Goal: Task Accomplishment & Management: Use online tool/utility

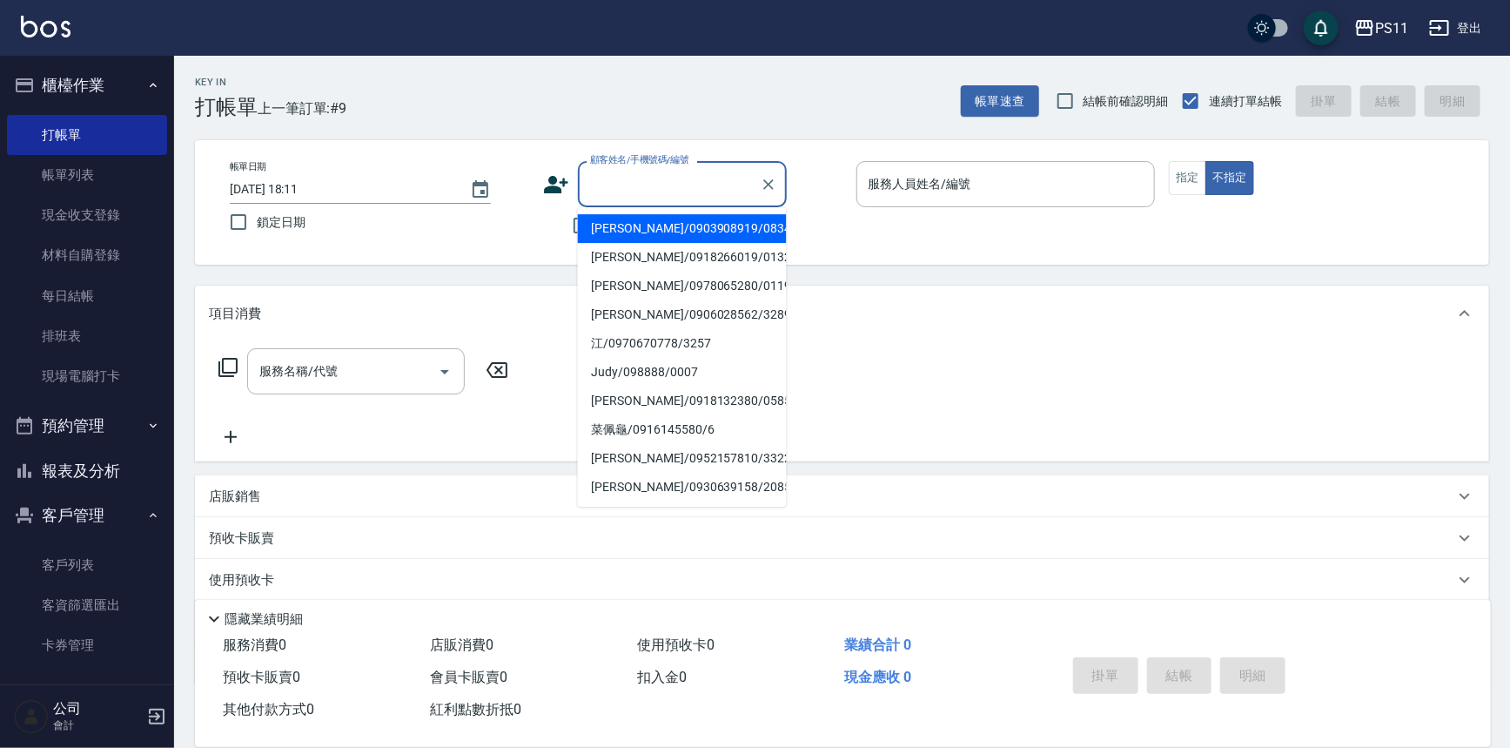
click at [603, 174] on input "顧客姓名/手機號碼/編號" at bounding box center [669, 184] width 167 height 30
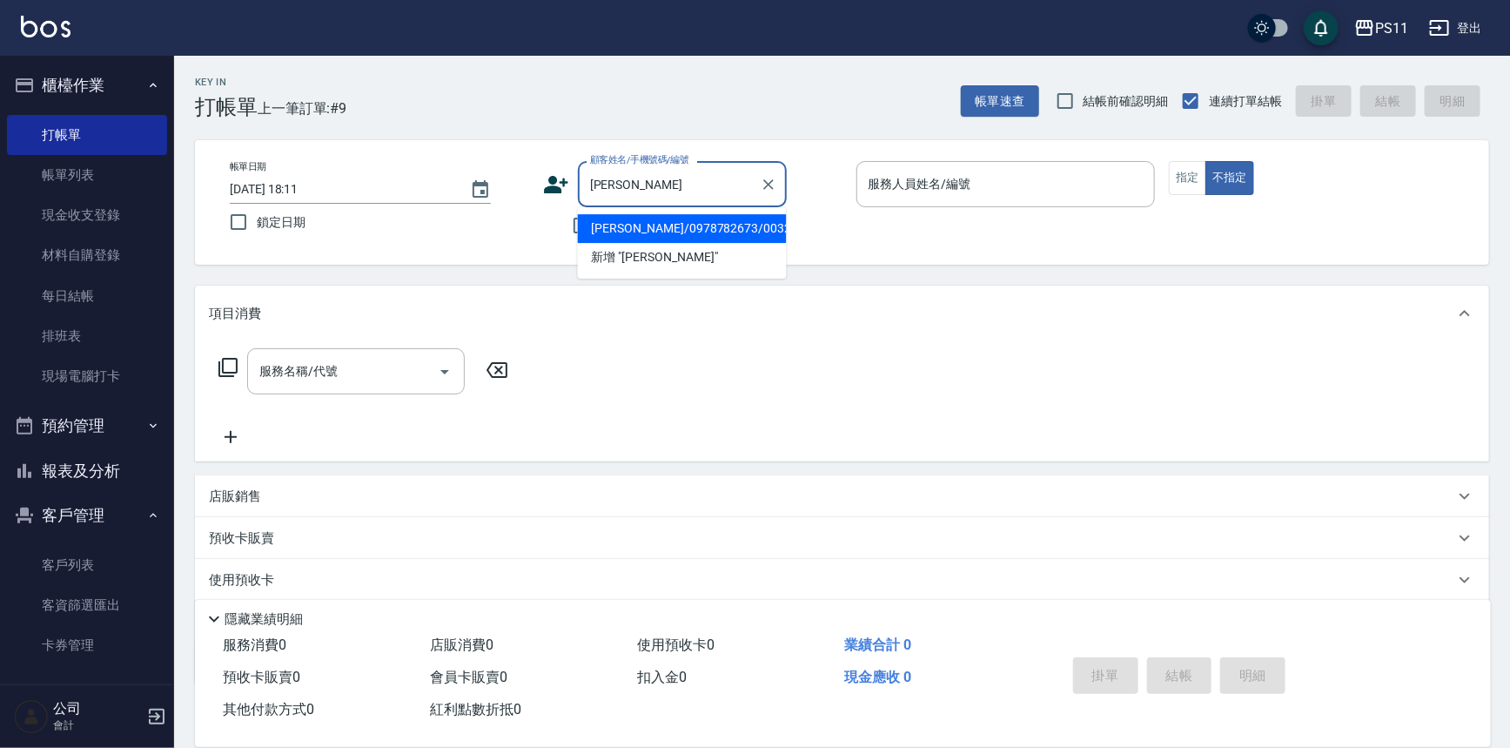
click at [695, 225] on li "[PERSON_NAME]/0978782673/0032" at bounding box center [682, 228] width 209 height 29
type input "[PERSON_NAME]/0978782673/0032"
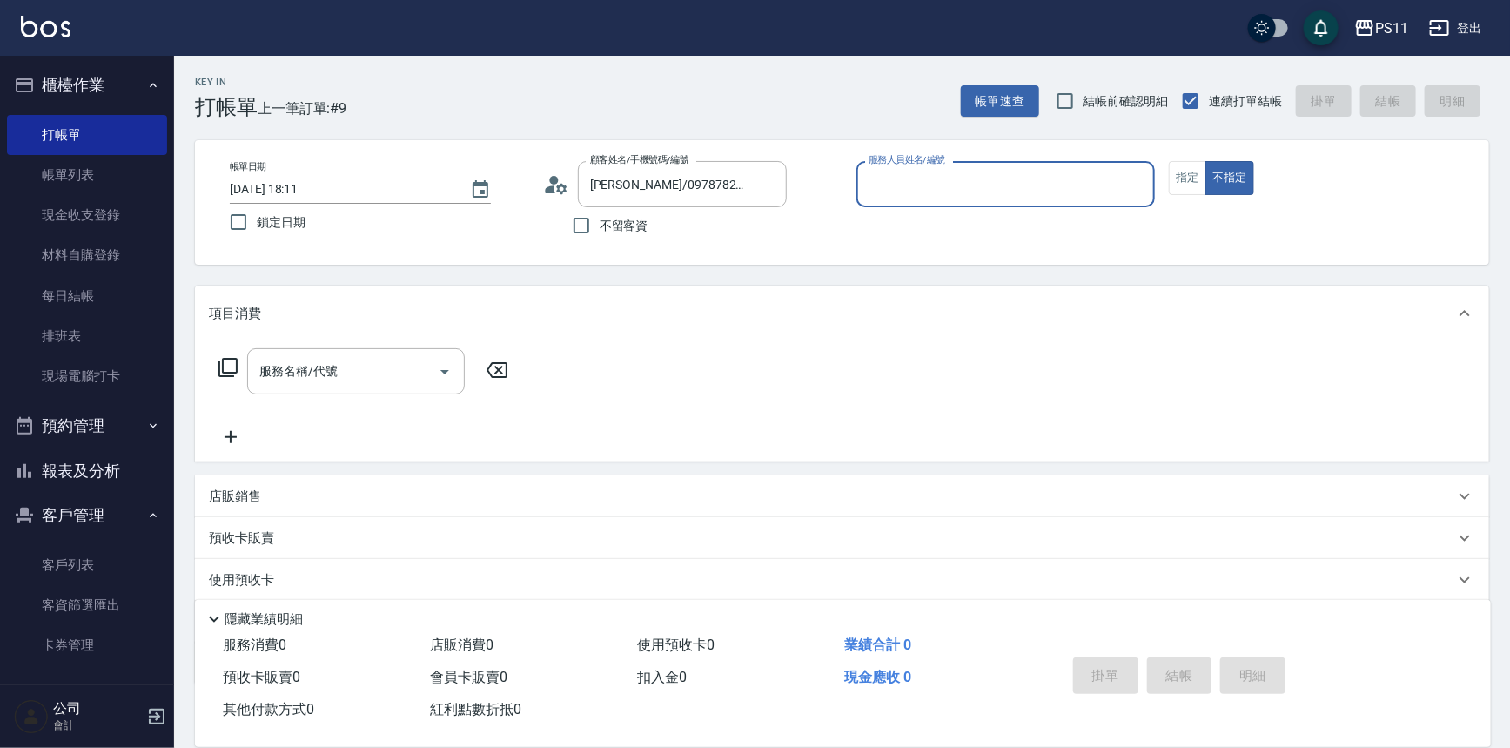
click at [962, 183] on input "服務人員姓名/編號" at bounding box center [1006, 184] width 284 height 30
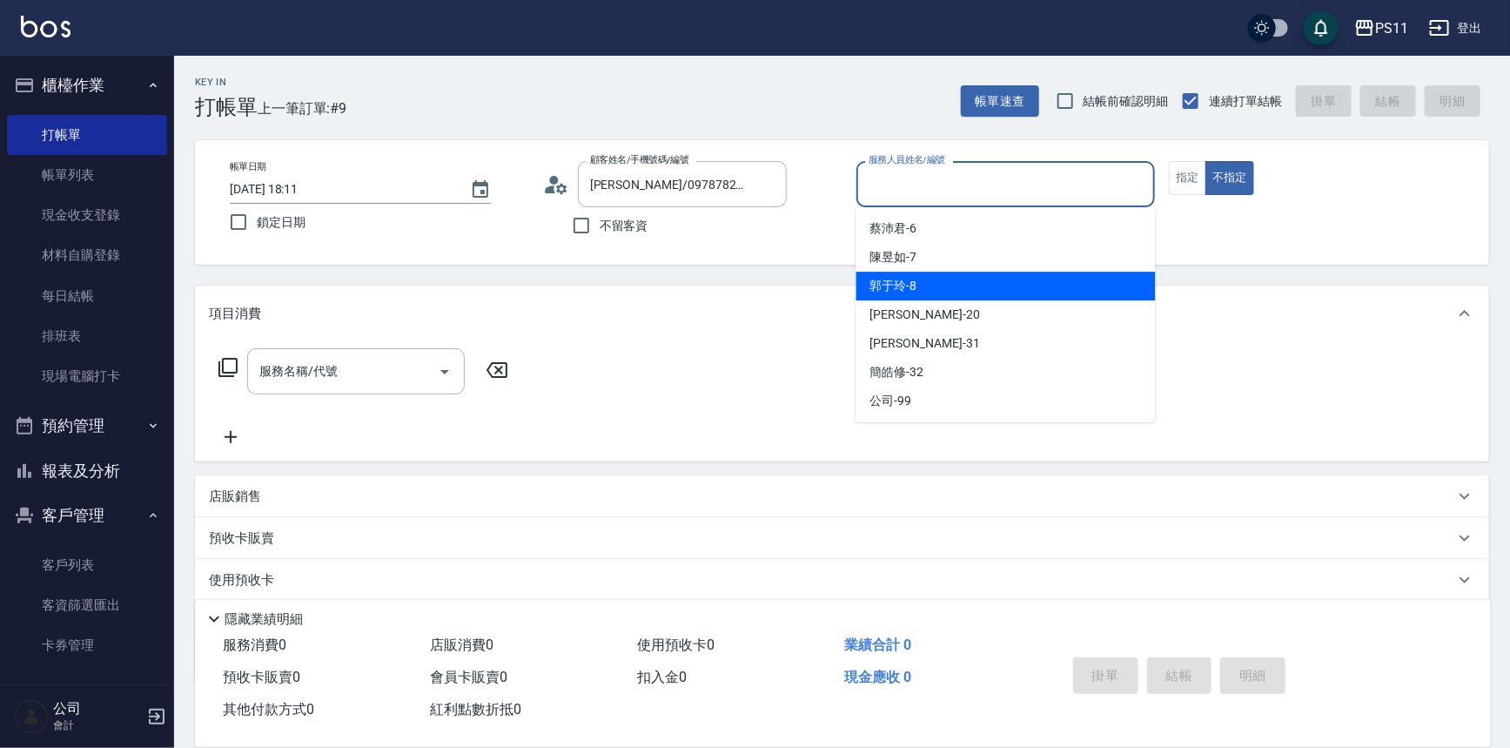
click at [982, 290] on div "郭于玲 -8" at bounding box center [1005, 286] width 299 height 29
type input "郭于玲-8"
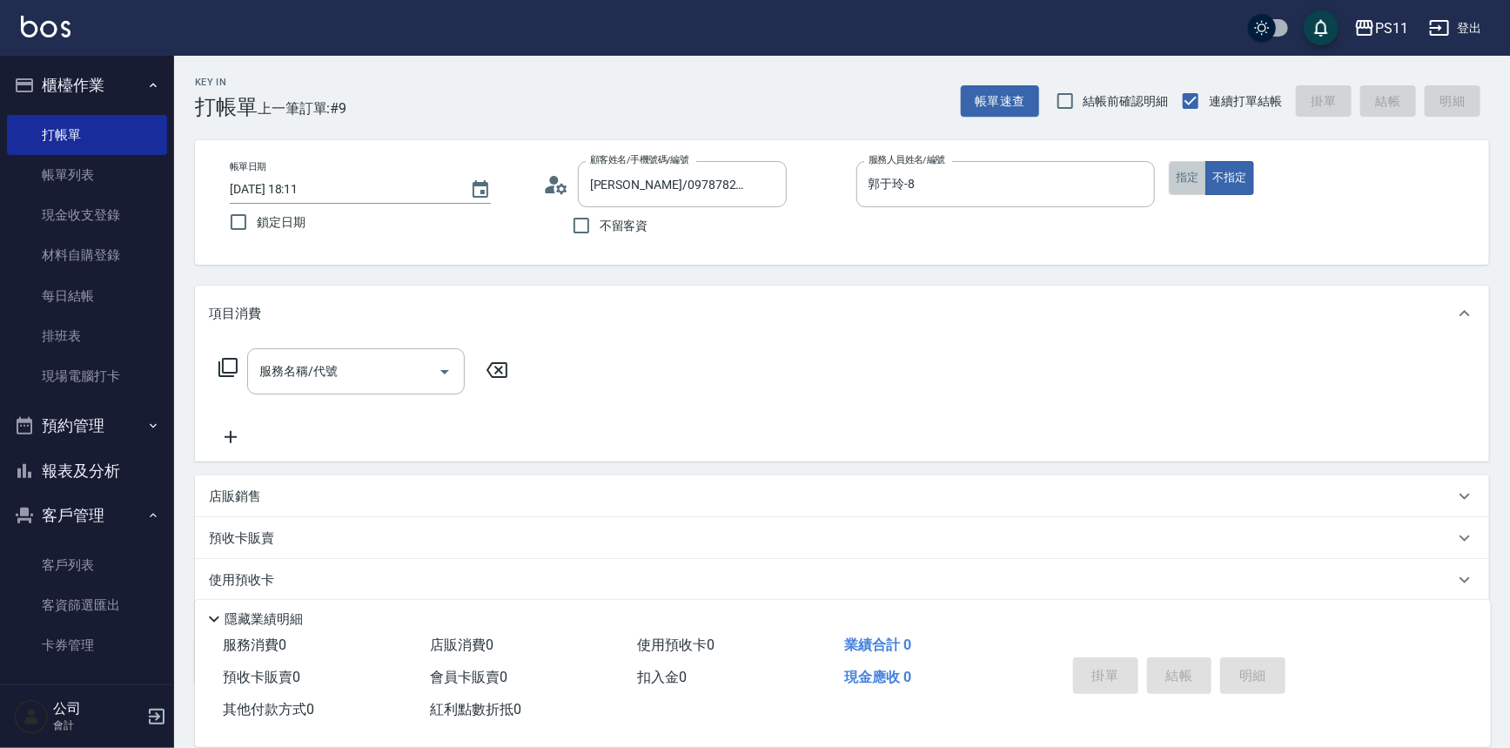
click at [1200, 174] on button "指定" at bounding box center [1187, 178] width 37 height 34
click at [238, 362] on div "服務名稱/代號 服務名稱/代號" at bounding box center [364, 371] width 310 height 46
click at [198, 379] on div "服務名稱/代號 服務名稱/代號" at bounding box center [842, 401] width 1294 height 120
click at [225, 372] on icon at bounding box center [227, 367] width 19 height 19
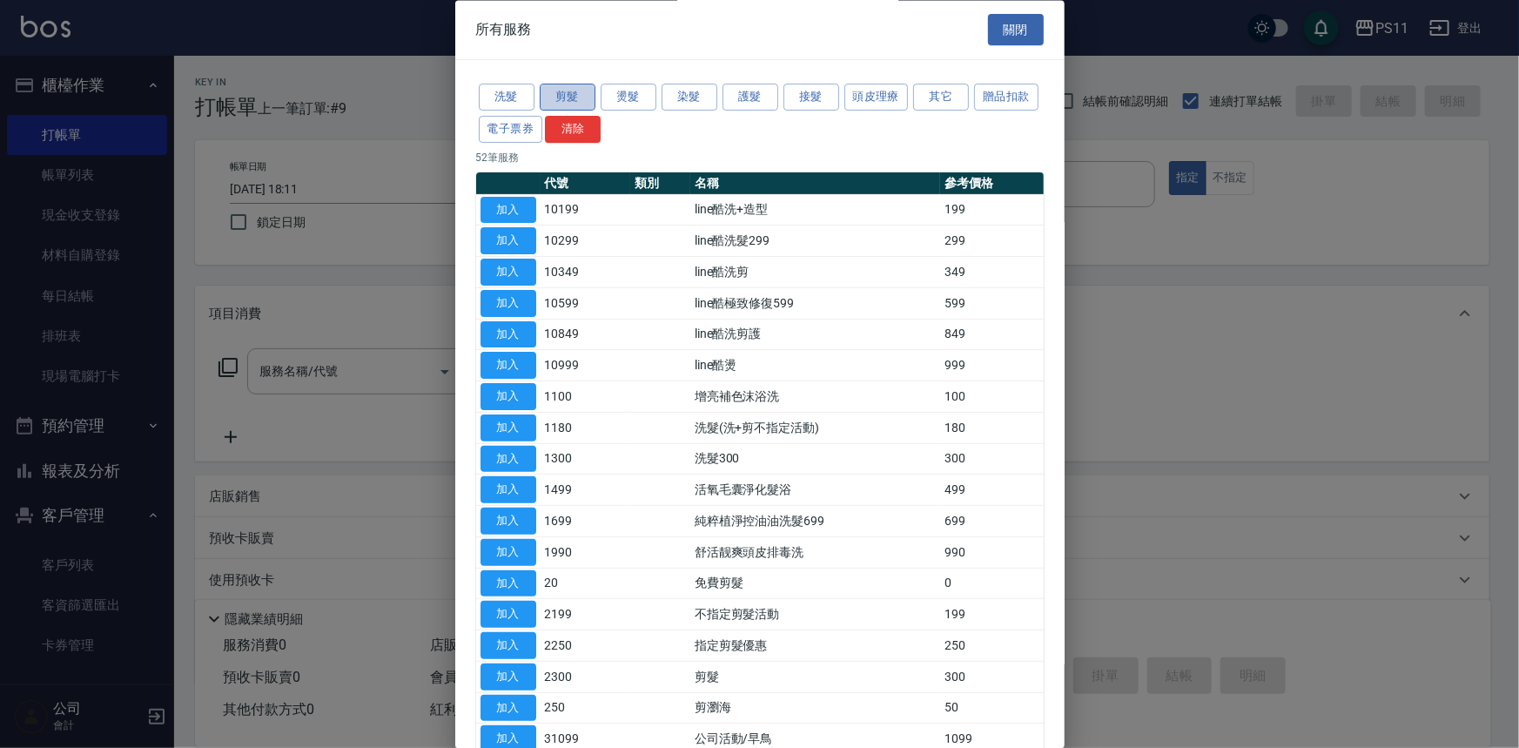
click at [583, 99] on button "剪髮" at bounding box center [568, 97] width 56 height 27
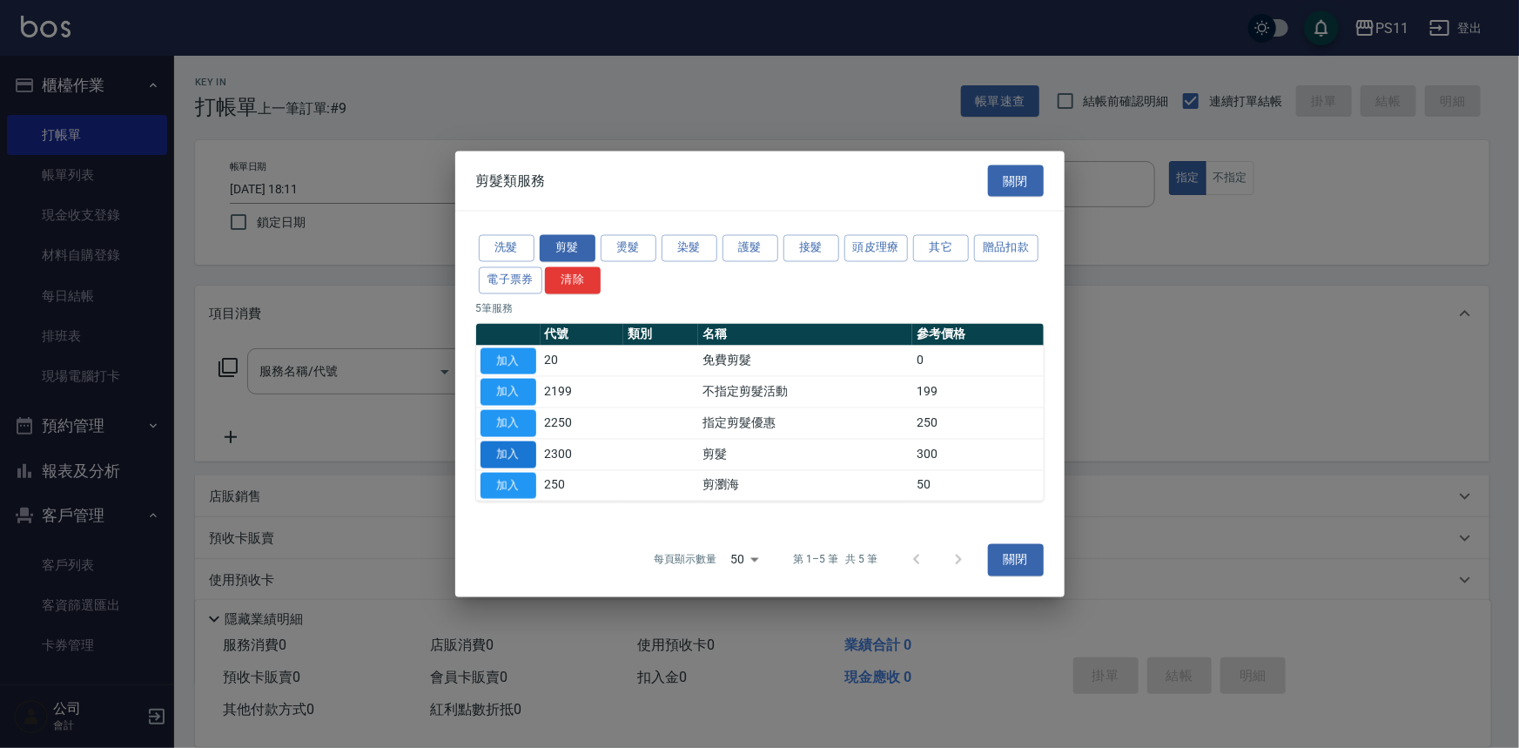
click at [499, 464] on button "加入" at bounding box center [508, 453] width 56 height 27
type input "剪髮(2300)"
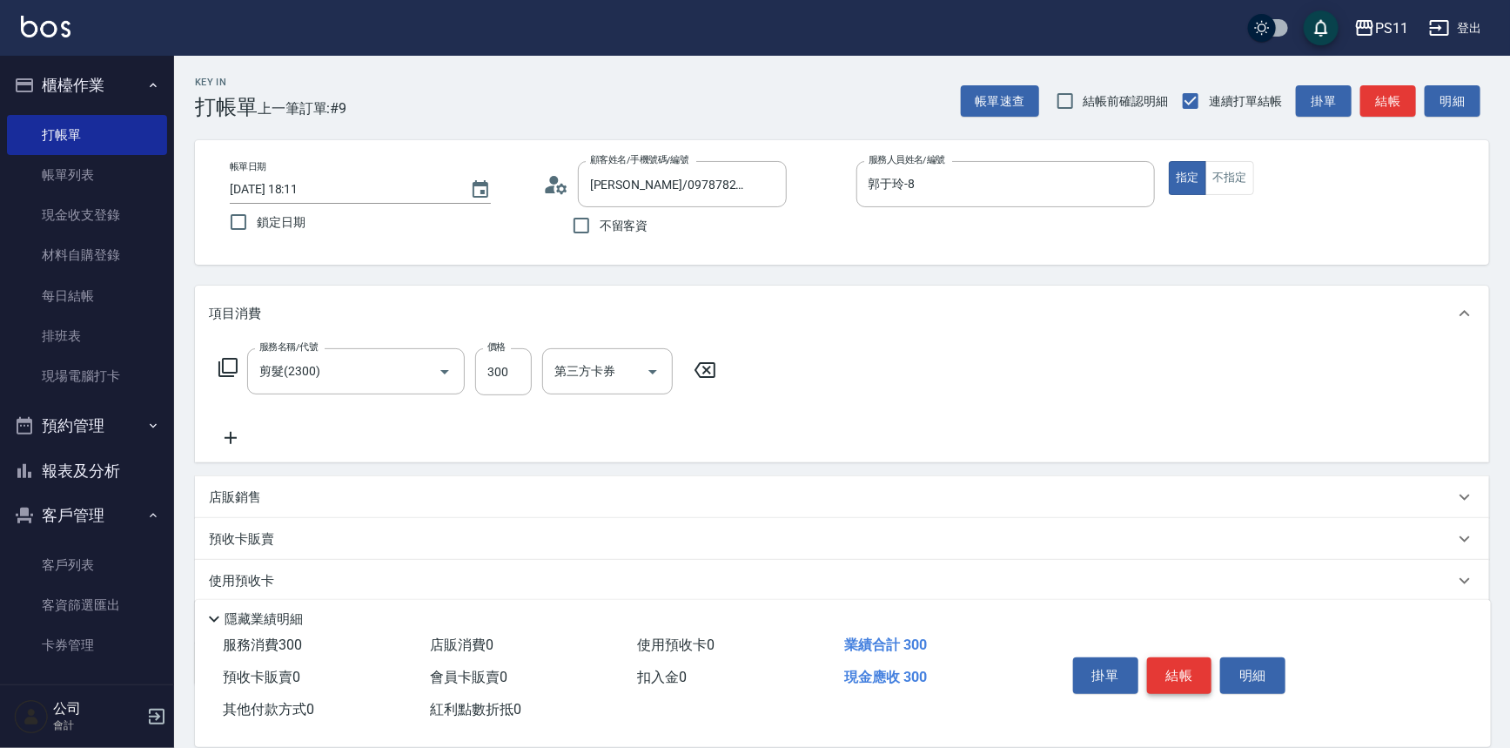
click at [1179, 662] on button "結帳" at bounding box center [1179, 675] width 65 height 37
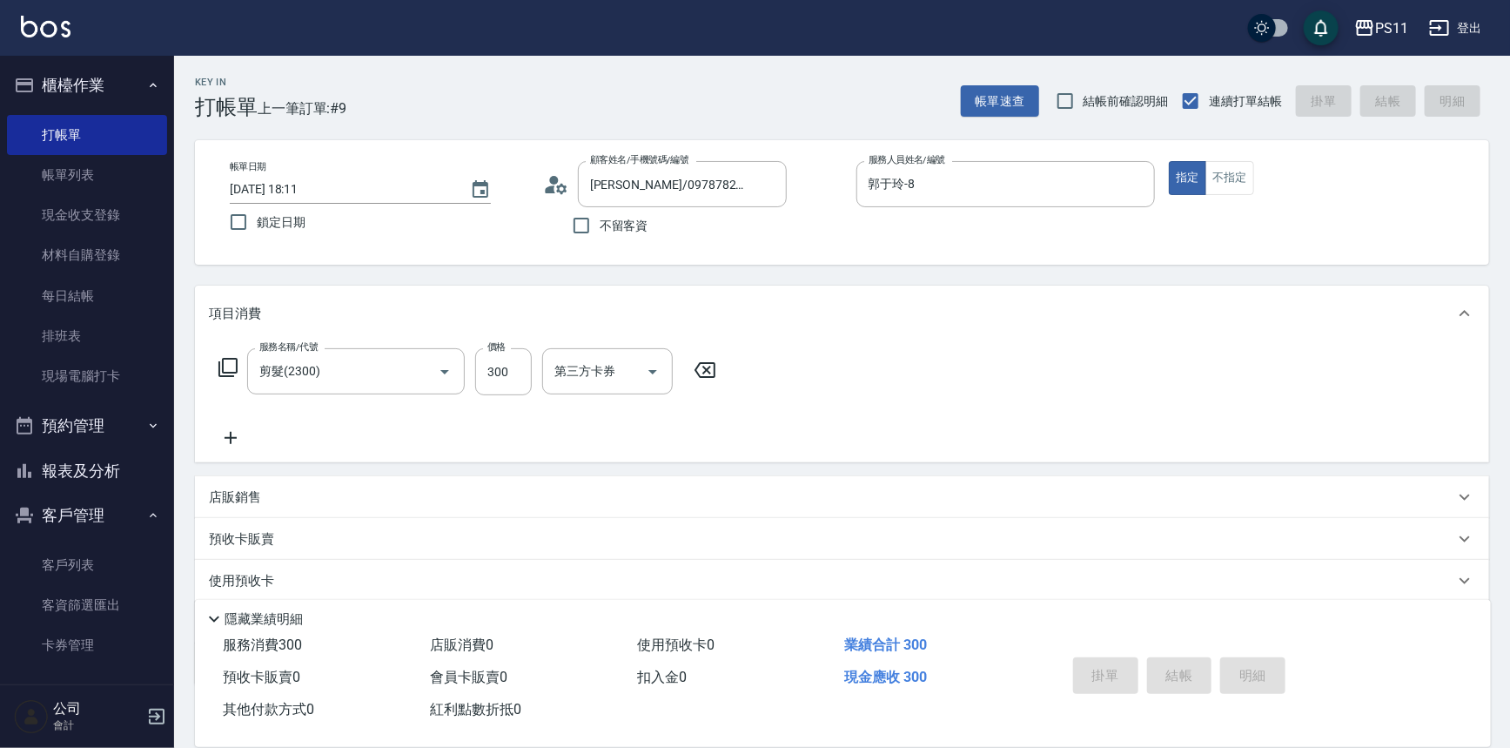
type input "2025/09/22 19:05"
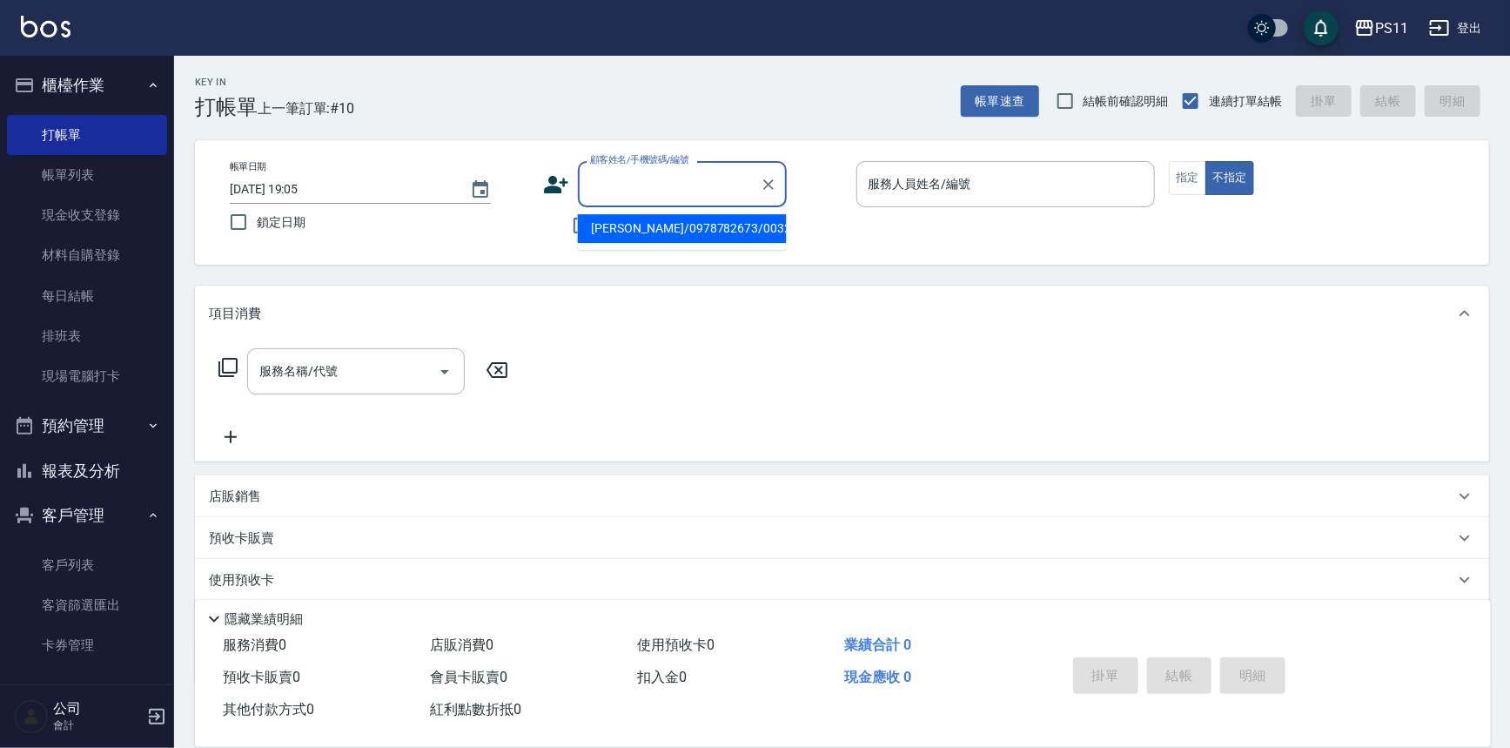
click at [642, 169] on input "顧客姓名/手機號碼/編號" at bounding box center [669, 184] width 167 height 30
type input "1195"
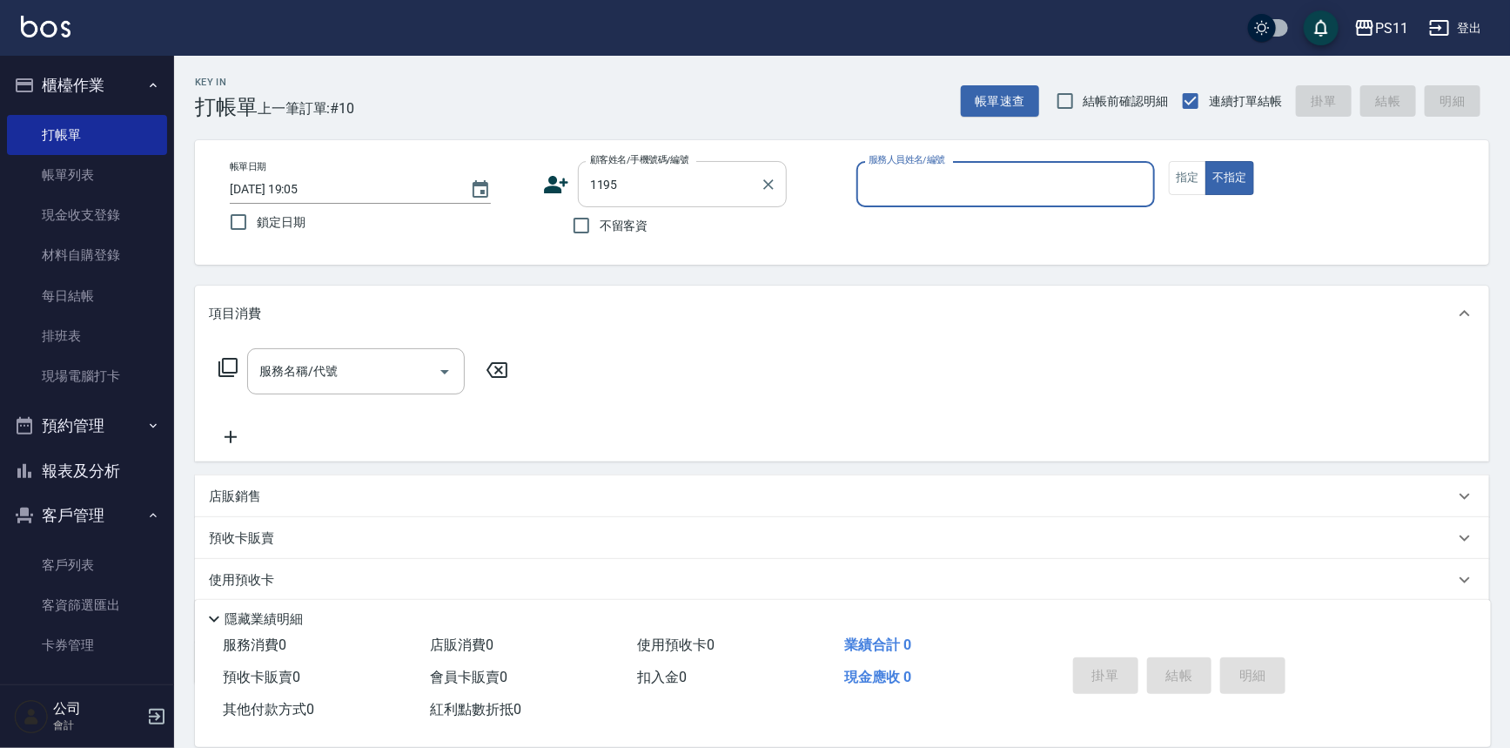
click at [1206, 161] on button "不指定" at bounding box center [1230, 178] width 49 height 34
type button "false"
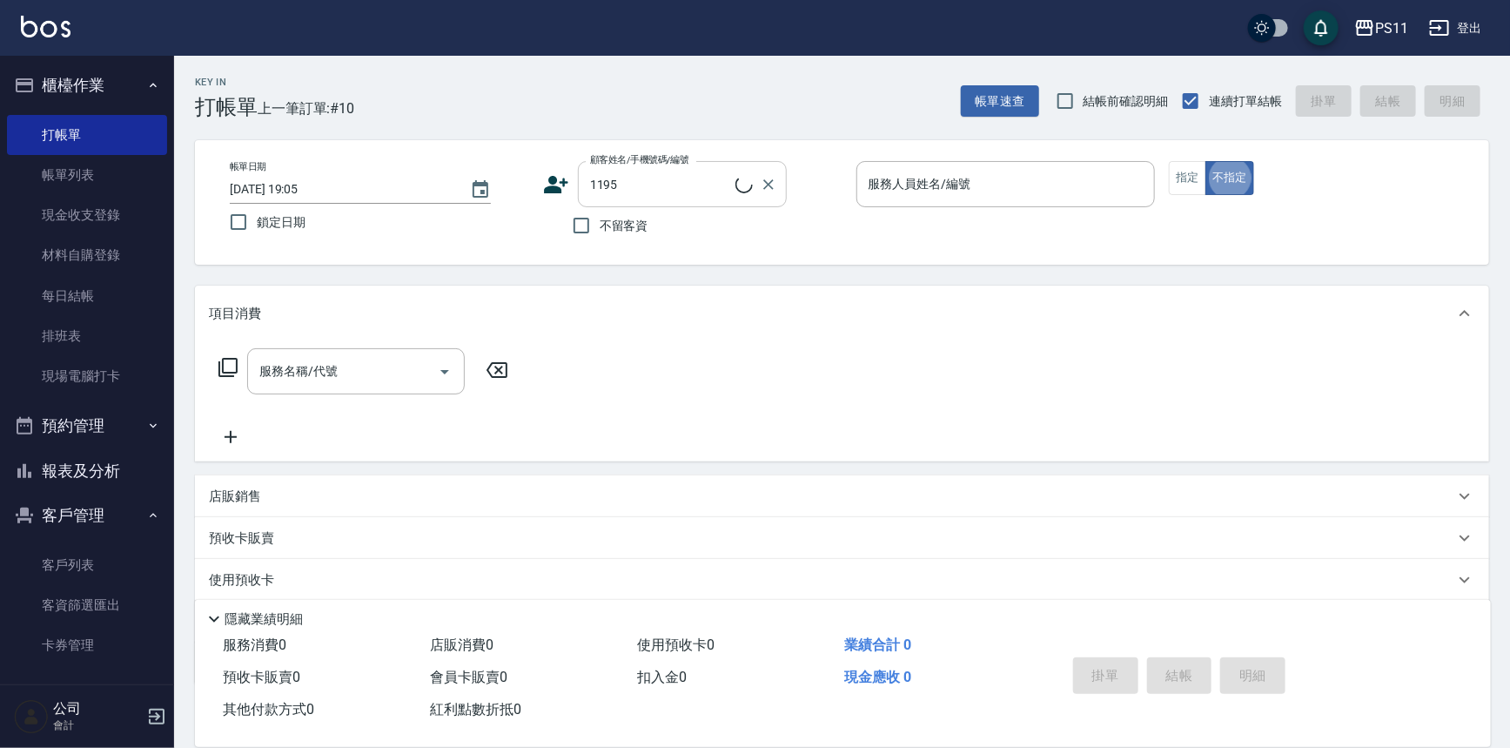
type input "郭家妡/0970960646/1195"
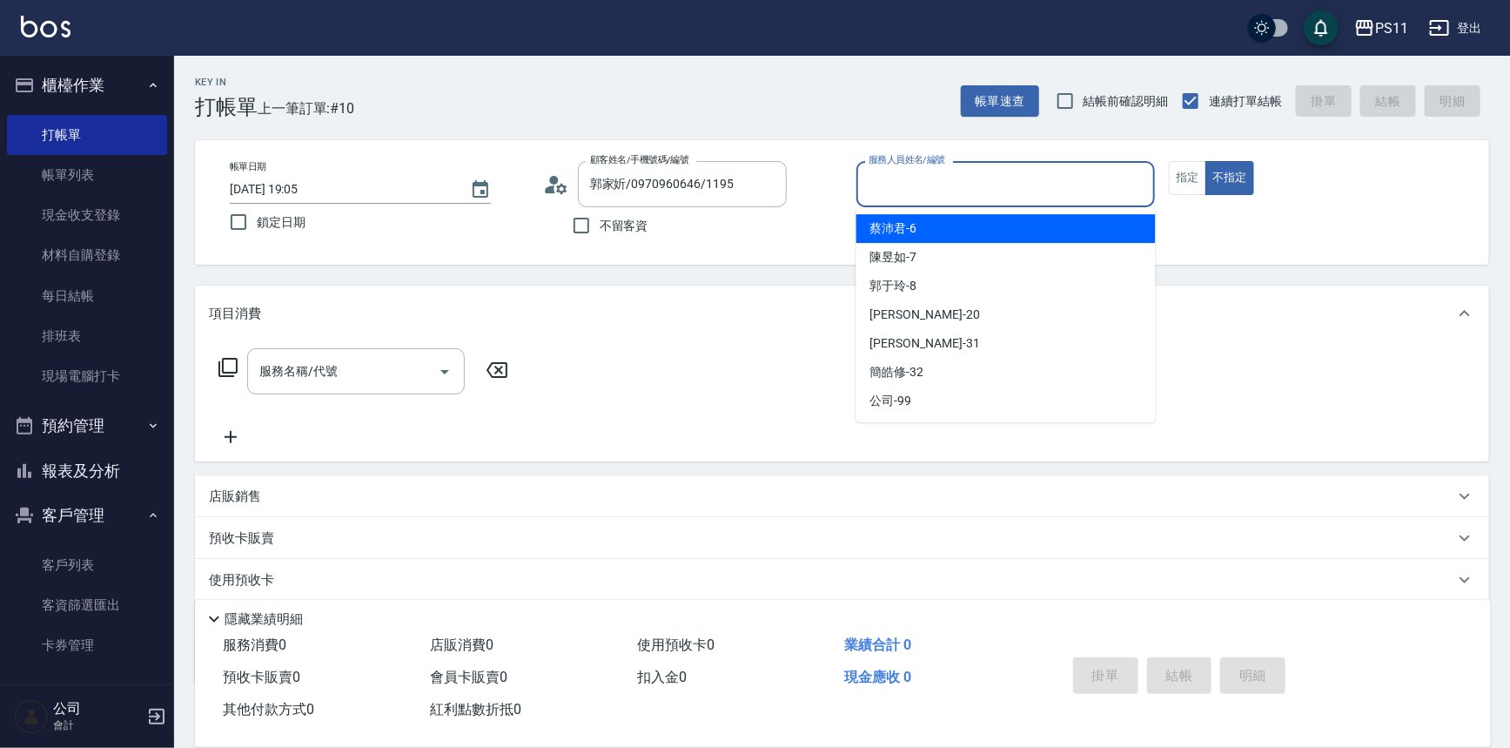
click at [1006, 191] on input "服務人員姓名/編號" at bounding box center [1006, 184] width 284 height 30
type input "郭于玲-8"
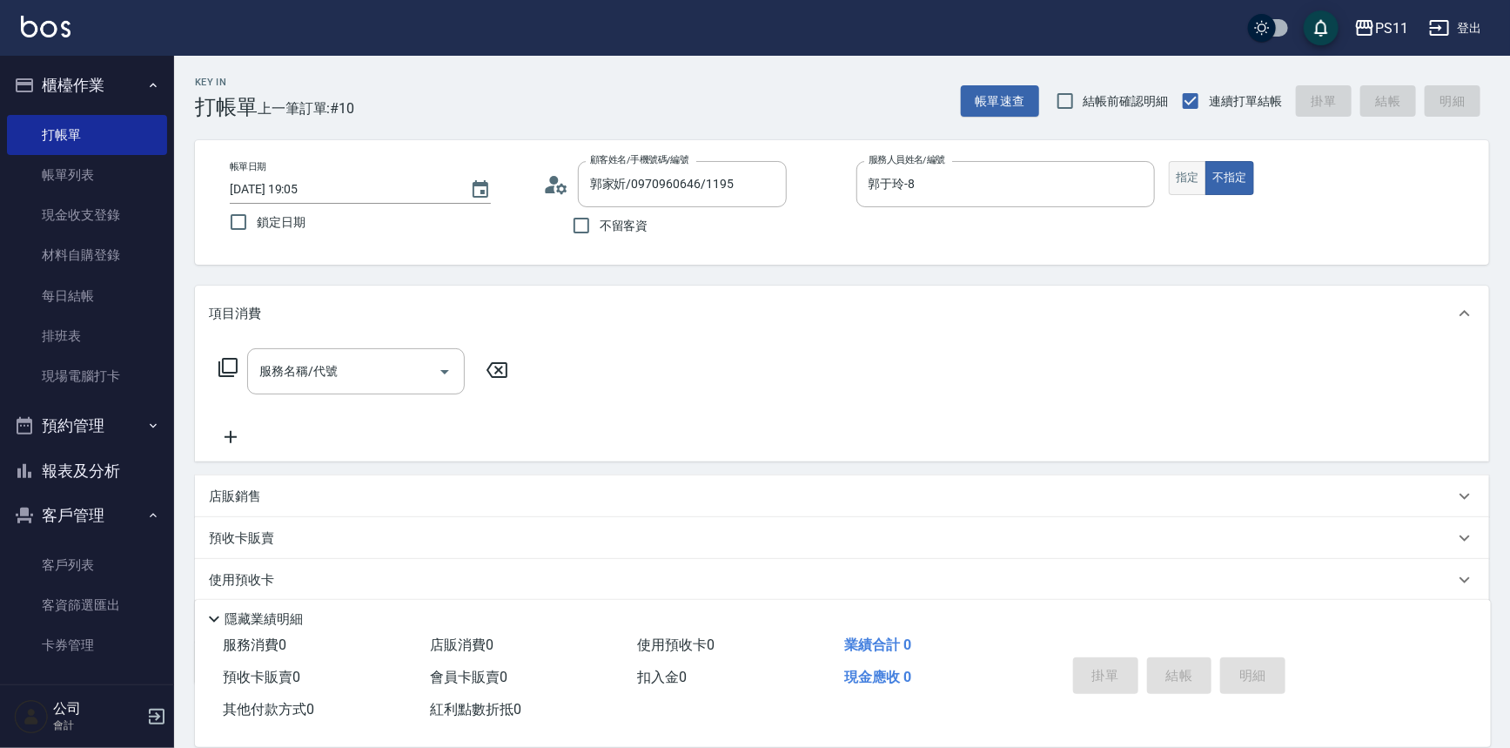
click at [1195, 171] on button "指定" at bounding box center [1187, 178] width 37 height 34
click at [216, 364] on div "服務名稱/代號 服務名稱/代號" at bounding box center [364, 371] width 310 height 46
click at [226, 366] on icon at bounding box center [228, 367] width 21 height 21
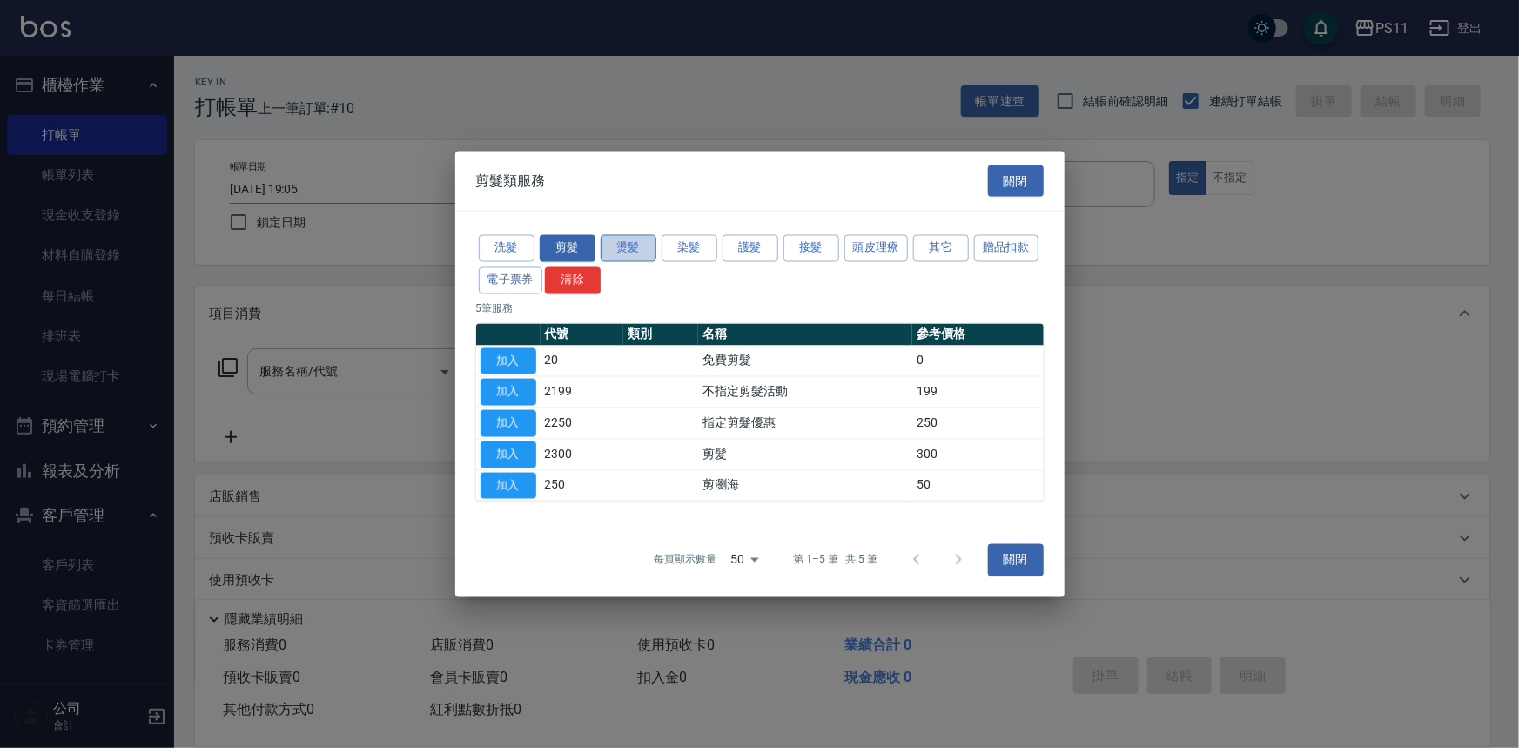
click at [631, 248] on button "燙髮" at bounding box center [629, 248] width 56 height 27
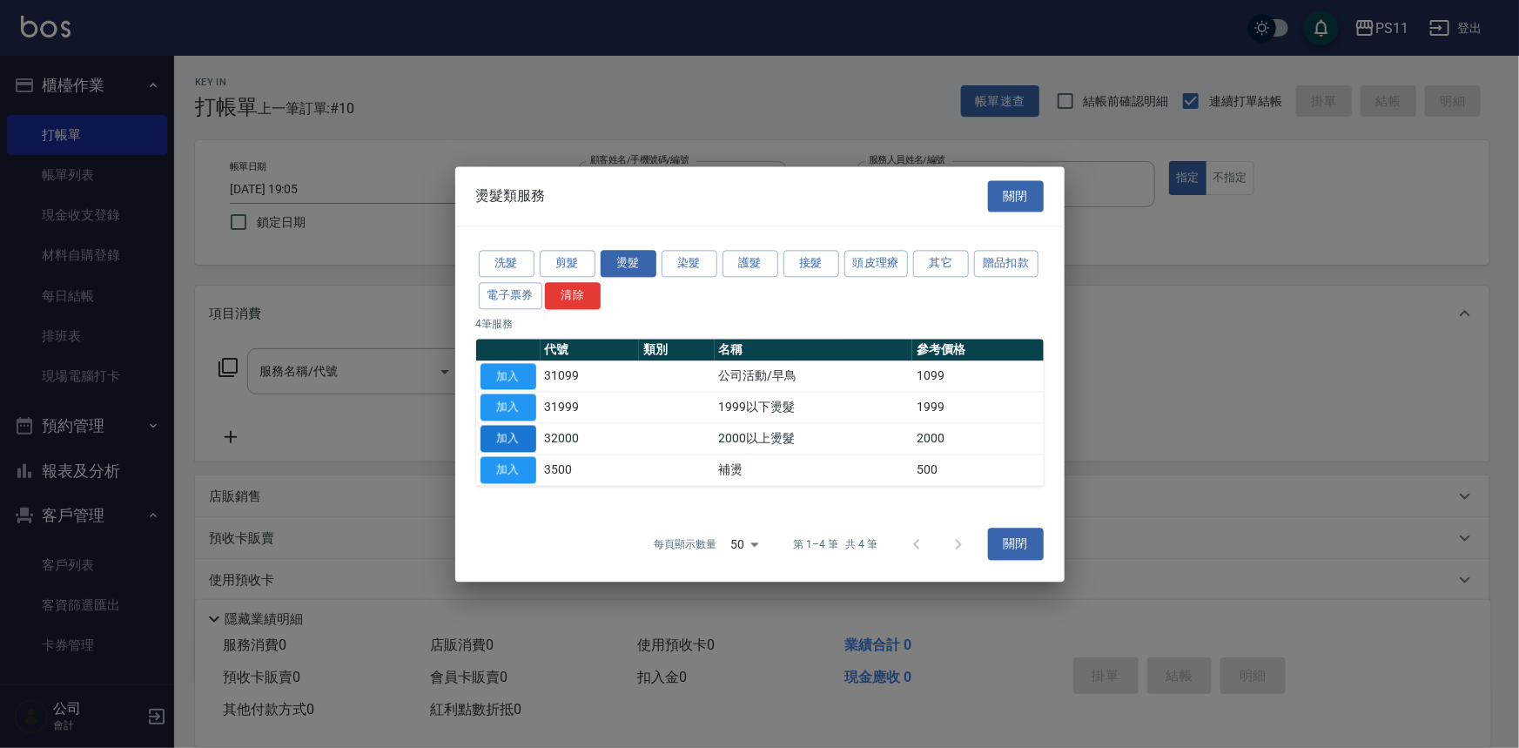
click at [505, 434] on button "加入" at bounding box center [508, 438] width 56 height 27
type input "2000以上燙髮(32000)"
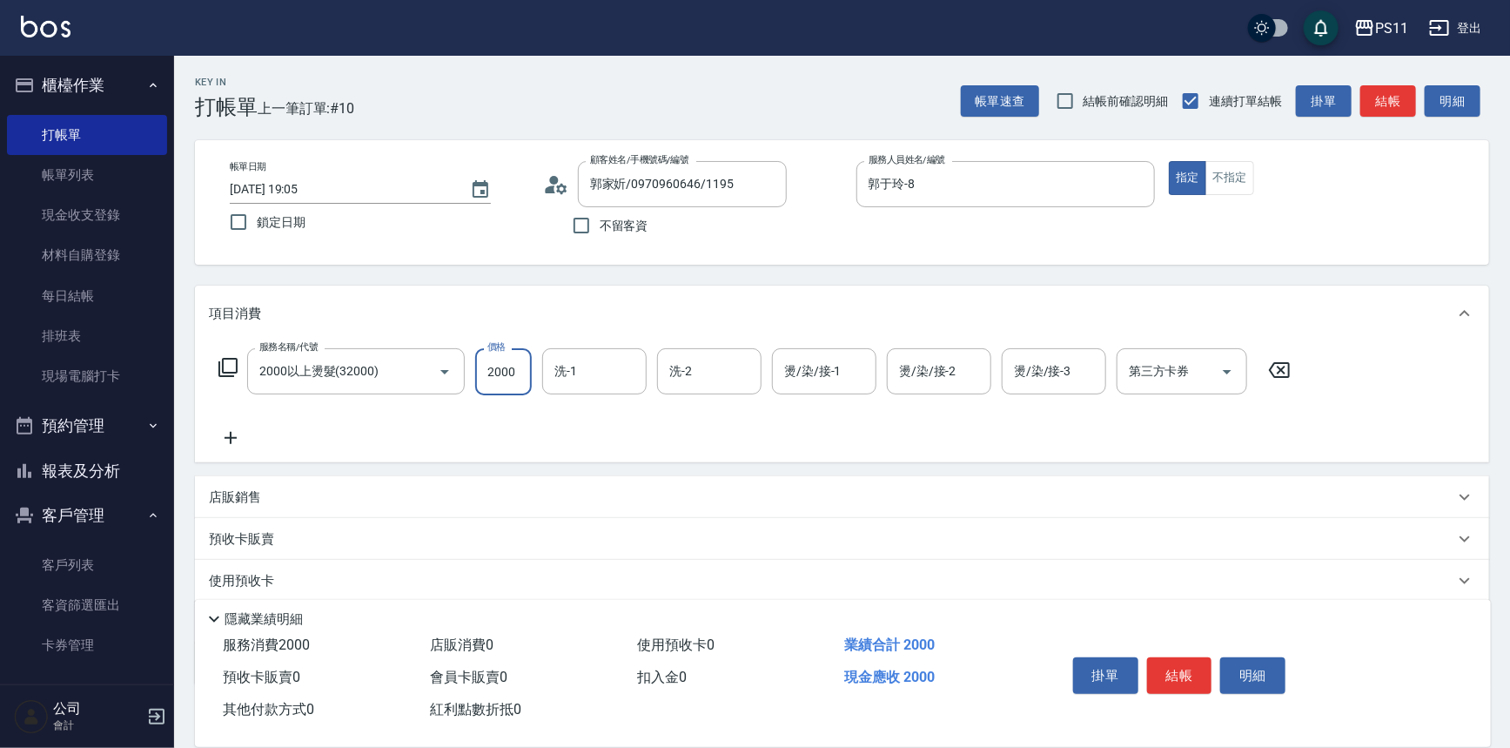
drag, startPoint x: 499, startPoint y: 370, endPoint x: 478, endPoint y: 365, distance: 21.5
click at [500, 370] on input "2000" at bounding box center [503, 371] width 57 height 47
type input "2500"
type input "James-20"
type input "陳昱如-7"
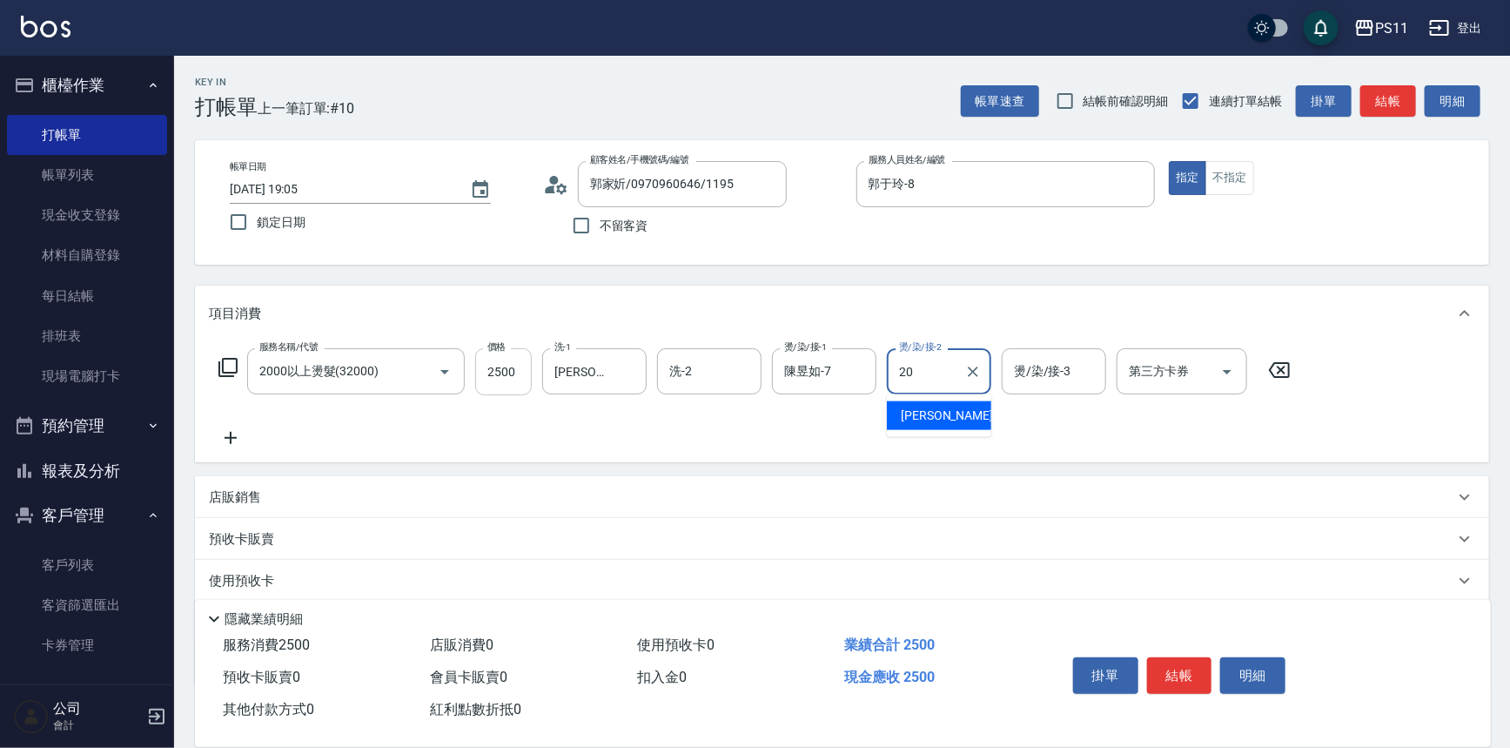
type input "James-20"
click at [240, 440] on icon at bounding box center [231, 437] width 44 height 21
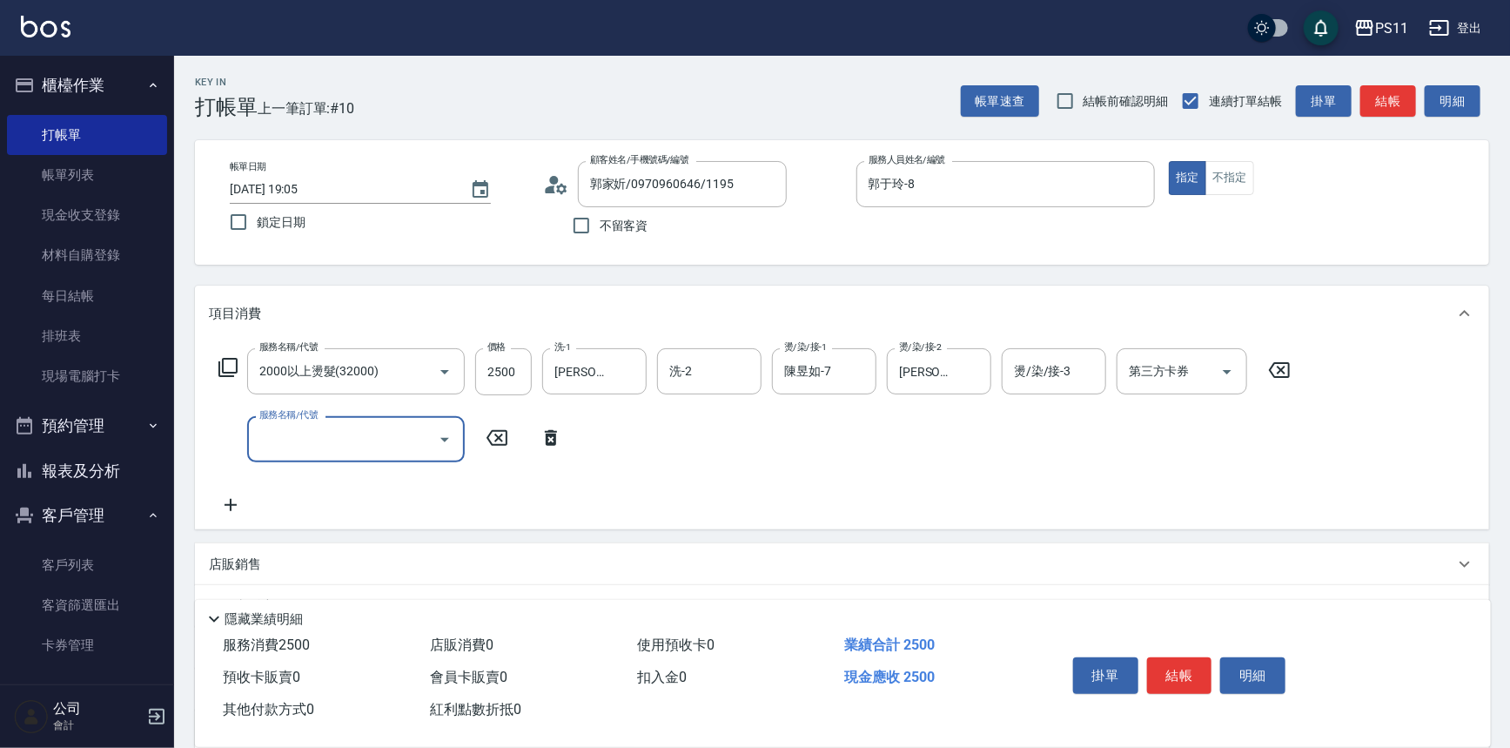
click at [357, 447] on input "服務名稱/代號" at bounding box center [343, 439] width 176 height 30
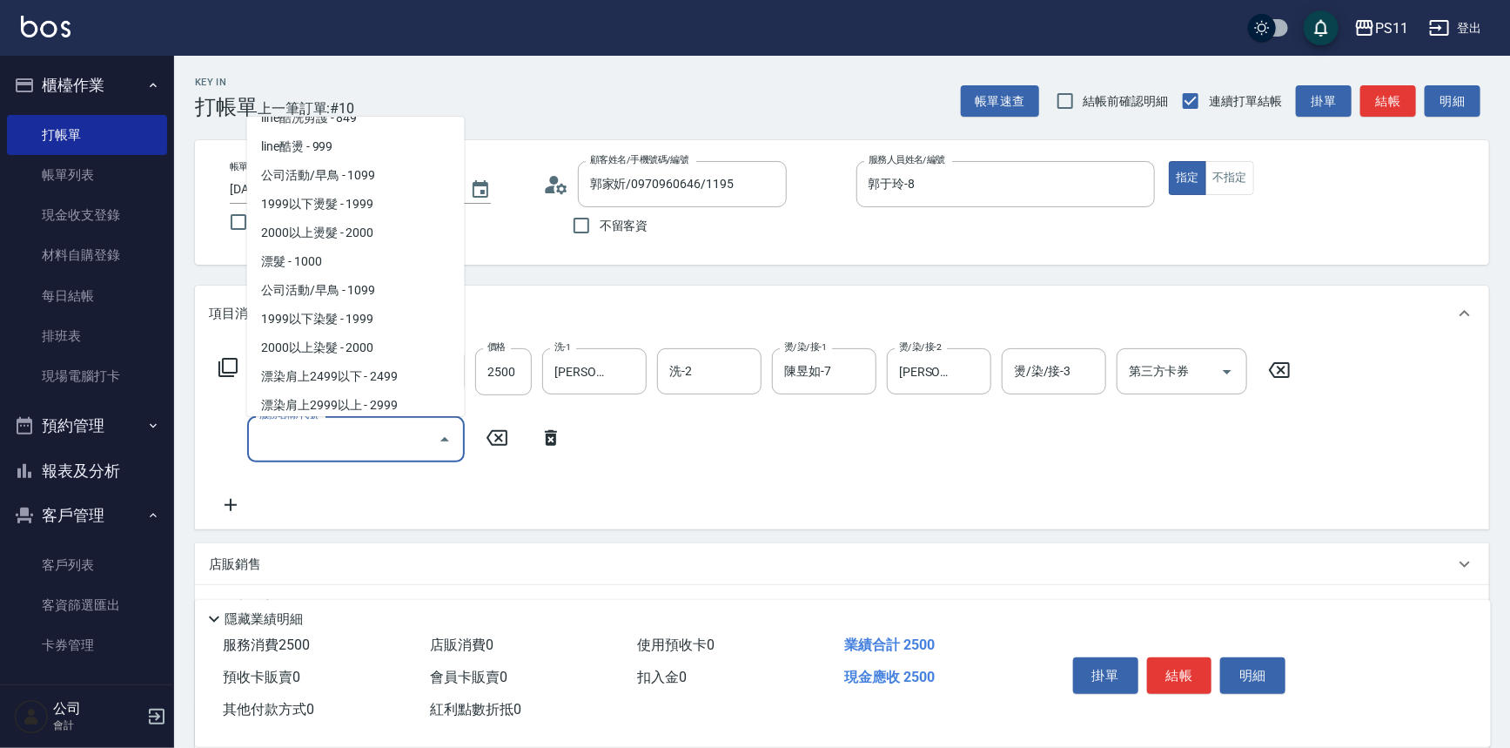
scroll to position [791, 0]
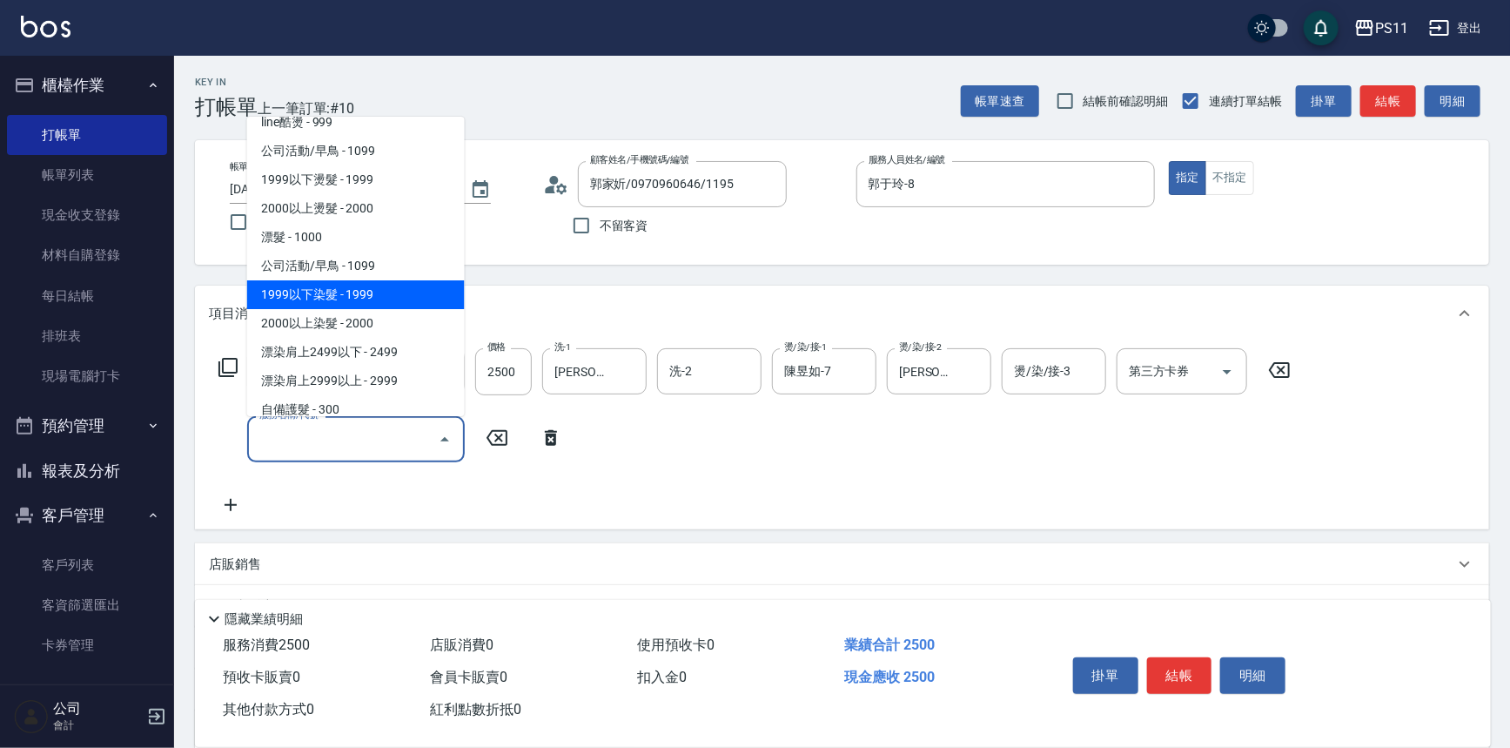
click at [380, 299] on span "1999以下染髮 - 1999" at bounding box center [356, 294] width 218 height 29
type input "1999以下染髮(41999)"
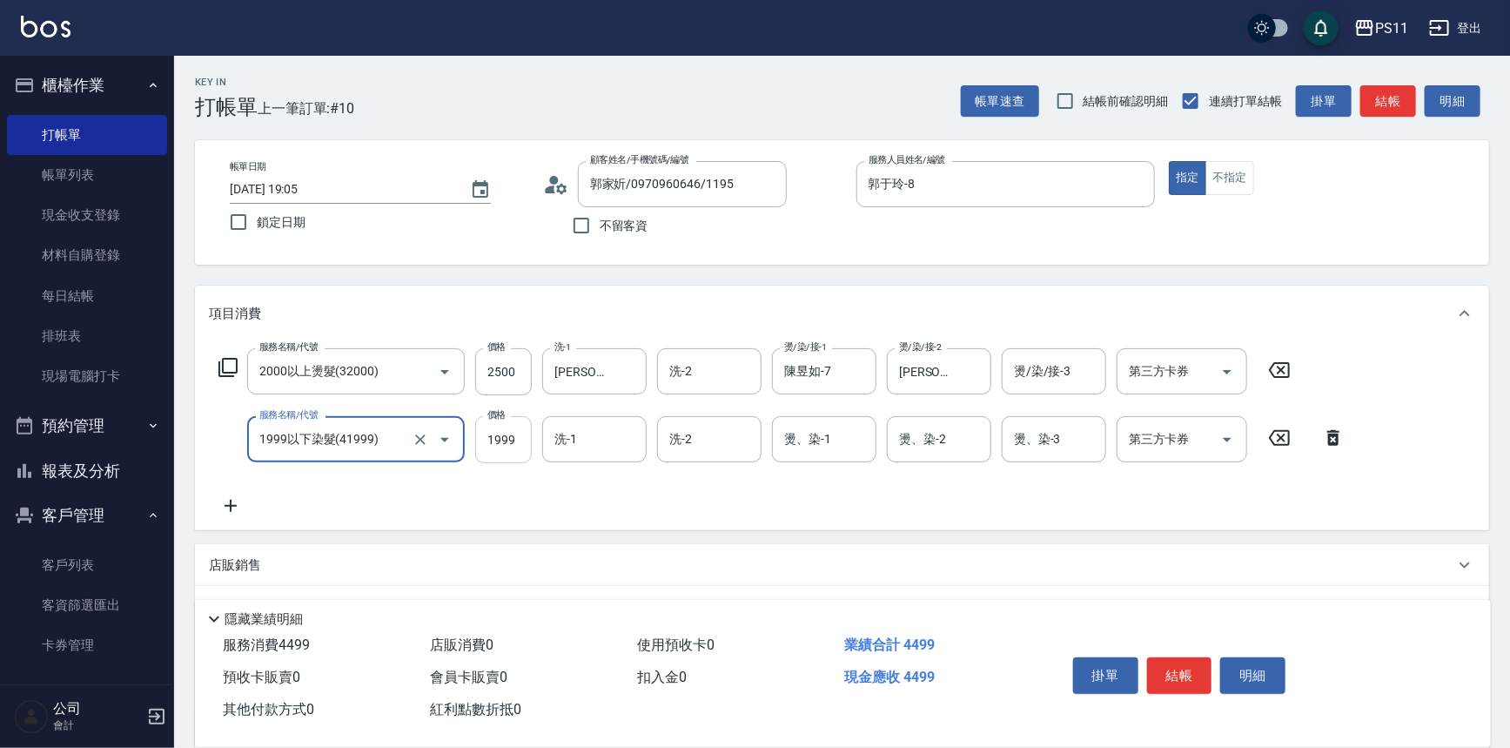
click at [501, 430] on input "1999" at bounding box center [503, 439] width 57 height 47
type input "2000"
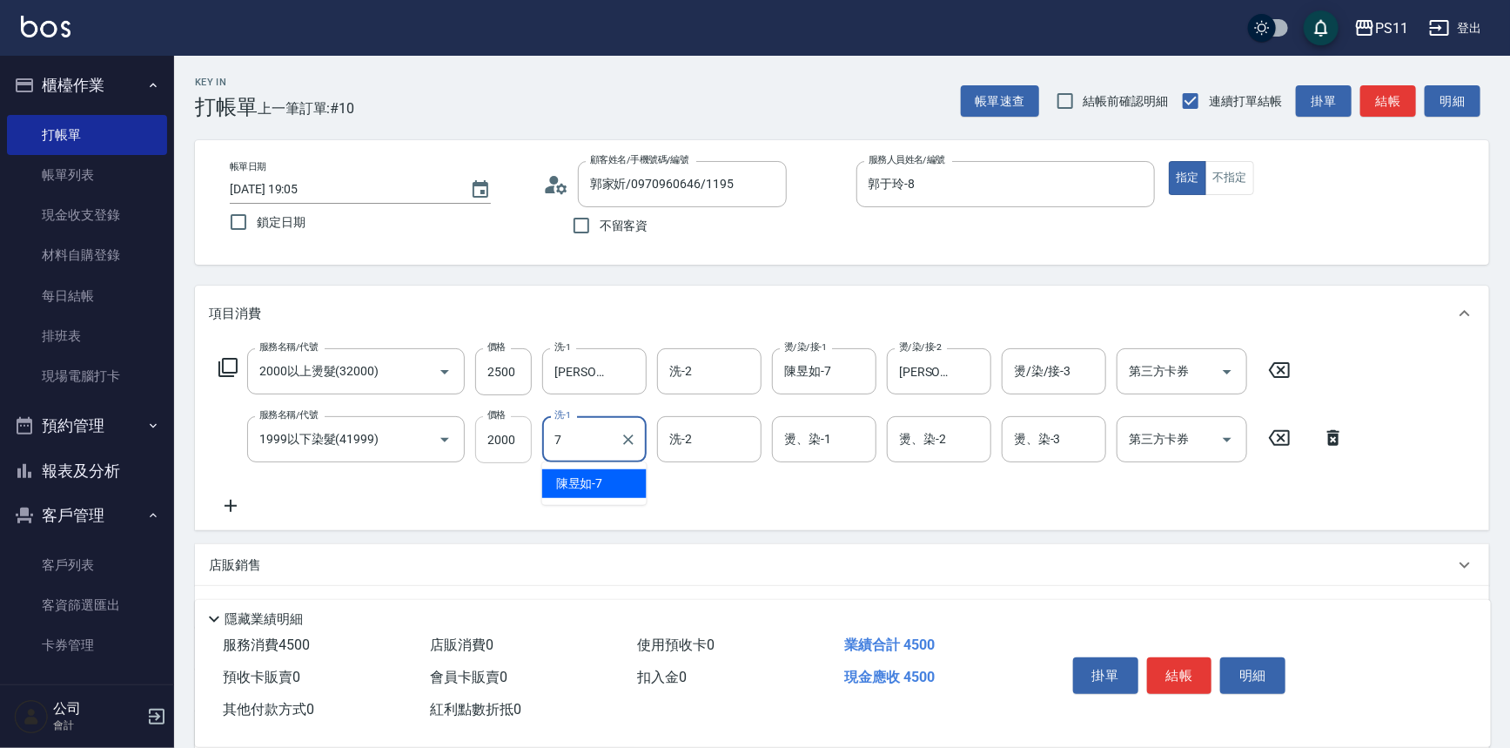
type input "陳昱如-7"
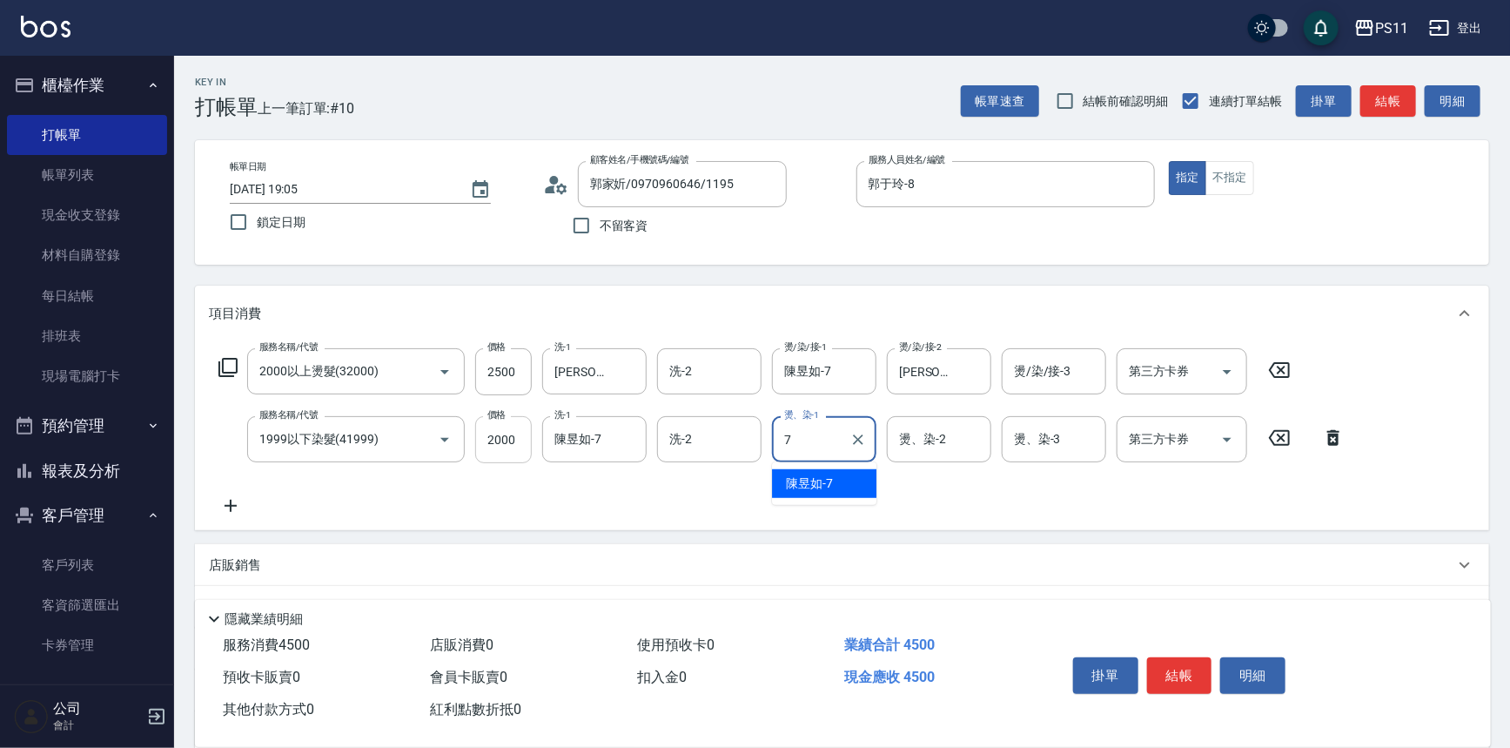
type input "陳昱如-7"
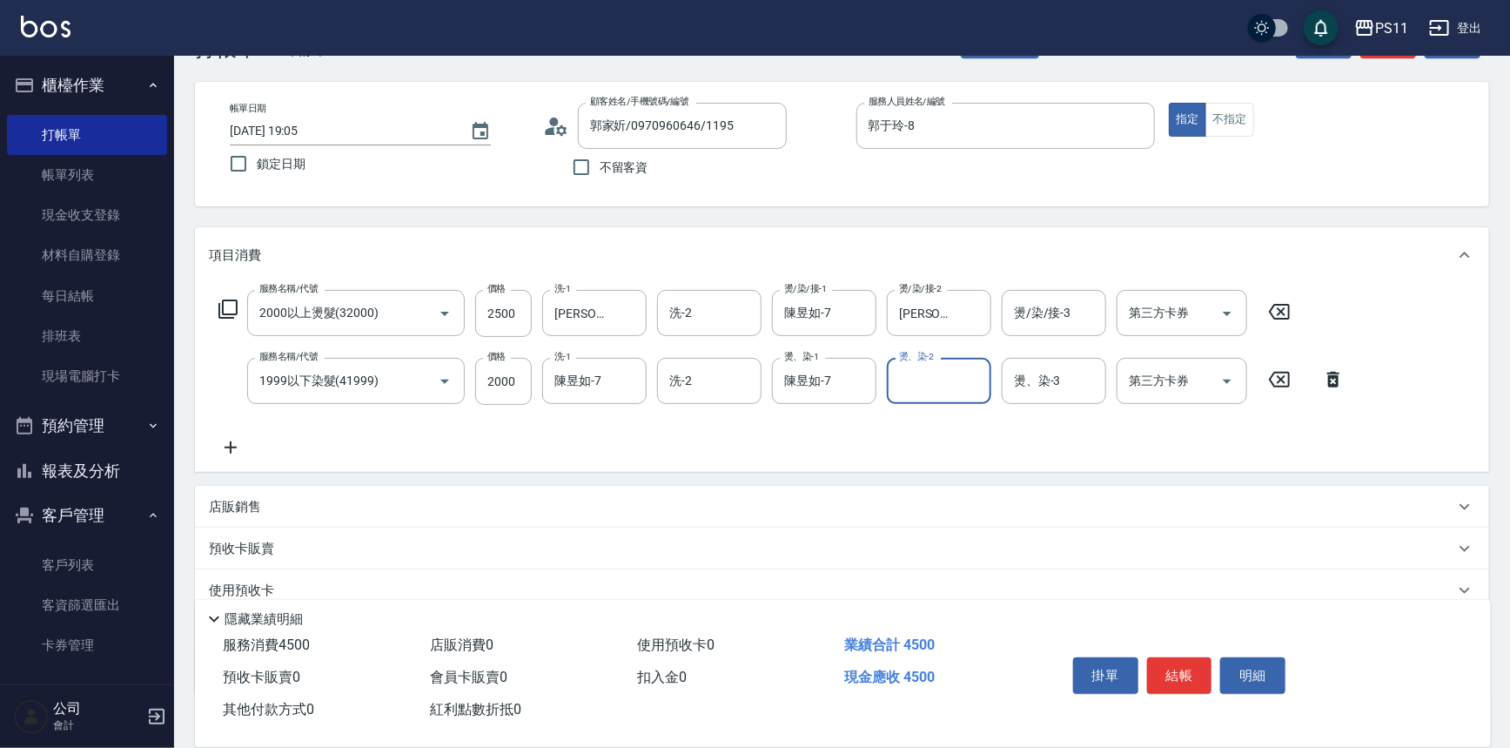
scroll to position [168, 0]
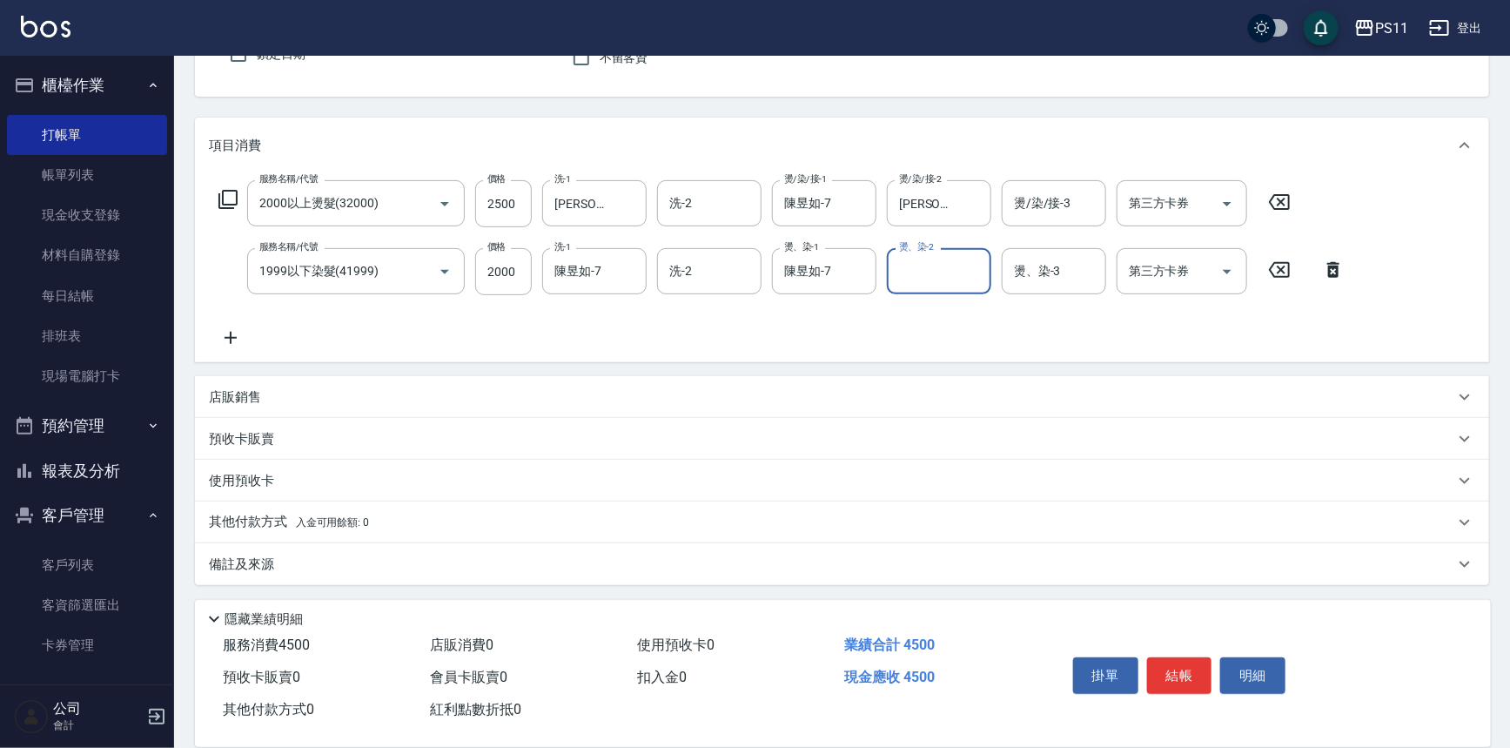
click at [232, 328] on icon at bounding box center [231, 337] width 44 height 21
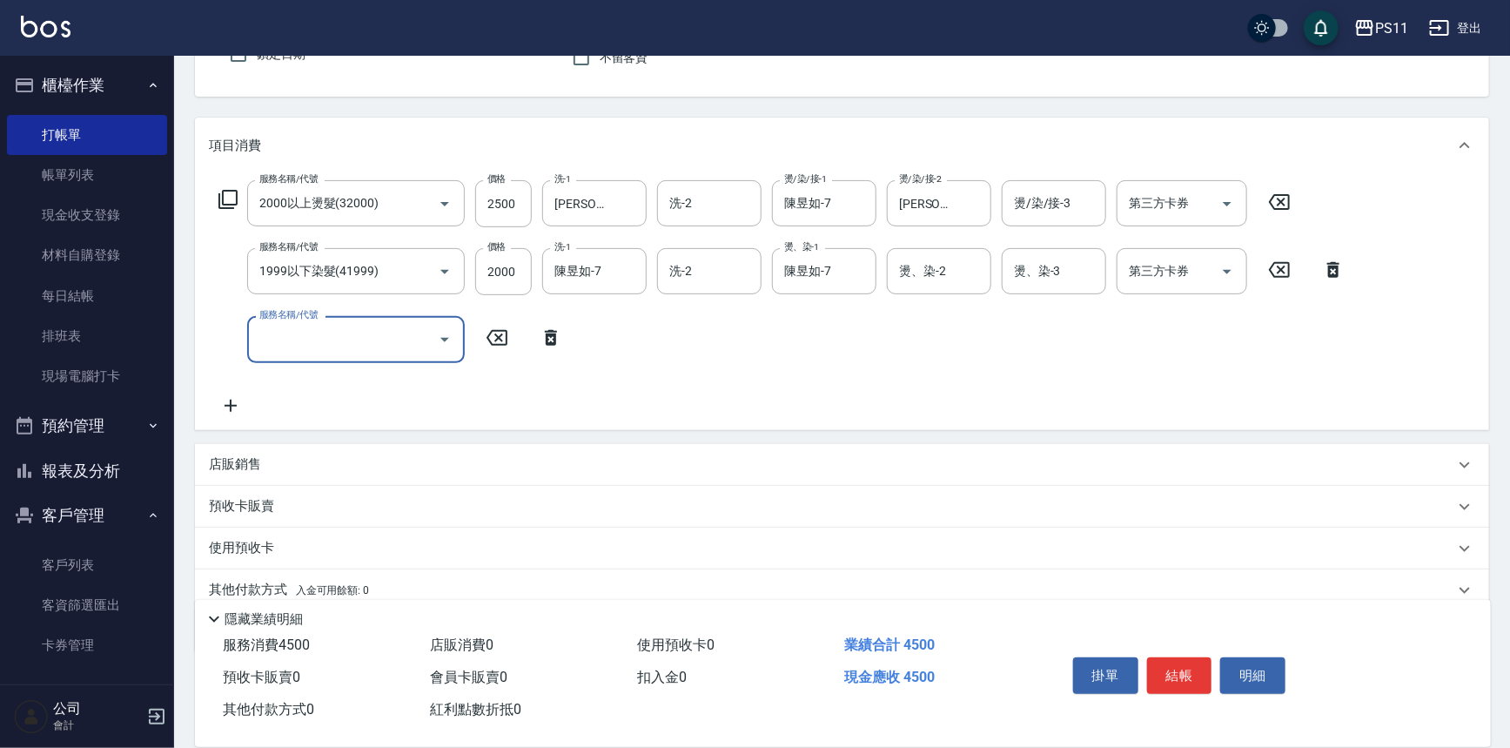
click at [286, 341] on input "服務名稱/代號" at bounding box center [343, 339] width 176 height 30
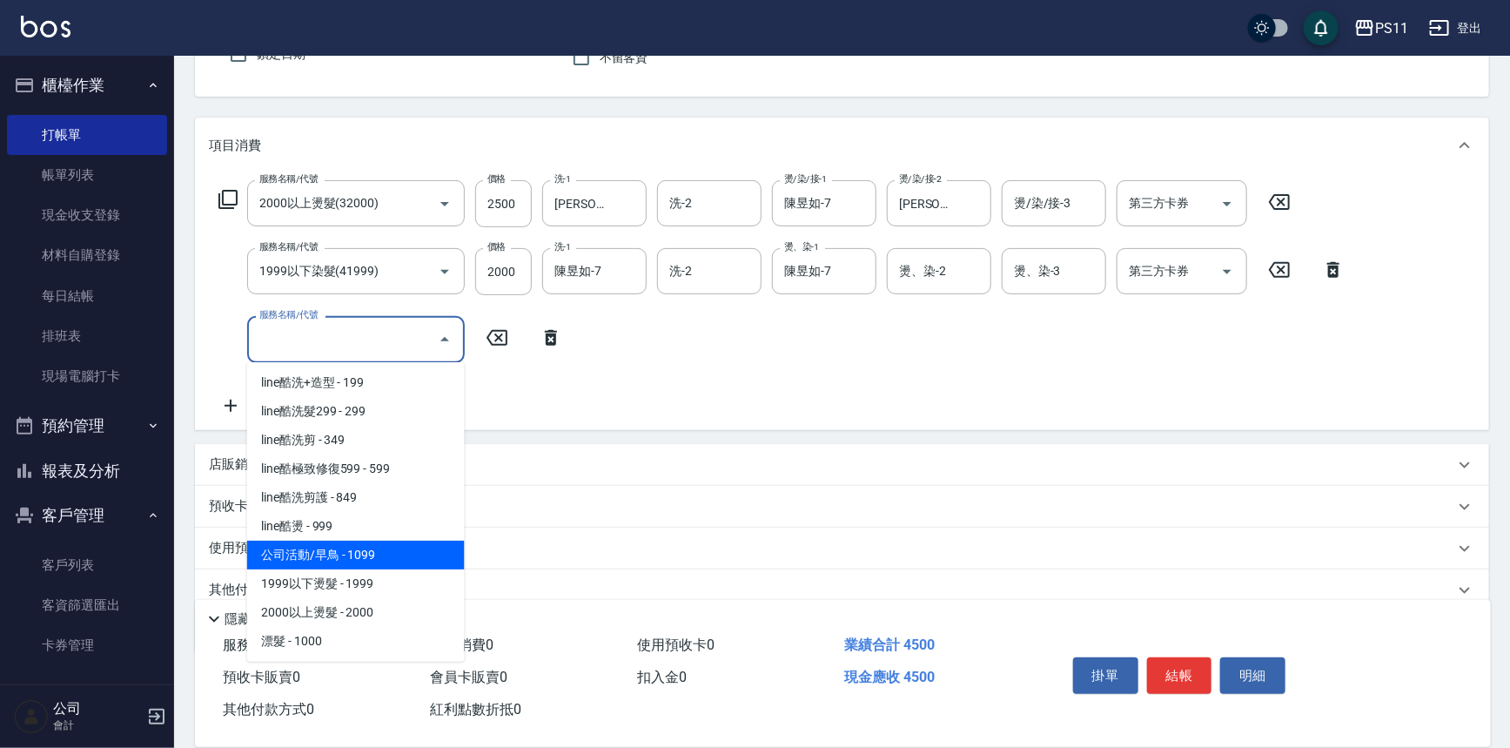
scroll to position [870, 0]
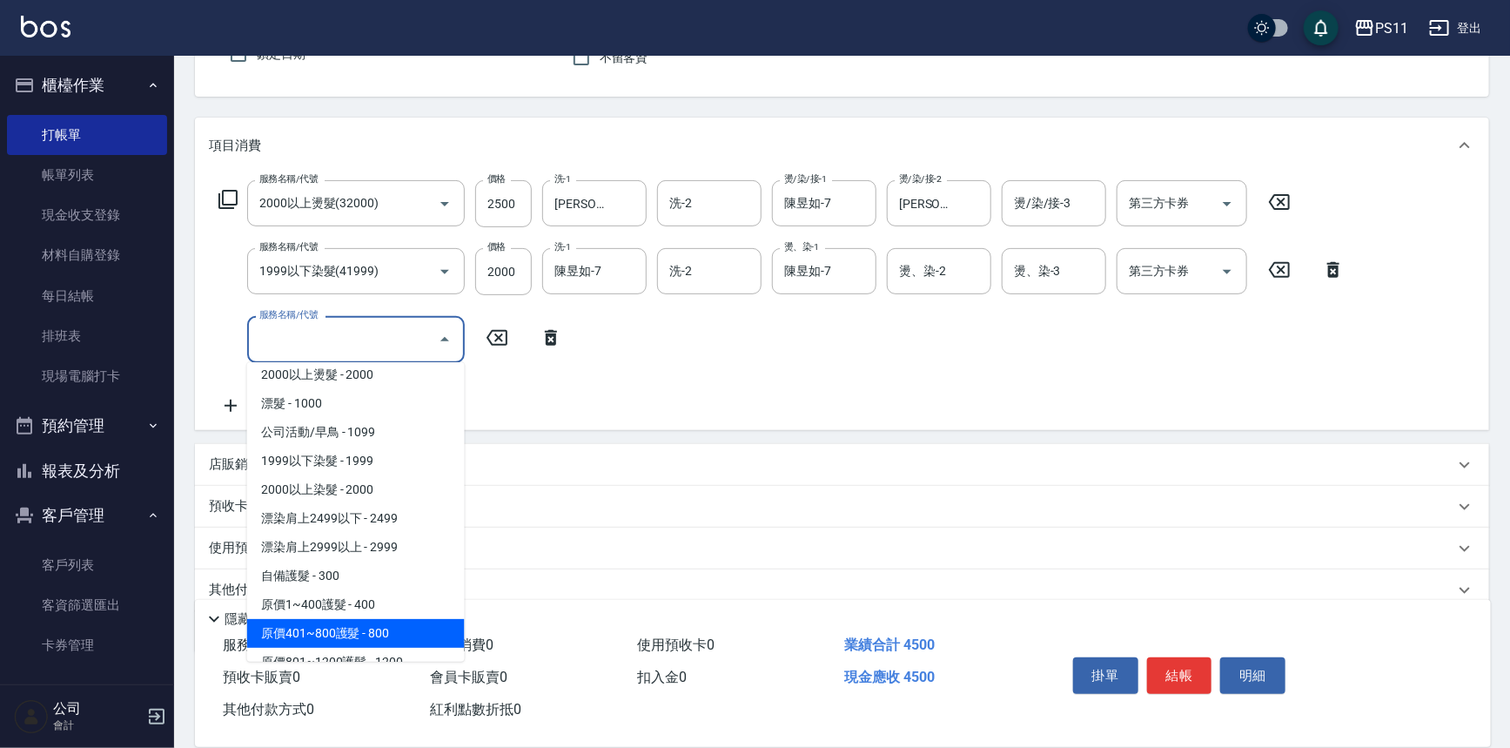
click at [412, 623] on span "原價401~800護髮 - 800" at bounding box center [356, 633] width 218 height 29
type input "原價401~800護髮(50800)"
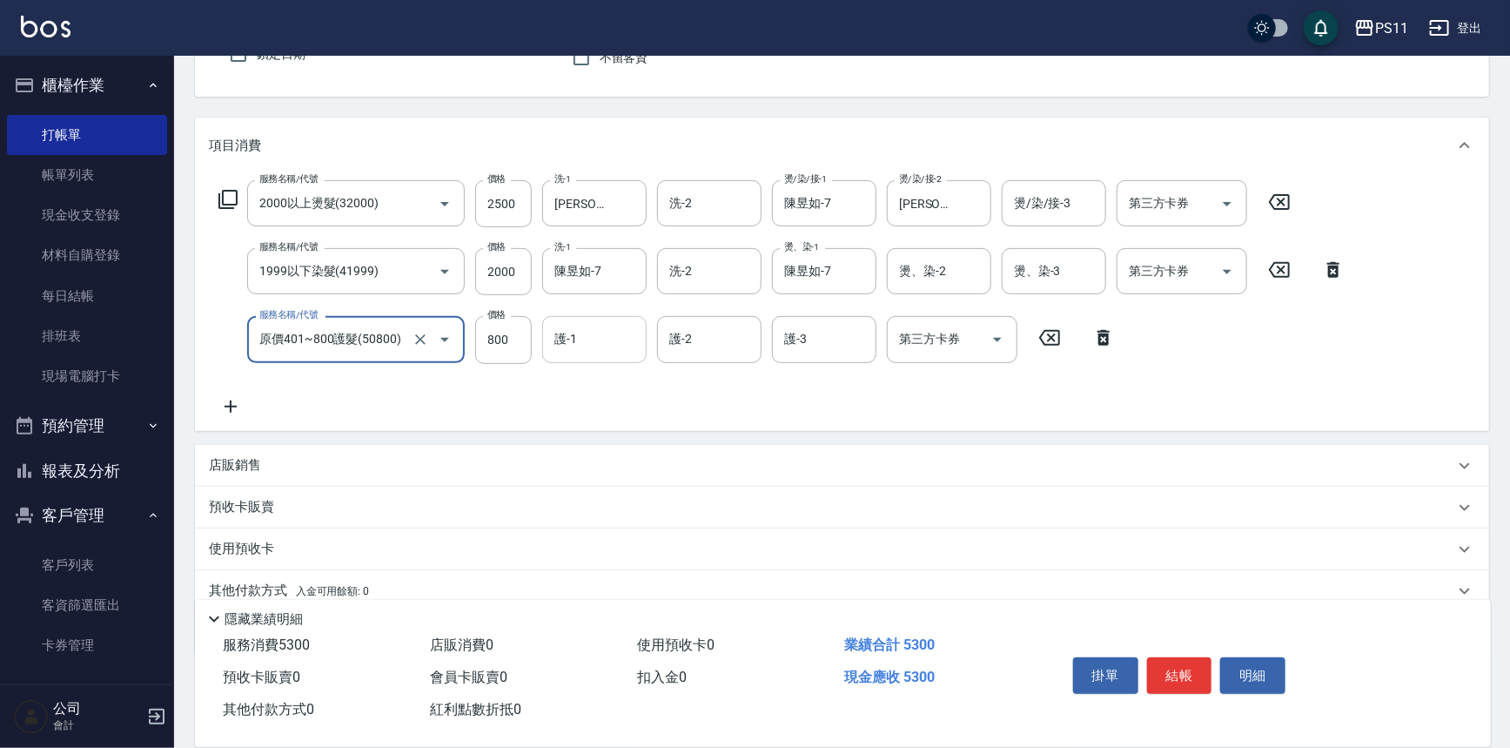
click at [585, 344] on input "護-1" at bounding box center [594, 339] width 89 height 30
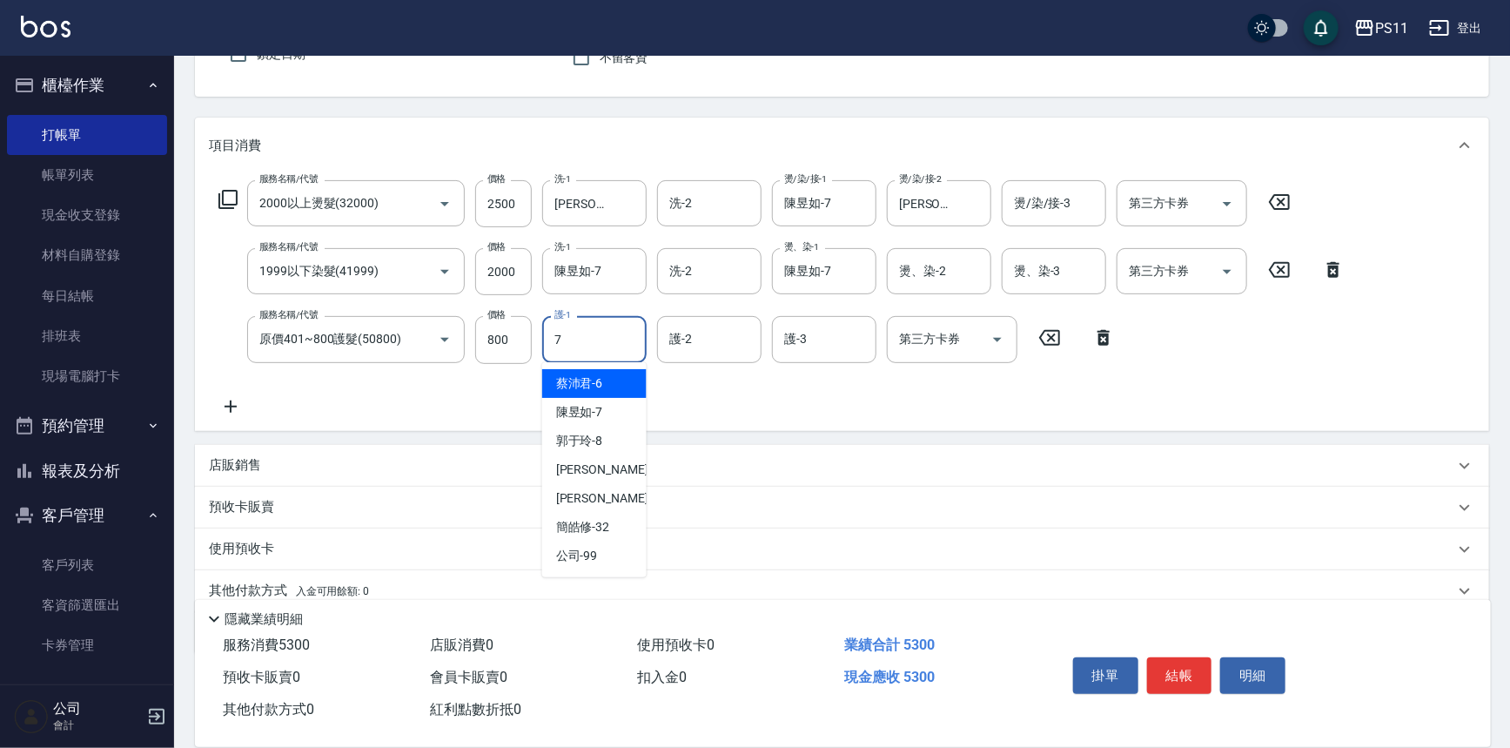
type input "陳昱如-7"
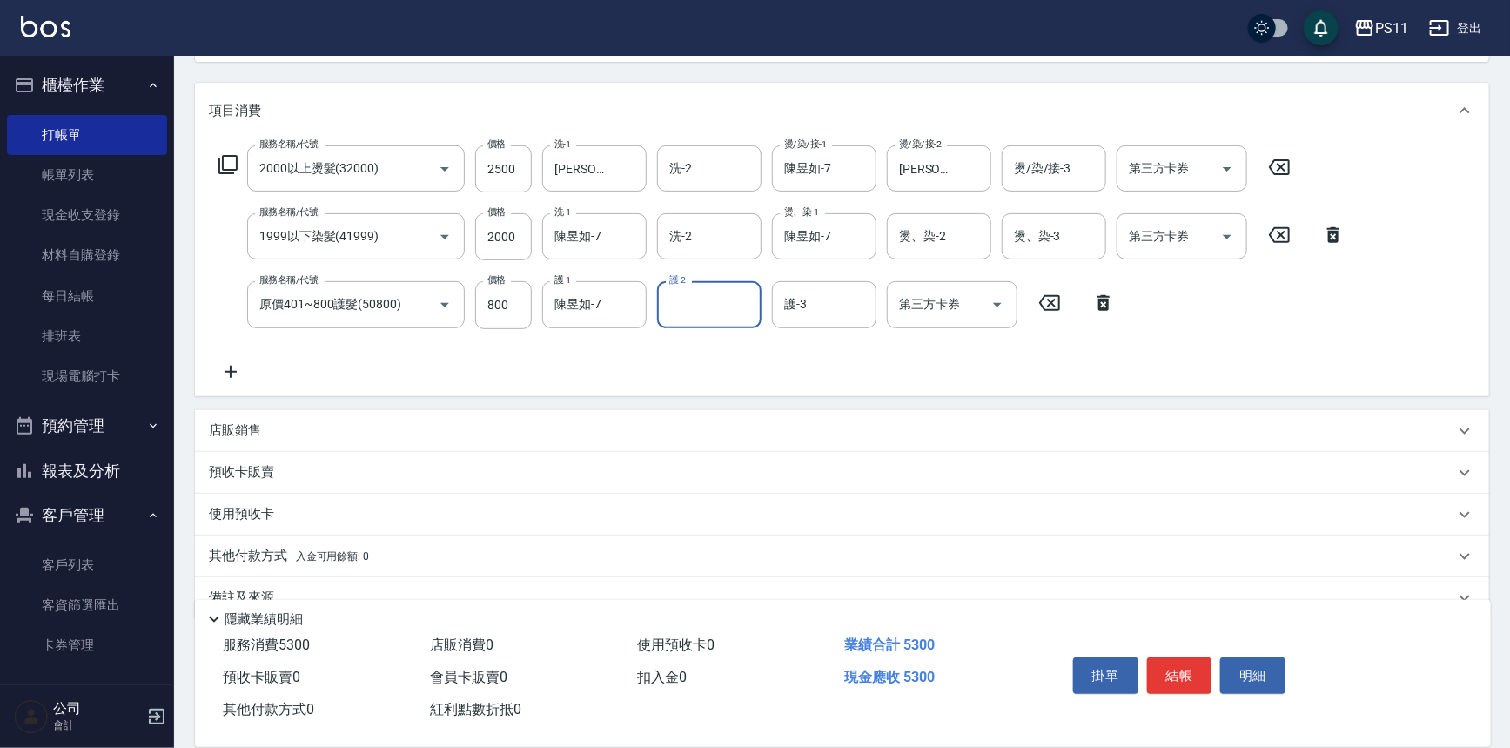
scroll to position [236, 0]
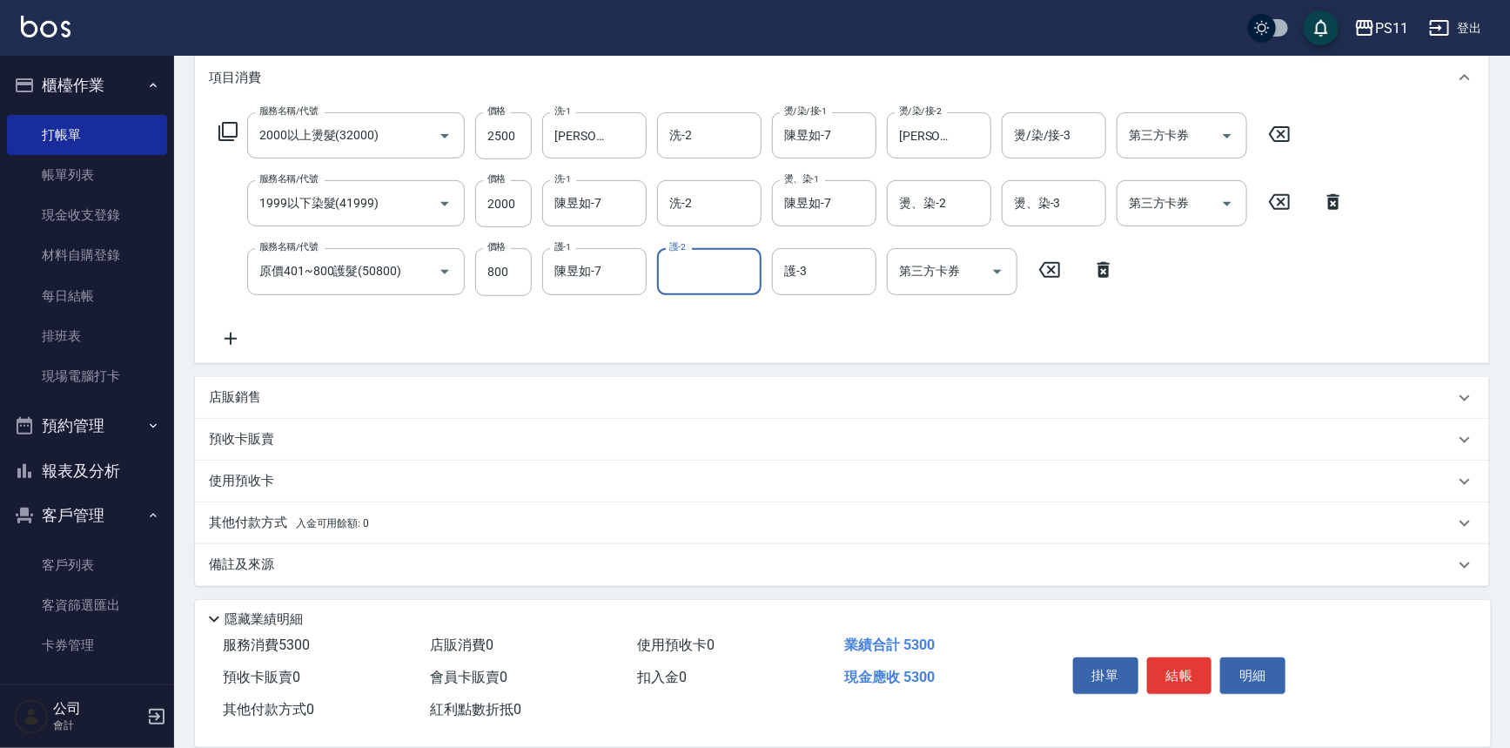
click at [275, 518] on p "其他付款方式 入金可用餘額: 0" at bounding box center [289, 523] width 160 height 19
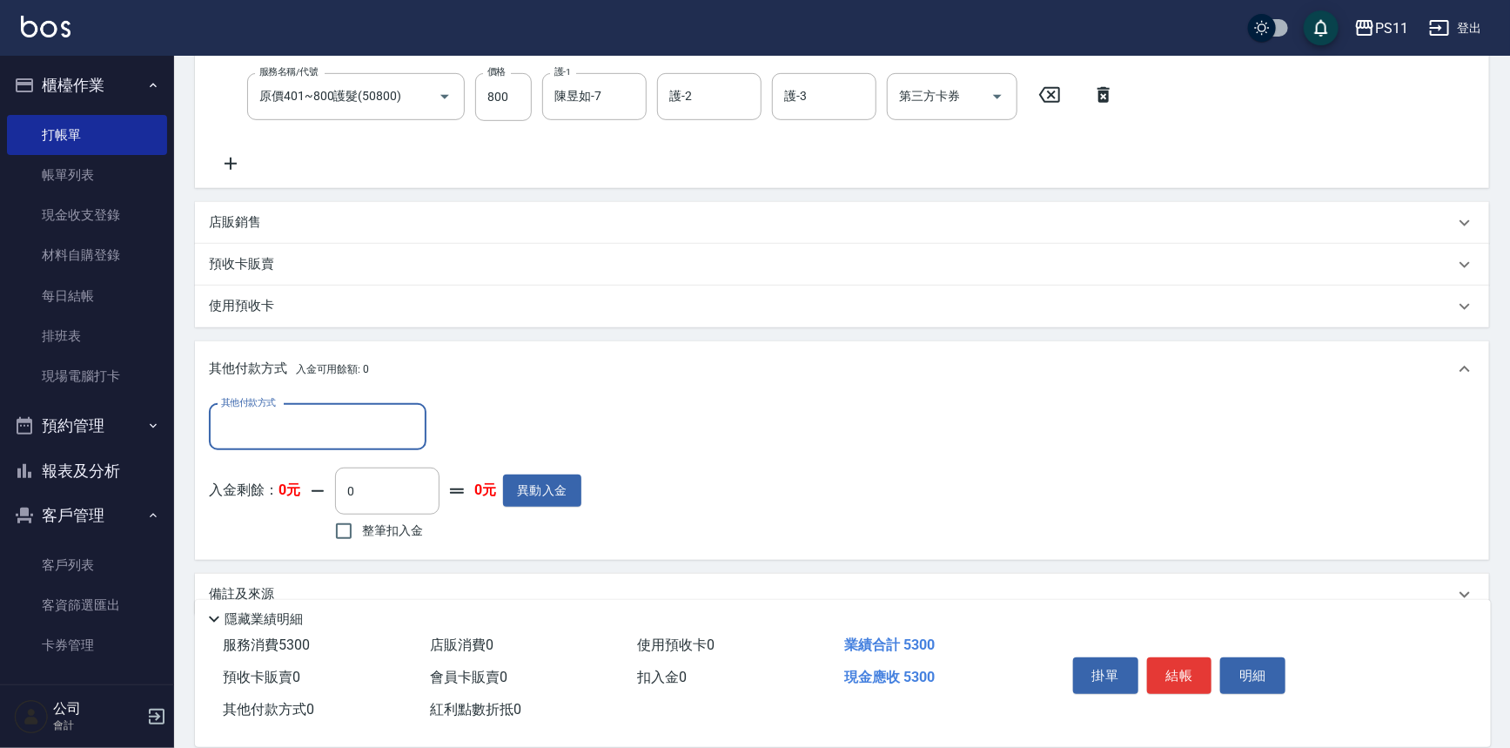
scroll to position [412, 0]
drag, startPoint x: 306, startPoint y: 441, endPoint x: 298, endPoint y: 470, distance: 30.0
click at [306, 445] on div "其他付款方式" at bounding box center [318, 426] width 218 height 46
click at [319, 428] on input "其他付款方式" at bounding box center [318, 426] width 202 height 30
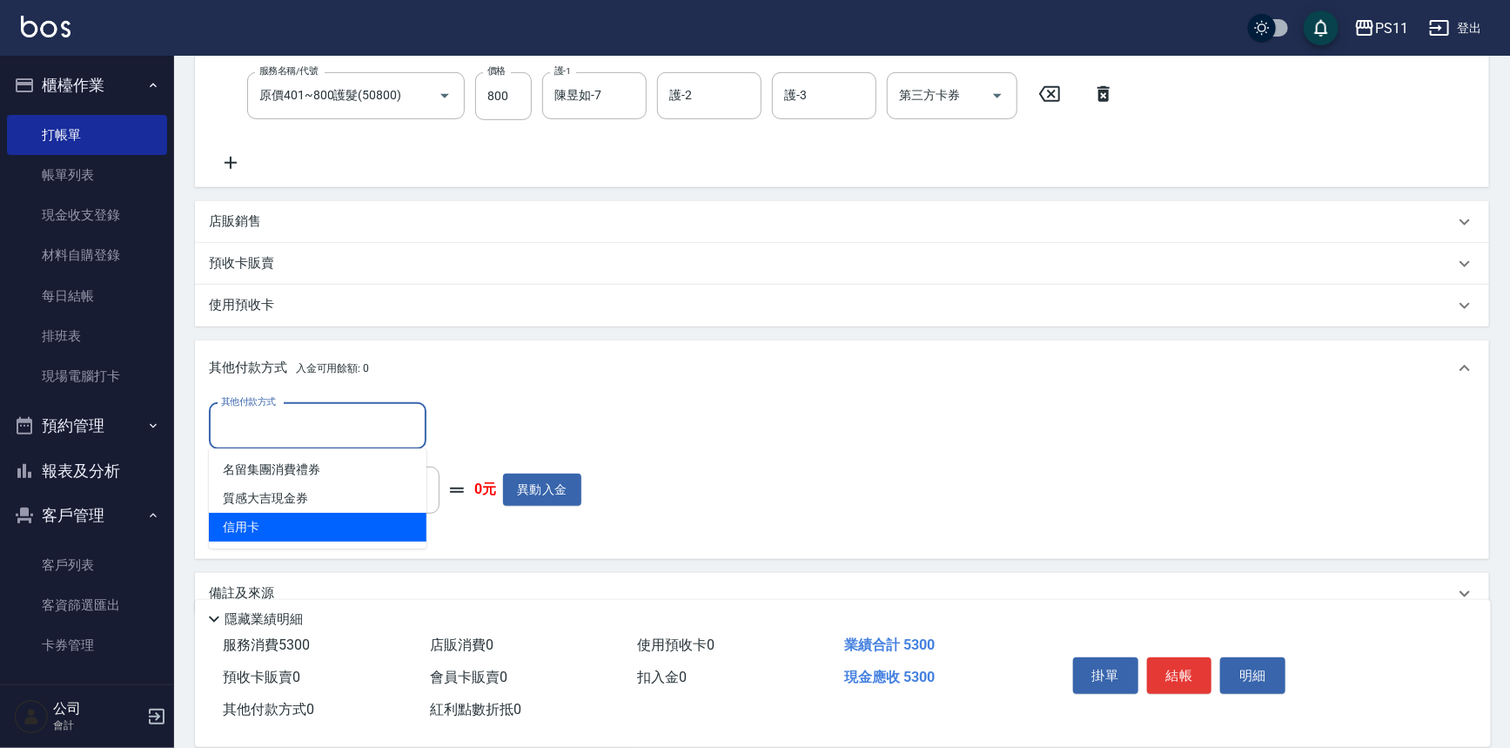
click at [339, 526] on span "信用卡" at bounding box center [318, 527] width 218 height 29
type input "信用卡"
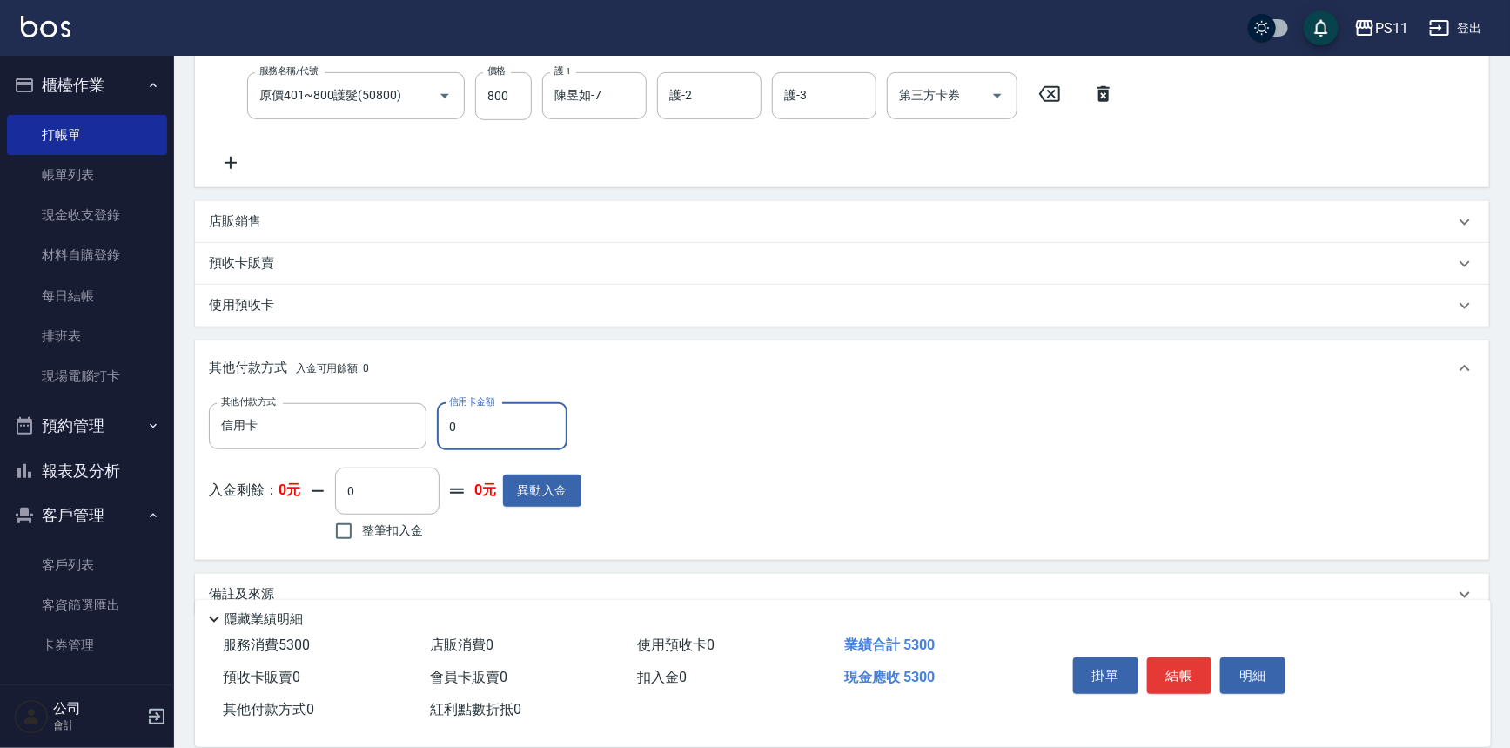
drag, startPoint x: 511, startPoint y: 417, endPoint x: 190, endPoint y: 443, distance: 322.2
click at [190, 443] on div "Key In 打帳單 上一筆訂單:#10 帳單速查 結帳前確認明細 連續打單結帳 掛單 結帳 明細 帳單日期 2025/09/22 19:05 鎖定日期 顧客…" at bounding box center [842, 211] width 1336 height 1135
type input "5300"
click at [1179, 675] on button "結帳" at bounding box center [1179, 675] width 65 height 37
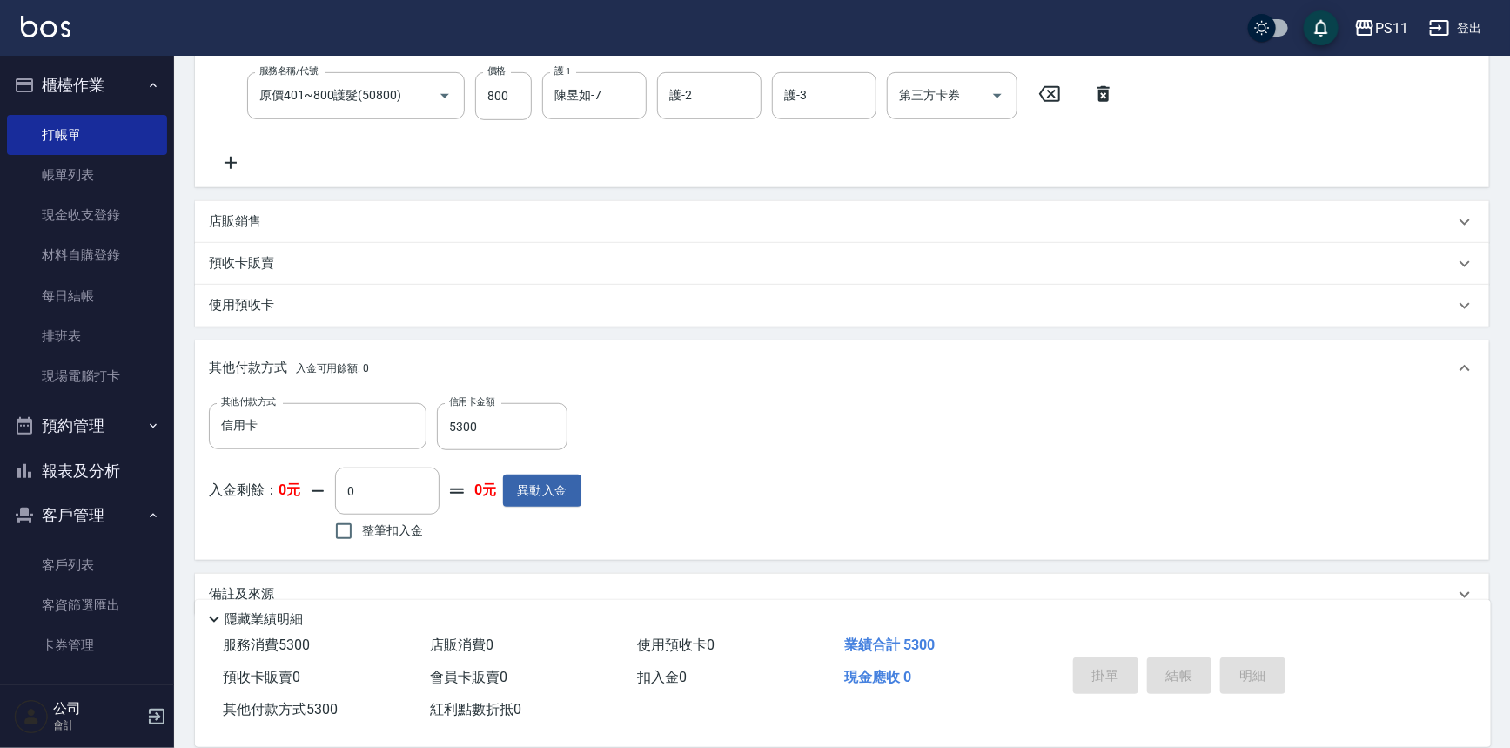
type input "2025/09/22 19:06"
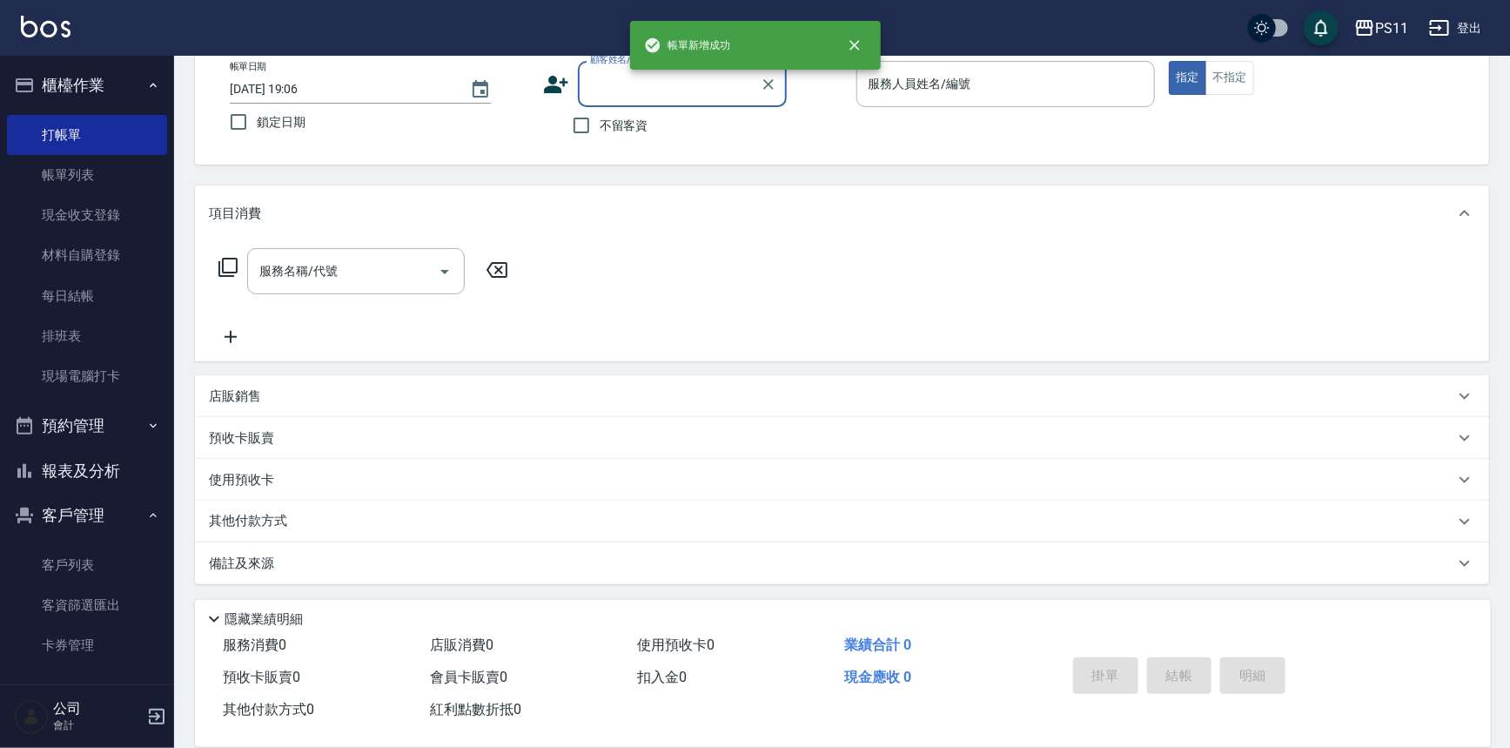
scroll to position [0, 0]
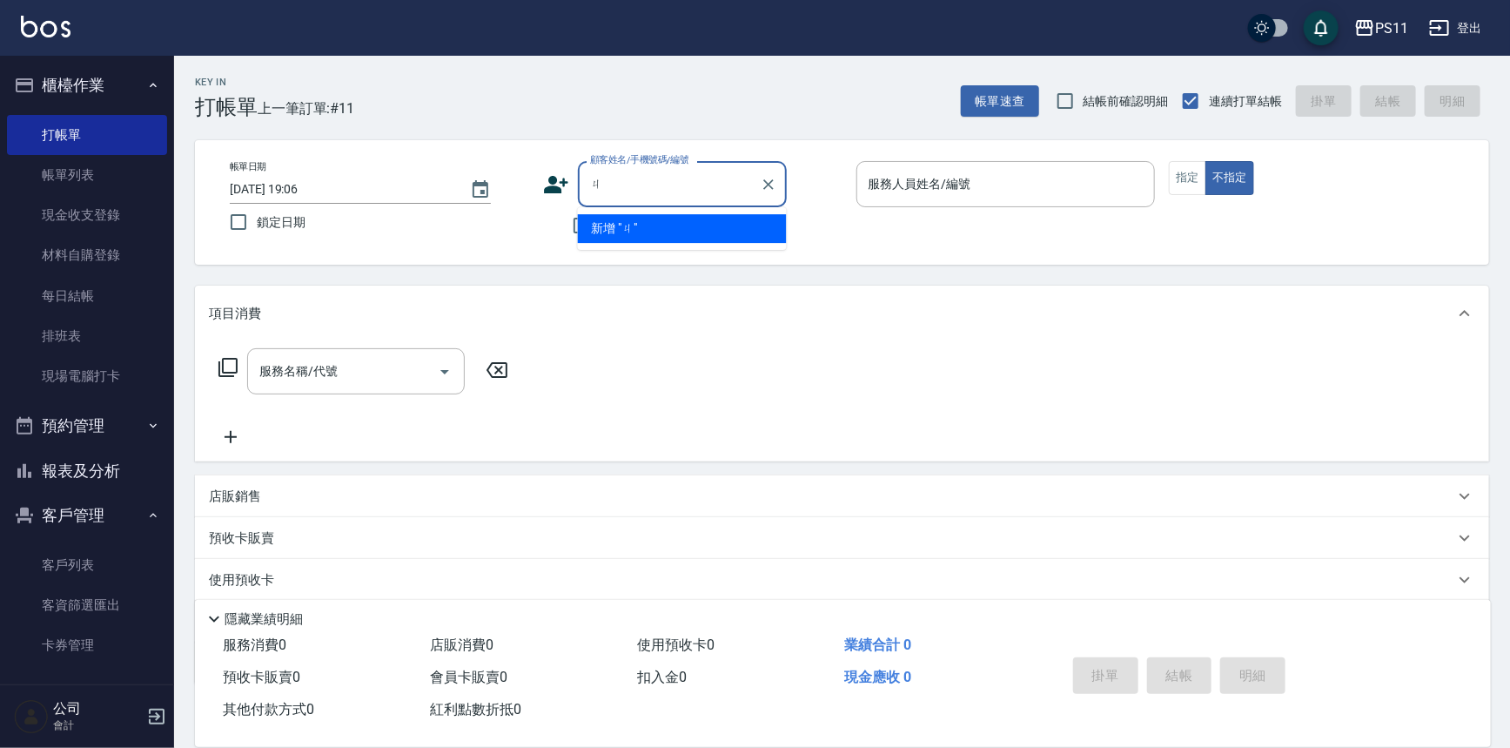
type input "ㄐㄧ"
click at [87, 181] on link "帳單列表" at bounding box center [87, 175] width 160 height 40
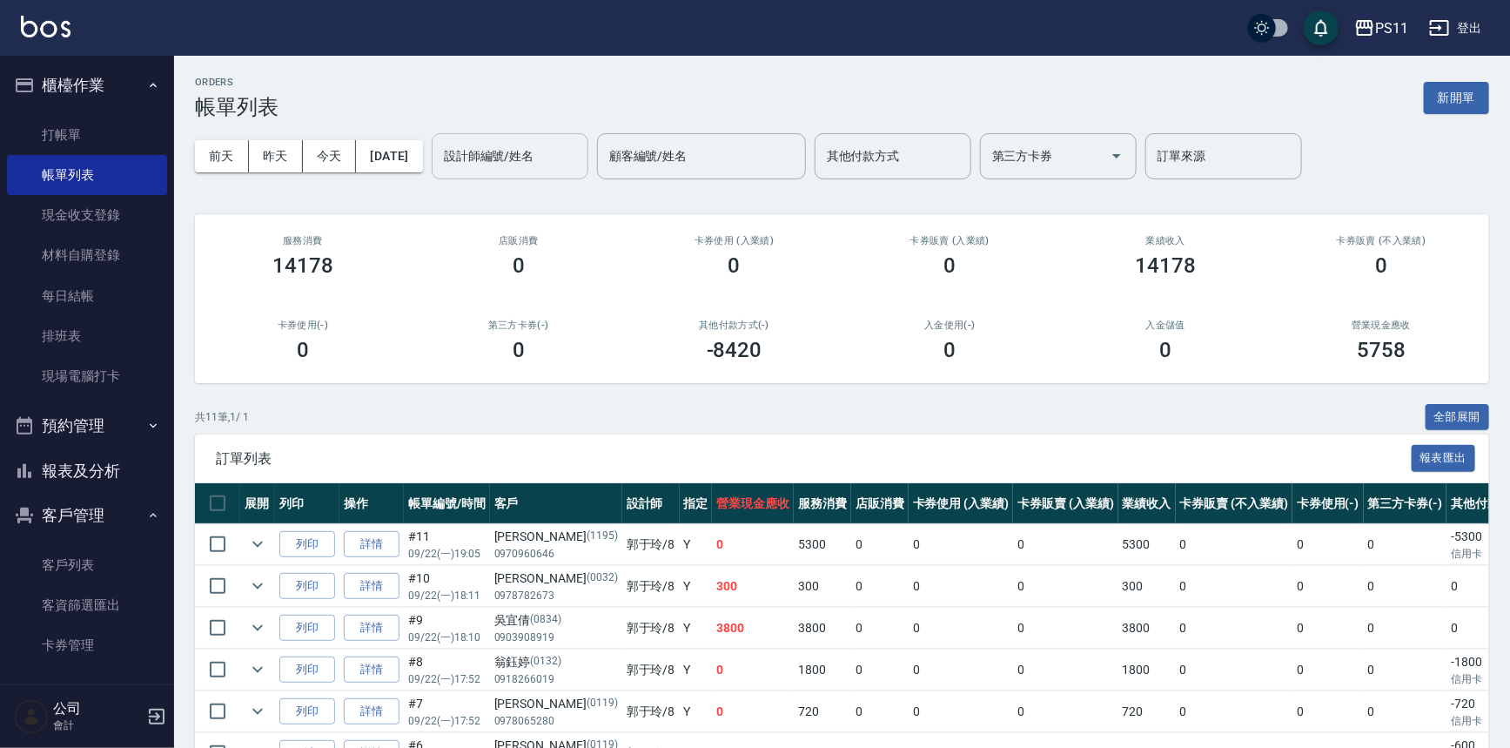
click at [521, 144] on input "設計師編號/姓名" at bounding box center [510, 156] width 141 height 30
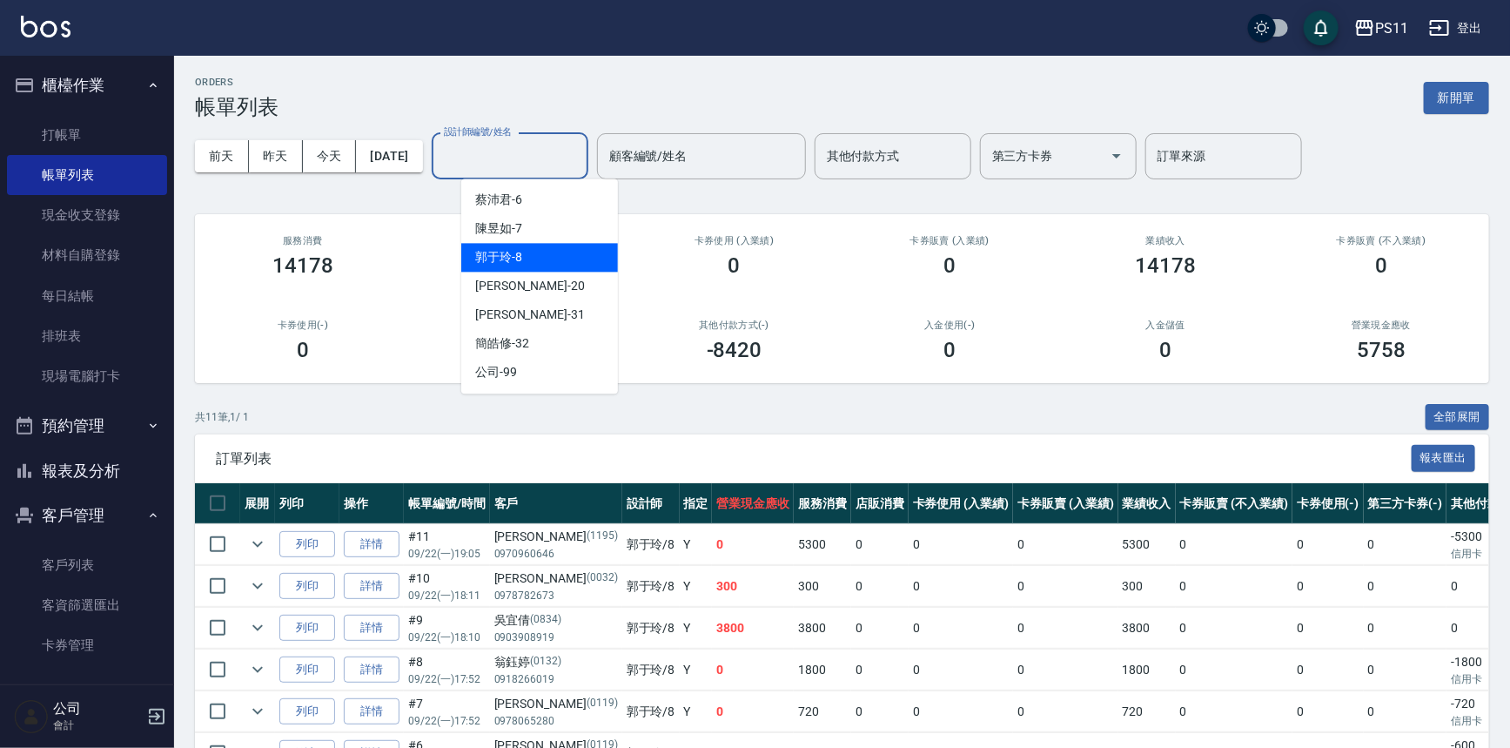
click at [521, 248] on span "郭于玲 -8" at bounding box center [498, 257] width 47 height 18
type input "郭于玲-8"
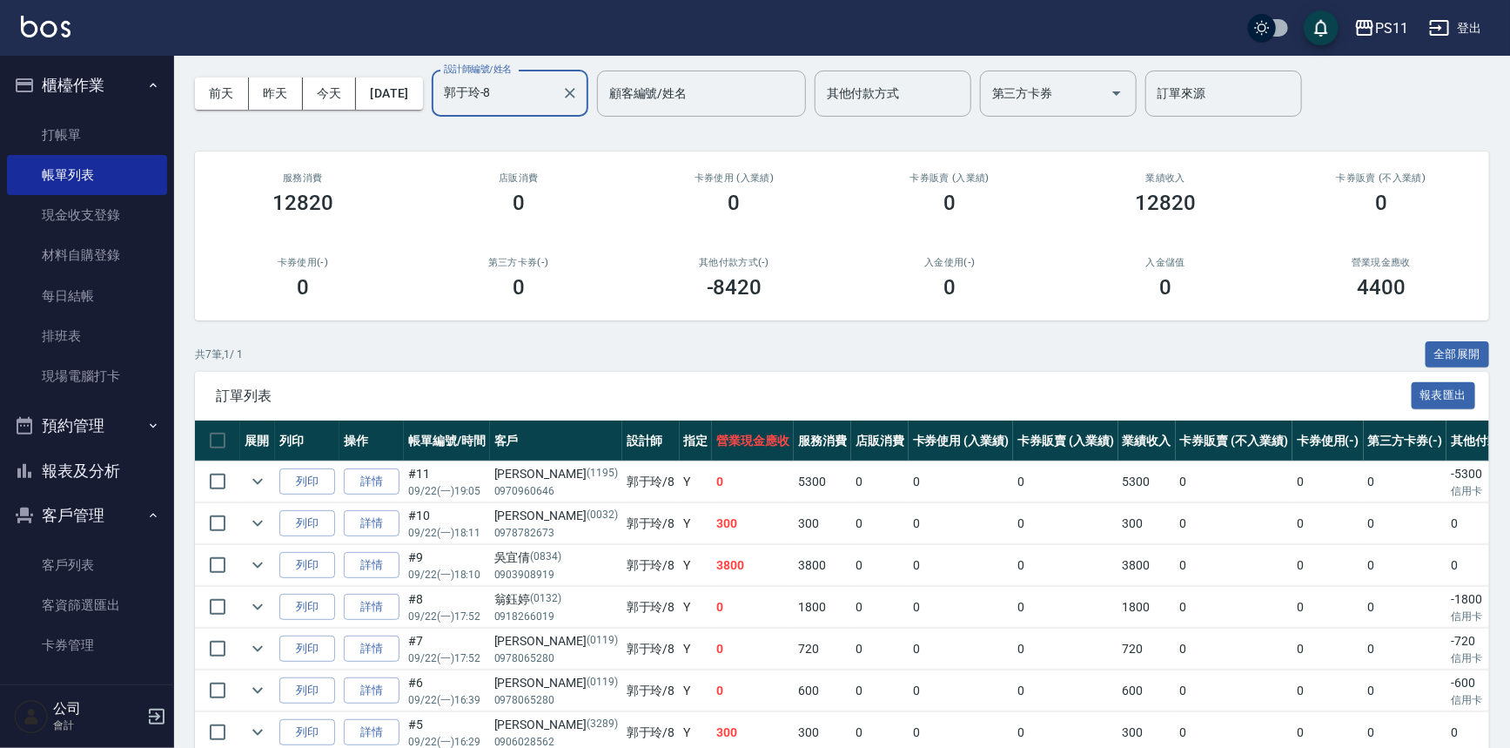
scroll to position [147, 0]
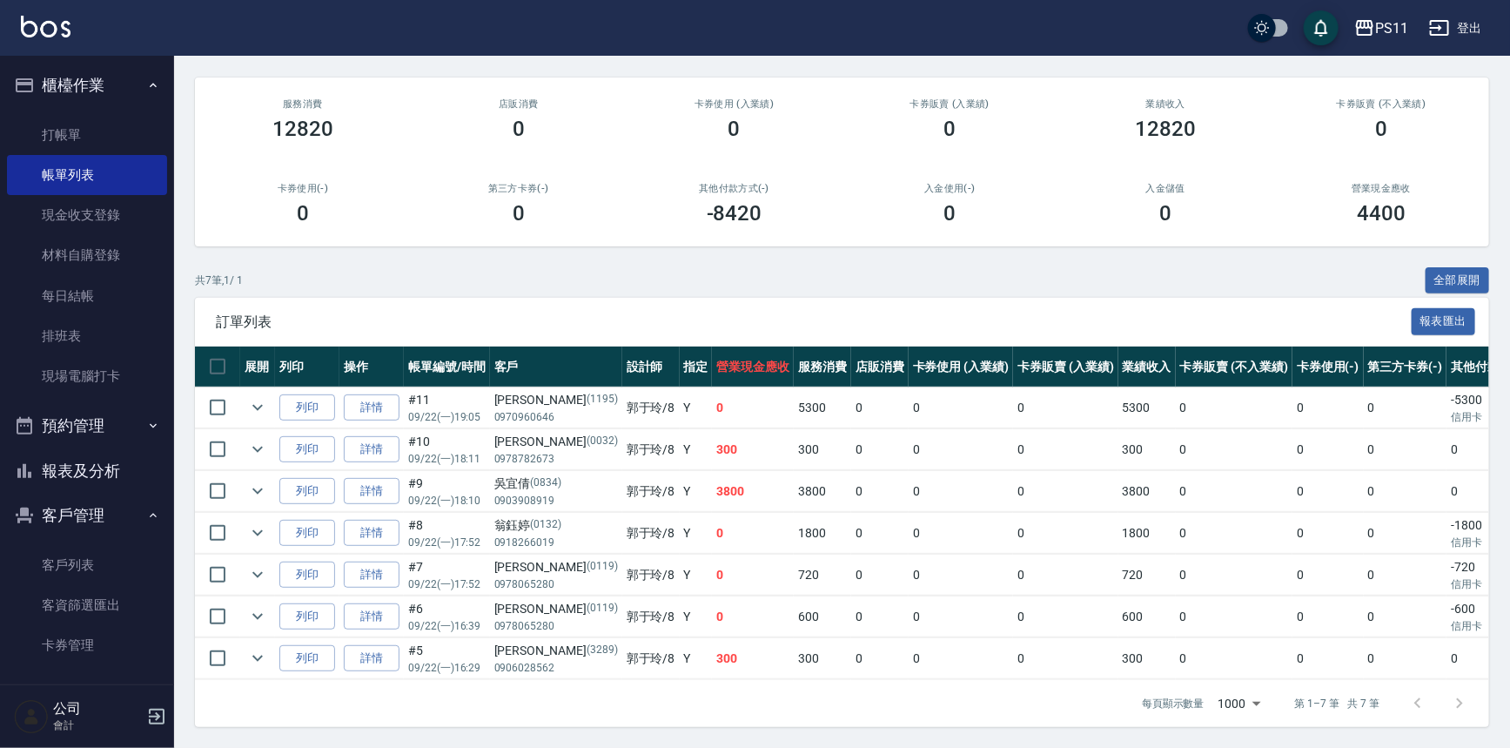
click at [624, 700] on div "每頁顯示數量 1000 1000 第 1–7 筆 共 7 筆" at bounding box center [842, 703] width 1294 height 47
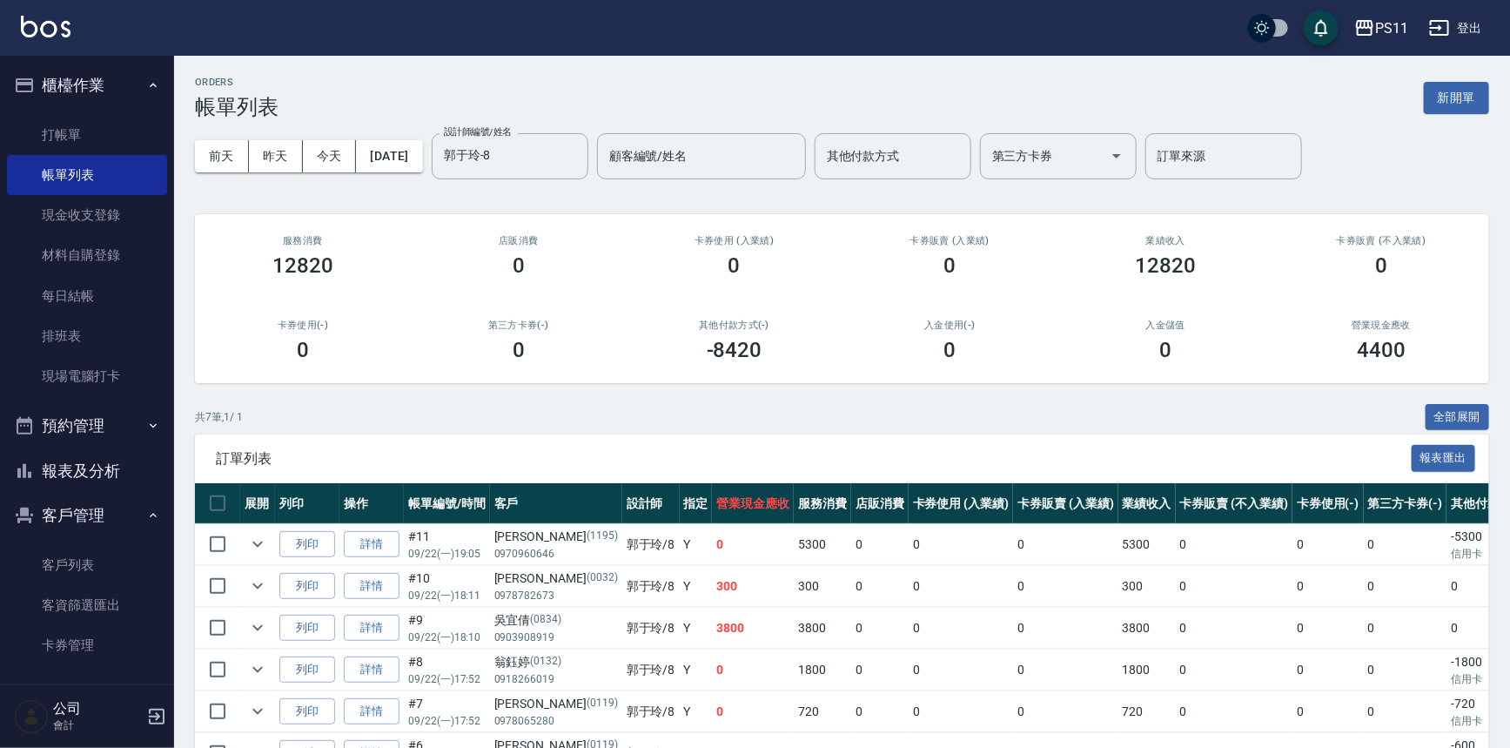
drag, startPoint x: 633, startPoint y: 702, endPoint x: 322, endPoint y: 198, distance: 592.1
click at [78, 131] on link "打帳單" at bounding box center [87, 135] width 160 height 40
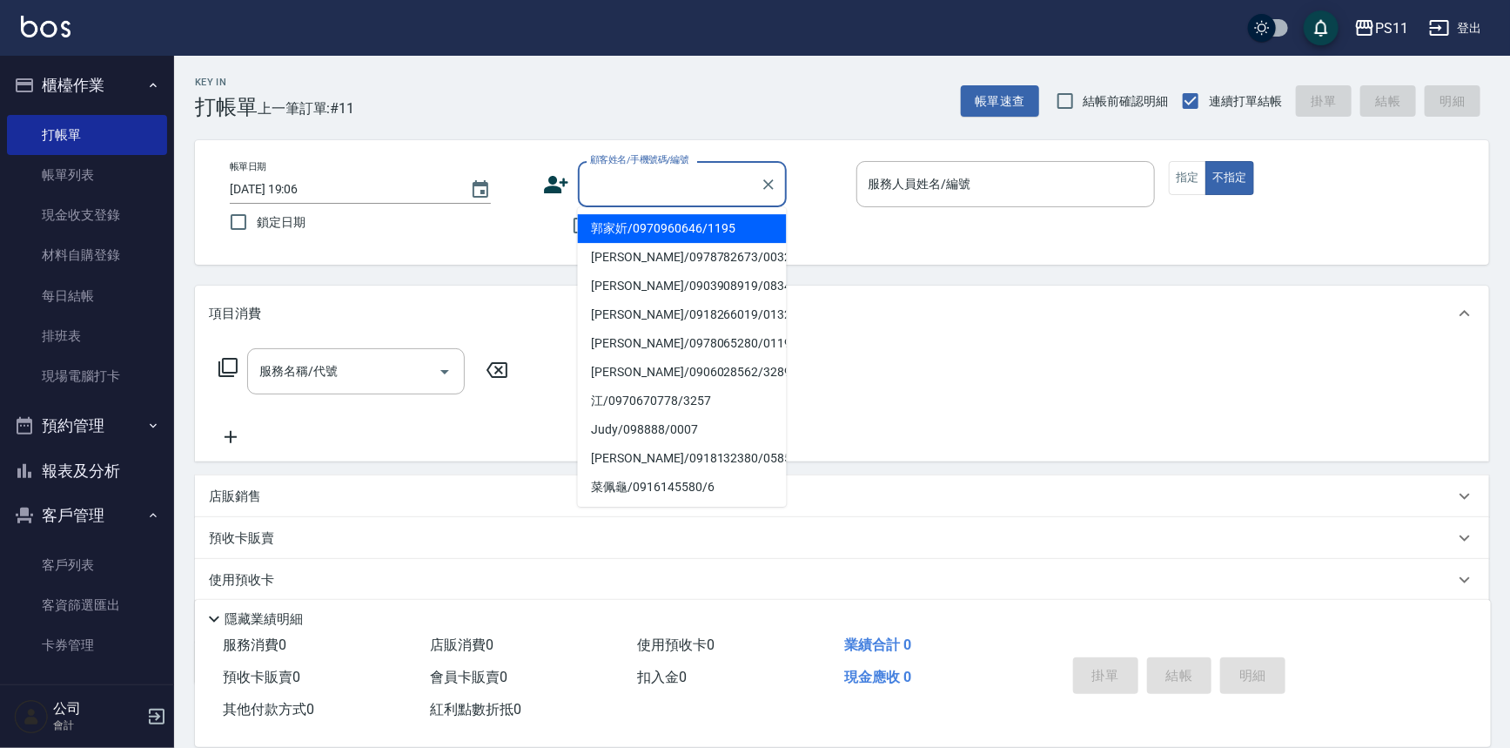
click at [623, 183] on input "顧客姓名/手機號碼/編號" at bounding box center [669, 184] width 167 height 30
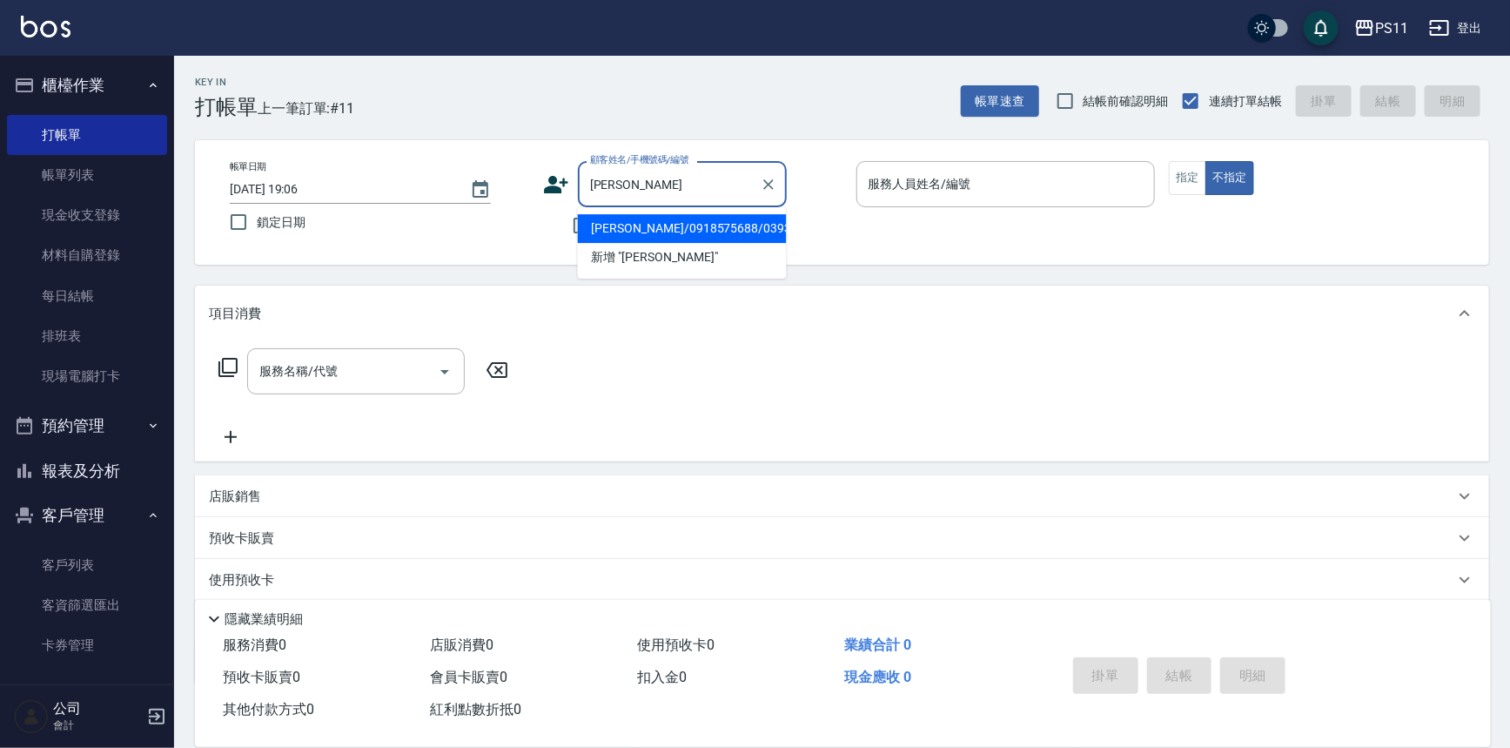
click at [697, 232] on li "紀婷芬/0918575688/0393" at bounding box center [682, 228] width 209 height 29
type input "紀婷芬/0918575688/0393"
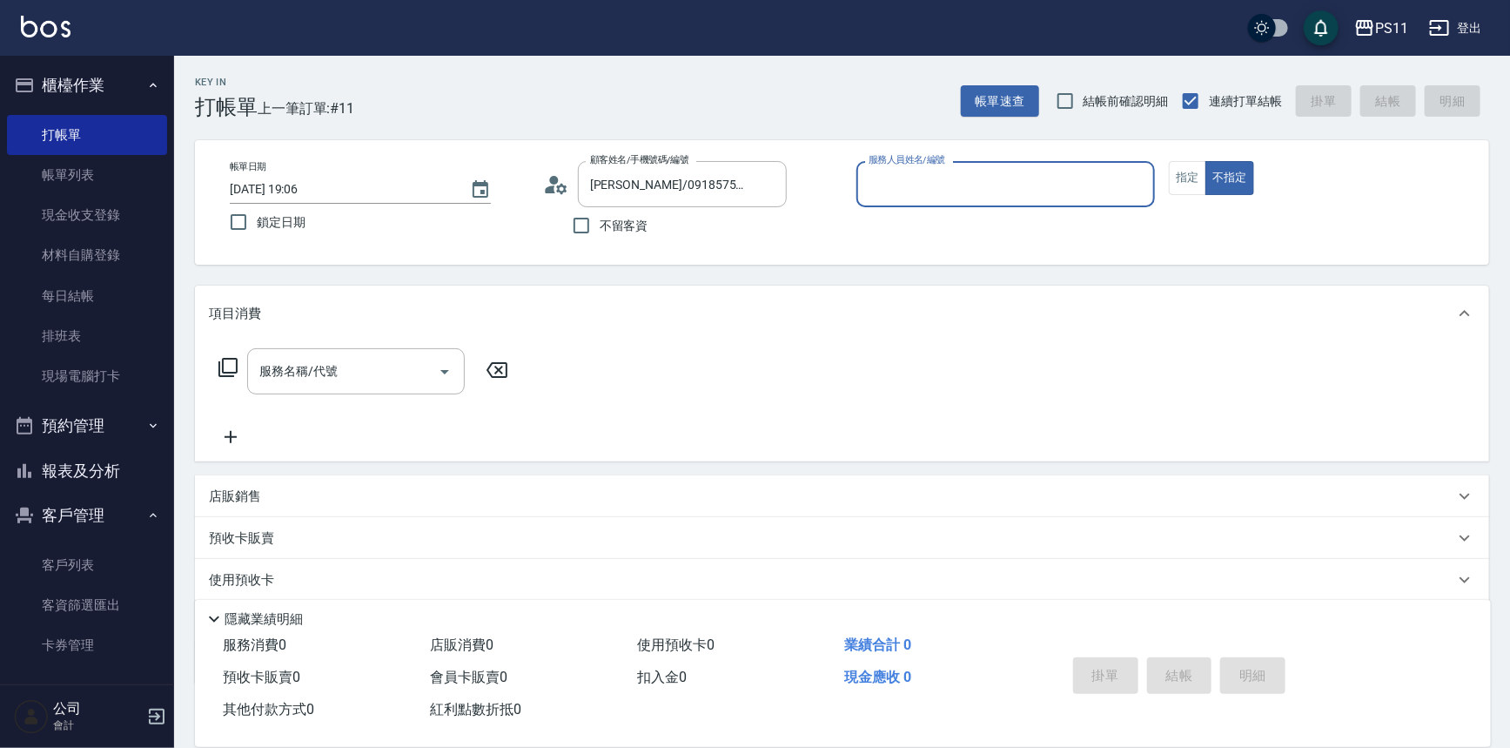
click at [949, 194] on input "服務人員姓名/編號" at bounding box center [1006, 184] width 284 height 30
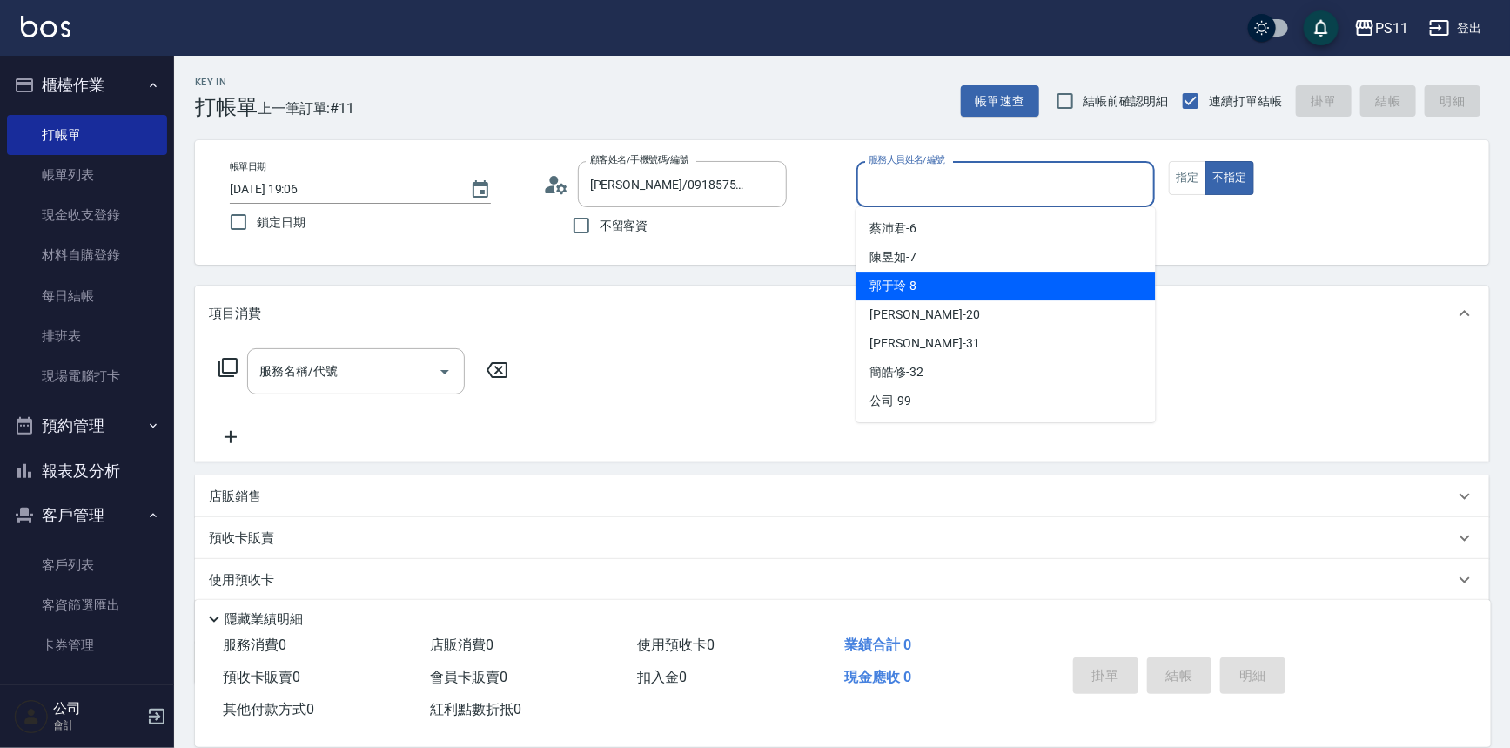
click at [957, 296] on div "郭于玲 -8" at bounding box center [1005, 286] width 299 height 29
type input "郭于玲-8"
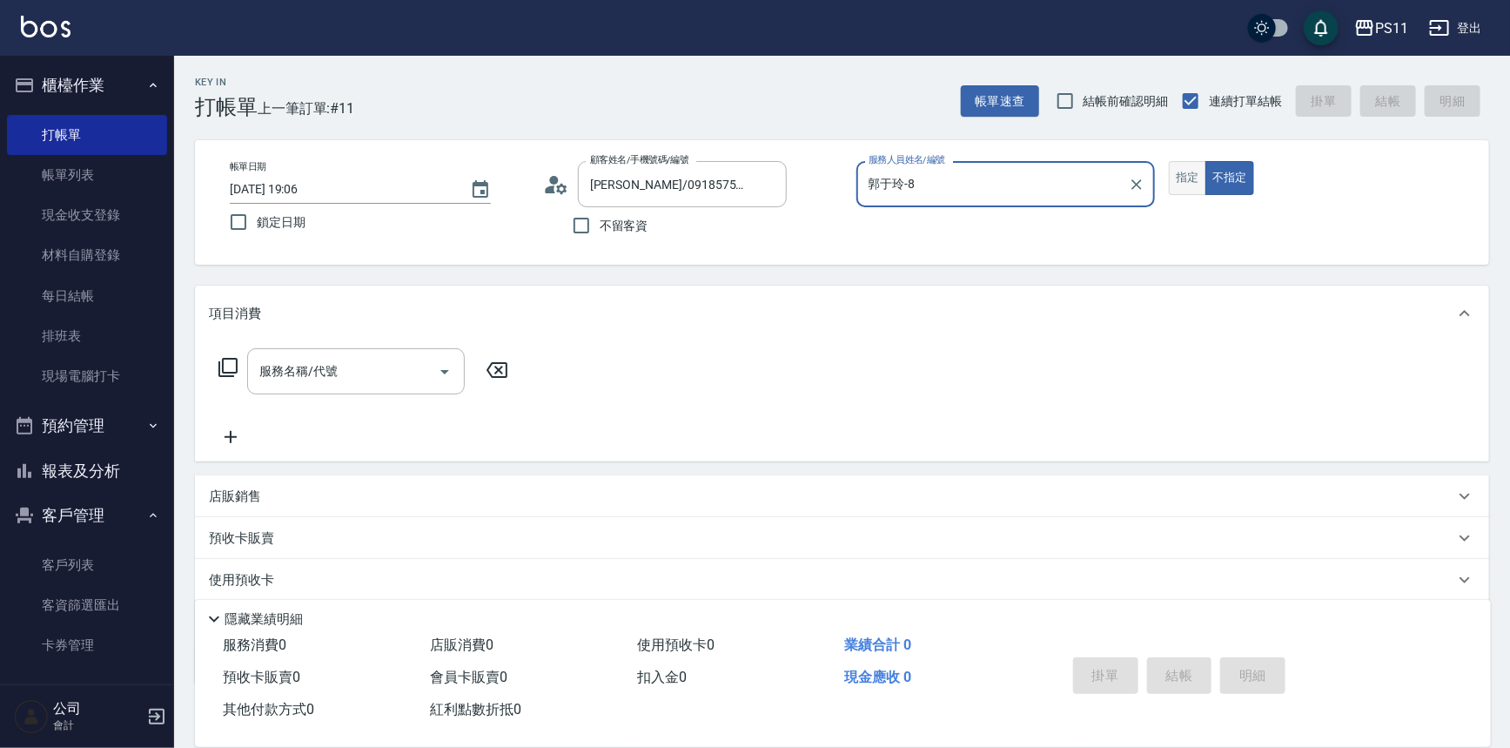
click at [1186, 173] on button "指定" at bounding box center [1187, 178] width 37 height 34
click at [225, 362] on icon at bounding box center [228, 367] width 21 height 21
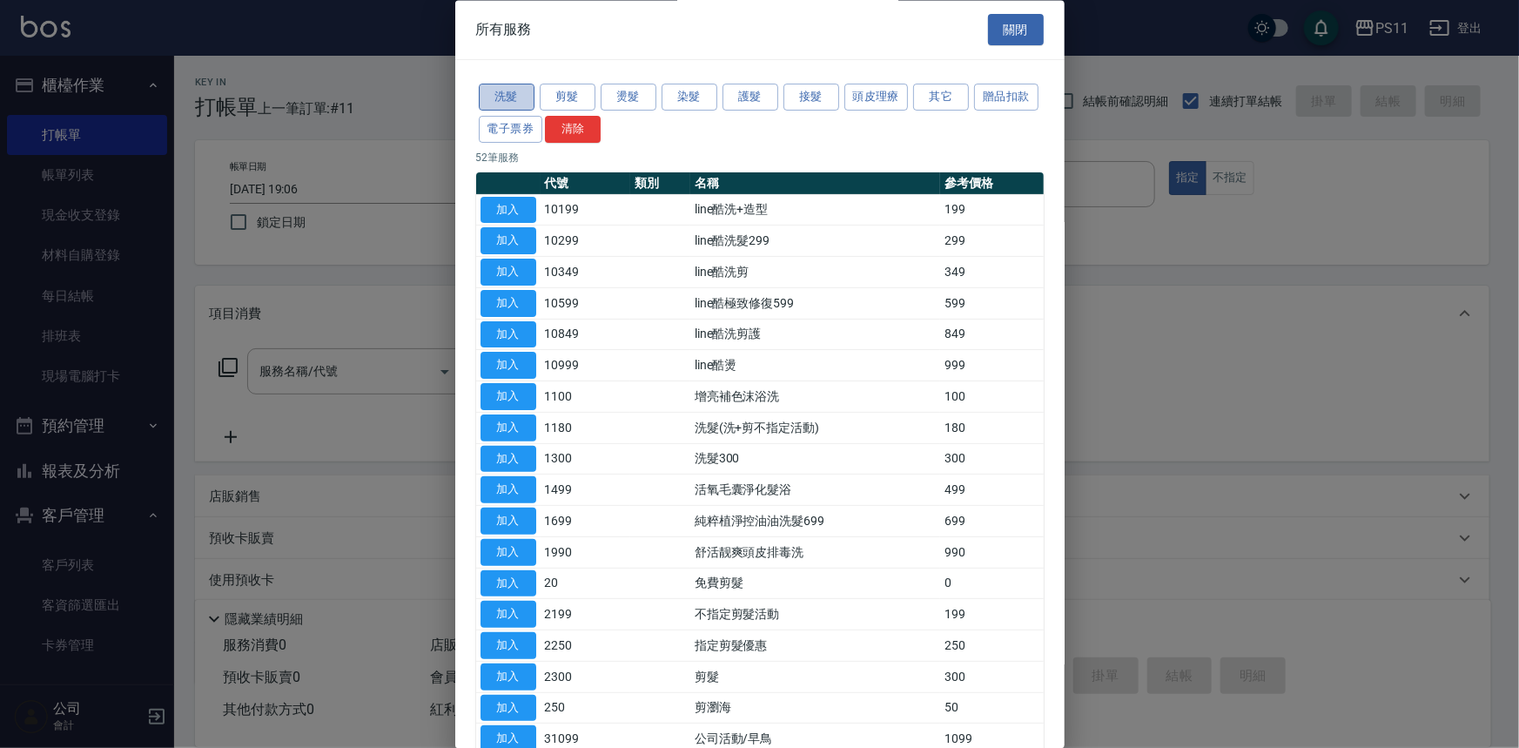
click at [519, 94] on button "洗髮" at bounding box center [507, 97] width 56 height 27
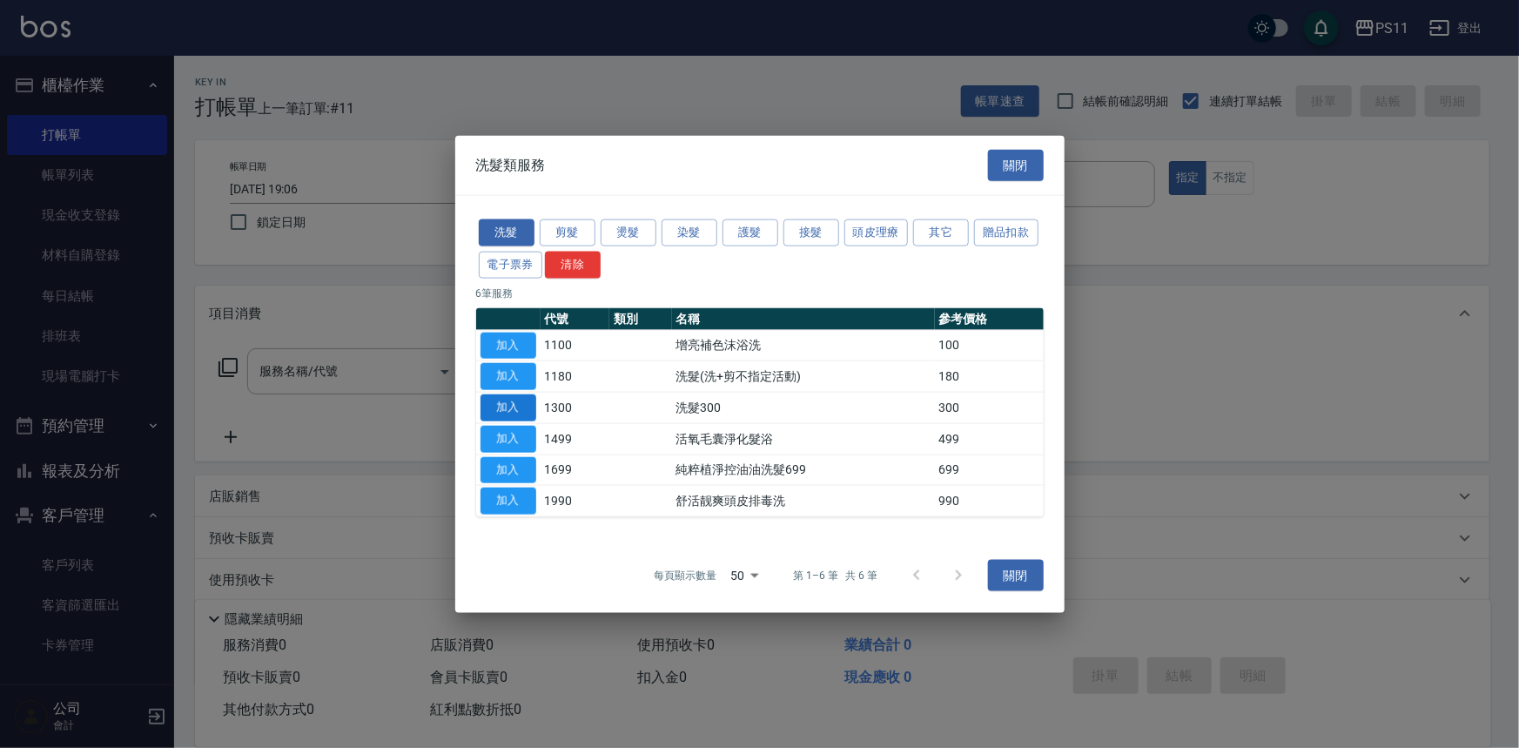
click at [513, 406] on button "加入" at bounding box center [508, 407] width 56 height 27
type input "洗髮300(1300)"
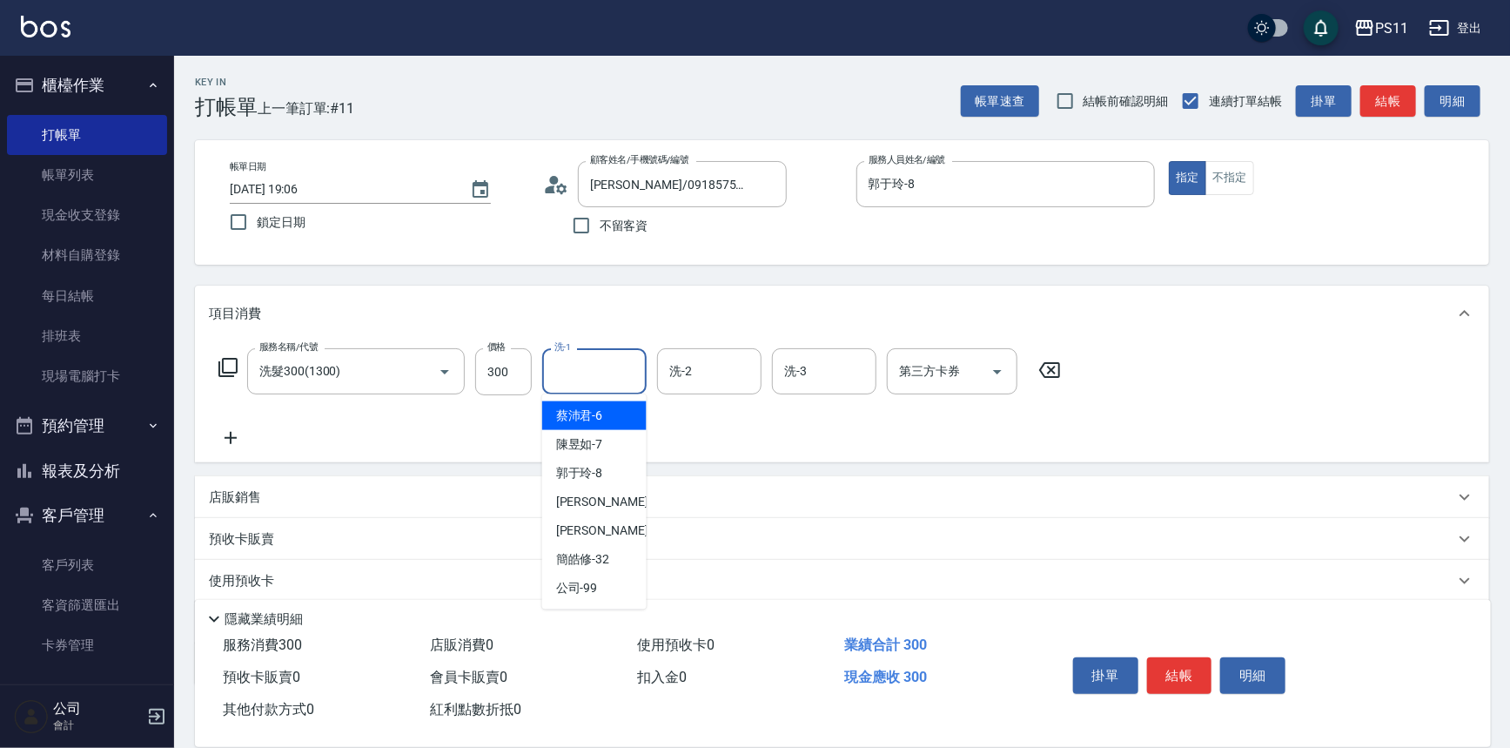
click at [571, 376] on input "洗-1" at bounding box center [594, 371] width 89 height 30
type input "James-20"
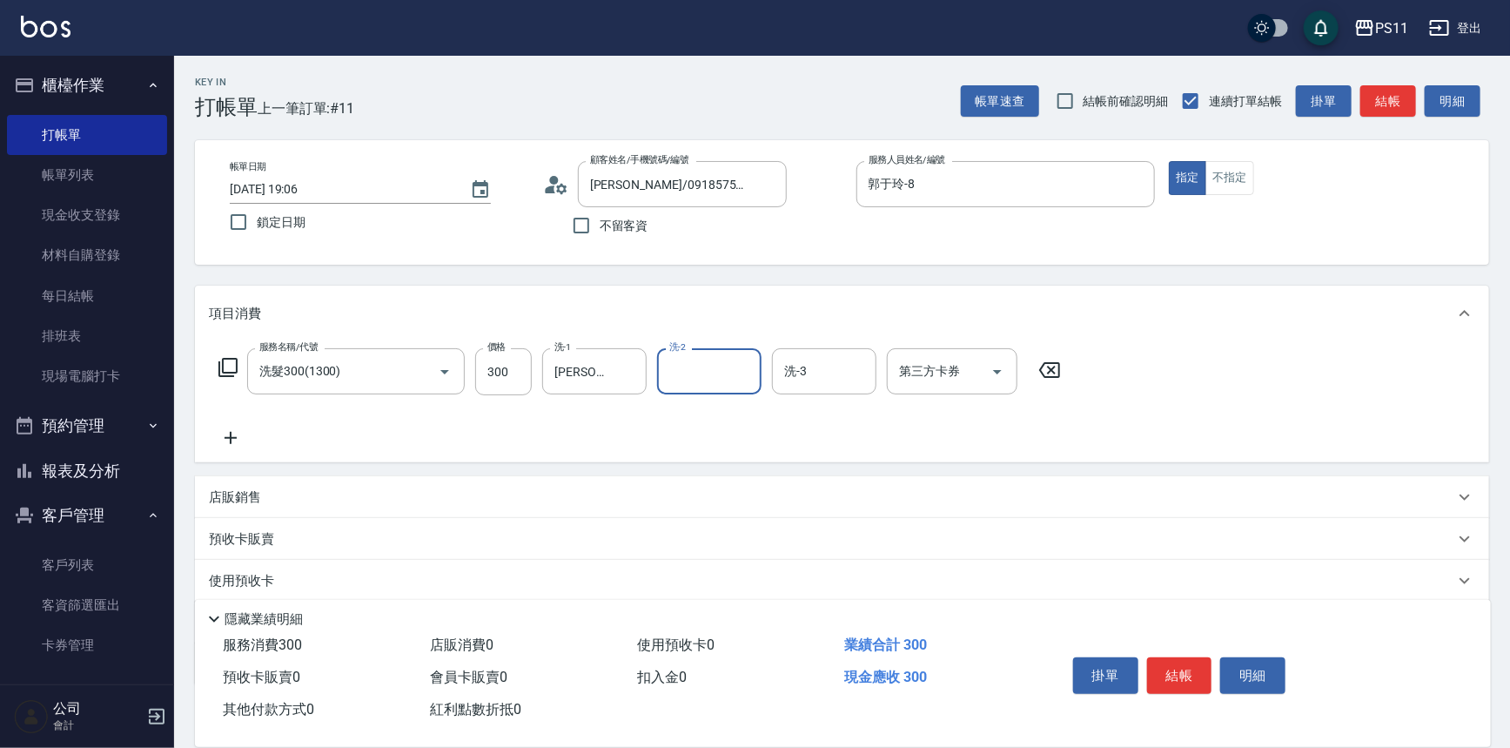
click at [238, 435] on icon at bounding box center [231, 437] width 44 height 21
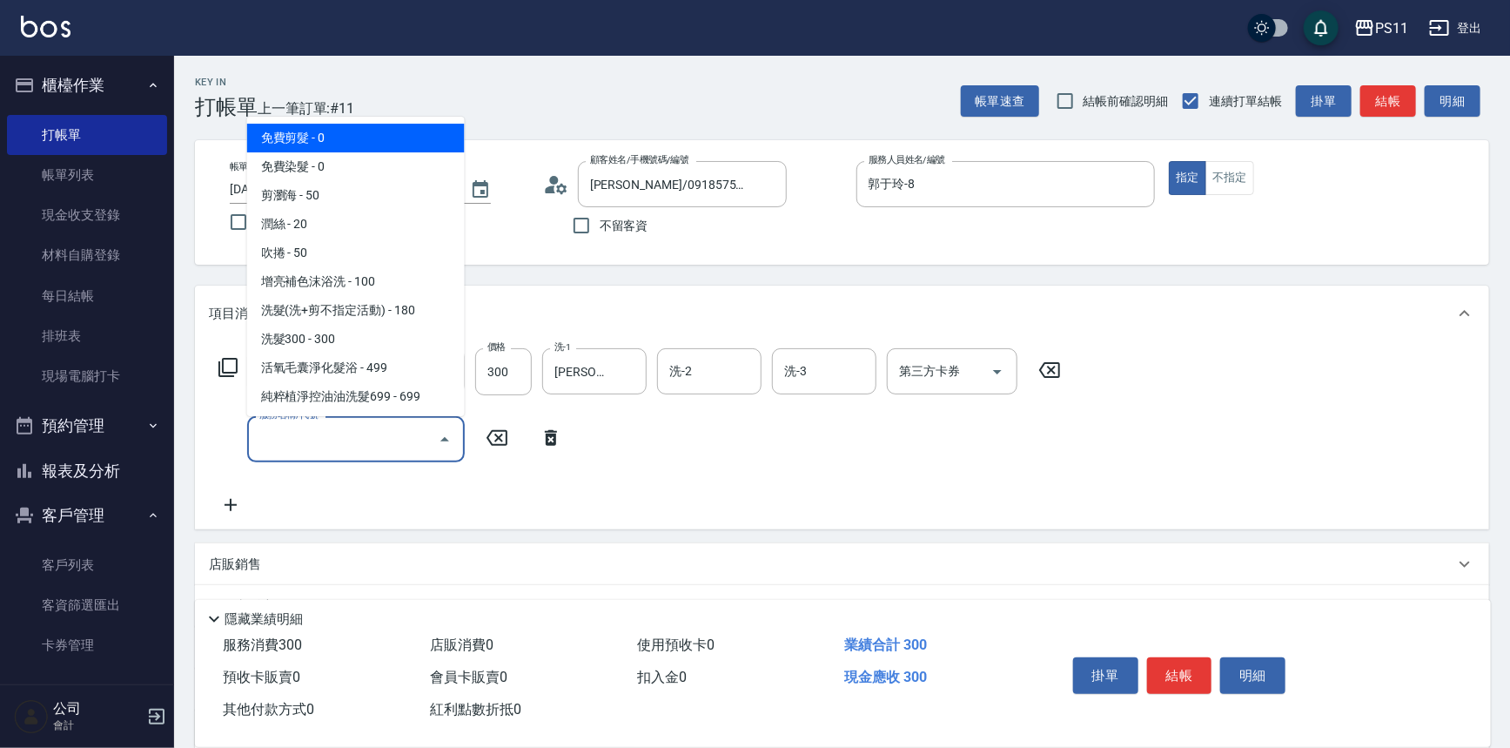
click at [357, 447] on input "服務名稱/代號" at bounding box center [343, 439] width 176 height 30
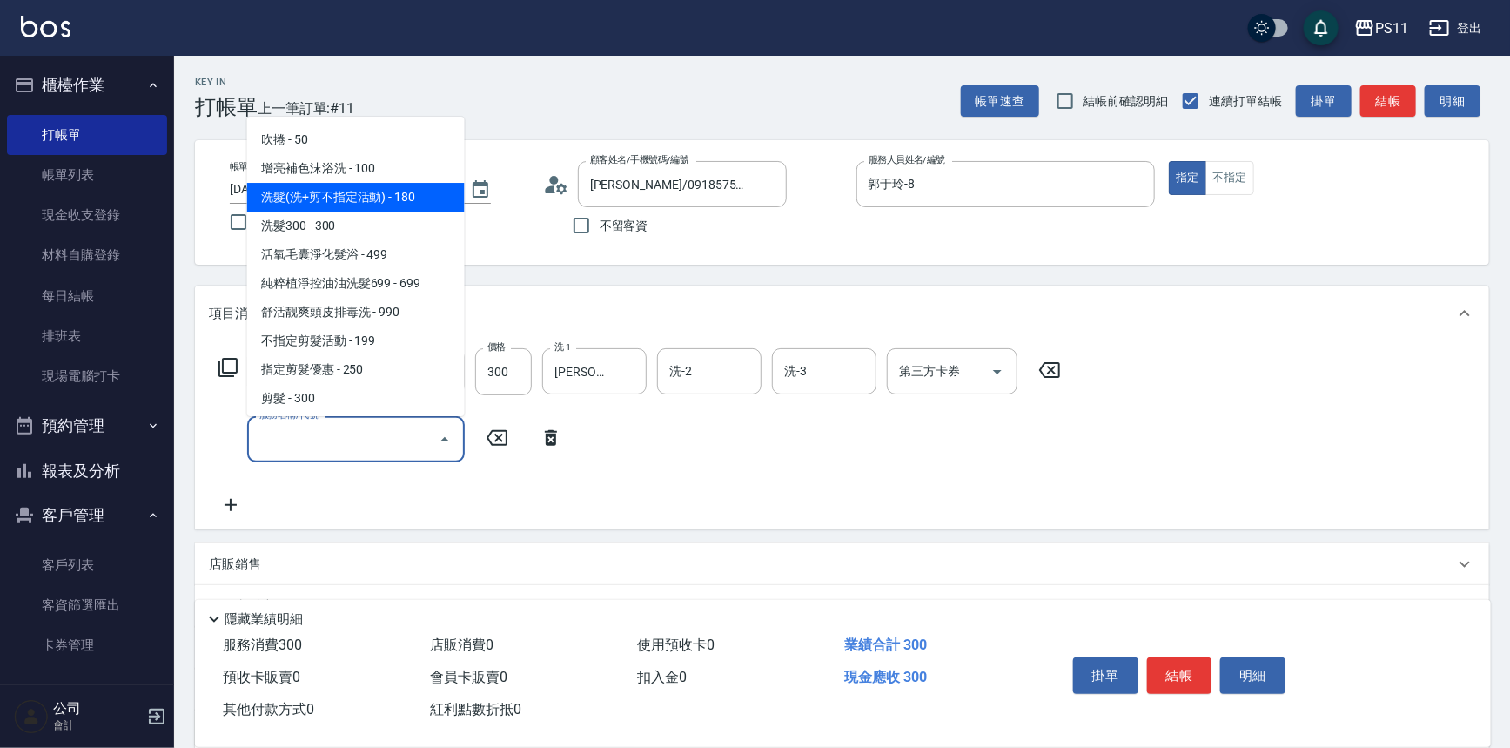
scroll to position [237, 0]
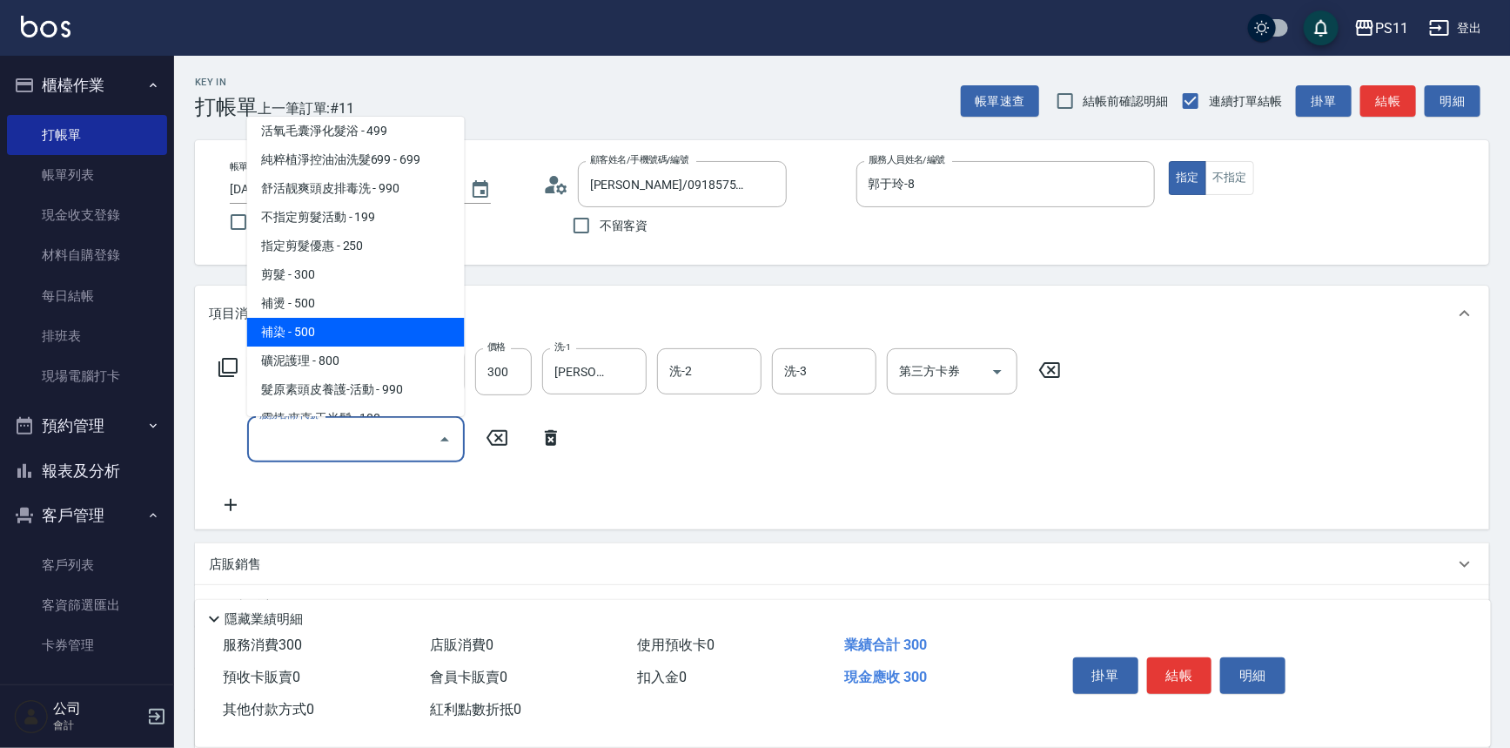
click at [373, 335] on span "補染 - 500" at bounding box center [356, 332] width 218 height 29
type input "補染(4500)"
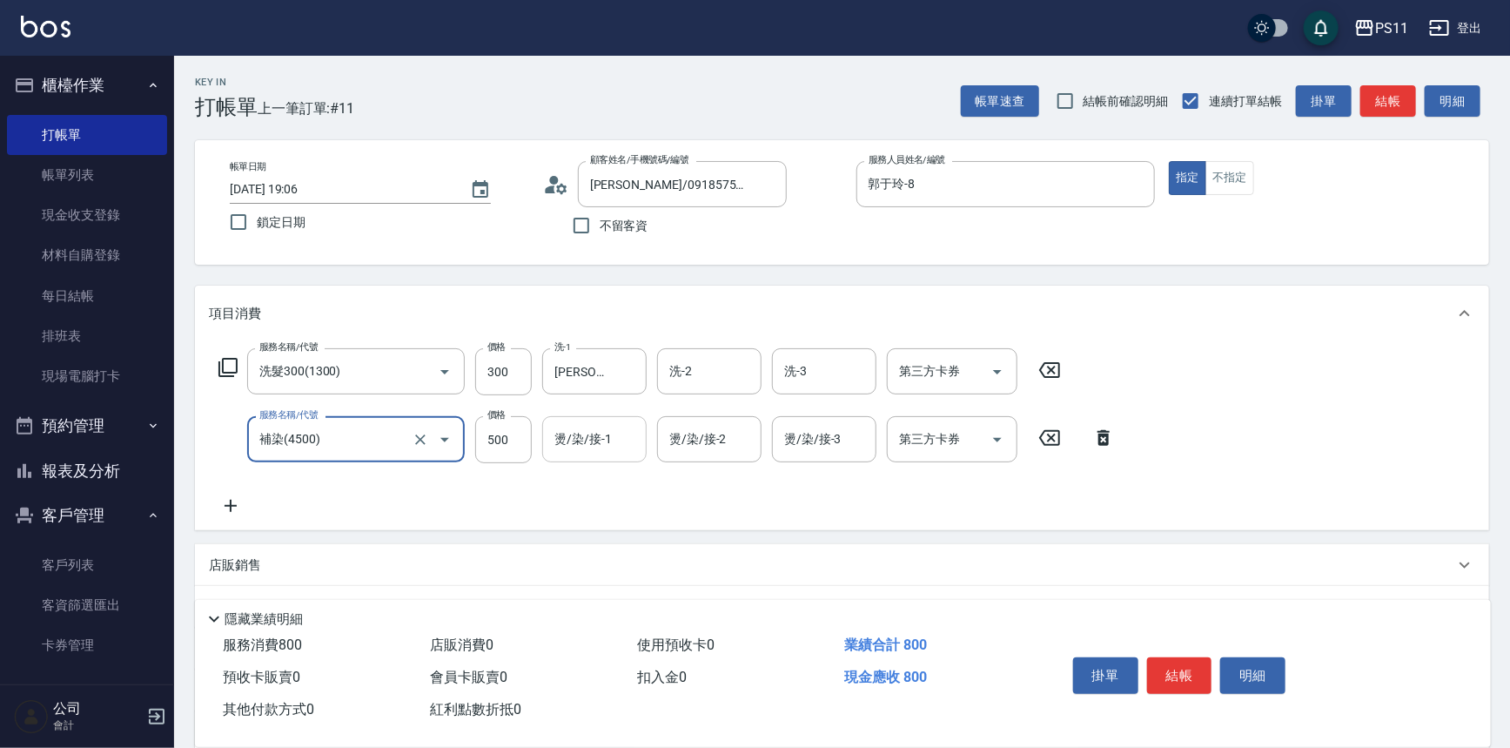
click at [548, 439] on div "燙/染/接-1" at bounding box center [594, 439] width 104 height 46
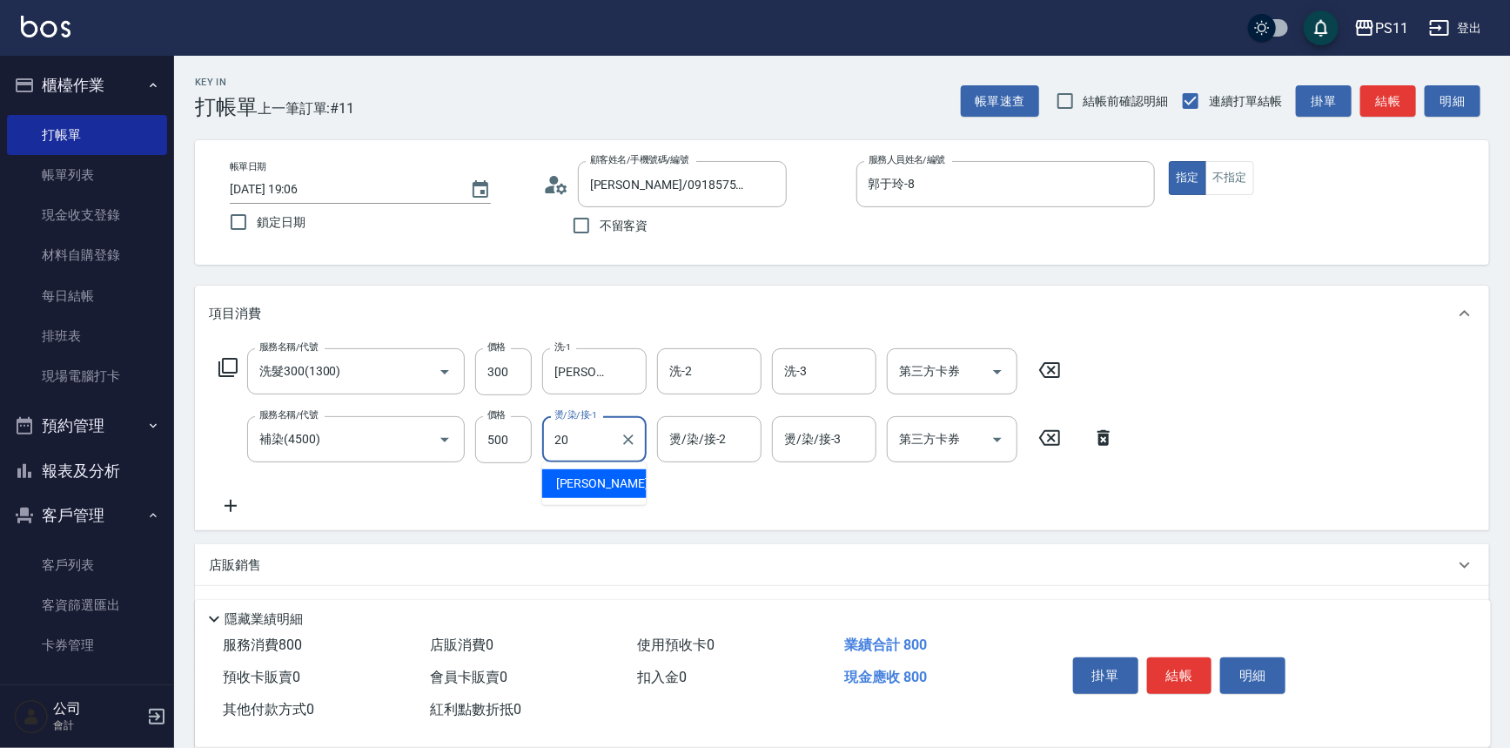
type input "James-20"
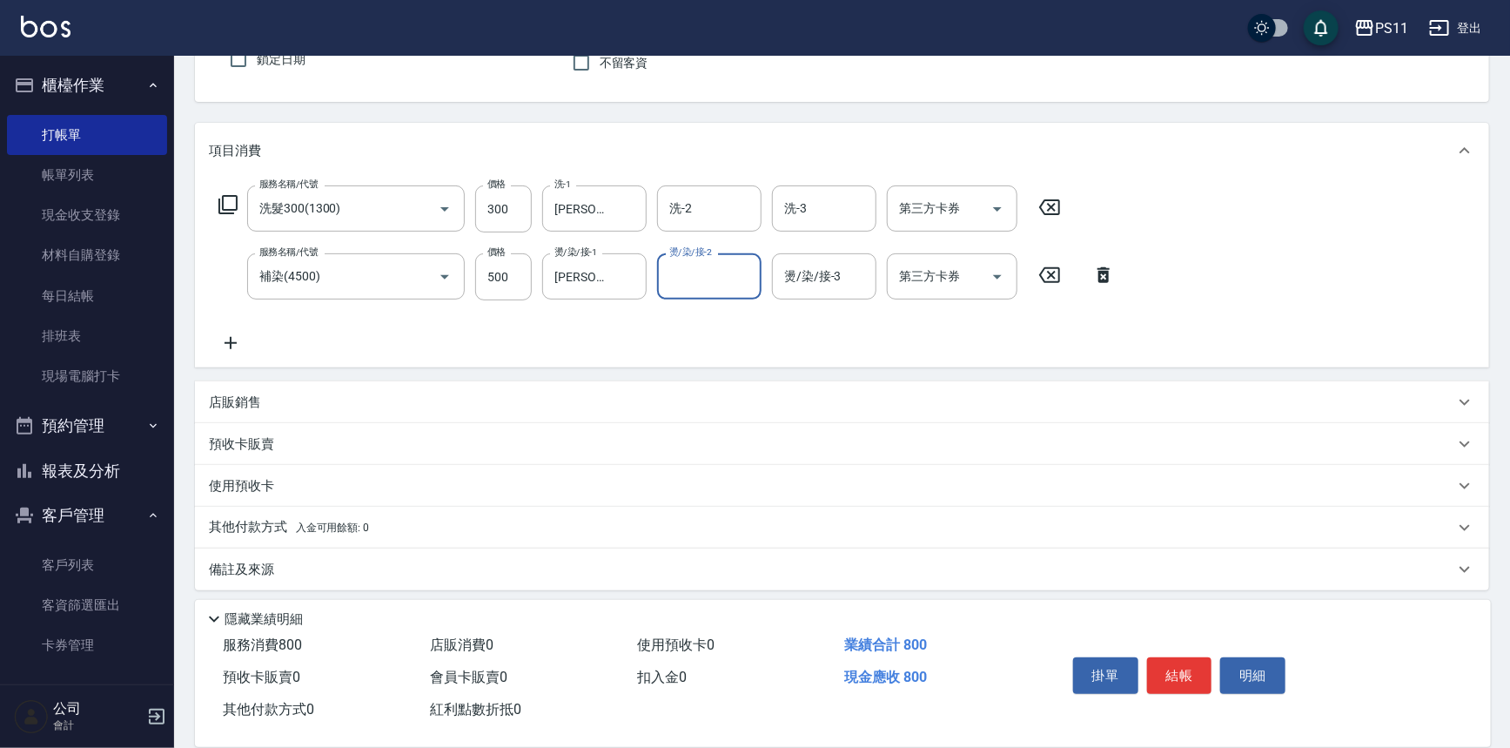
scroll to position [168, 0]
click at [237, 345] on icon at bounding box center [231, 337] width 44 height 21
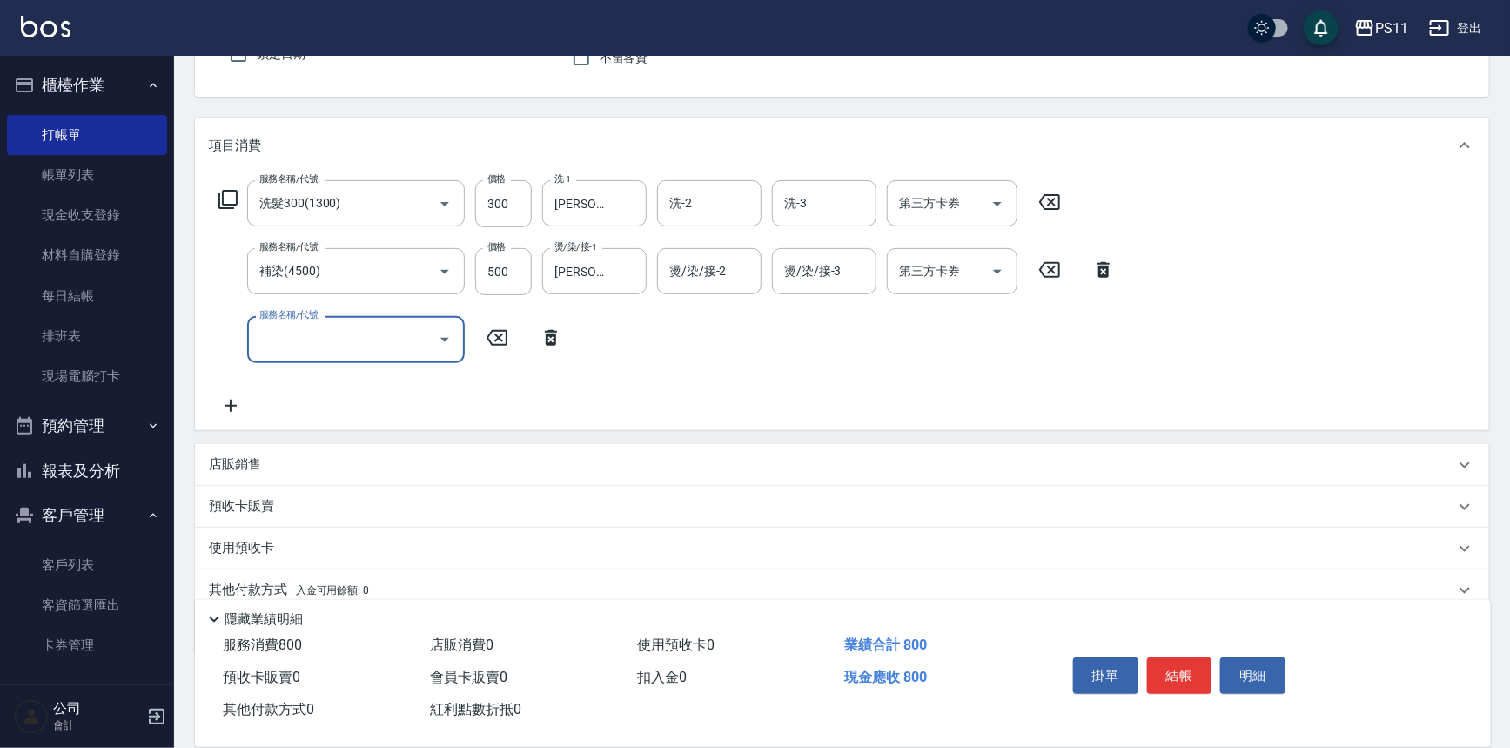
click at [372, 356] on div "服務名稱/代號" at bounding box center [356, 339] width 218 height 46
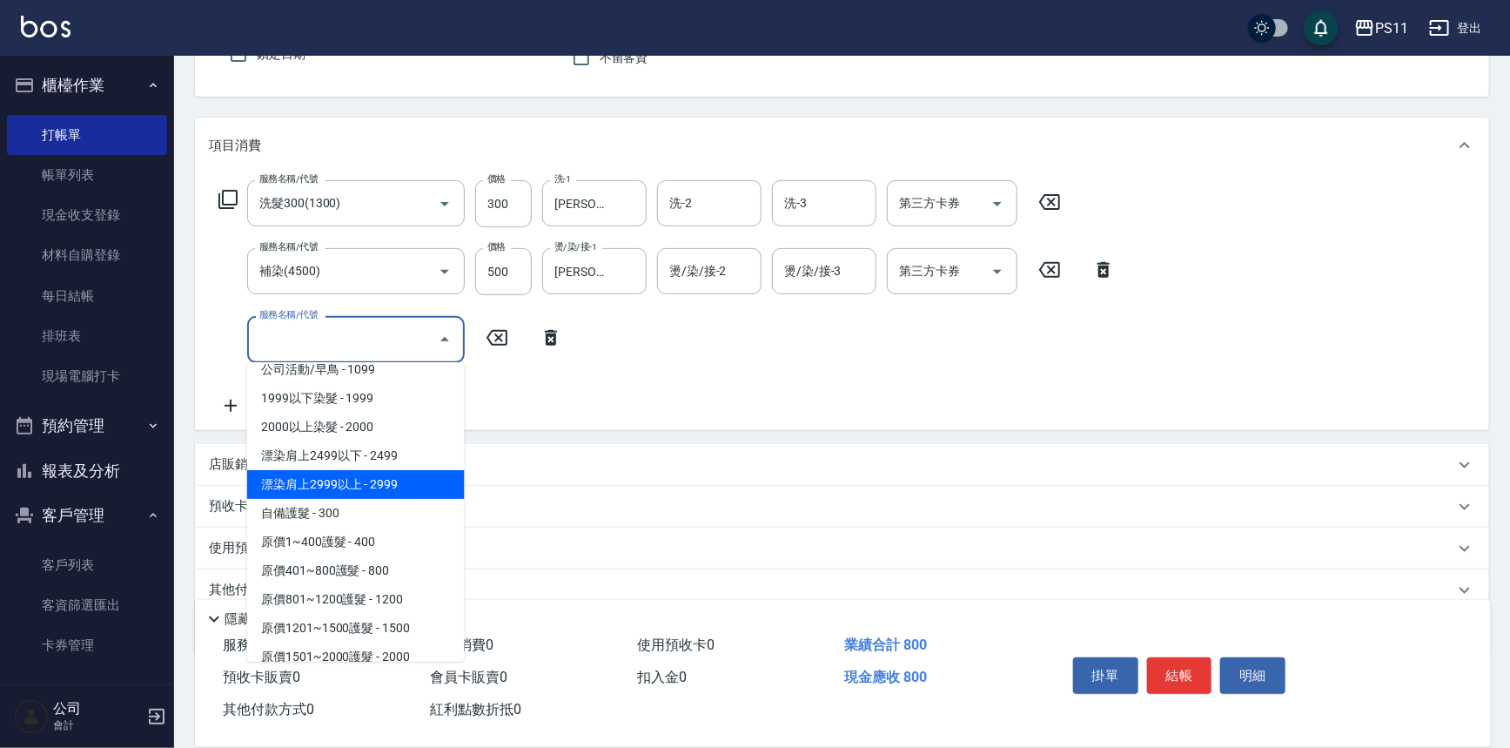
scroll to position [949, 0]
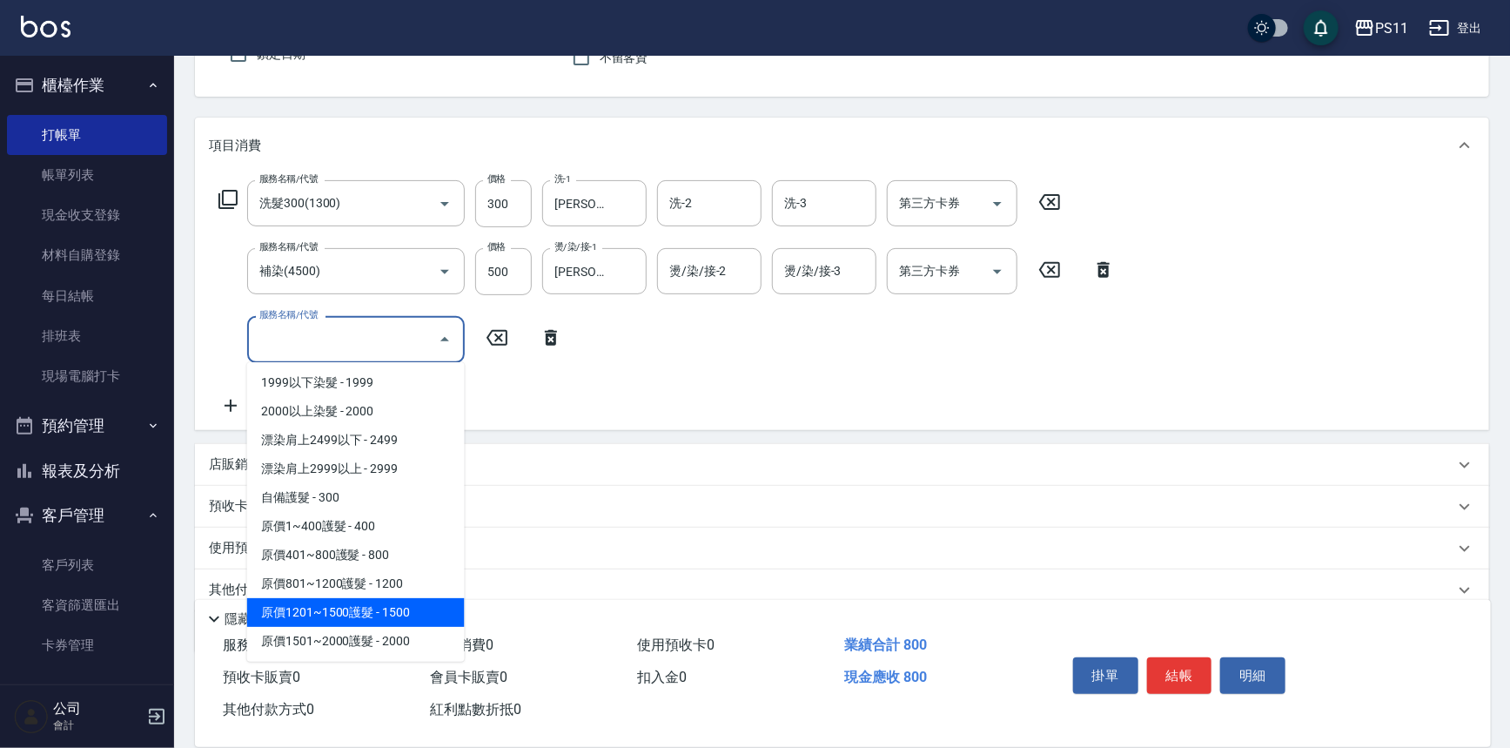
drag, startPoint x: 422, startPoint y: 610, endPoint x: 586, endPoint y: 375, distance: 286.4
click at [428, 606] on span "原價1201~1500護髮 - 1500" at bounding box center [356, 612] width 218 height 29
type input "原價1201~1500護髮(51500)"
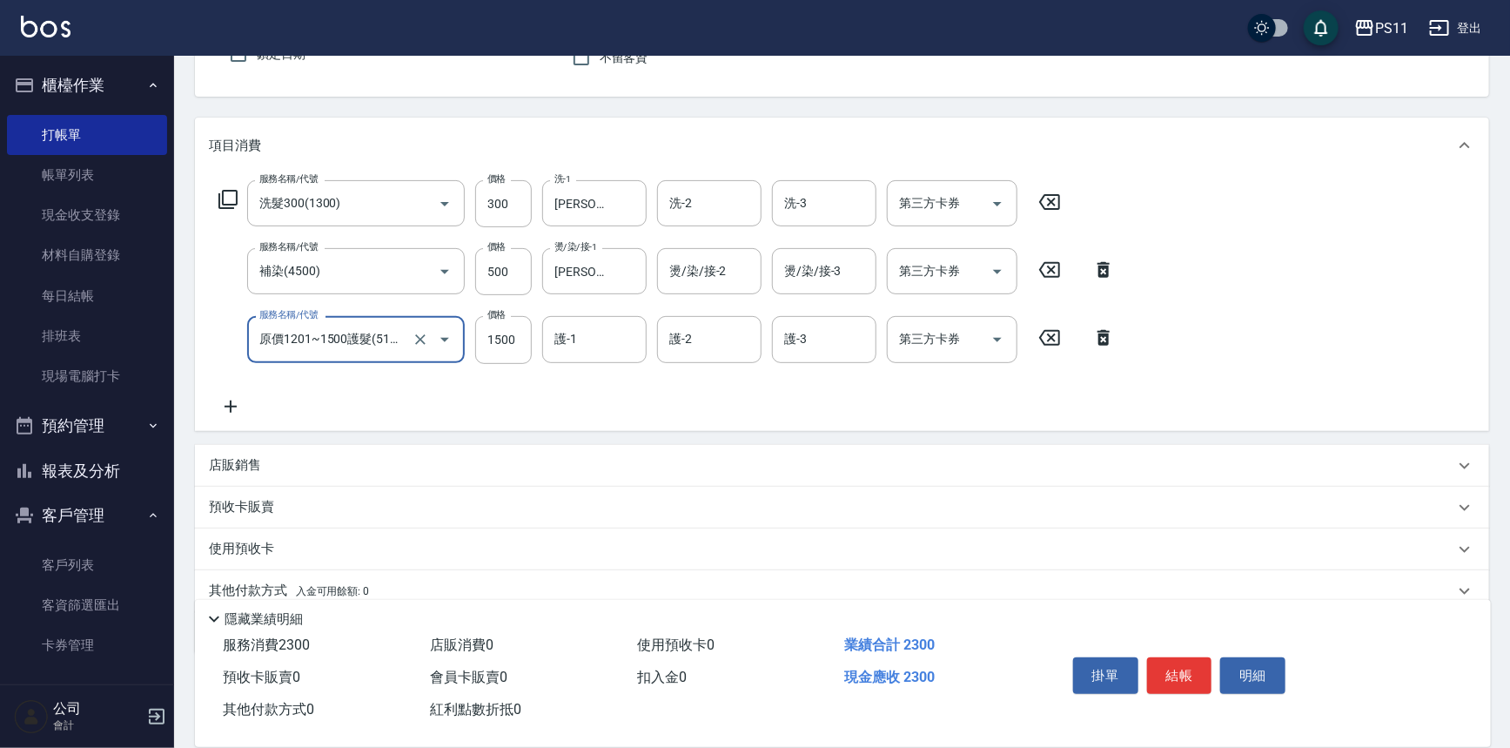
click at [602, 347] on input "護-1" at bounding box center [594, 339] width 89 height 30
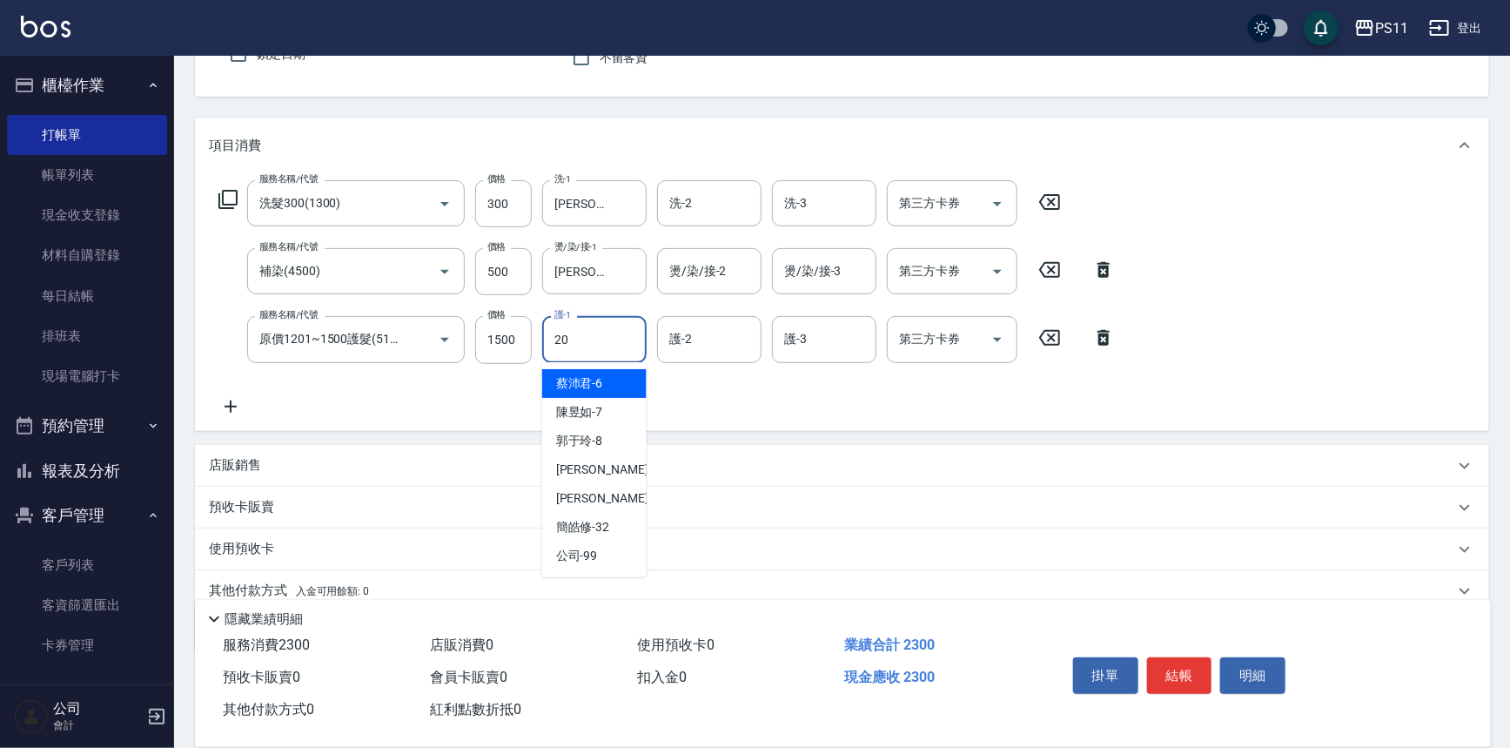
type input "James-20"
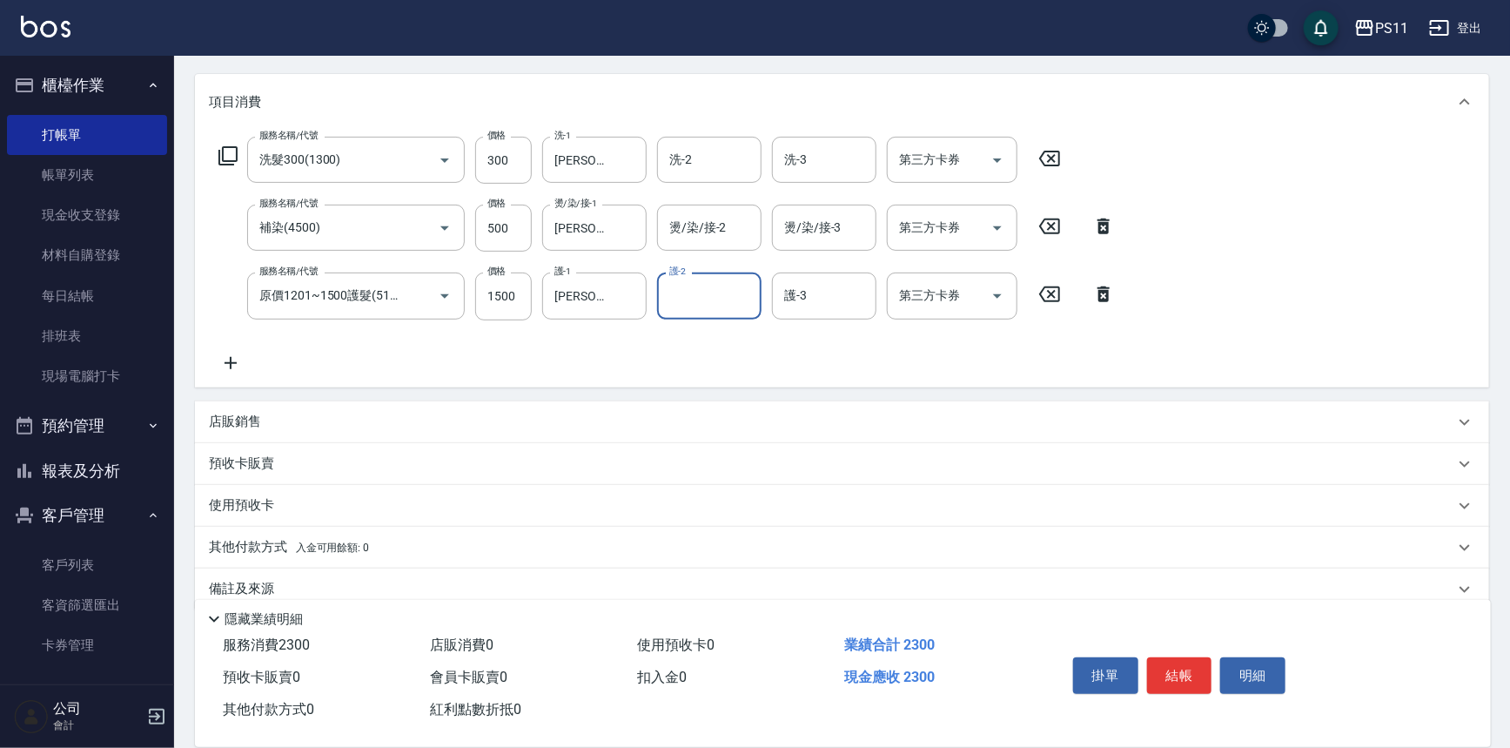
scroll to position [236, 0]
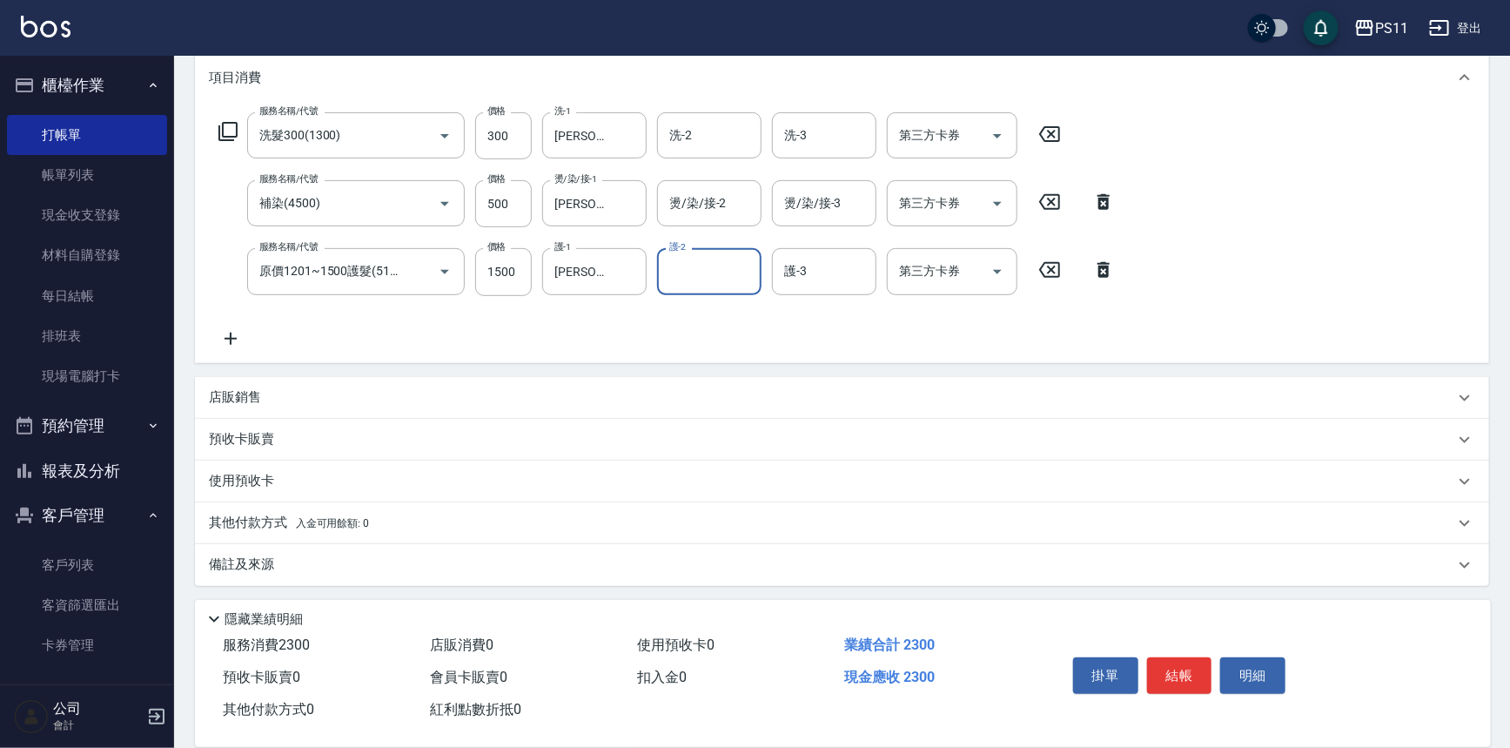
click at [256, 524] on p "其他付款方式 入金可用餘額: 0" at bounding box center [289, 523] width 160 height 19
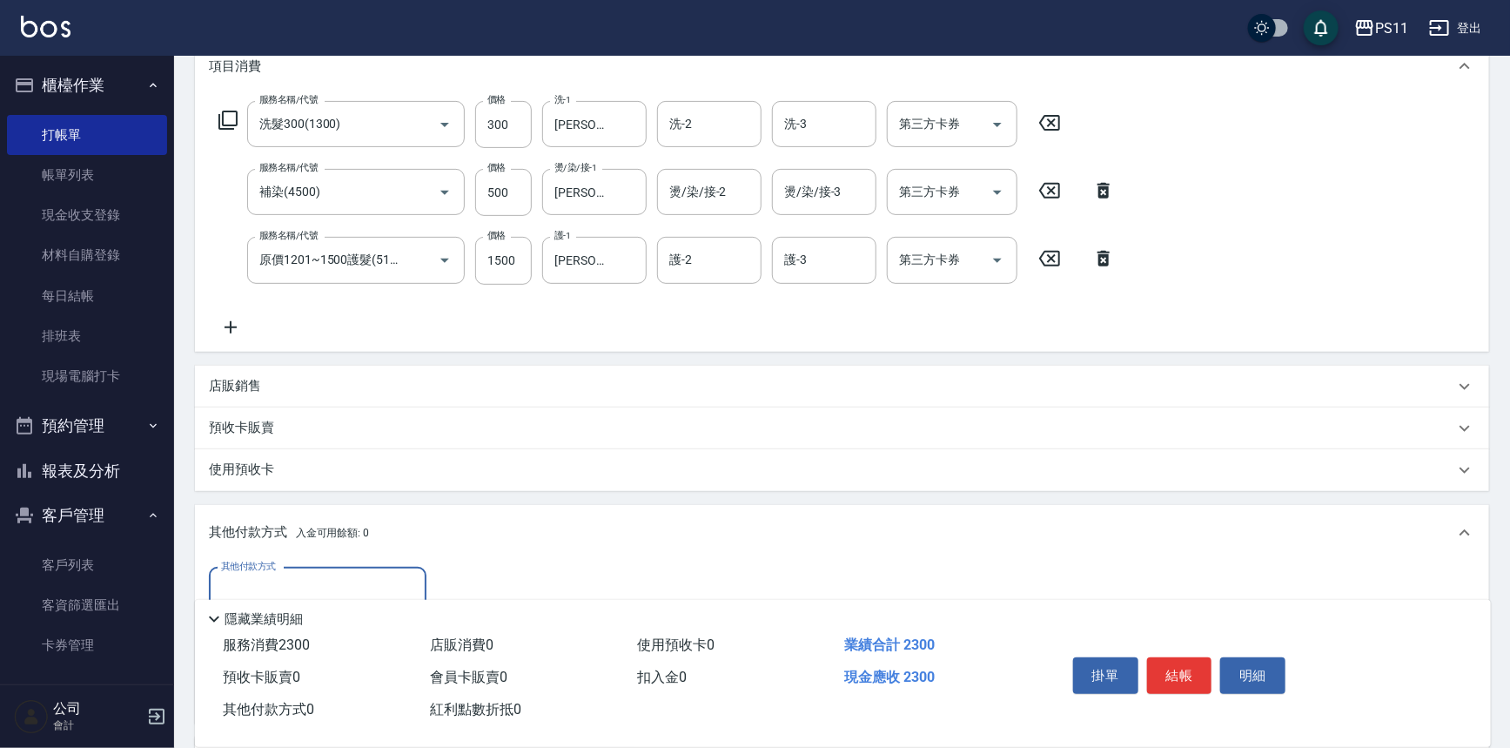
scroll to position [0, 0]
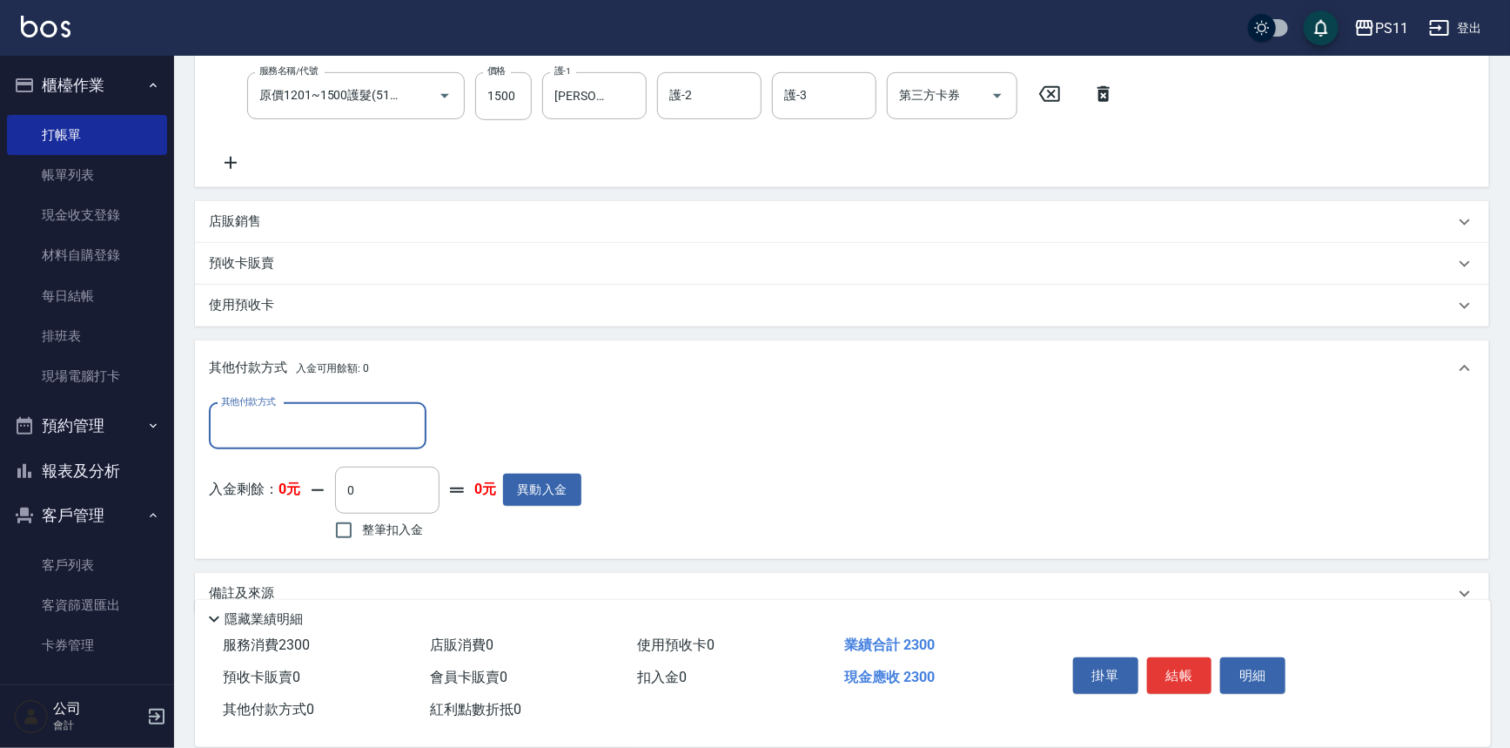
click at [310, 426] on input "其他付款方式" at bounding box center [318, 426] width 202 height 30
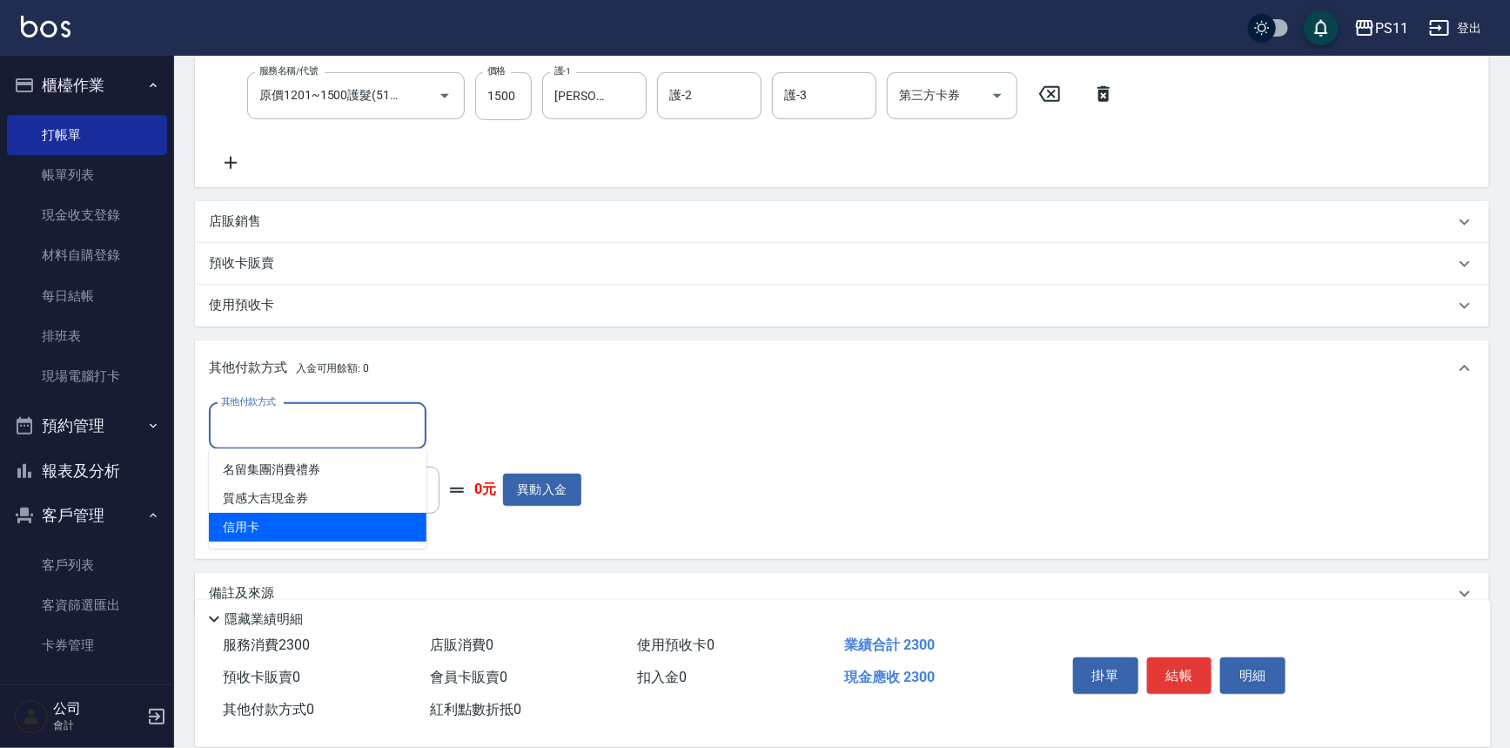
click at [326, 530] on span "信用卡" at bounding box center [318, 527] width 218 height 29
type input "信用卡"
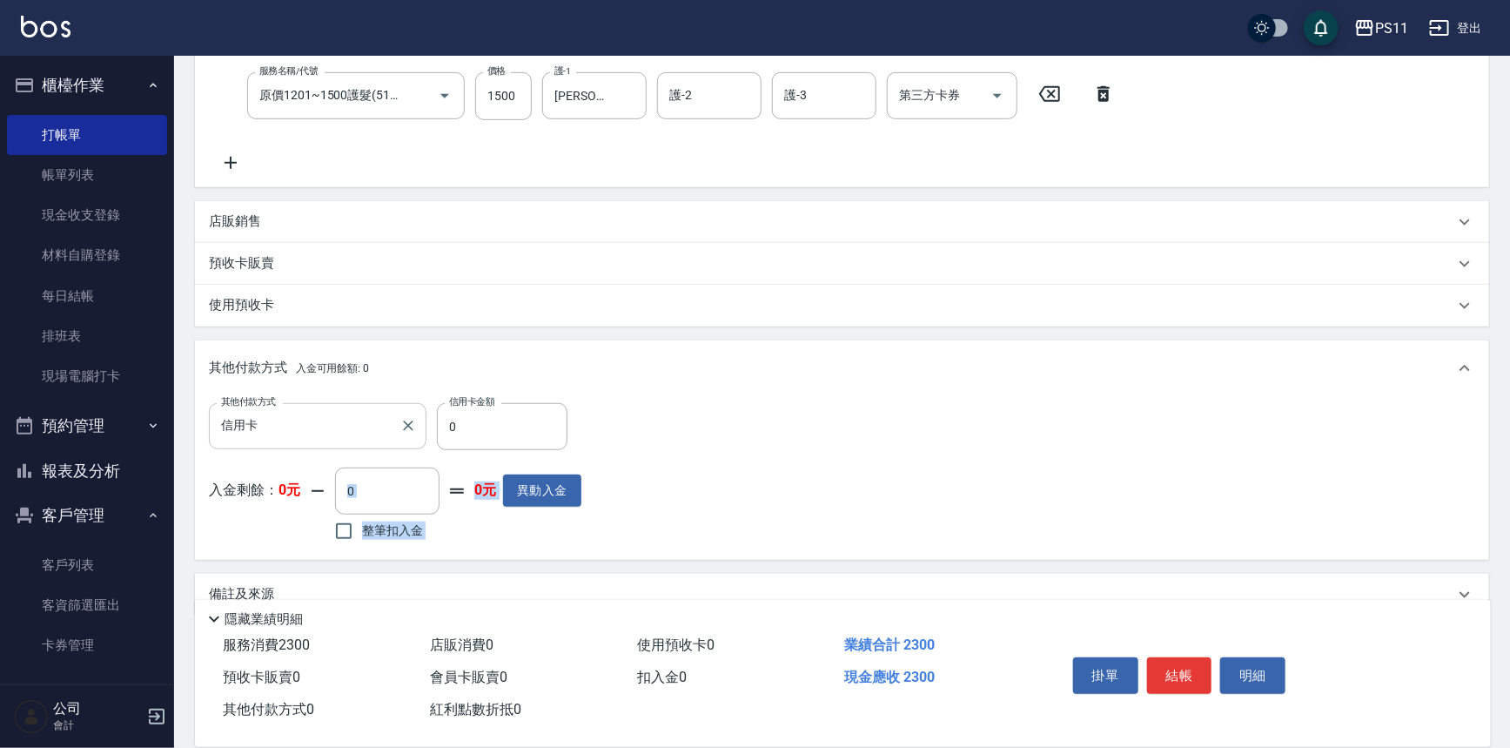
drag, startPoint x: 493, startPoint y: 450, endPoint x: 406, endPoint y: 447, distance: 86.2
click at [406, 447] on div "其他付款方式 信用卡 其他付款方式 信用卡金額 0 信用卡金額 入金剩餘： 0元 0 ​ 整筆扣入金 0元 異動入金" at bounding box center [395, 474] width 373 height 143
click at [508, 421] on input "0" at bounding box center [502, 426] width 131 height 47
drag, startPoint x: 509, startPoint y: 421, endPoint x: 295, endPoint y: 419, distance: 214.1
click at [295, 419] on div "其他付款方式 信用卡 其他付款方式 信用卡金額 0 信用卡金額" at bounding box center [395, 426] width 373 height 47
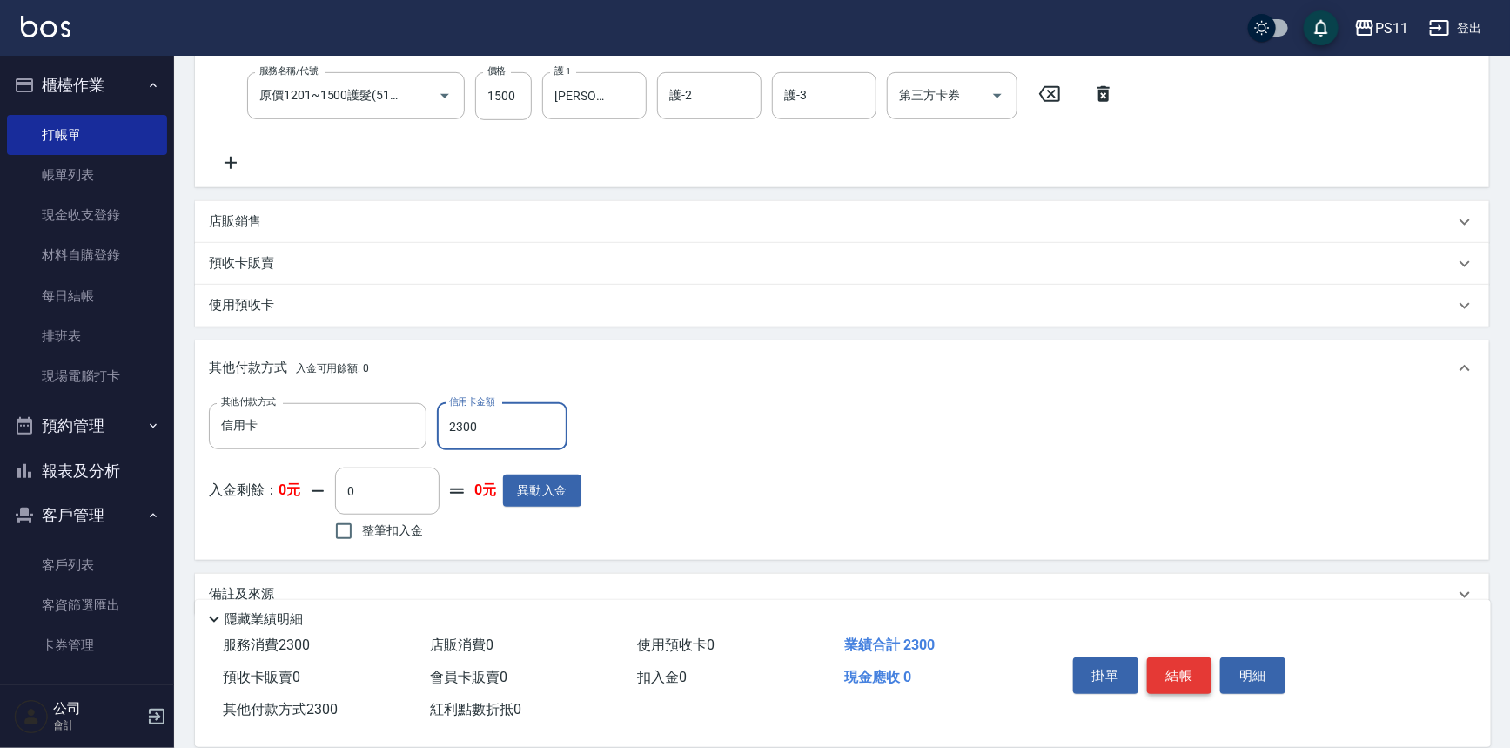
type input "2300"
click at [1184, 677] on button "結帳" at bounding box center [1179, 675] width 65 height 37
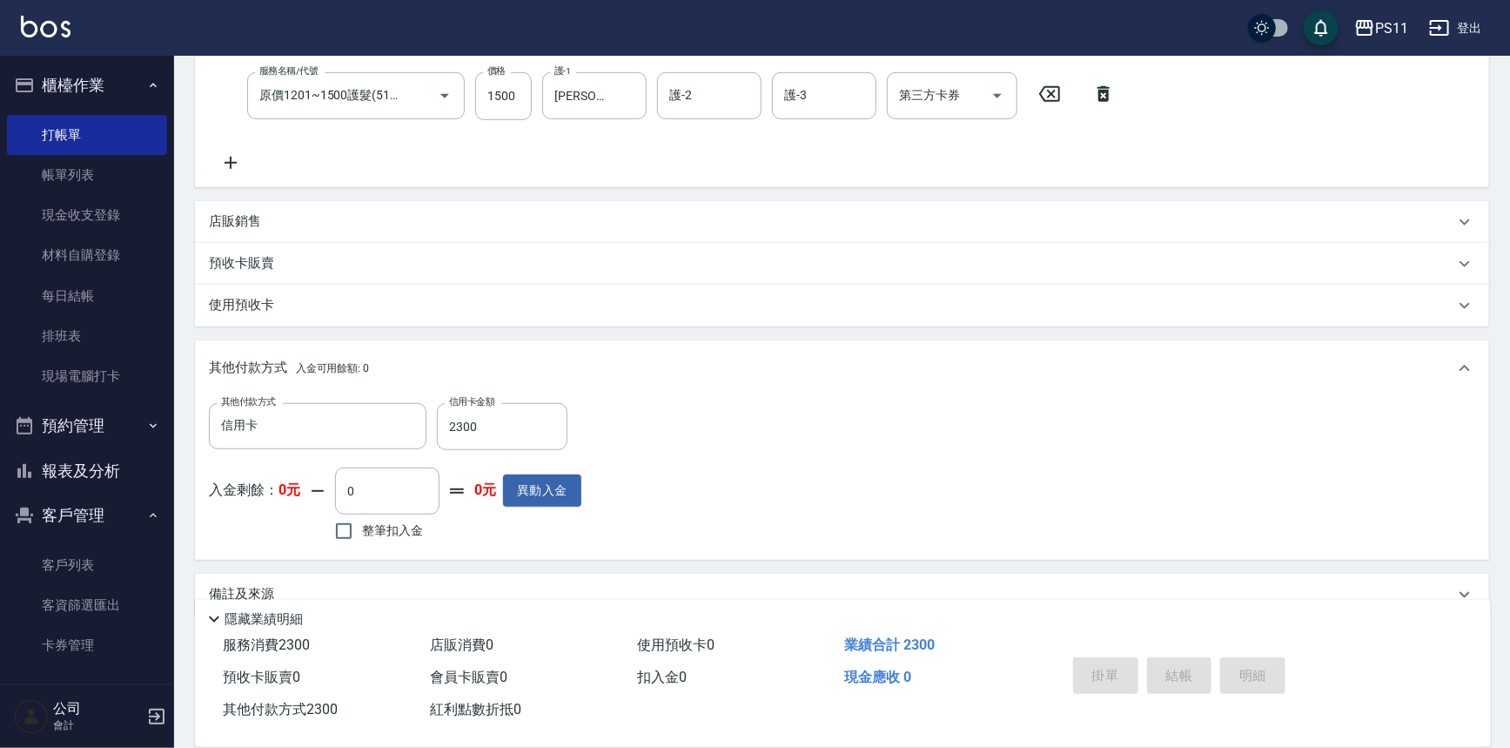
type input "2025/09/22 19:07"
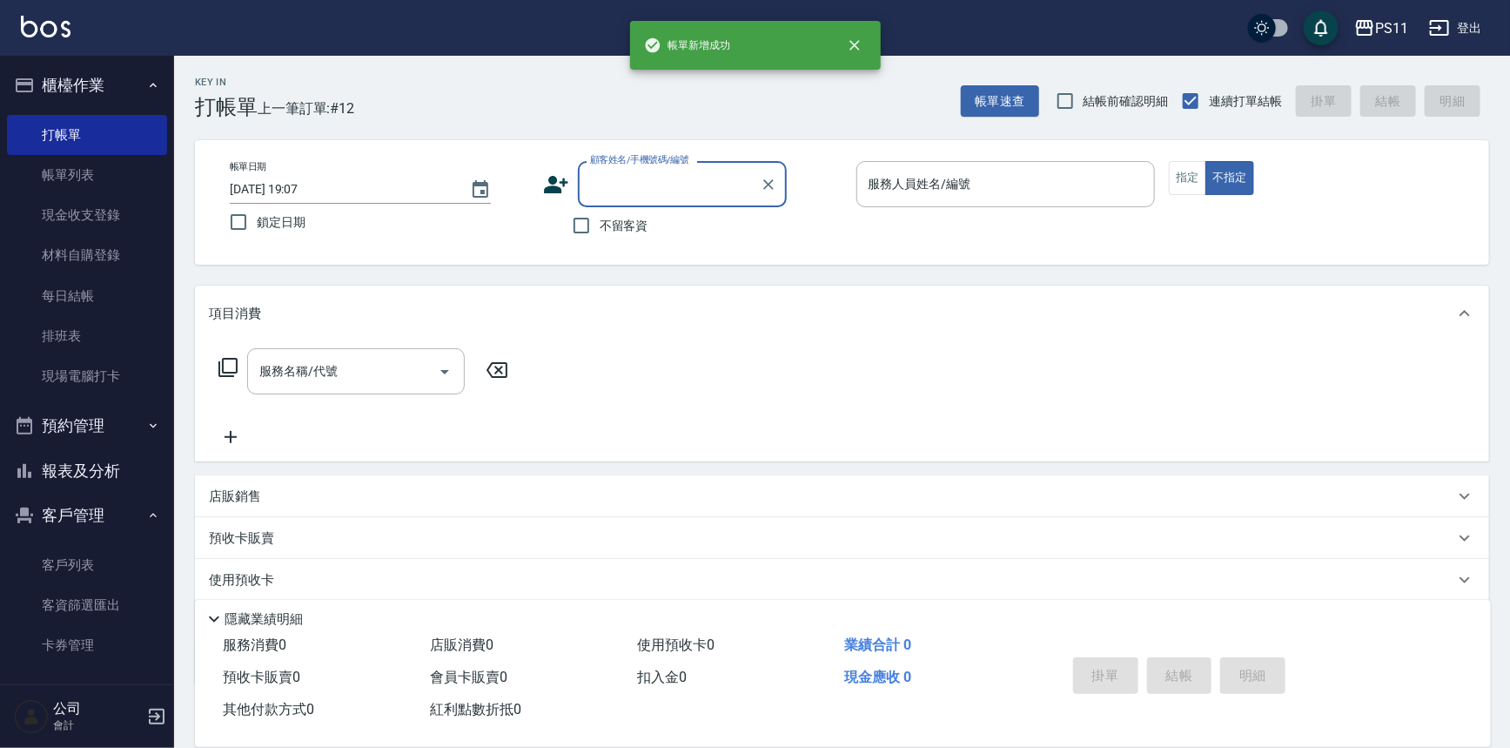
click at [88, 475] on button "報表及分析" at bounding box center [87, 470] width 160 height 45
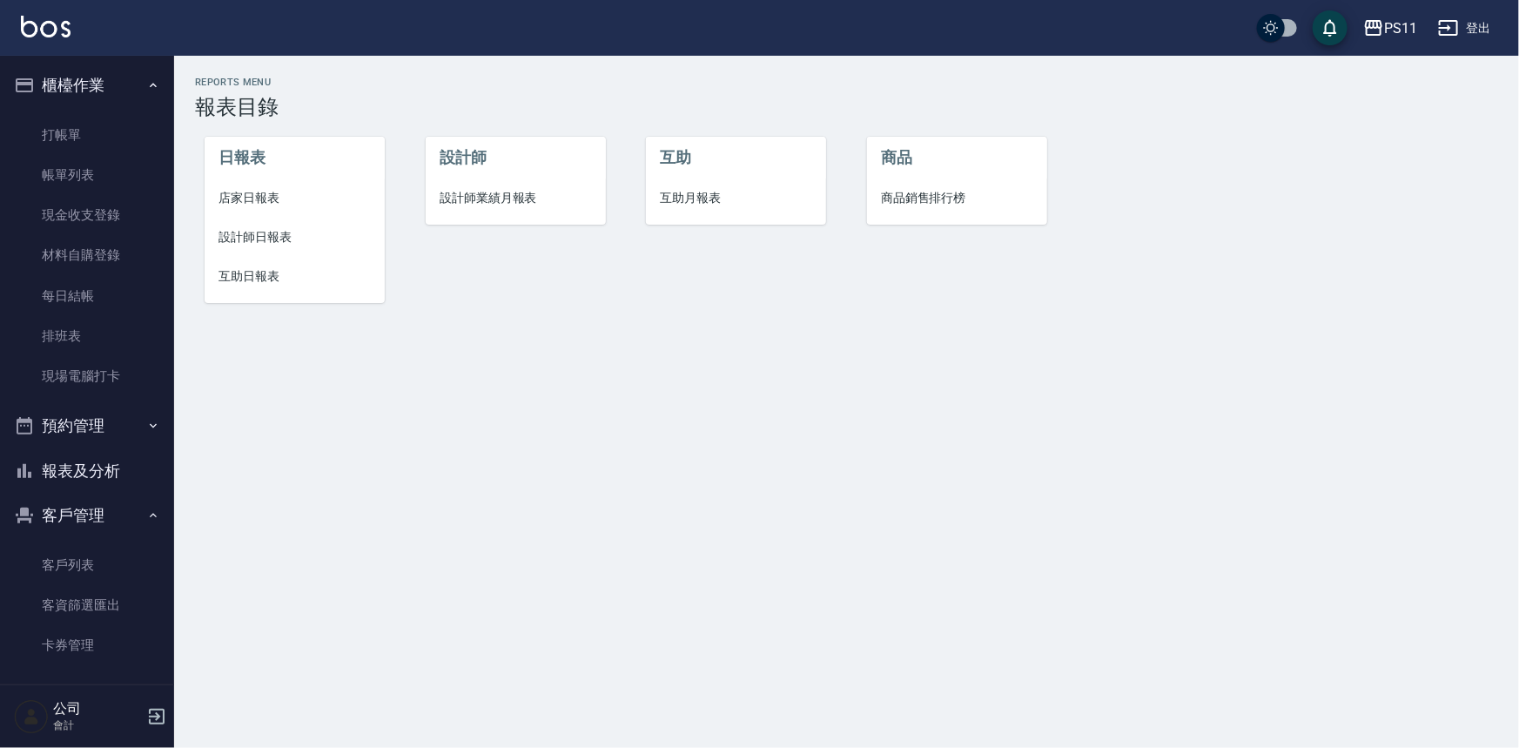
click at [282, 287] on li "互助日報表" at bounding box center [295, 276] width 180 height 39
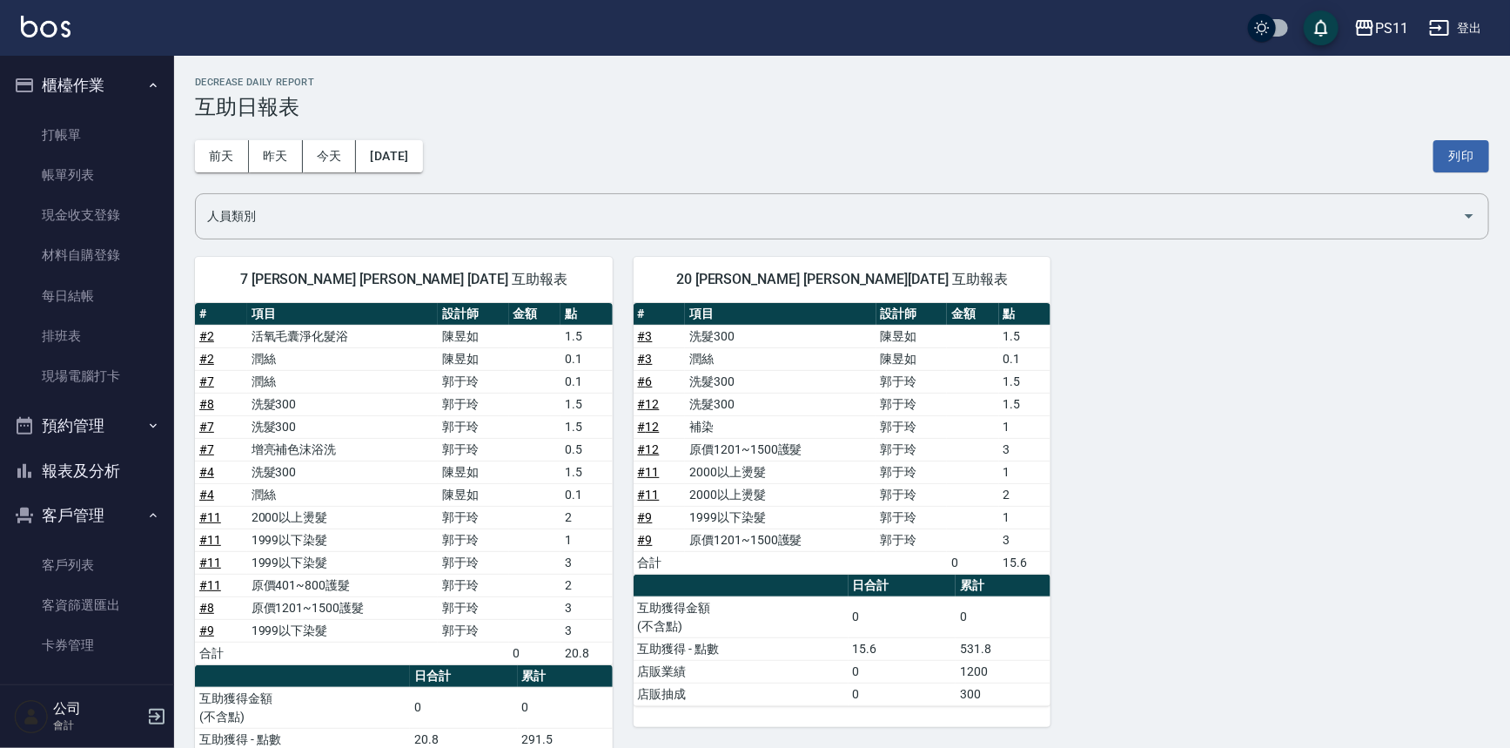
click at [849, 583] on th "a dense table" at bounding box center [741, 585] width 215 height 23
click at [88, 167] on link "帳單列表" at bounding box center [87, 175] width 160 height 40
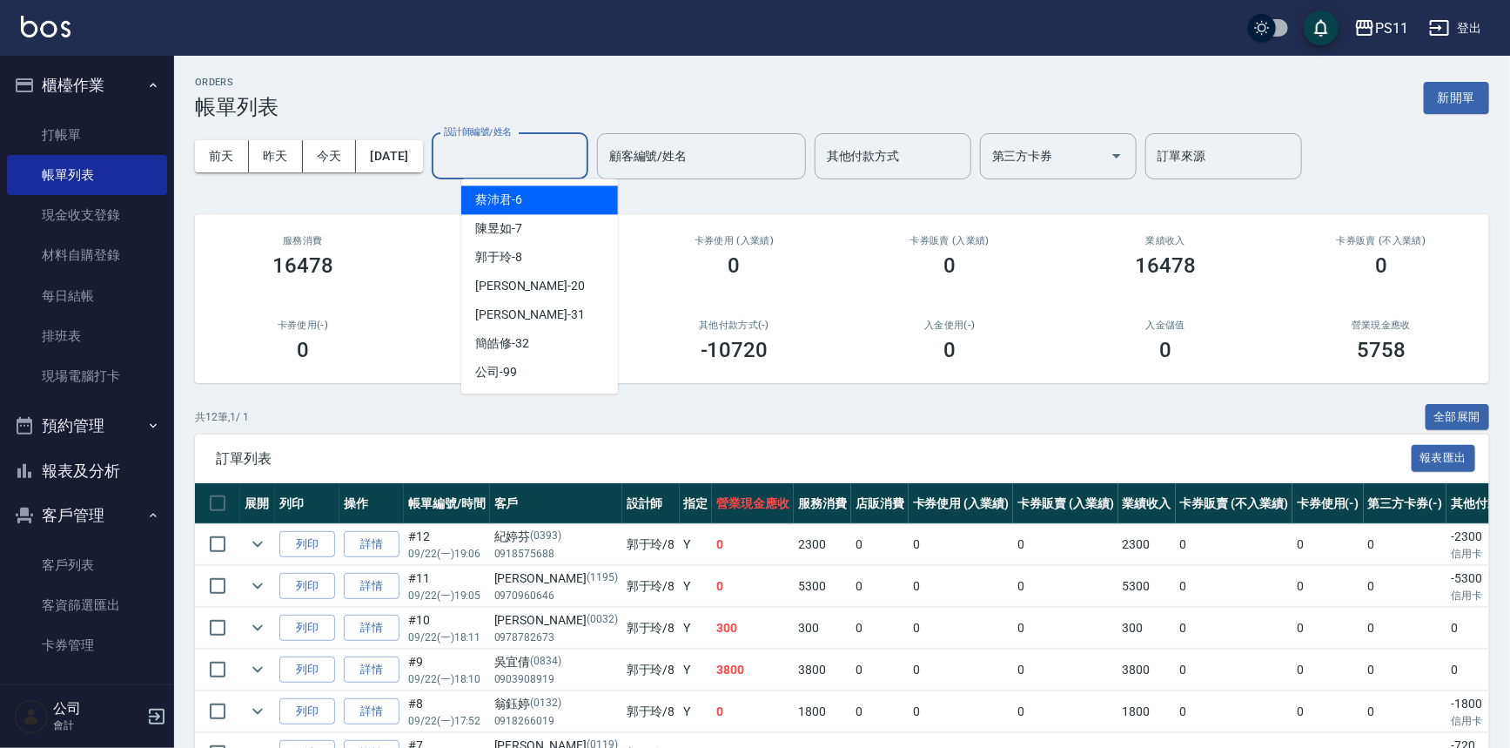
click at [533, 144] on div "設計師編號/姓名 設計師編號/姓名" at bounding box center [510, 156] width 157 height 46
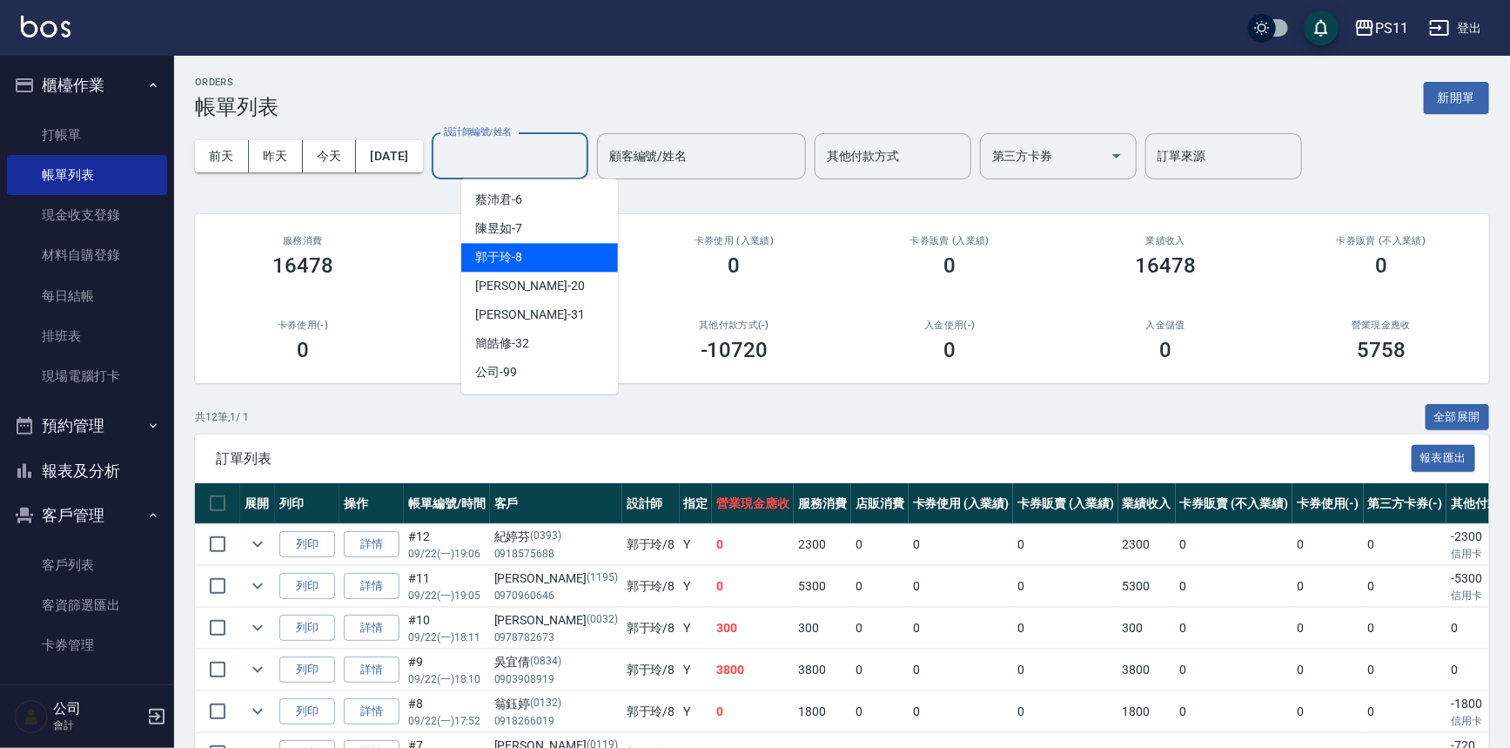
click at [554, 252] on div "郭于玲 -8" at bounding box center [539, 257] width 157 height 29
type input "郭于玲-8"
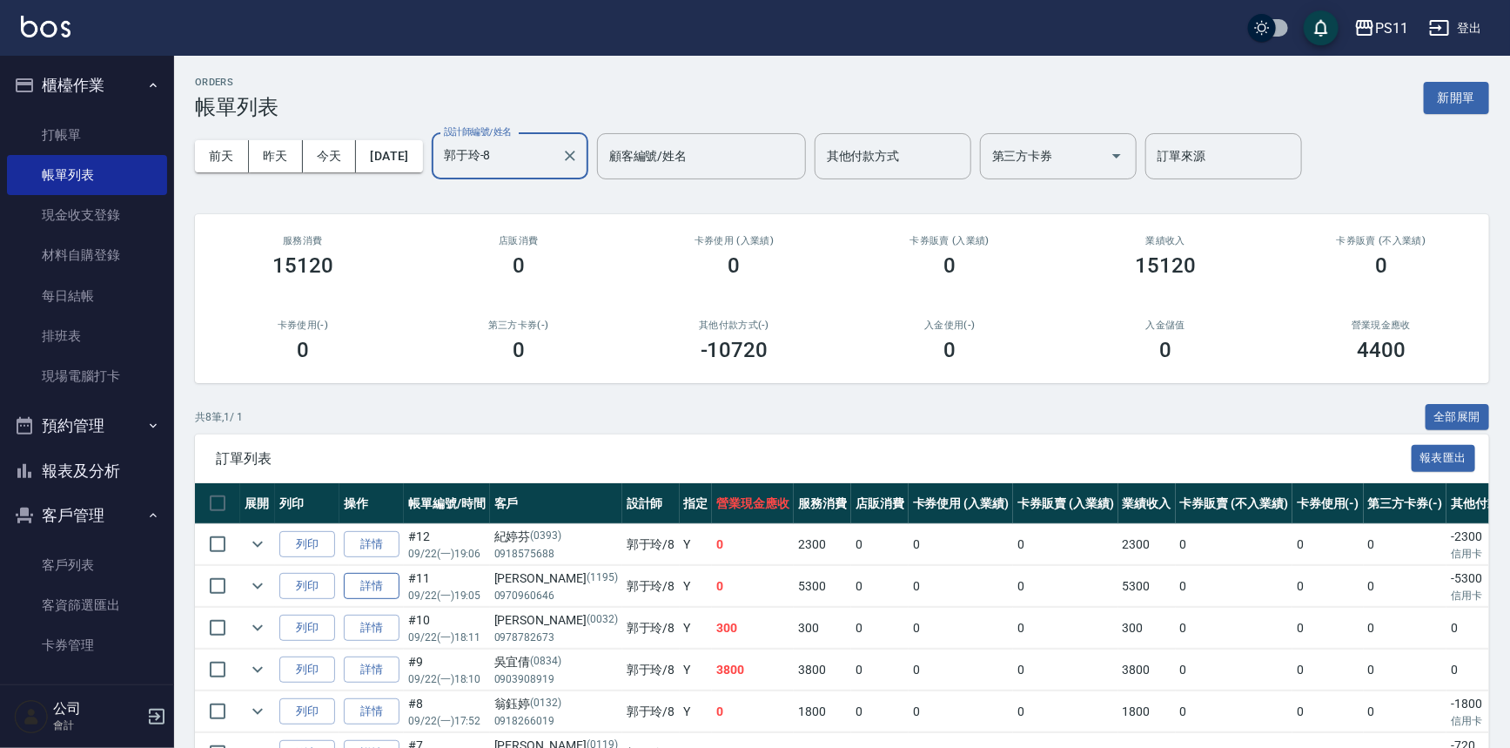
click at [365, 590] on link "詳情" at bounding box center [372, 586] width 56 height 27
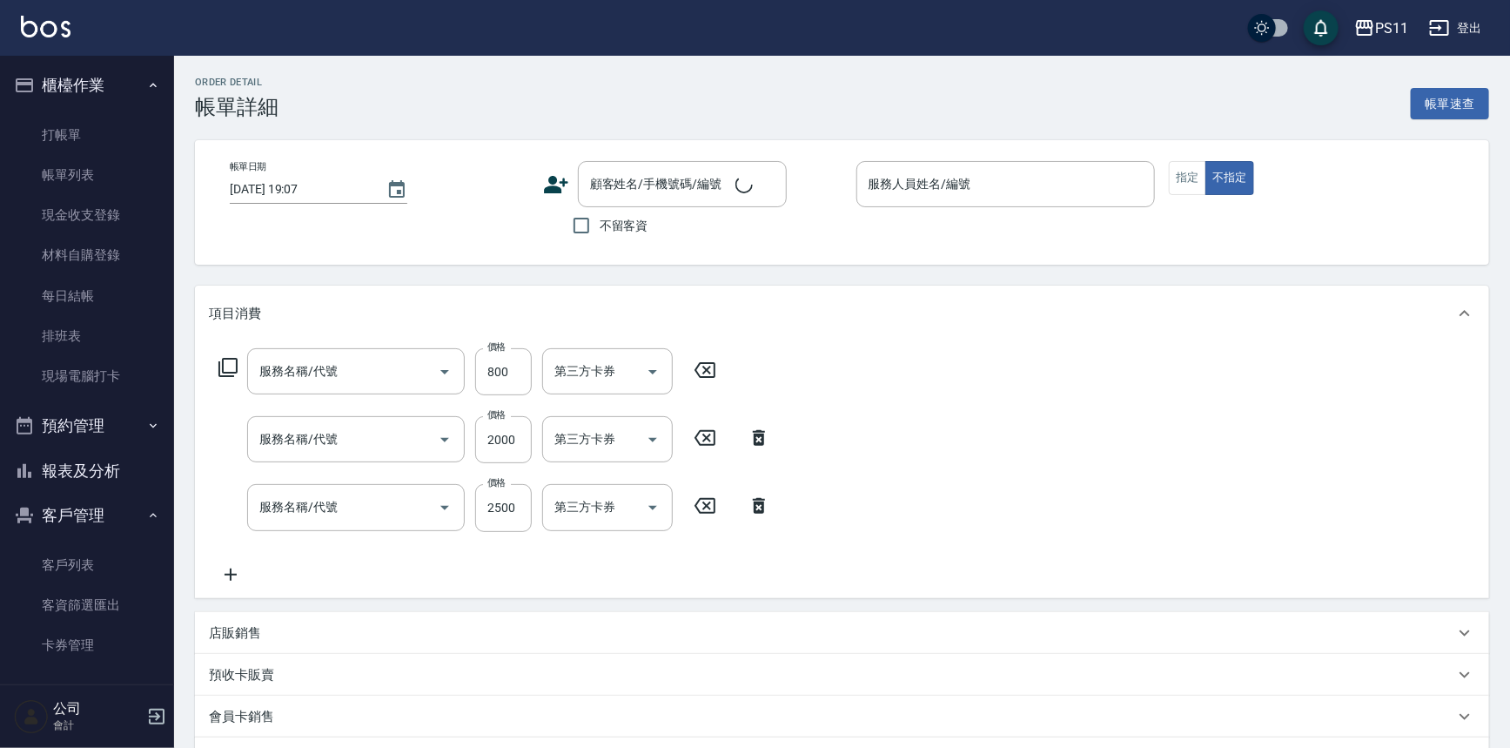
type input "2025/09/22 19:05"
type input "郭于玲-8"
type input "原價401~800護髮(50800)"
type input "1999以下染髮(41999)"
type input "2000以上燙髮(32000)"
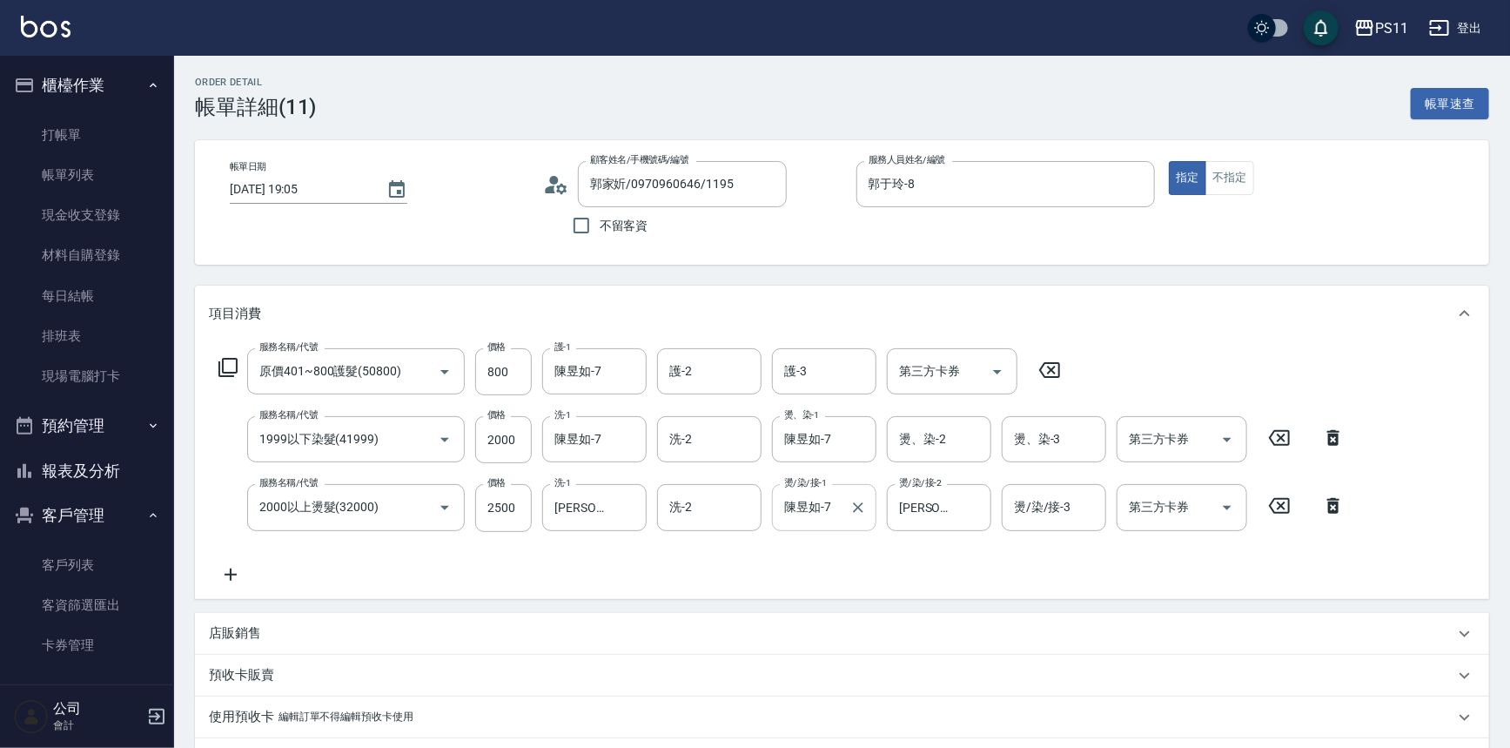
type input "郭家妡/0970960646/1195"
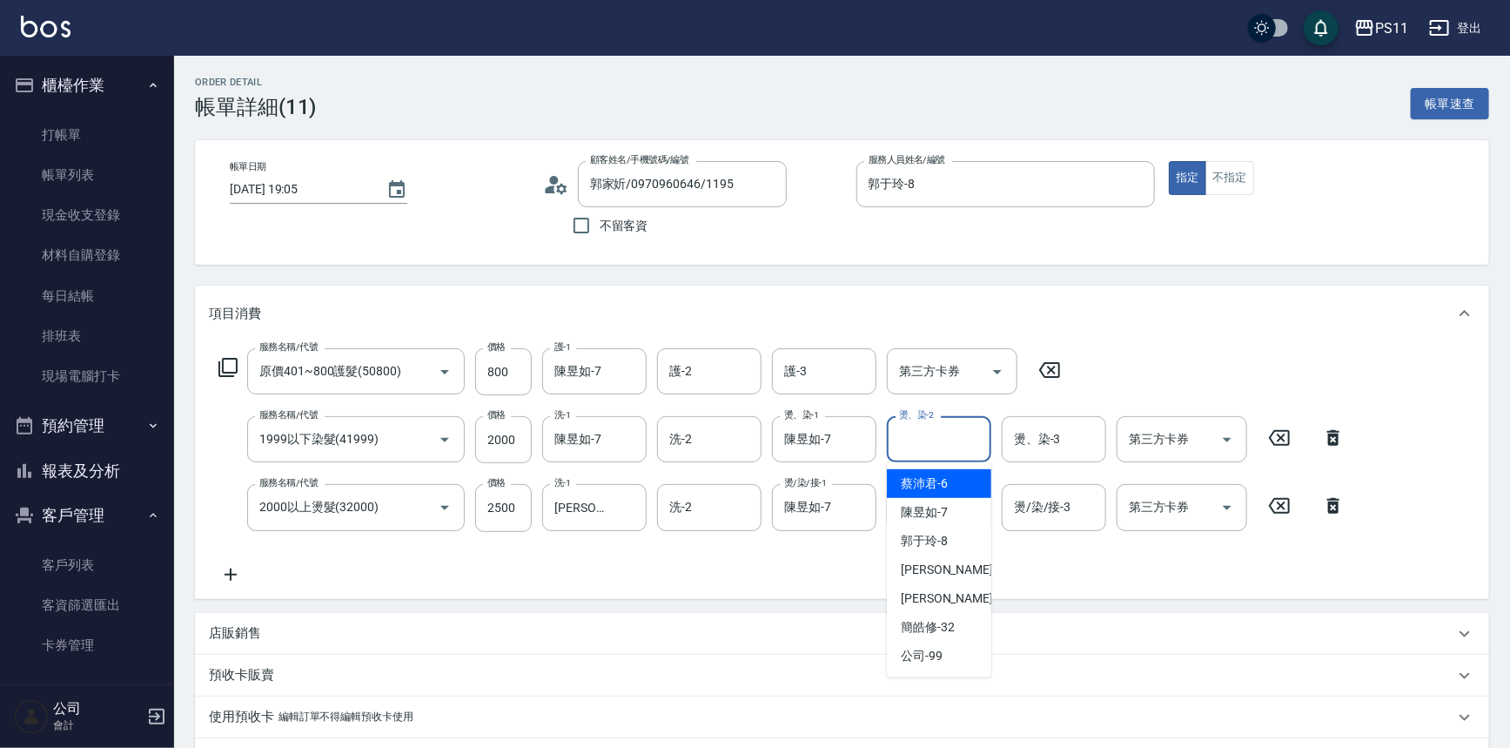
click at [932, 440] on input "燙、染-2" at bounding box center [939, 439] width 89 height 30
click at [968, 521] on div "陳昱如 -7" at bounding box center [939, 512] width 104 height 29
type input "陳昱如-7"
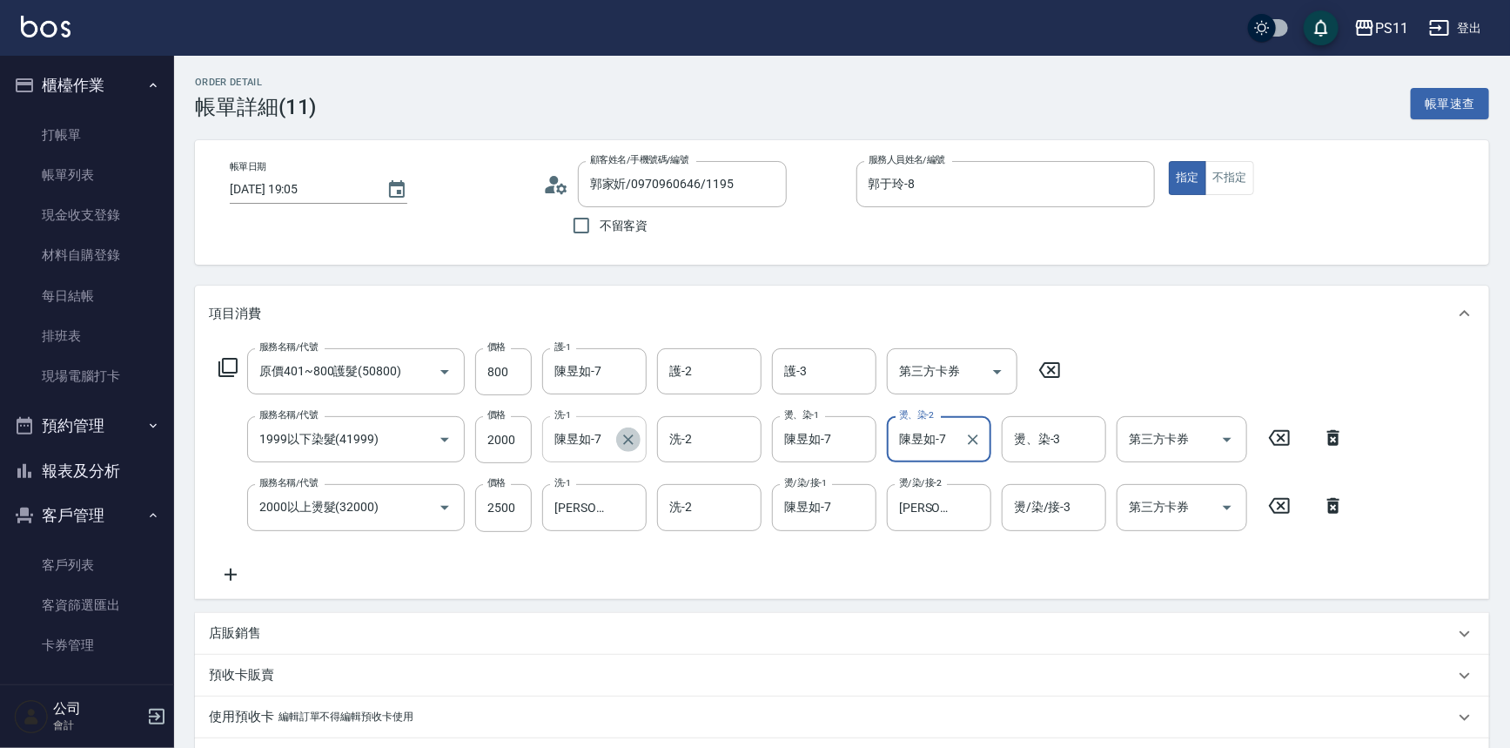
click at [635, 440] on icon "Clear" at bounding box center [628, 439] width 17 height 17
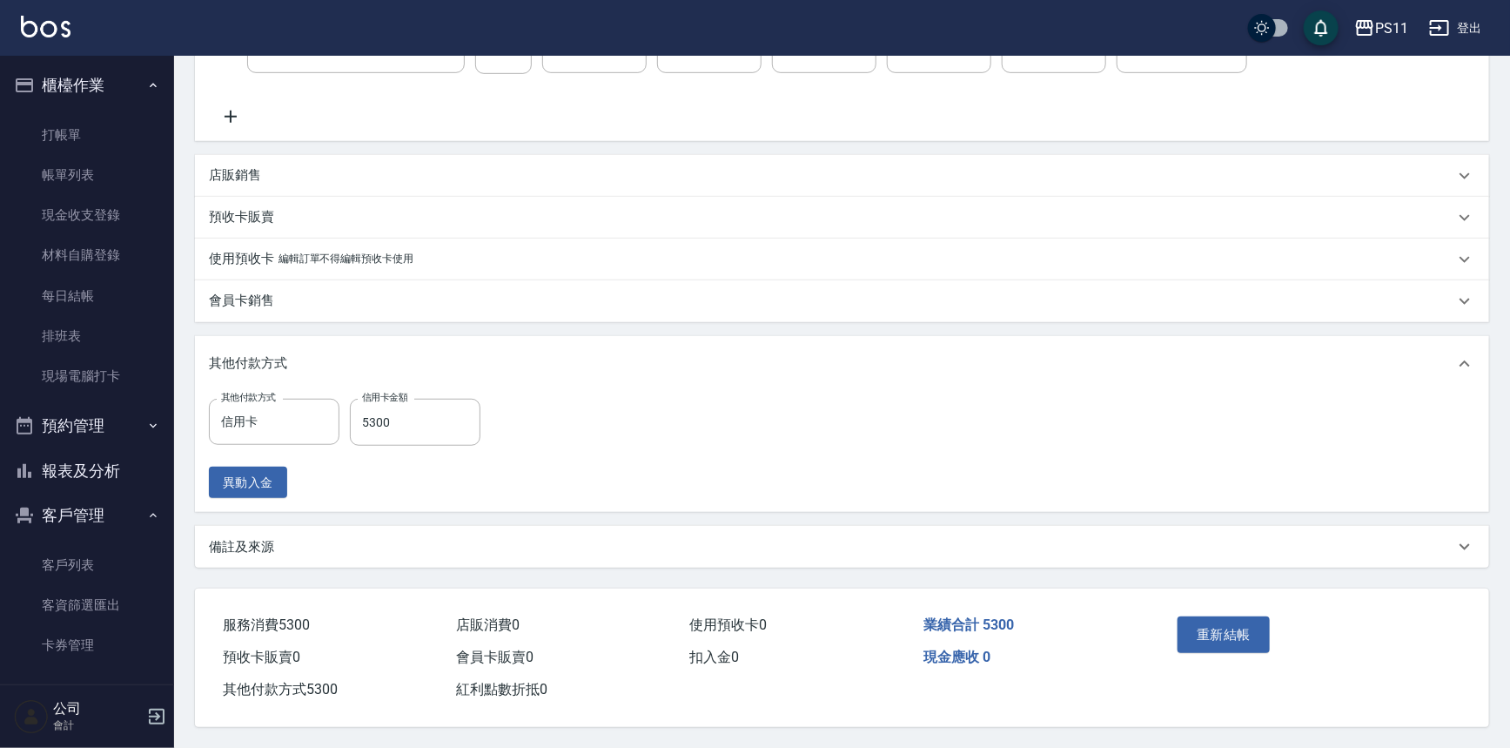
drag, startPoint x: 1253, startPoint y: 424, endPoint x: 1170, endPoint y: 595, distance: 190.4
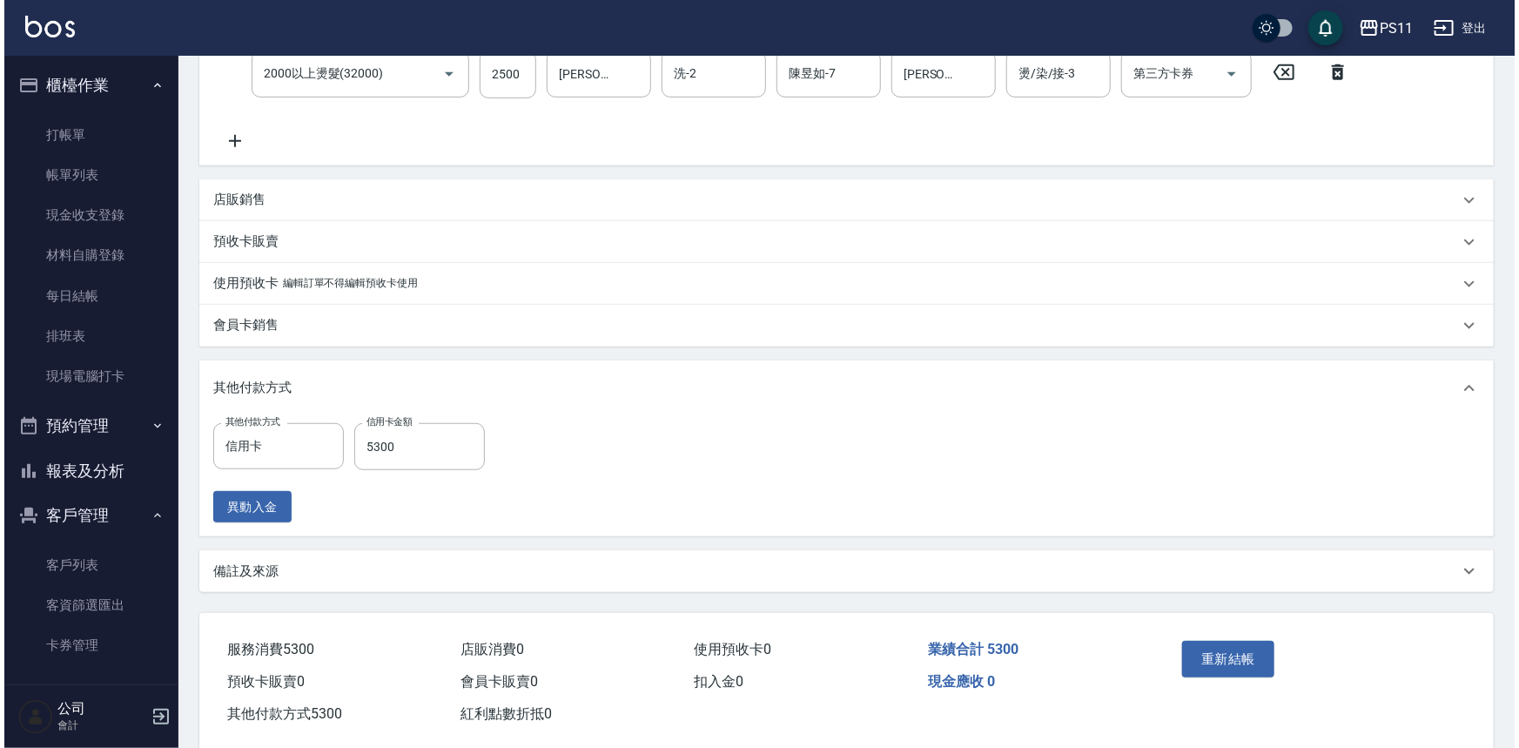
scroll to position [383, 0]
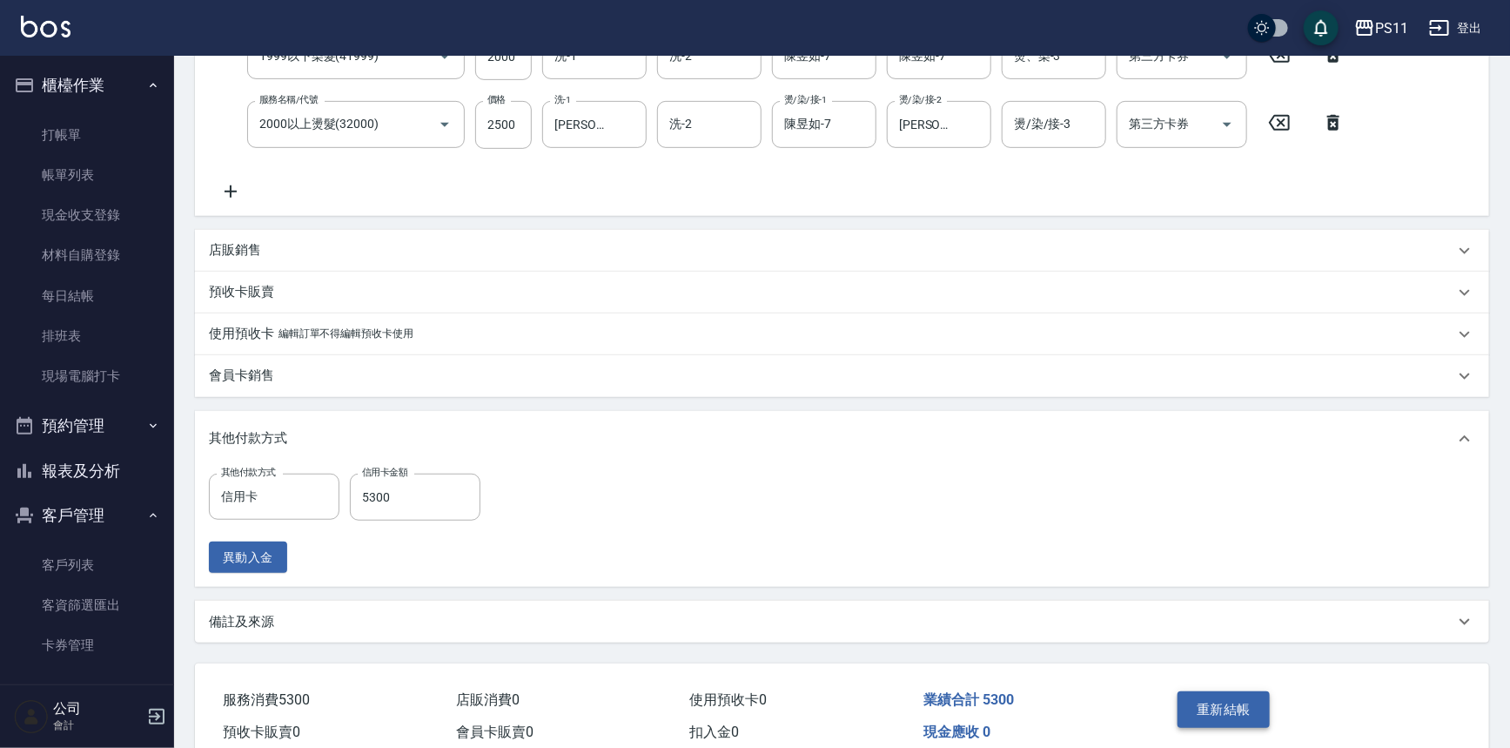
click at [1236, 695] on button "重新結帳" at bounding box center [1224, 709] width 92 height 37
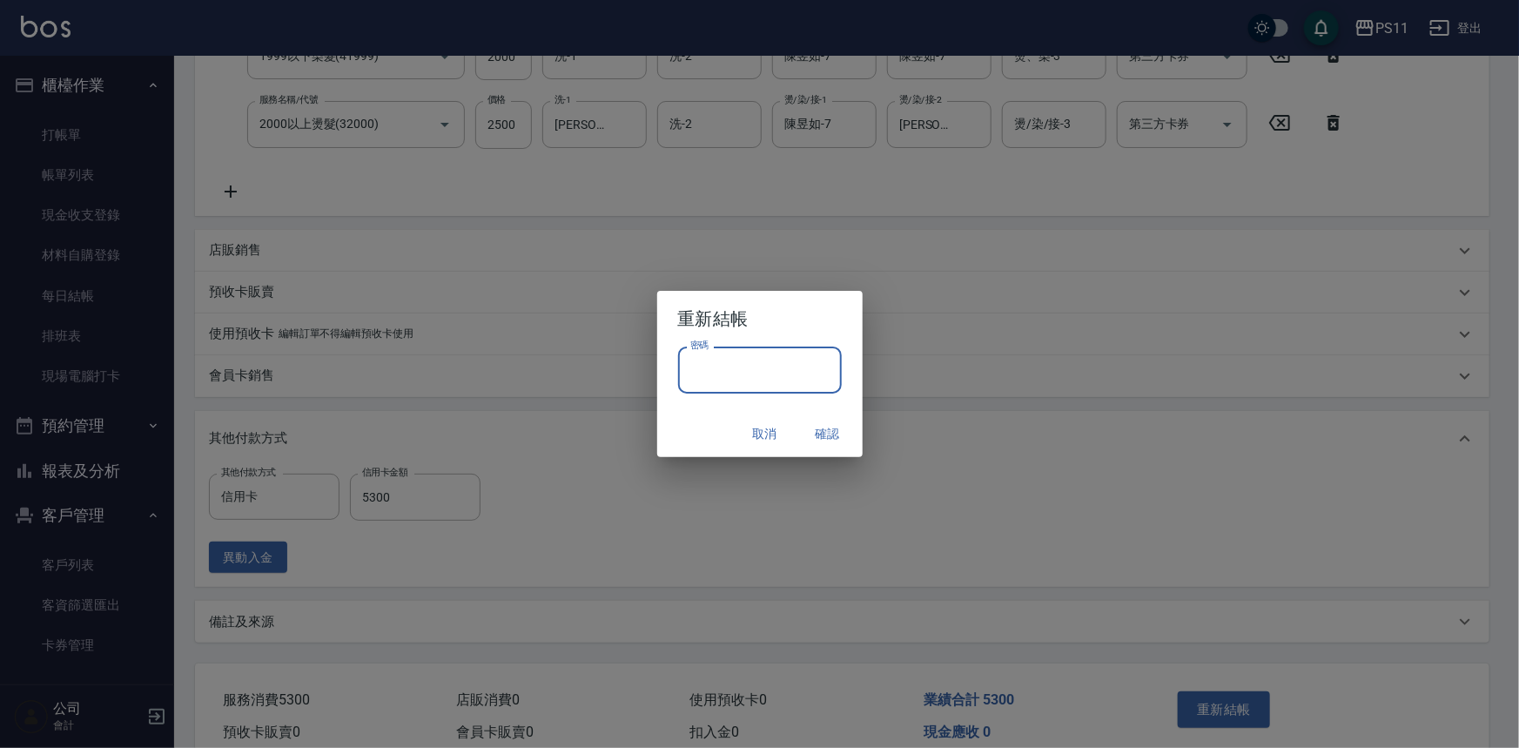
click at [771, 357] on input "密碼" at bounding box center [760, 369] width 164 height 47
drag, startPoint x: 709, startPoint y: 366, endPoint x: 627, endPoint y: 357, distance: 83.2
click at [627, 357] on div "重新結帳 密碼 ******** 密碼 取消 確認" at bounding box center [759, 374] width 1519 height 748
type input "****"
click at [821, 433] on button "確認" at bounding box center [828, 434] width 56 height 32
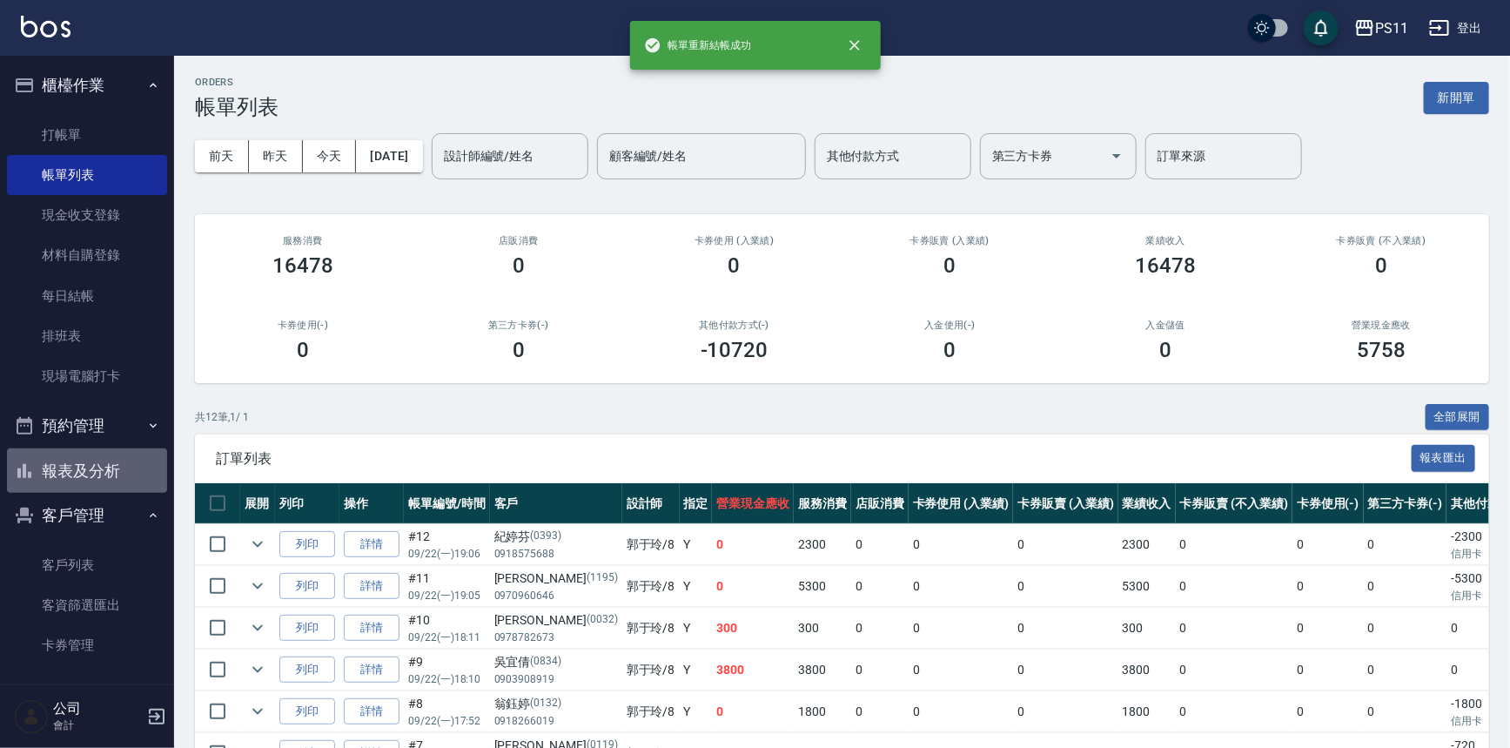
click at [98, 467] on button "報表及分析" at bounding box center [87, 470] width 160 height 45
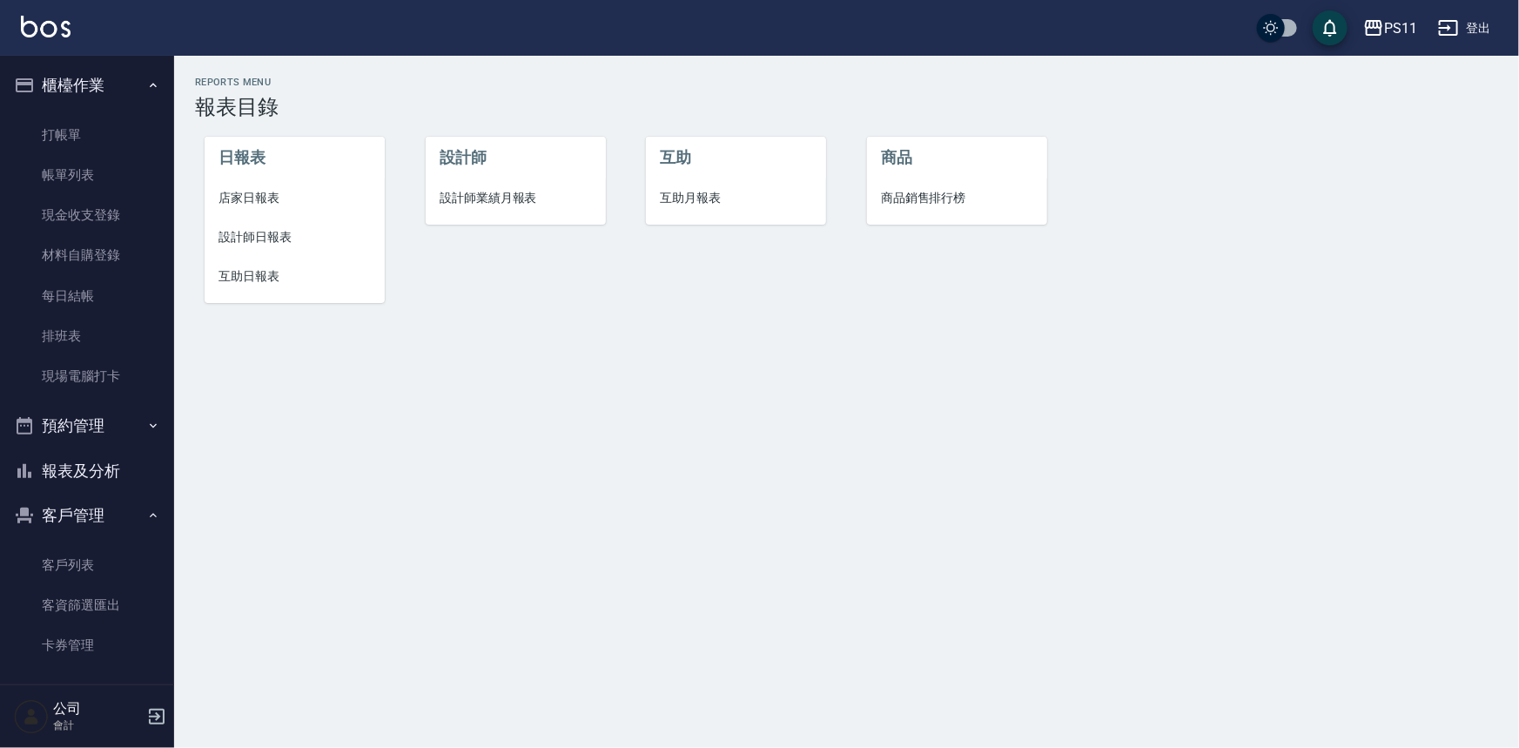
click at [252, 279] on span "互助日報表" at bounding box center [294, 276] width 152 height 18
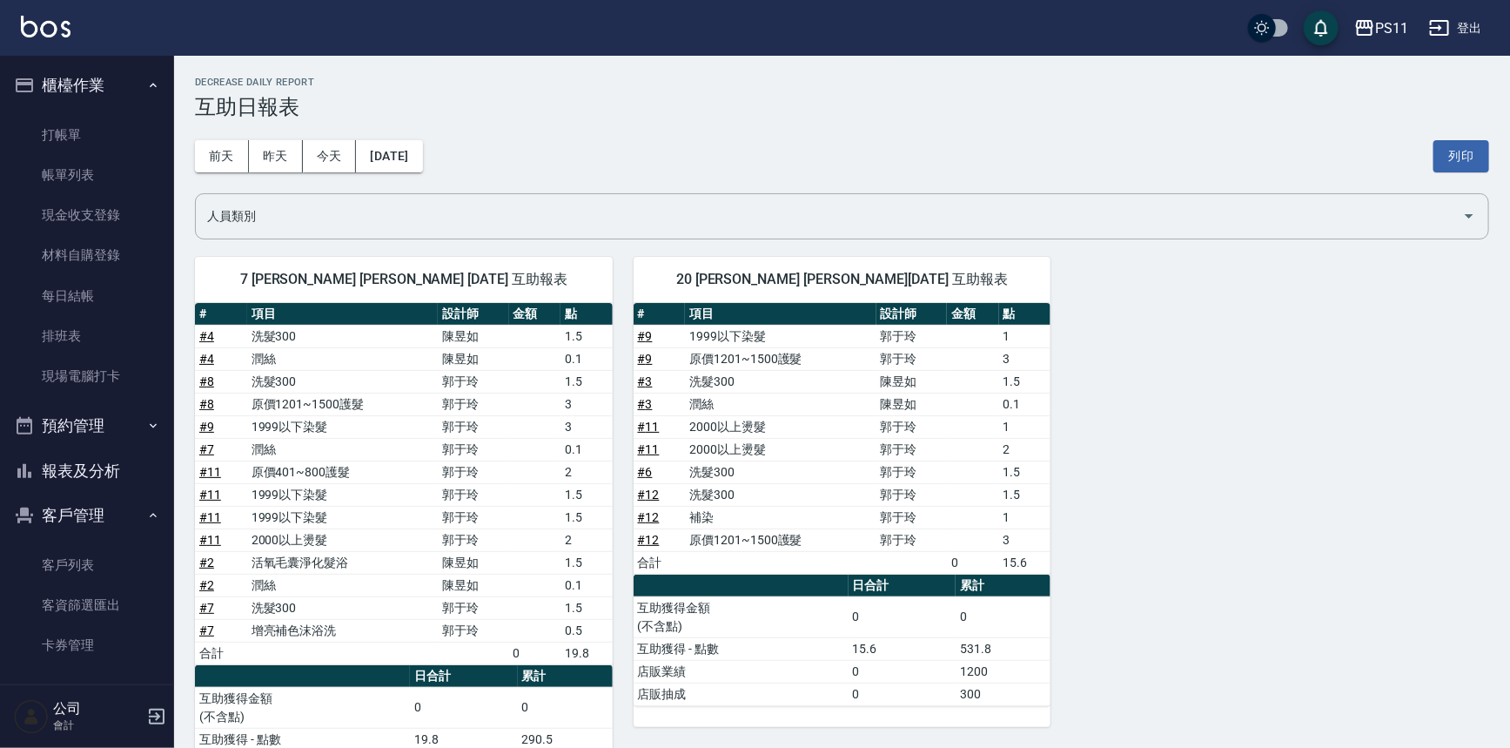
click at [924, 486] on td "郭于玲" at bounding box center [912, 494] width 71 height 23
click at [122, 174] on link "帳單列表" at bounding box center [87, 175] width 160 height 40
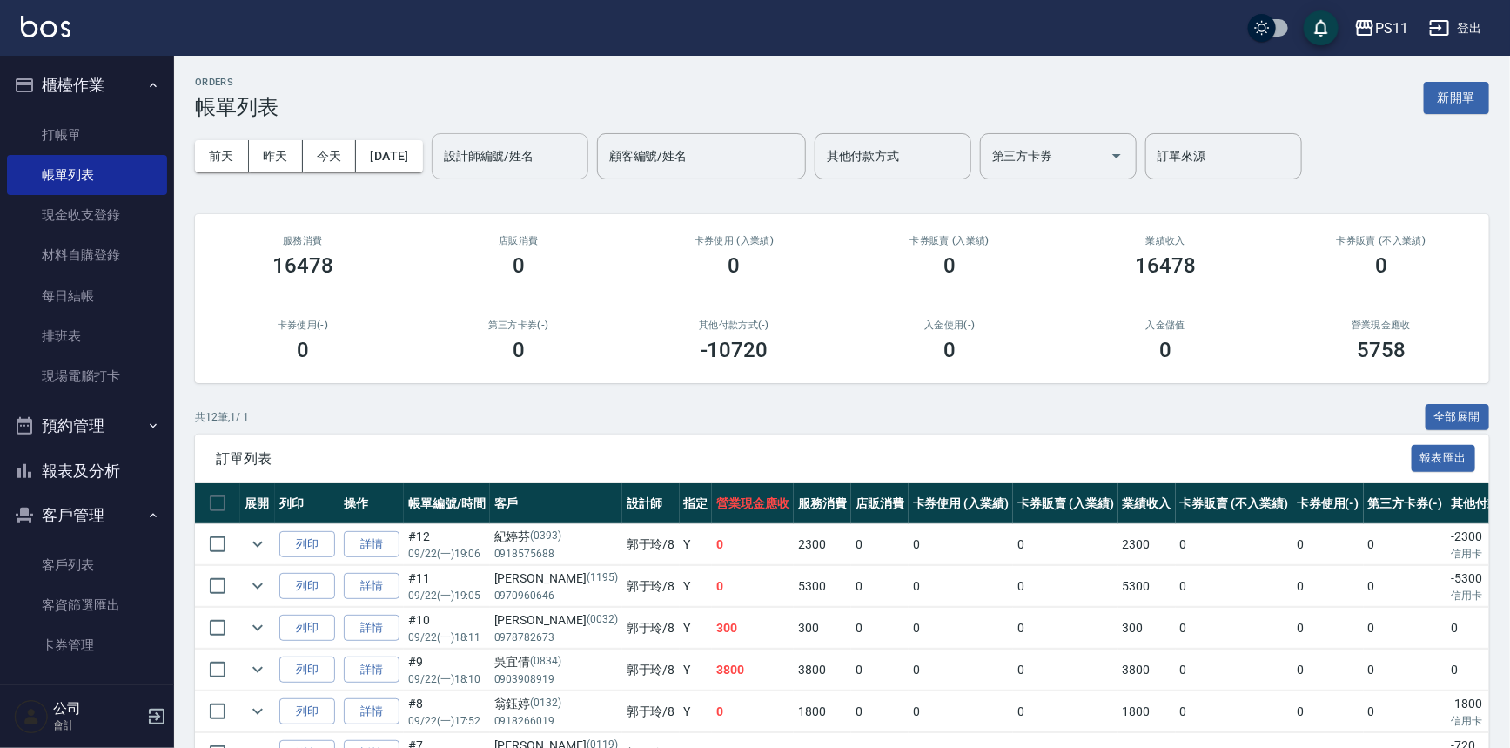
click at [550, 136] on div "設計師編號/姓名" at bounding box center [510, 156] width 157 height 46
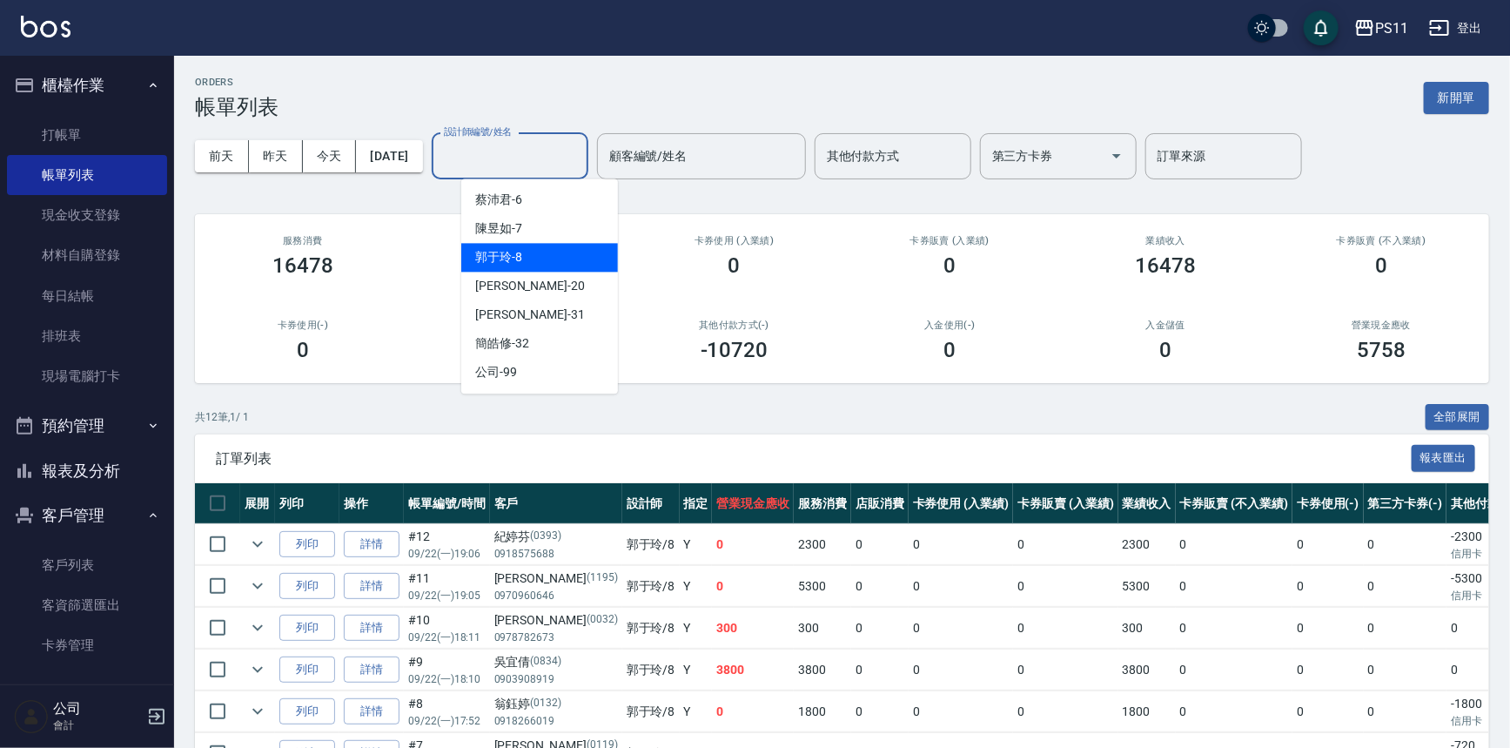
click at [555, 252] on div "郭于玲 -8" at bounding box center [539, 257] width 157 height 29
type input "郭于玲-8"
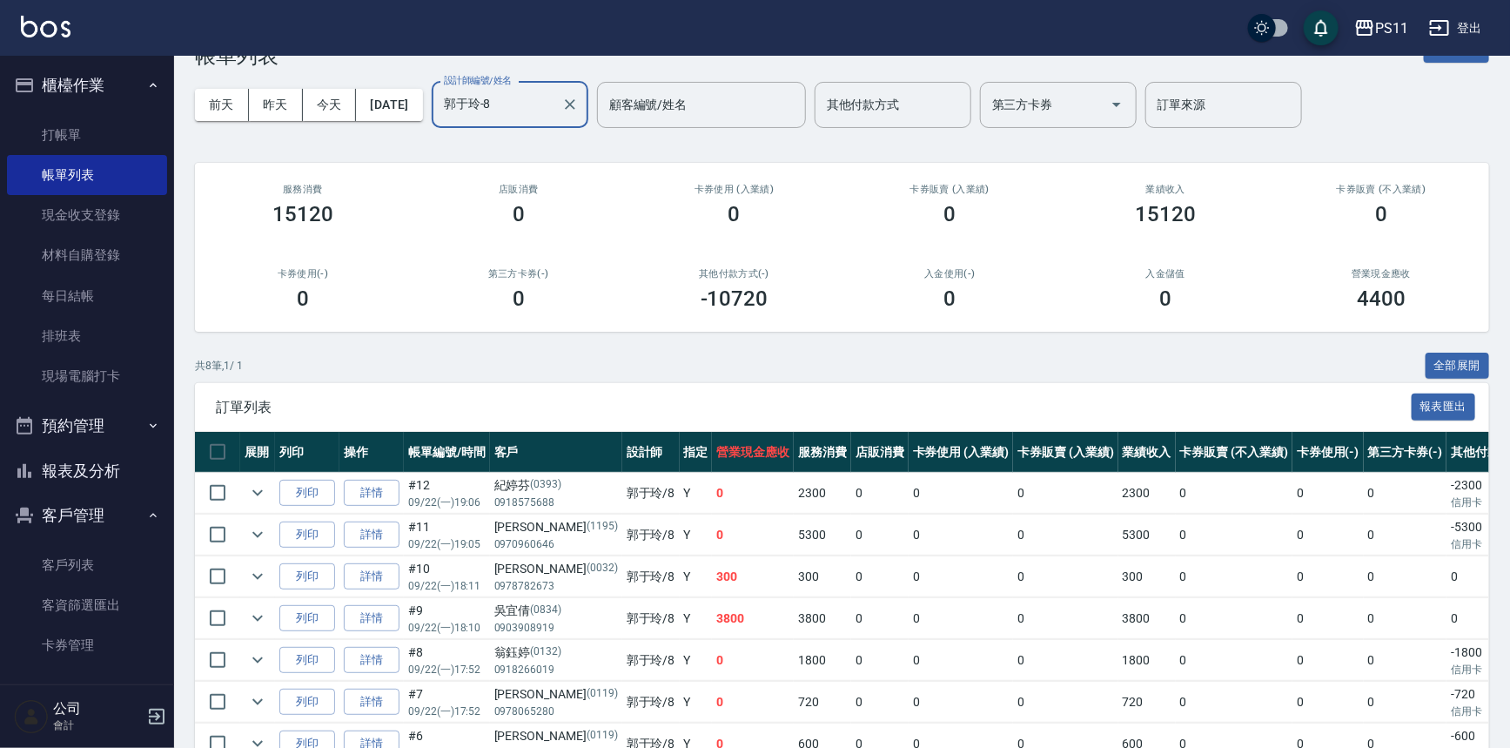
scroll to position [78, 0]
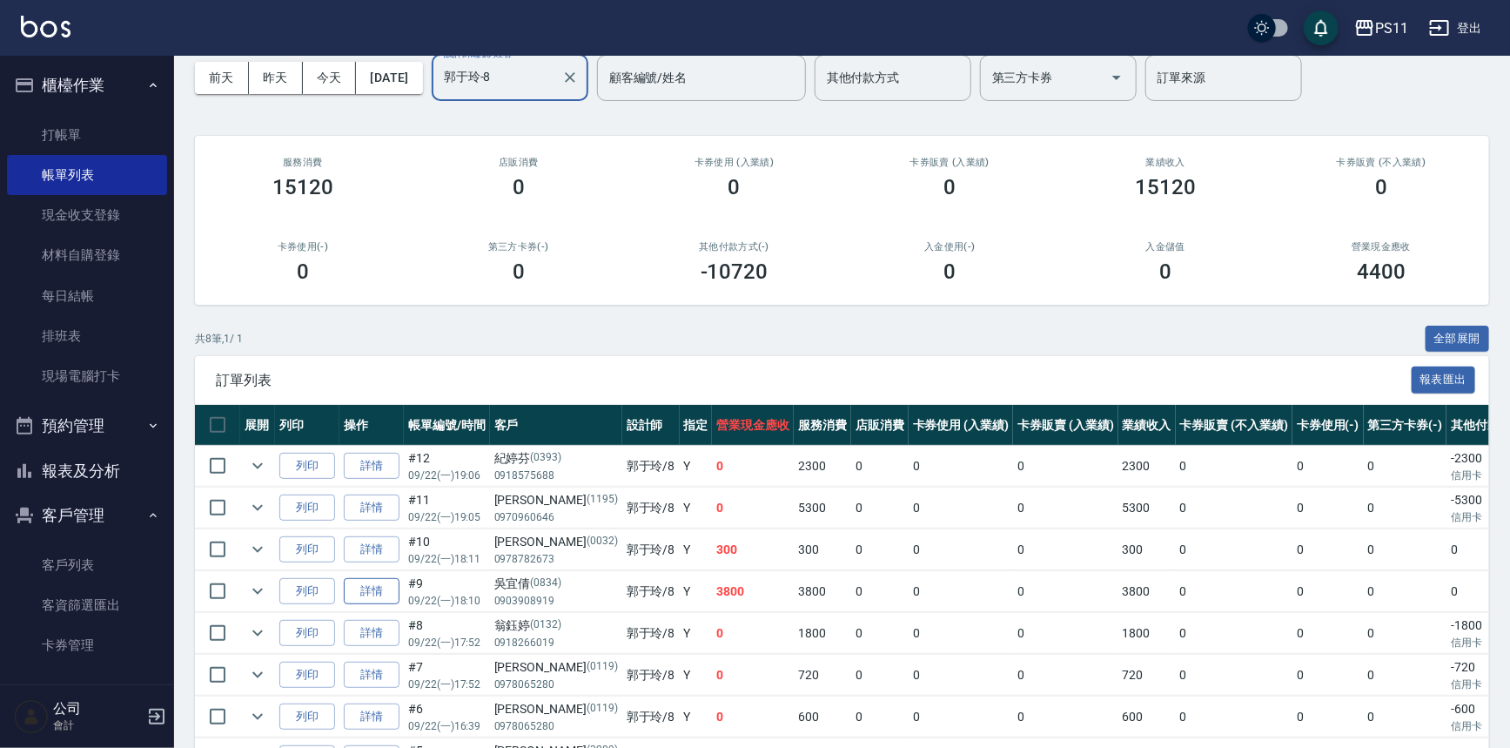
click at [389, 595] on link "詳情" at bounding box center [372, 591] width 56 height 27
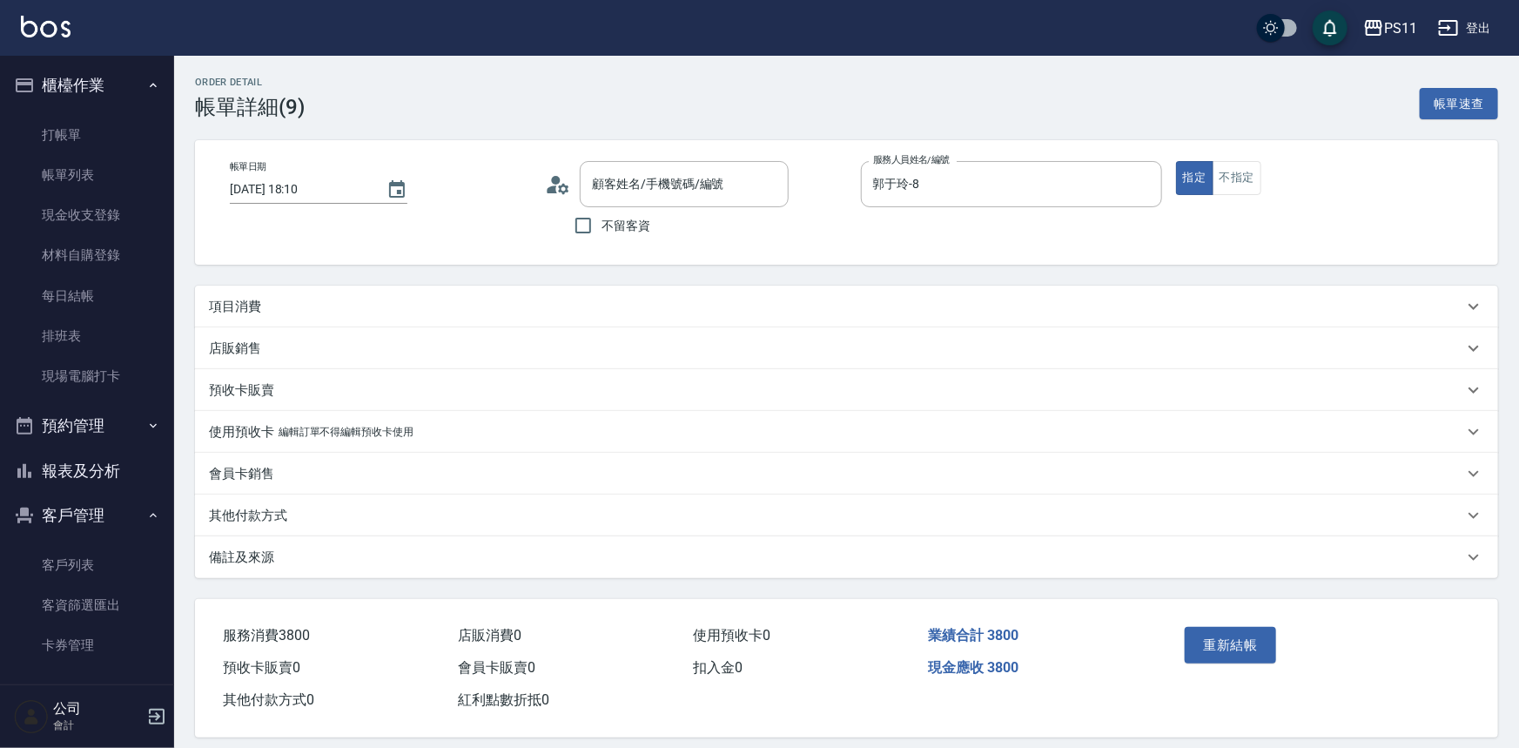
type input "2025/09/22 18:10"
type input "郭于玲-8"
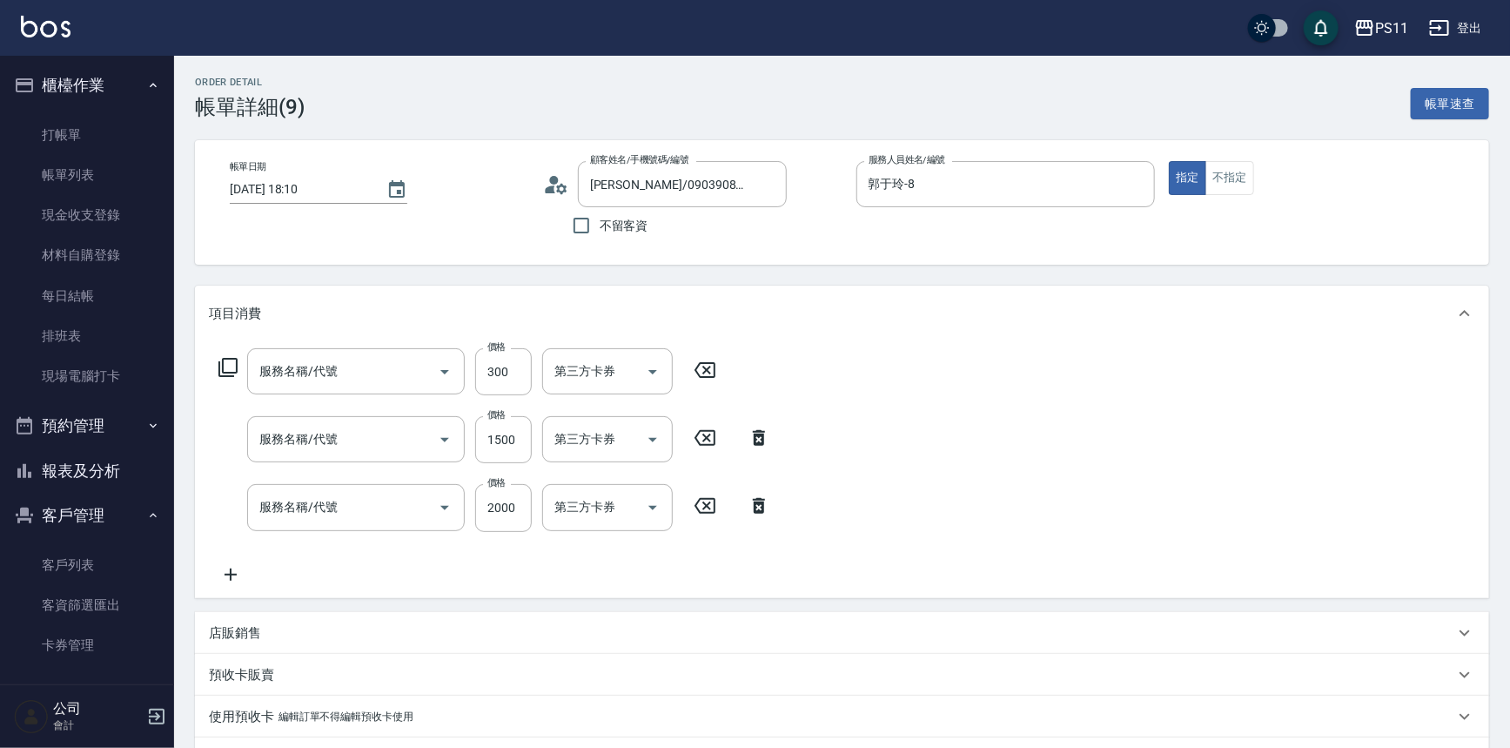
type input "吳宜倩/0903908919/0834"
type input "剪髮(2300)"
type input "原價1201~1500護髮(51500)"
type input "1999以下染髮(41999)"
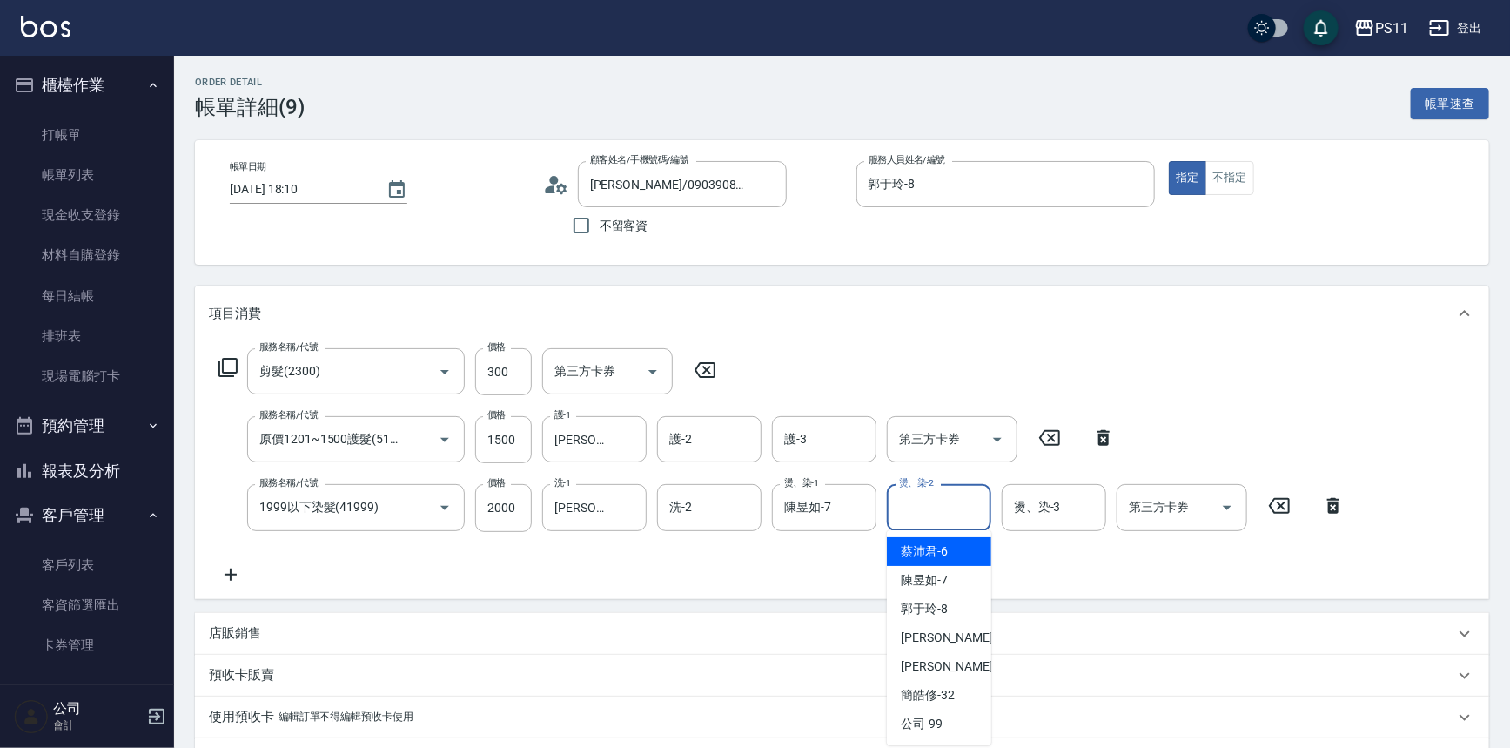
click at [948, 508] on input "燙、染-2" at bounding box center [939, 507] width 89 height 30
click at [959, 652] on div "彭亦晴 -31" at bounding box center [939, 666] width 104 height 29
type input "彭亦晴-31"
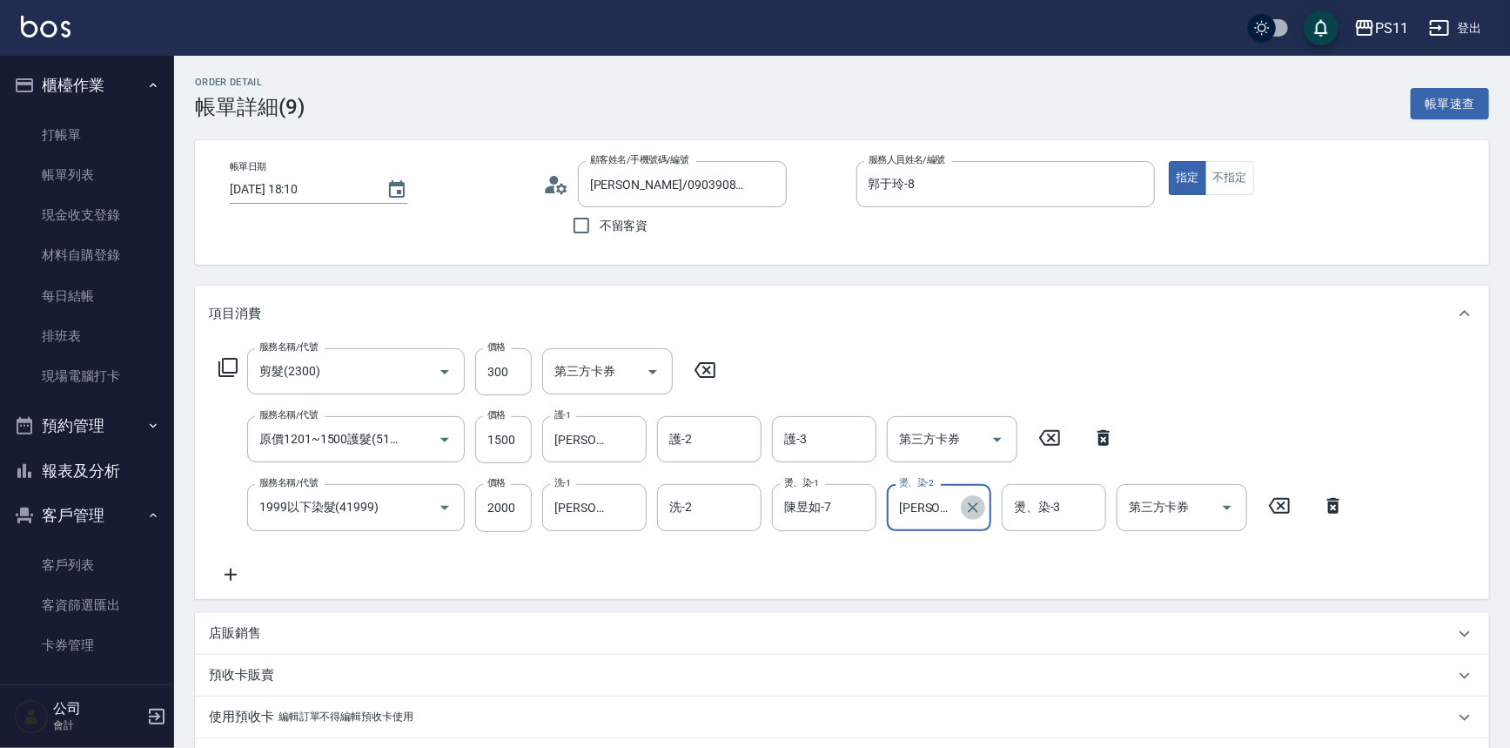
click at [977, 514] on icon "Clear" at bounding box center [972, 507] width 17 height 17
click at [930, 504] on input "燙、染-2" at bounding box center [939, 507] width 89 height 30
click at [930, 645] on span "James -20" at bounding box center [956, 637] width 110 height 18
type input "James-20"
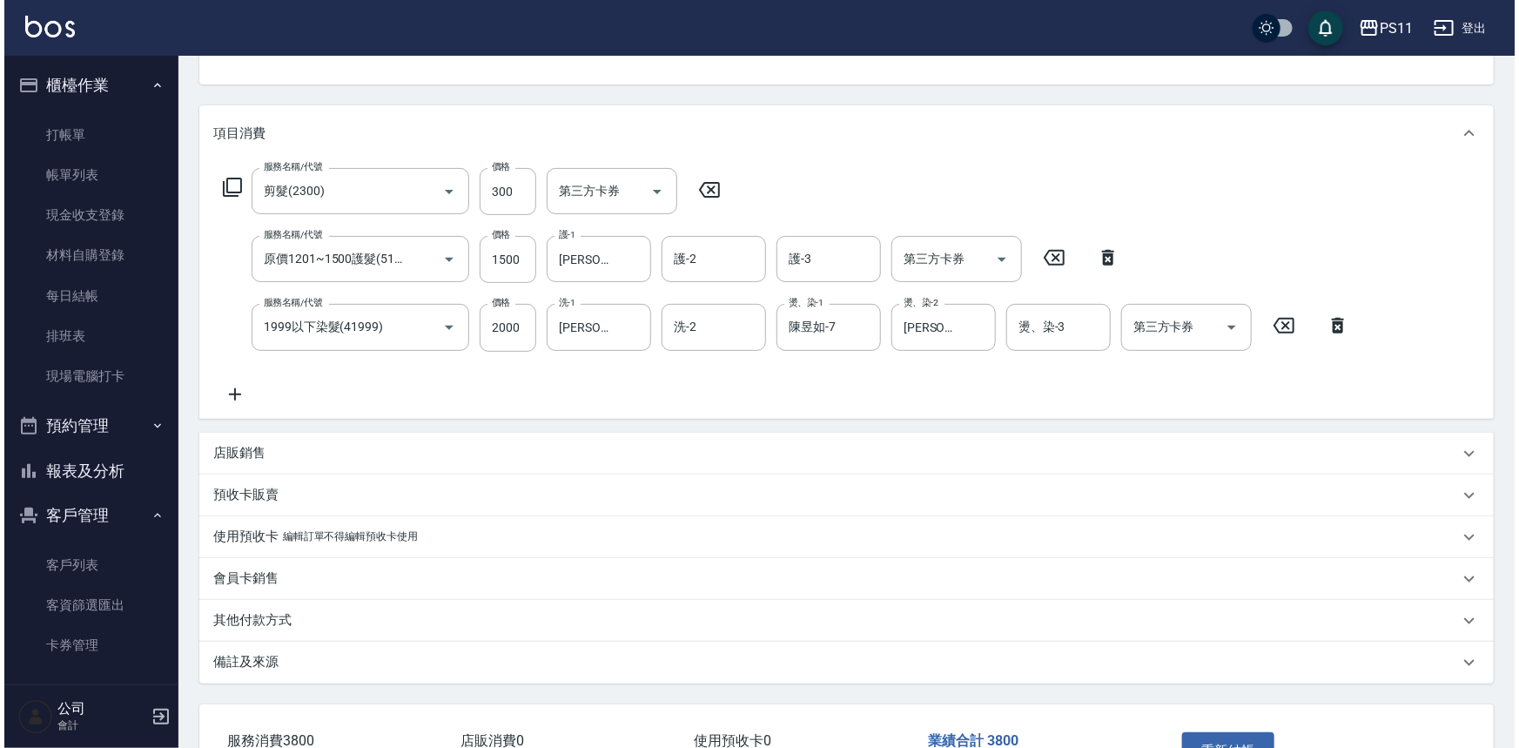
scroll to position [299, 0]
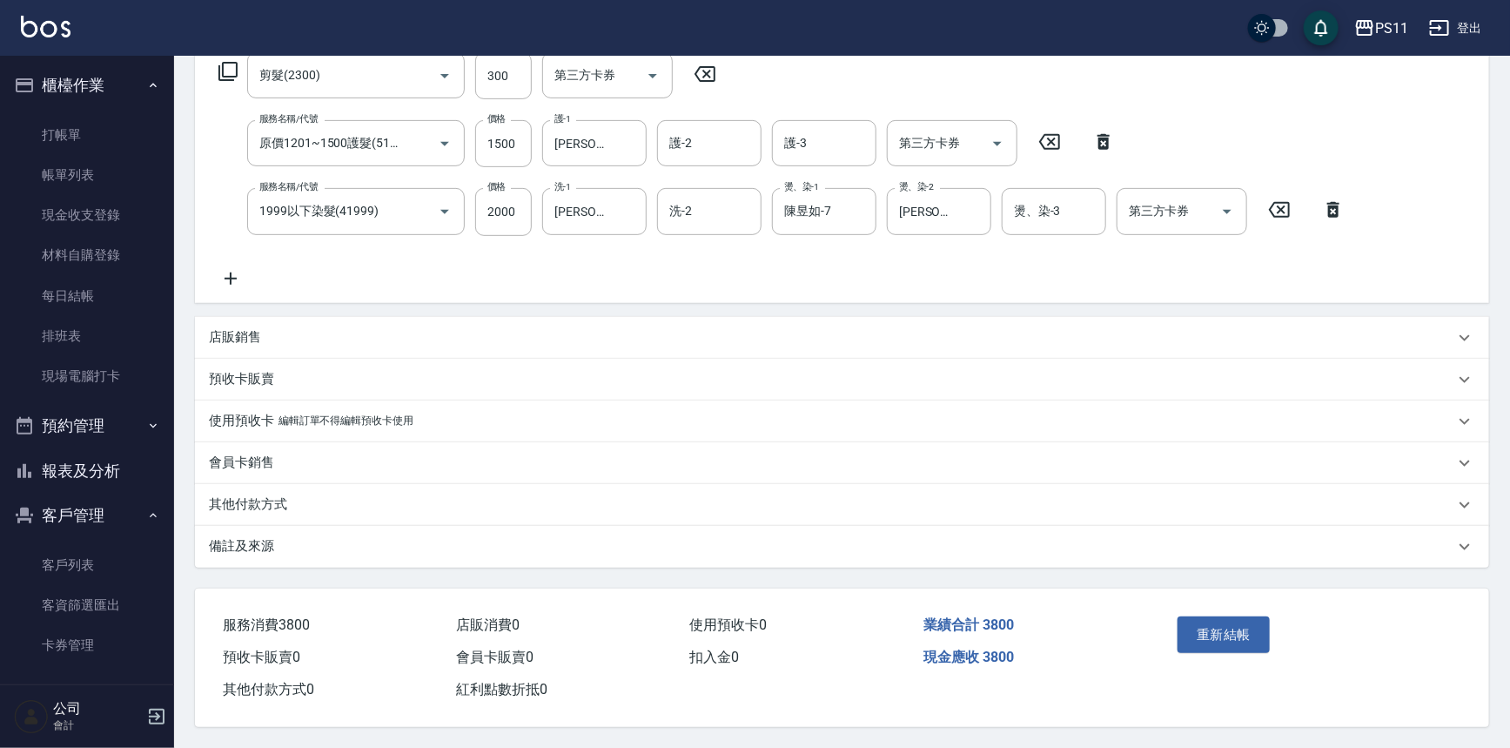
drag, startPoint x: 1165, startPoint y: 348, endPoint x: 1156, endPoint y: 571, distance: 223.0
click at [1241, 632] on button "重新結帳" at bounding box center [1224, 634] width 92 height 37
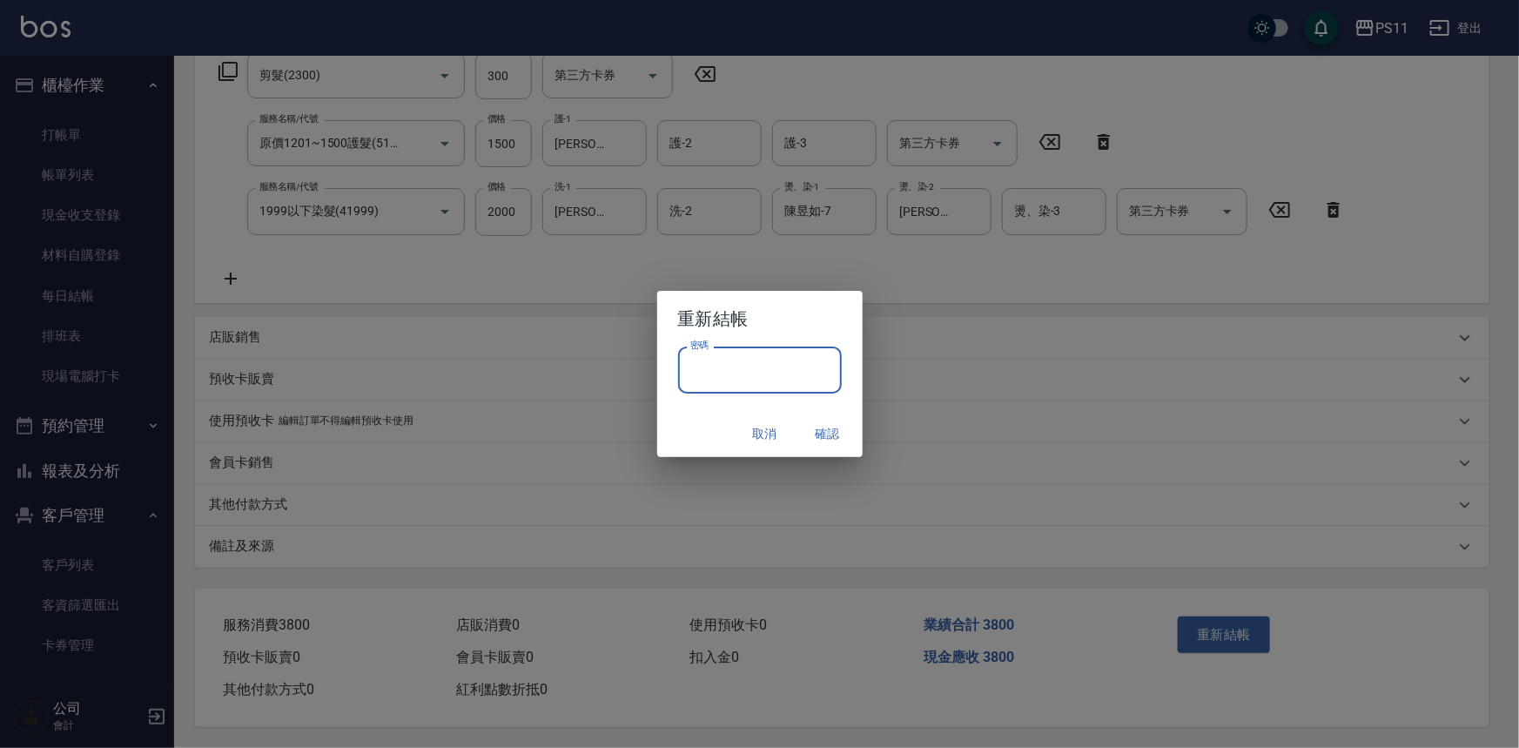
click at [746, 361] on input "密碼" at bounding box center [760, 369] width 164 height 47
click at [709, 367] on input "********" at bounding box center [760, 369] width 164 height 47
click at [712, 367] on input "********" at bounding box center [760, 369] width 164 height 47
drag, startPoint x: 712, startPoint y: 367, endPoint x: 653, endPoint y: 374, distance: 59.6
click at [653, 374] on div "重新結帳 密碼 ******** 密碼 取消 確認" at bounding box center [759, 374] width 1519 height 748
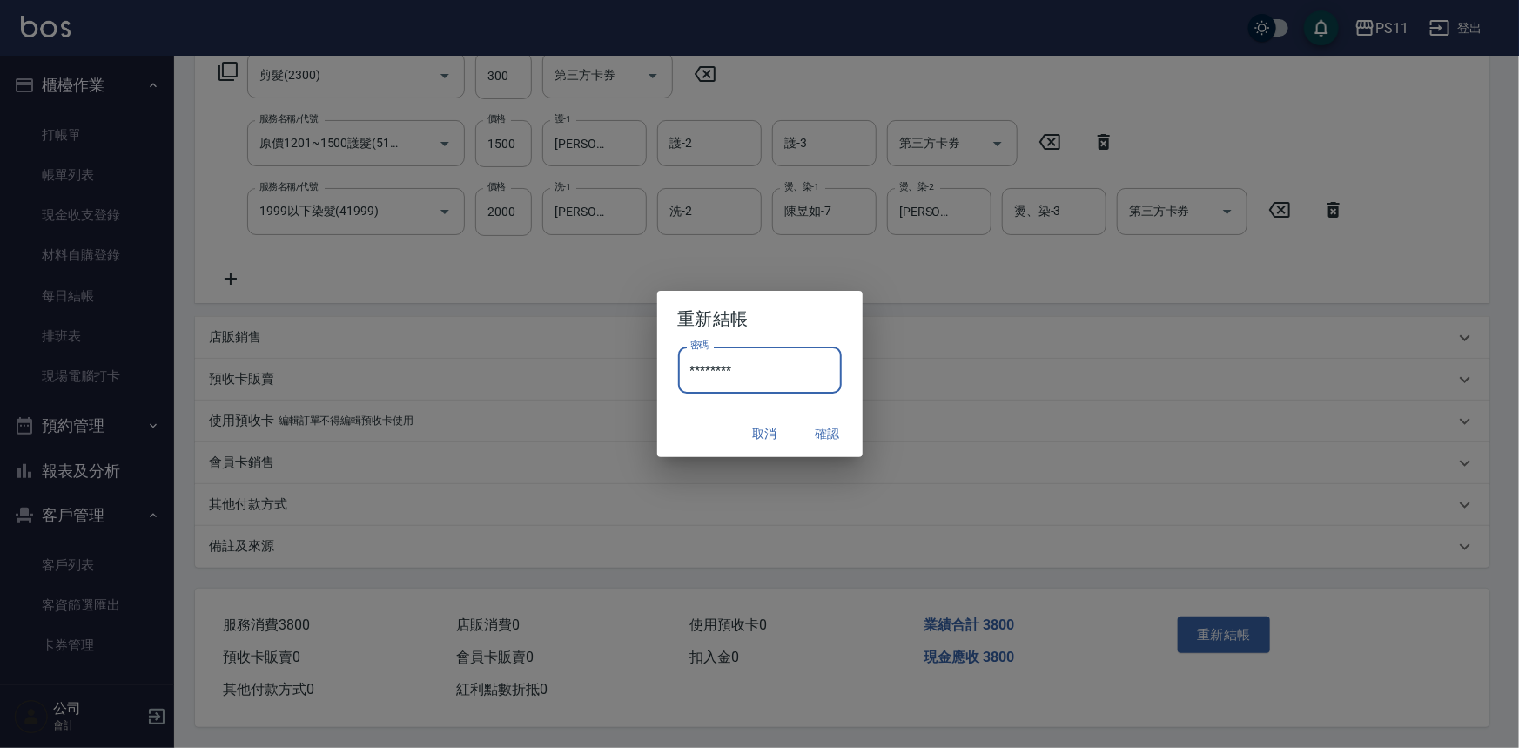
click at [744, 369] on input "********" at bounding box center [760, 369] width 164 height 47
click at [705, 369] on input "********" at bounding box center [760, 369] width 164 height 47
click at [708, 368] on input "********" at bounding box center [760, 369] width 164 height 47
click at [711, 368] on input "********" at bounding box center [760, 369] width 164 height 47
drag, startPoint x: 711, startPoint y: 368, endPoint x: 682, endPoint y: 373, distance: 29.9
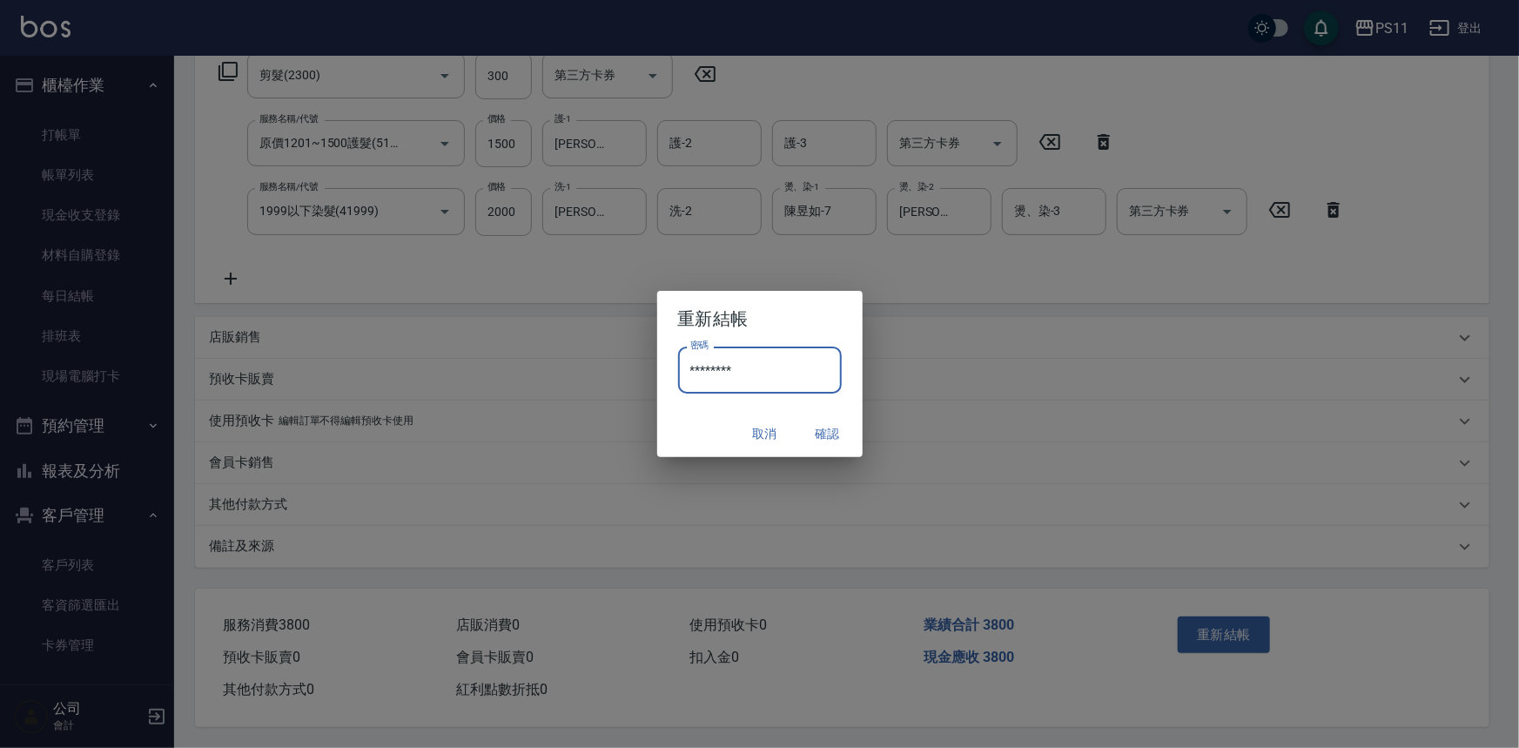
click at [682, 373] on input "********" at bounding box center [760, 369] width 164 height 47
type input "****"
click at [830, 427] on button "確認" at bounding box center [828, 434] width 56 height 32
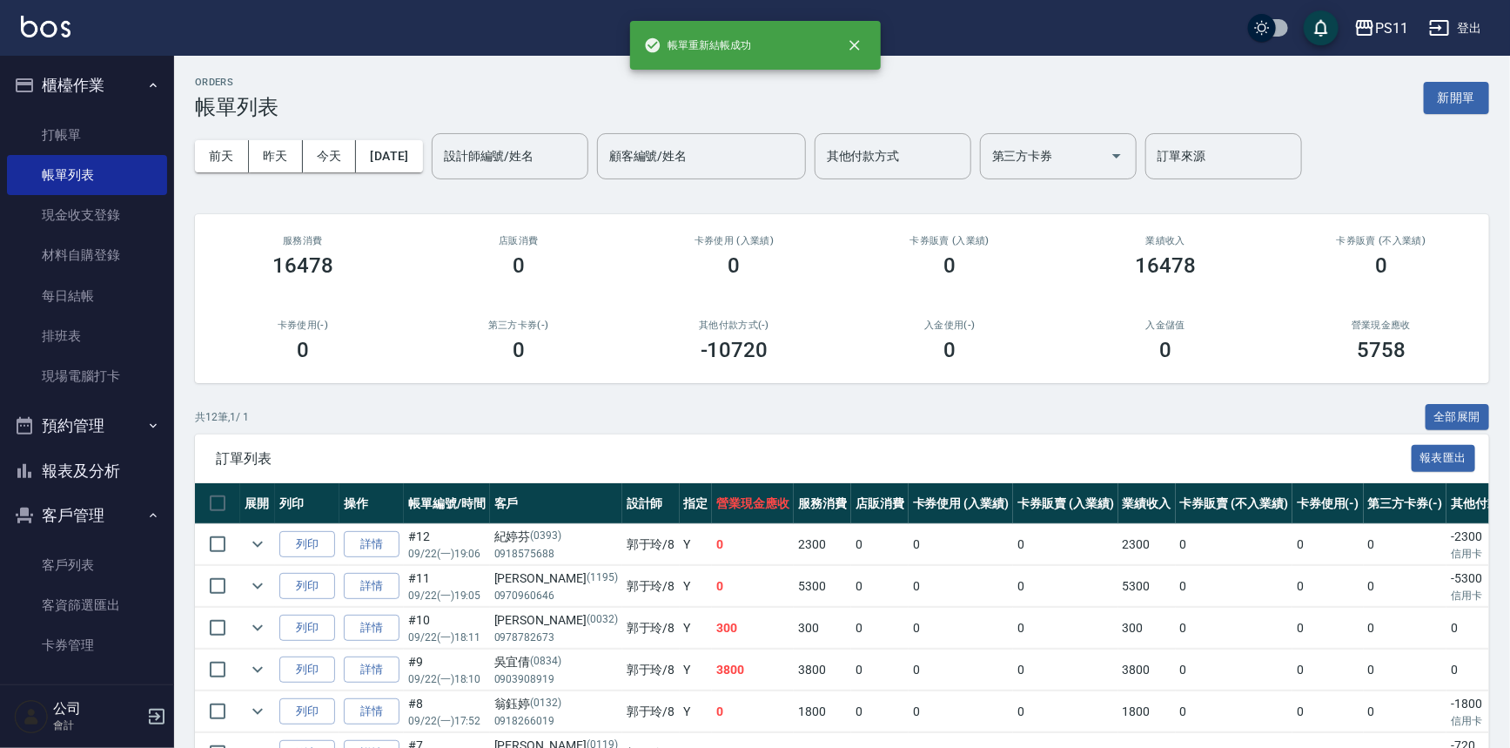
drag, startPoint x: 86, startPoint y: 468, endPoint x: 119, endPoint y: 465, distance: 33.3
click at [86, 468] on button "報表及分析" at bounding box center [87, 470] width 160 height 45
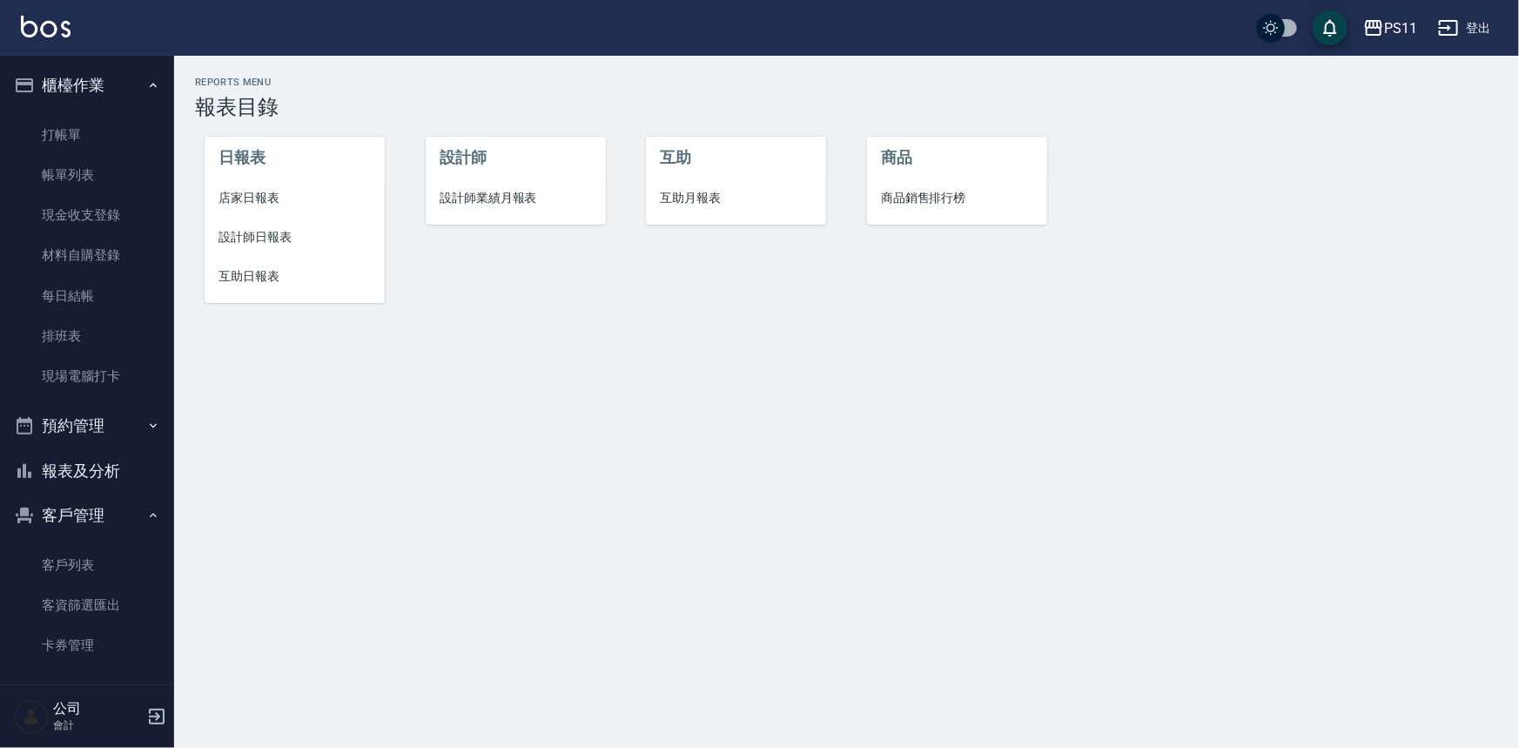
click at [267, 279] on span "互助日報表" at bounding box center [294, 276] width 152 height 18
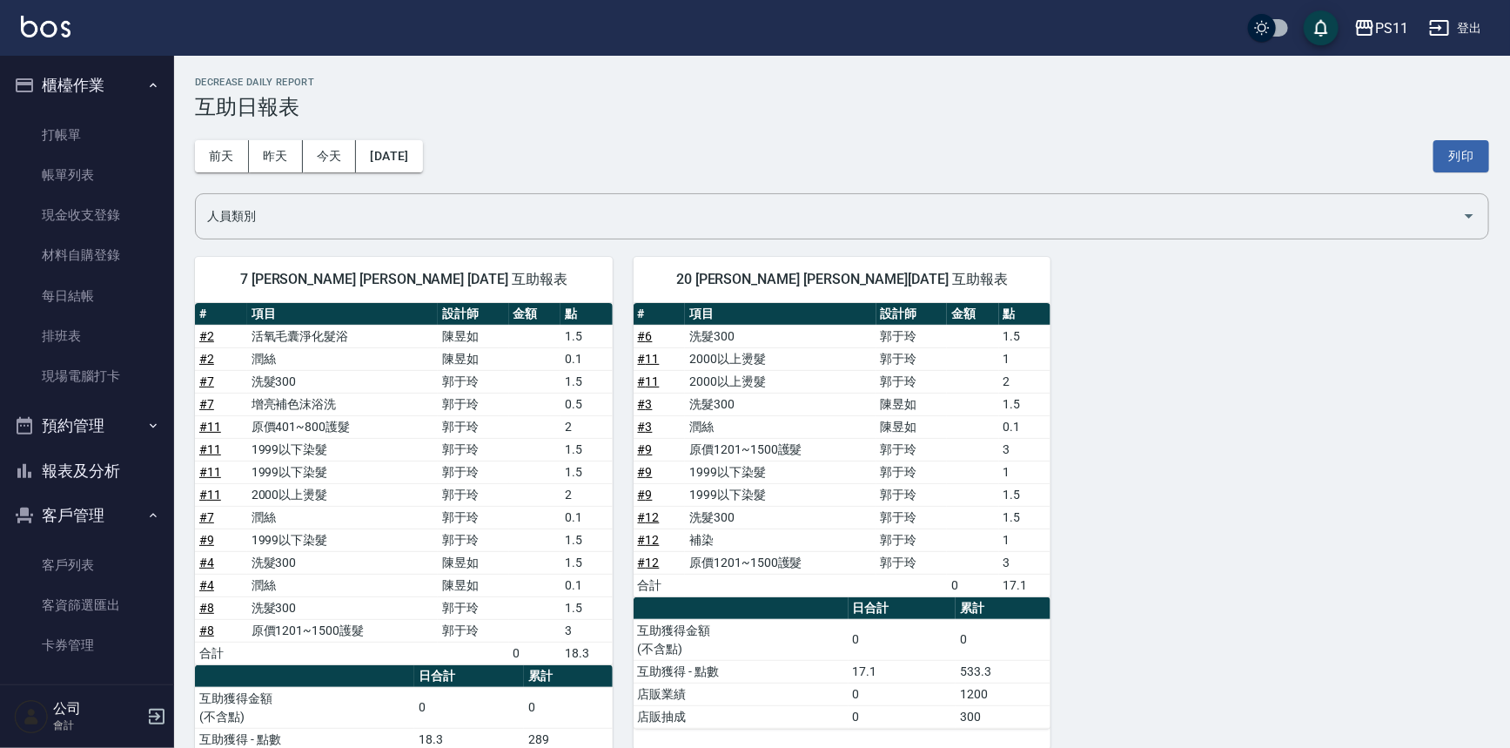
click at [1253, 495] on div "7 陳昱如 陳昱如 09/22/2025 互助報表 # 項目 設計師 金額 點 # 2 活氧毛囊淨化髮浴 陳昱如 1.5 # 2 潤絲 陳昱如 0.1 # 7…" at bounding box center [831, 526] width 1315 height 581
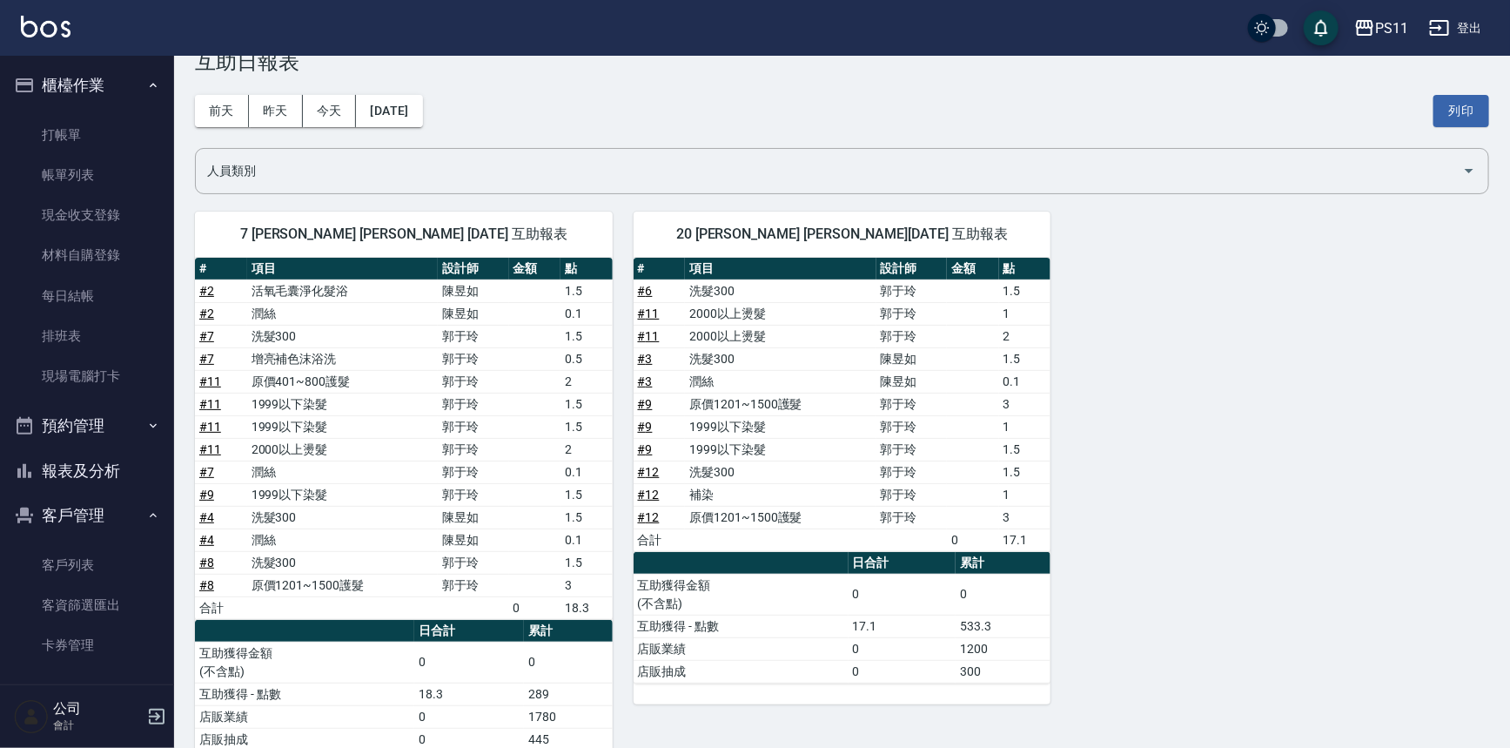
scroll to position [87, 0]
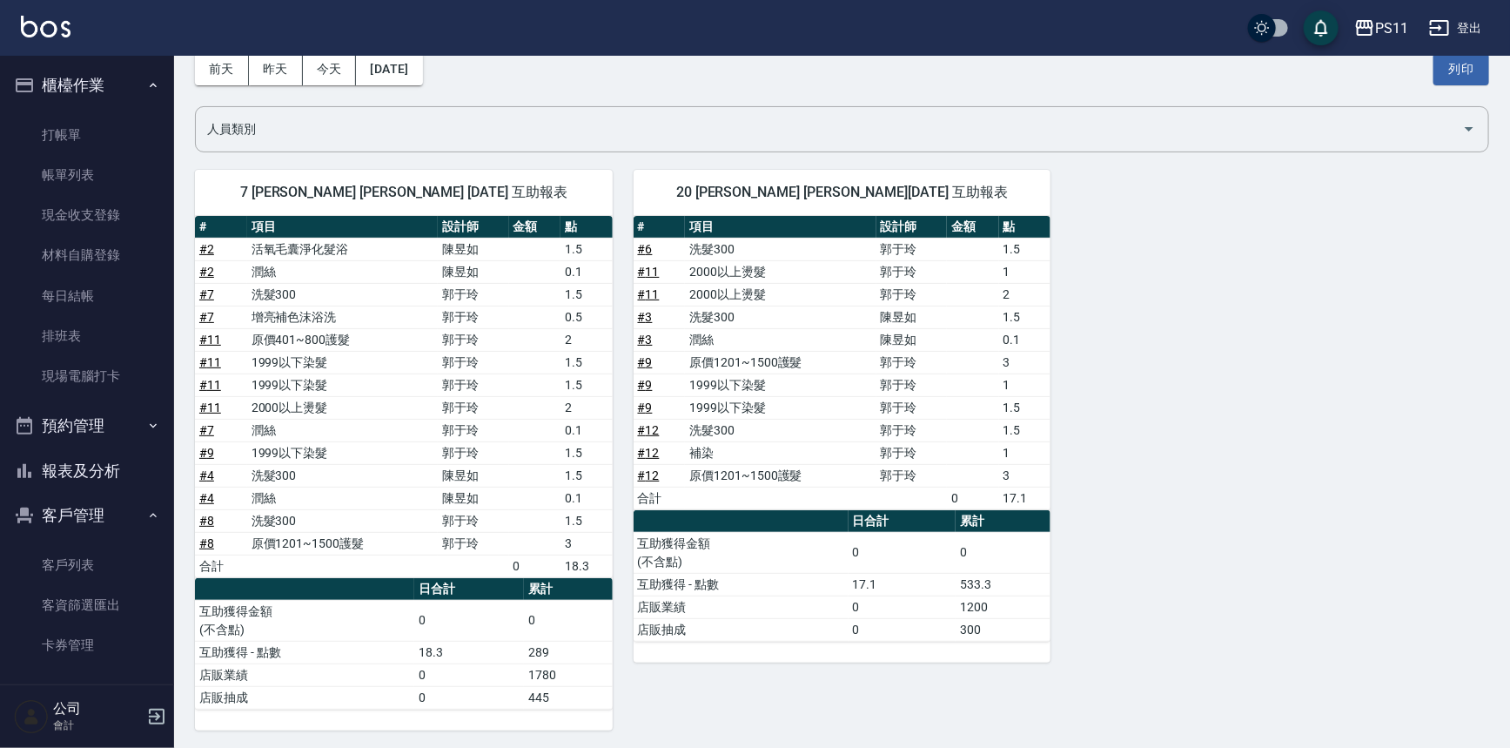
click at [111, 470] on button "報表及分析" at bounding box center [87, 470] width 160 height 45
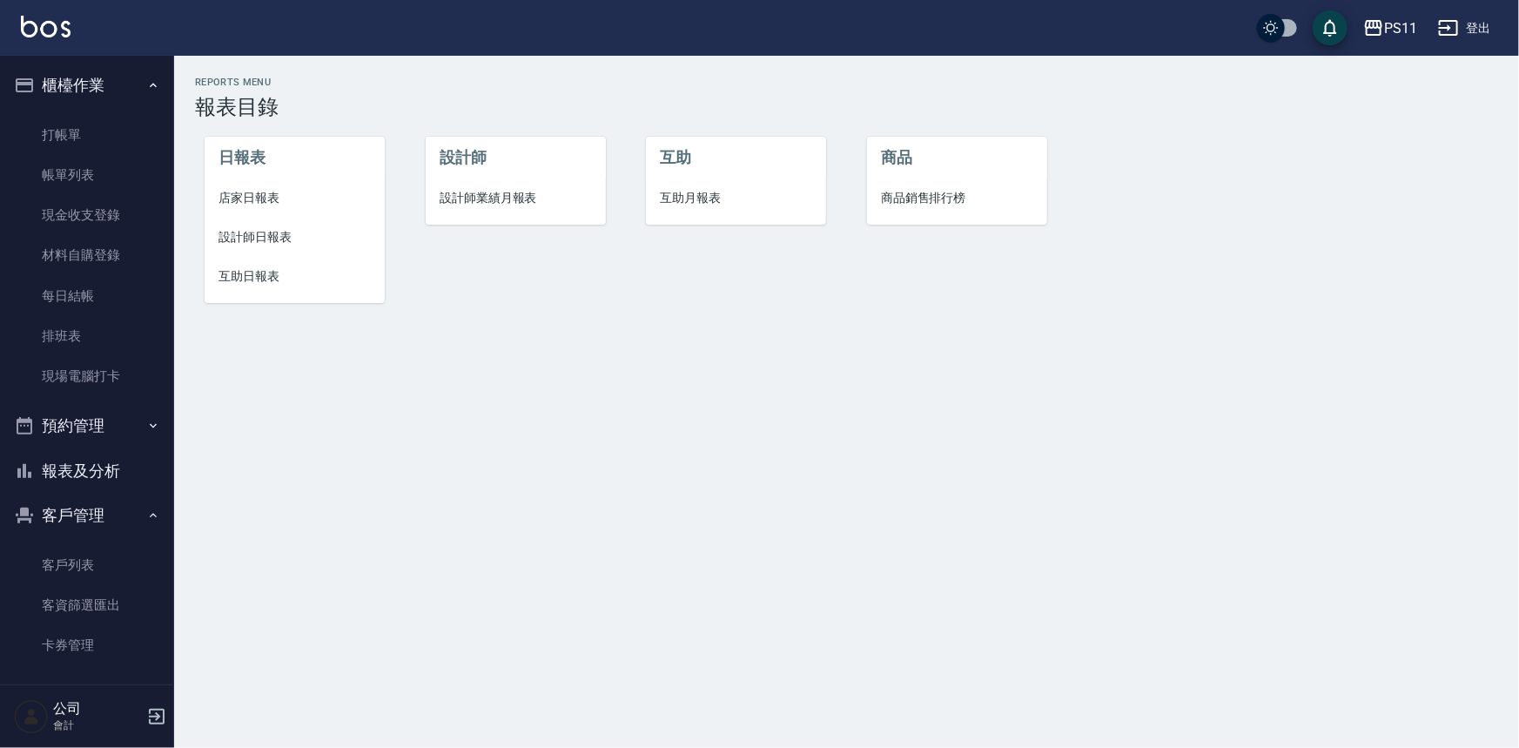
click at [253, 273] on span "互助日報表" at bounding box center [294, 276] width 152 height 18
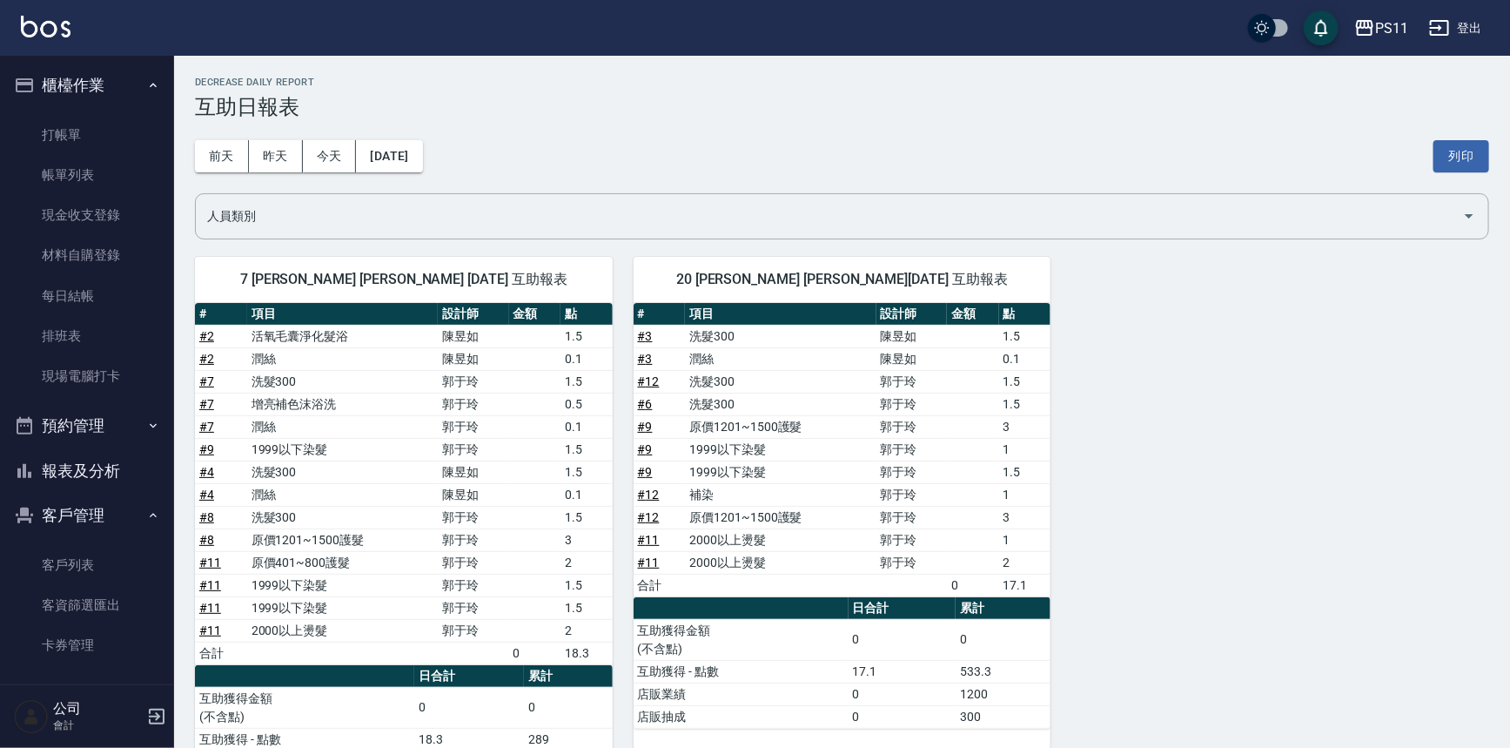
click at [1067, 532] on div "7 陳昱如 陳昱如 09/22/2025 互助報表 # 項目 設計師 金額 點 # 2 活氧毛囊淨化髮浴 陳昱如 1.5 # 2 潤絲 陳昱如 0.1 # 7…" at bounding box center [831, 526] width 1315 height 581
click at [114, 475] on button "報表及分析" at bounding box center [87, 470] width 160 height 45
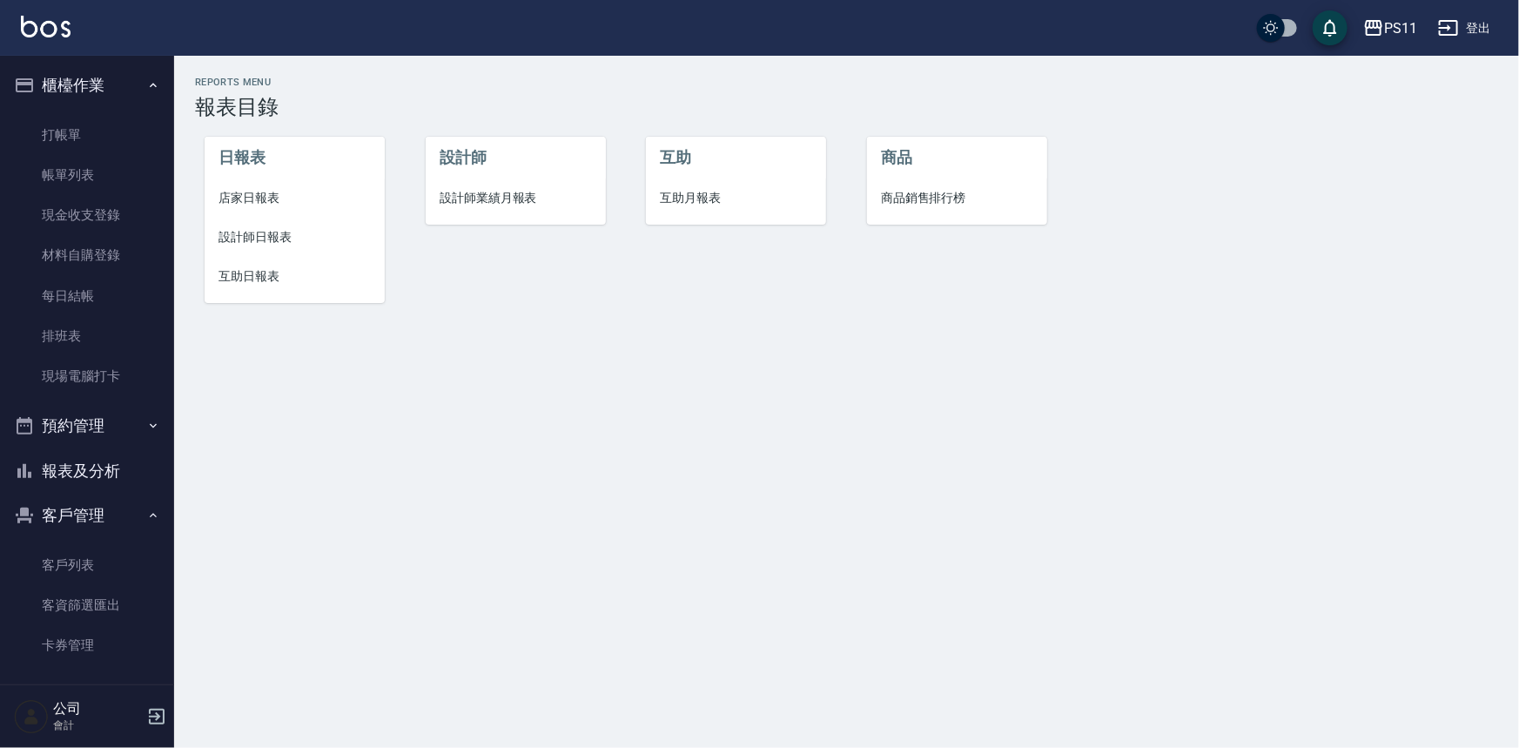
click at [261, 199] on span "店家日報表" at bounding box center [294, 198] width 152 height 18
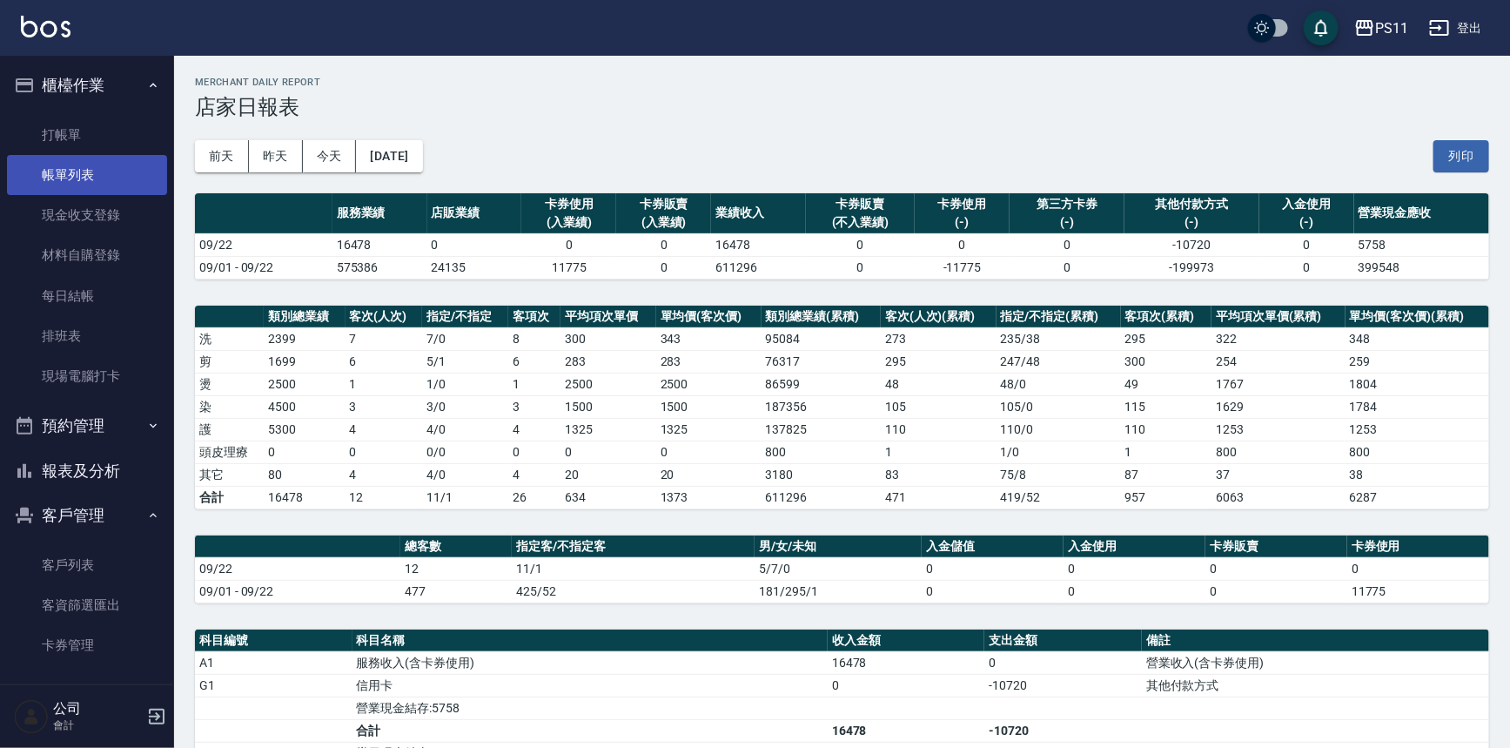
click at [116, 172] on link "帳單列表" at bounding box center [87, 175] width 160 height 40
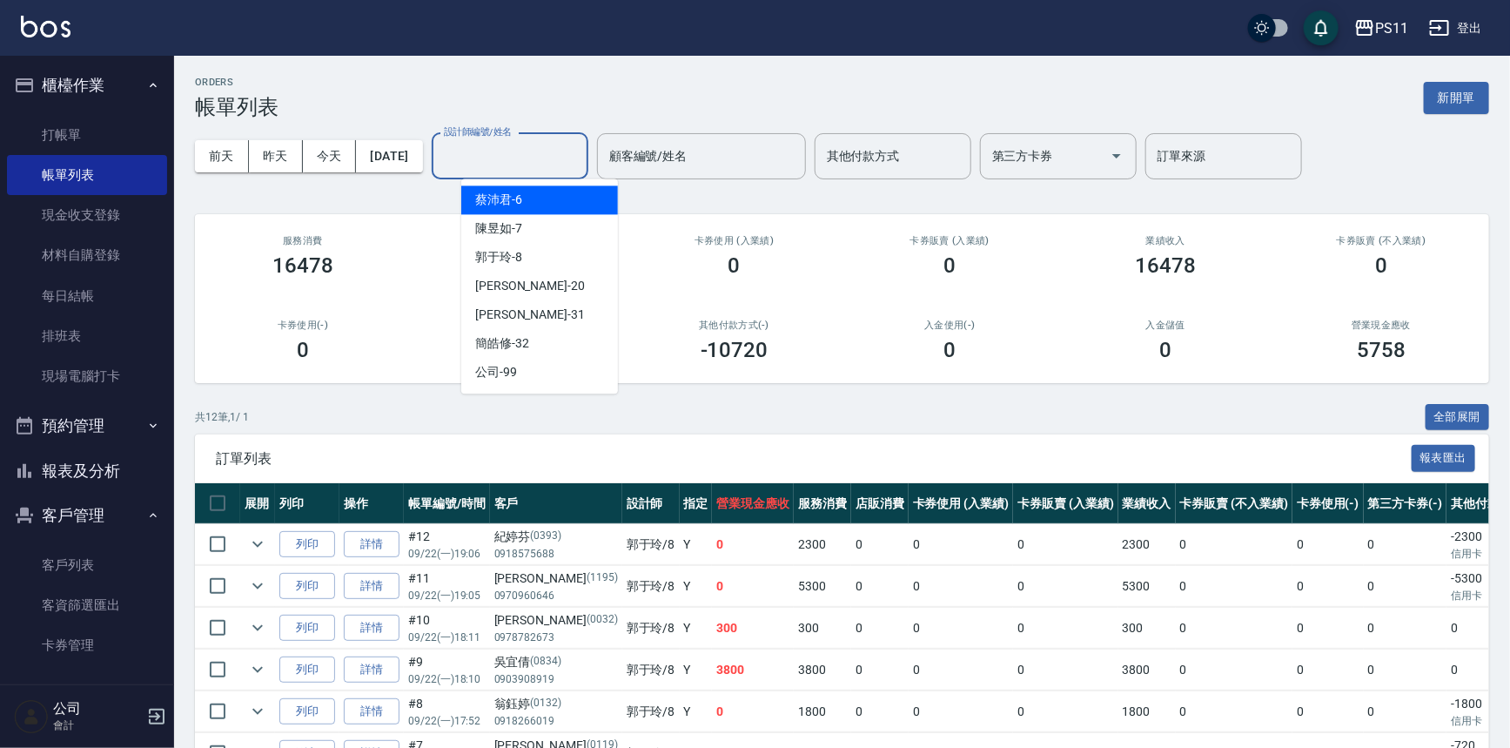
click at [521, 147] on div "設計師編號/姓名 設計師編號/姓名" at bounding box center [510, 156] width 157 height 46
click at [541, 227] on div "陳昱如 -7" at bounding box center [539, 228] width 157 height 29
type input "陳昱如-7"
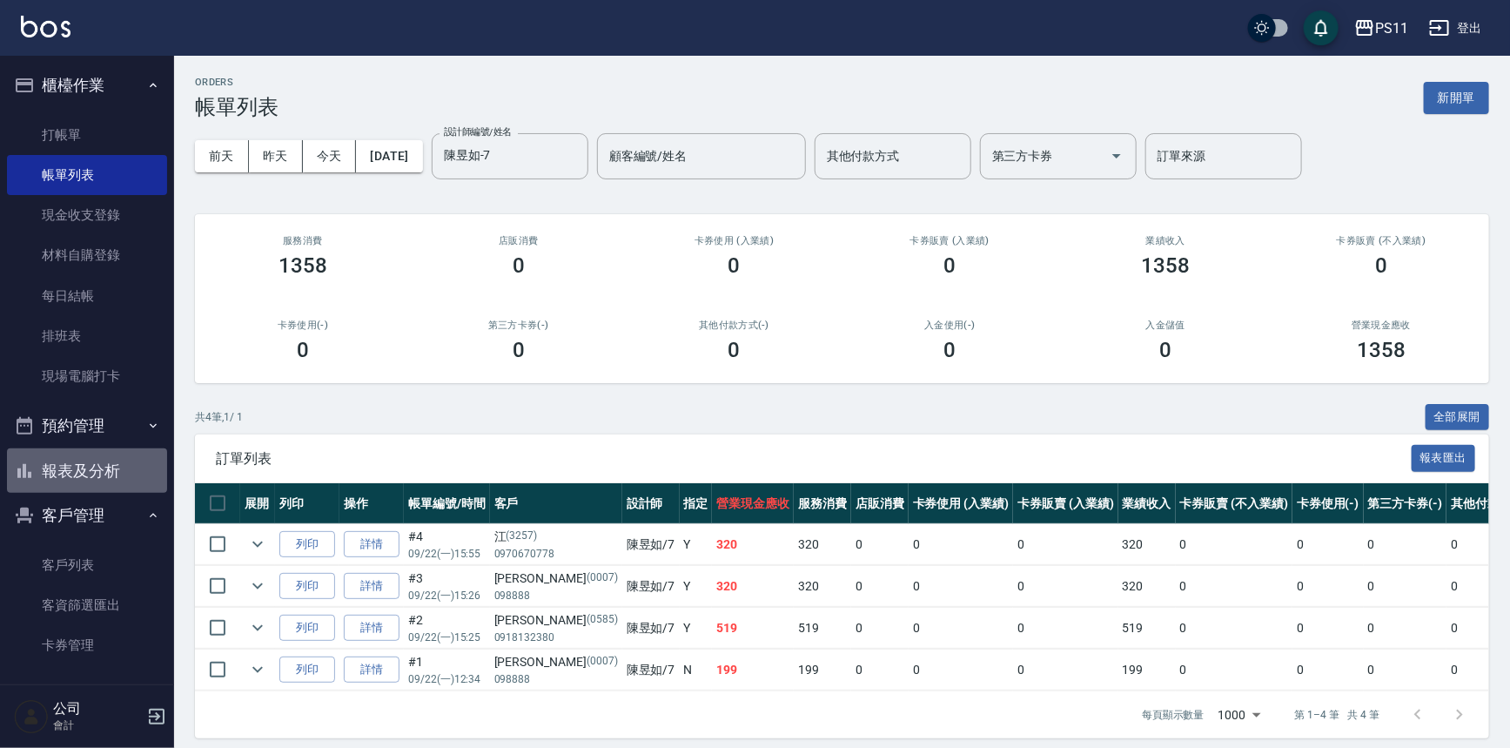
click at [108, 471] on button "報表及分析" at bounding box center [87, 470] width 160 height 45
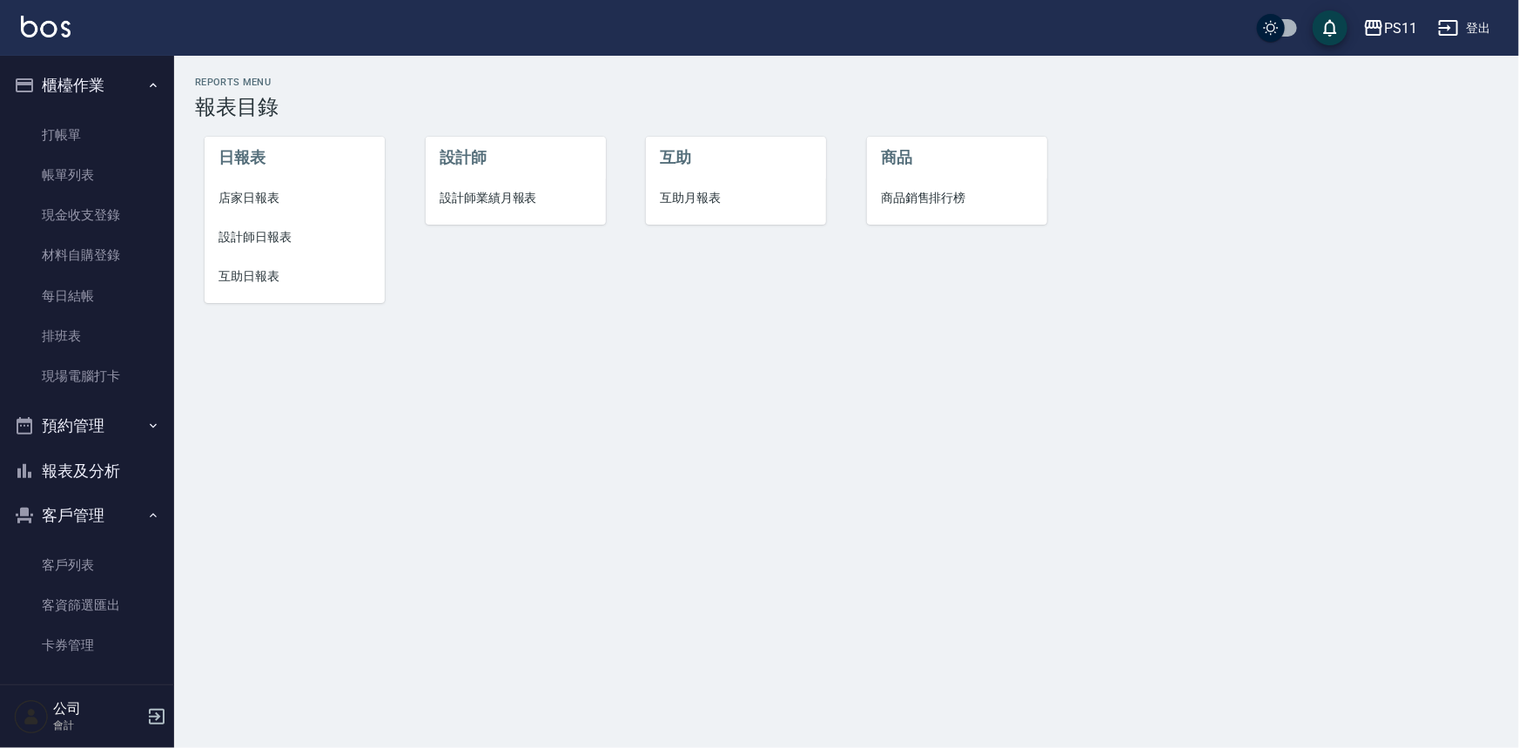
click at [272, 229] on span "設計師日報表" at bounding box center [294, 237] width 152 height 18
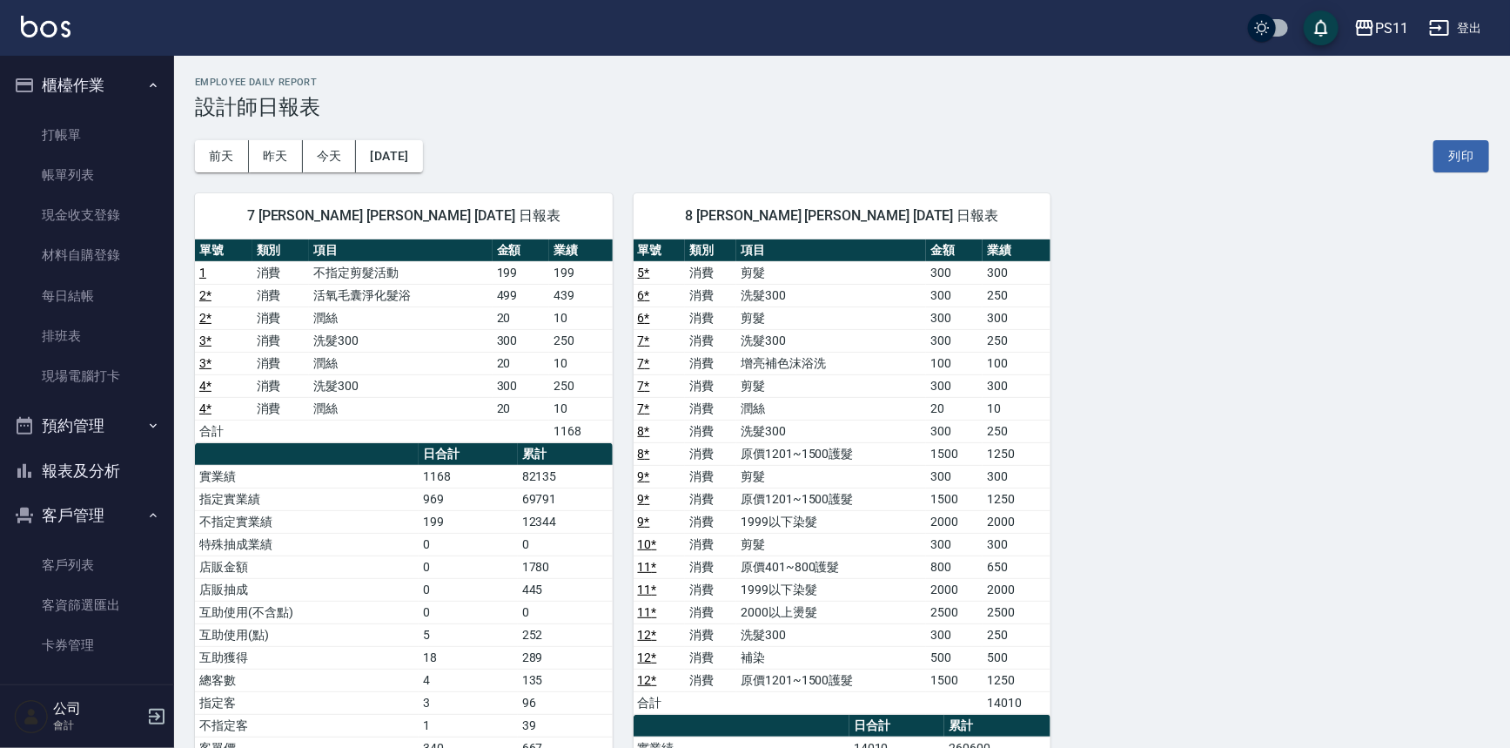
click at [1341, 460] on div "7 陳昱如 陳昱如 09/22/2025 日報表 單號 類別 項目 金額 業績 1 消費 不指定剪髮活動 199 199 2 * 消費 活氧毛囊淨化髮浴 49…" at bounding box center [831, 634] width 1315 height 925
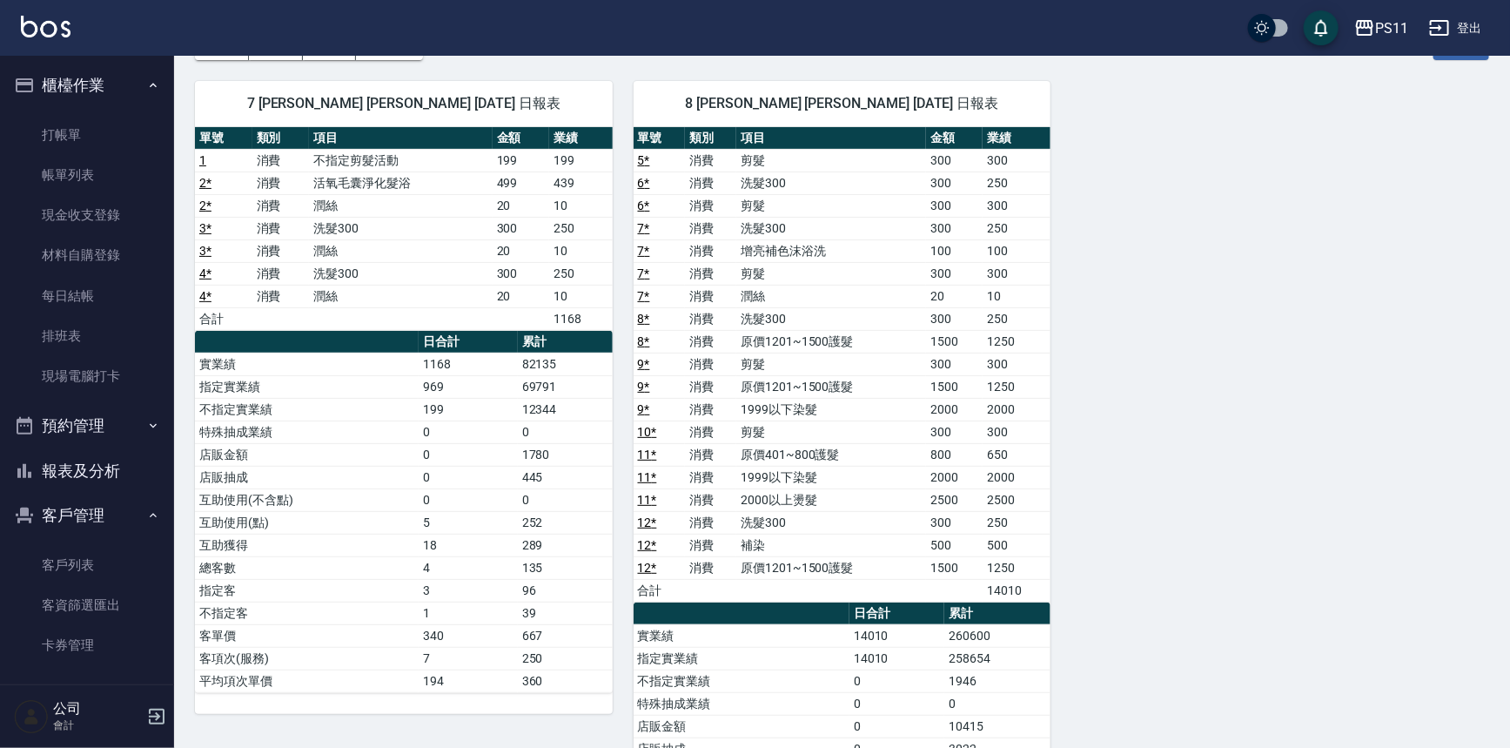
scroll to position [78, 0]
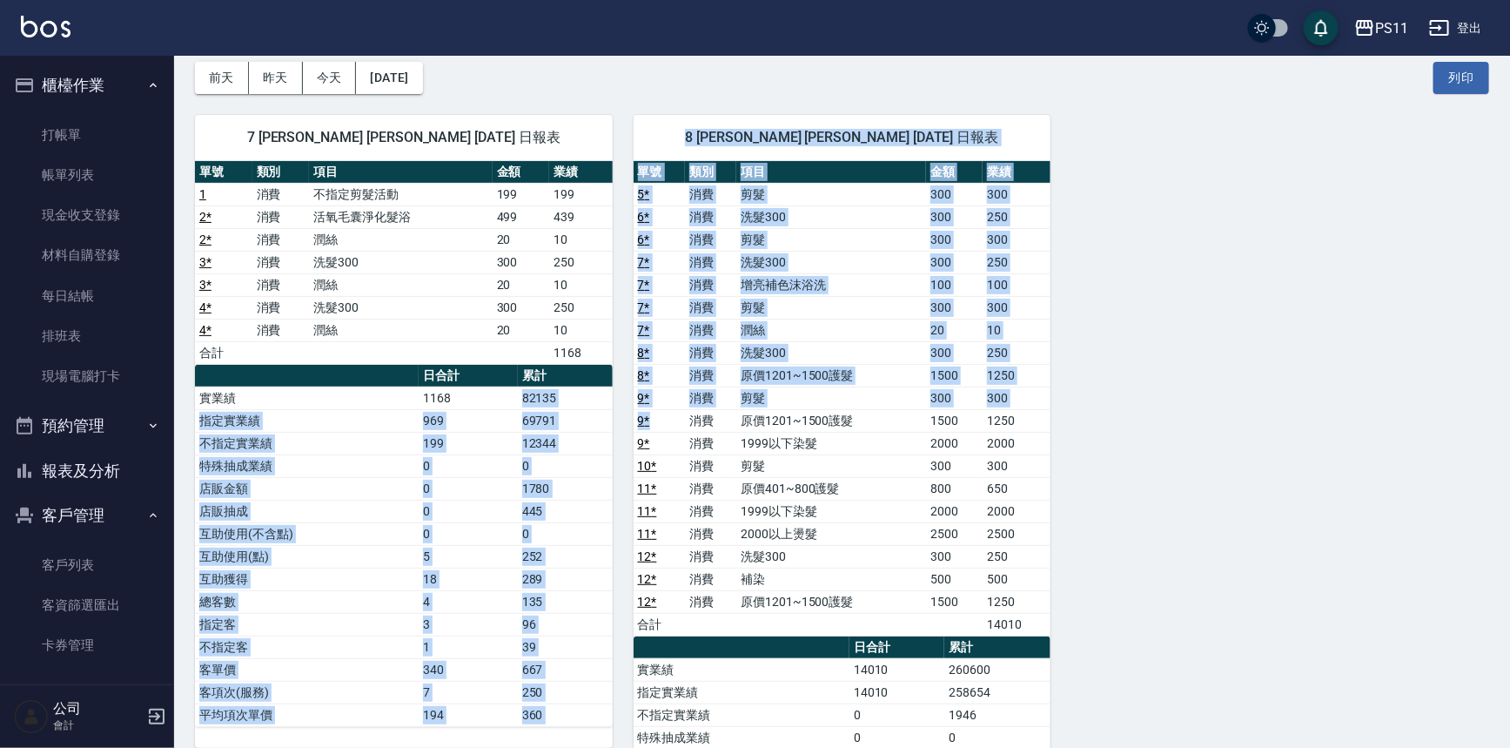
drag, startPoint x: 514, startPoint y: 395, endPoint x: 669, endPoint y: 410, distance: 155.6
click at [669, 410] on div "7 陳昱如 陳昱如 09/22/2025 日報表 單號 類別 項目 金額 業績 1 消費 不指定剪髮活動 199 199 2 * 消費 活氧毛囊淨化髮浴 49…" at bounding box center [831, 556] width 1315 height 925
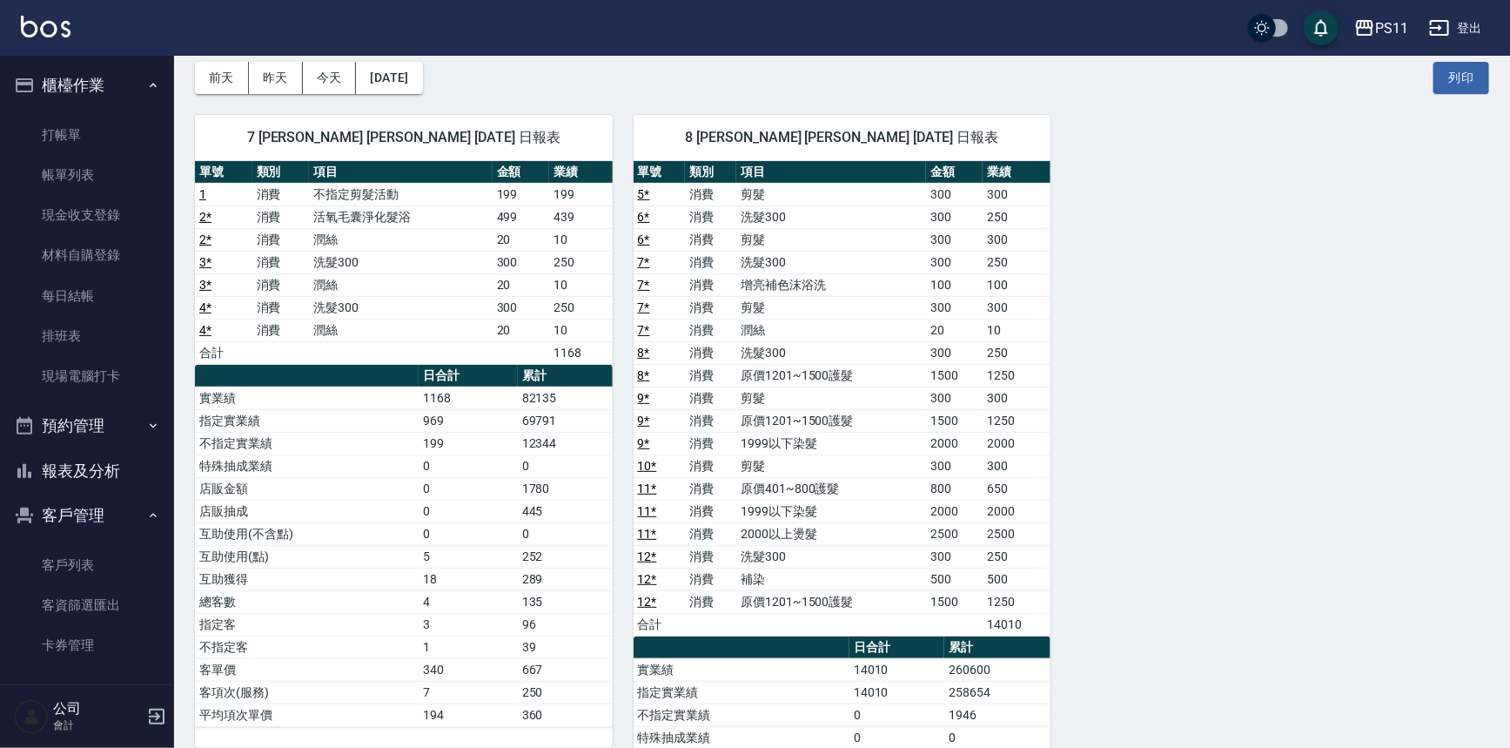
click at [1248, 461] on div "7 陳昱如 陳昱如 09/22/2025 日報表 單號 類別 項目 金額 業績 1 消費 不指定剪髮活動 199 199 2 * 消費 活氧毛囊淨化髮浴 49…" at bounding box center [831, 556] width 1315 height 925
click at [106, 479] on button "報表及分析" at bounding box center [87, 470] width 160 height 45
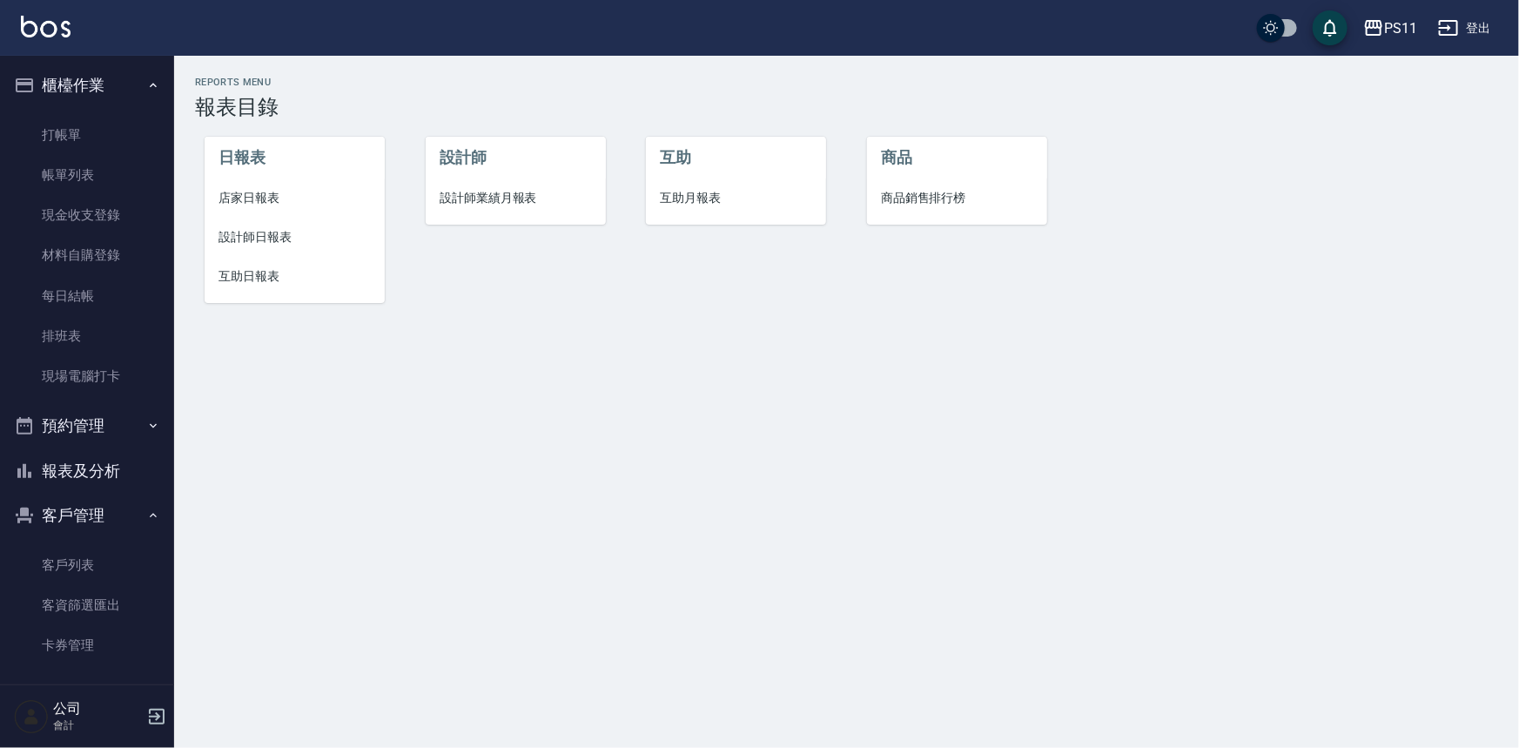
click at [272, 189] on span "店家日報表" at bounding box center [294, 198] width 152 height 18
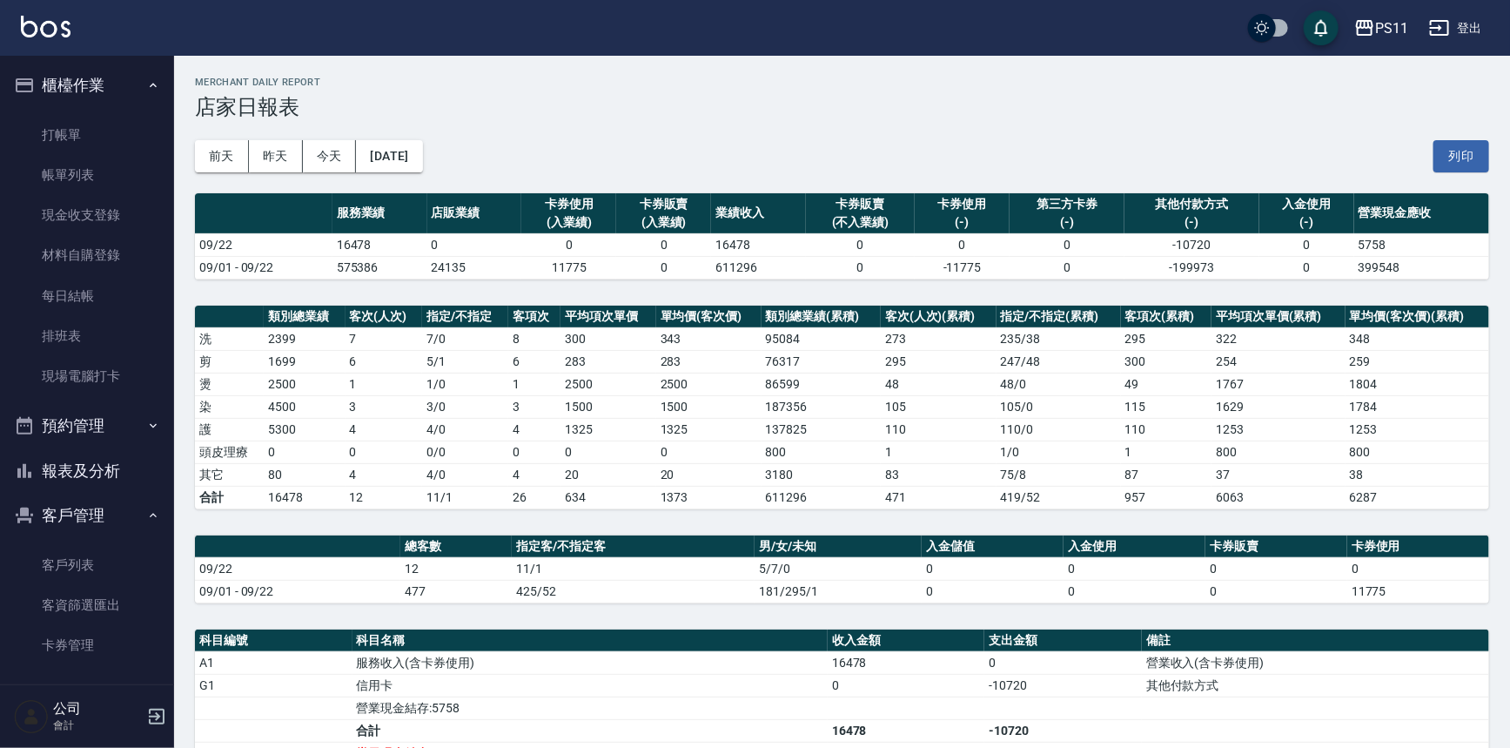
click at [909, 497] on td "471" at bounding box center [939, 497] width 116 height 23
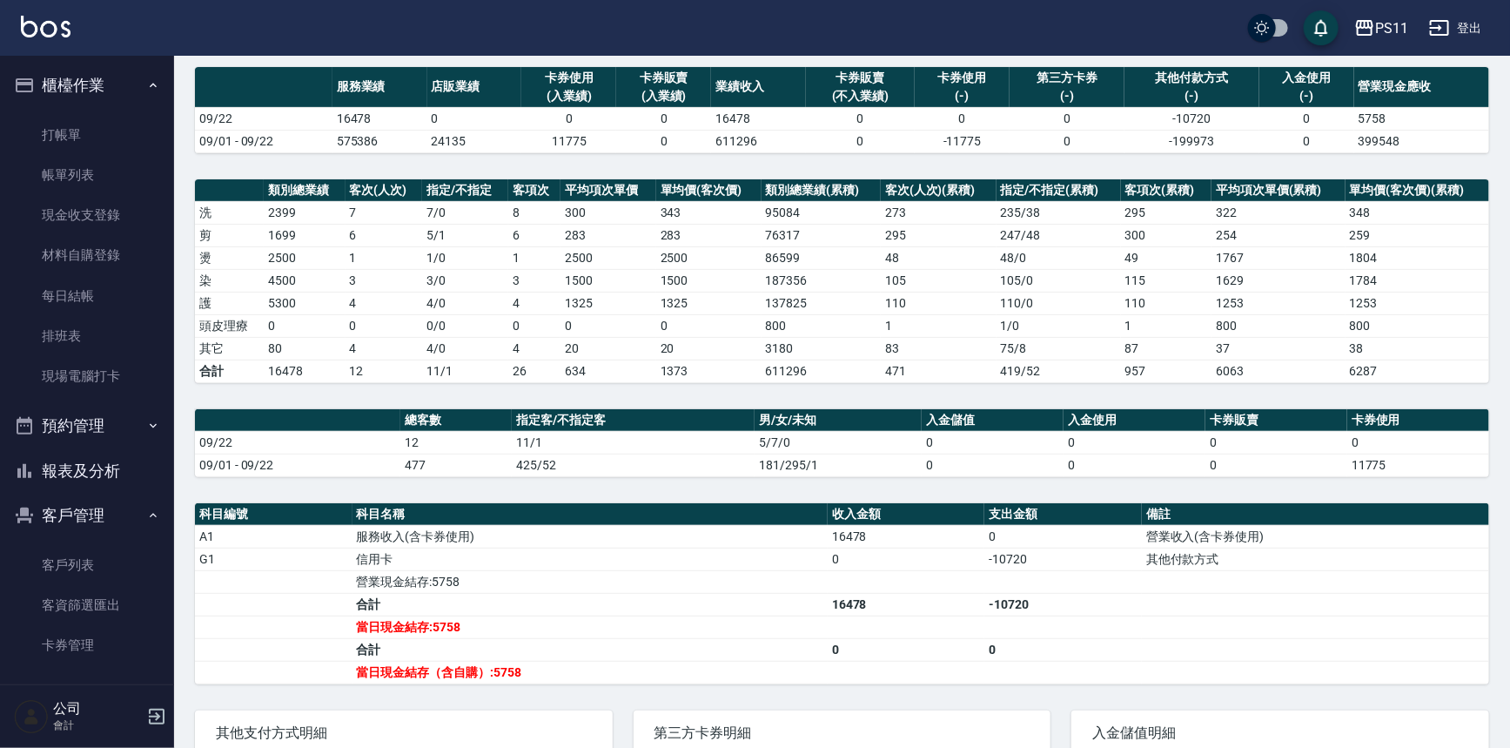
scroll to position [241, 0]
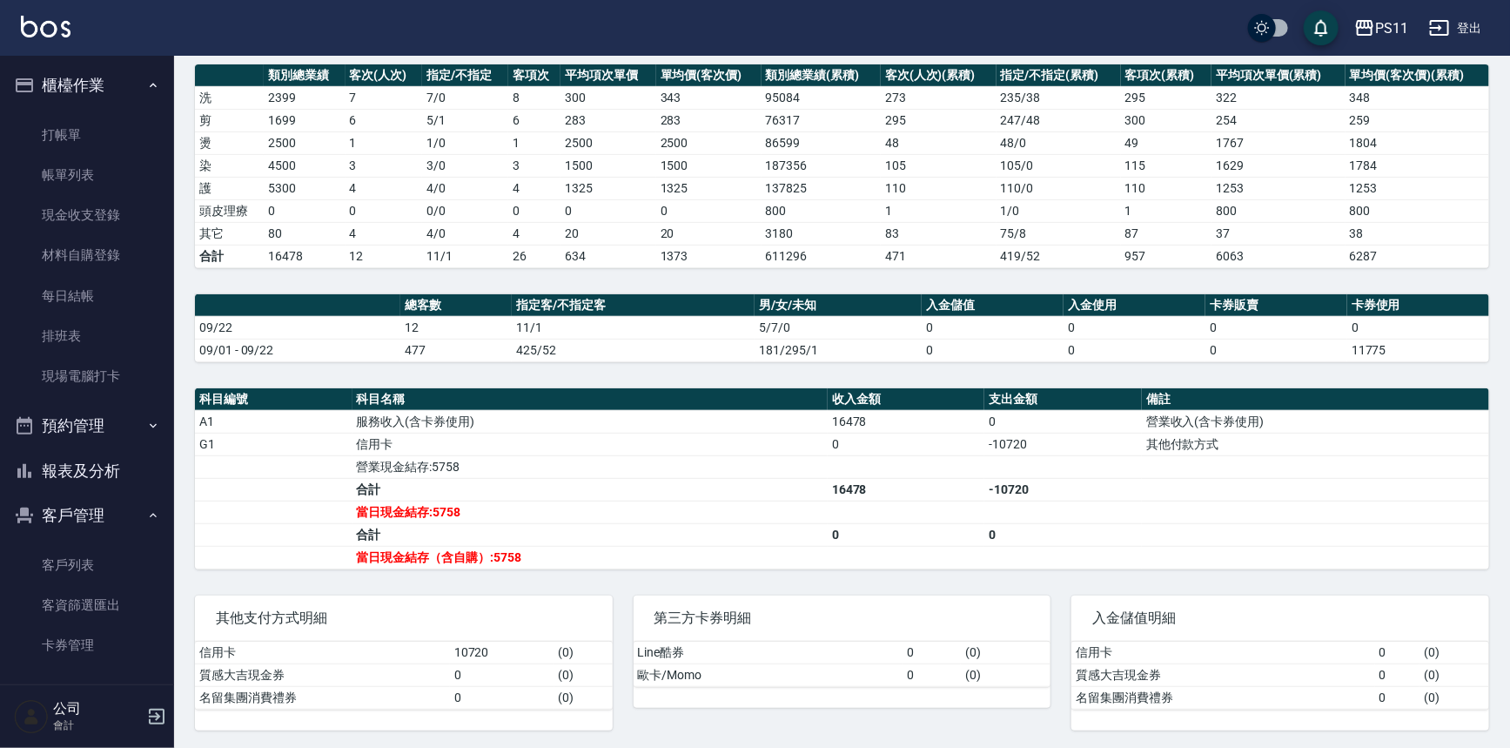
click at [731, 489] on td "合計" at bounding box center [590, 489] width 475 height 23
click at [88, 168] on link "帳單列表" at bounding box center [87, 175] width 160 height 40
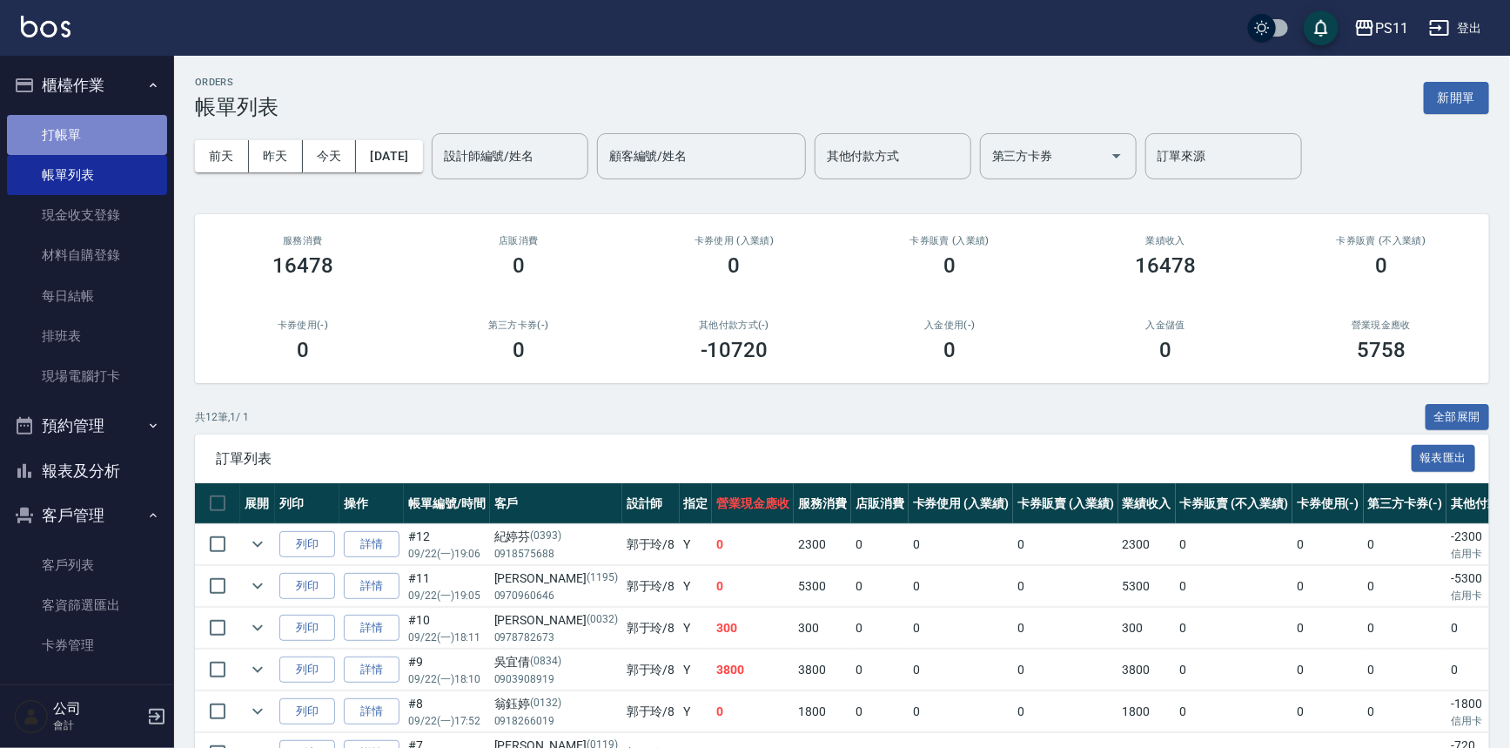
click at [113, 134] on link "打帳單" at bounding box center [87, 135] width 160 height 40
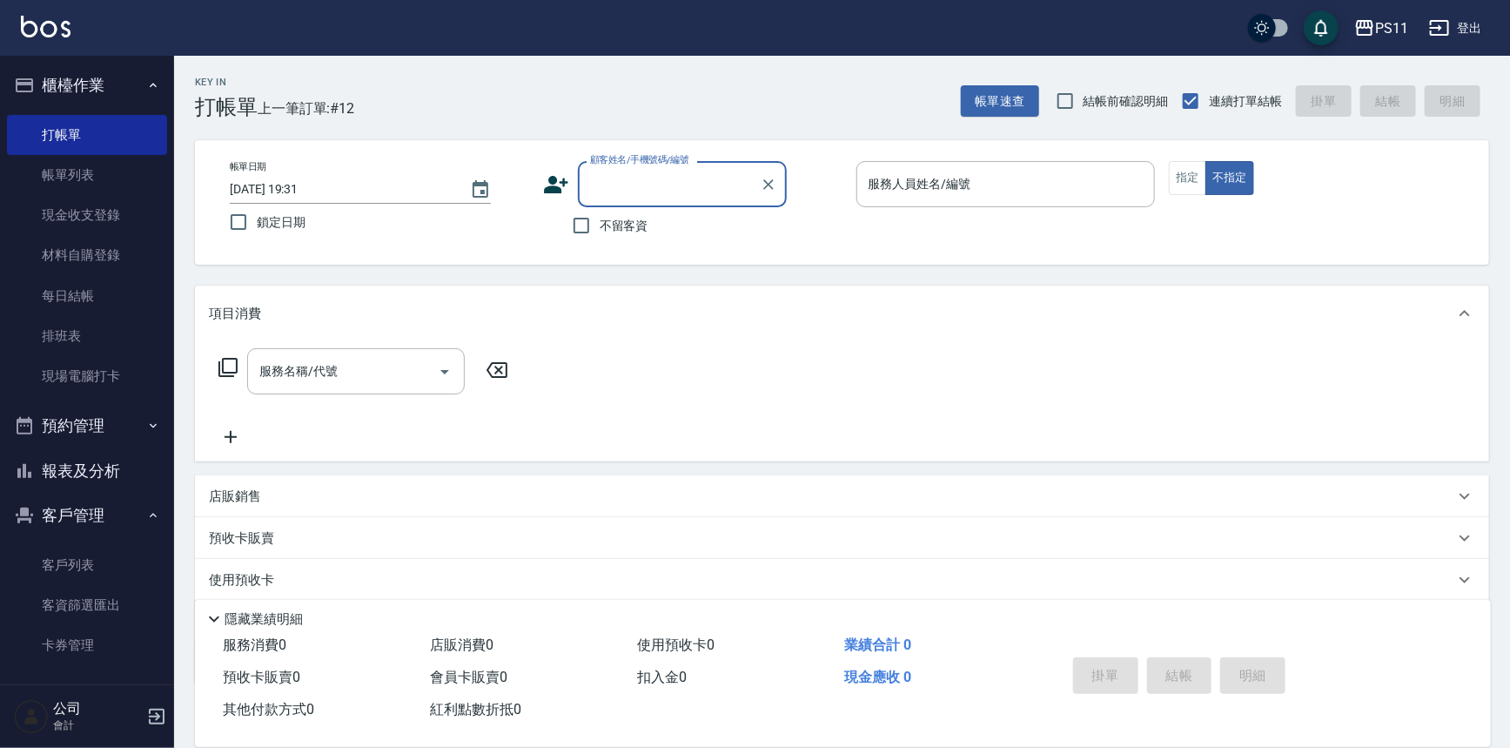
click at [664, 169] on input "顧客姓名/手機號碼/編號" at bounding box center [669, 184] width 167 height 30
type input "0626"
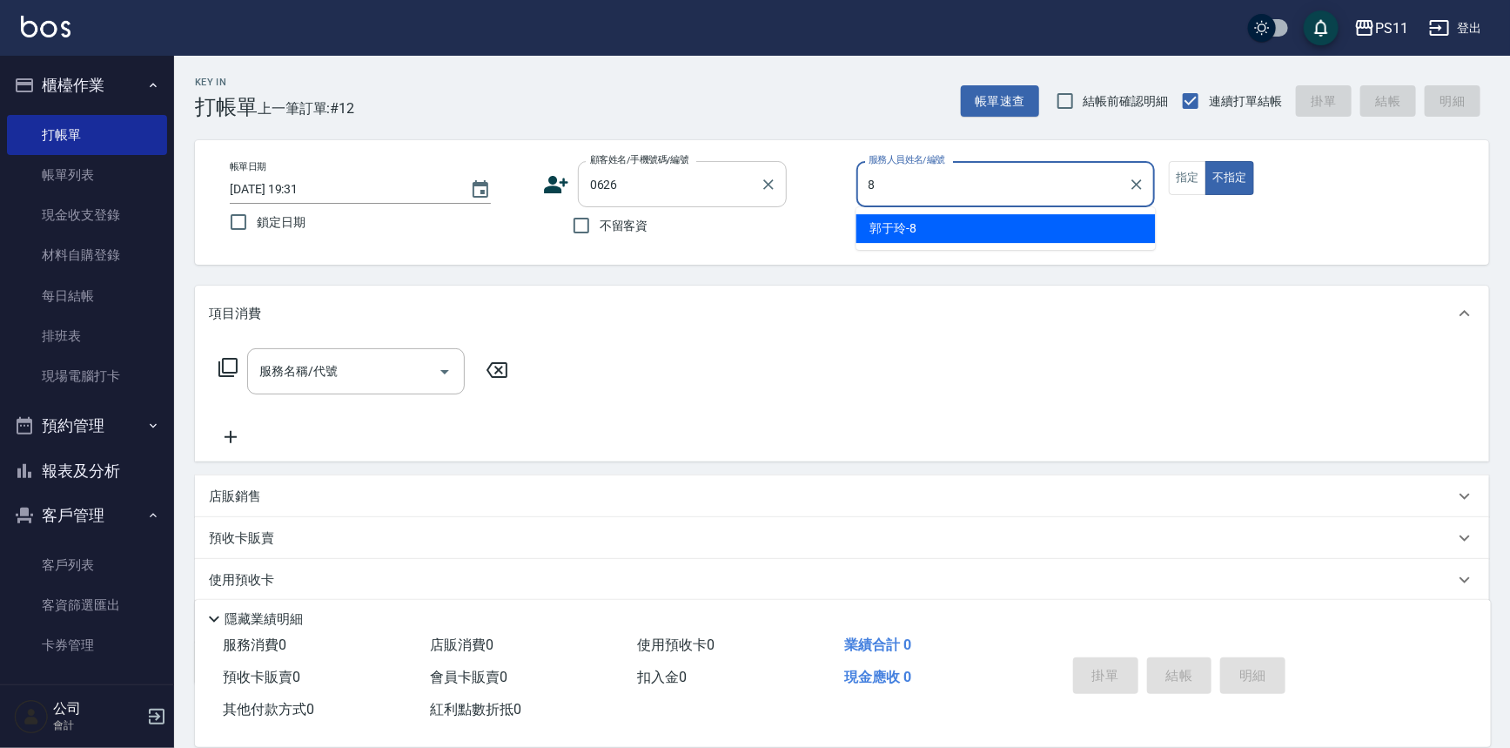
type input "郭于玲-8"
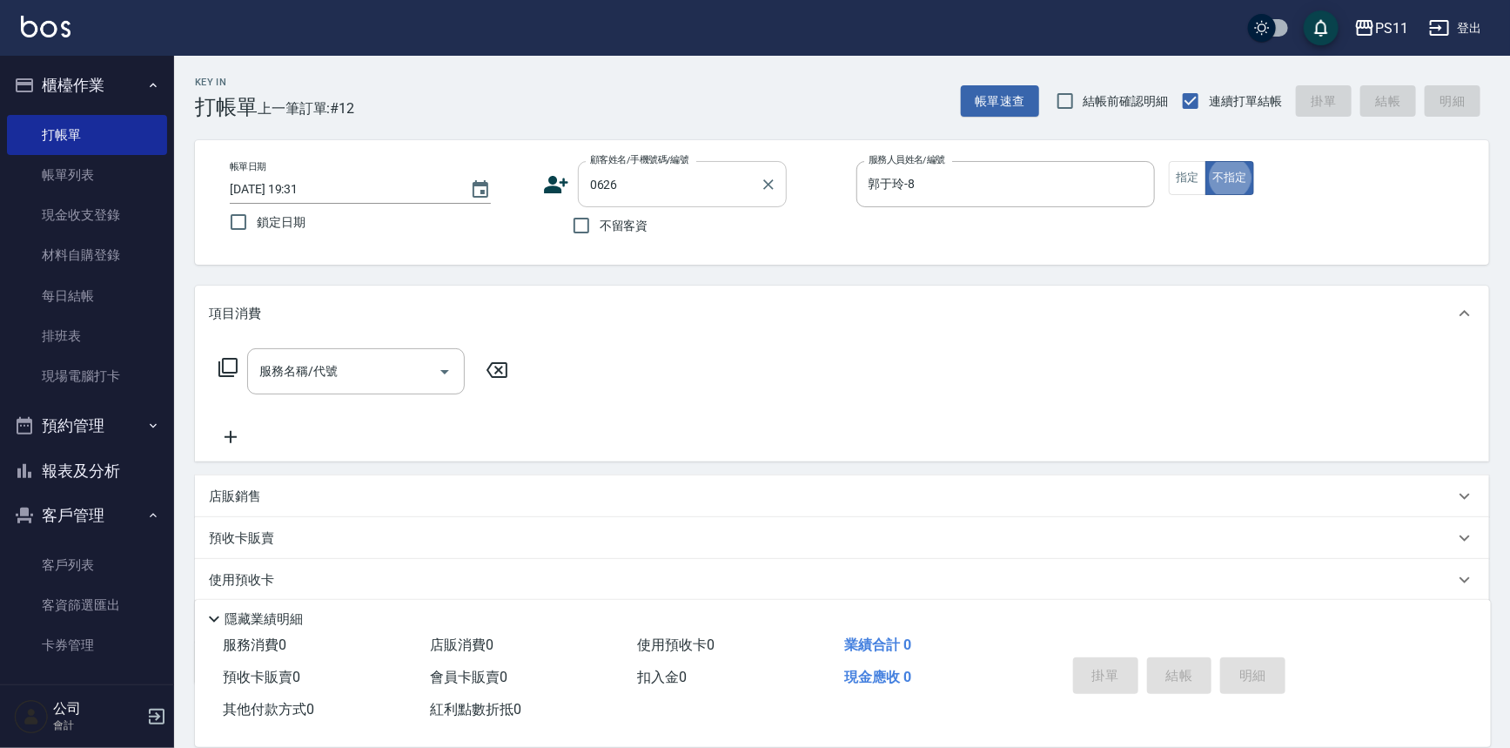
type button "false"
type input "林碧芬/0928159579/0626"
click at [1186, 161] on button "指定" at bounding box center [1187, 178] width 37 height 34
click at [238, 370] on icon at bounding box center [228, 367] width 21 height 21
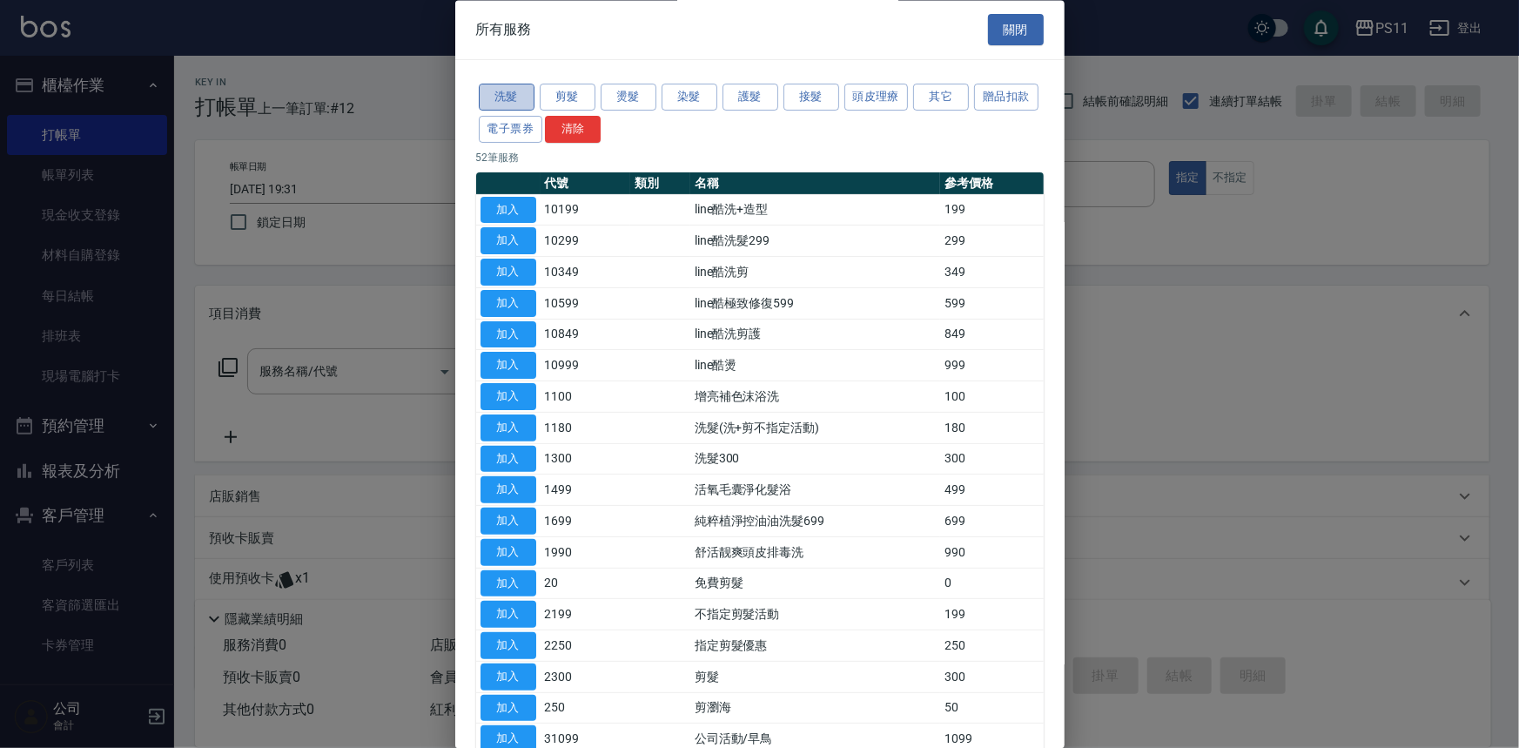
click at [503, 84] on button "洗髮" at bounding box center [507, 97] width 56 height 27
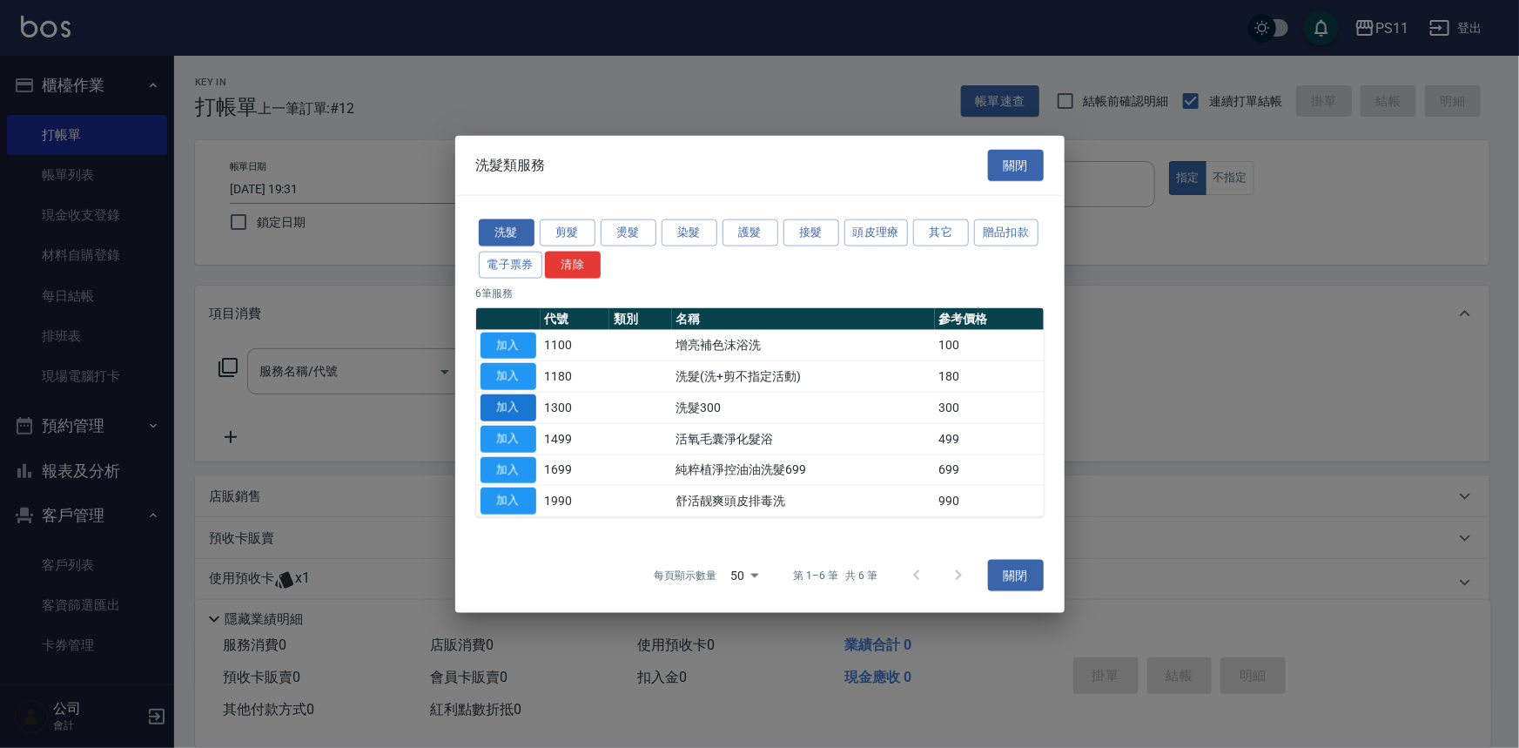
click at [520, 407] on button "加入" at bounding box center [508, 407] width 56 height 27
type input "洗髮300(1300)"
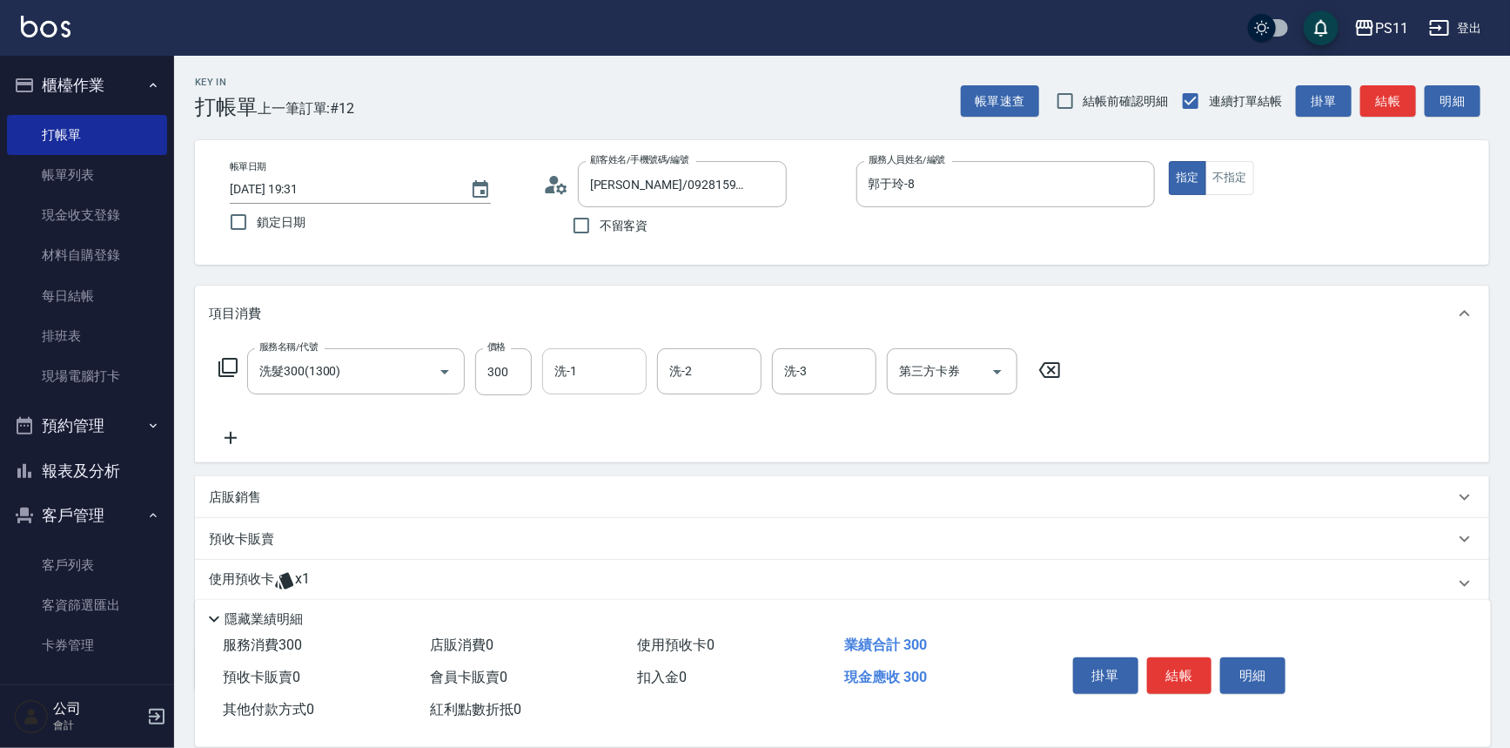
click at [596, 388] on div "洗-1" at bounding box center [594, 371] width 104 height 46
type input "James-20"
click at [222, 434] on icon at bounding box center [231, 437] width 44 height 21
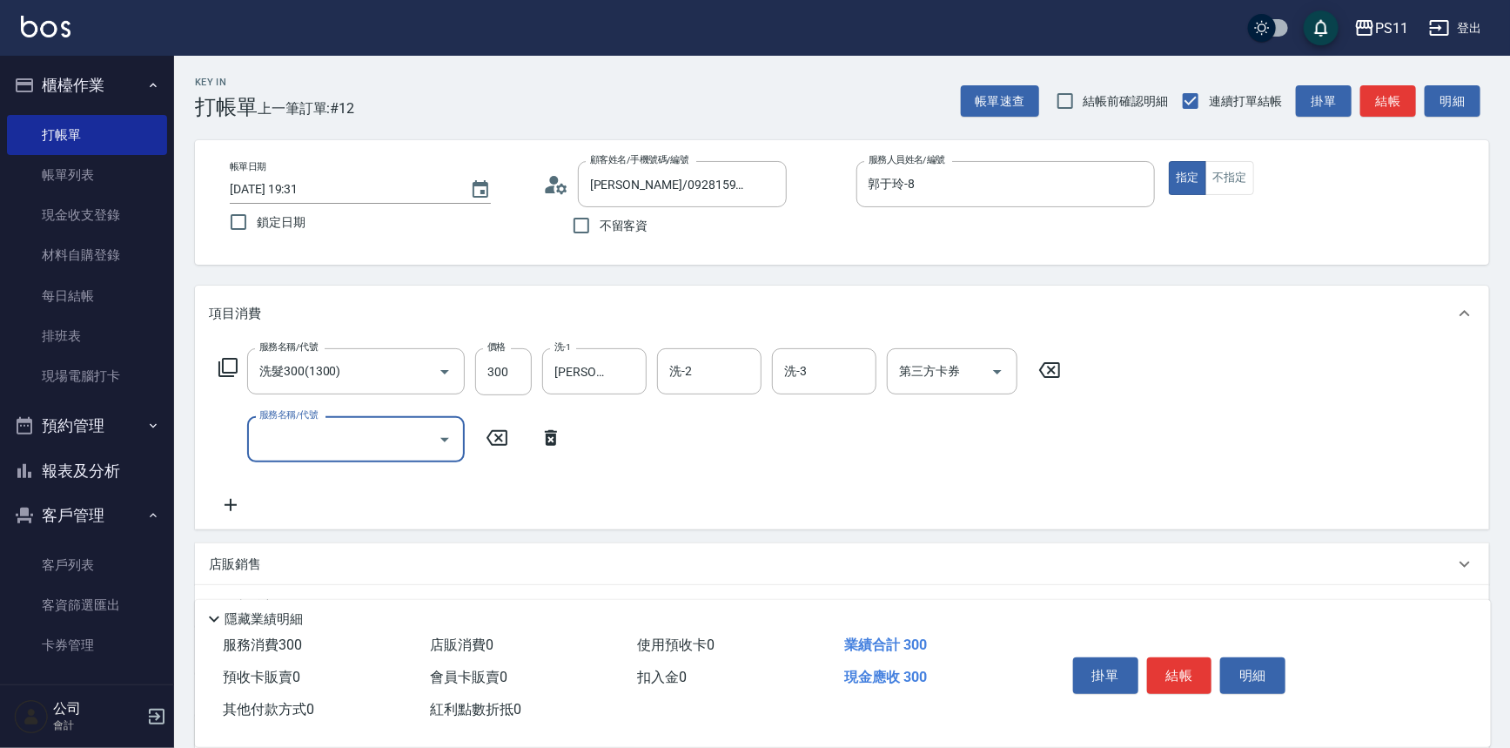
click at [290, 433] on input "服務名稱/代號" at bounding box center [343, 439] width 176 height 30
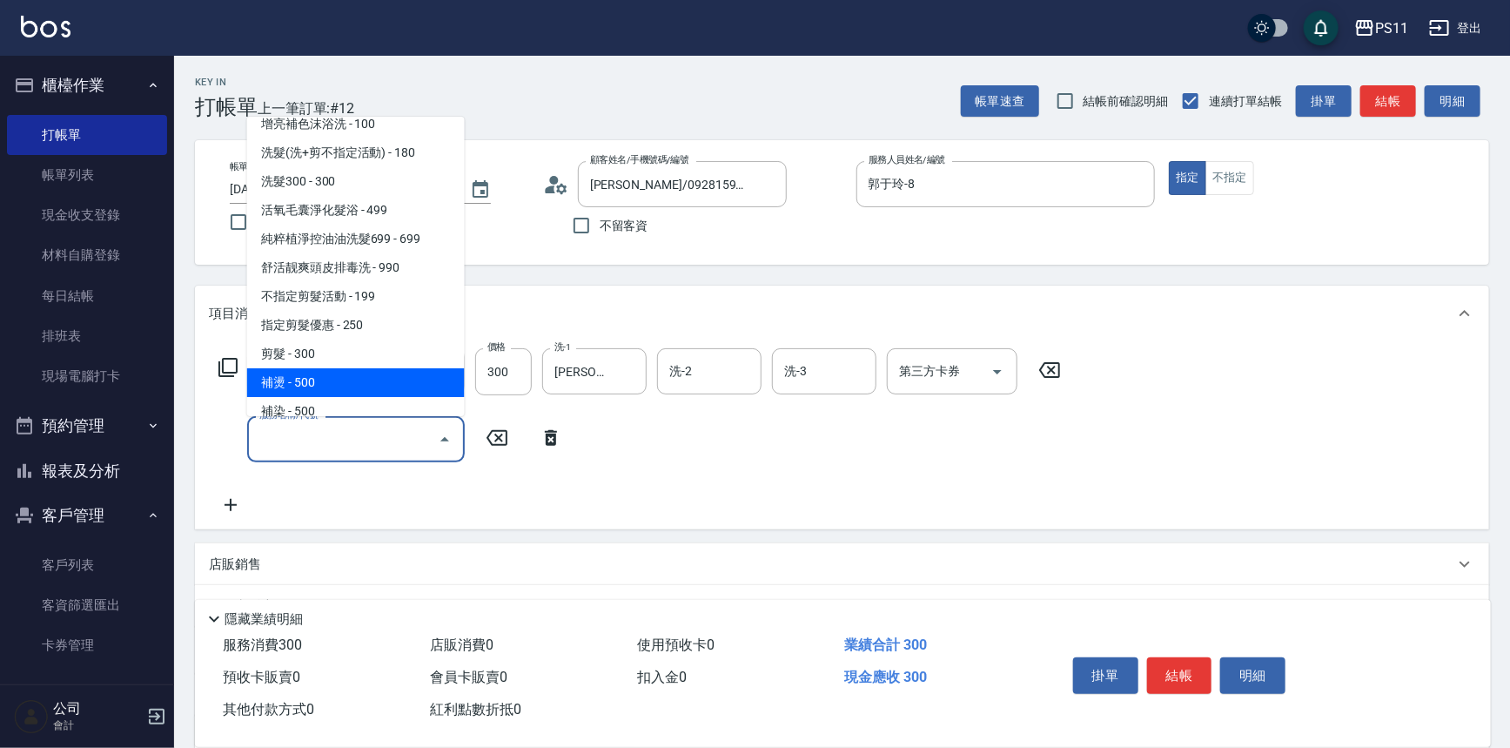
scroll to position [237, 0]
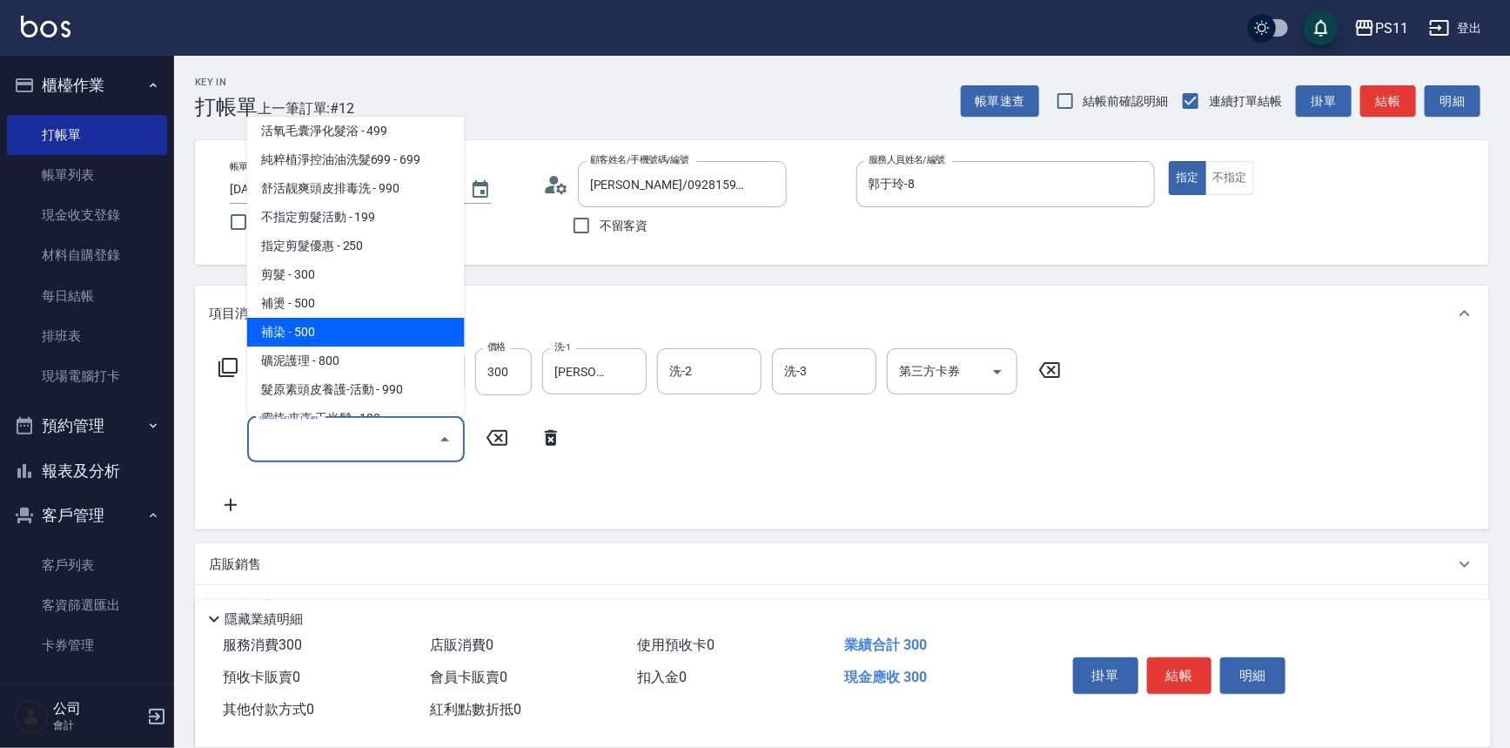
click at [341, 331] on span "補染 - 500" at bounding box center [356, 332] width 218 height 29
type input "補染(4500)"
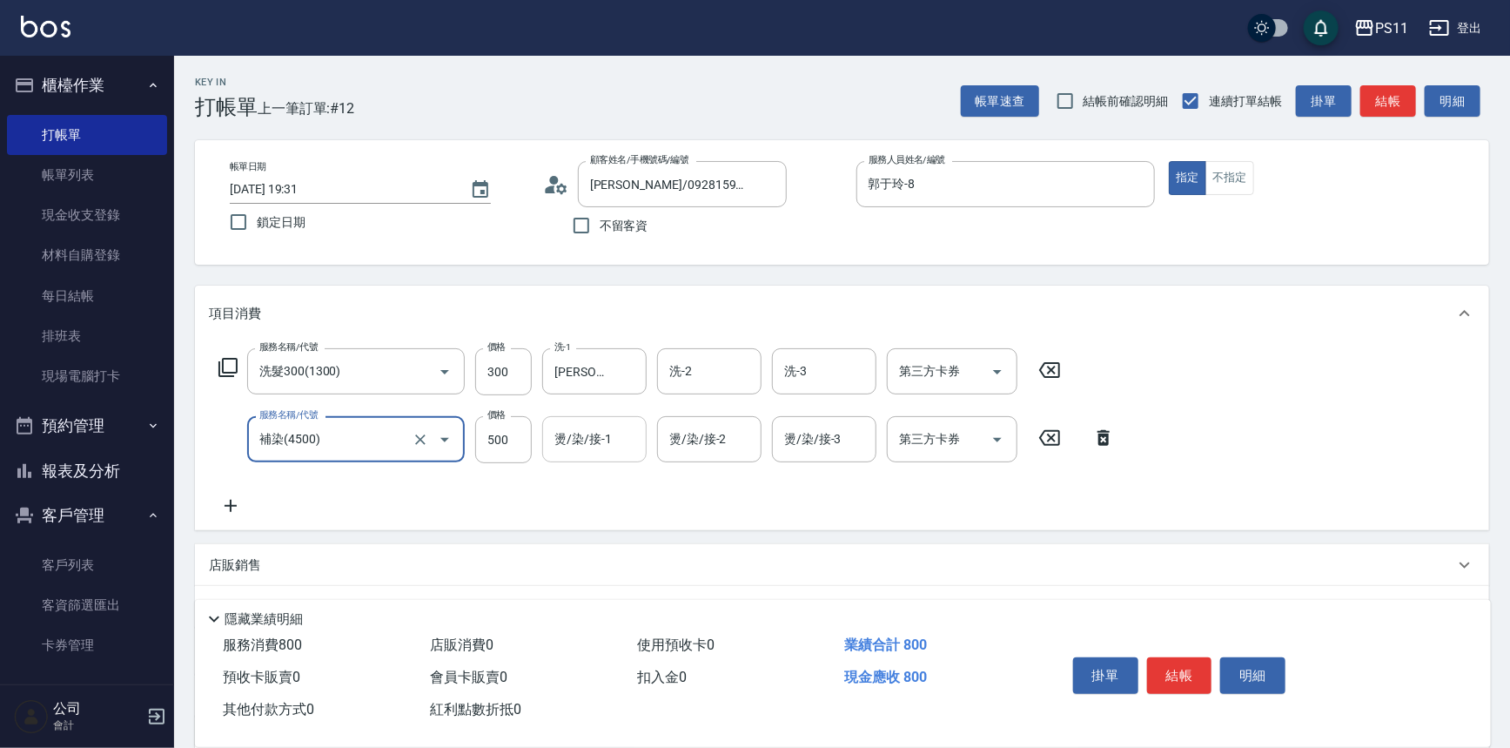
click at [602, 443] on input "燙/染/接-1" at bounding box center [594, 439] width 89 height 30
type input "James-20"
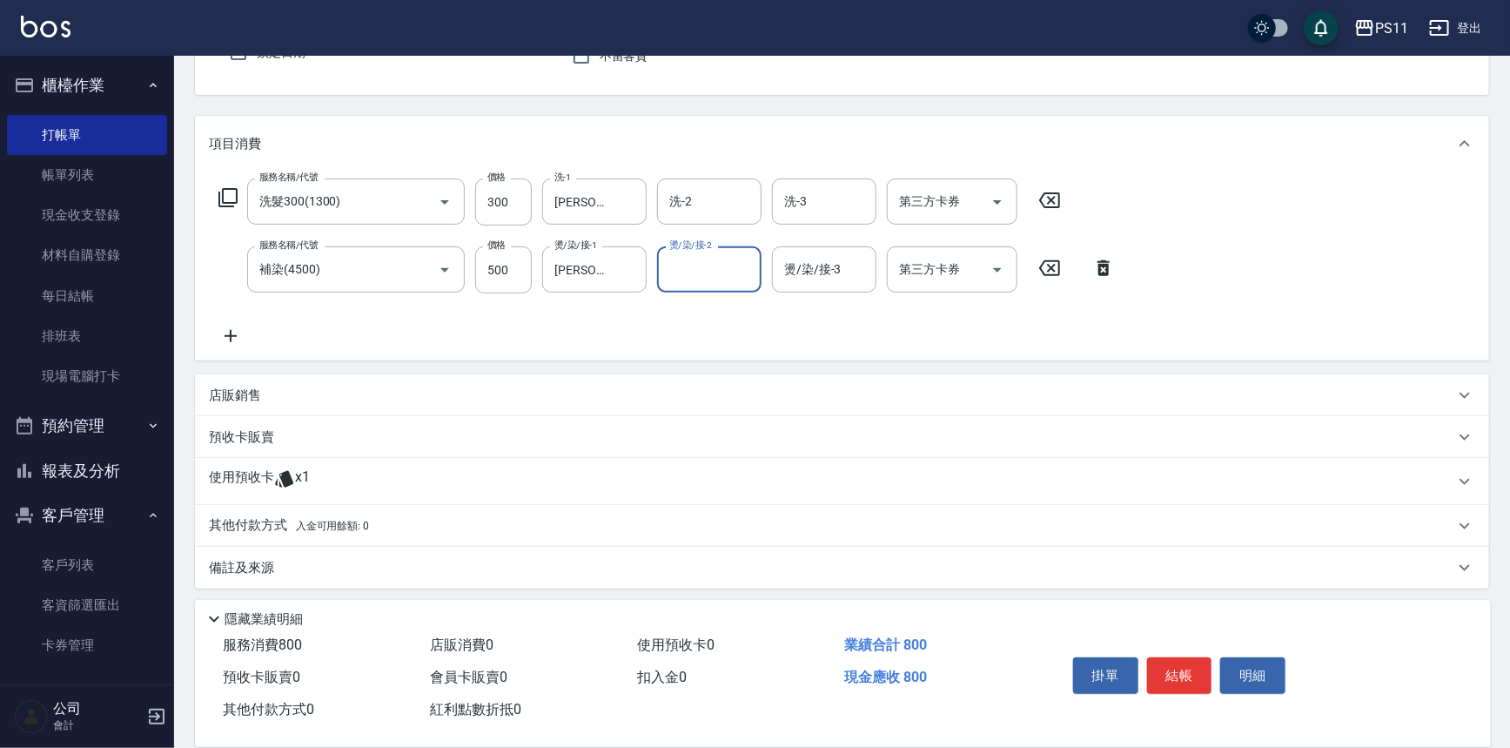
scroll to position [173, 0]
click at [213, 331] on icon at bounding box center [231, 332] width 44 height 21
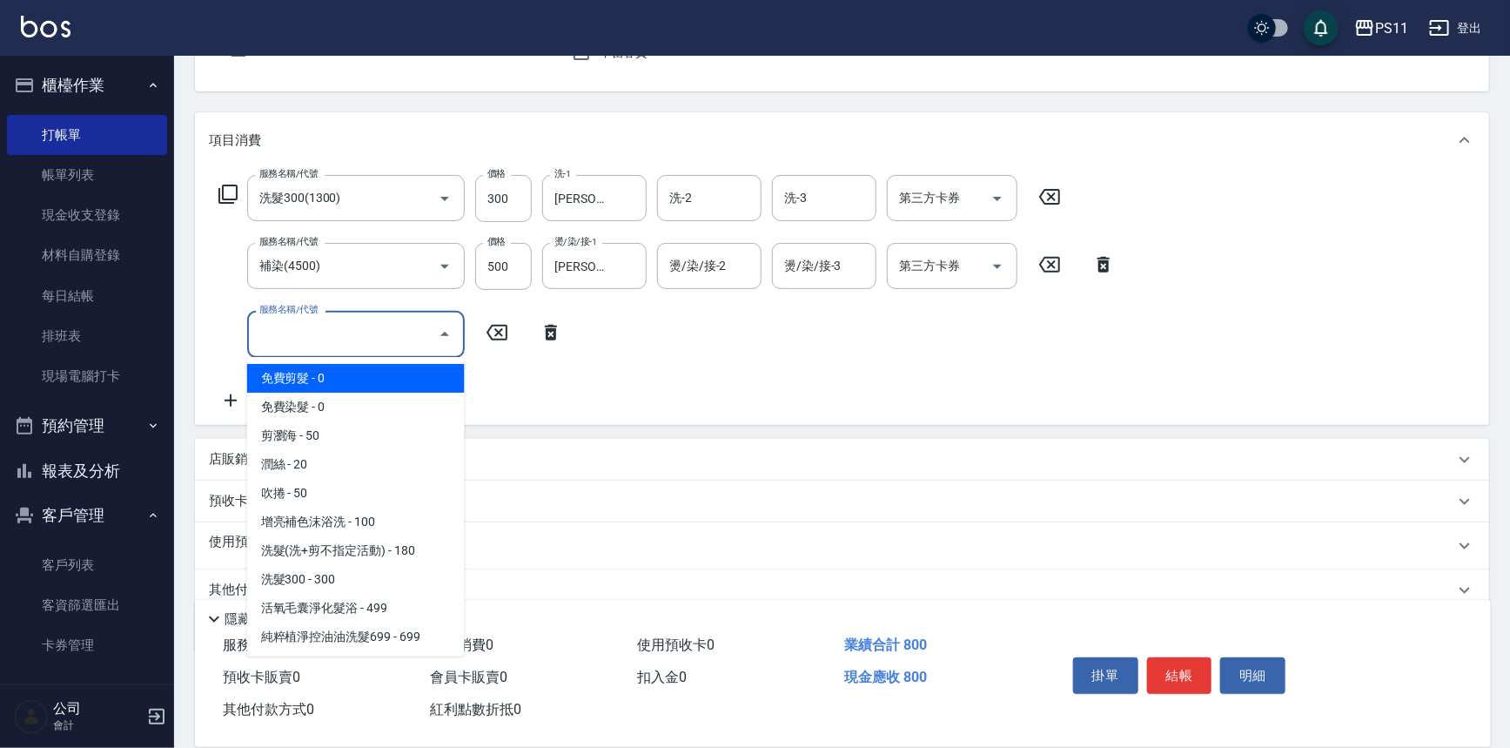
click at [346, 348] on input "服務名稱/代號" at bounding box center [343, 334] width 176 height 30
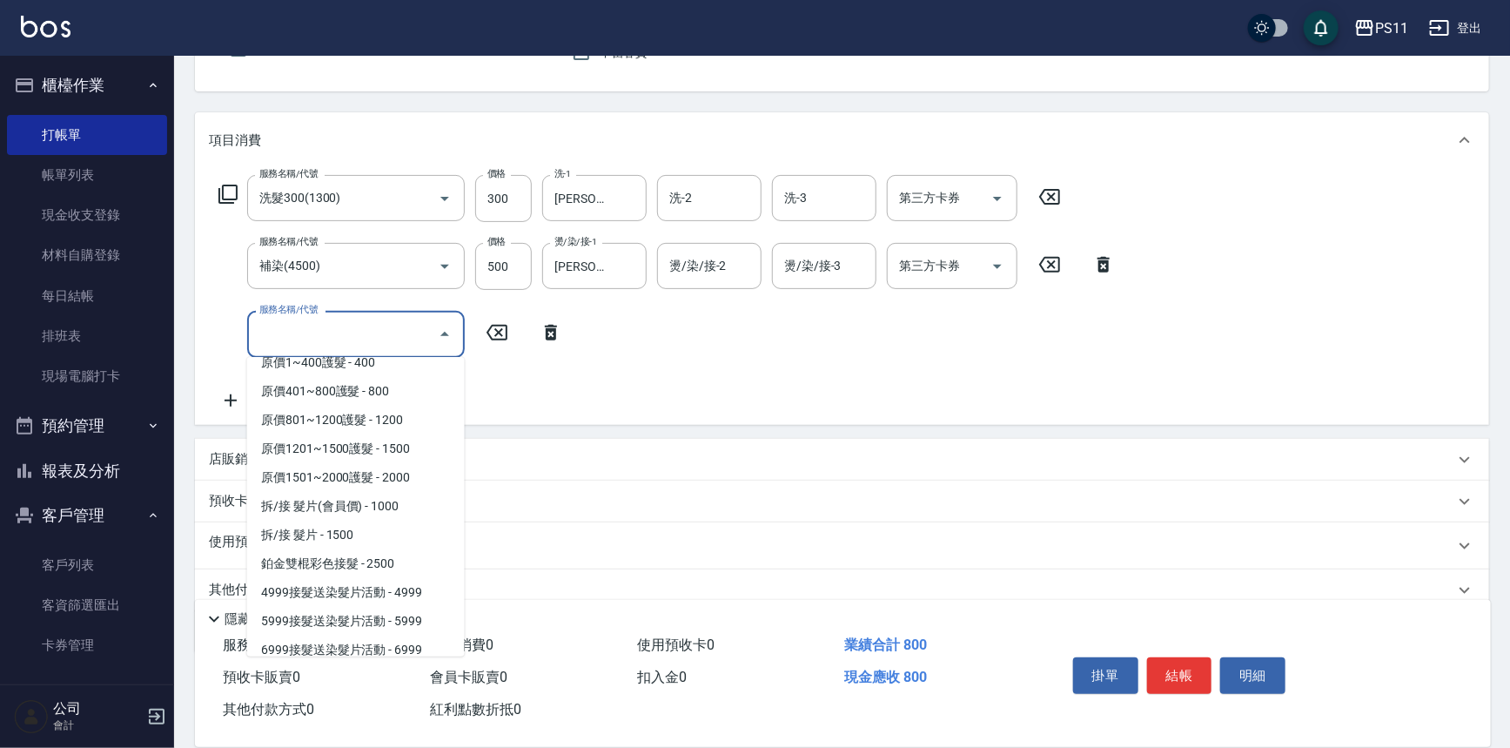
scroll to position [949, 0]
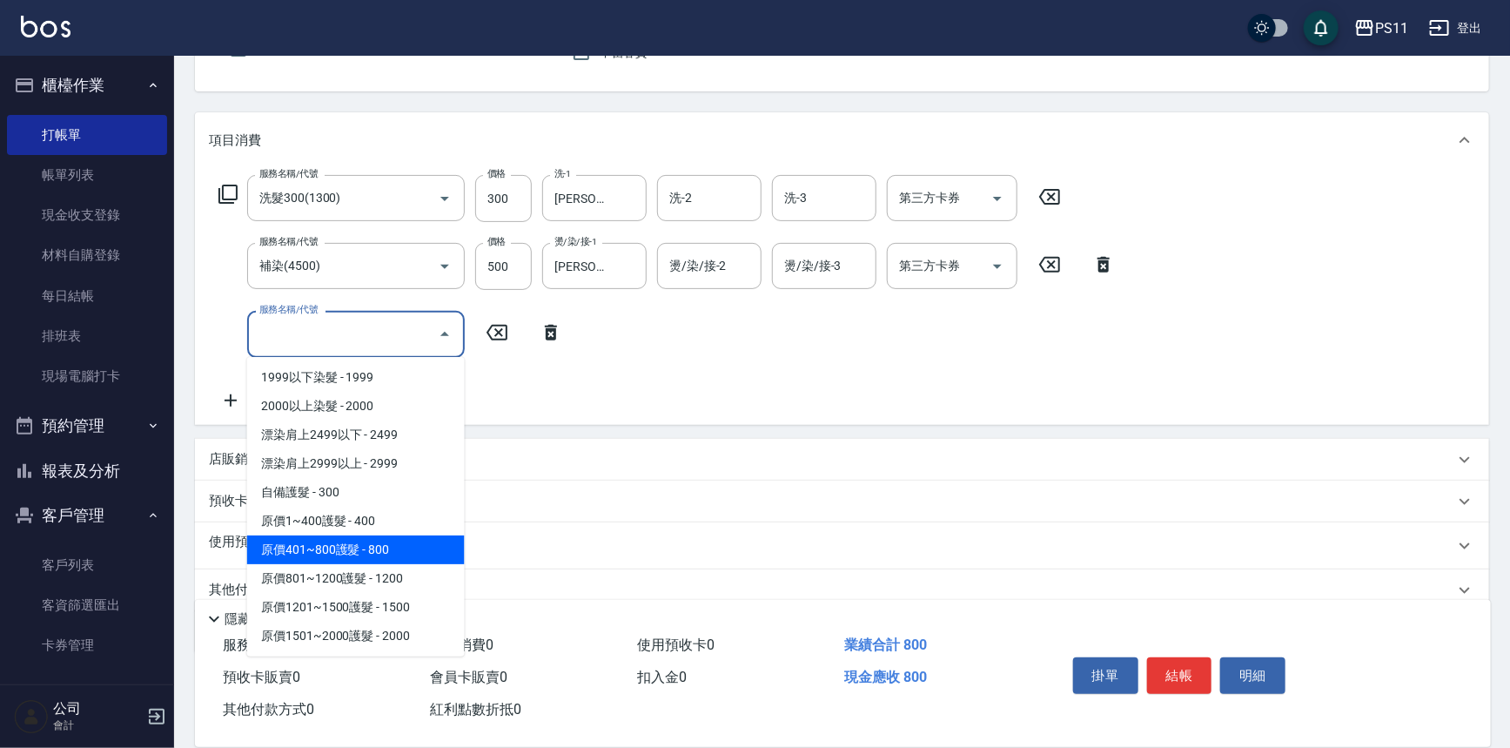
click at [374, 543] on span "原價401~800護髮 - 800" at bounding box center [356, 549] width 218 height 29
type input "原價401~800護髮(50800)"
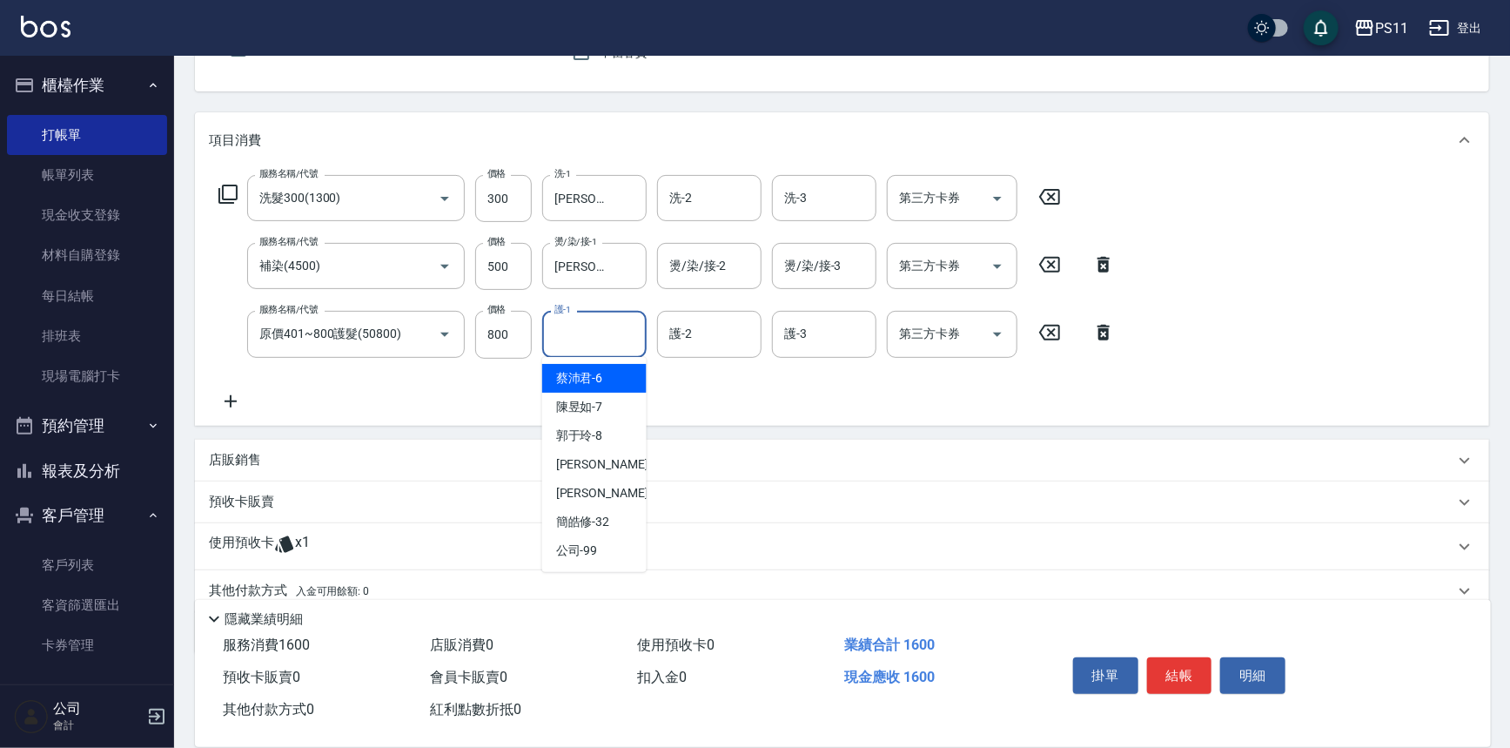
click at [606, 339] on input "護-1" at bounding box center [594, 334] width 89 height 30
type input "James-20"
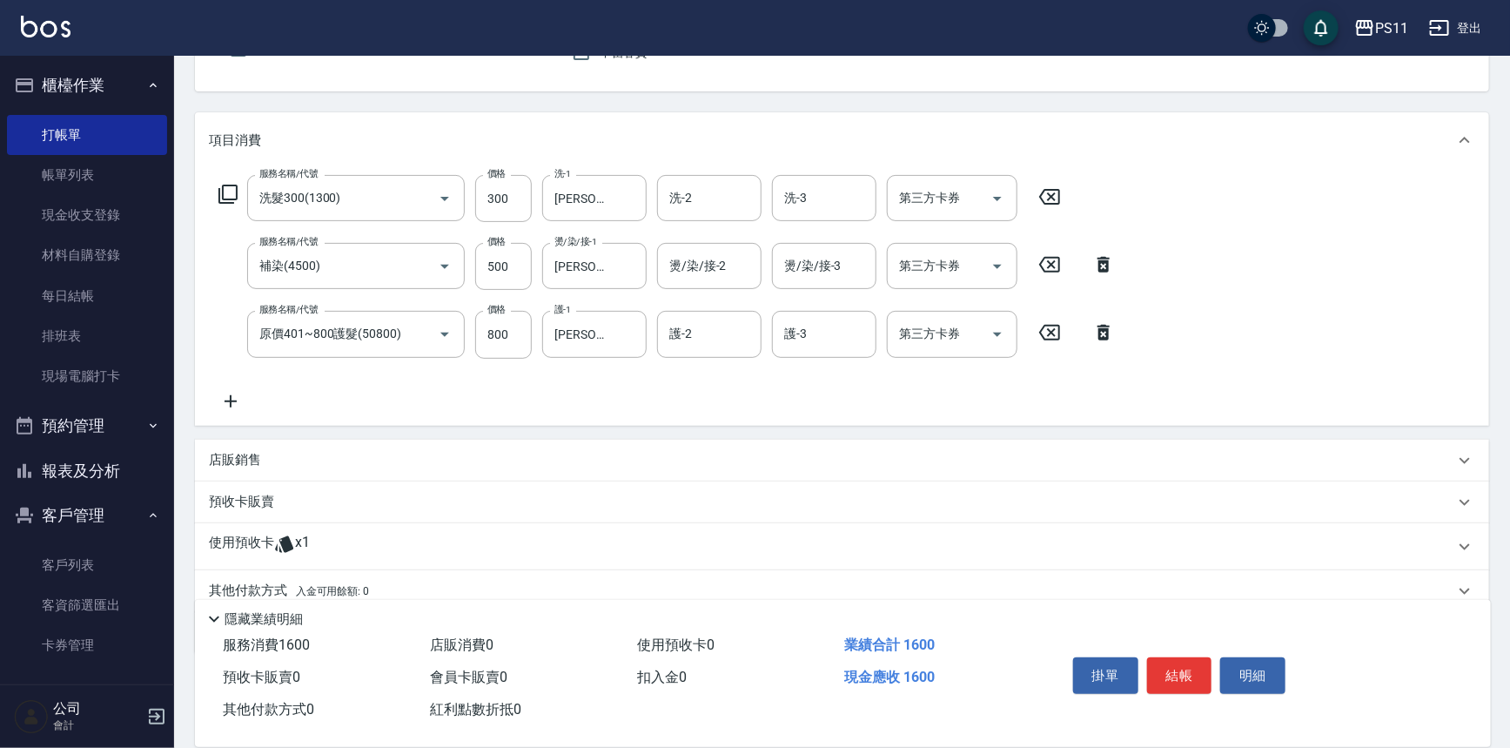
click at [232, 413] on div "服務名稱/代號 洗髮300(1300) 服務名稱/代號 價格 300 價格 洗-1 James-20 洗-1 洗-2 洗-2 洗-3 洗-3 第三方卡券 第三…" at bounding box center [842, 296] width 1294 height 257
click at [238, 404] on icon at bounding box center [231, 401] width 44 height 21
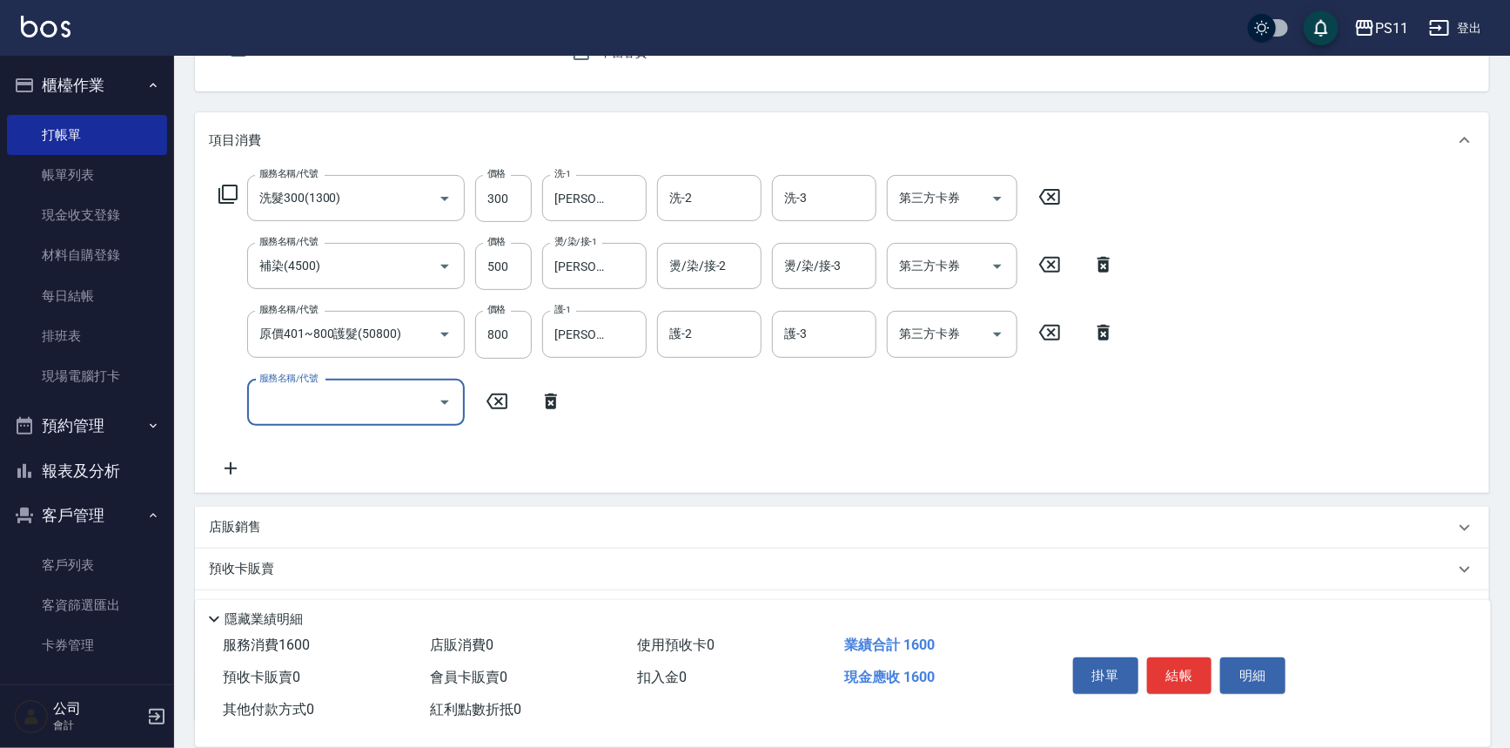
click at [310, 405] on input "服務名稱/代號" at bounding box center [343, 402] width 176 height 30
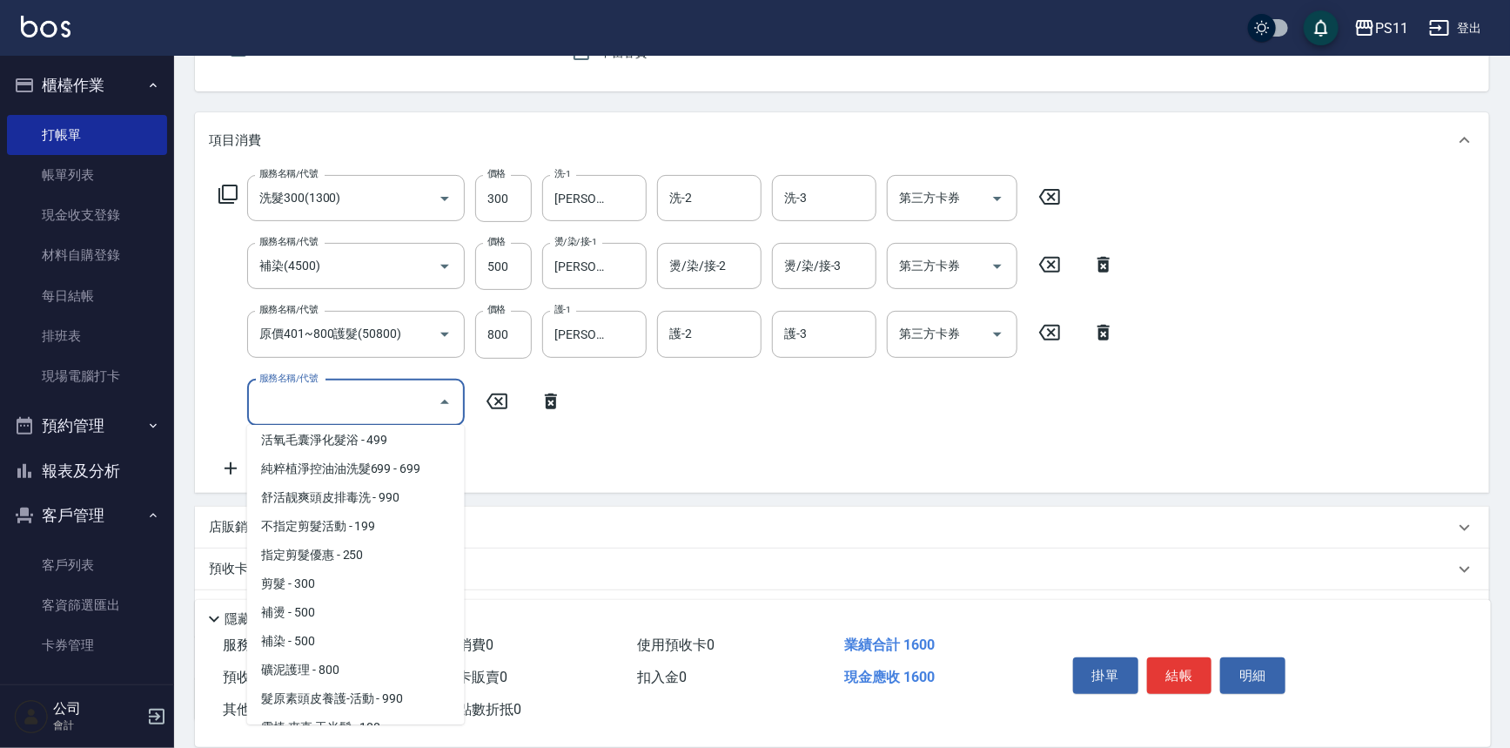
scroll to position [237, 0]
click at [369, 588] on span "剪髮 - 300" at bounding box center [356, 582] width 218 height 29
type input "剪髮(2300)"
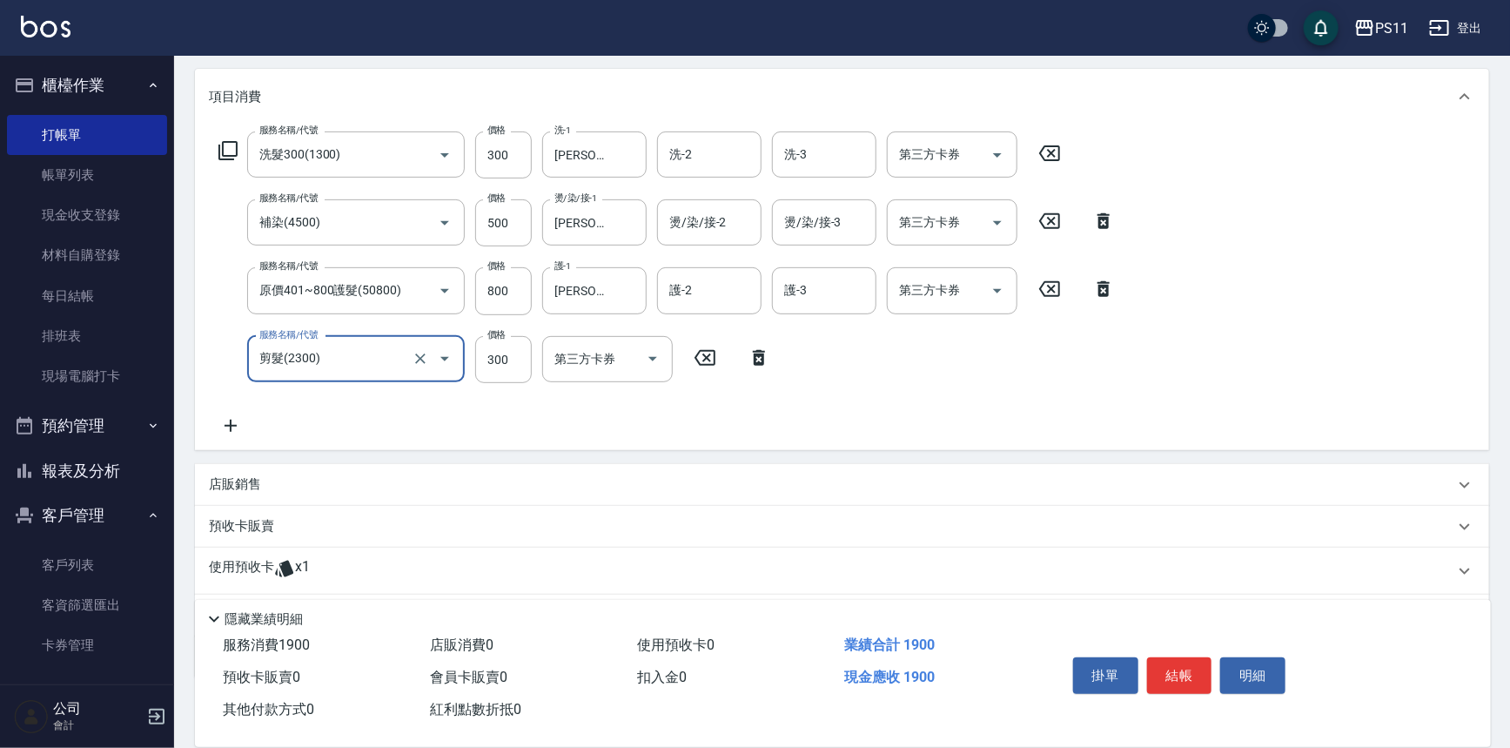
scroll to position [309, 0]
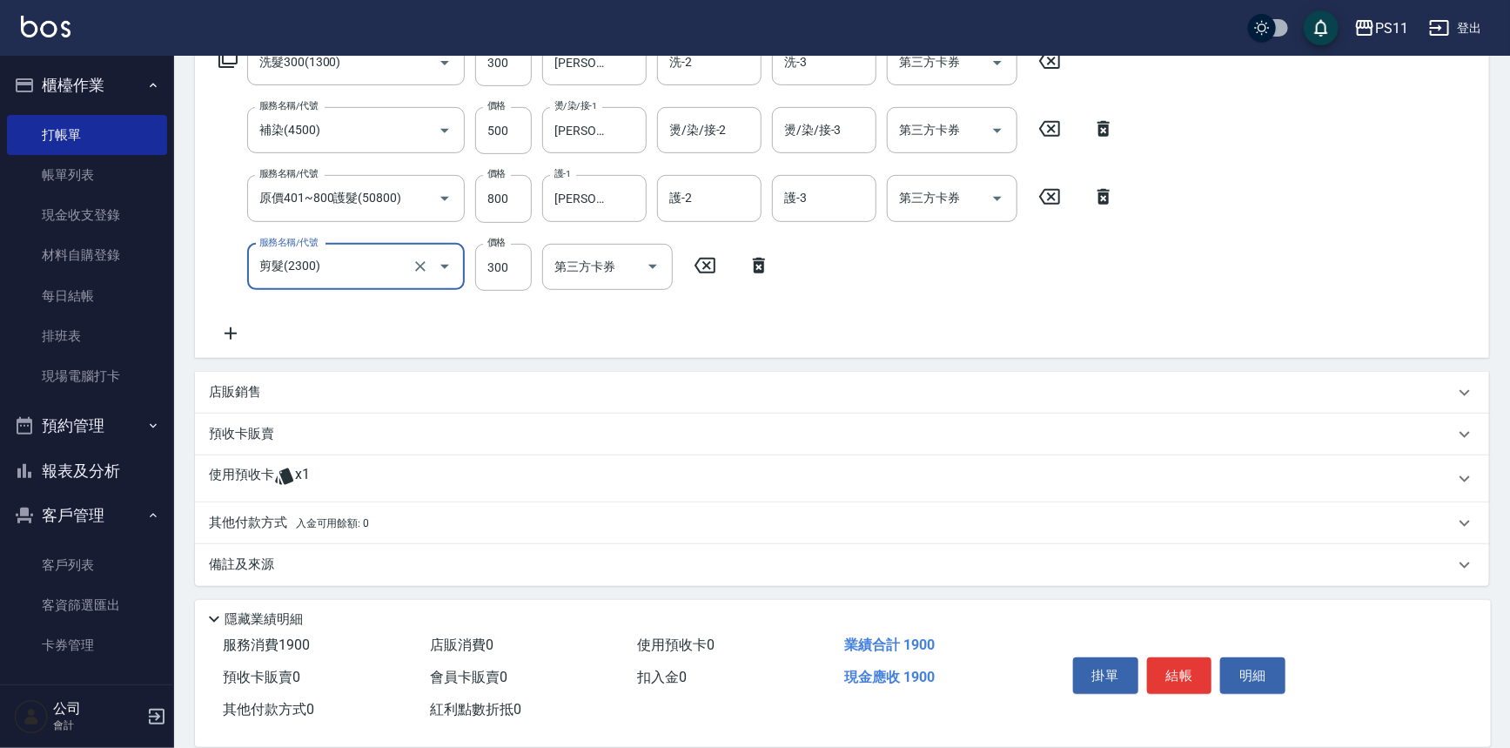
click at [256, 521] on p "其他付款方式 入金可用餘額: 0" at bounding box center [289, 523] width 160 height 19
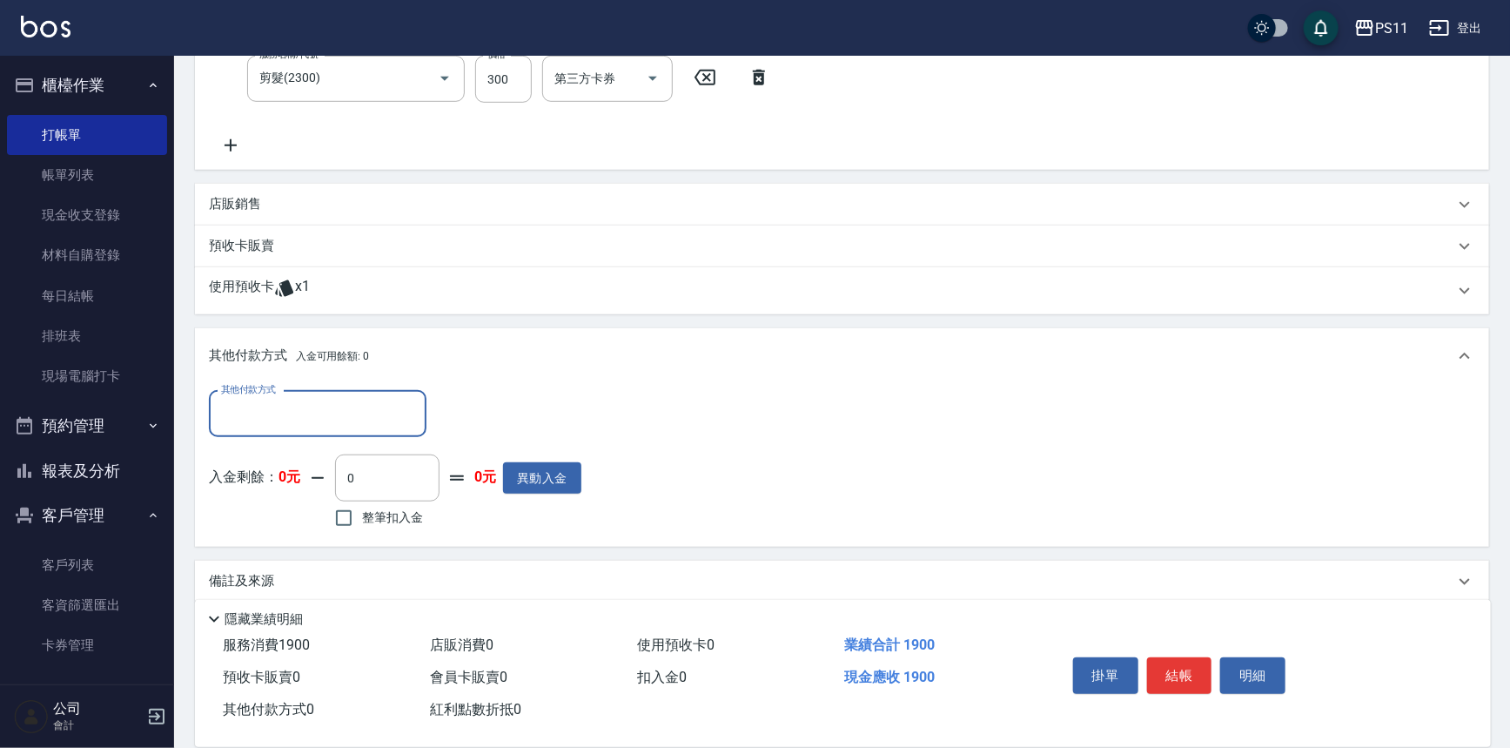
scroll to position [514, 0]
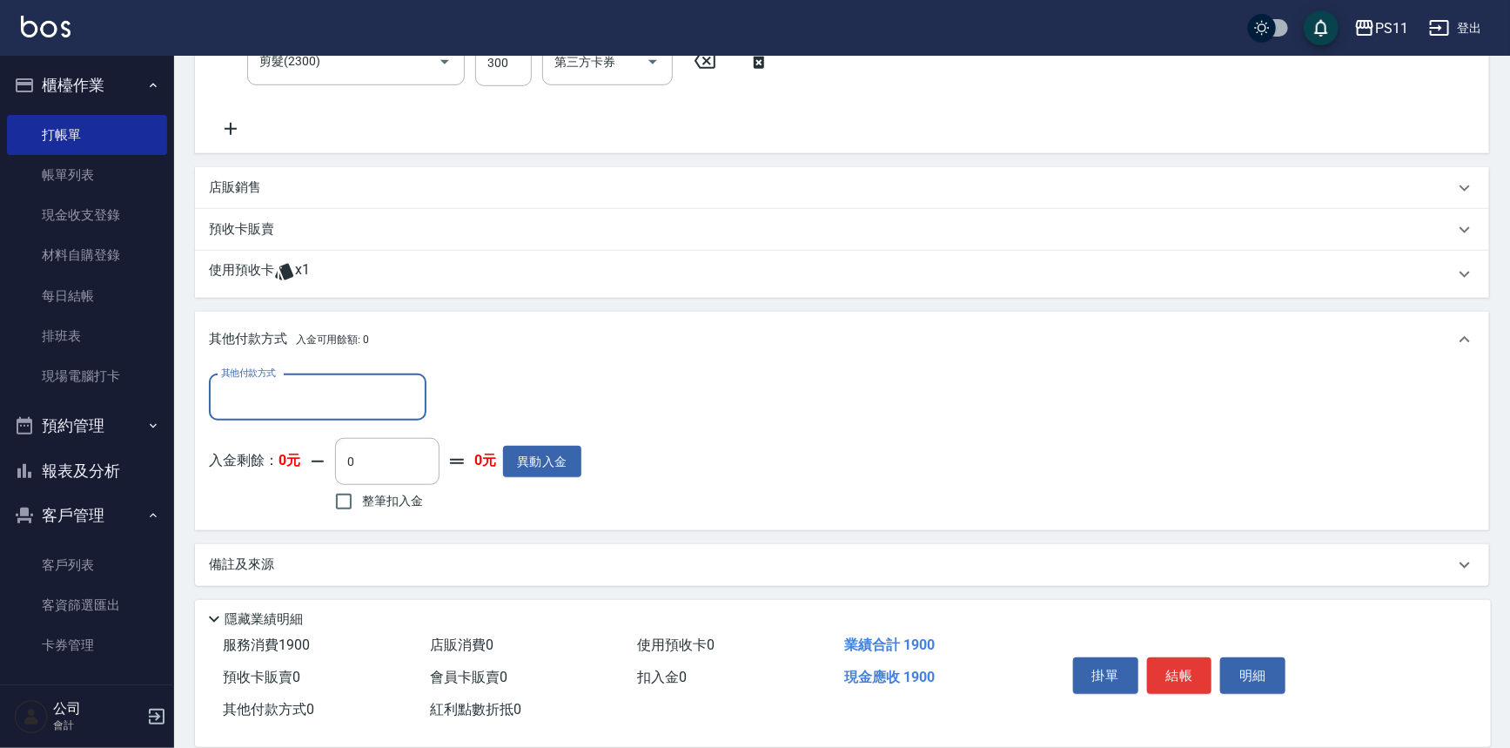
click at [326, 408] on input "其他付款方式" at bounding box center [318, 397] width 202 height 30
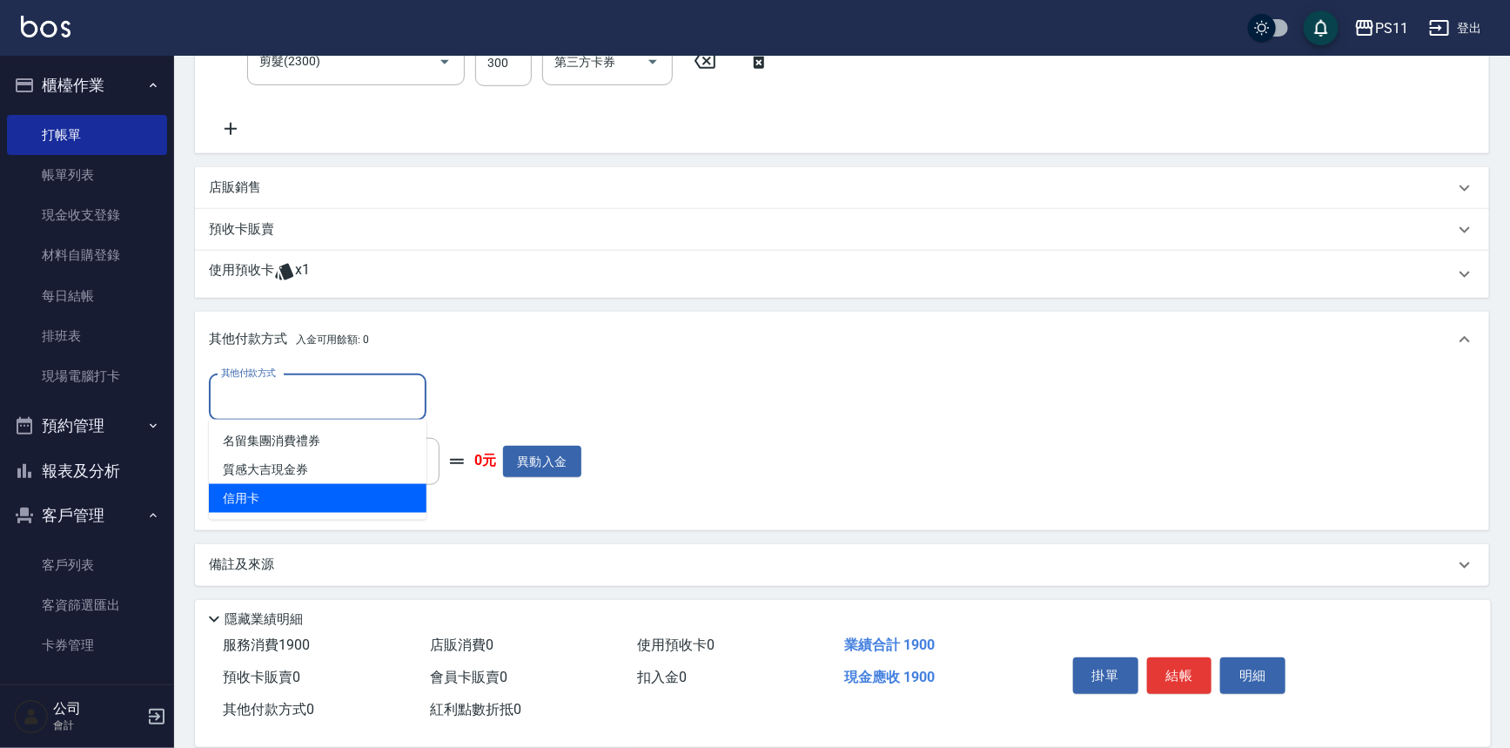
click at [350, 493] on span "信用卡" at bounding box center [318, 498] width 218 height 29
type input "信用卡"
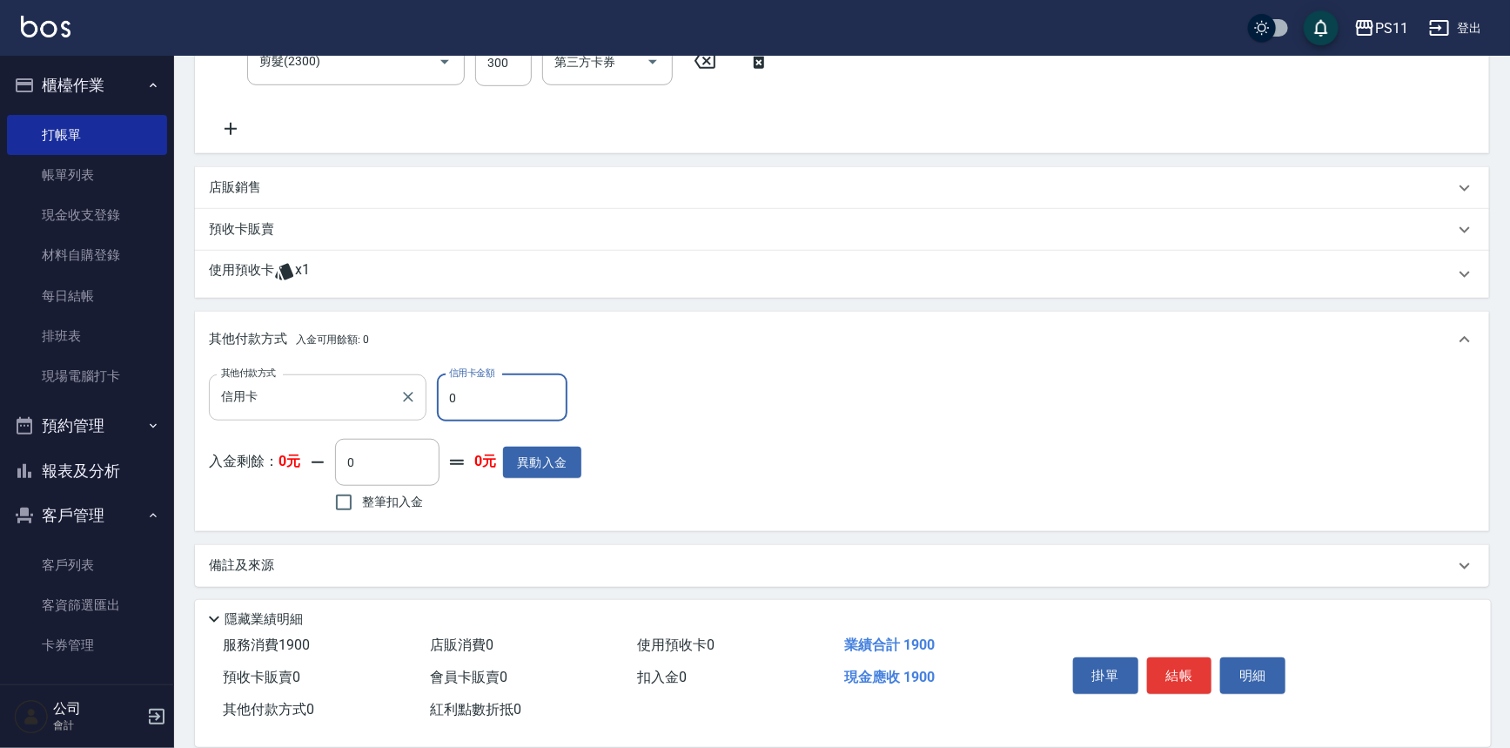
drag, startPoint x: 474, startPoint y: 396, endPoint x: 339, endPoint y: 388, distance: 135.1
click at [339, 388] on div "其他付款方式 信用卡 其他付款方式 信用卡金額 0 信用卡金額" at bounding box center [395, 397] width 373 height 47
type input "1900"
click at [1215, 682] on div "掛單 結帳 明細" at bounding box center [1179, 677] width 227 height 55
click at [1177, 674] on button "結帳" at bounding box center [1179, 675] width 65 height 37
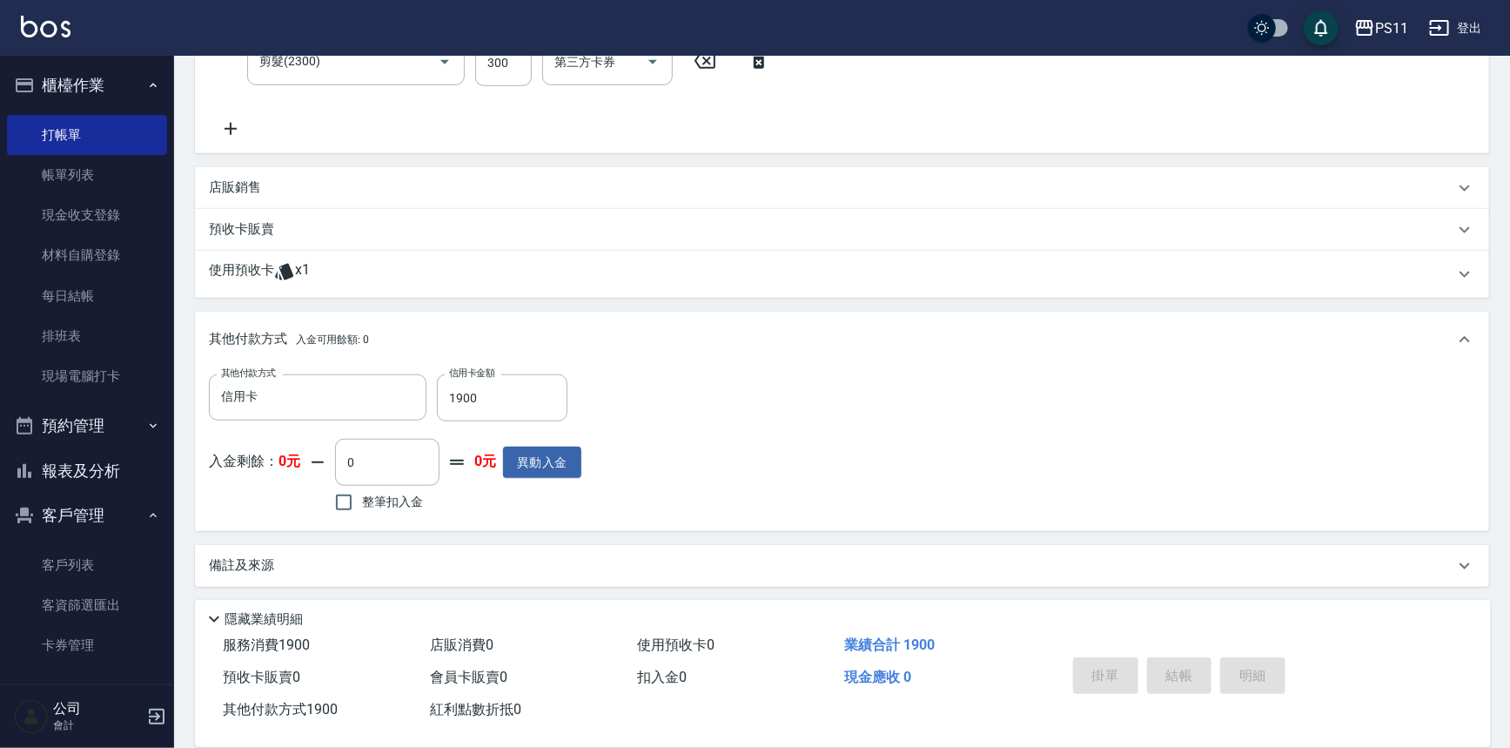
type input "2025/09/22 19:33"
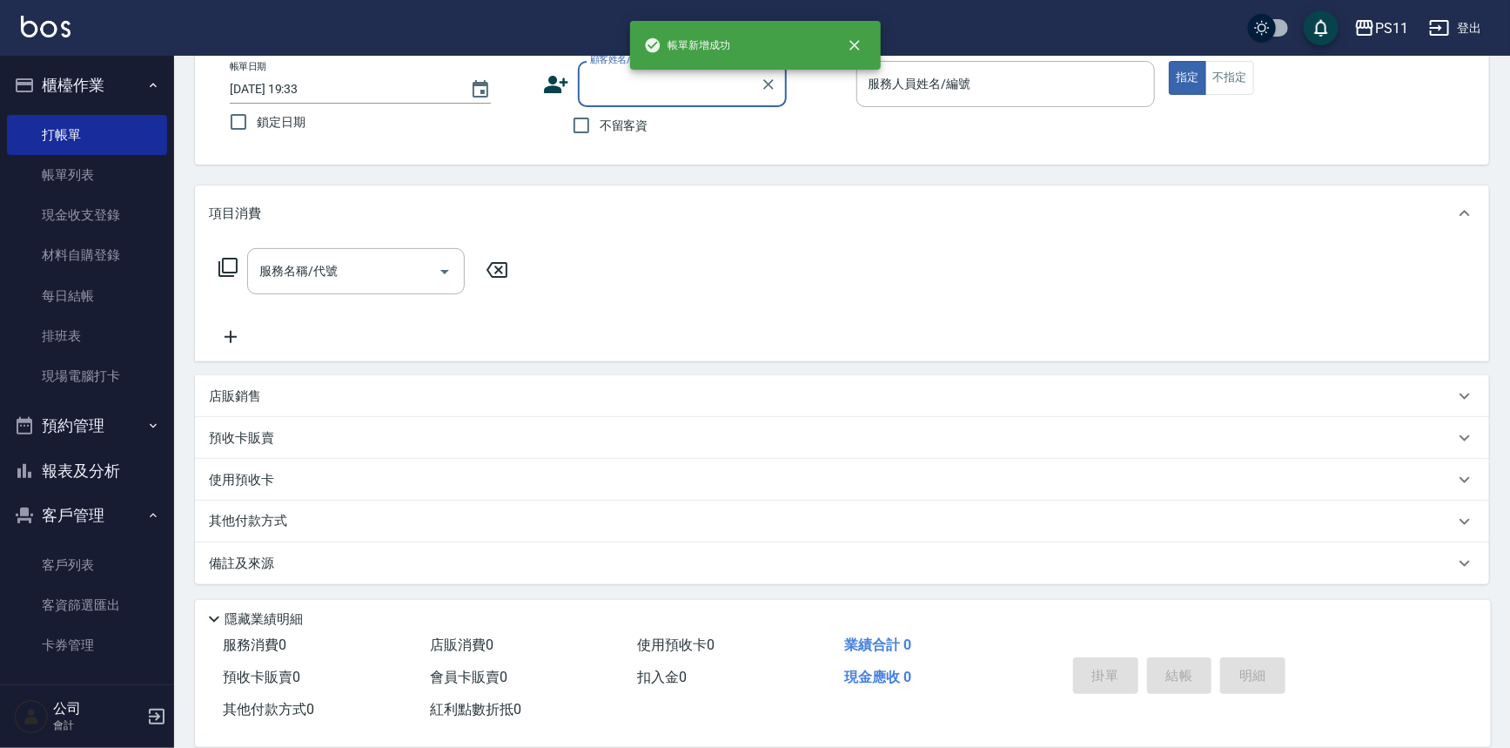
scroll to position [0, 0]
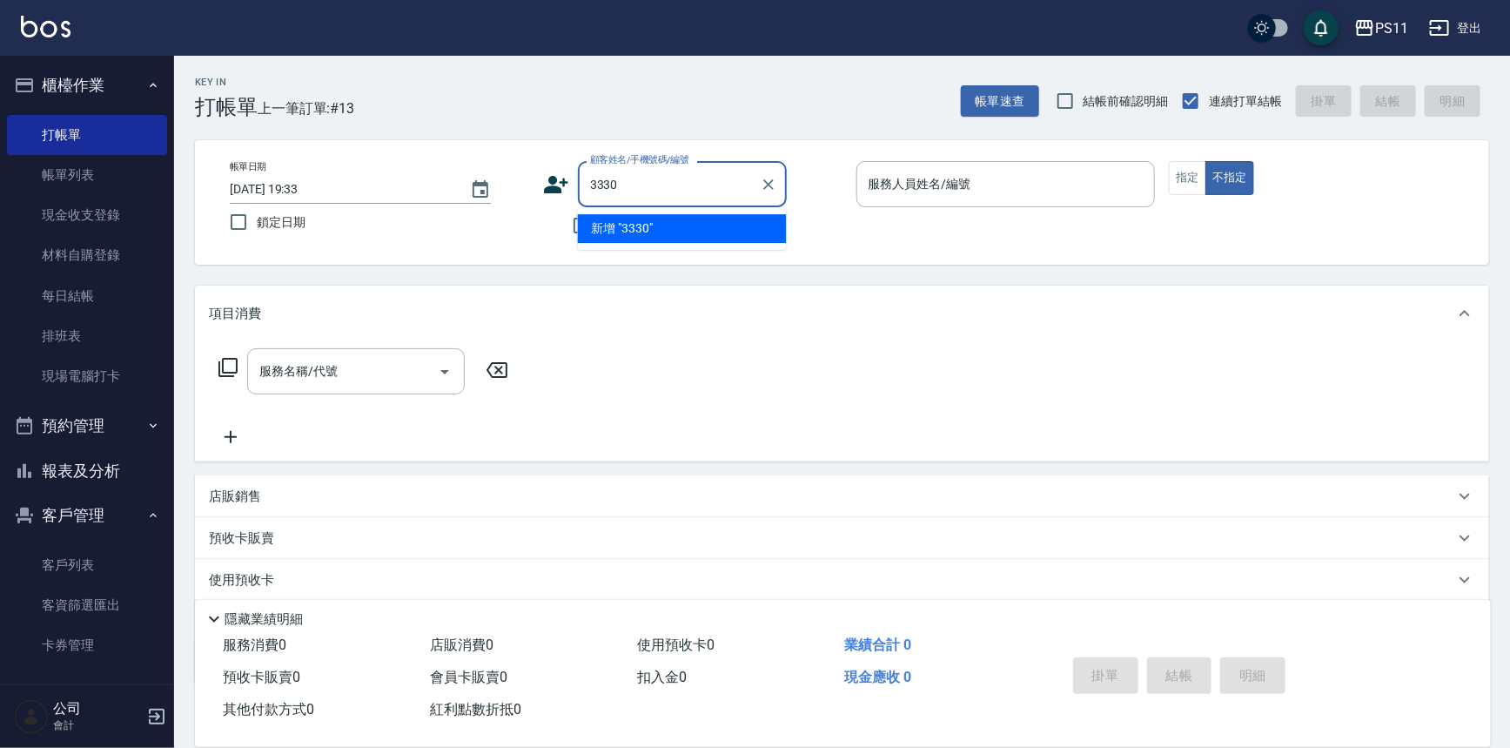
type input "3330"
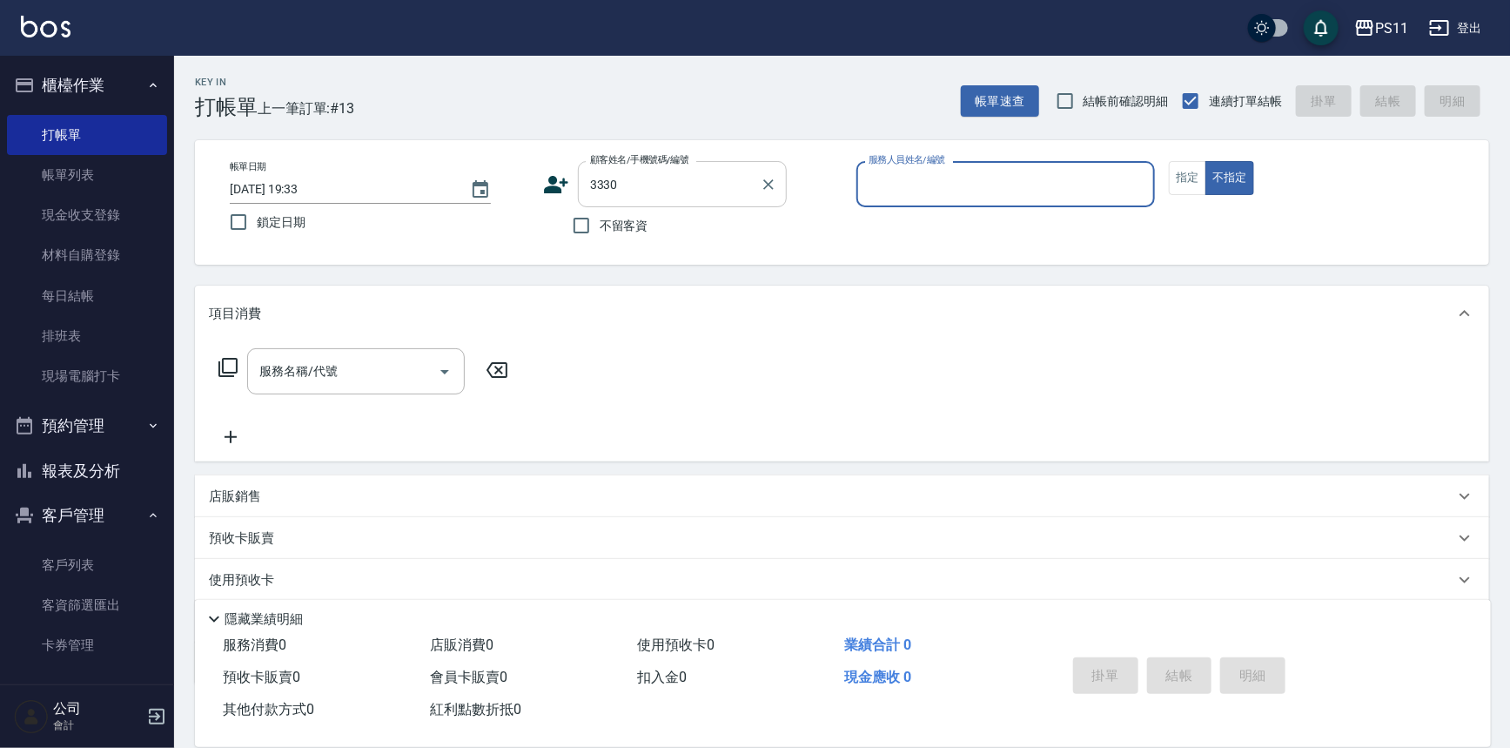
click at [640, 186] on input "3330" at bounding box center [669, 184] width 167 height 30
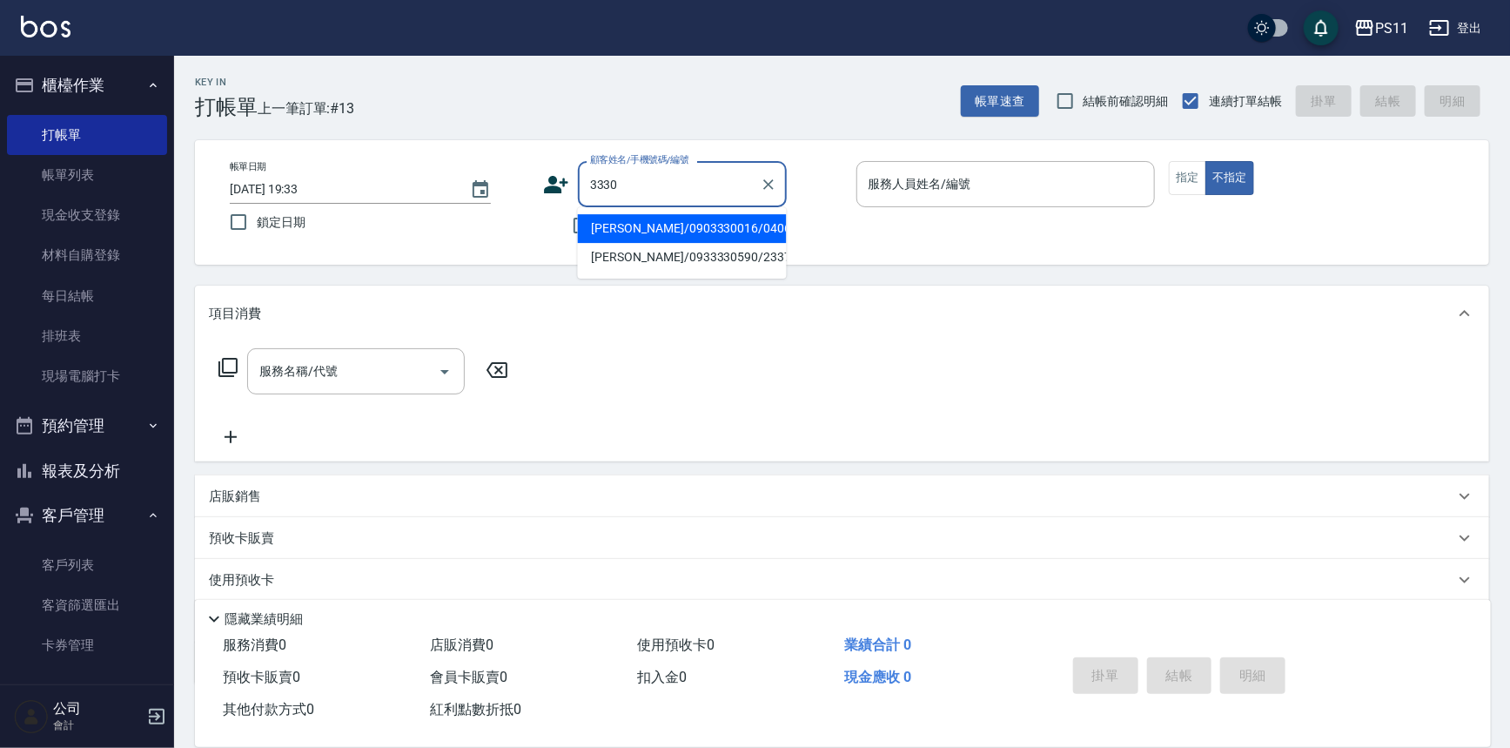
click at [784, 182] on div "3330 顧客姓名/手機號碼/編號" at bounding box center [682, 184] width 209 height 46
click at [336, 270] on div "Key In 打帳單 上一筆訂單:#13 帳單速查 結帳前確認明細 連續打單結帳 掛單 結帳 明細 帳單日期 2025/09/22 19:33 鎖定日期 顧客…" at bounding box center [842, 452] width 1336 height 792
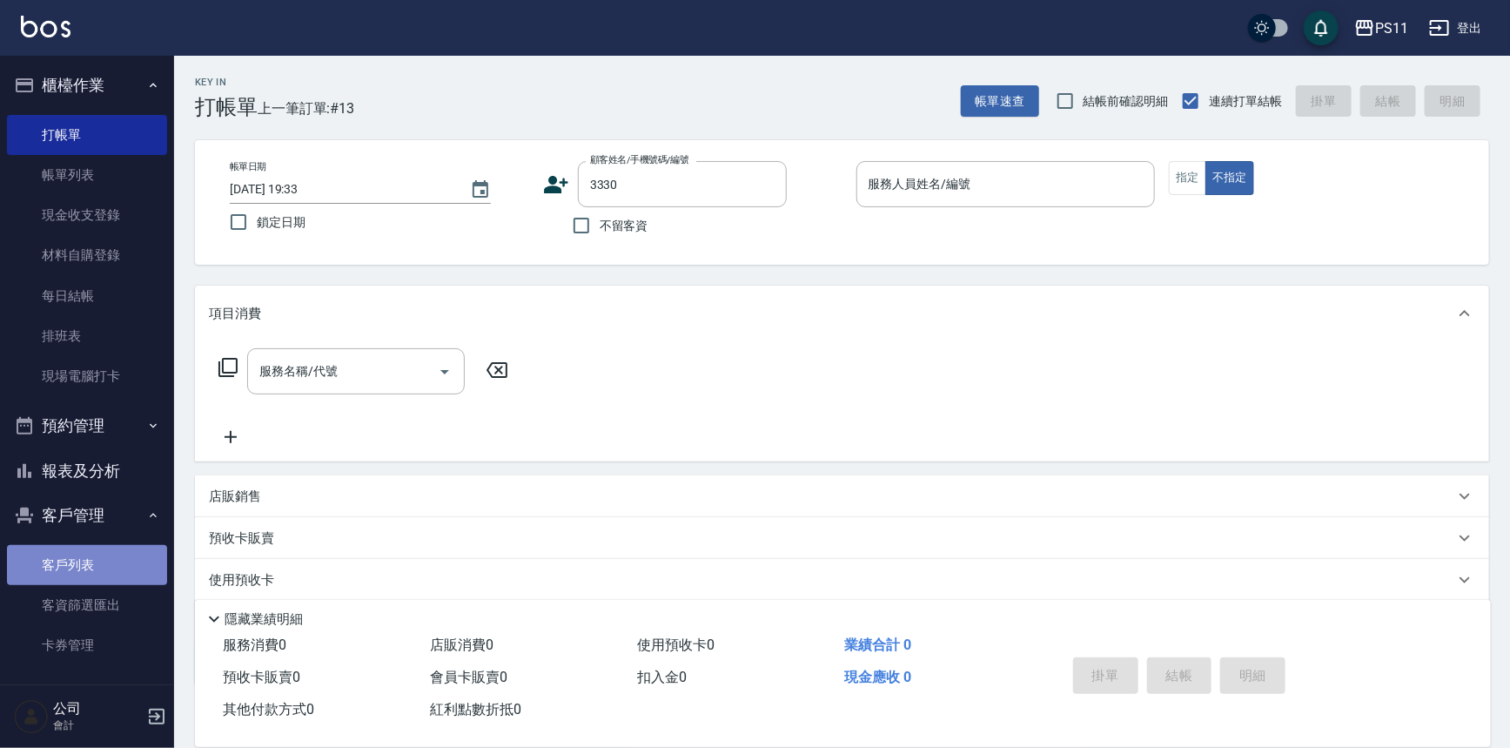
click at [94, 574] on link "客戶列表" at bounding box center [87, 565] width 160 height 40
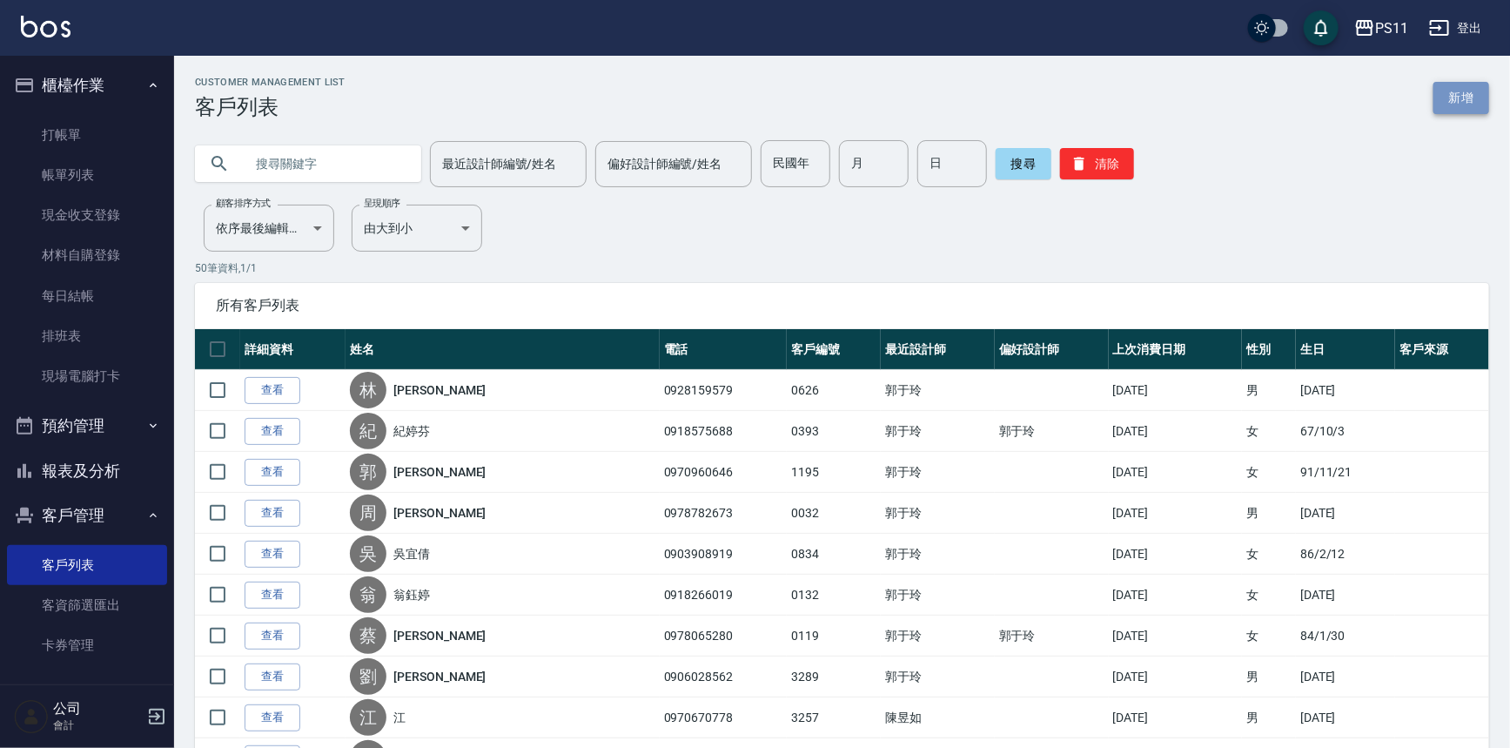
click at [1454, 93] on link "新增" at bounding box center [1462, 98] width 56 height 32
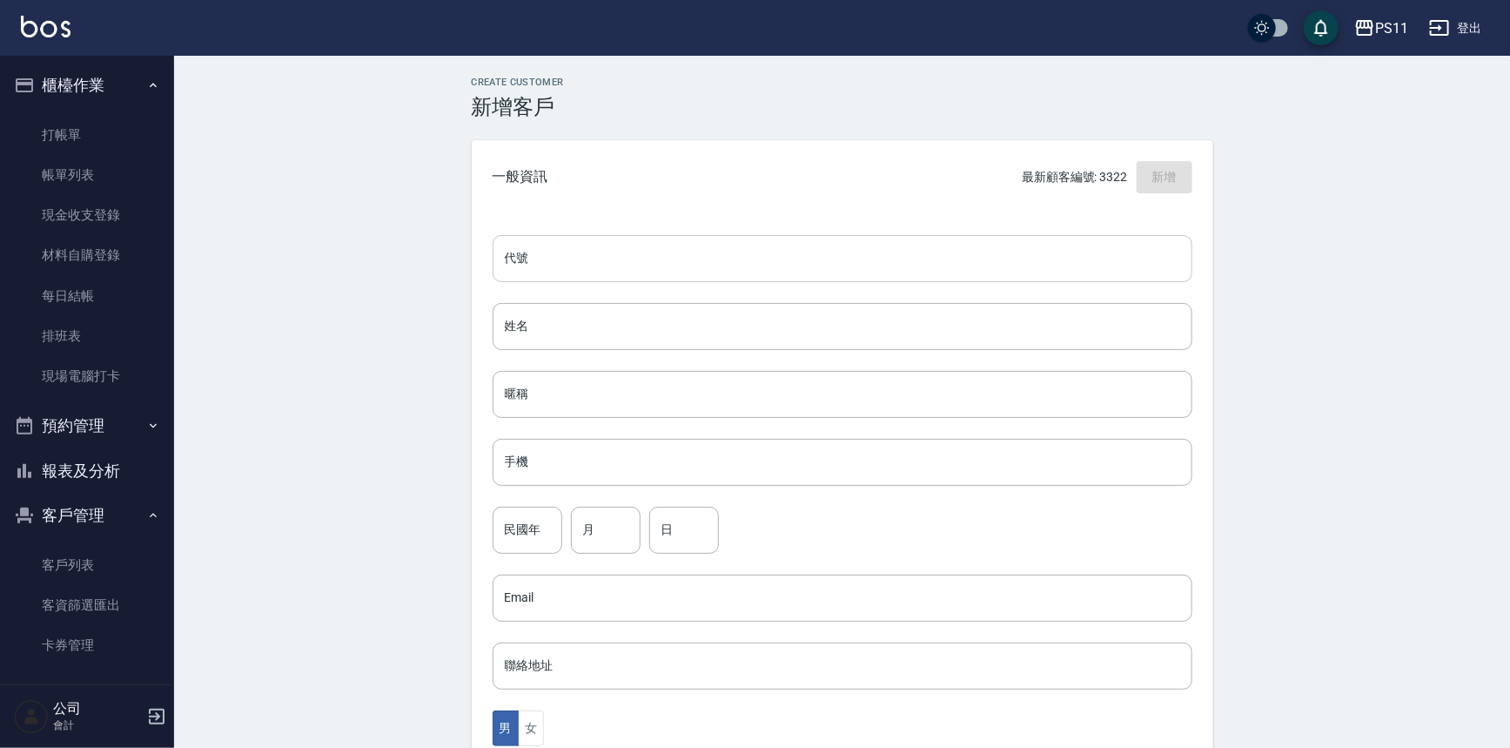
click at [556, 259] on input "代號" at bounding box center [843, 258] width 700 height 47
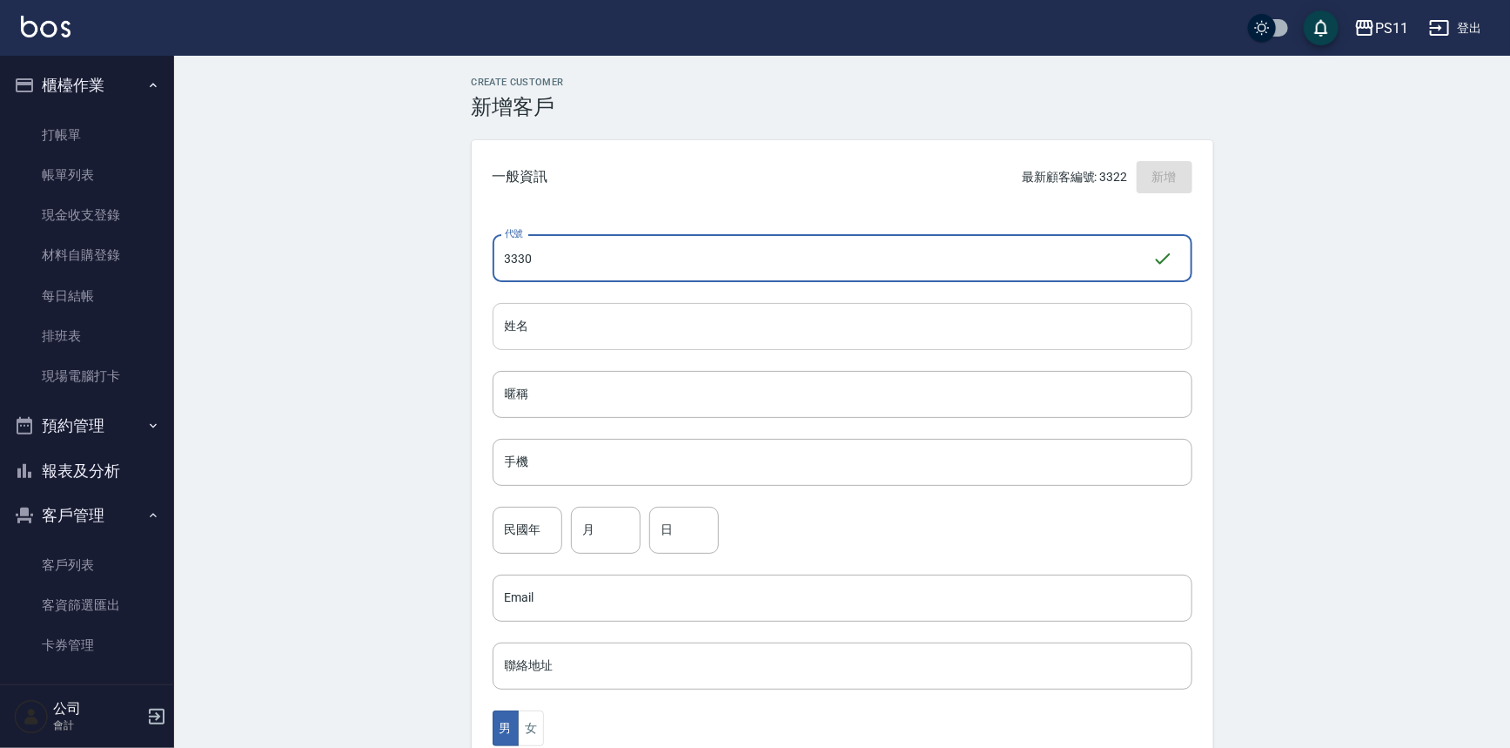
type input "3330"
click at [740, 325] on input "姓名" at bounding box center [843, 326] width 700 height 47
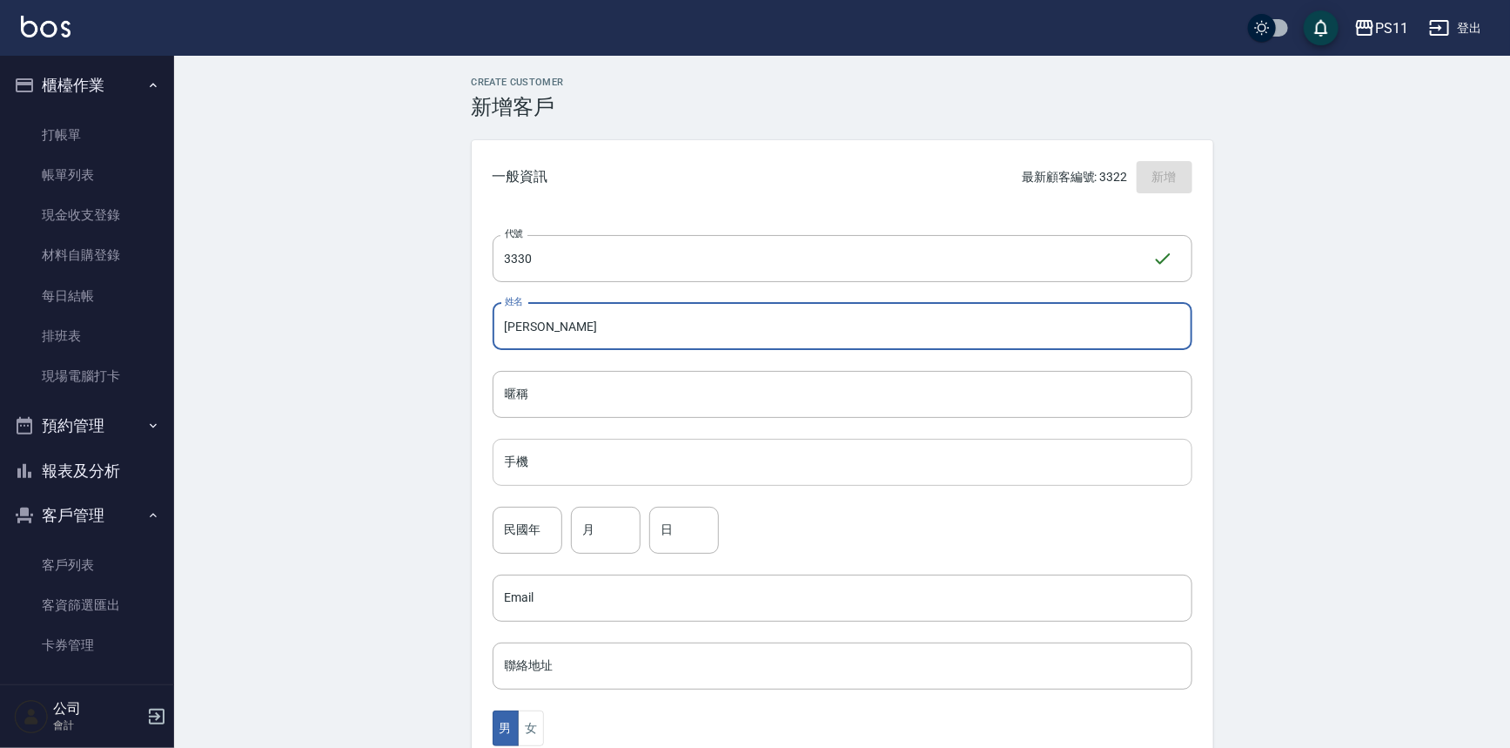
type input "劉芝軒"
click at [687, 456] on input "手機" at bounding box center [843, 462] width 700 height 47
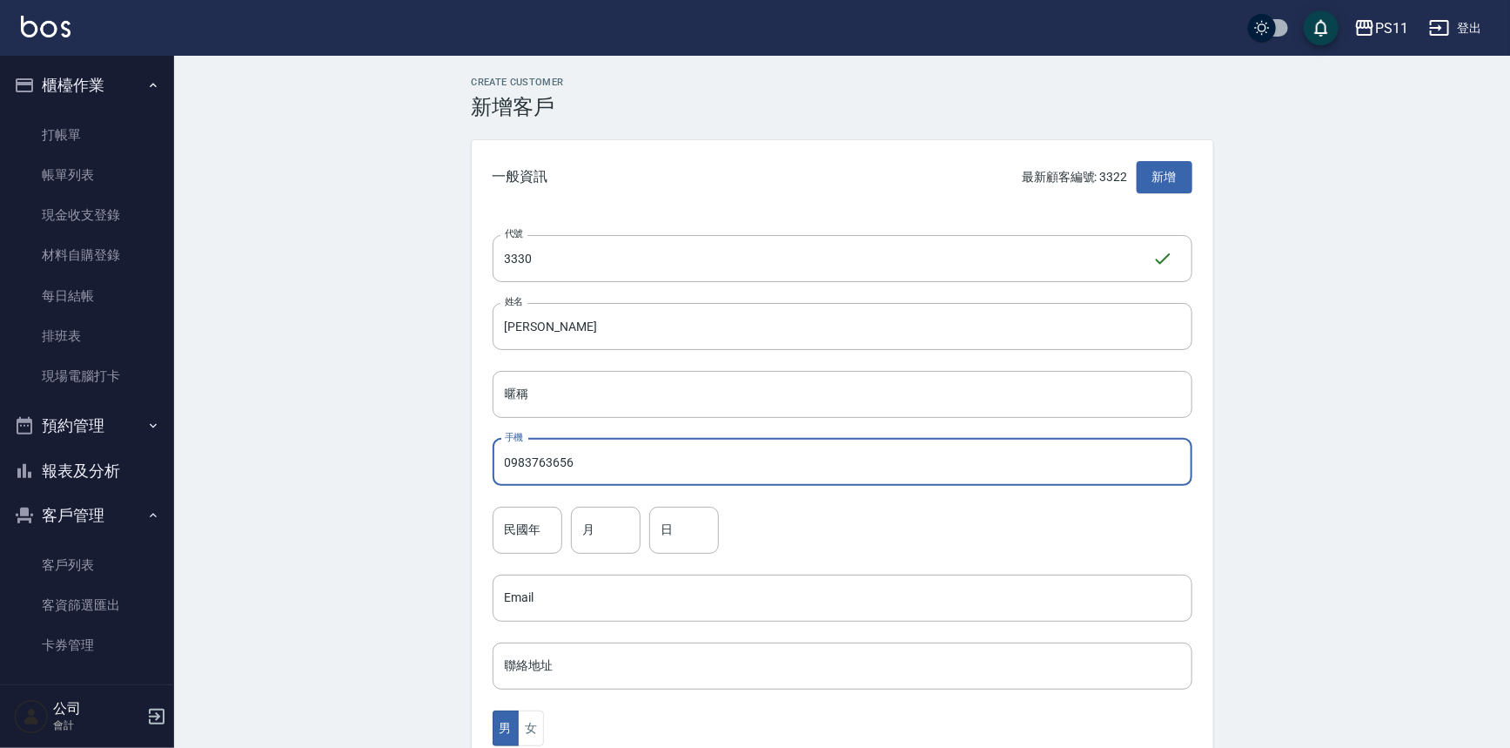
type input "0983763656"
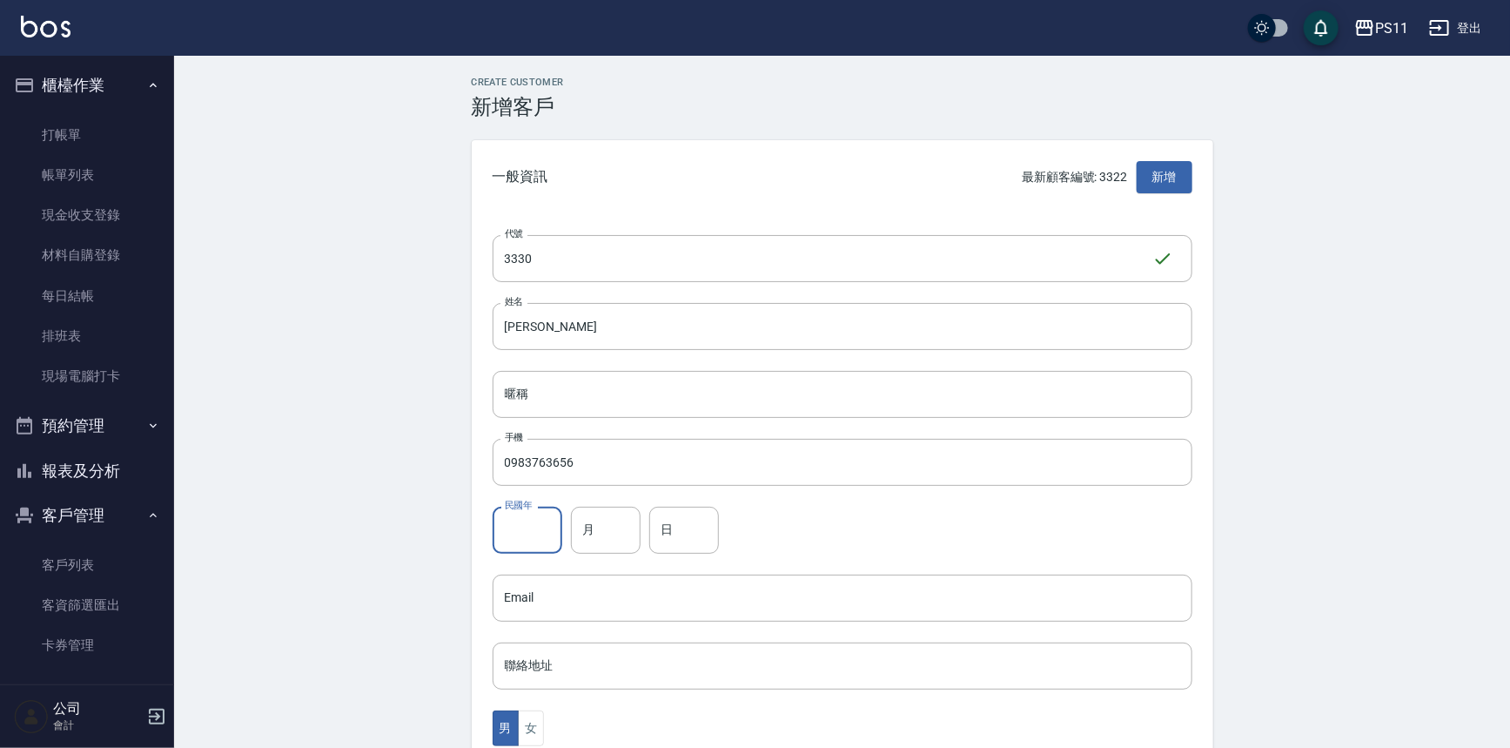
click at [513, 522] on input "民國年" at bounding box center [528, 530] width 70 height 47
type input "82"
click at [617, 534] on input "月" at bounding box center [606, 530] width 70 height 47
type input "9"
click at [702, 531] on input "日" at bounding box center [684, 530] width 70 height 47
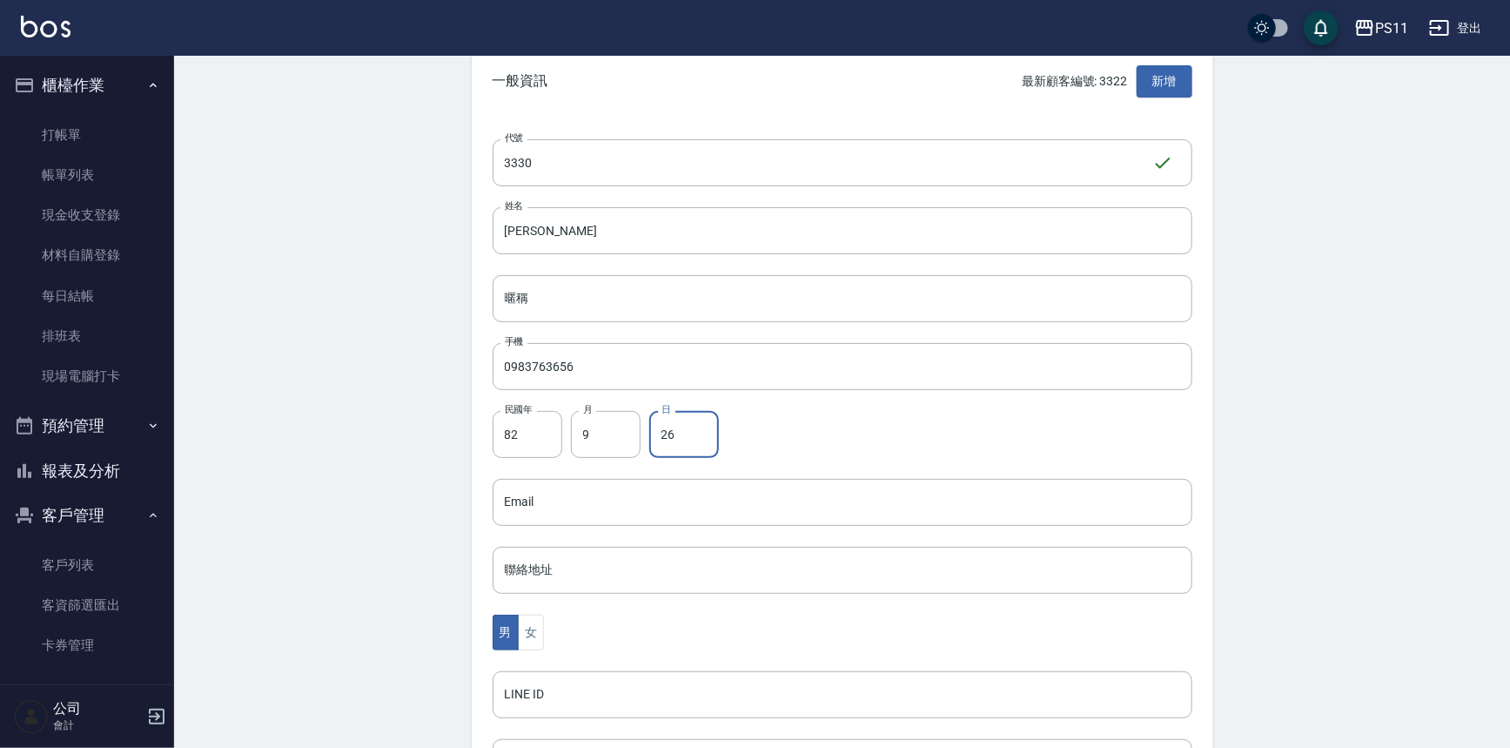
scroll to position [237, 0]
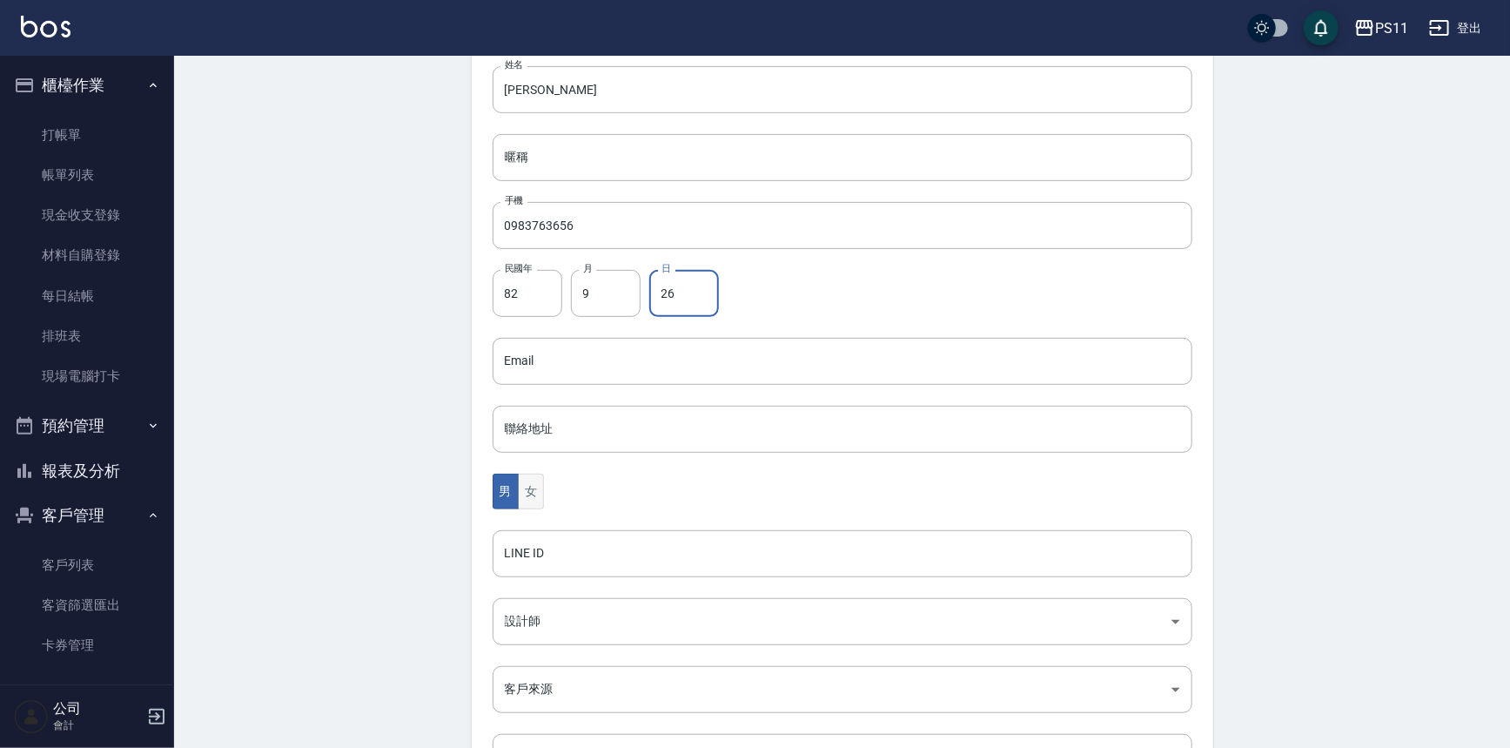
type input "26"
click at [526, 488] on button "女" at bounding box center [531, 492] width 26 height 36
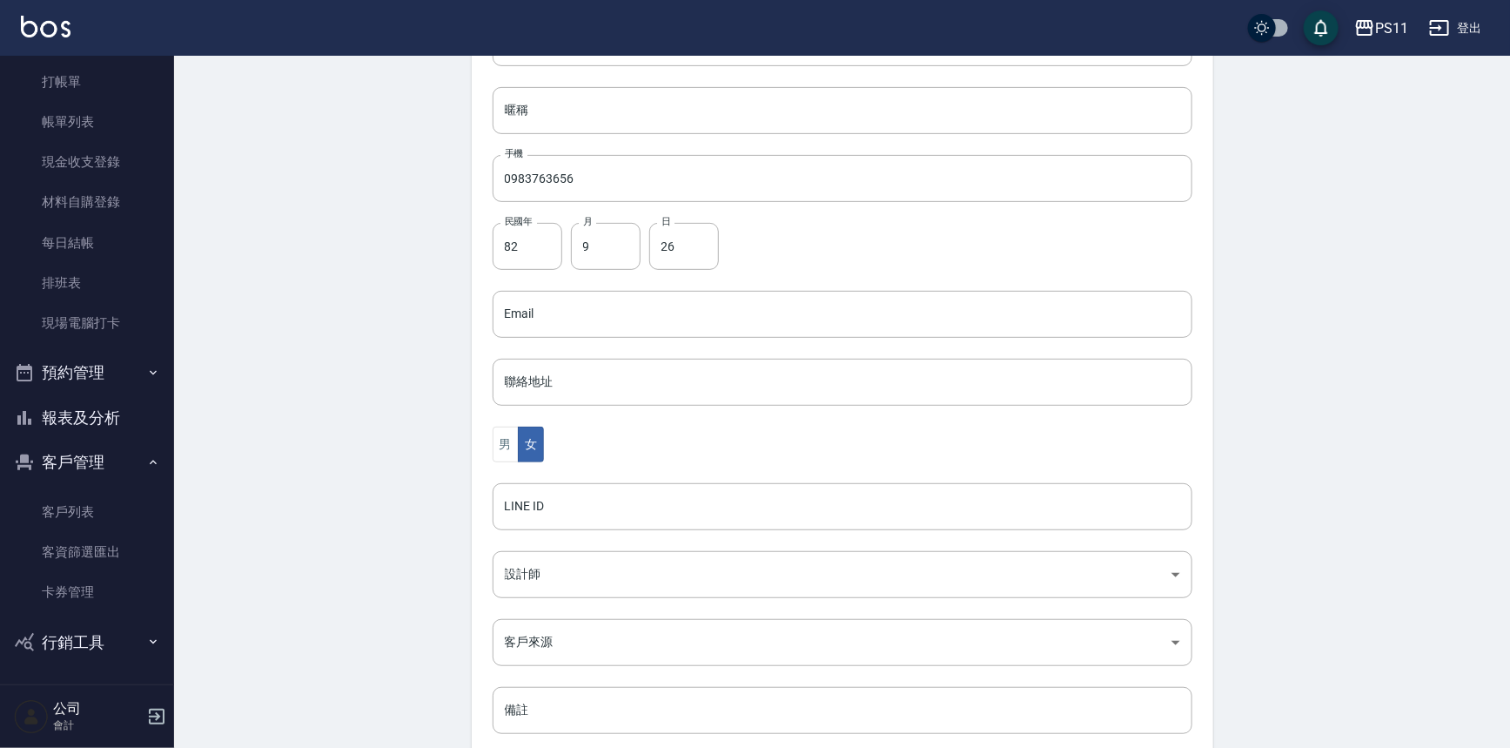
scroll to position [384, 0]
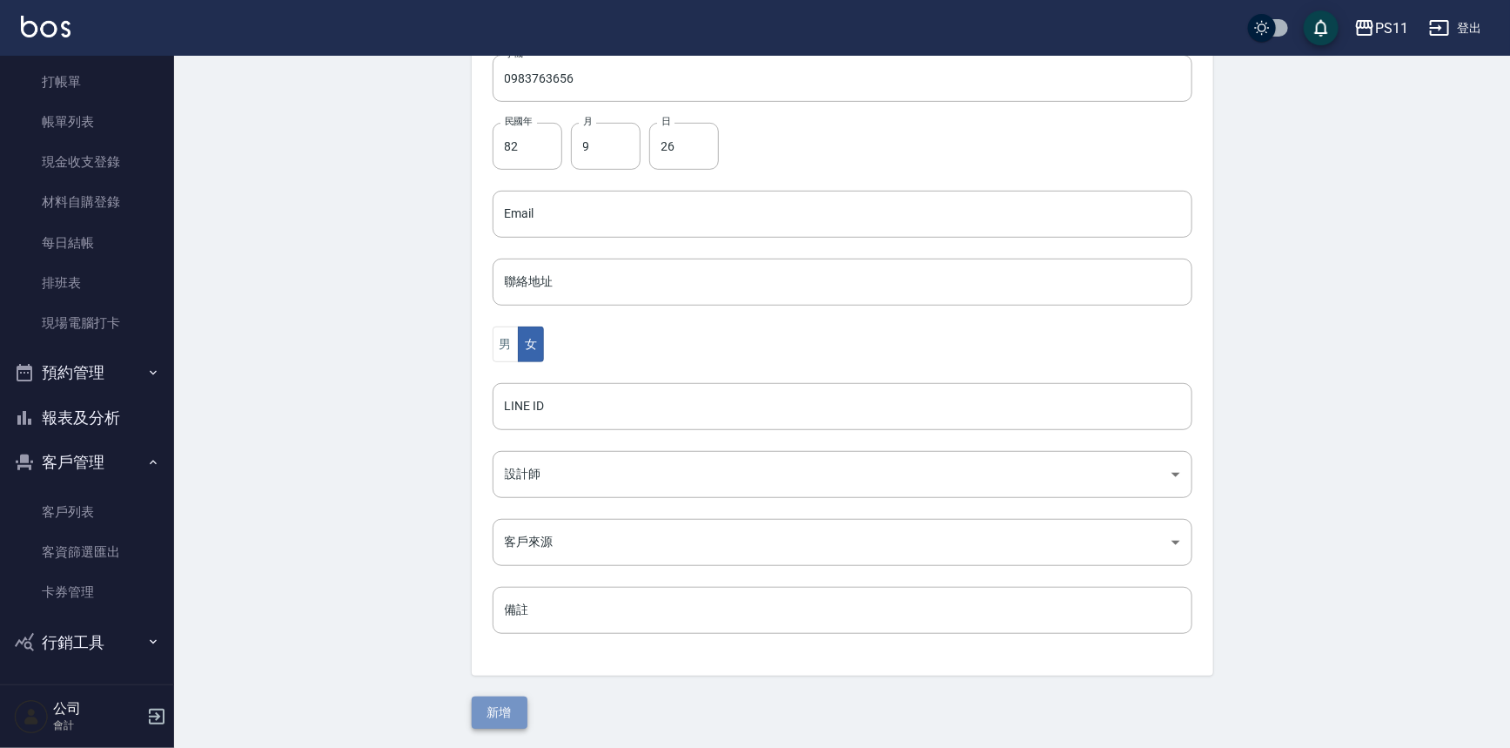
click at [501, 722] on button "新增" at bounding box center [500, 712] width 56 height 32
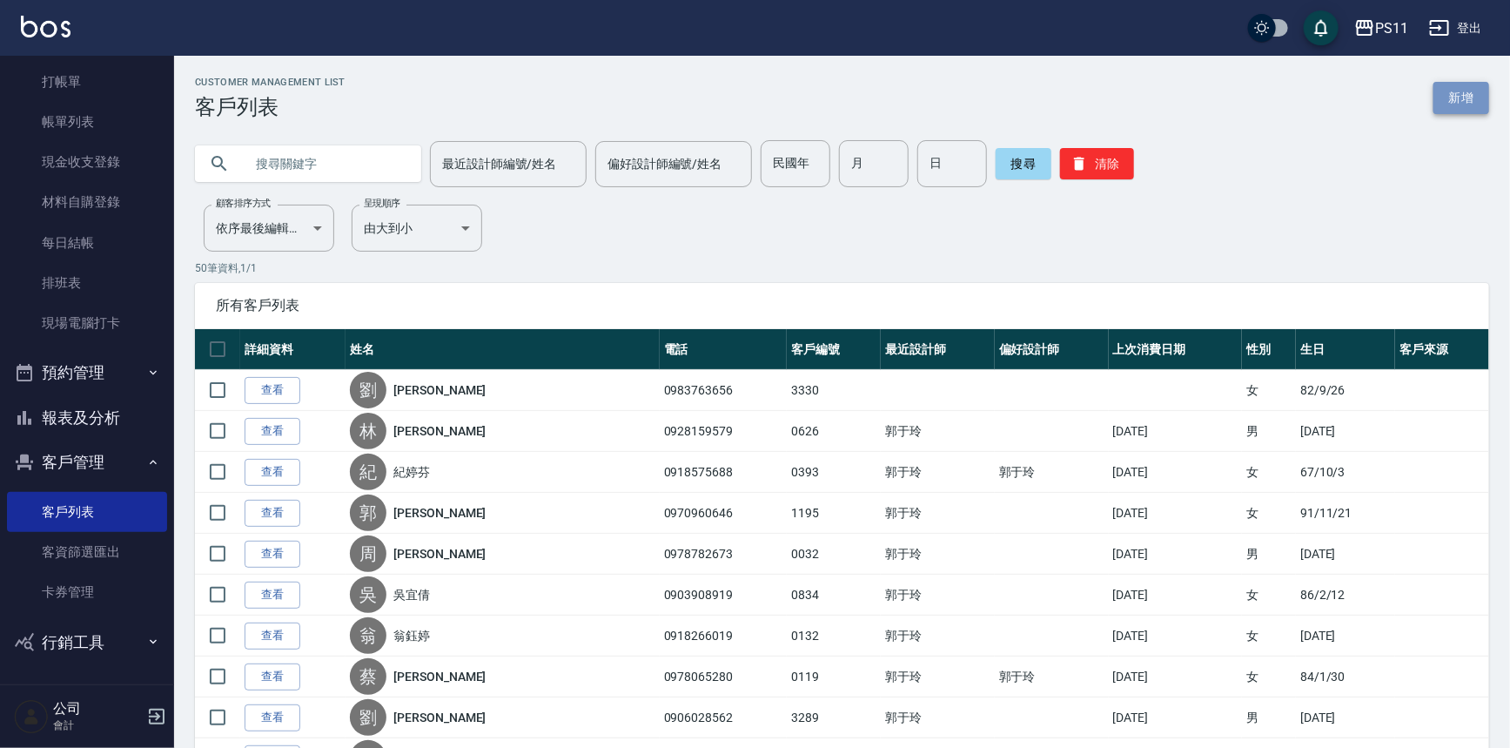
click at [1469, 86] on link "新增" at bounding box center [1462, 98] width 56 height 32
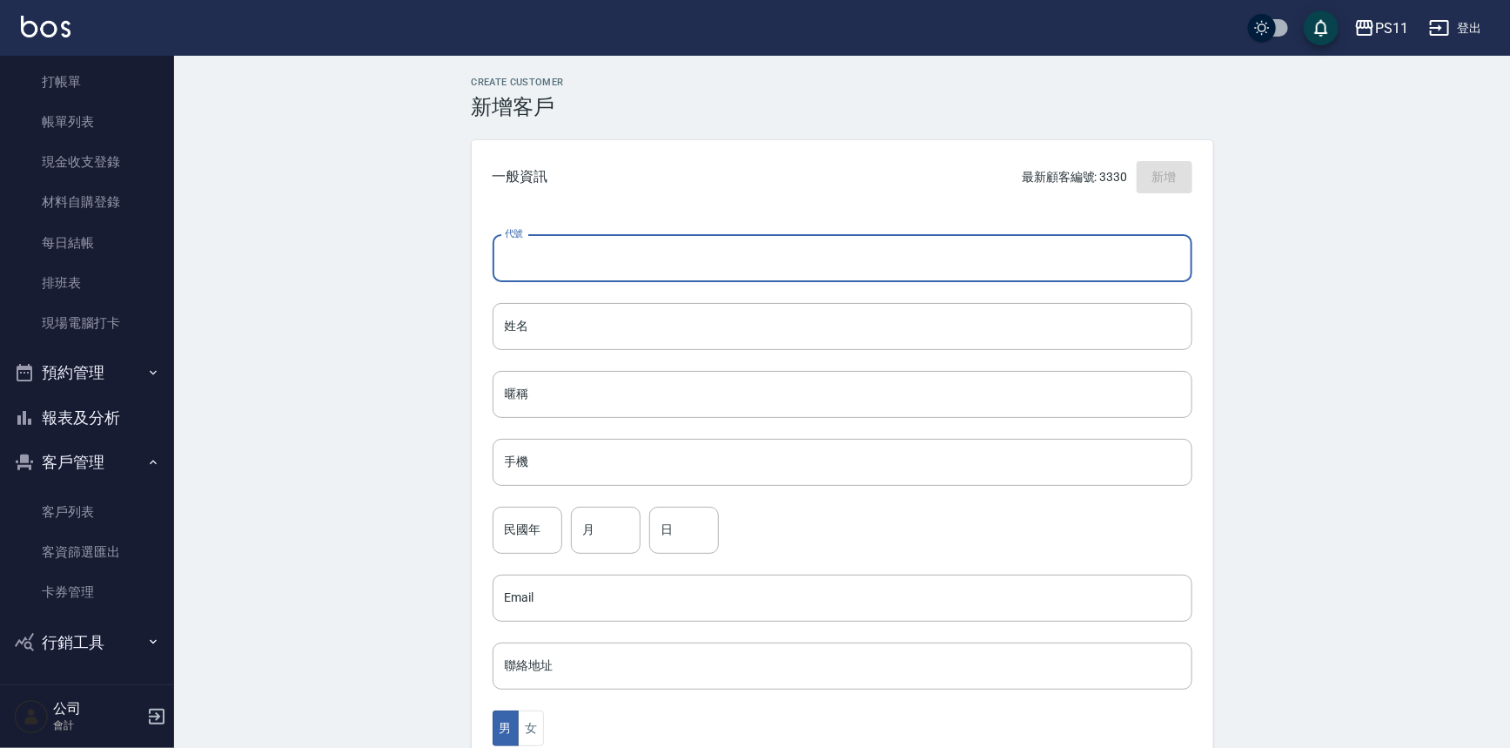
click at [753, 257] on input "代號" at bounding box center [843, 258] width 700 height 47
type input "3329"
click at [660, 313] on input "姓名" at bounding box center [843, 326] width 700 height 47
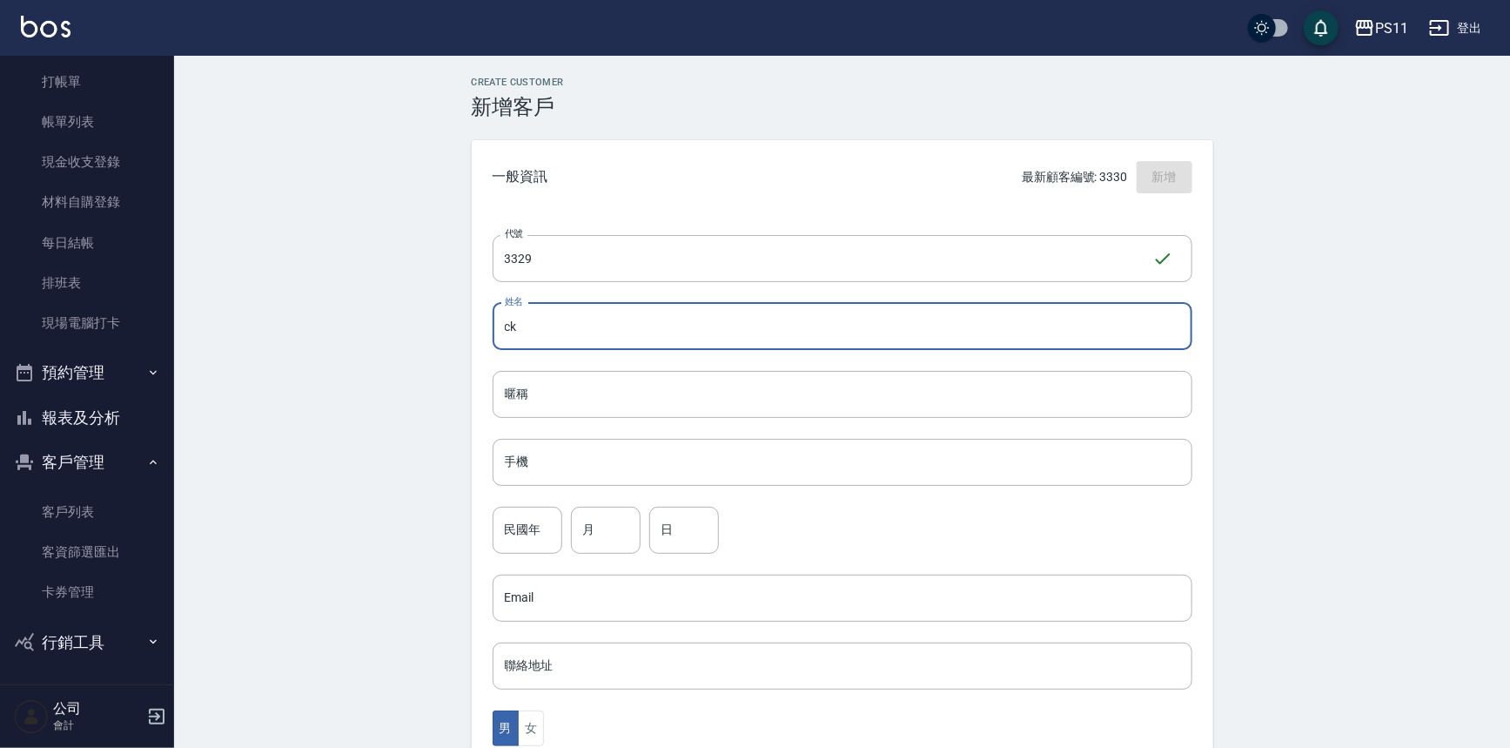
type input "c"
type input "R"
type input "ㄎ"
type input "何宜運"
click at [627, 474] on input "手機" at bounding box center [843, 462] width 700 height 47
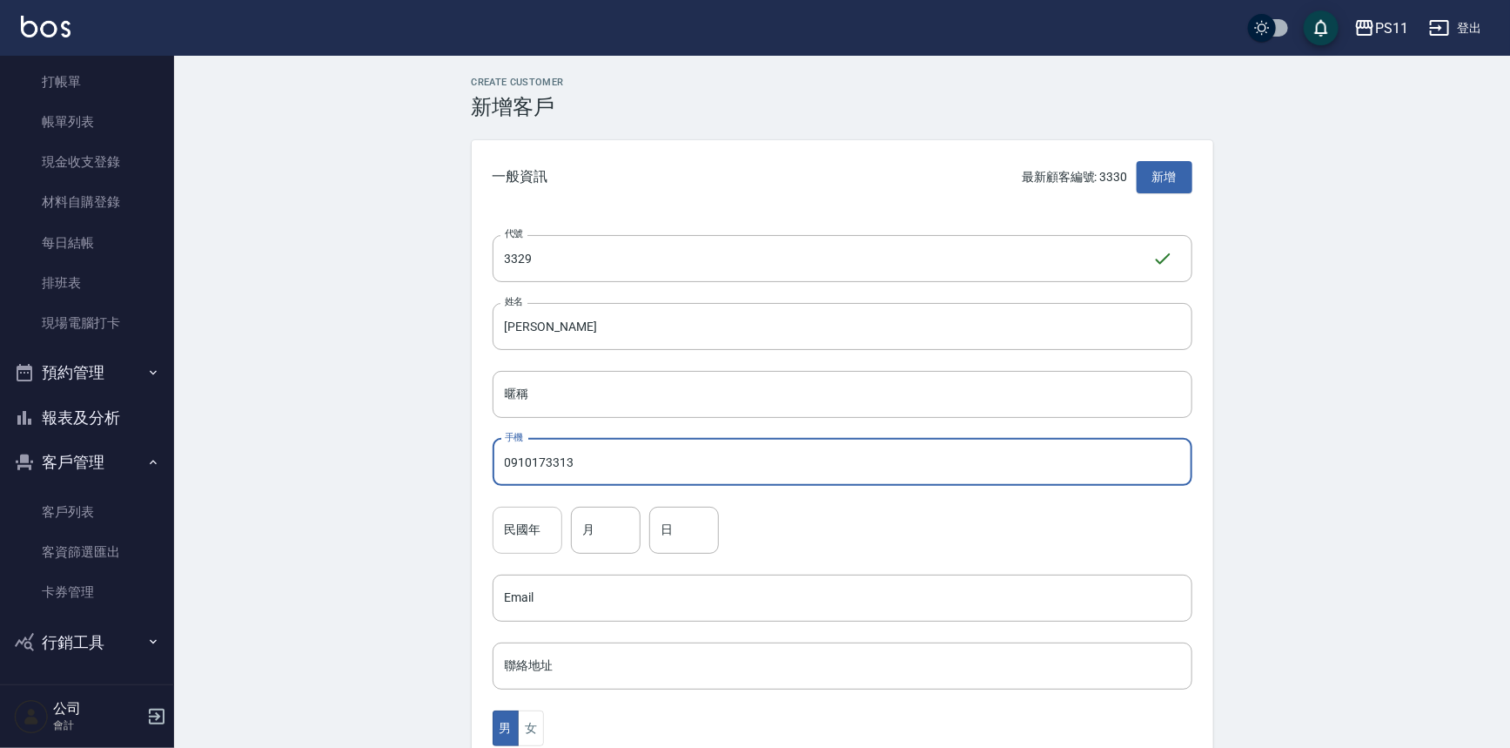
type input "0910173313"
click at [532, 531] on input "民國年" at bounding box center [528, 530] width 70 height 47
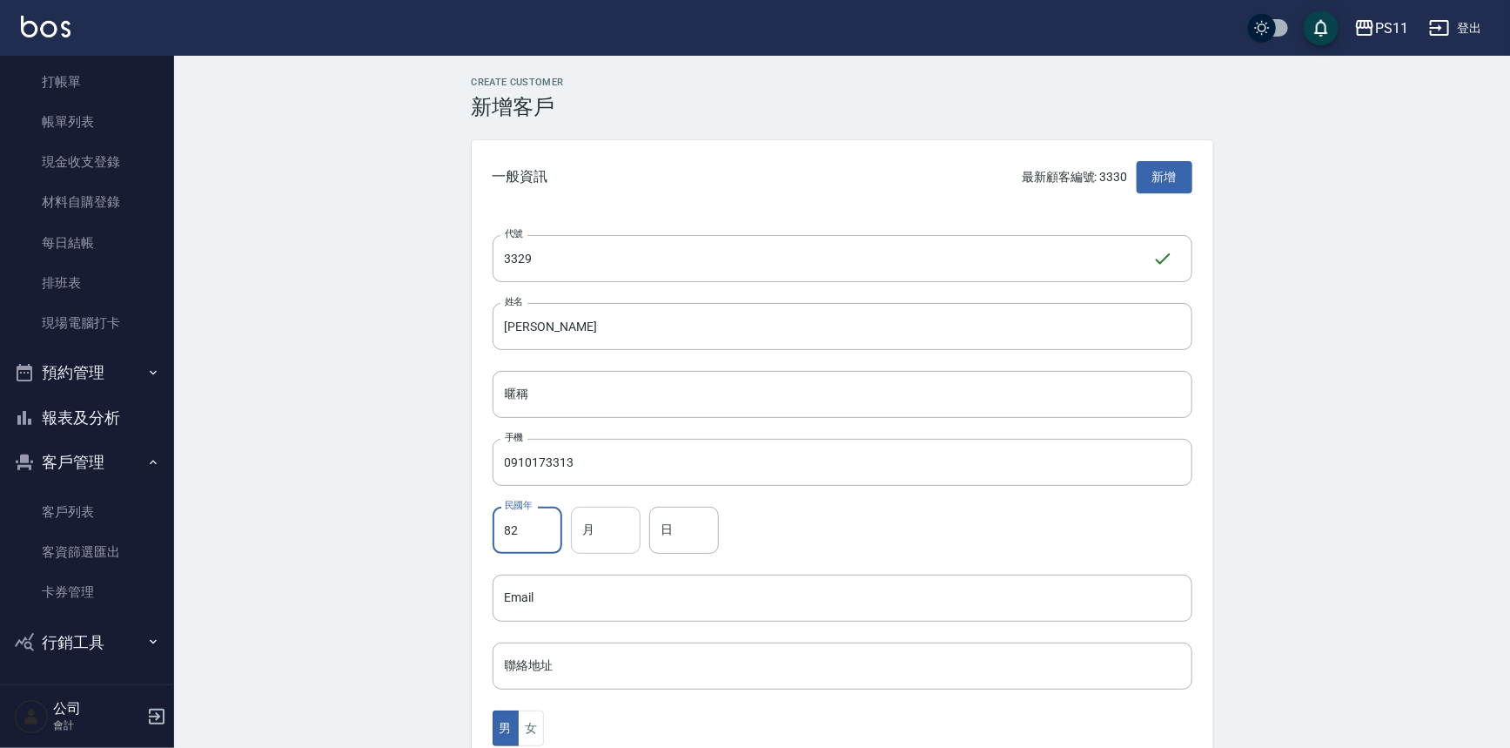
type input "82"
click at [603, 526] on input "月" at bounding box center [606, 530] width 70 height 47
type input "6"
click at [708, 540] on input "日" at bounding box center [684, 530] width 70 height 47
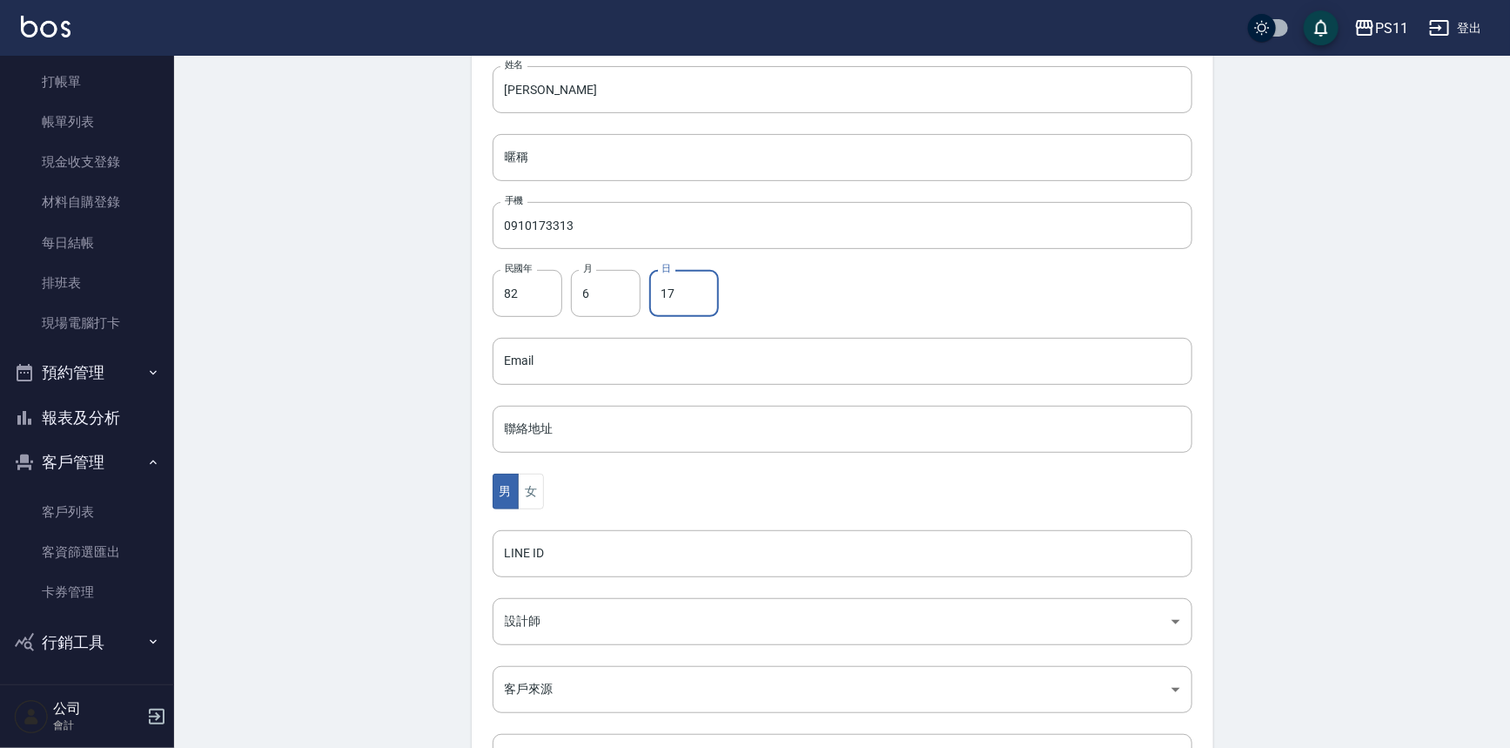
type input "17"
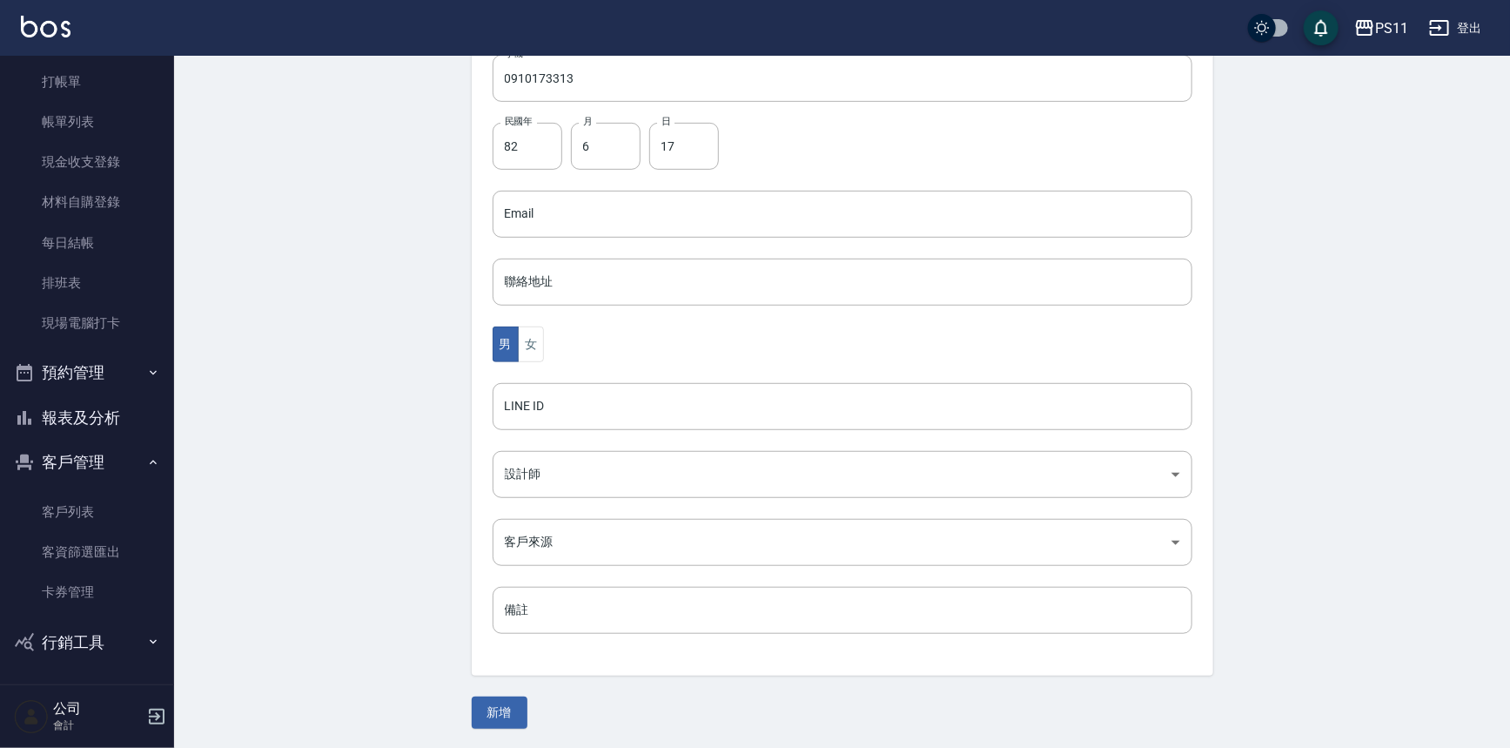
drag, startPoint x: 349, startPoint y: 467, endPoint x: 421, endPoint y: 710, distance: 254.2
click at [503, 696] on button "新增" at bounding box center [500, 712] width 56 height 32
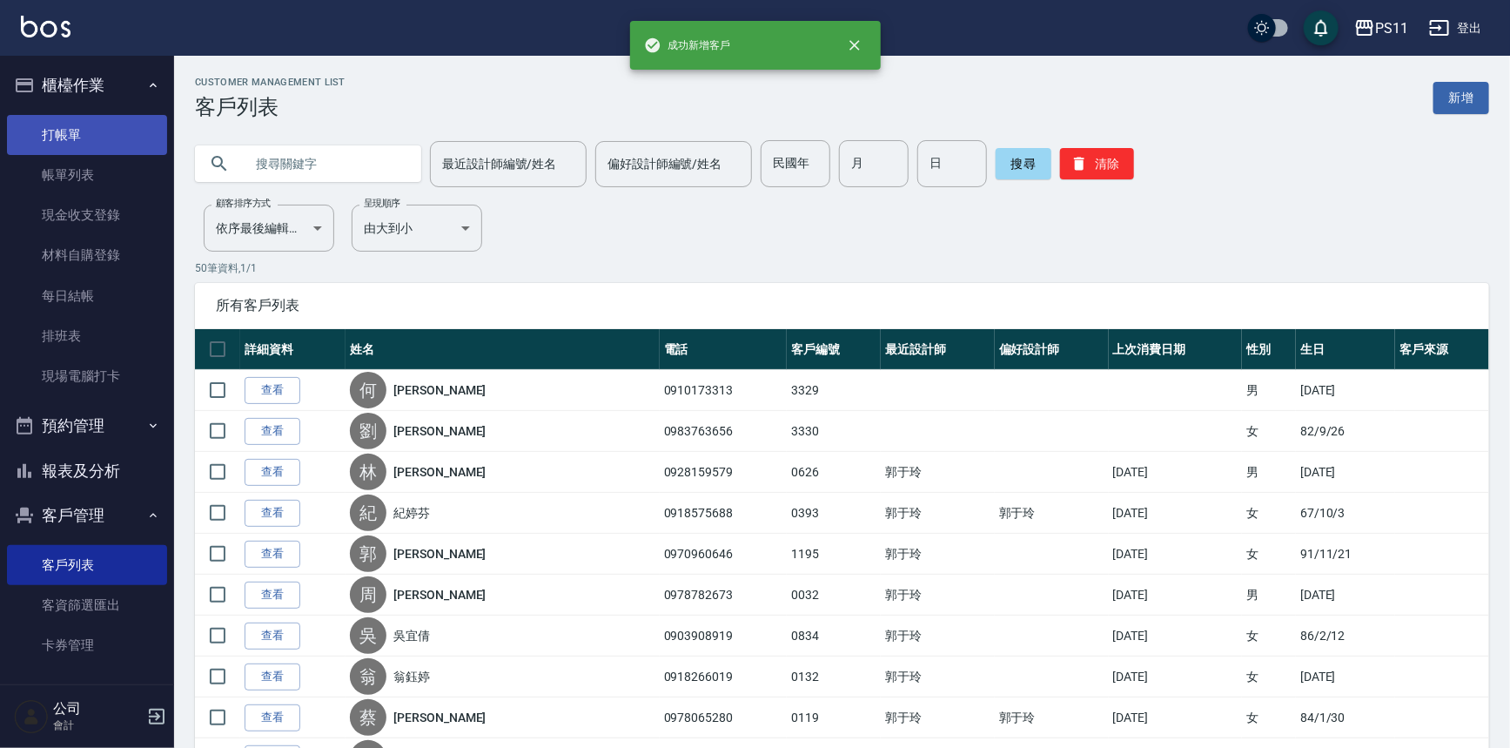
click at [92, 124] on link "打帳單" at bounding box center [87, 135] width 160 height 40
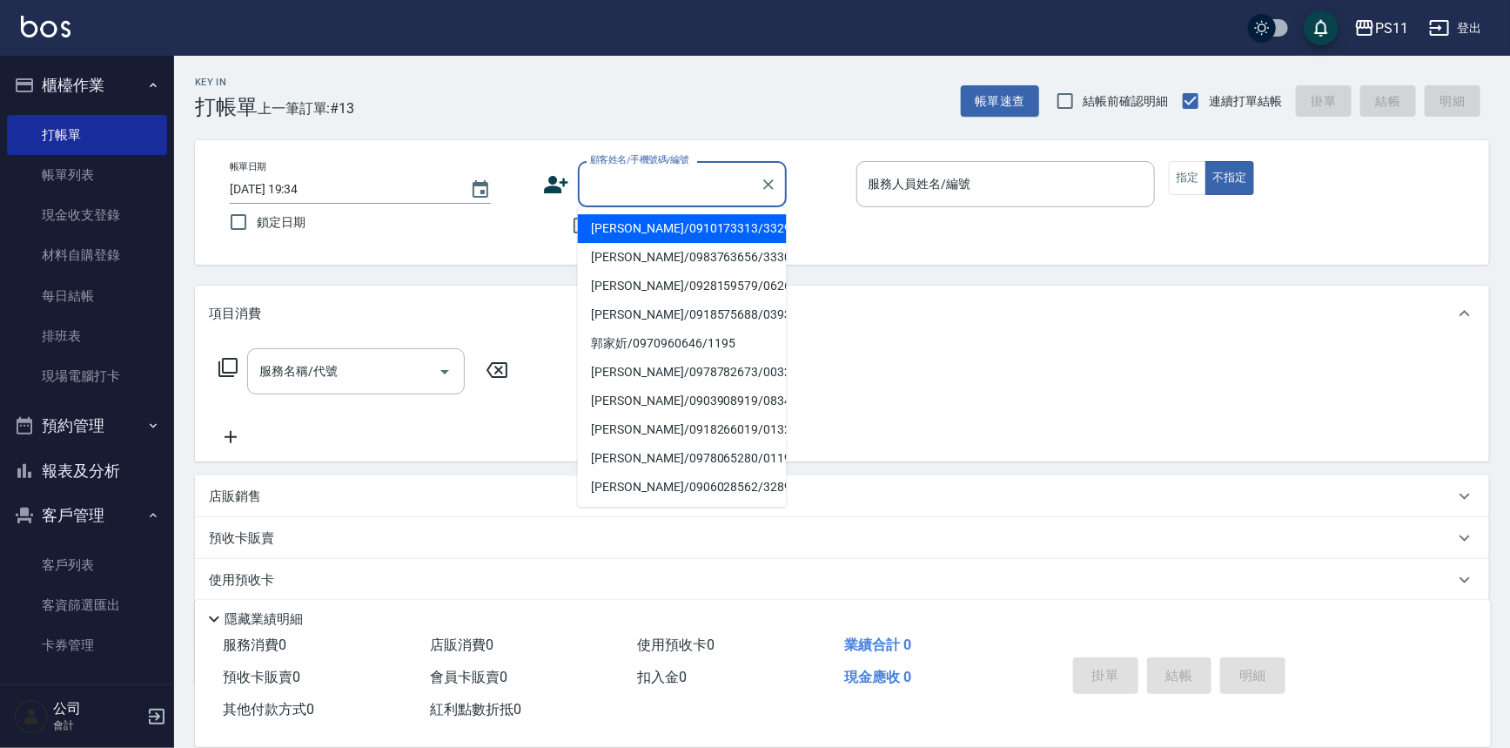
click at [694, 171] on input "顧客姓名/手機號碼/編號" at bounding box center [669, 184] width 167 height 30
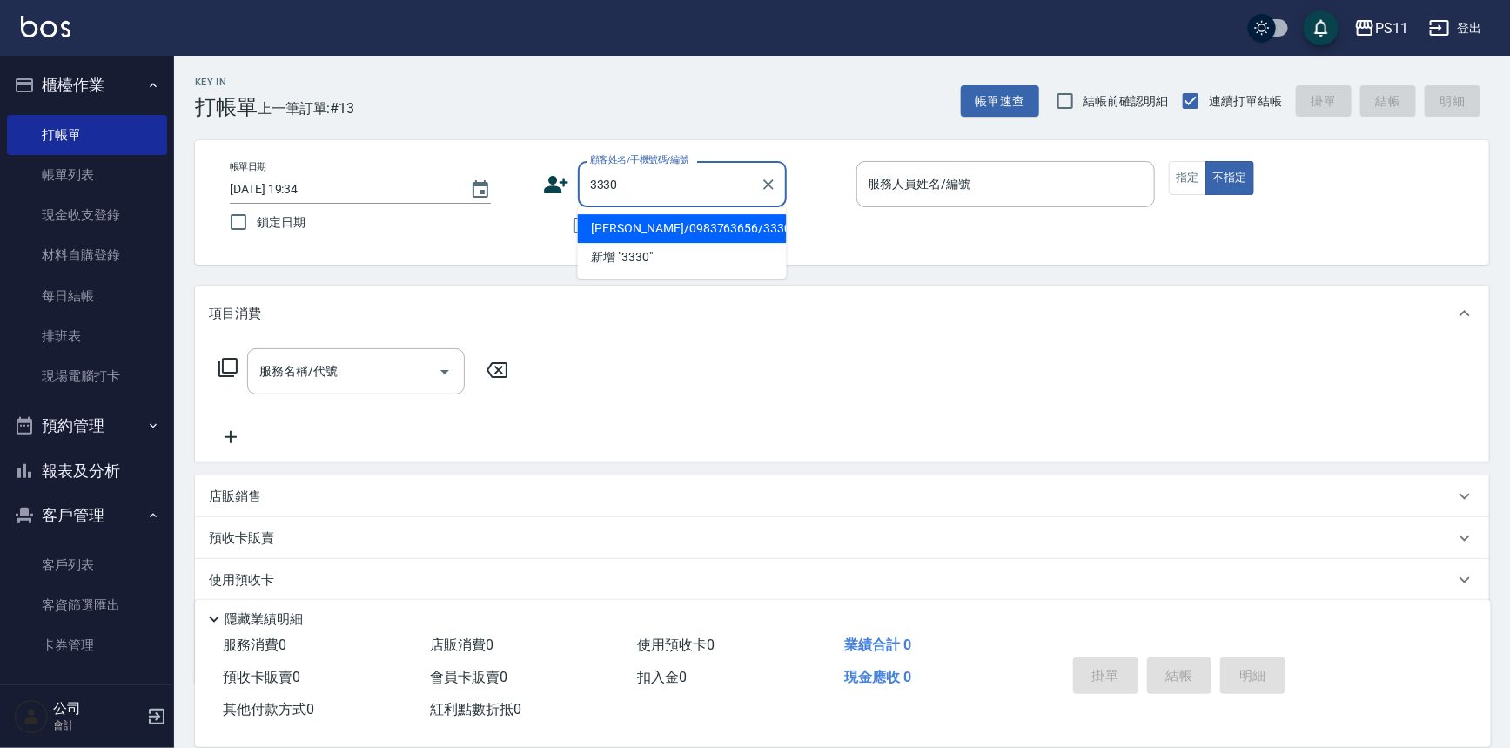
type input "劉芝軒/0983763656/3330"
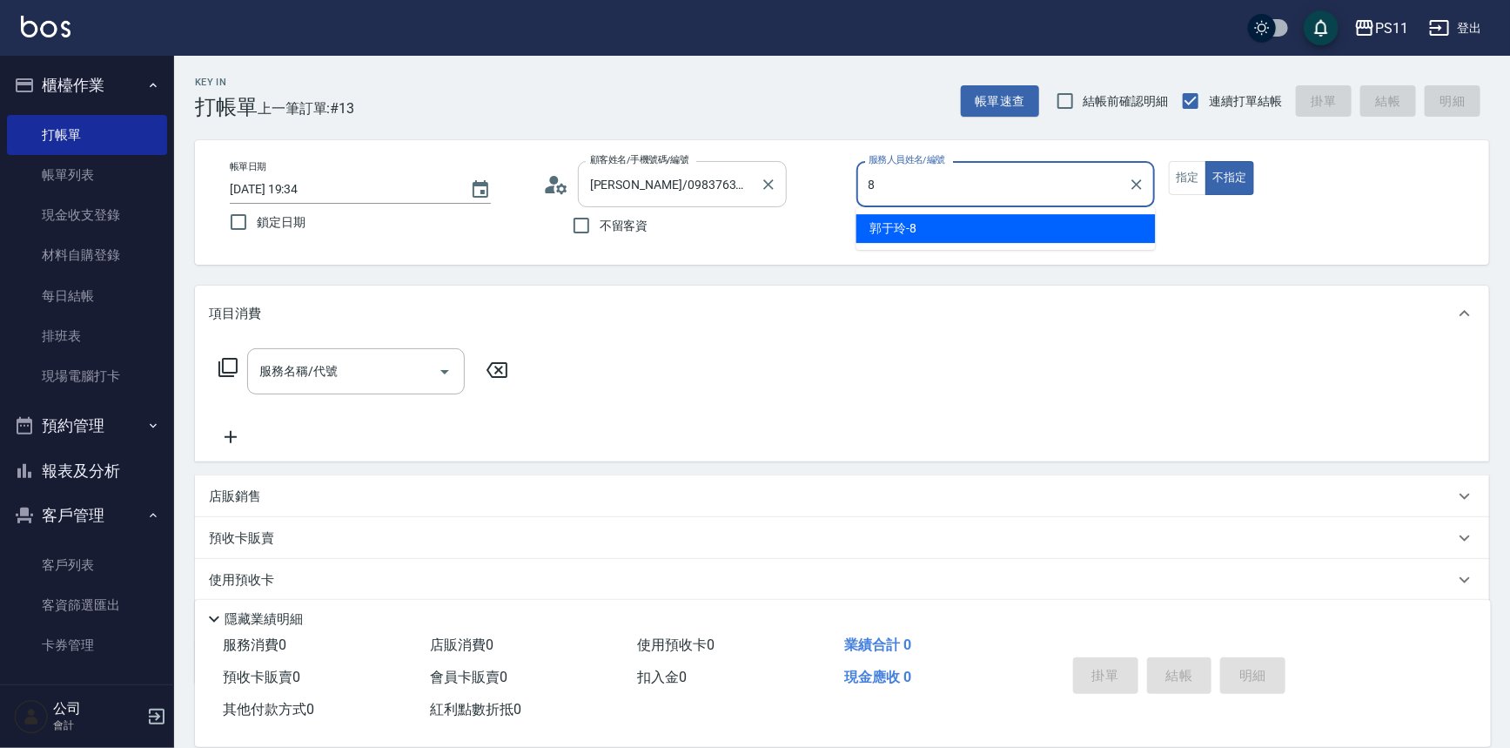
type input "郭于玲-8"
type button "false"
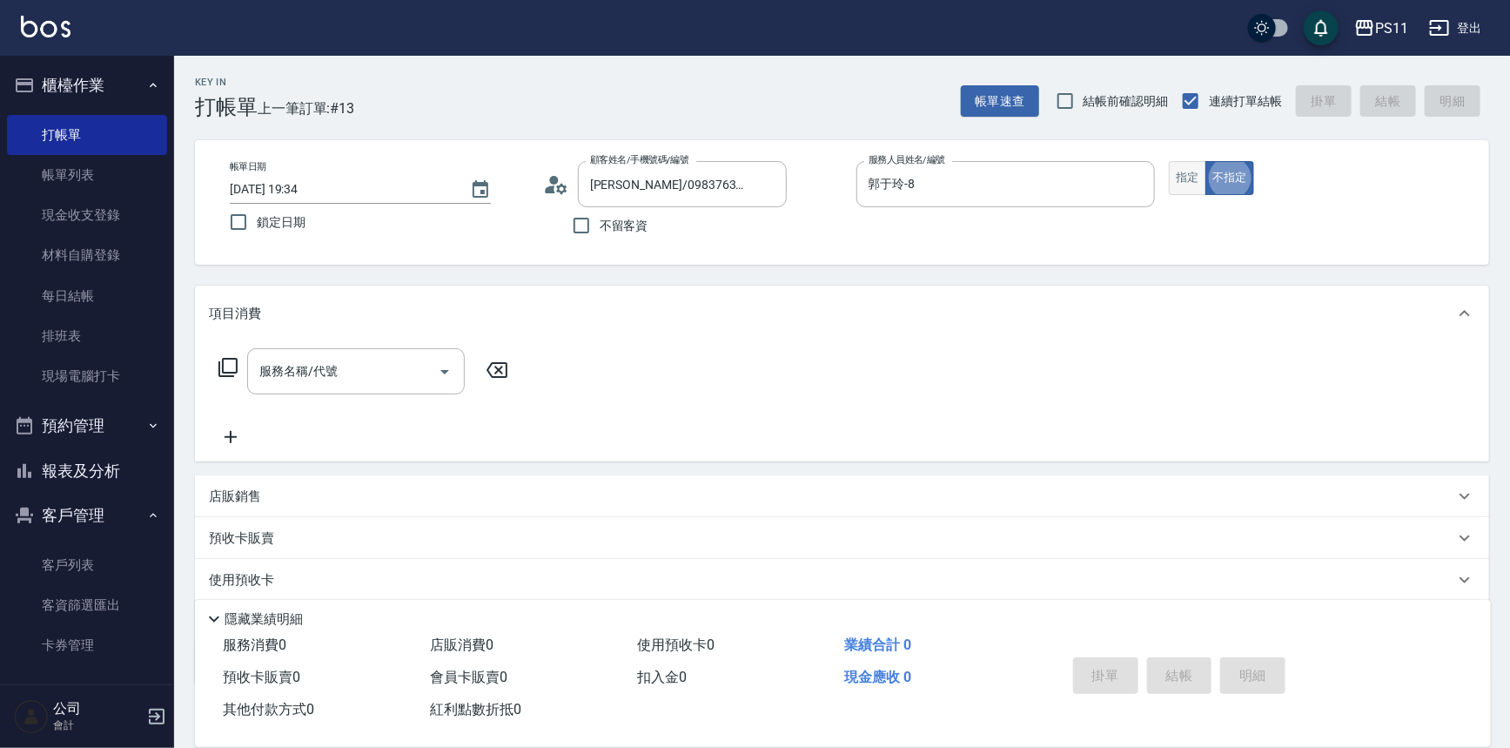
click at [1186, 170] on button "指定" at bounding box center [1187, 178] width 37 height 34
click at [230, 361] on icon at bounding box center [228, 367] width 21 height 21
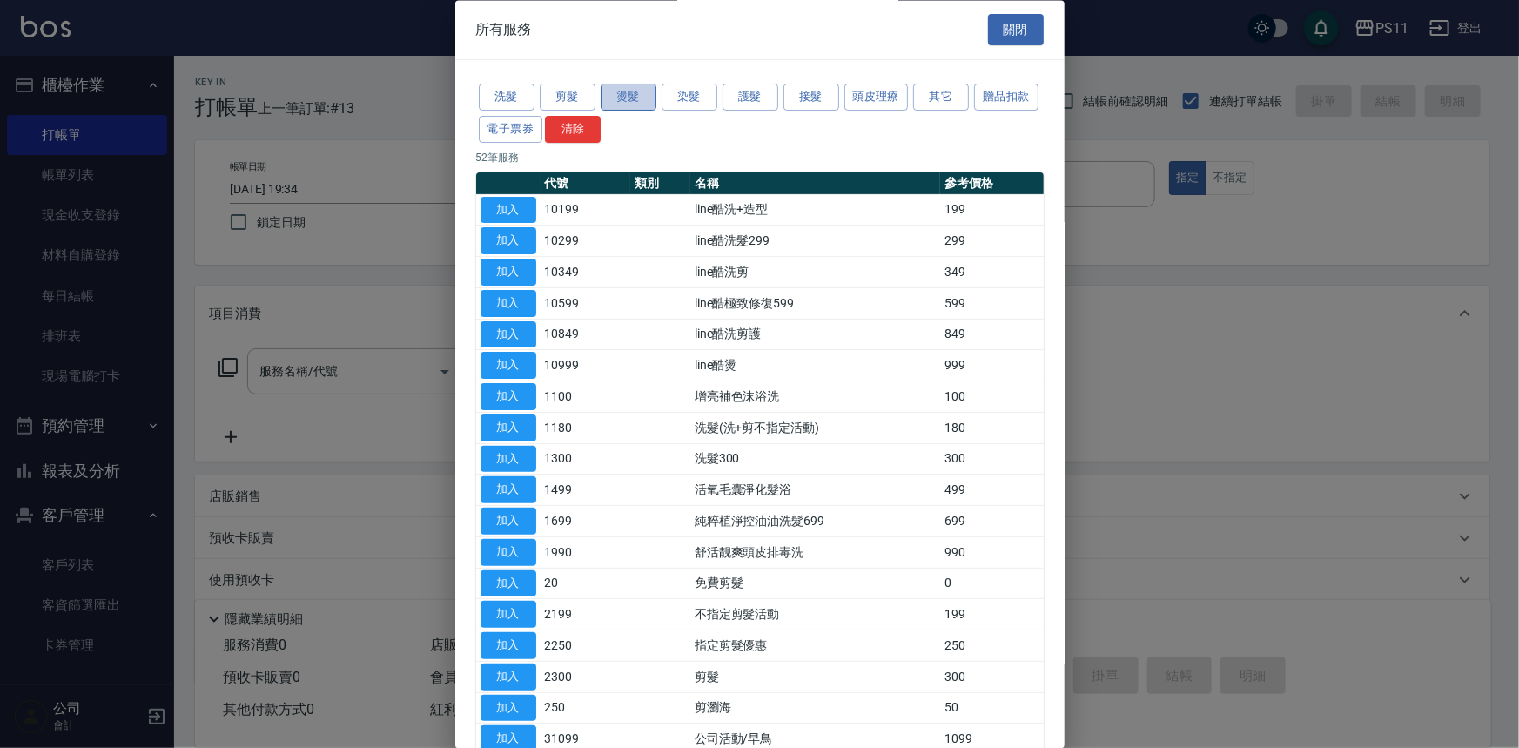
click at [640, 84] on button "燙髮" at bounding box center [629, 97] width 56 height 27
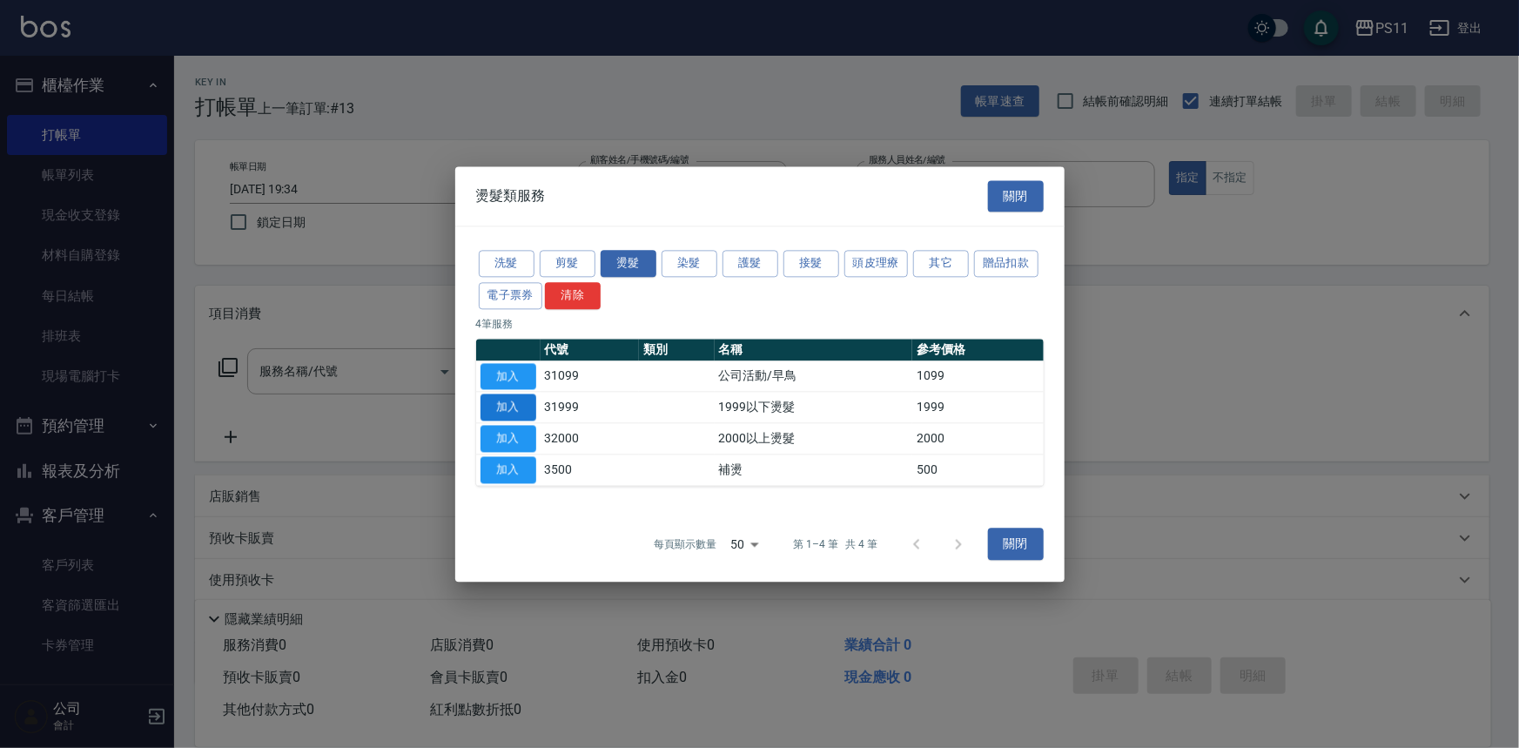
click at [506, 411] on button "加入" at bounding box center [508, 407] width 56 height 27
type input "1999以下燙髮(31999)"
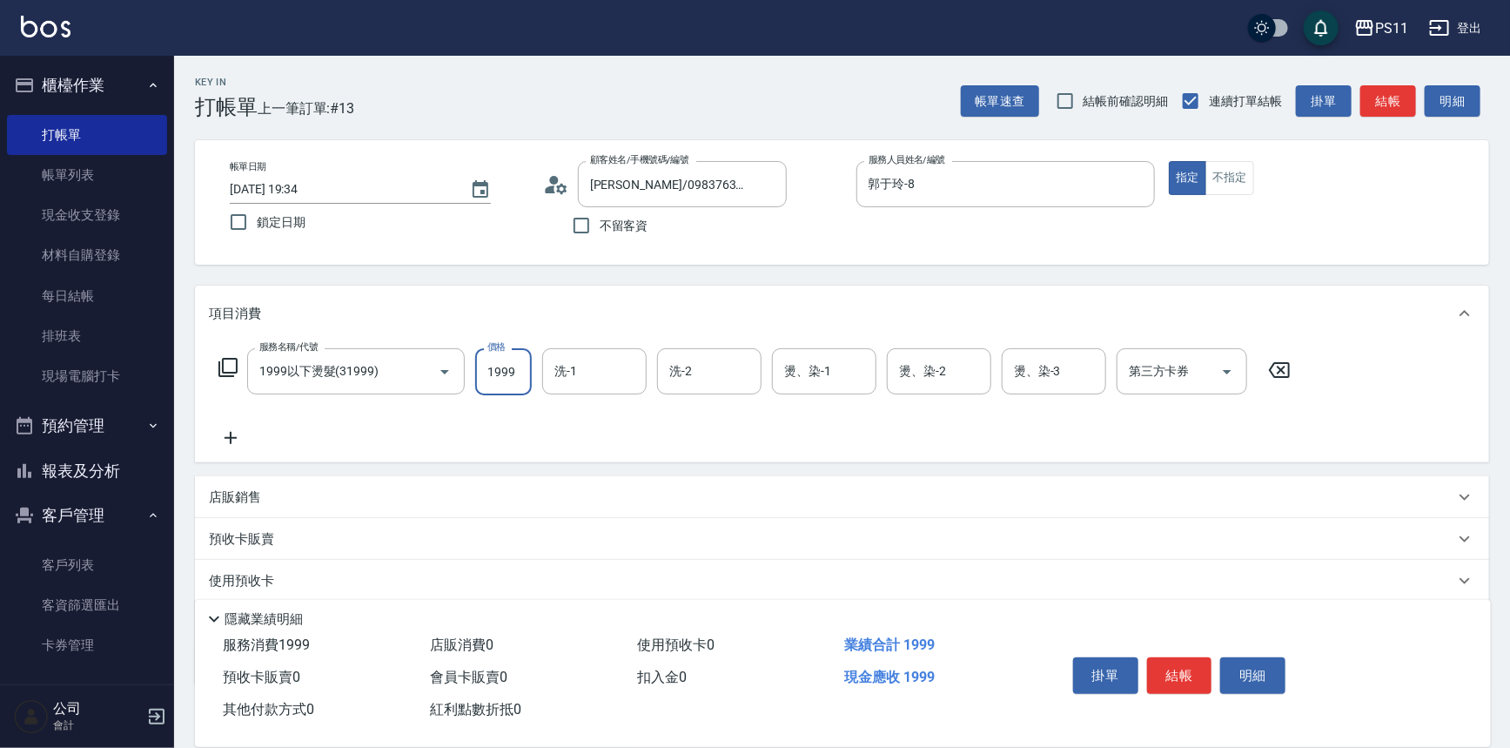
click at [514, 382] on input "1999" at bounding box center [503, 371] width 57 height 47
type input "2125"
type input "James-20"
click at [226, 450] on div "服務名稱/代號 1999以下燙髮(31999) 服務名稱/代號 價格 2125 價格 洗-1 James-20 洗-1 洗-2 洗-2 燙、染-1 James…" at bounding box center [842, 401] width 1294 height 121
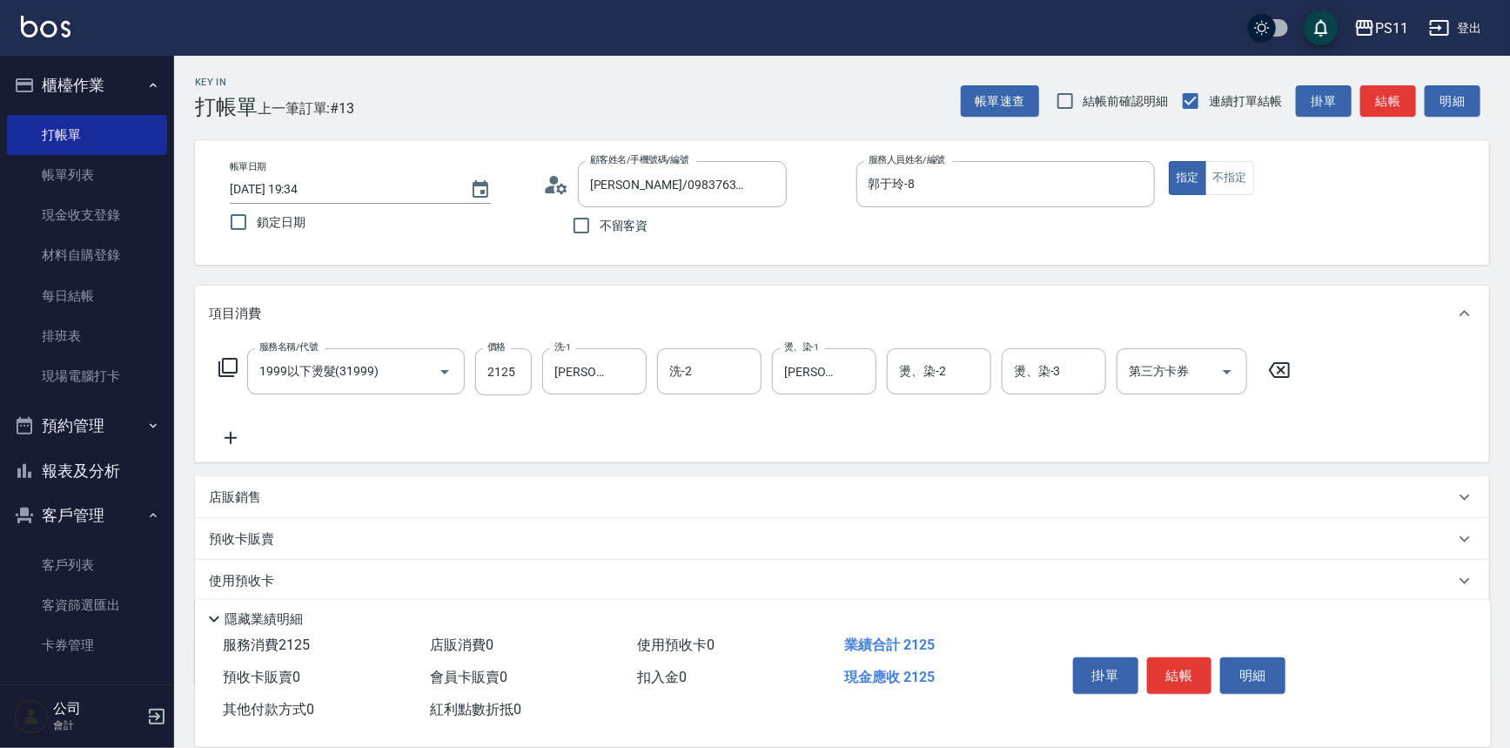
click at [241, 436] on icon at bounding box center [231, 437] width 44 height 21
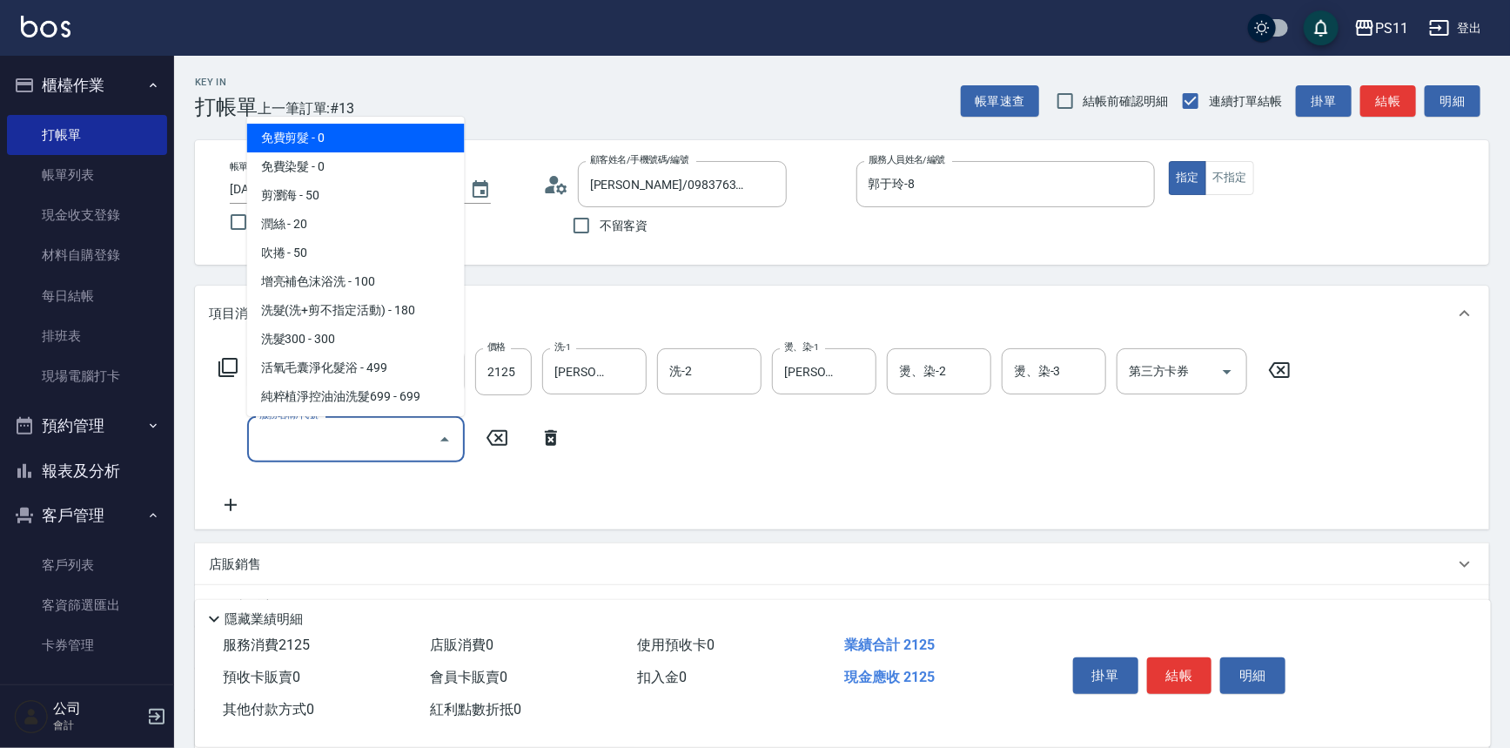
click at [341, 436] on input "服務名稱/代號" at bounding box center [343, 439] width 176 height 30
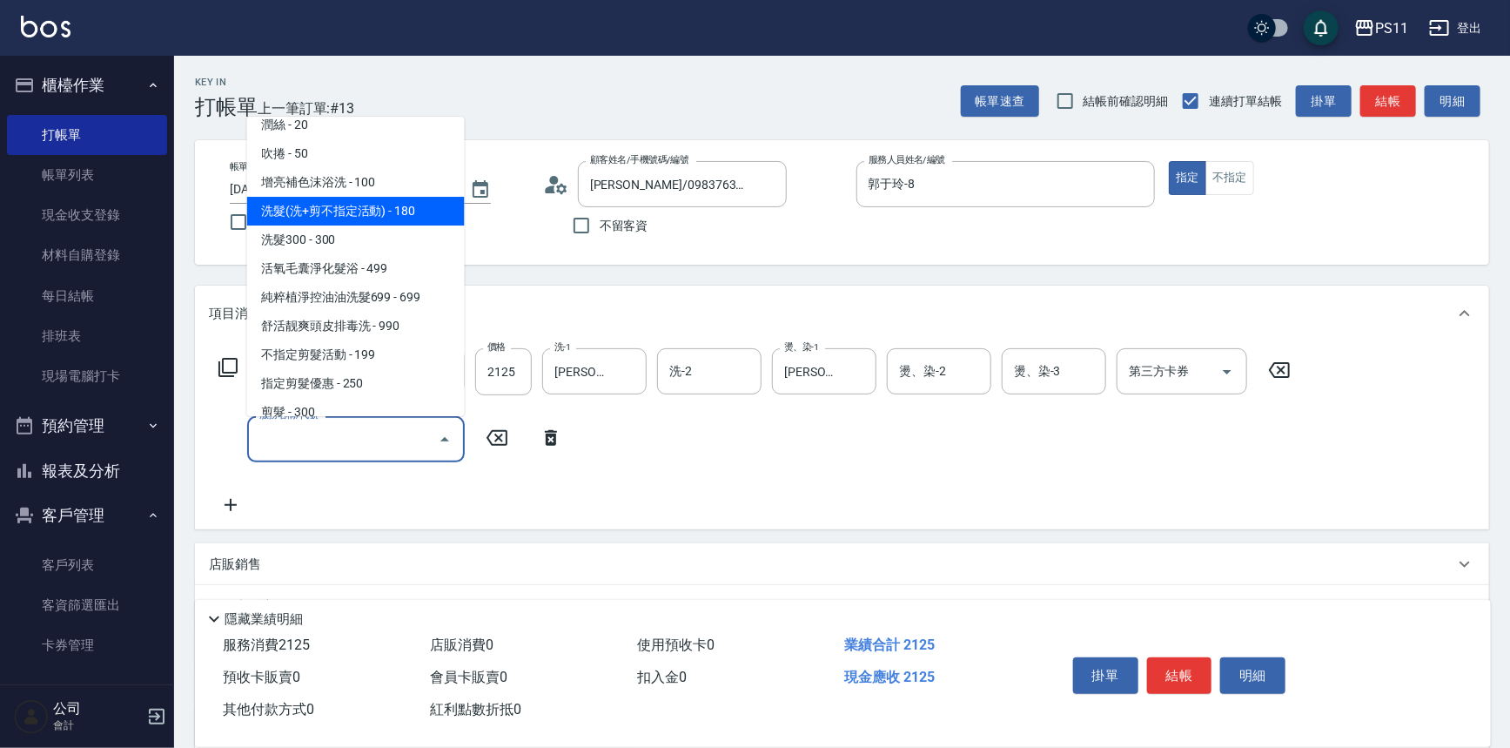
scroll to position [237, 0]
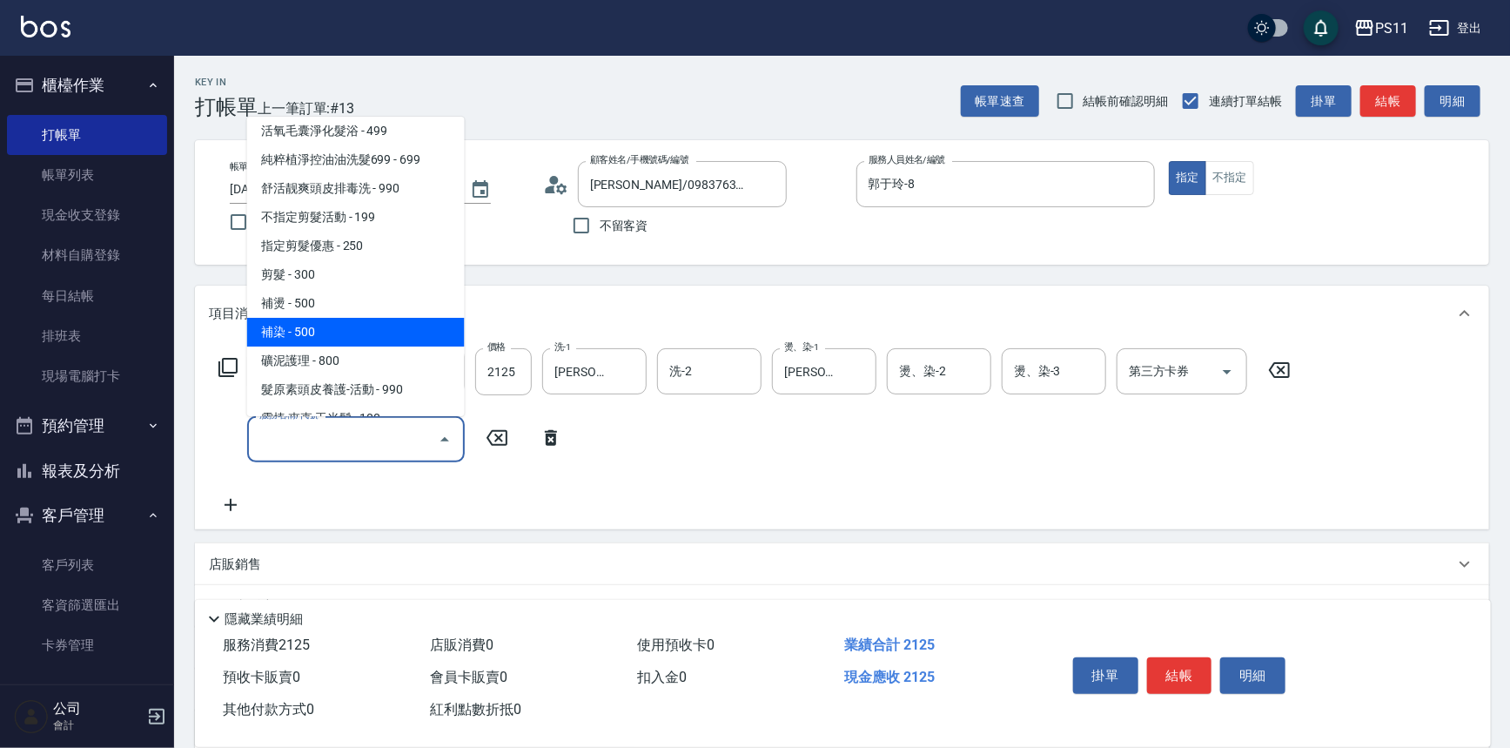
click at [366, 329] on span "補染 - 500" at bounding box center [356, 332] width 218 height 29
type input "補染(4500)"
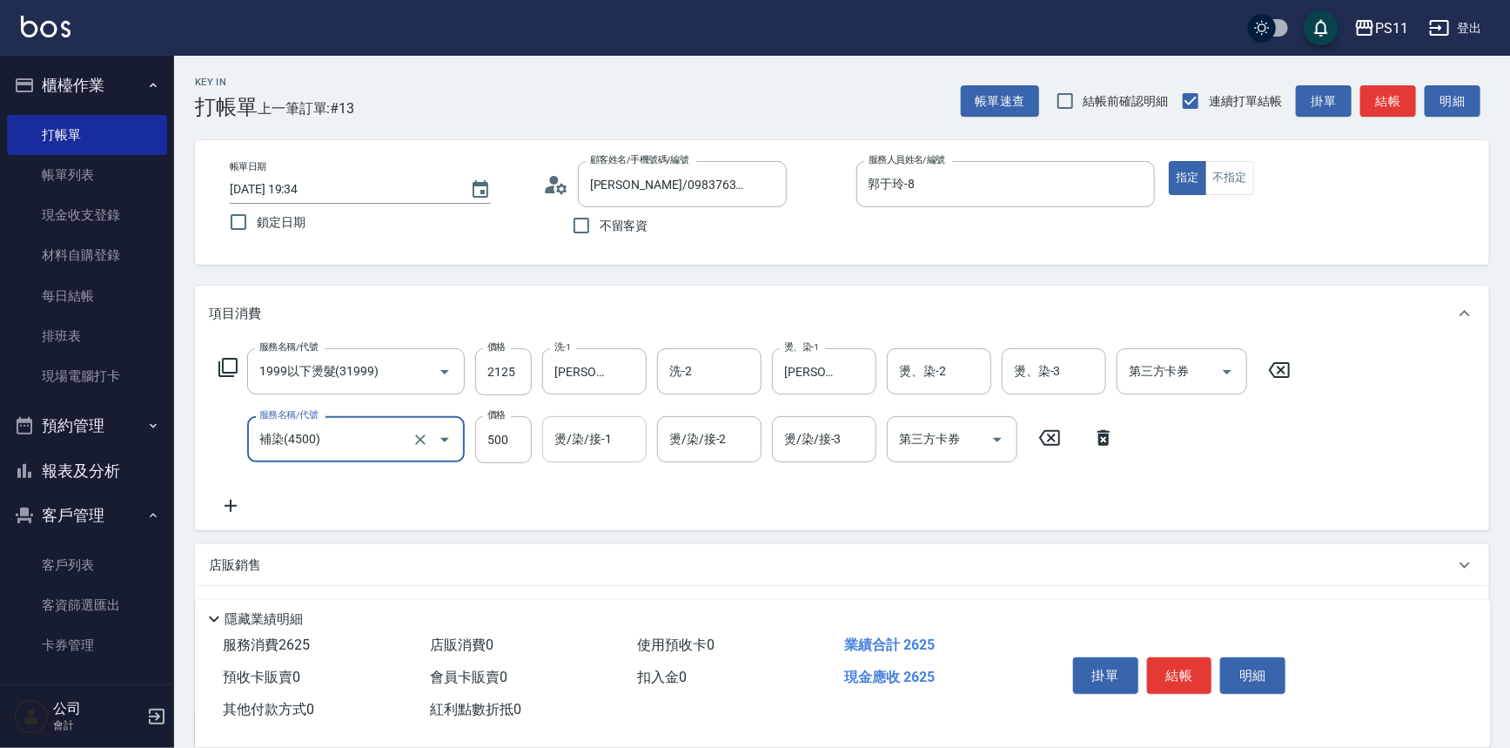
click at [609, 431] on input "燙/染/接-1" at bounding box center [594, 439] width 89 height 30
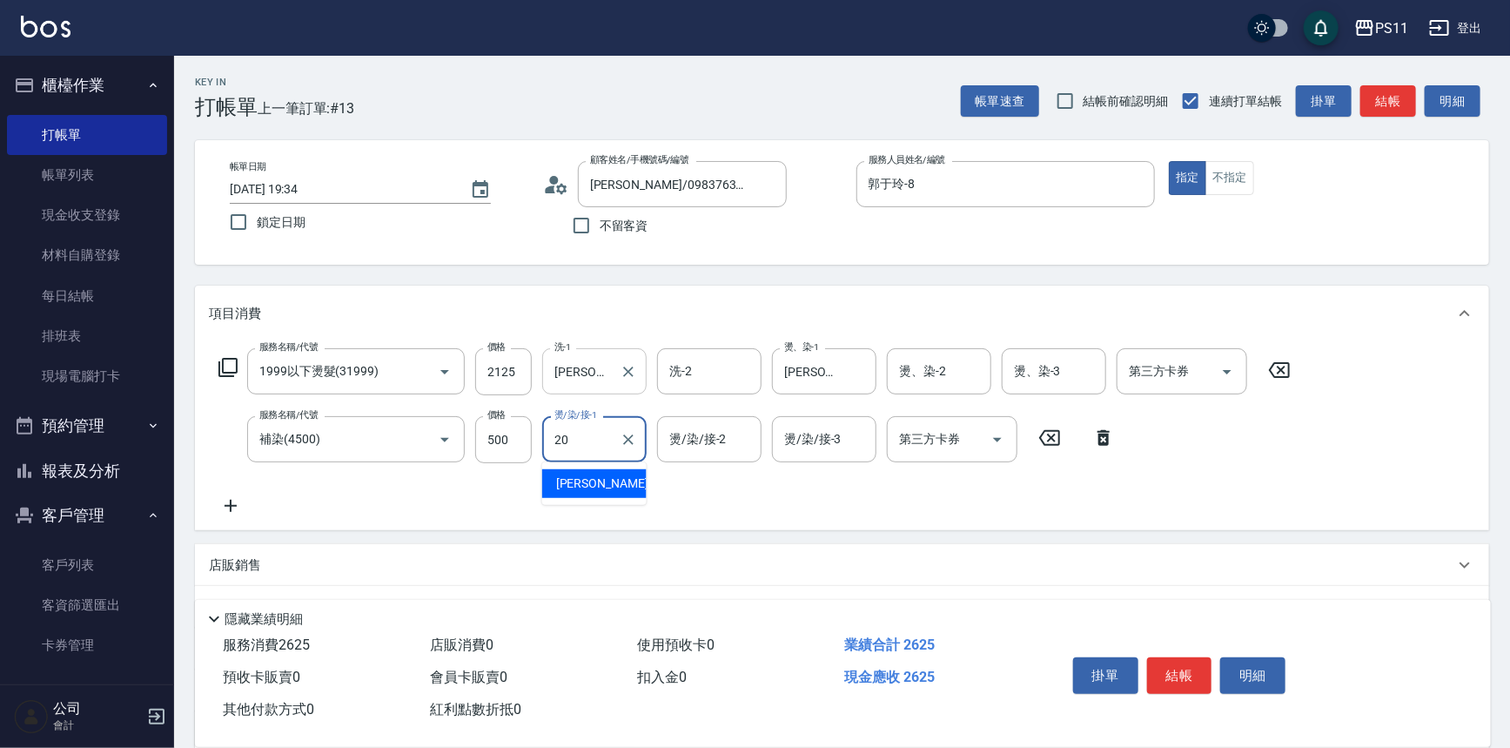
type input "James-20"
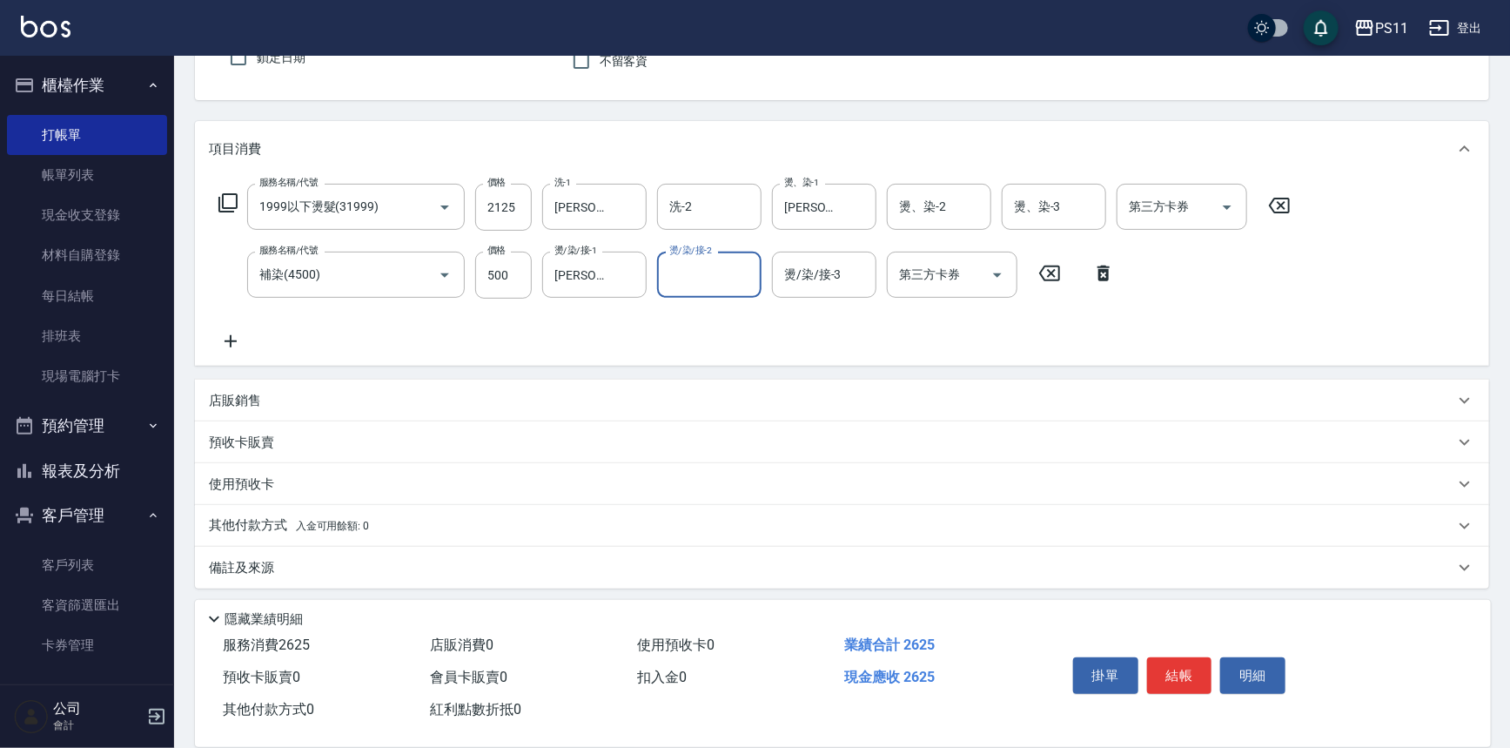
scroll to position [168, 0]
click at [226, 339] on icon at bounding box center [231, 337] width 44 height 21
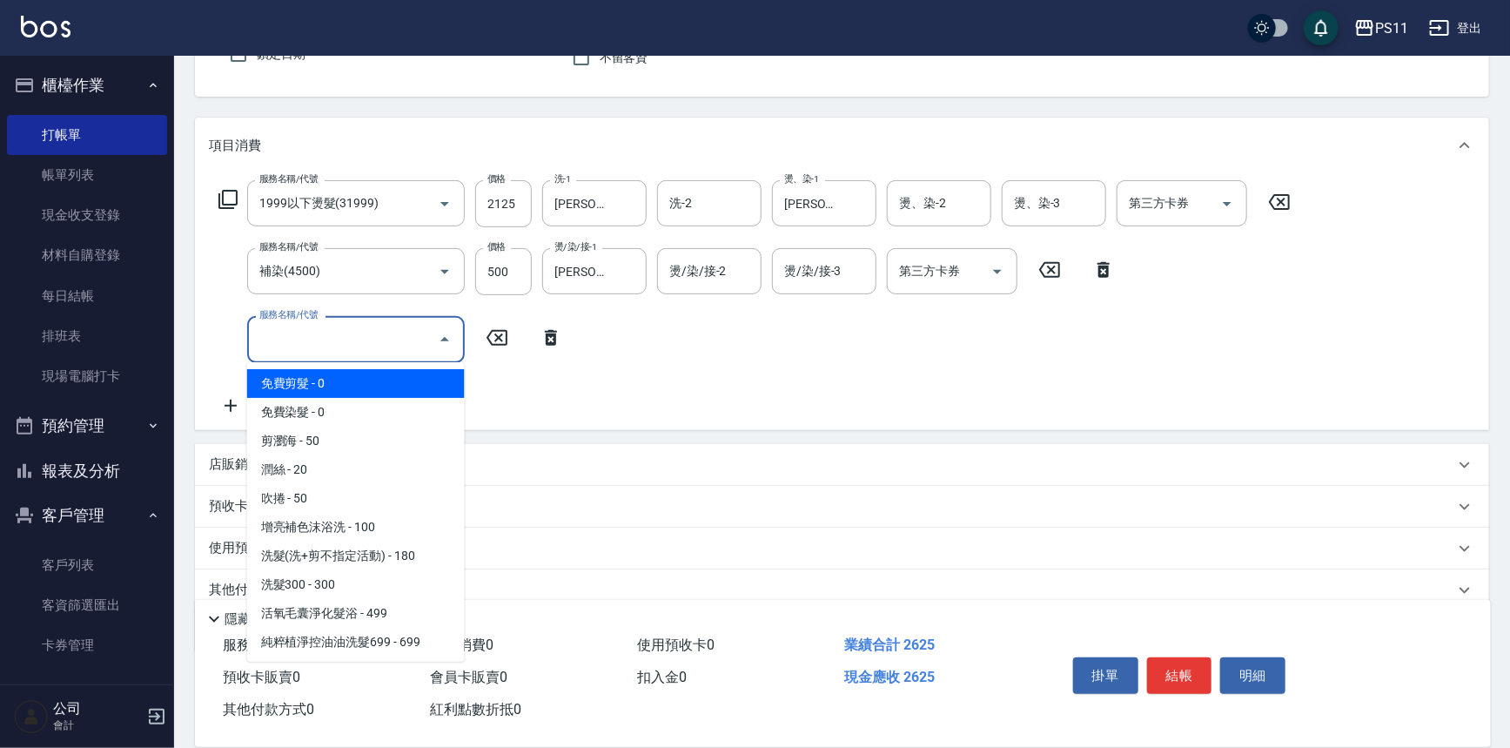
click at [351, 340] on input "服務名稱/代號" at bounding box center [343, 339] width 176 height 30
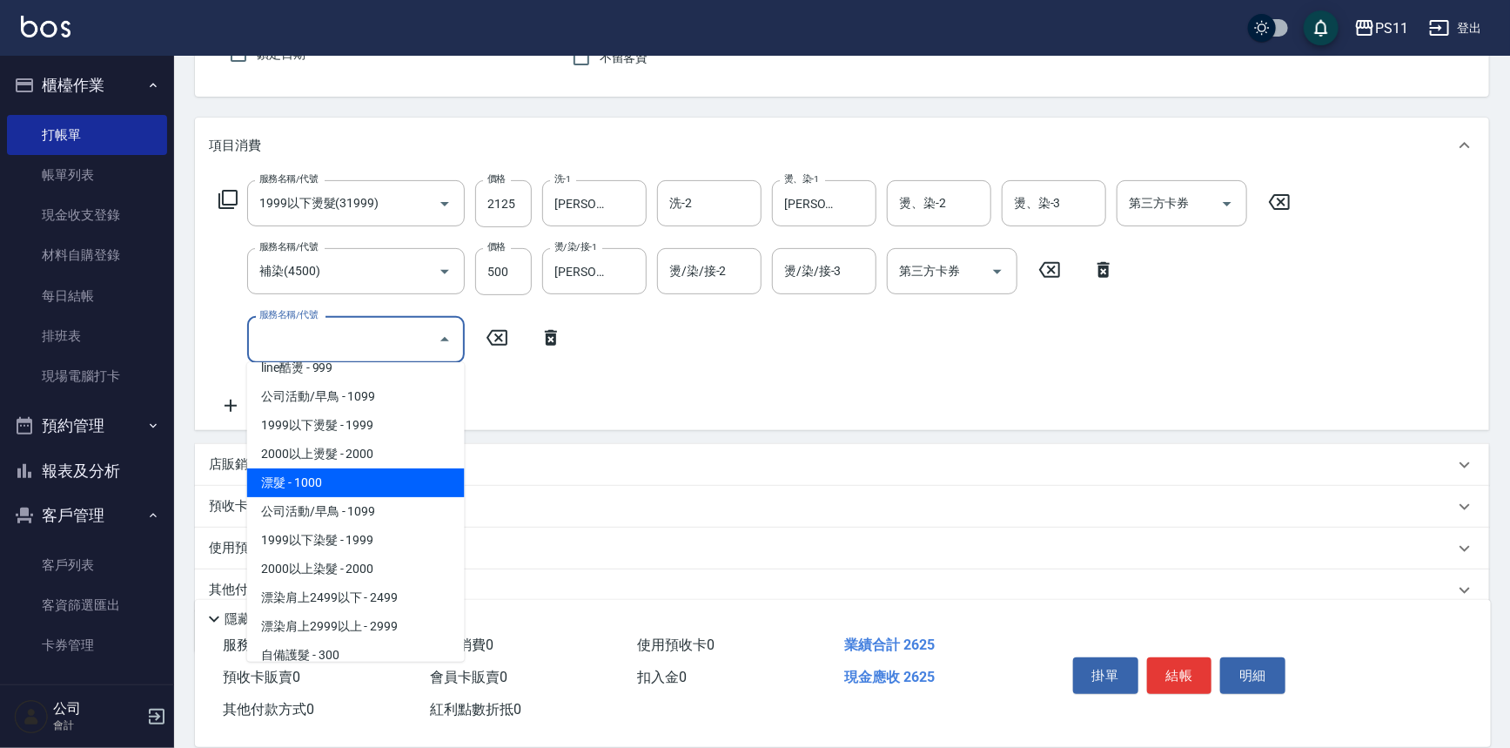
scroll to position [1028, 0]
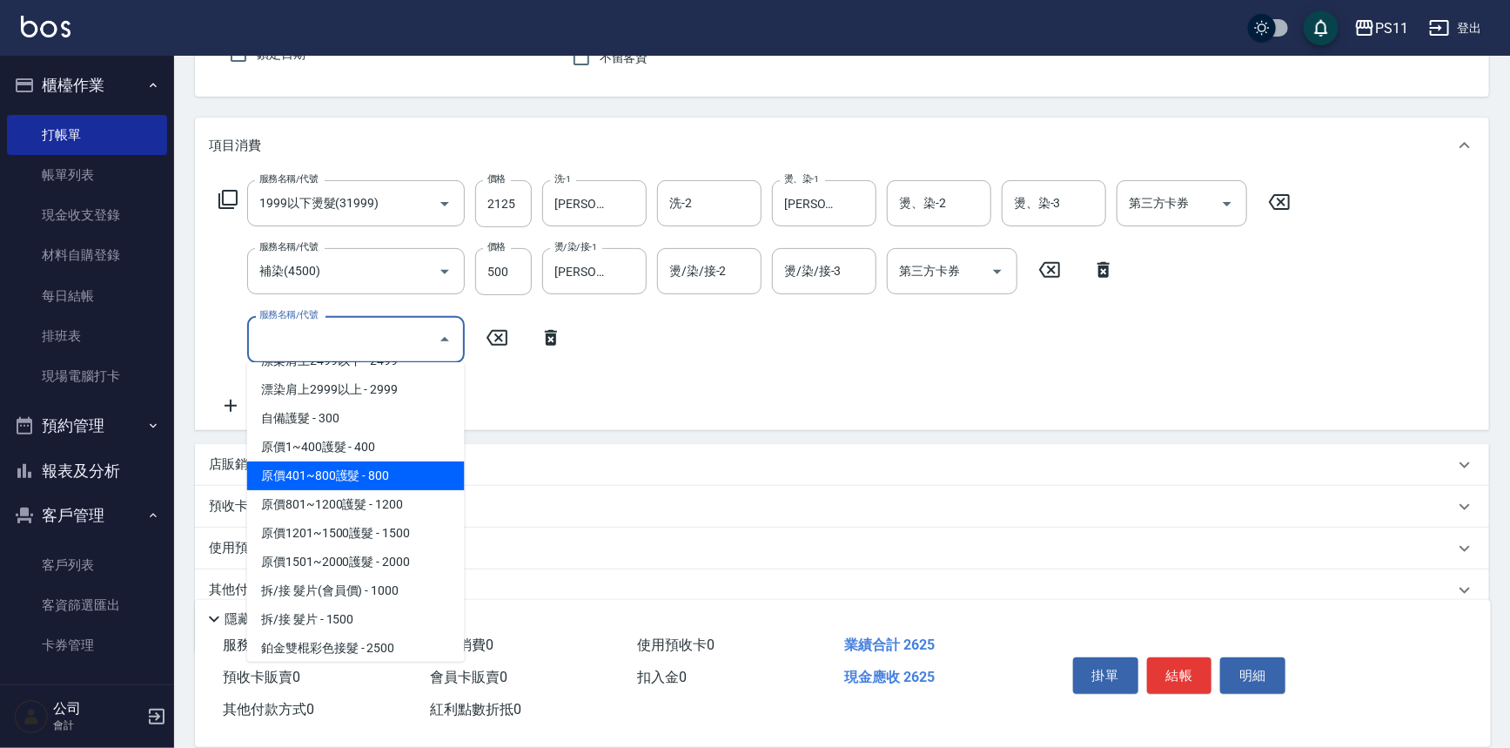
click at [420, 472] on span "原價401~800護髮 - 800" at bounding box center [356, 475] width 218 height 29
type input "原價401~800護髮(50800)"
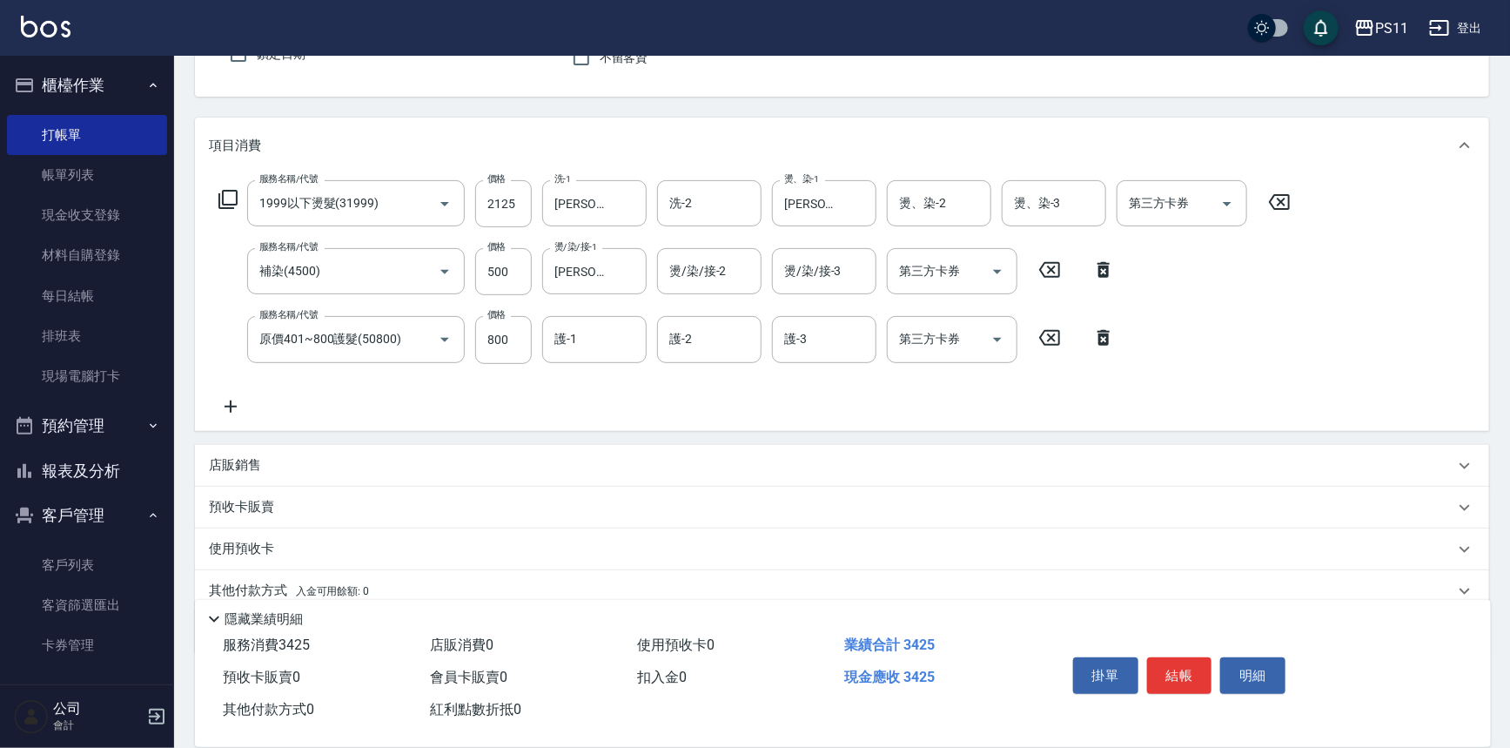
click at [598, 311] on div "服務名稱/代號 1999以下燙髮(31999) 服務名稱/代號 價格 2125 價格 洗-1 James-20 洗-1 洗-2 洗-2 燙、染-1 James…" at bounding box center [755, 298] width 1092 height 236
click at [600, 333] on input "護-1" at bounding box center [594, 339] width 89 height 30
type input "James-20"
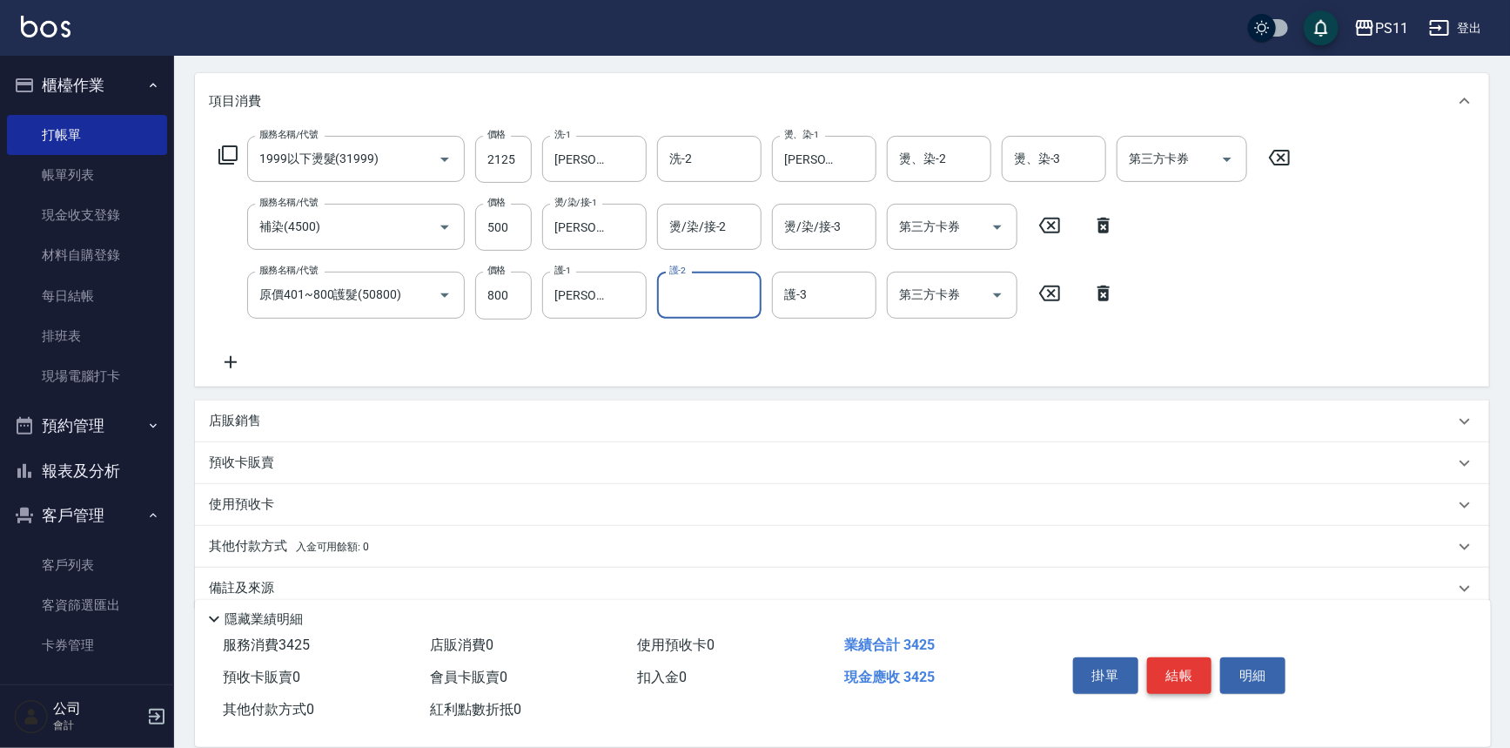
scroll to position [236, 0]
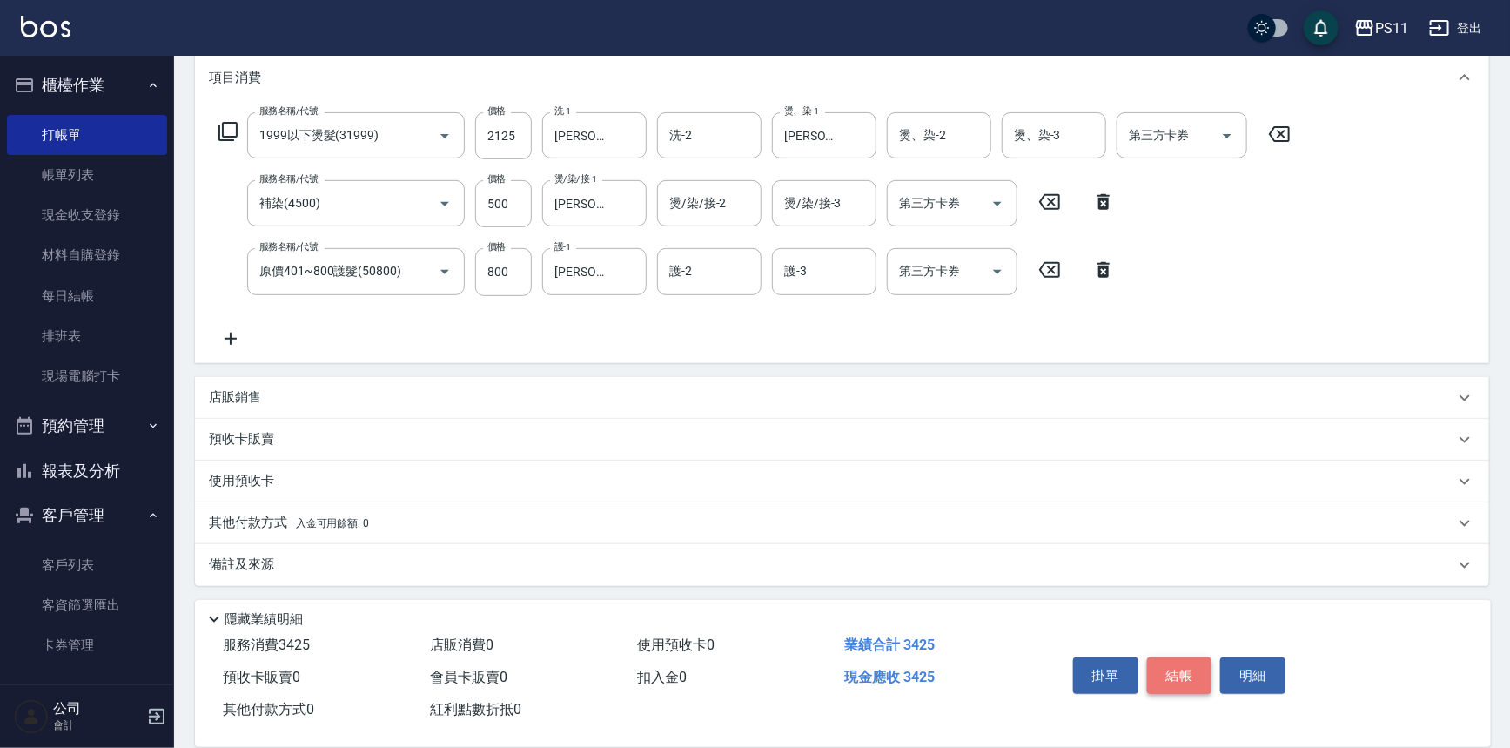
click at [1162, 670] on button "結帳" at bounding box center [1179, 675] width 65 height 37
type input "2025/09/22 19:35"
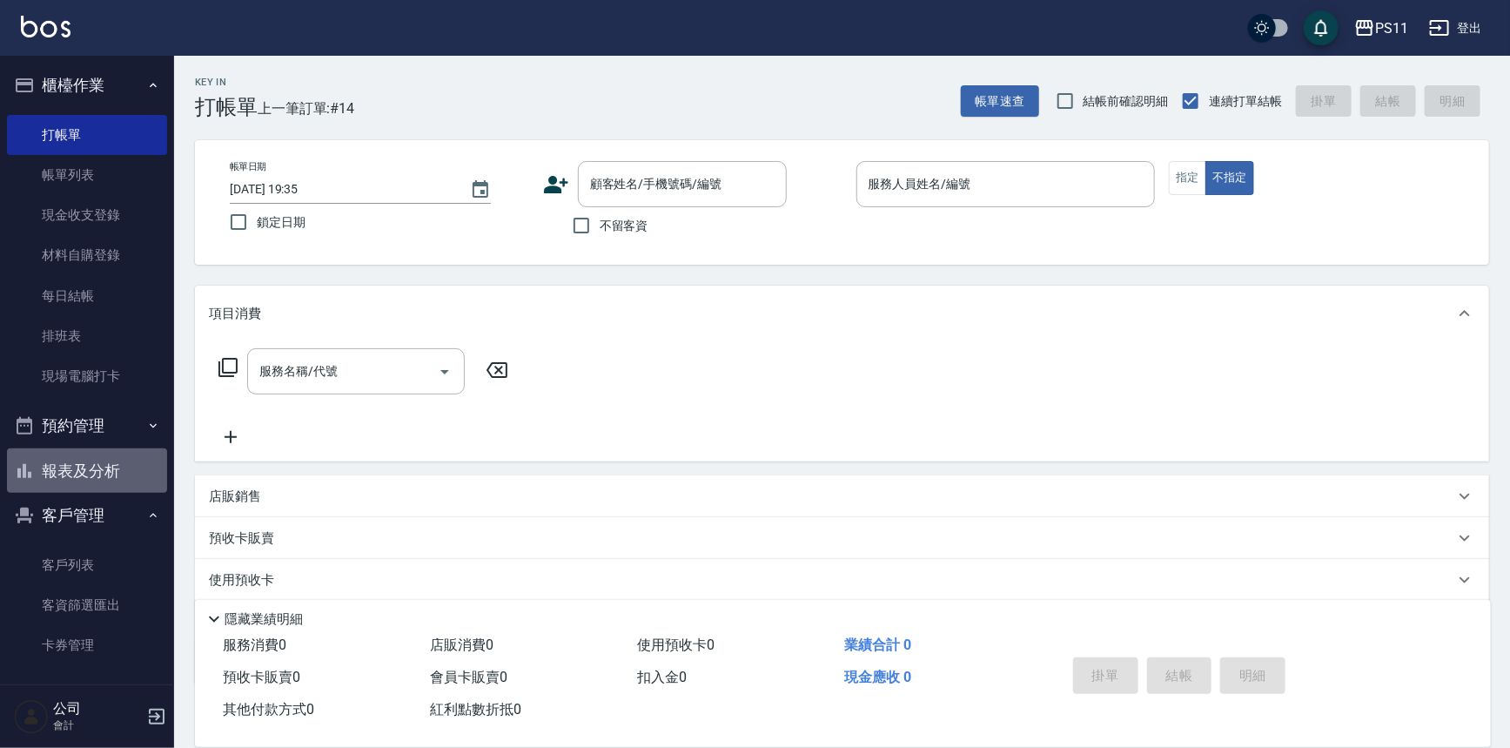
click at [105, 461] on button "報表及分析" at bounding box center [87, 470] width 160 height 45
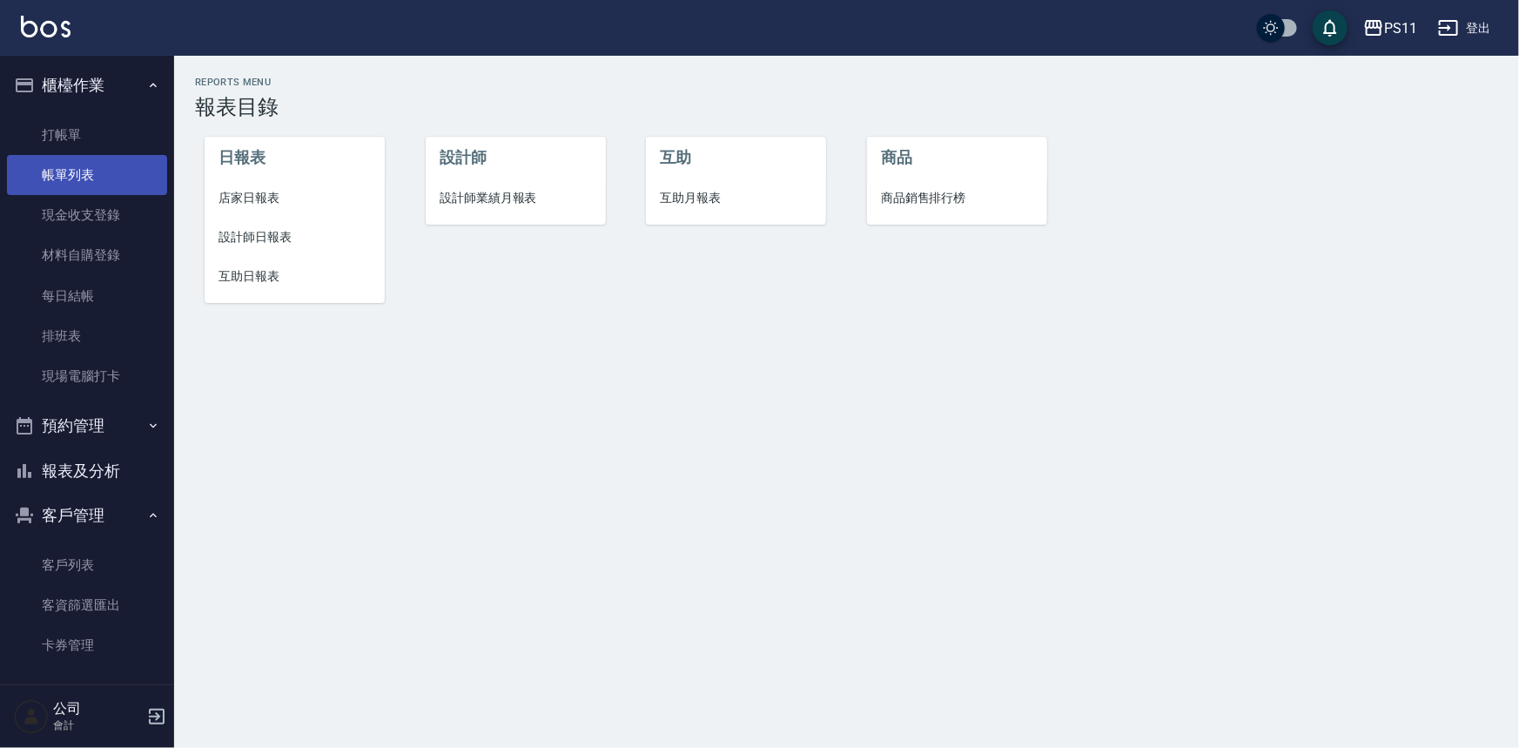
click at [120, 167] on link "帳單列表" at bounding box center [87, 175] width 160 height 40
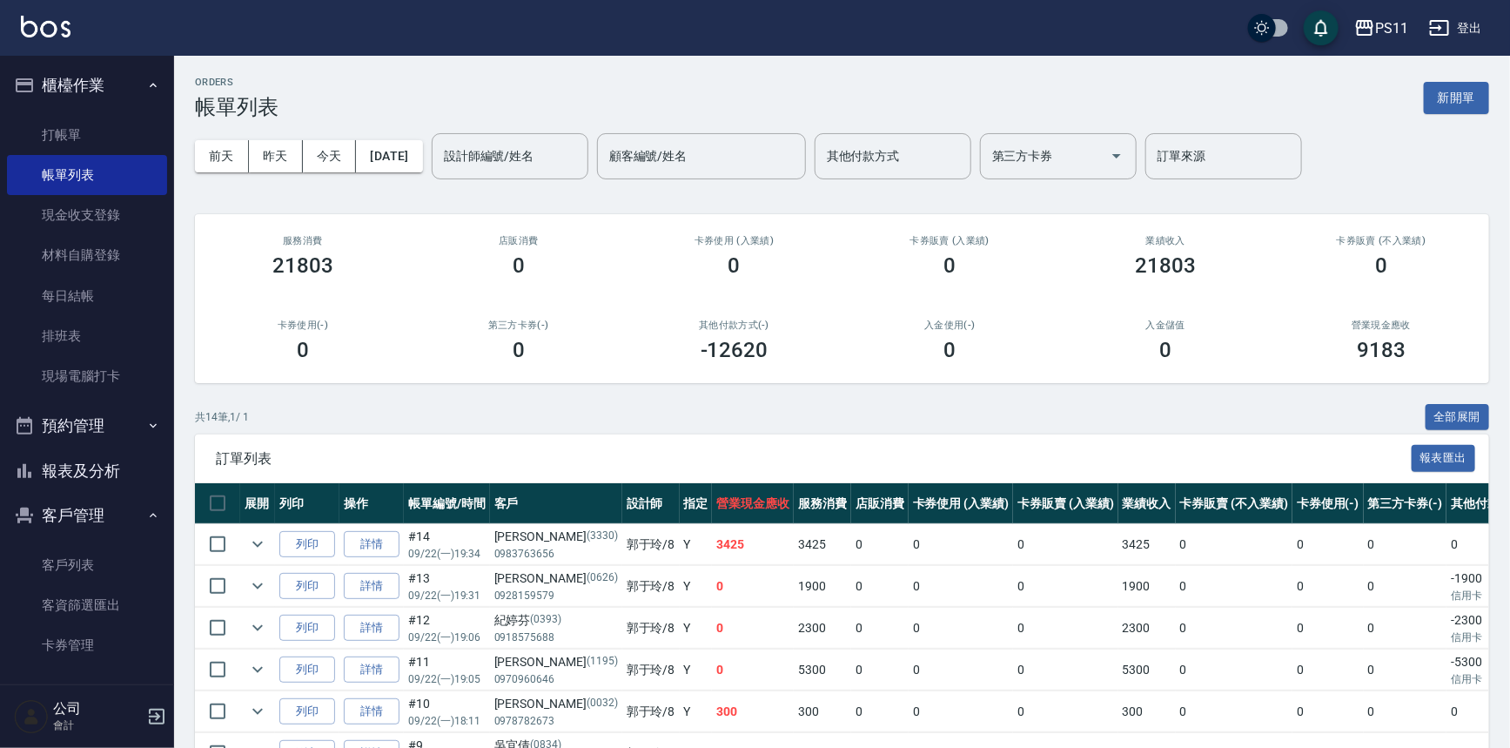
click at [97, 464] on button "報表及分析" at bounding box center [87, 470] width 160 height 45
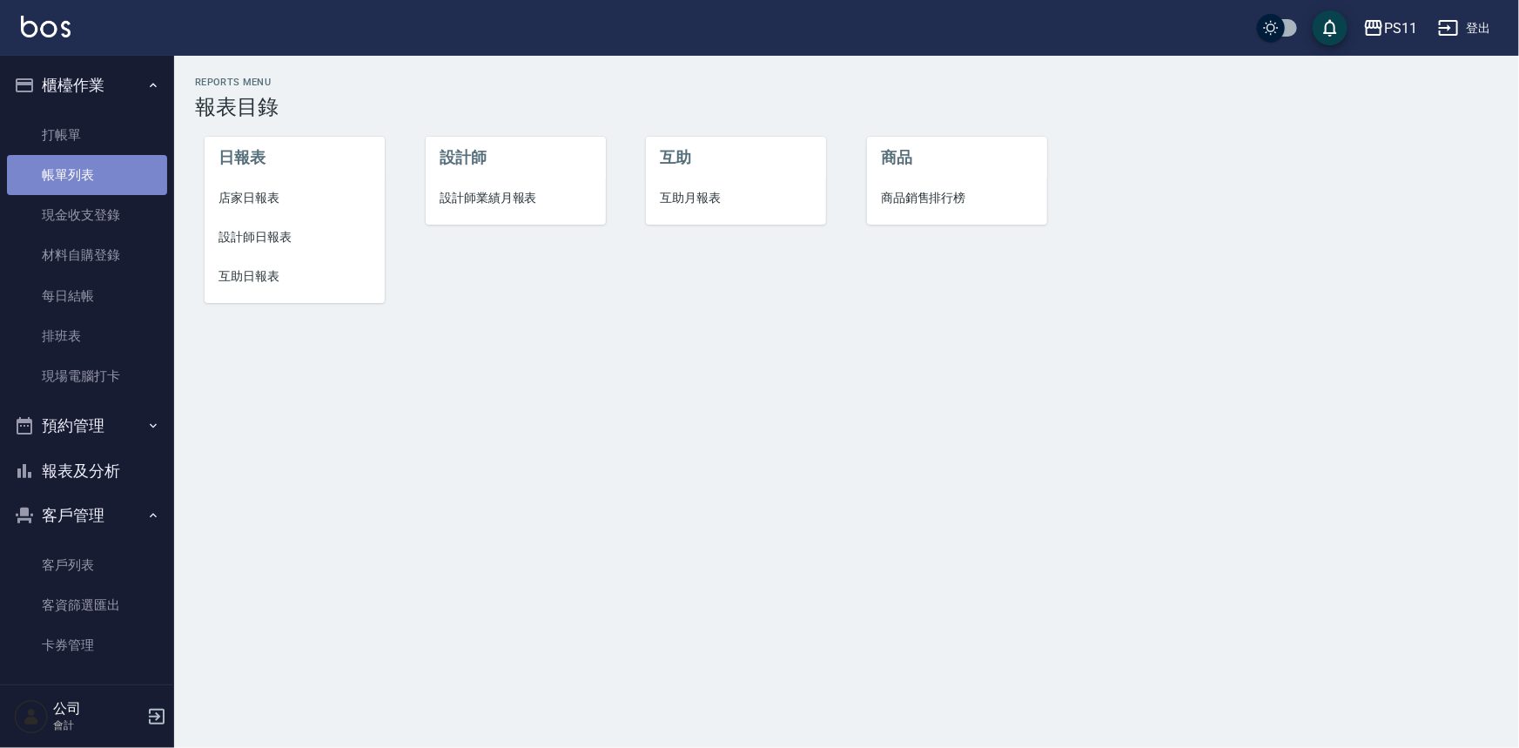
click at [111, 174] on link "帳單列表" at bounding box center [87, 175] width 160 height 40
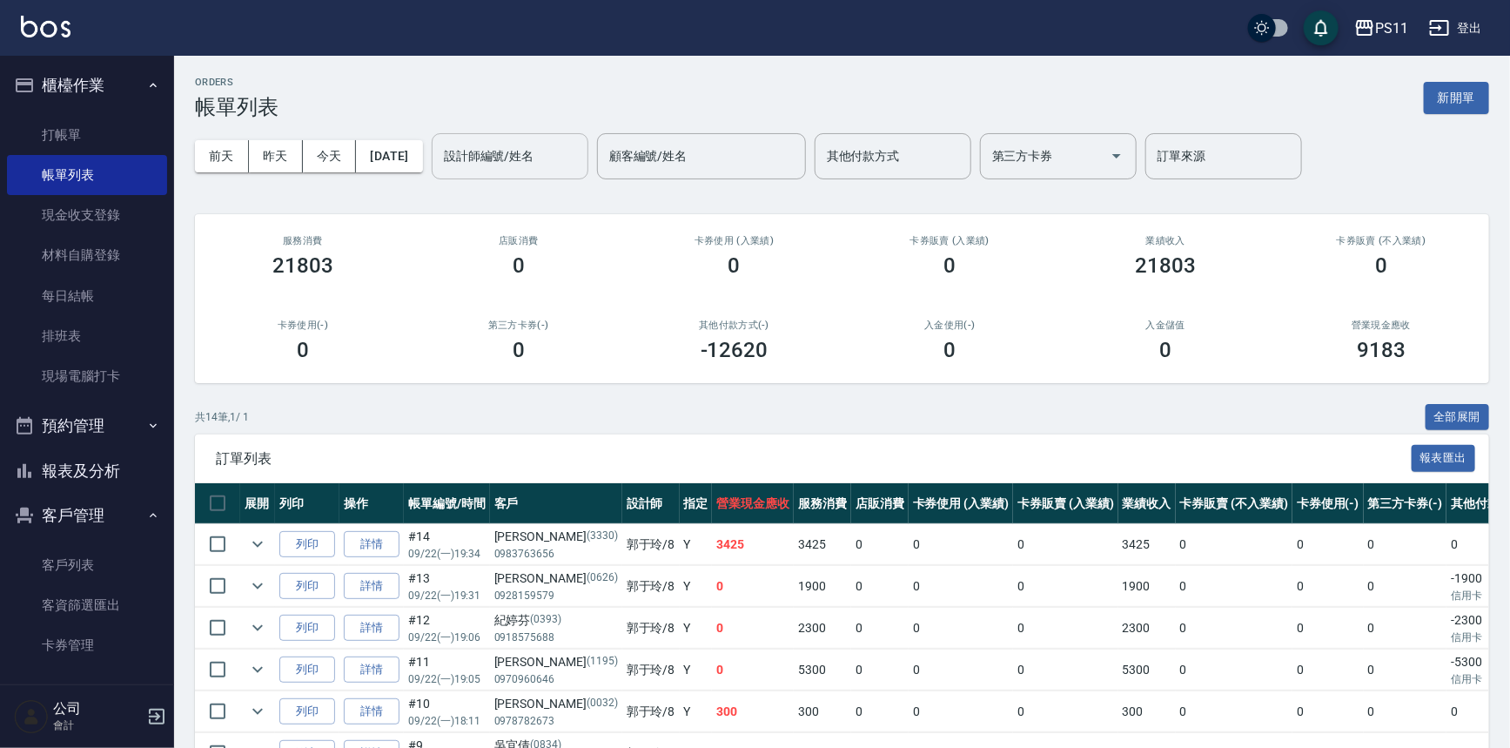
click at [550, 173] on div "設計師編號/姓名" at bounding box center [510, 156] width 157 height 46
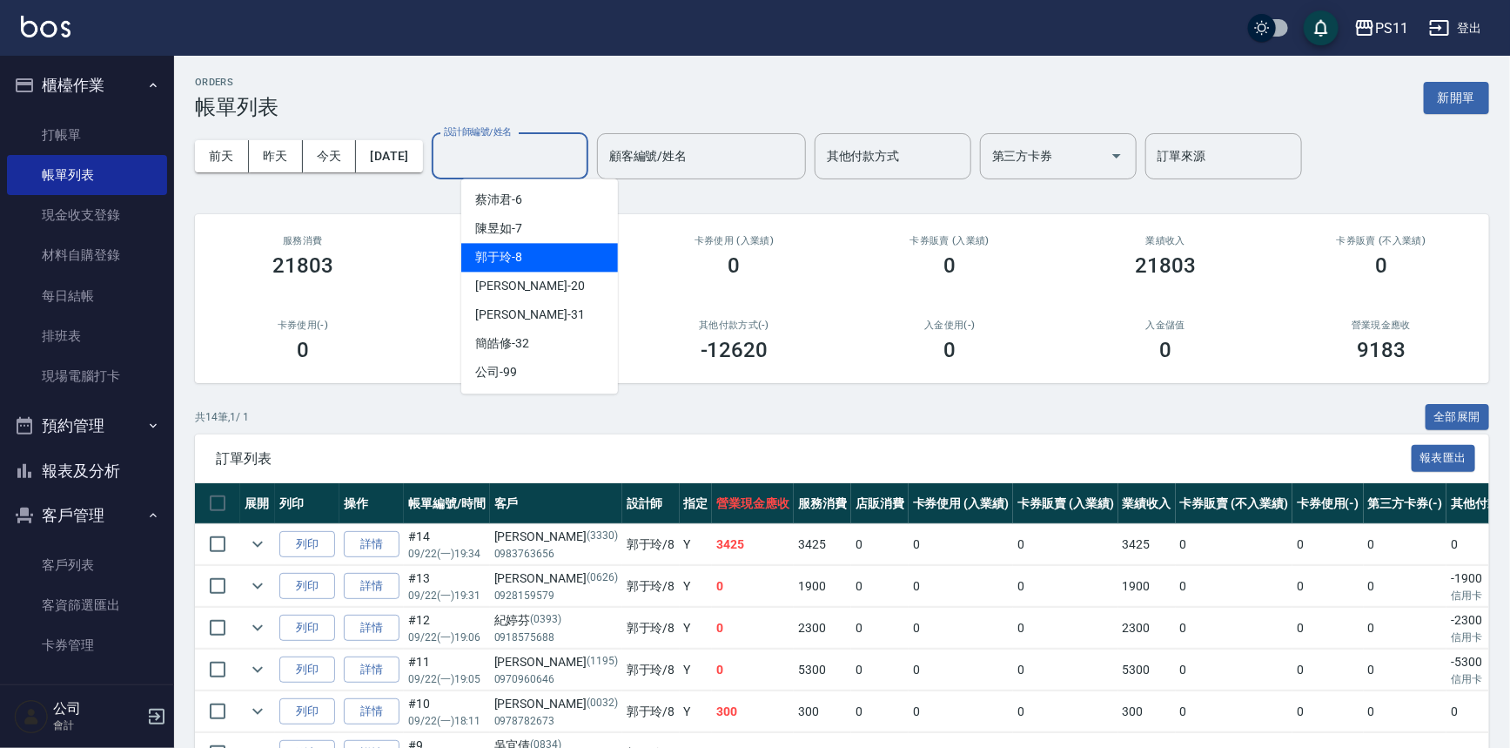
click at [538, 255] on div "郭于玲 -8" at bounding box center [539, 257] width 157 height 29
type input "郭于玲-8"
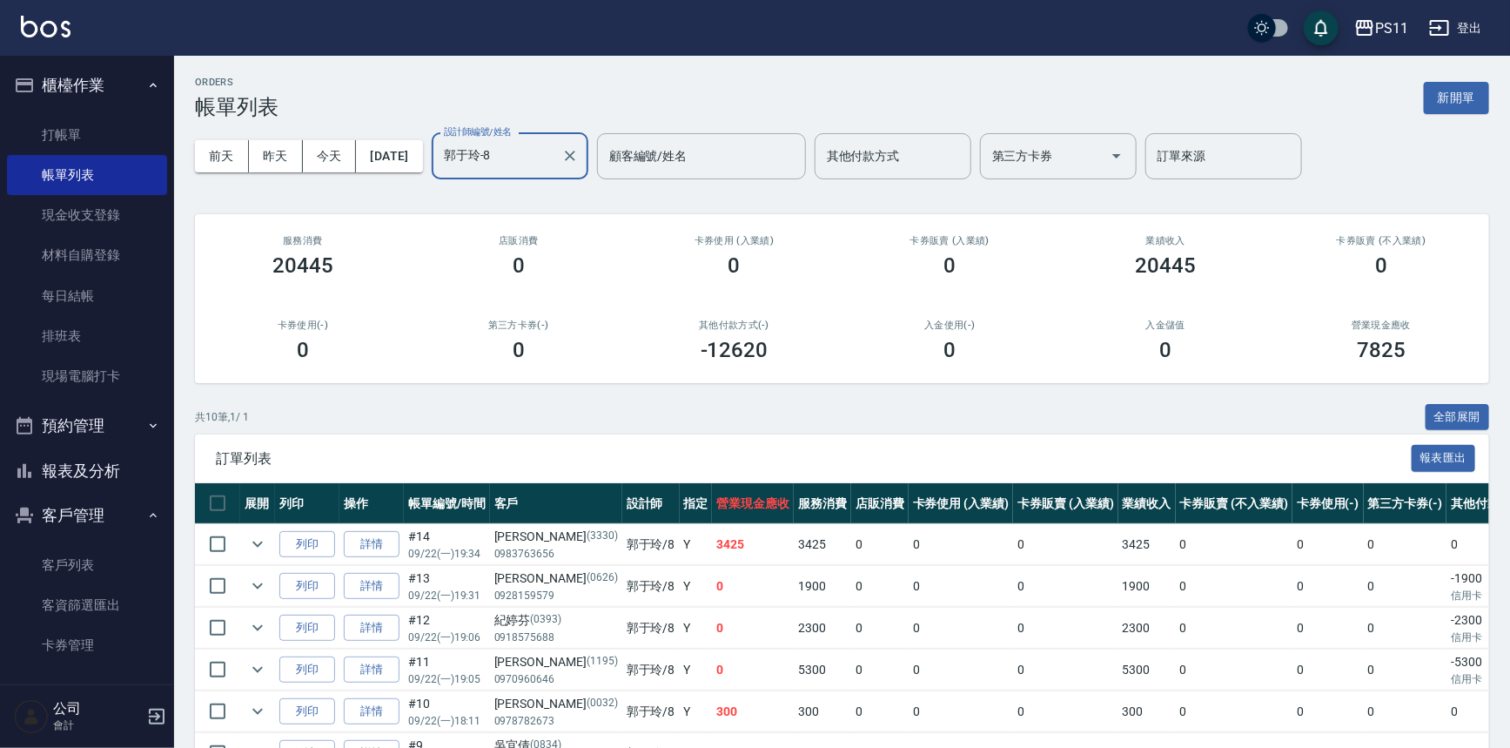
scroll to position [78, 0]
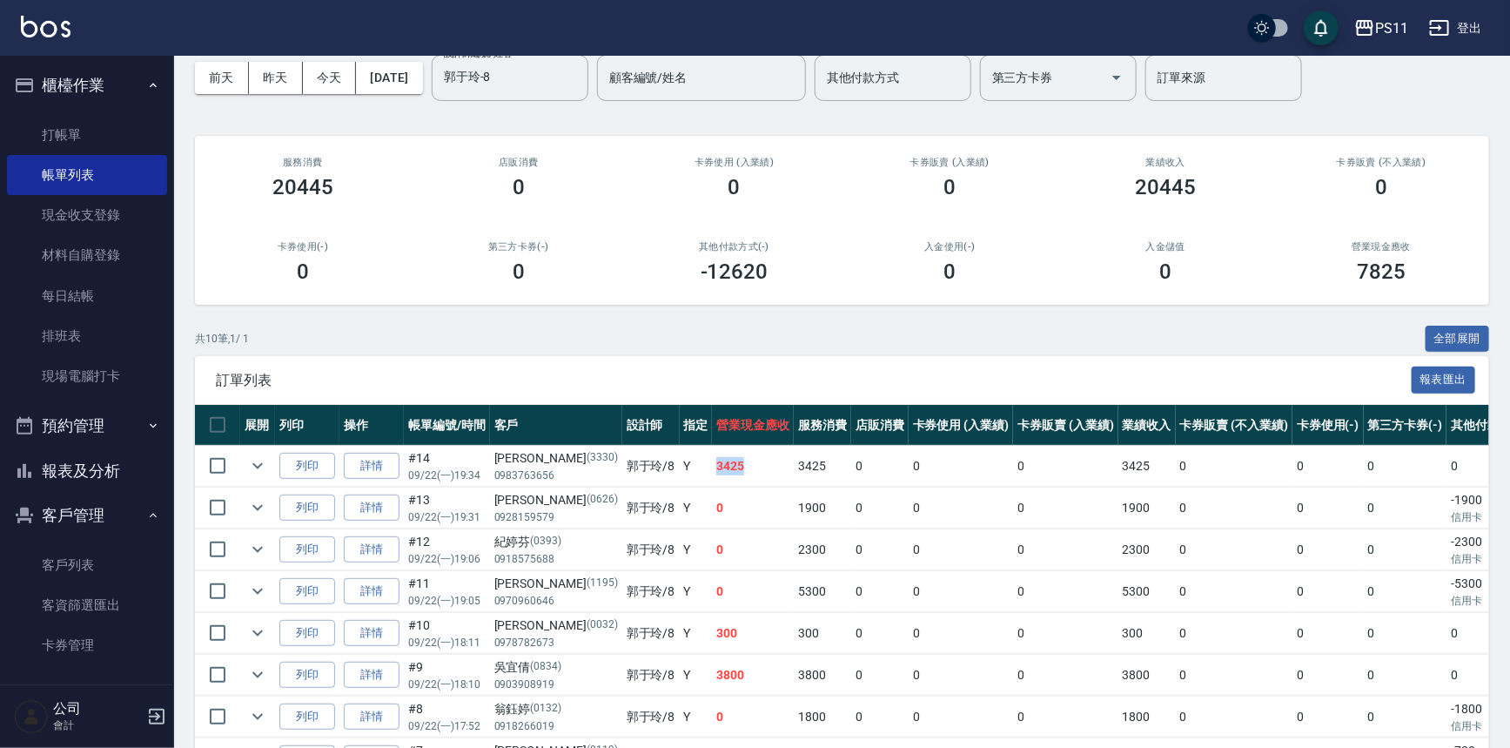
drag, startPoint x: 655, startPoint y: 459, endPoint x: 689, endPoint y: 467, distance: 35.0
click at [689, 467] on tr "列印 詳情 #14 09/22 (一) 19:34 劉芝軒 (3330) 0983763656 郭于玲 /8 Y 3425 3425 0 0 0 3425 0…" at bounding box center [949, 466] width 1508 height 41
click at [712, 467] on td "3425" at bounding box center [753, 466] width 82 height 41
drag, startPoint x: 702, startPoint y: 587, endPoint x: 680, endPoint y: 400, distance: 187.5
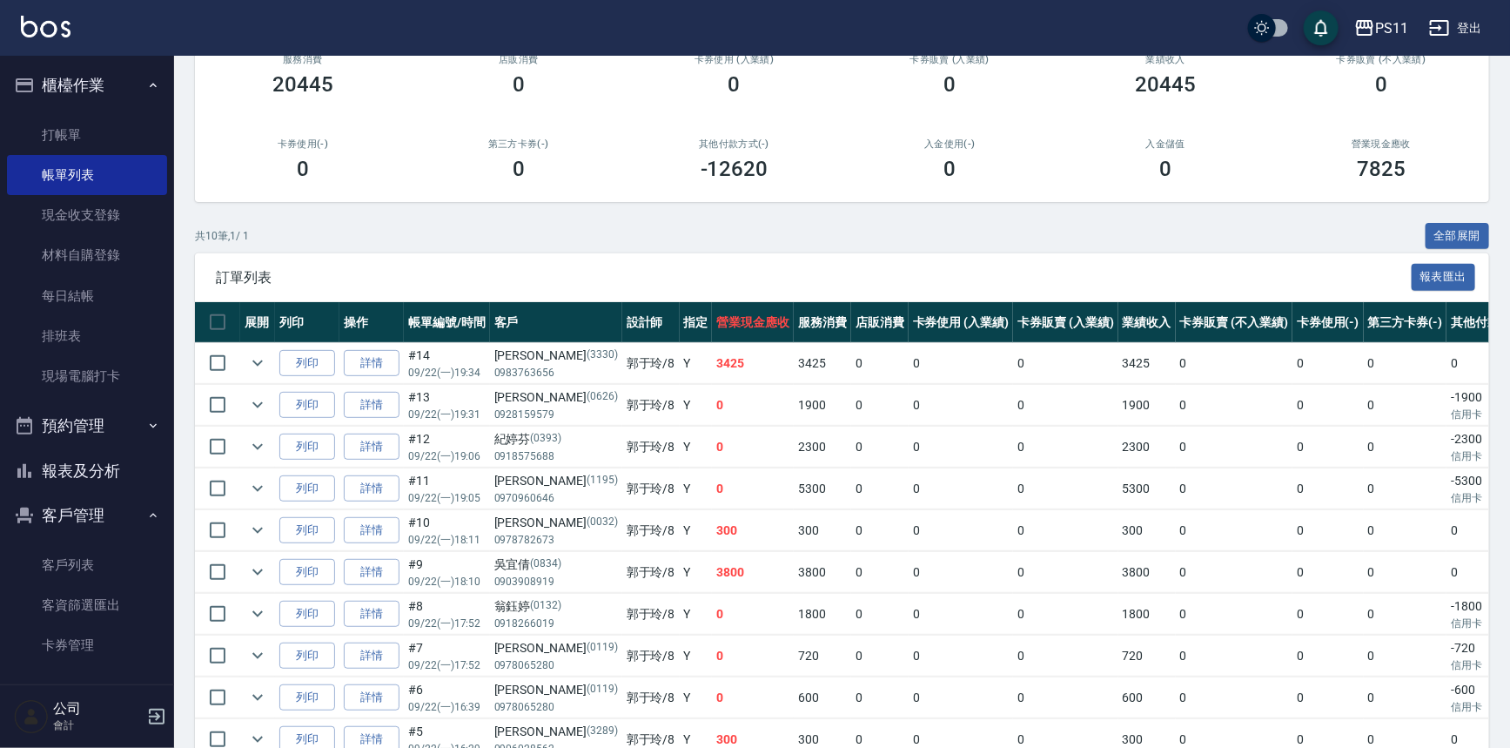
scroll to position [196, 0]
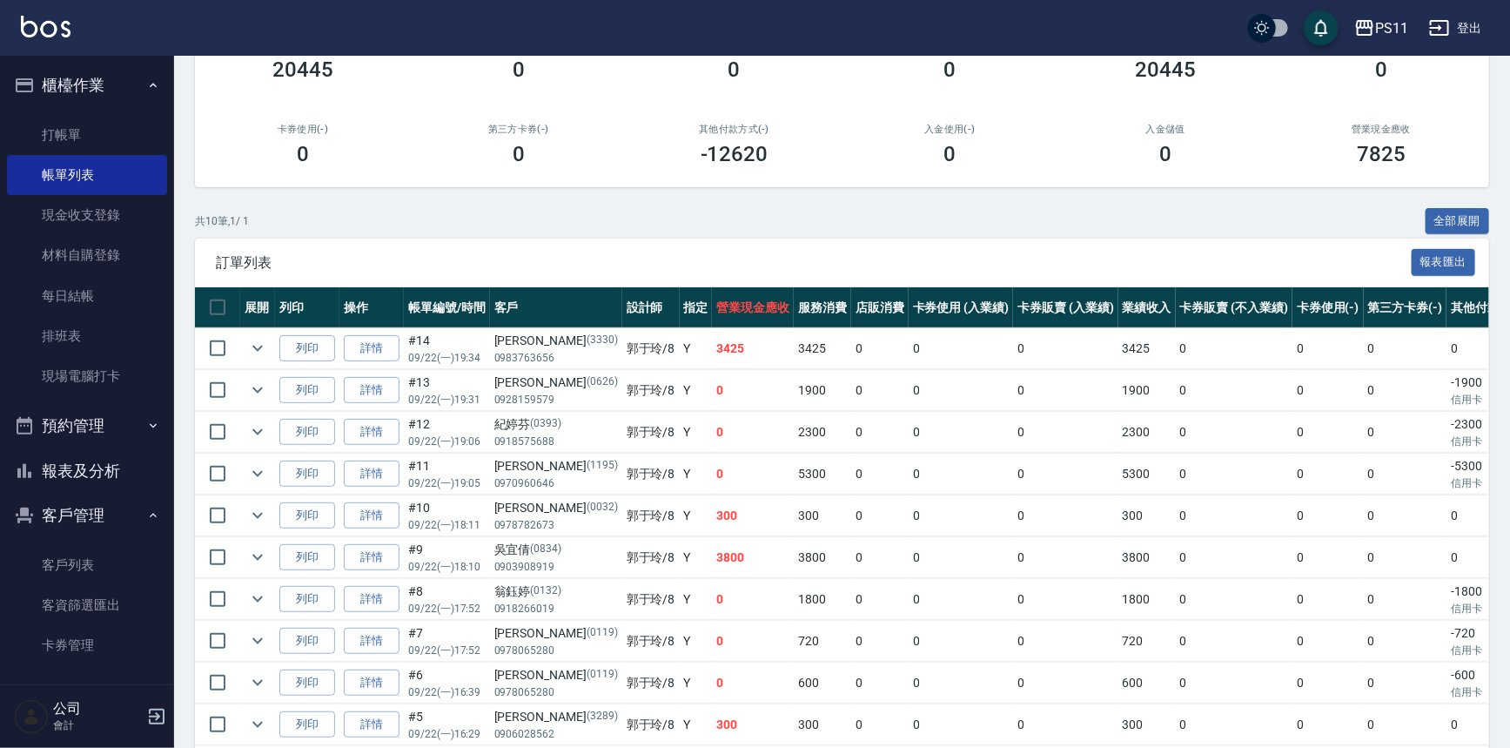
click at [116, 459] on button "報表及分析" at bounding box center [87, 470] width 160 height 45
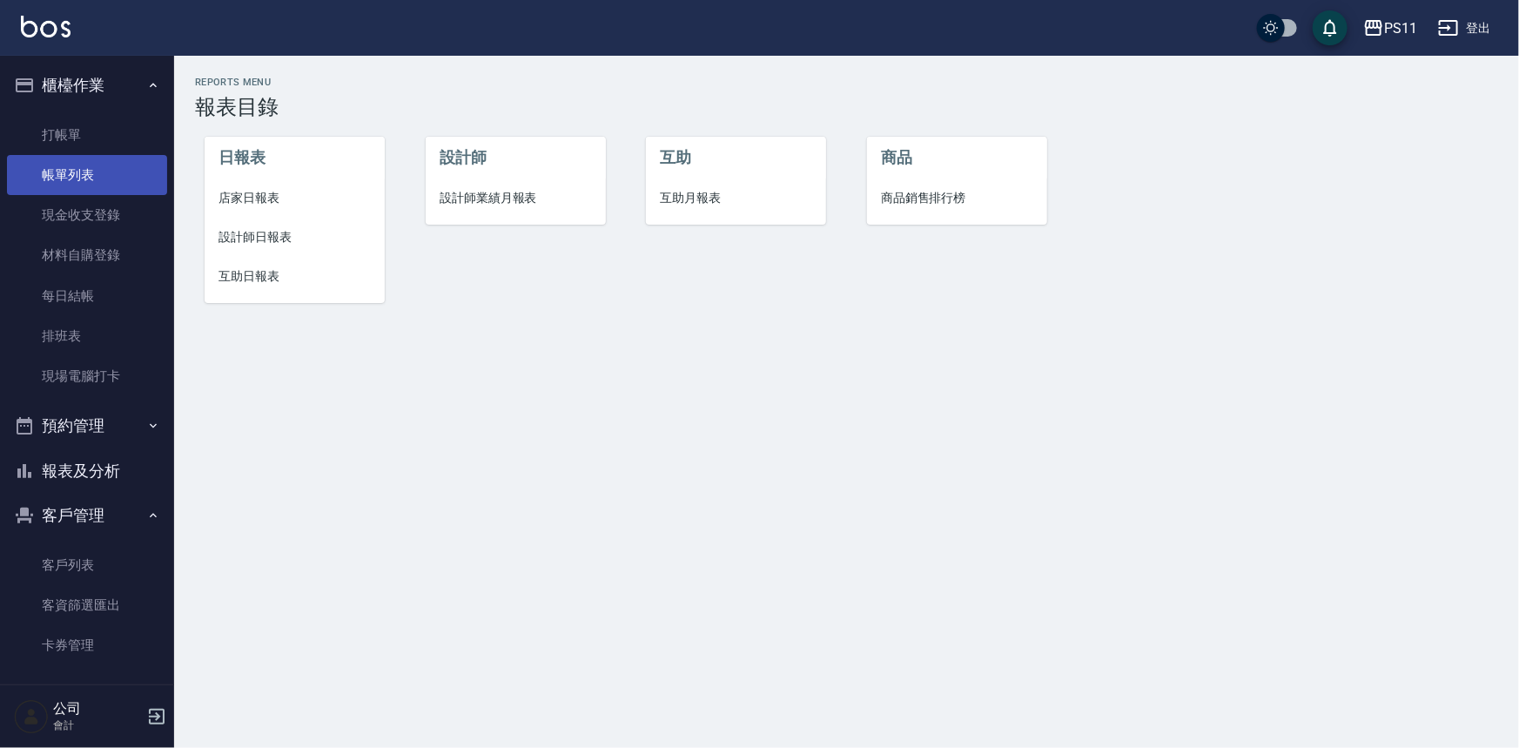
click at [130, 175] on link "帳單列表" at bounding box center [87, 175] width 160 height 40
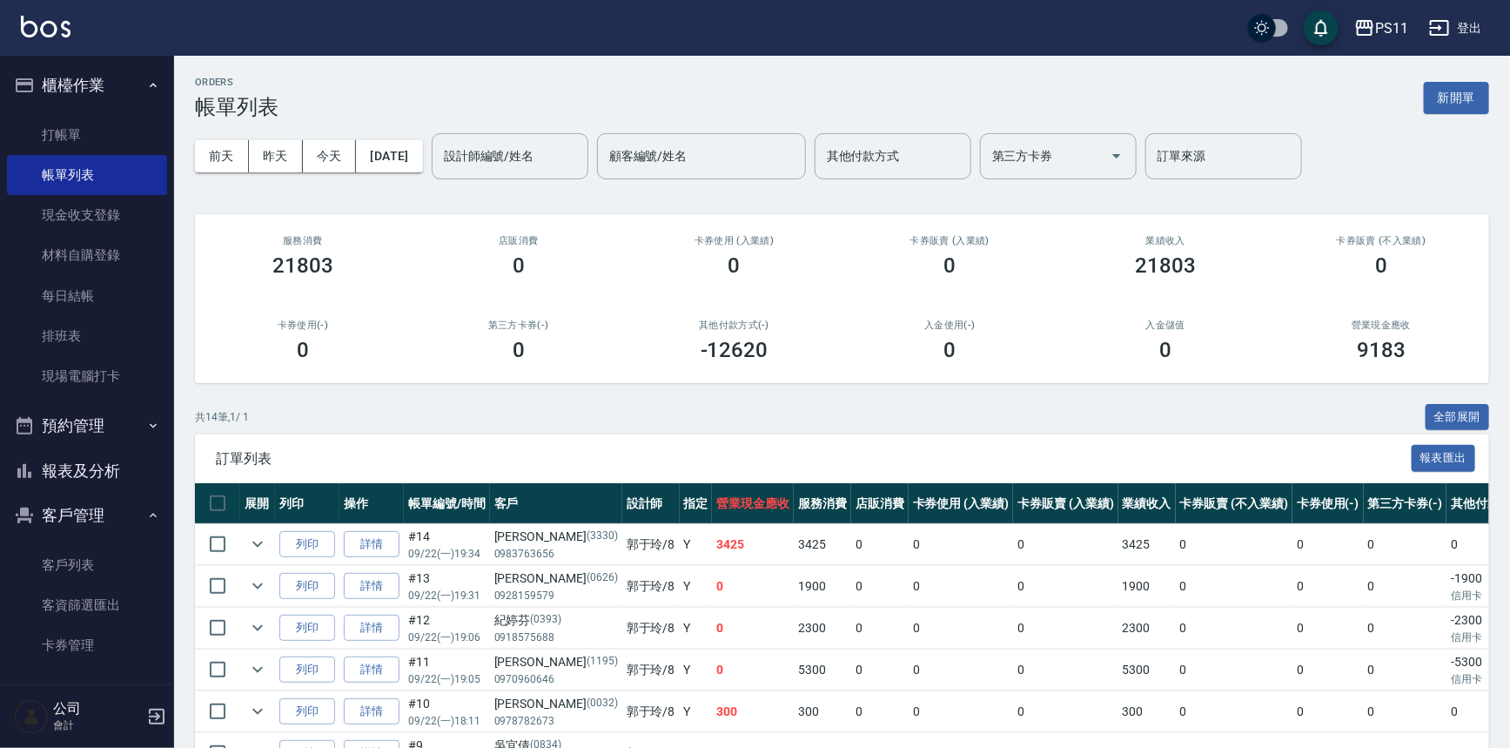
click at [95, 460] on button "報表及分析" at bounding box center [87, 470] width 160 height 45
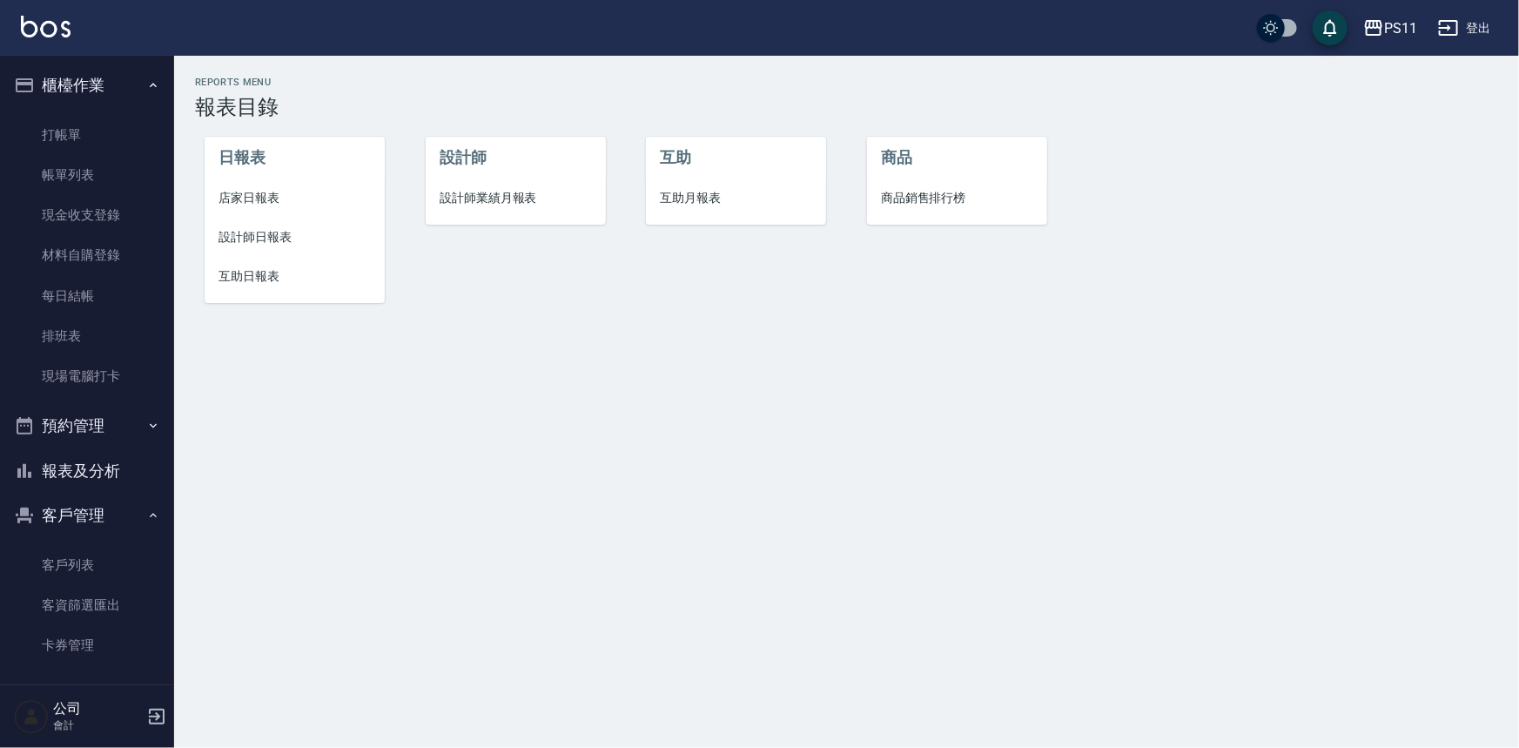
click at [250, 191] on span "店家日報表" at bounding box center [294, 198] width 152 height 18
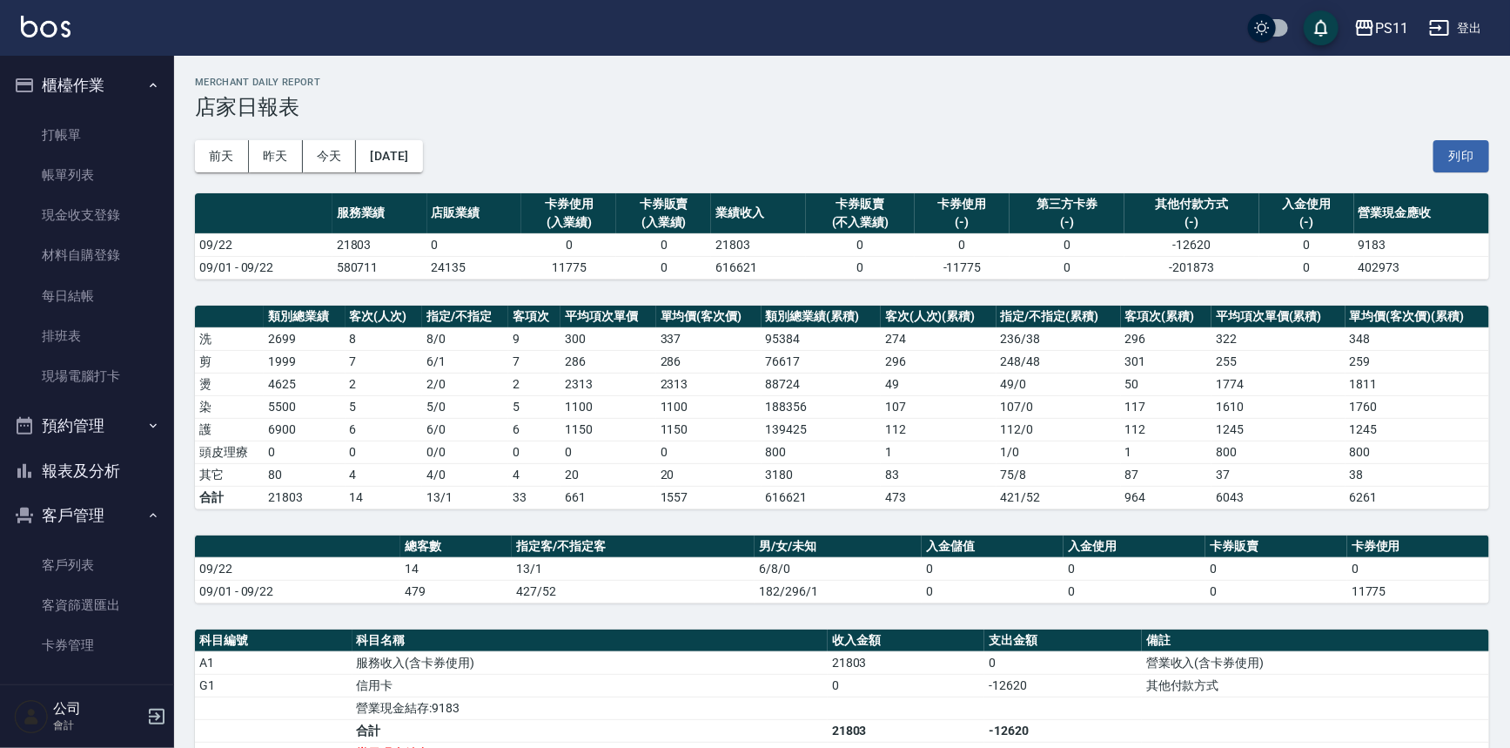
click at [745, 333] on div "PS11 2025-09-22 店家日報表 列印時間： 2025-09-22-19:36 Merchant Daily Report 店家日報表 前天 昨天 …" at bounding box center [755, 496] width 1510 height 992
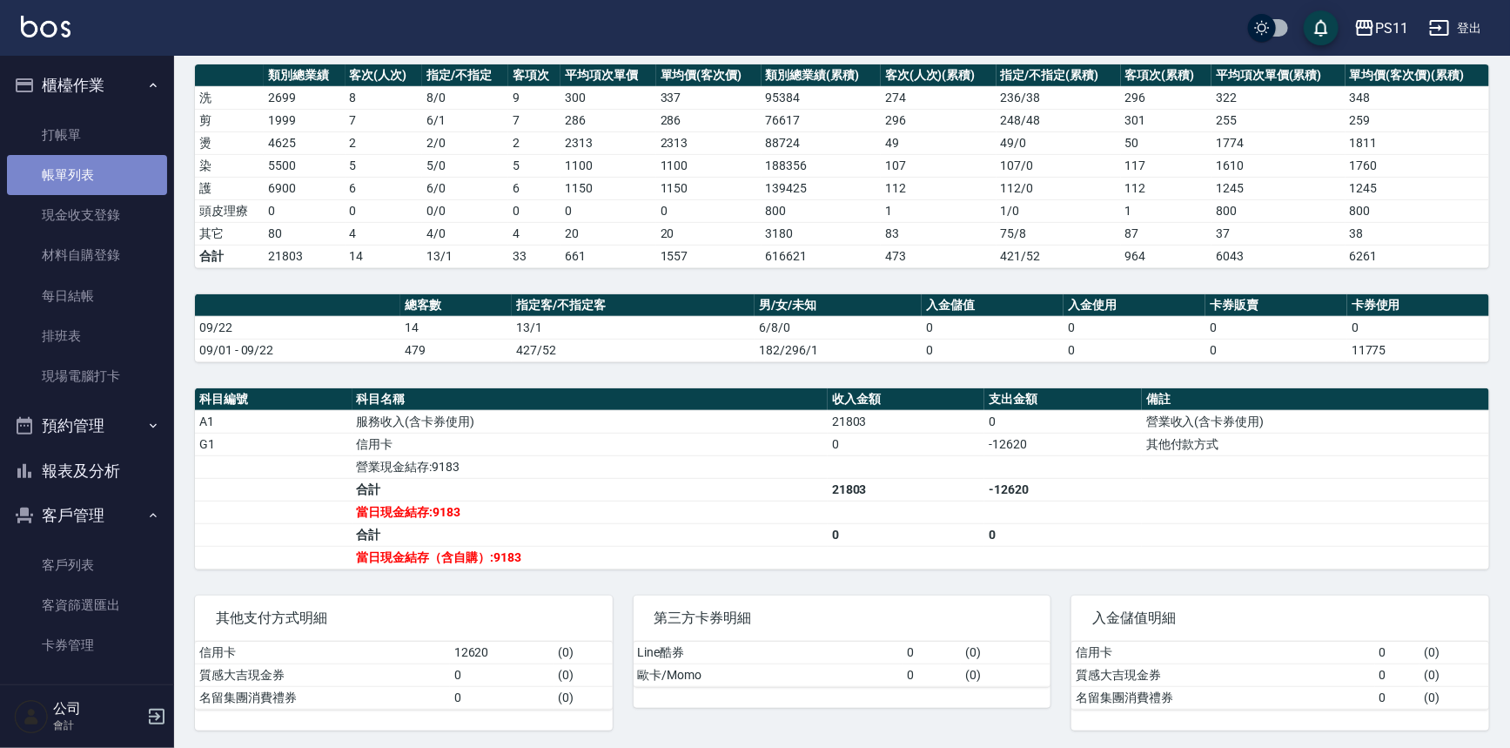
click at [91, 165] on link "帳單列表" at bounding box center [87, 175] width 160 height 40
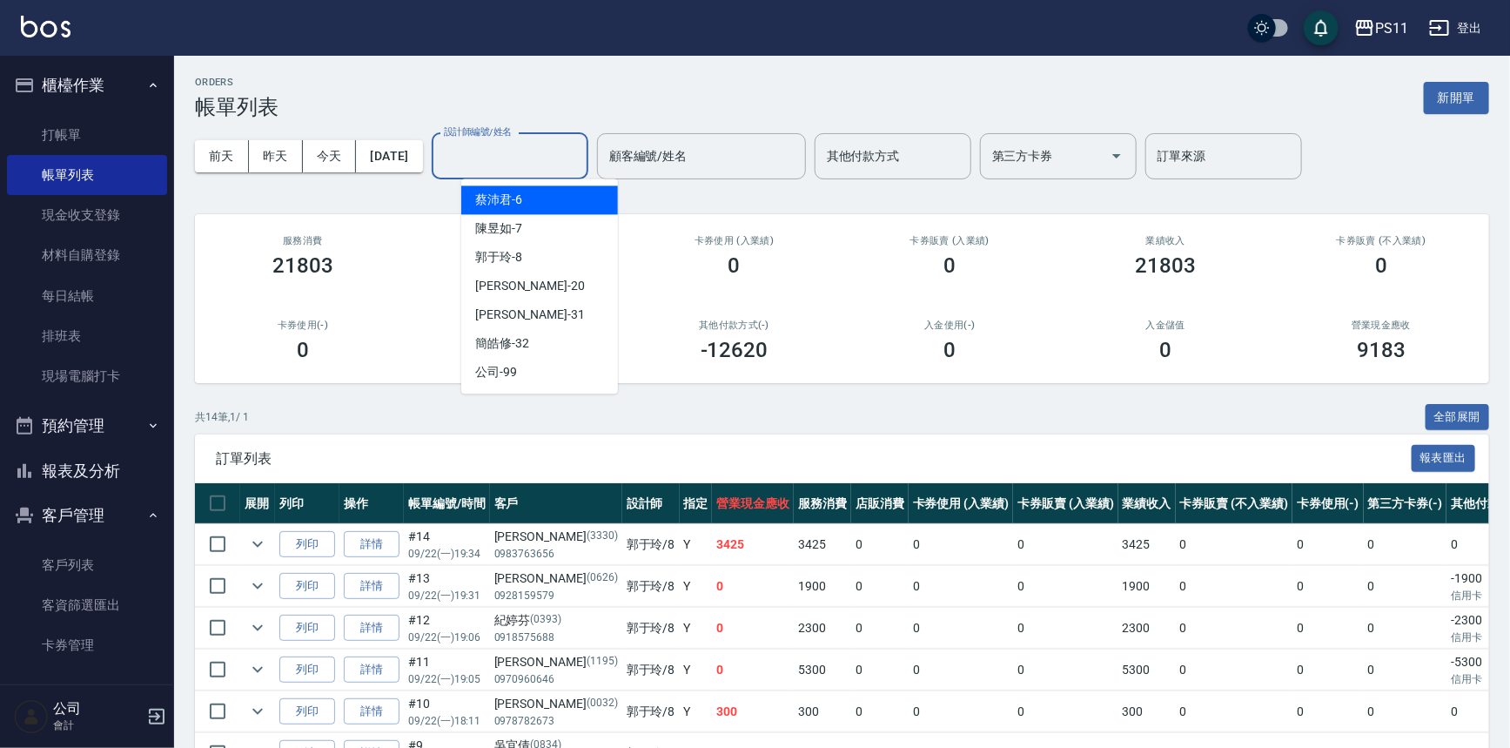
click at [541, 160] on input "設計師編號/姓名" at bounding box center [510, 156] width 141 height 30
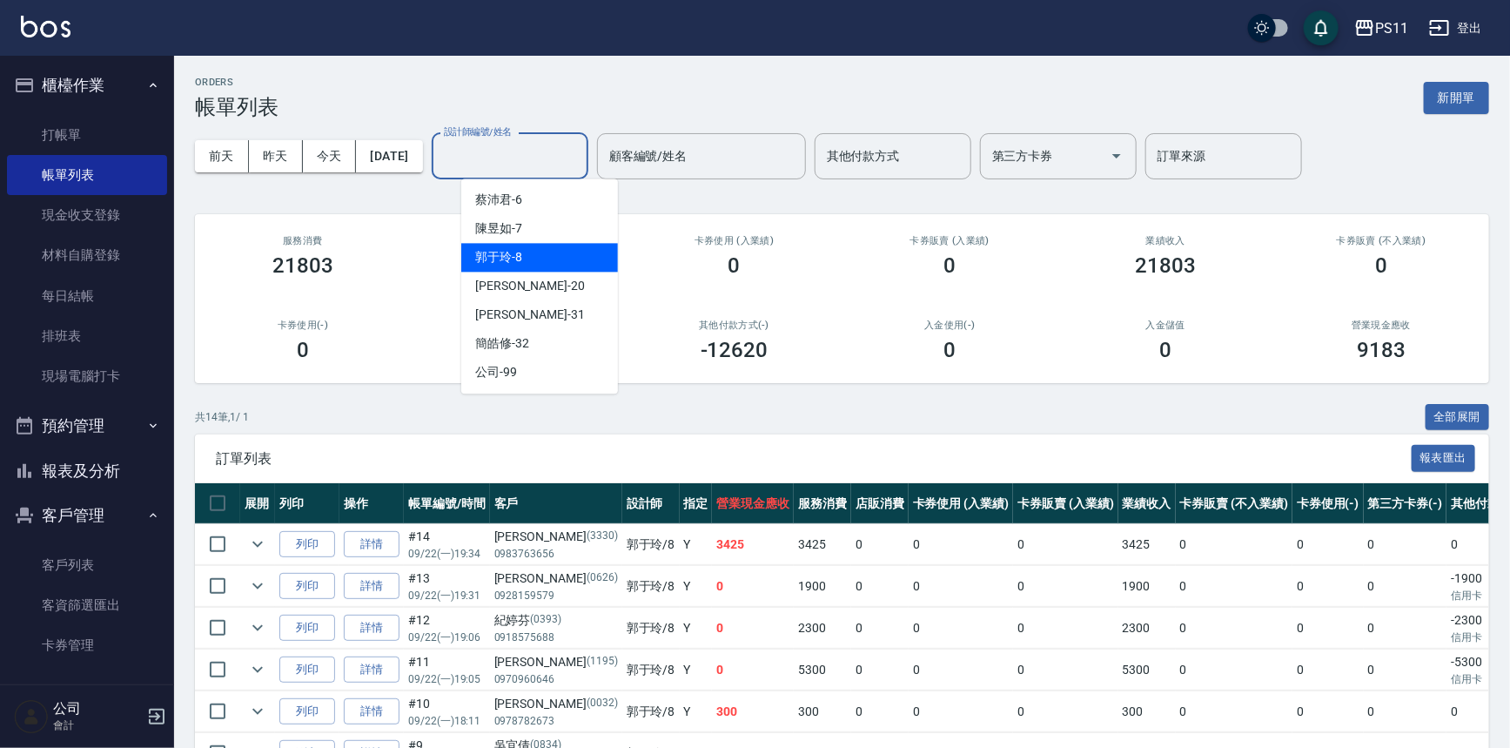
click at [537, 262] on div "郭于玲 -8" at bounding box center [539, 257] width 157 height 29
type input "郭于玲-8"
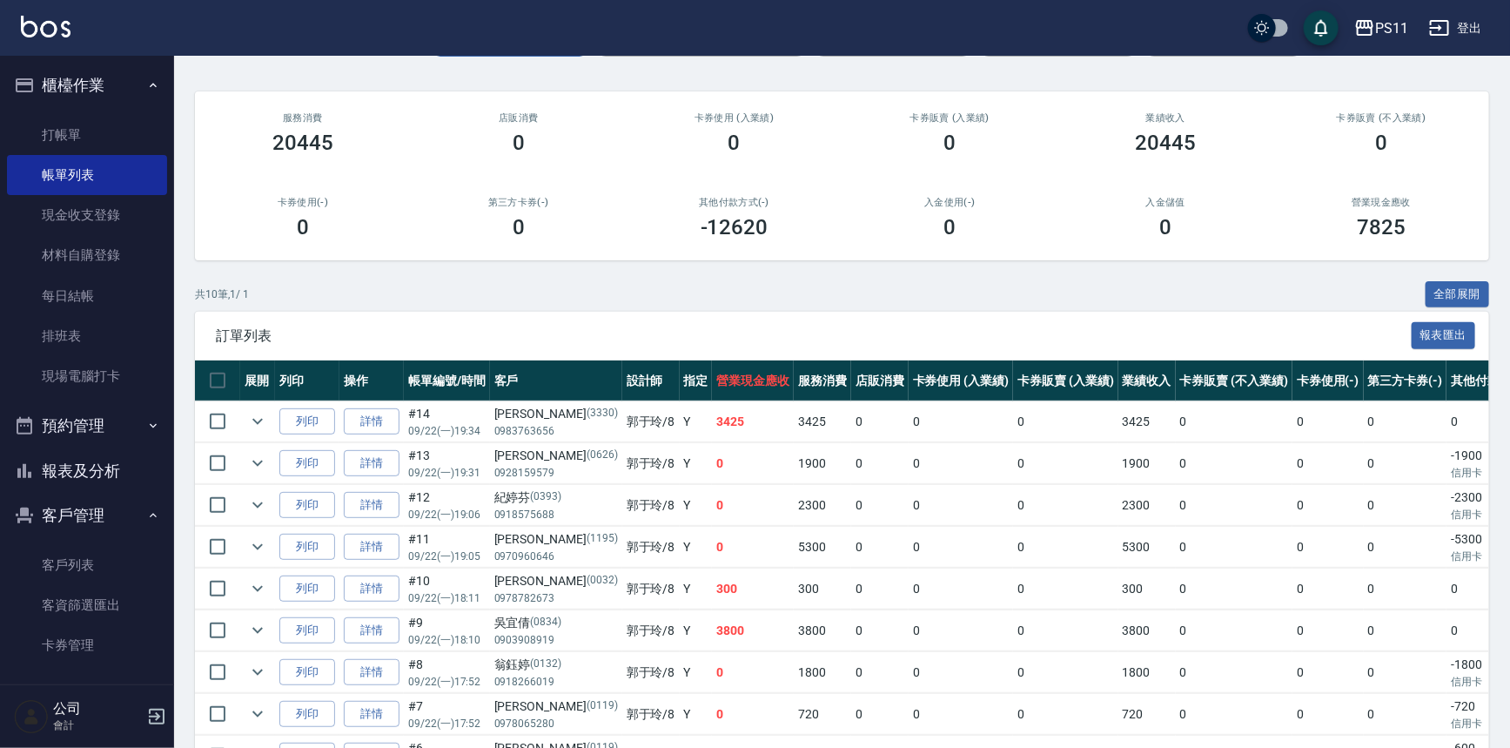
scroll to position [158, 0]
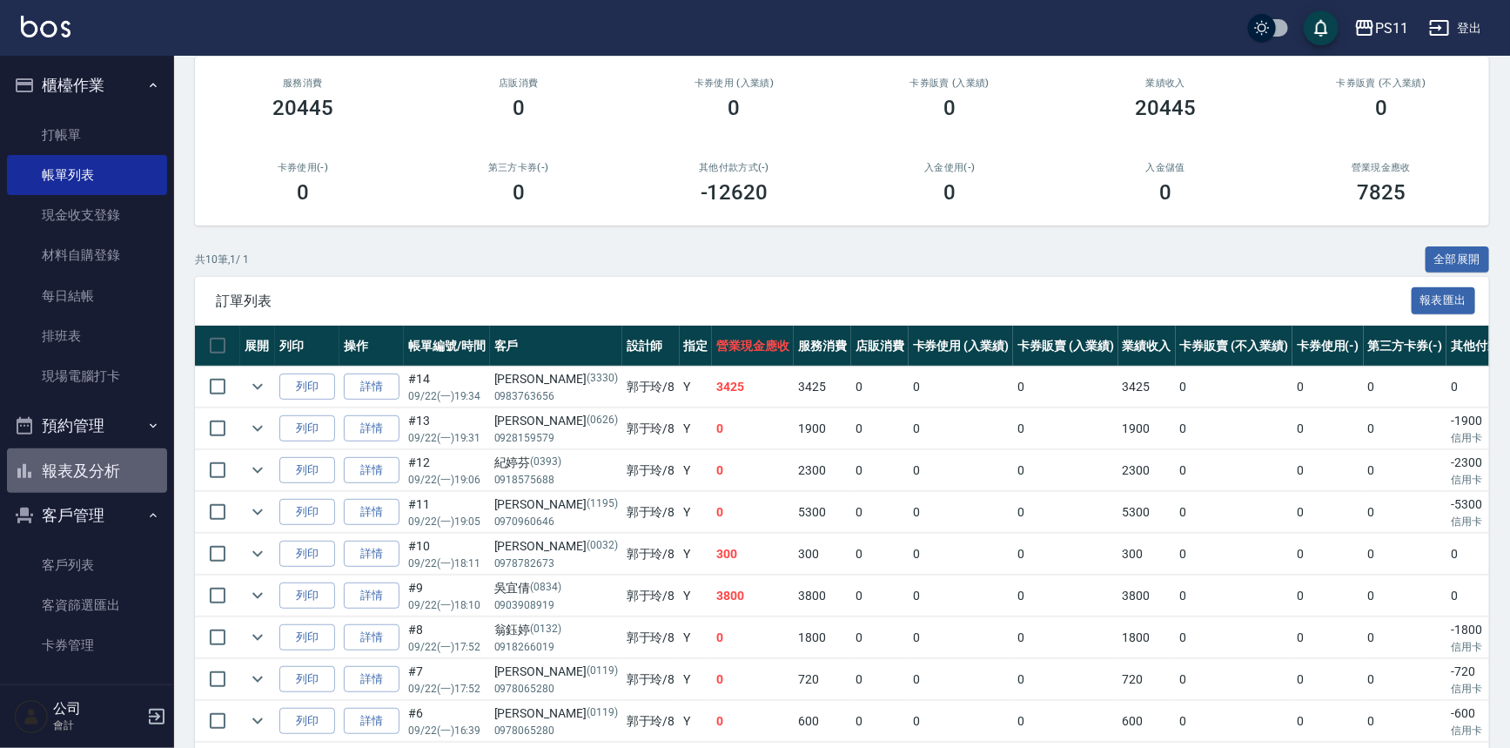
click at [109, 463] on button "報表及分析" at bounding box center [87, 470] width 160 height 45
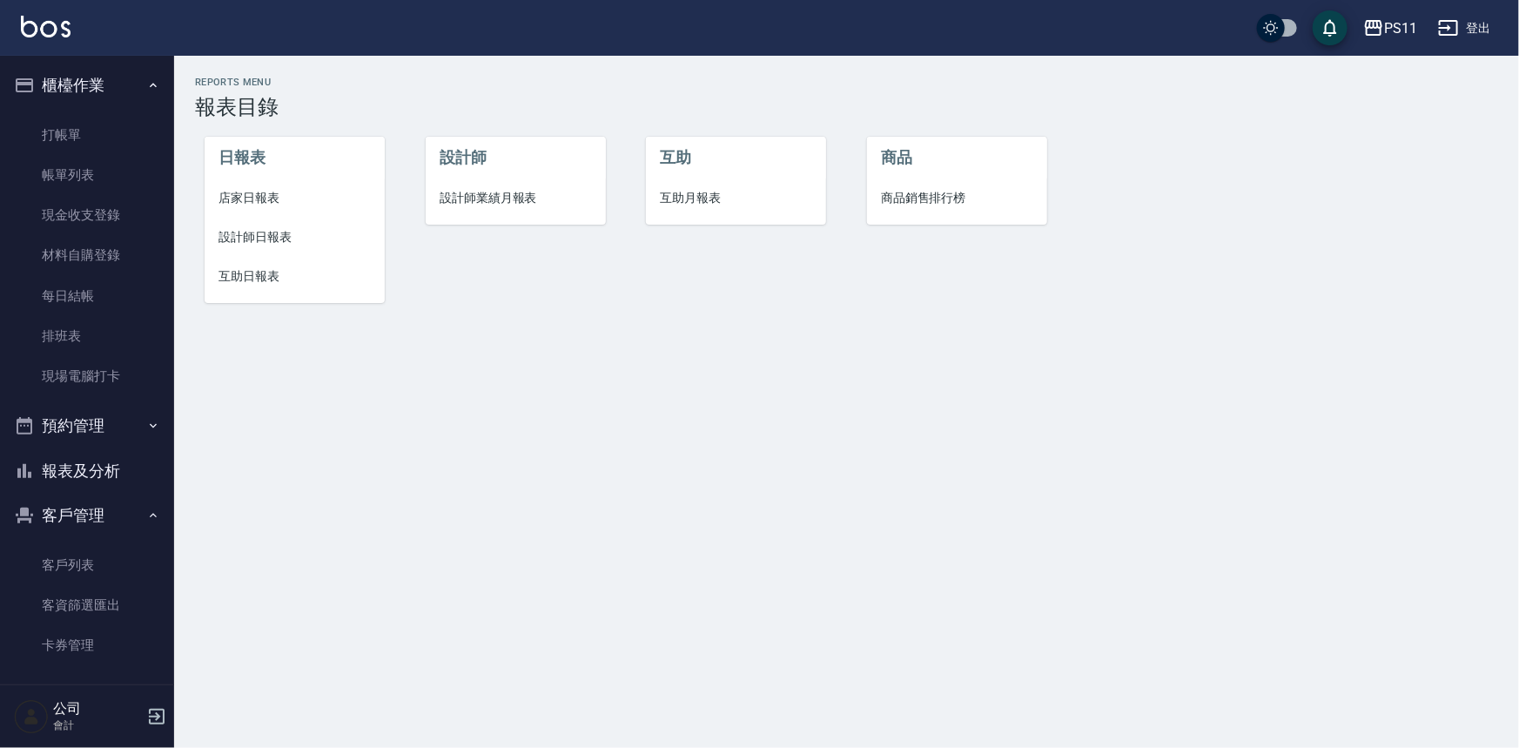
click at [226, 193] on span "店家日報表" at bounding box center [294, 198] width 152 height 18
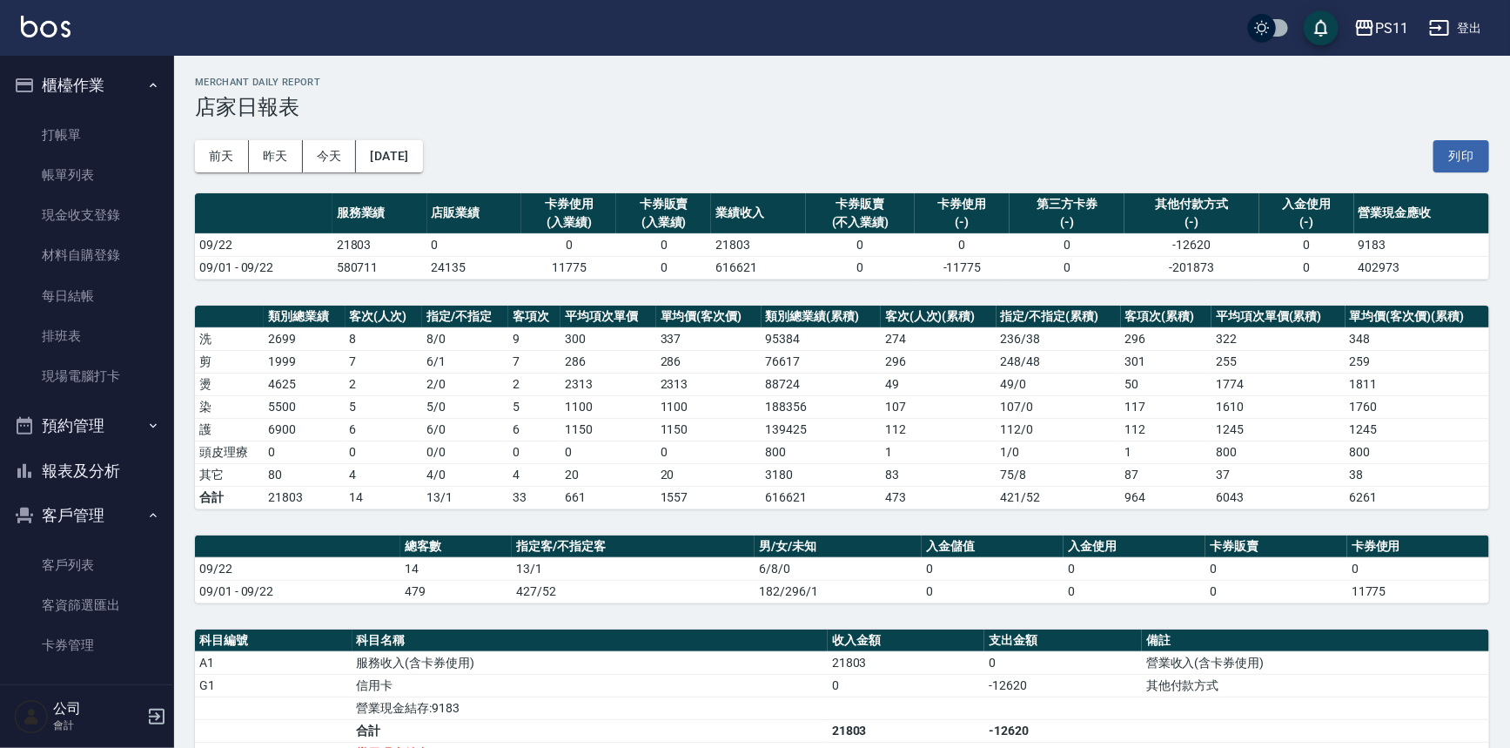
click at [893, 466] on td "83" at bounding box center [939, 474] width 116 height 23
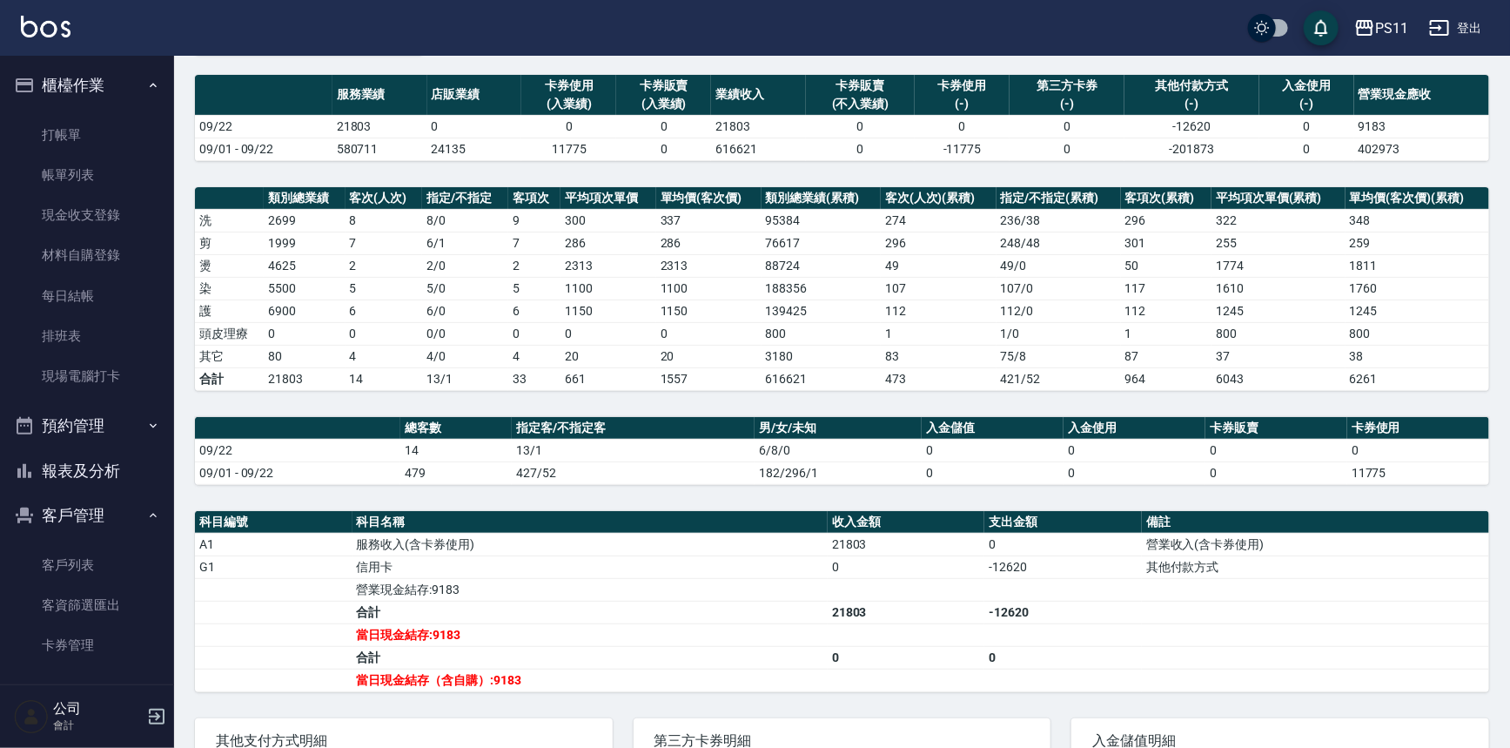
scroll to position [241, 0]
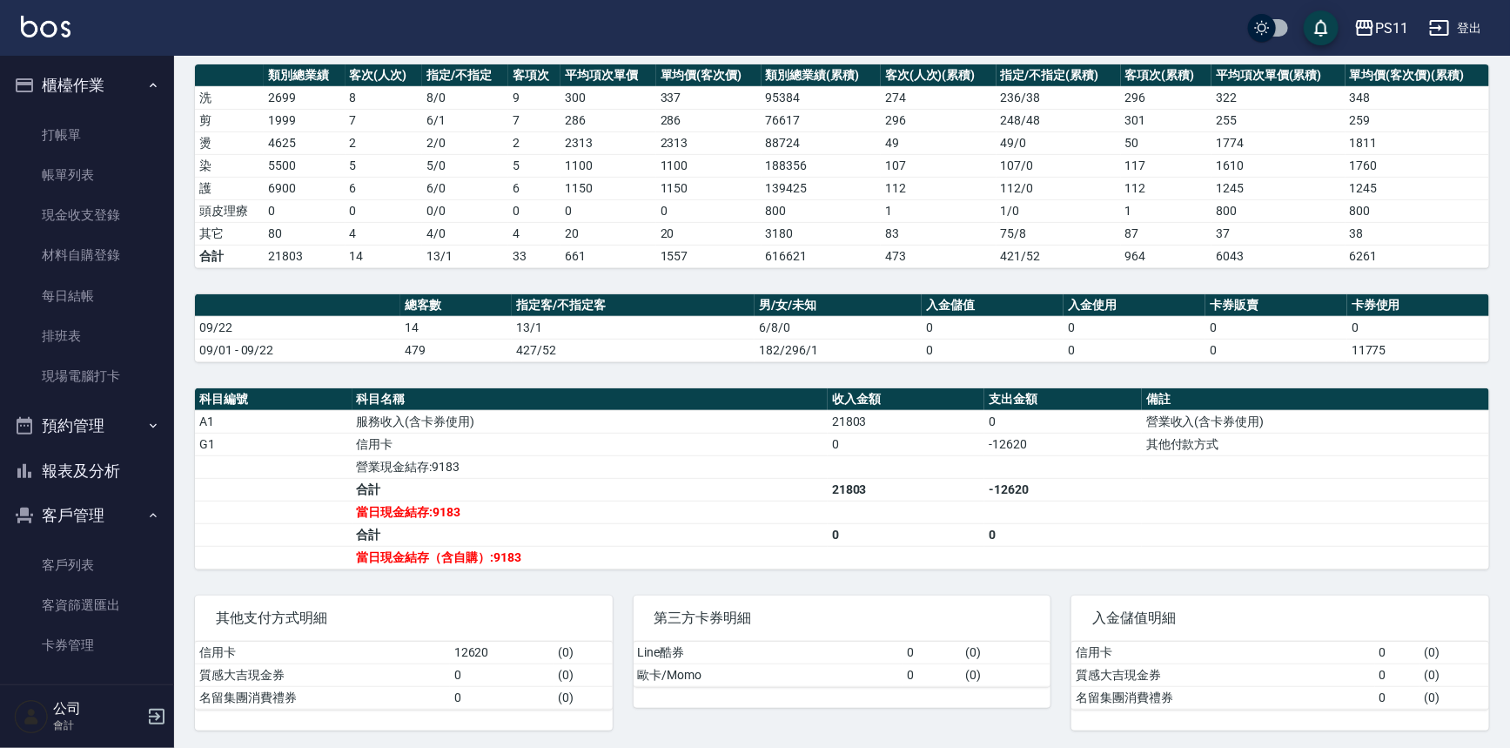
click at [120, 489] on button "報表及分析" at bounding box center [87, 470] width 160 height 45
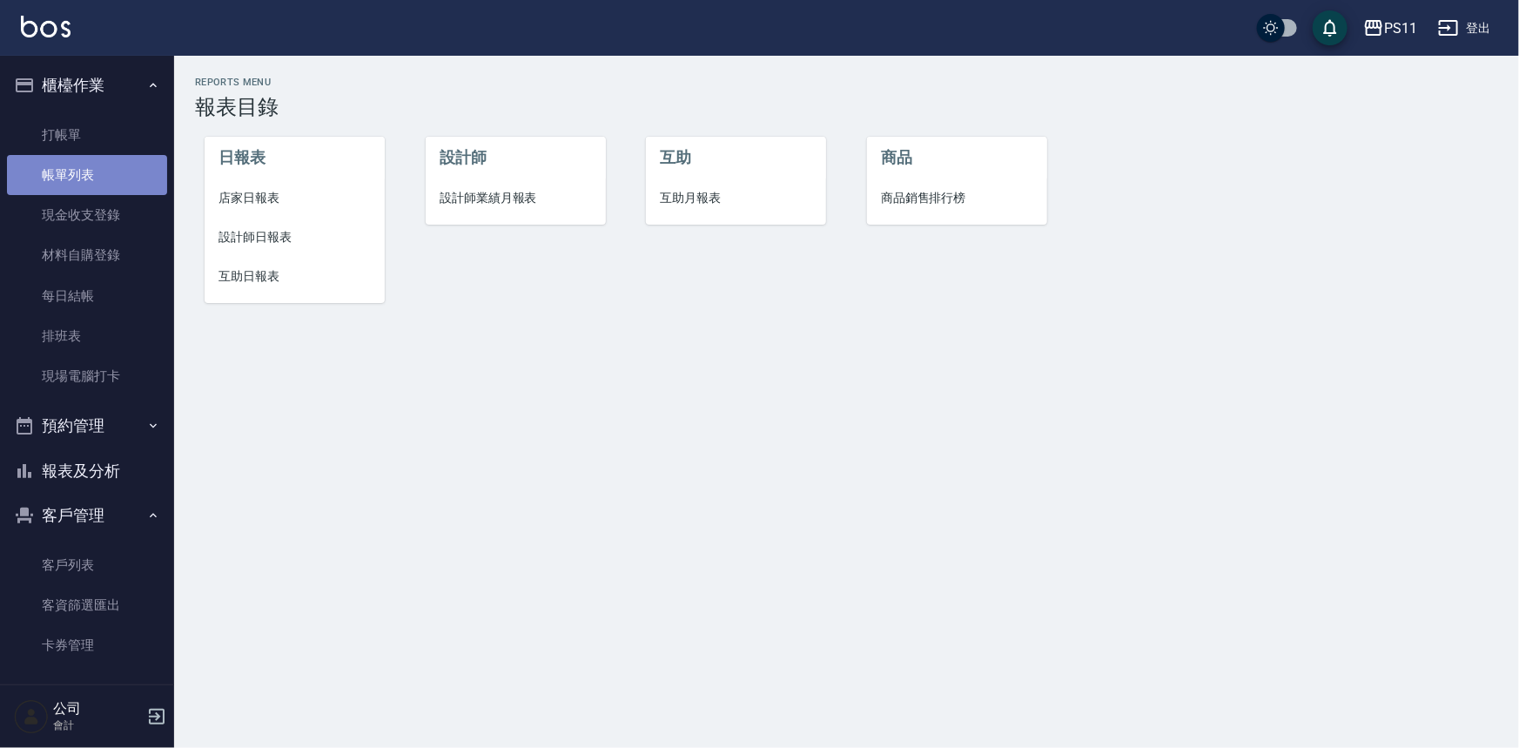
click at [88, 178] on link "帳單列表" at bounding box center [87, 175] width 160 height 40
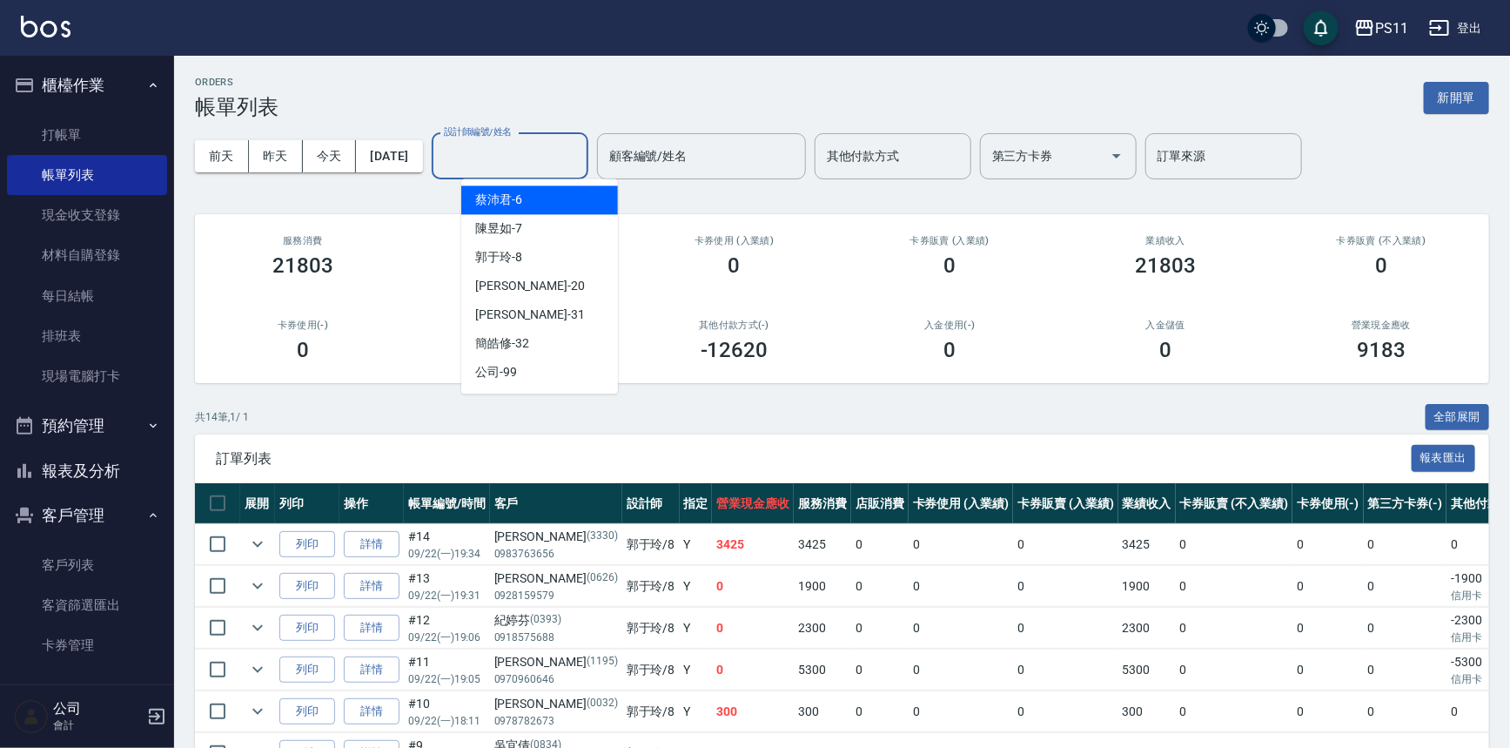
click at [512, 142] on input "設計師編號/姓名" at bounding box center [510, 156] width 141 height 30
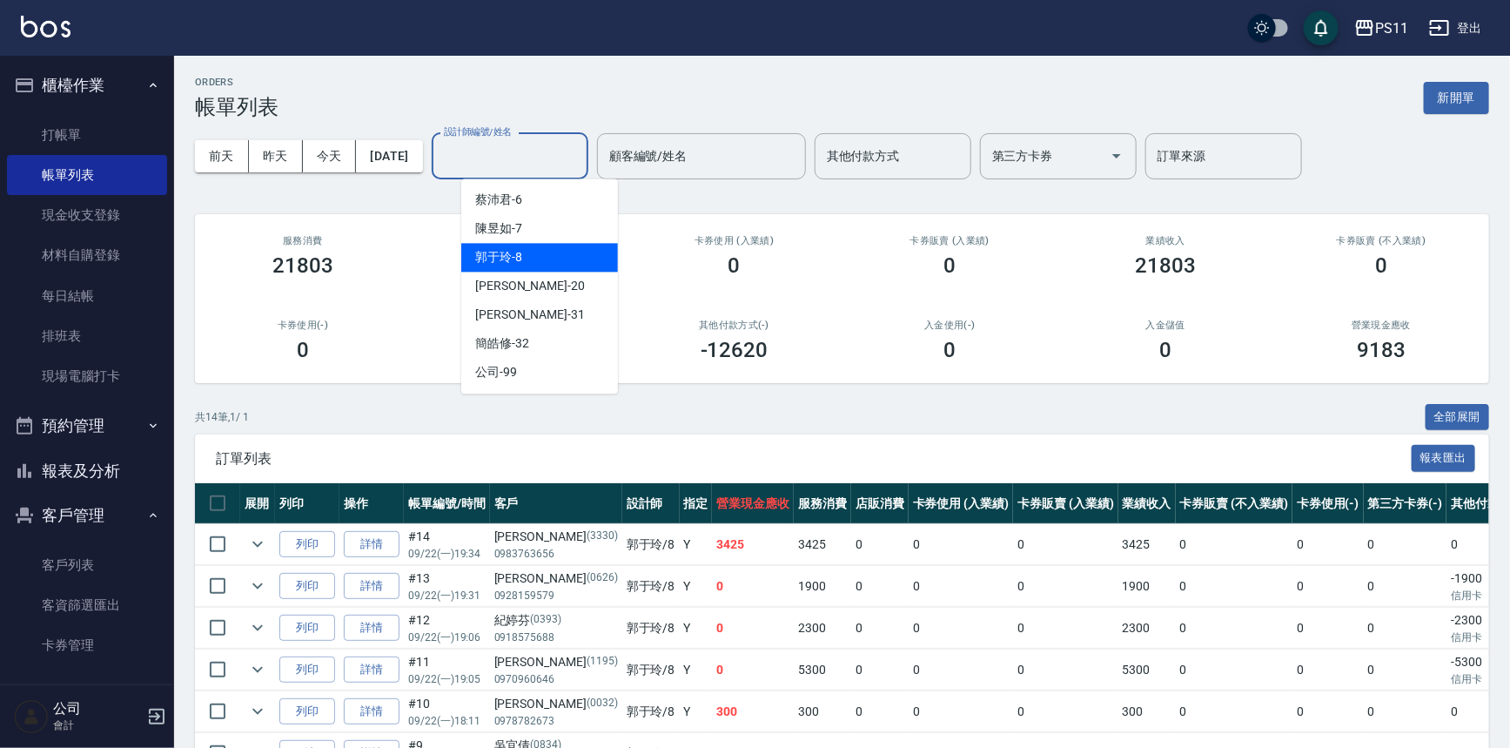
click at [554, 247] on div "郭于玲 -8" at bounding box center [539, 257] width 157 height 29
type input "郭于玲-8"
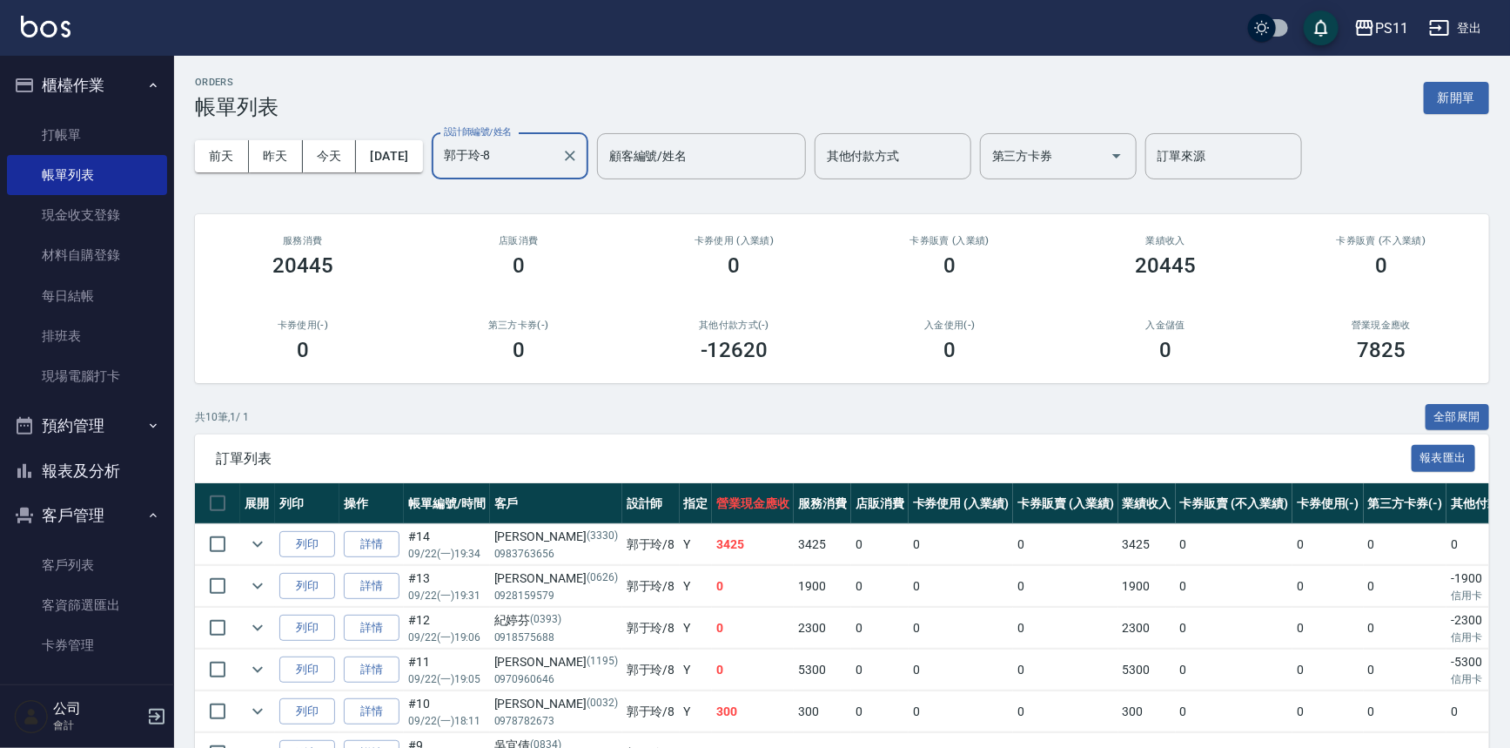
click at [677, 416] on div "共 10 筆, 1 / 1 全部展開" at bounding box center [842, 417] width 1294 height 27
click at [579, 152] on icon "Clear" at bounding box center [569, 155] width 17 height 17
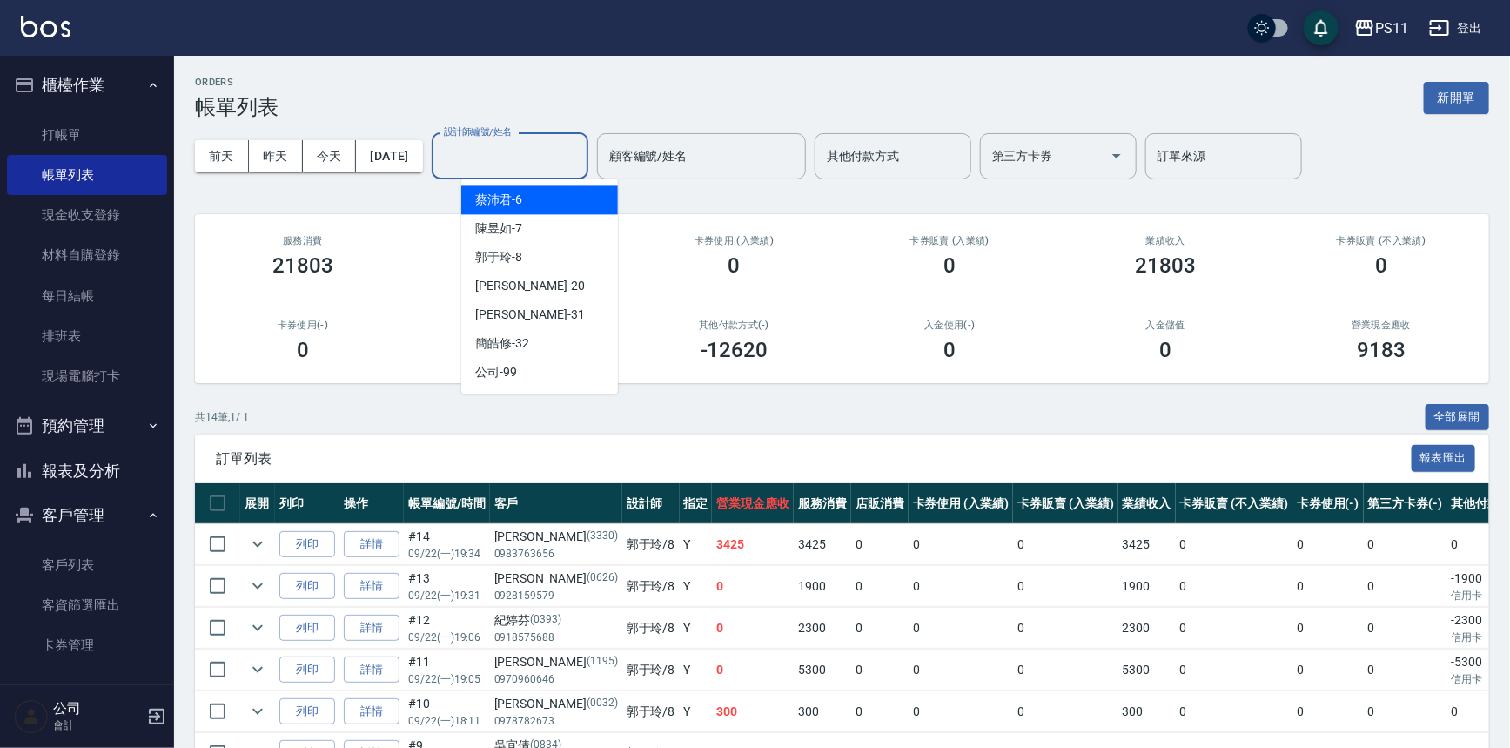
click at [527, 157] on input "設計師編號/姓名" at bounding box center [510, 156] width 141 height 30
click at [567, 227] on div "陳昱如 -7" at bounding box center [539, 228] width 157 height 29
type input "陳昱如-7"
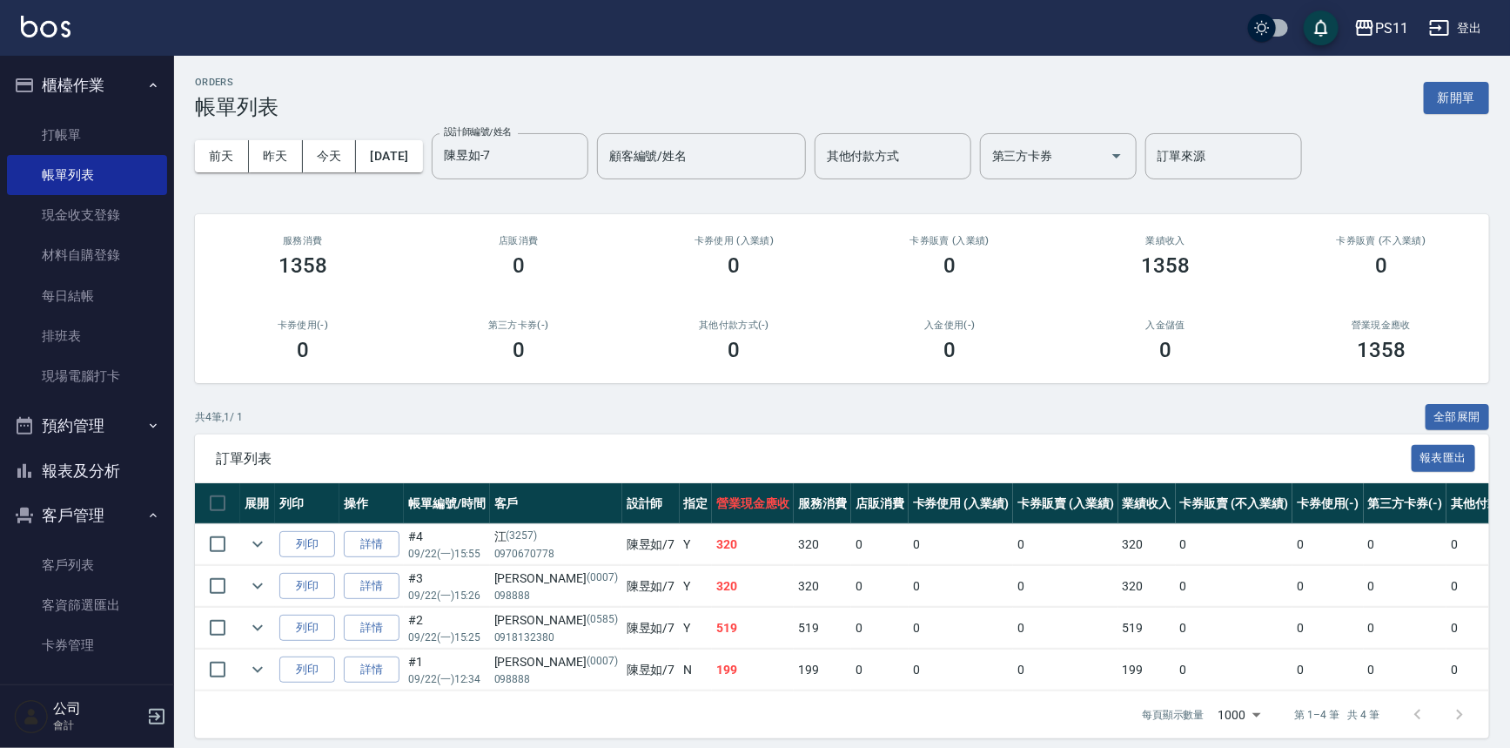
click at [626, 425] on div "共 4 筆, 1 / 1 全部展開" at bounding box center [842, 417] width 1294 height 27
drag, startPoint x: 658, startPoint y: 667, endPoint x: 688, endPoint y: 668, distance: 29.6
click at [712, 668] on td "199" at bounding box center [753, 669] width 82 height 41
drag, startPoint x: 654, startPoint y: 628, endPoint x: 696, endPoint y: 632, distance: 42.8
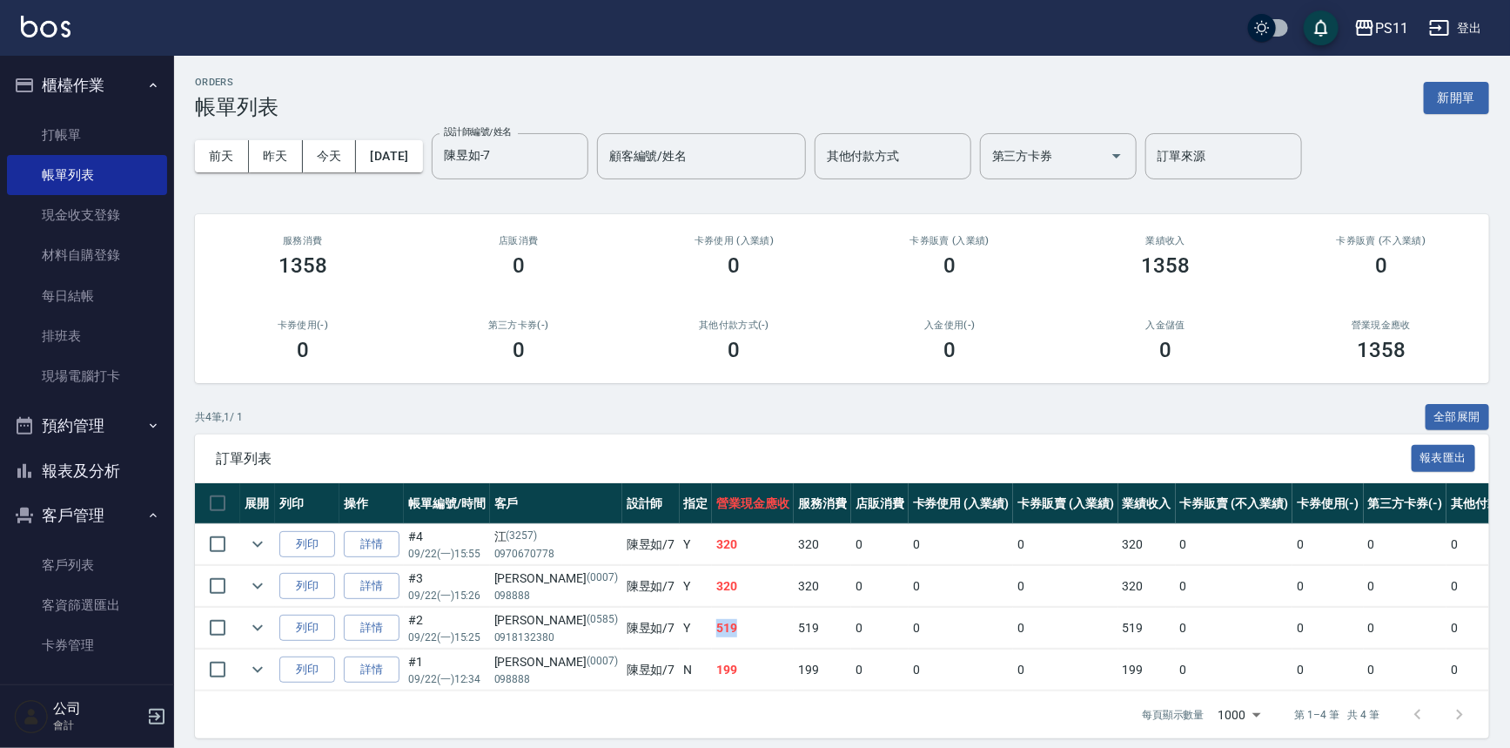
click at [696, 632] on tr "列印 詳情 #2 09/22 (一) 15:25 劉佩玲 (0585) 0918132380 陳昱如 /7 Y 519 519 0 0 0 519 0 0 0…" at bounding box center [949, 628] width 1508 height 41
click at [712, 631] on td "519" at bounding box center [753, 628] width 82 height 41
drag, startPoint x: 644, startPoint y: 584, endPoint x: 695, endPoint y: 592, distance: 51.1
click at [695, 587] on tr "列印 詳情 #3 09/22 (一) 15:26 Judy (0007) 098888 陳昱如 /7 Y 320 320 0 0 0 320 0 0 0 0 0" at bounding box center [949, 586] width 1508 height 41
click at [712, 598] on td "320" at bounding box center [753, 586] width 82 height 41
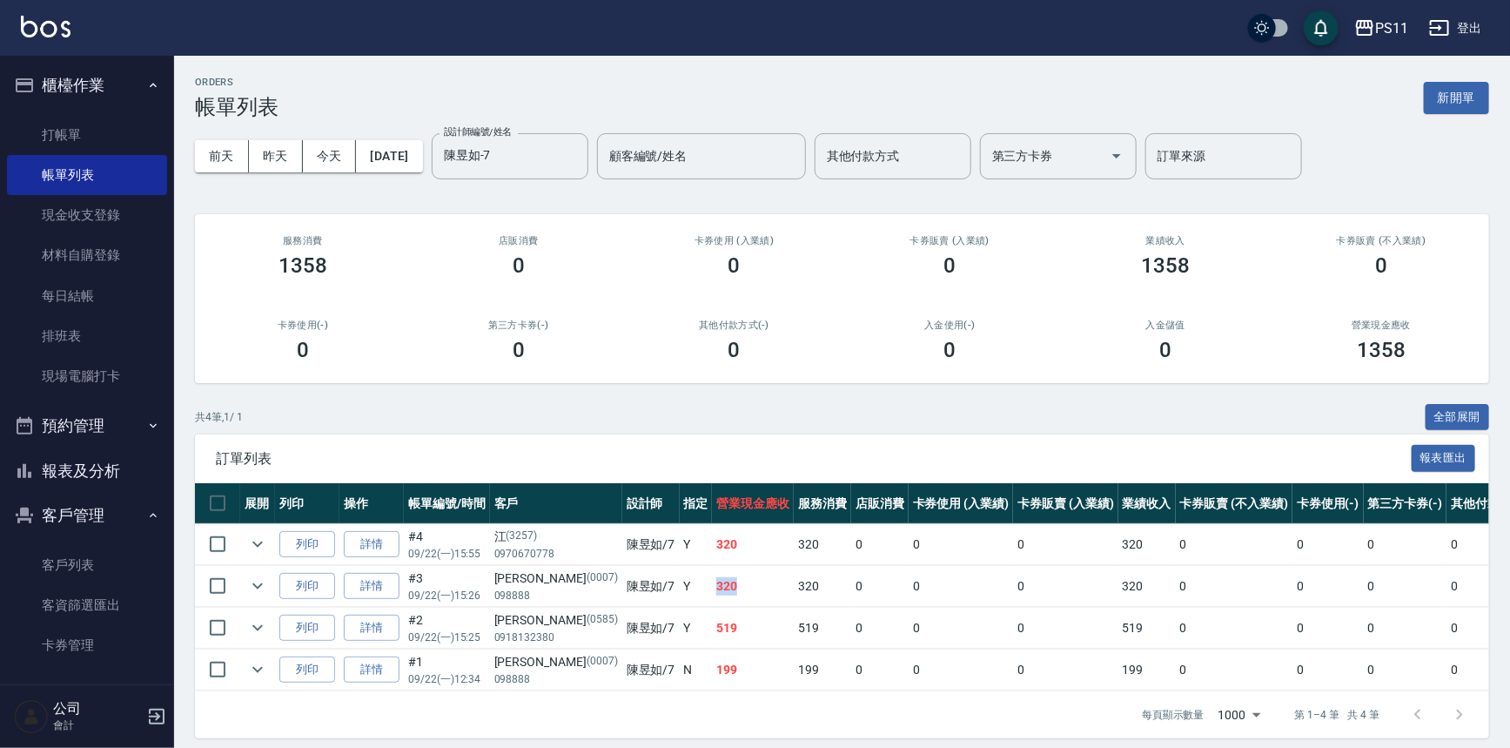
drag, startPoint x: 659, startPoint y: 588, endPoint x: 688, endPoint y: 589, distance: 28.7
click at [712, 589] on td "320" at bounding box center [753, 586] width 82 height 41
click at [369, 542] on link "詳情" at bounding box center [372, 544] width 56 height 27
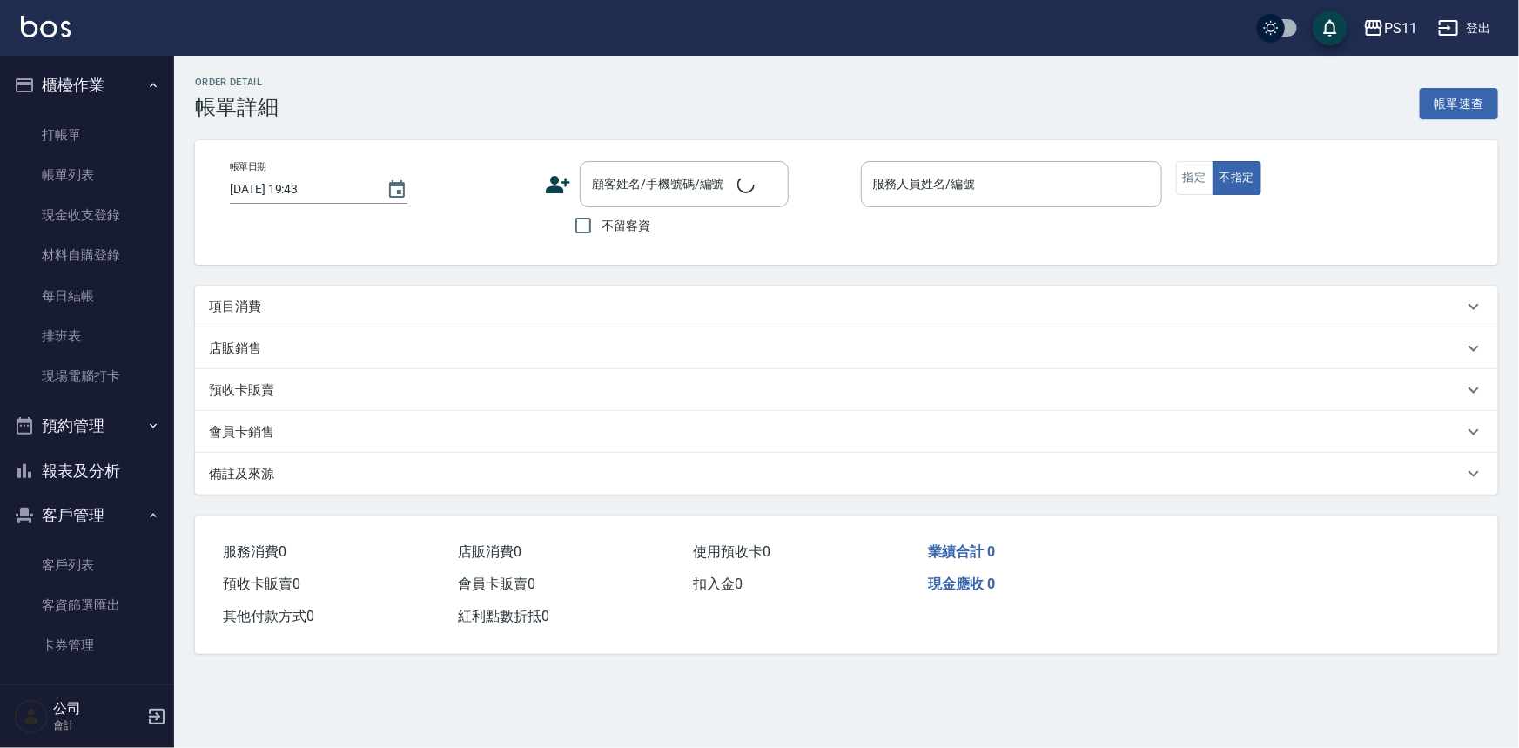
type input "2025/09/22 15:55"
type input "陳昱如-7"
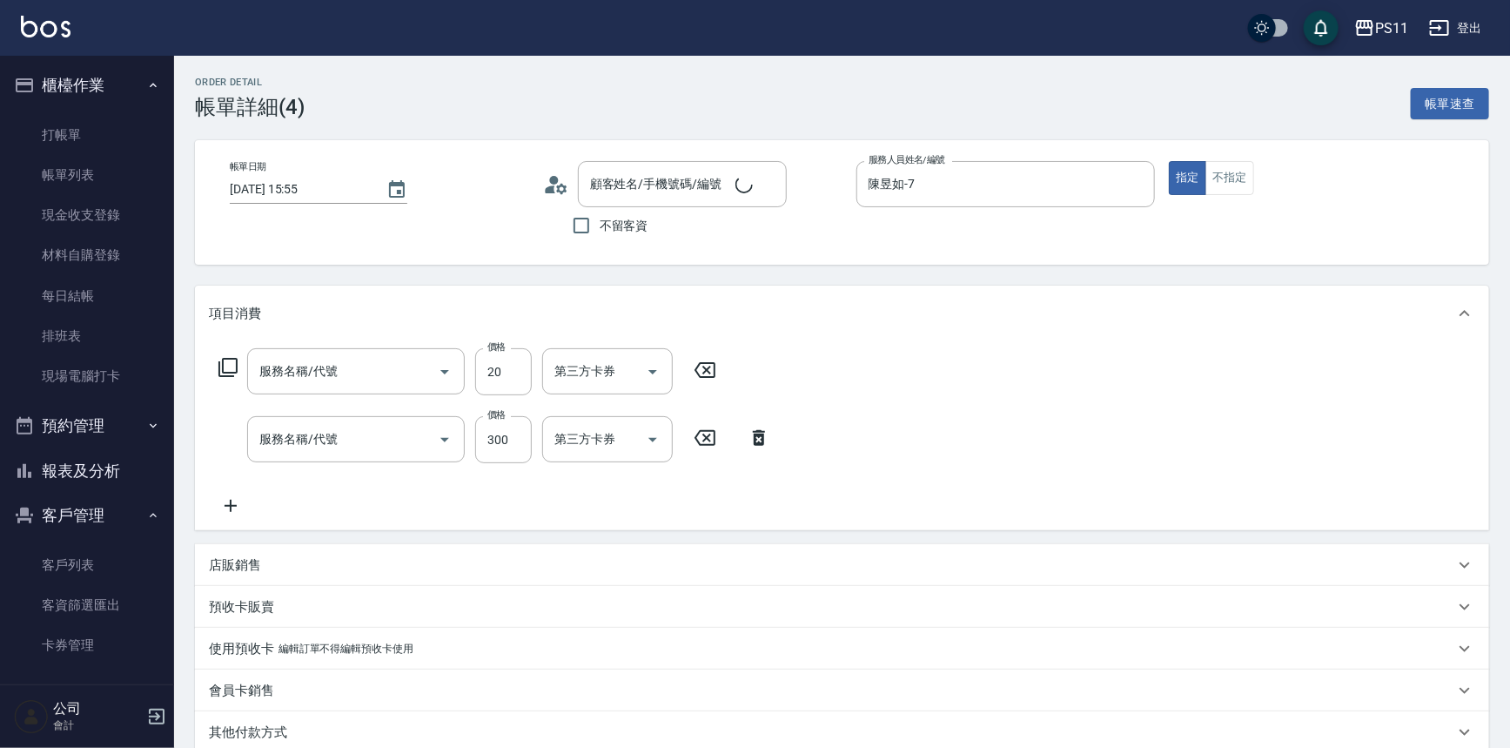
type input "潤絲(820)"
type input "洗髮300(1300)"
type input "江/0970670778/3257"
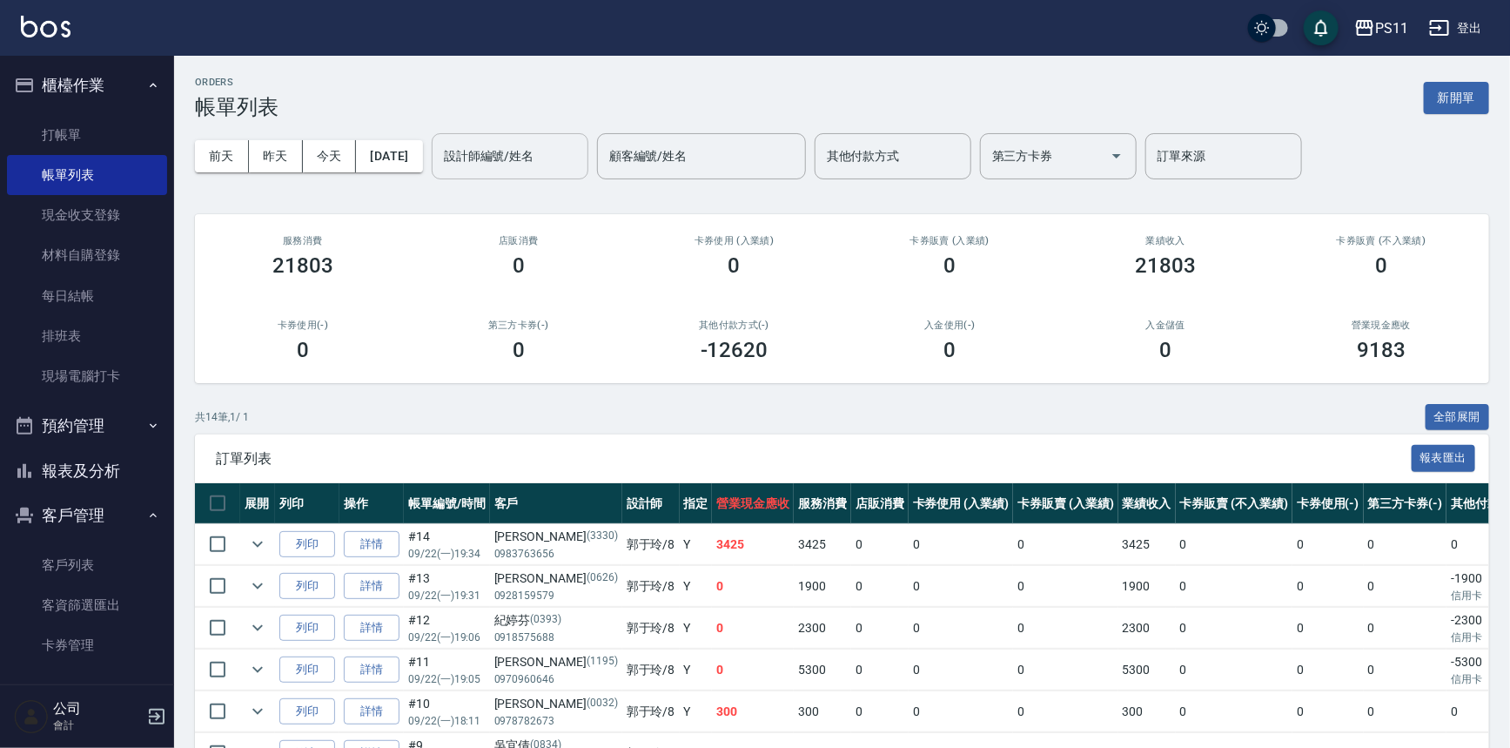
click at [557, 163] on input "設計師編號/姓名" at bounding box center [510, 156] width 141 height 30
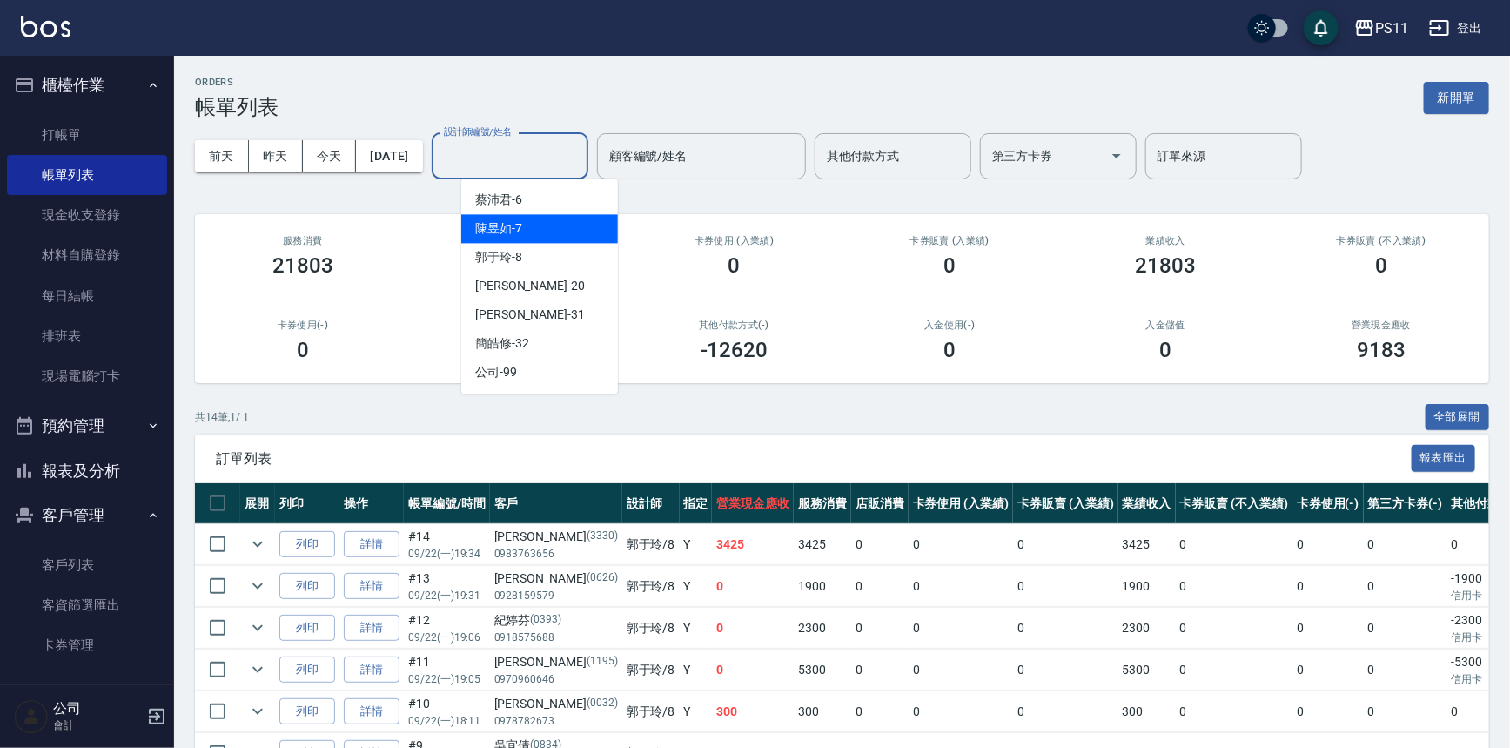
click at [559, 219] on div "陳昱如 -7" at bounding box center [539, 228] width 157 height 29
type input "陳昱如-7"
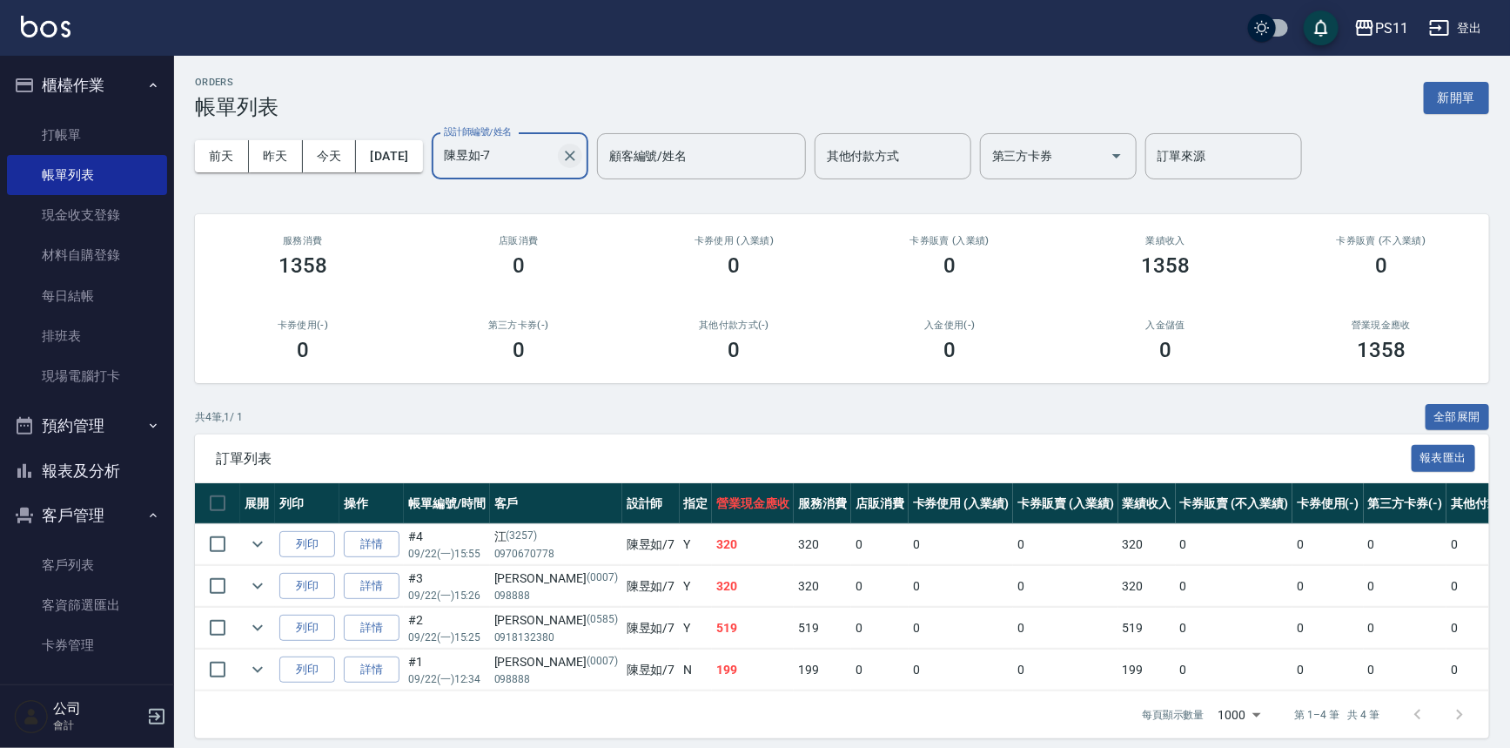
click at [575, 155] on icon "Clear" at bounding box center [570, 156] width 10 height 10
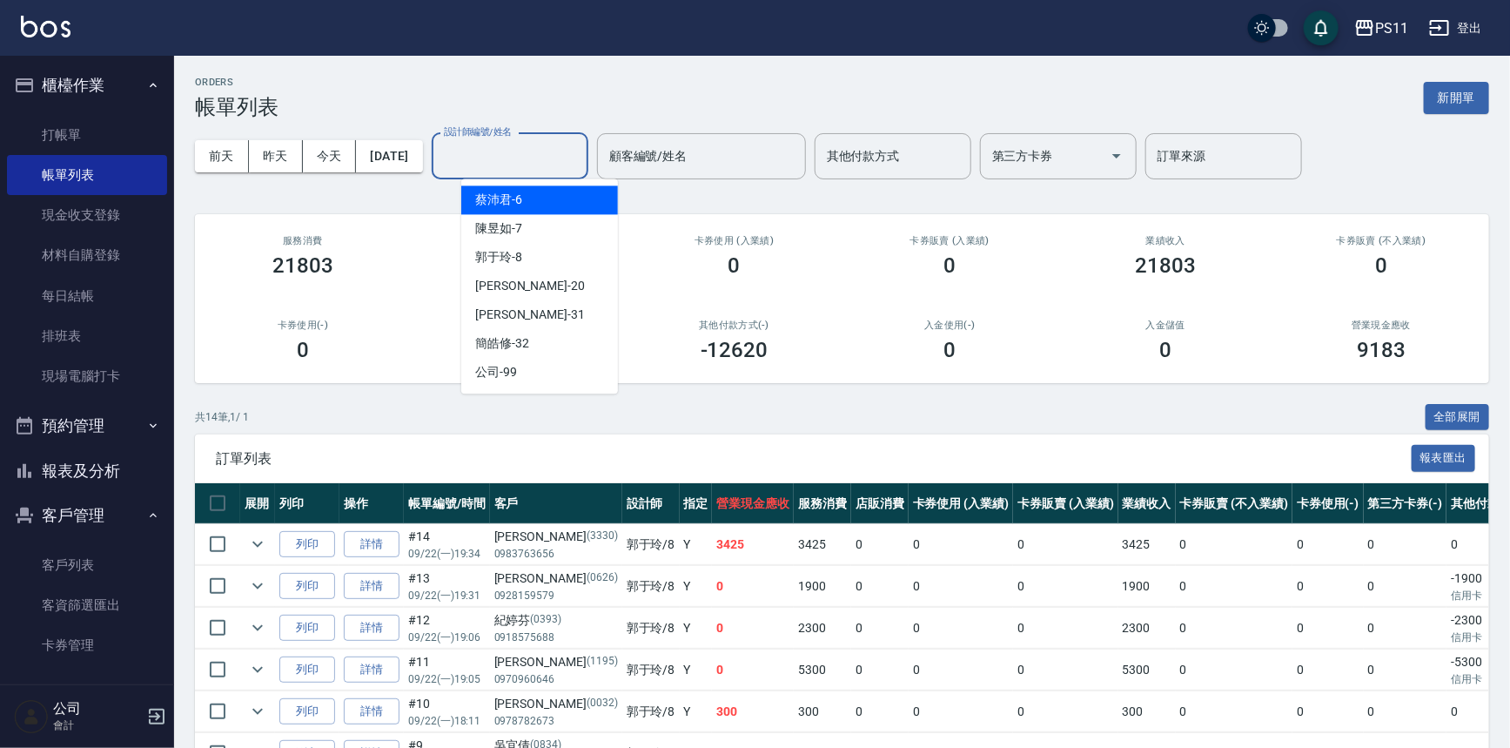
click at [566, 159] on input "設計師編號/姓名" at bounding box center [510, 156] width 141 height 30
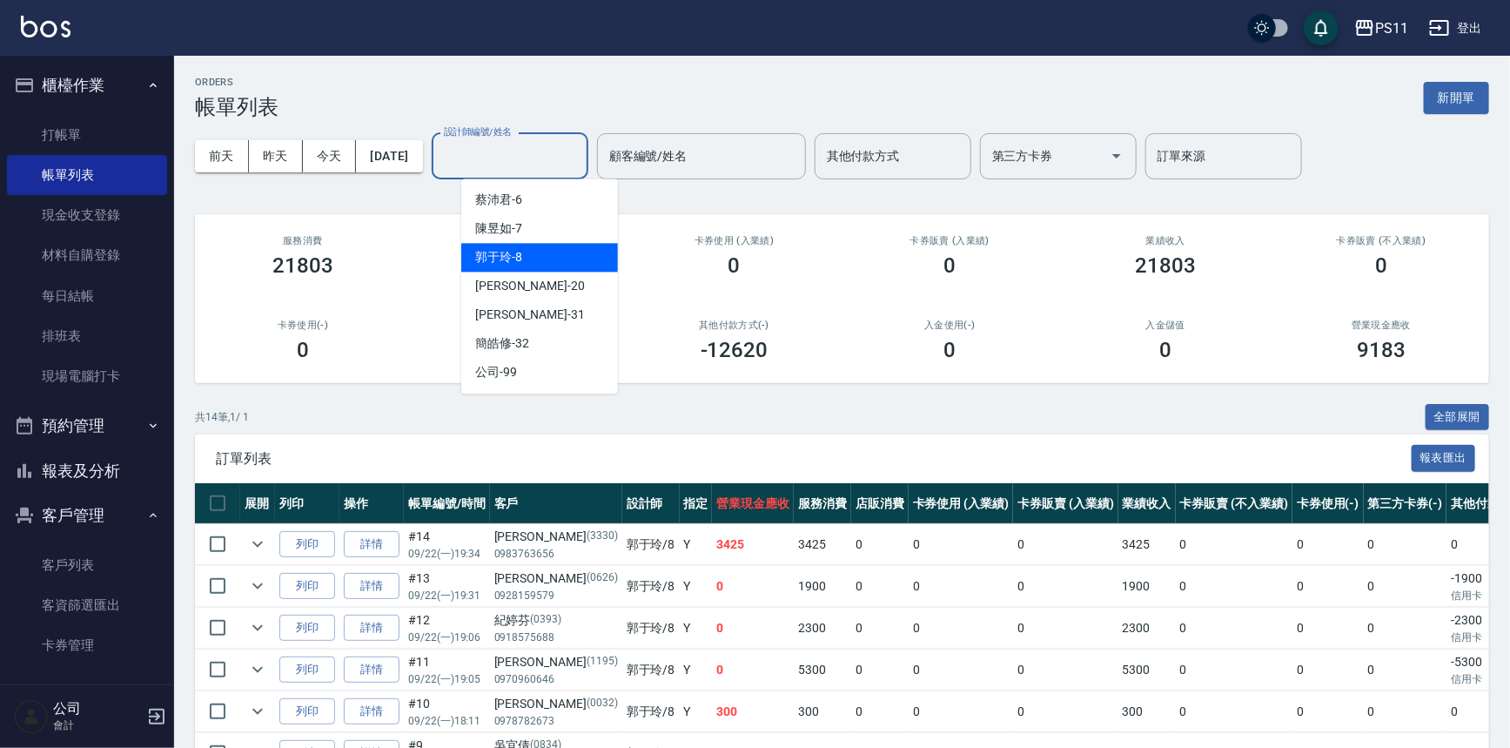
click at [541, 252] on div "郭于玲 -8" at bounding box center [539, 257] width 157 height 29
type input "郭于玲-8"
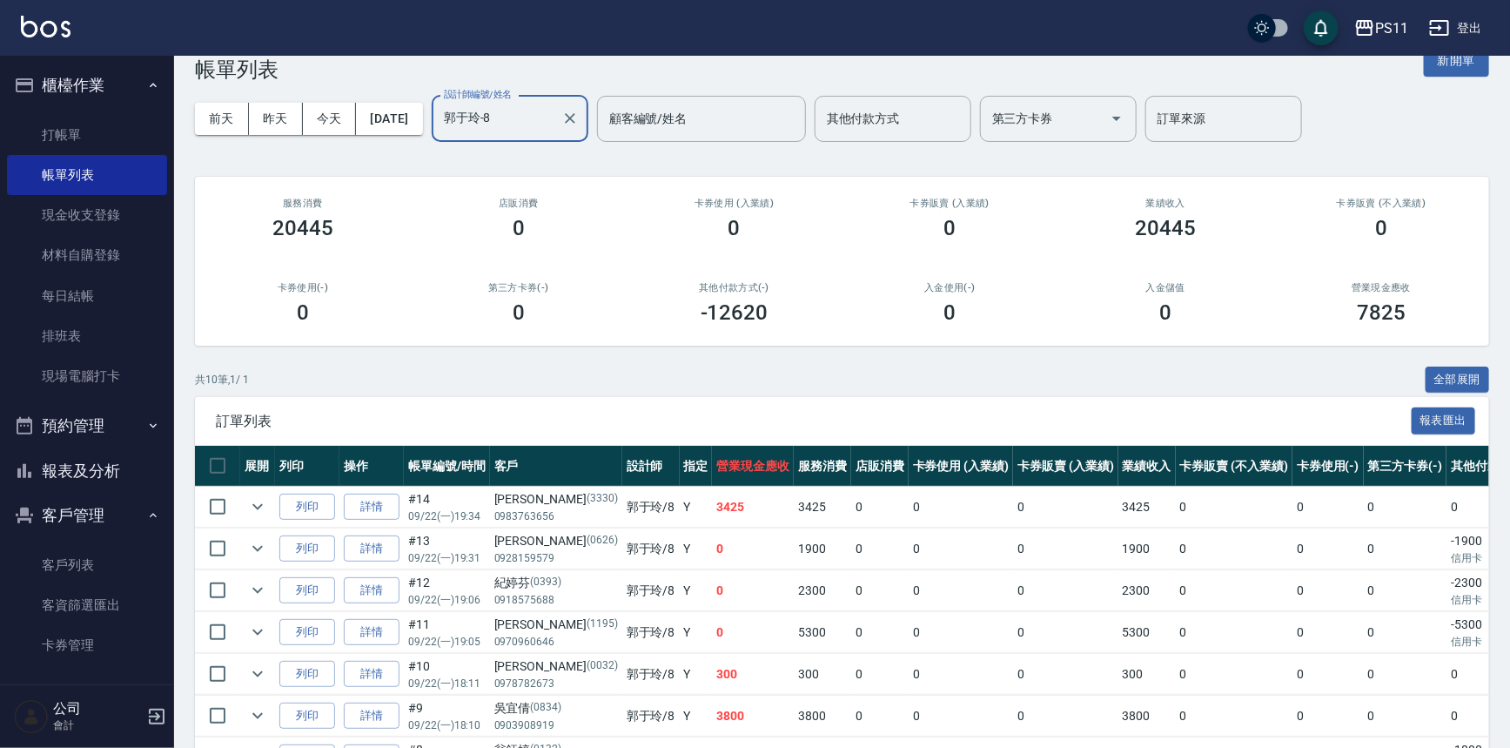
scroll to position [34, 0]
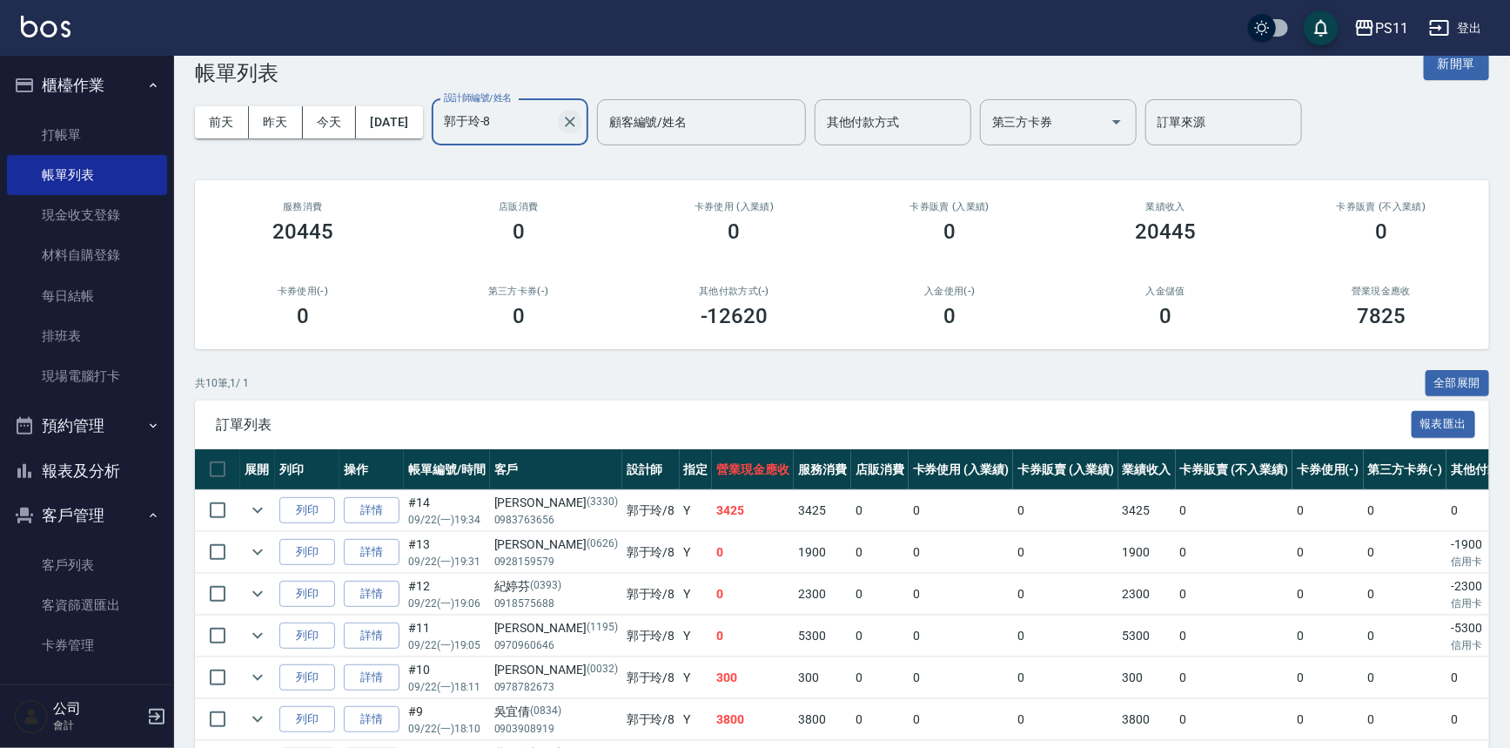
click at [575, 118] on icon "Clear" at bounding box center [570, 122] width 10 height 10
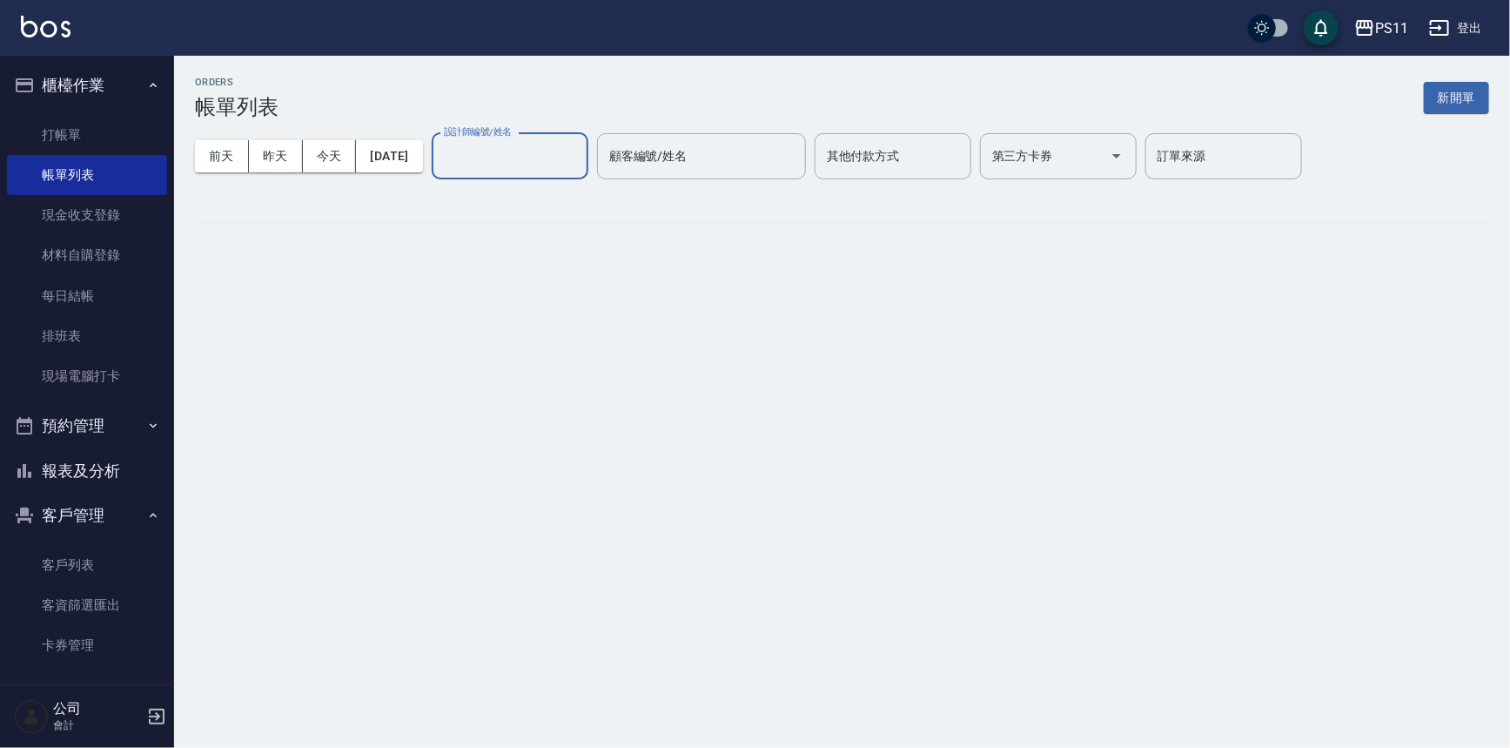
scroll to position [0, 0]
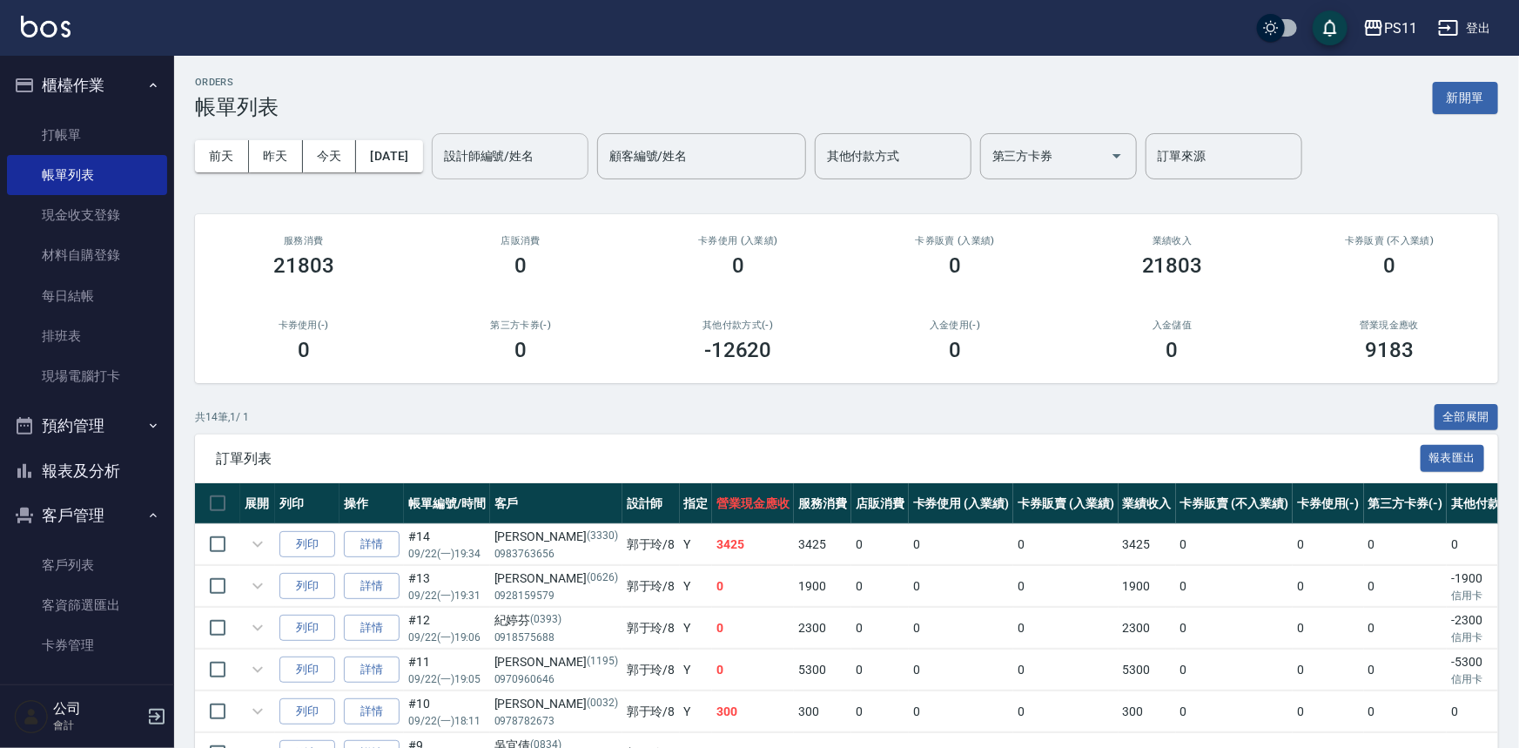
click at [547, 125] on div "前天 昨天 今天 2025/09/22 設計師編號/姓名 設計師編號/姓名 顧客編號/姓名 顧客編號/姓名 其他付款方式 其他付款方式 第三方卡券 第三方卡券…" at bounding box center [846, 156] width 1303 height 74
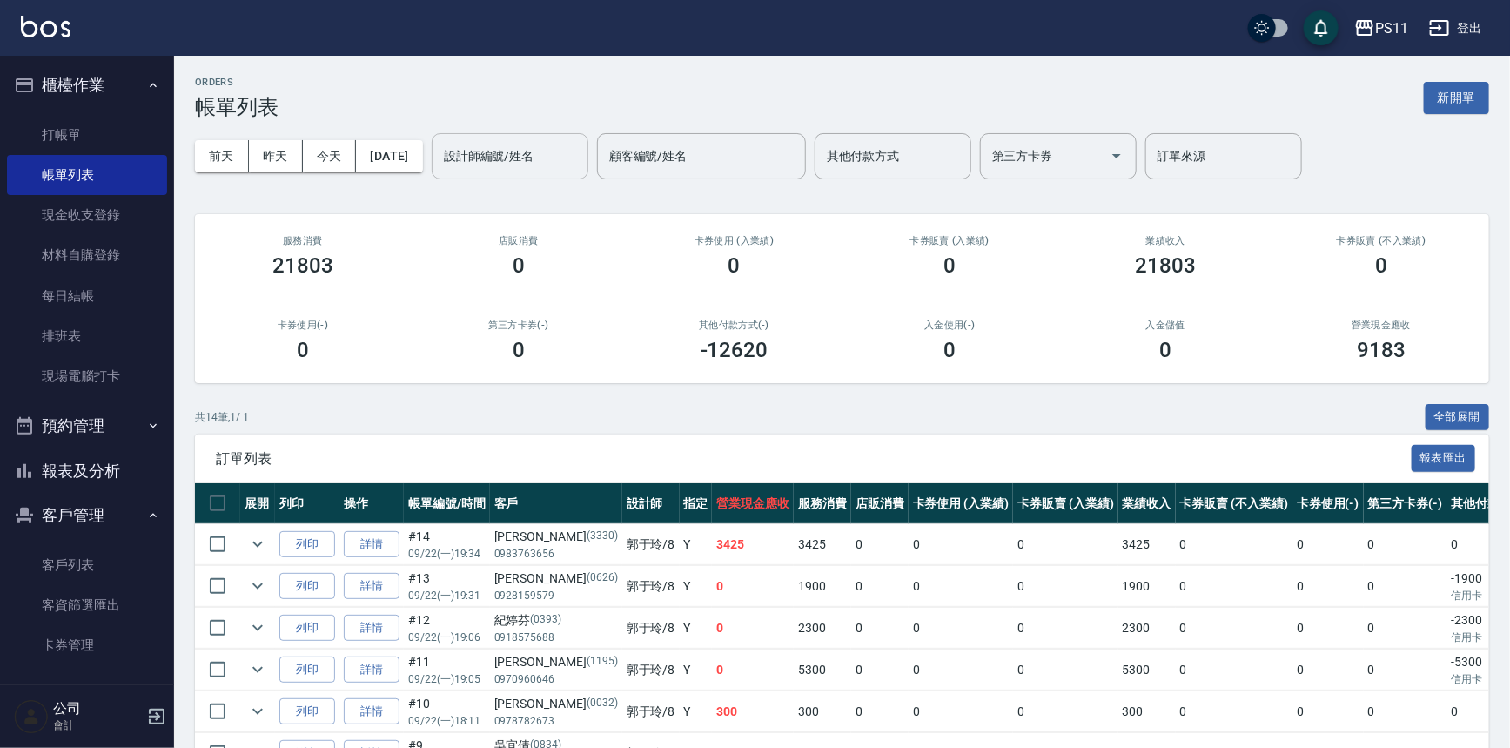
drag, startPoint x: 542, startPoint y: 151, endPoint x: 534, endPoint y: 175, distance: 25.6
click at [543, 151] on input "設計師編號/姓名" at bounding box center [510, 156] width 141 height 30
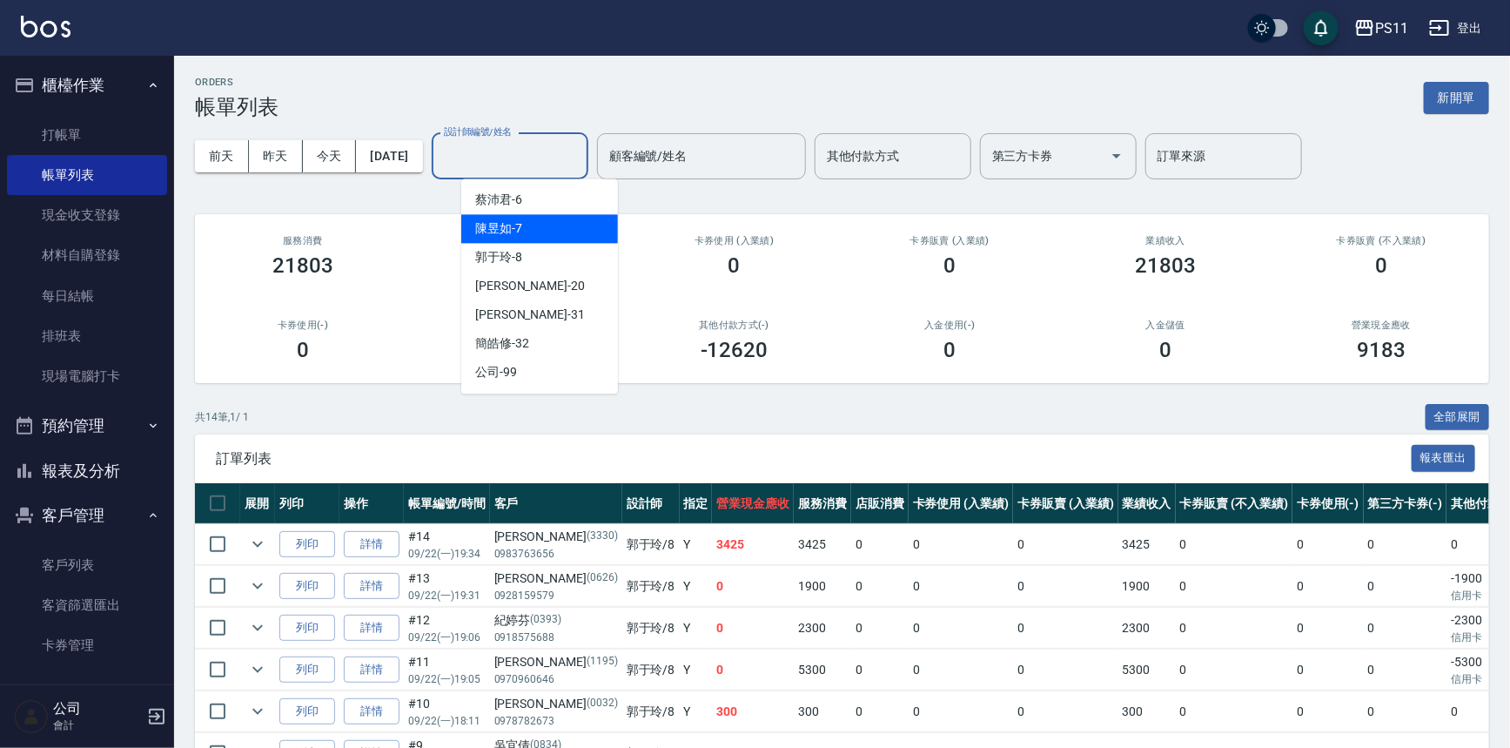
click at [547, 226] on div "陳昱如 -7" at bounding box center [539, 228] width 157 height 29
type input "陳昱如-7"
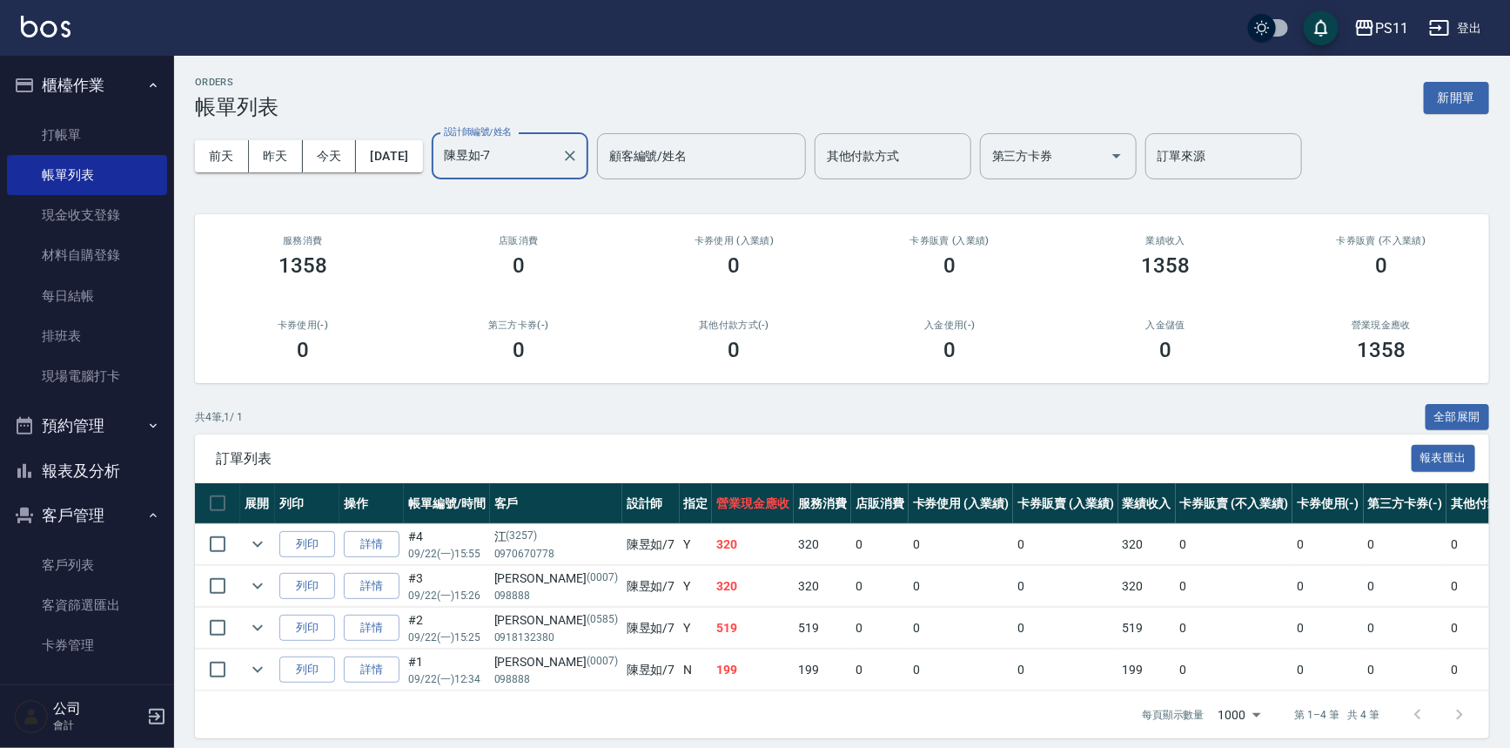
scroll to position [22, 0]
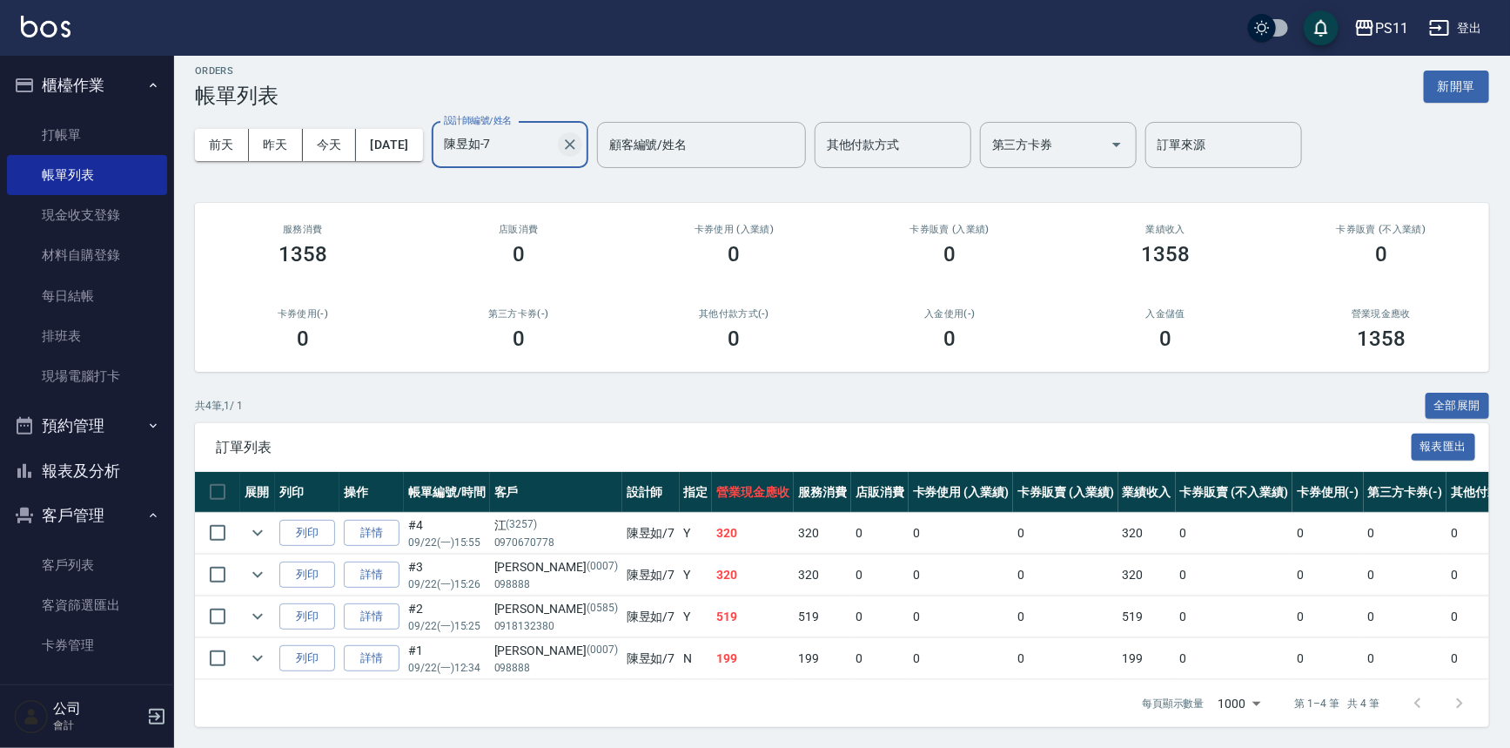
click at [579, 138] on icon "Clear" at bounding box center [569, 144] width 17 height 17
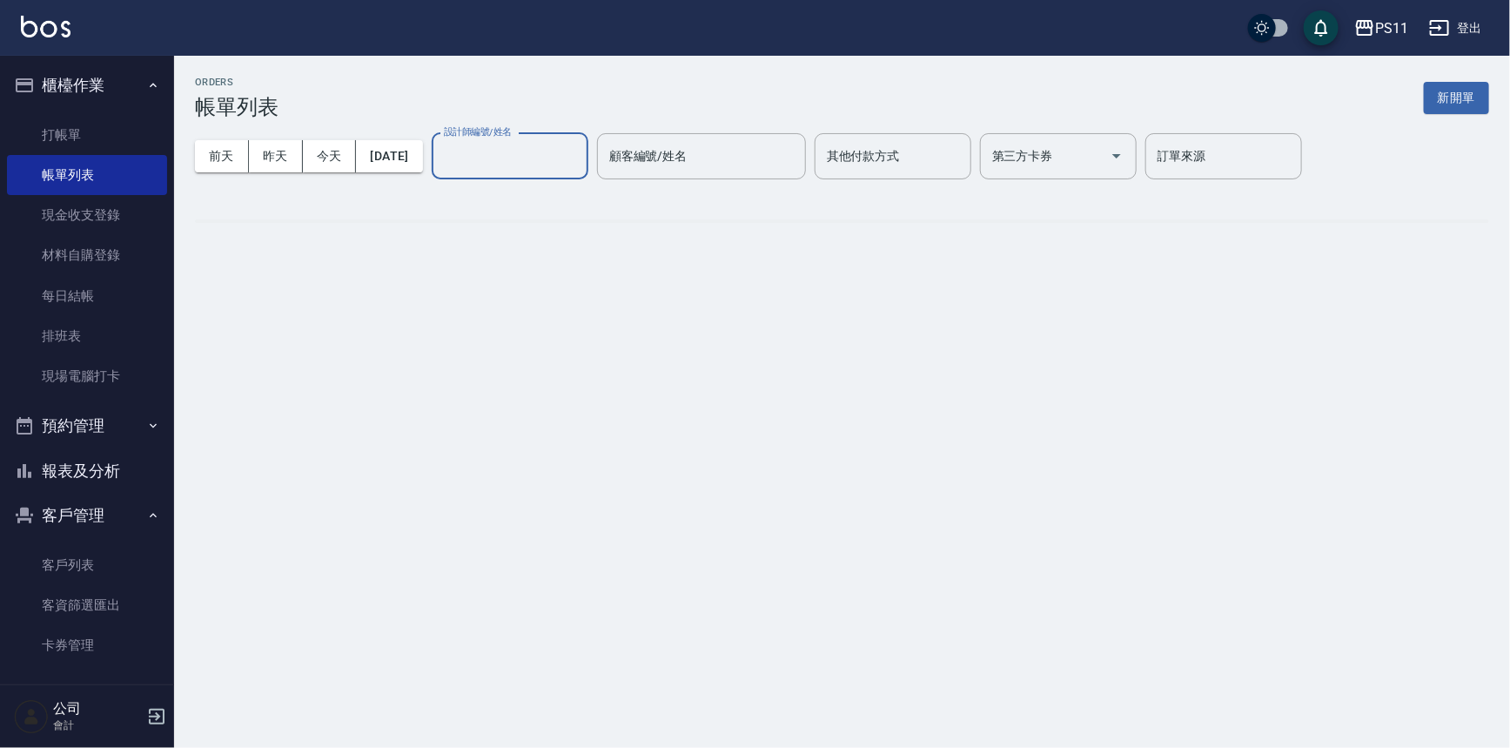
scroll to position [0, 0]
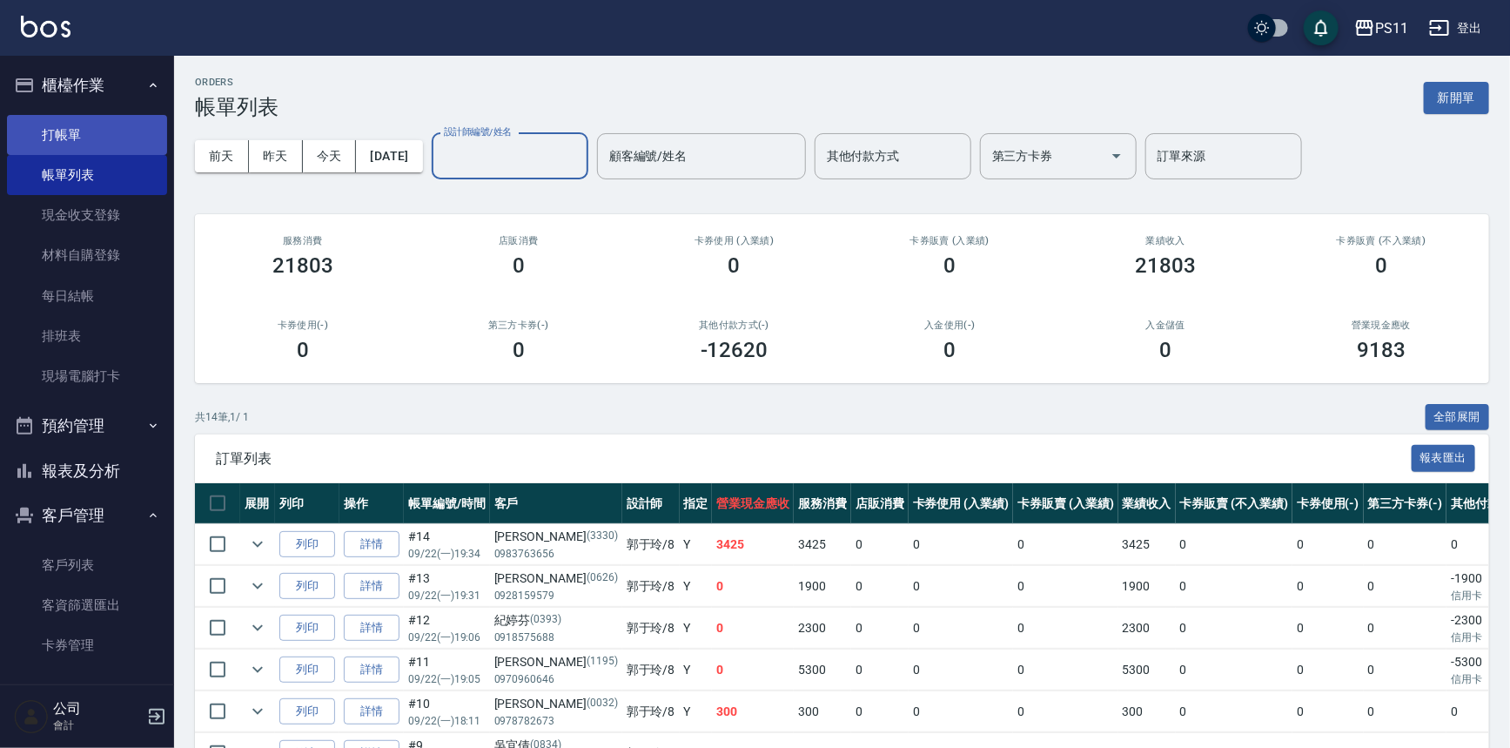
click at [139, 115] on link "打帳單" at bounding box center [87, 135] width 160 height 40
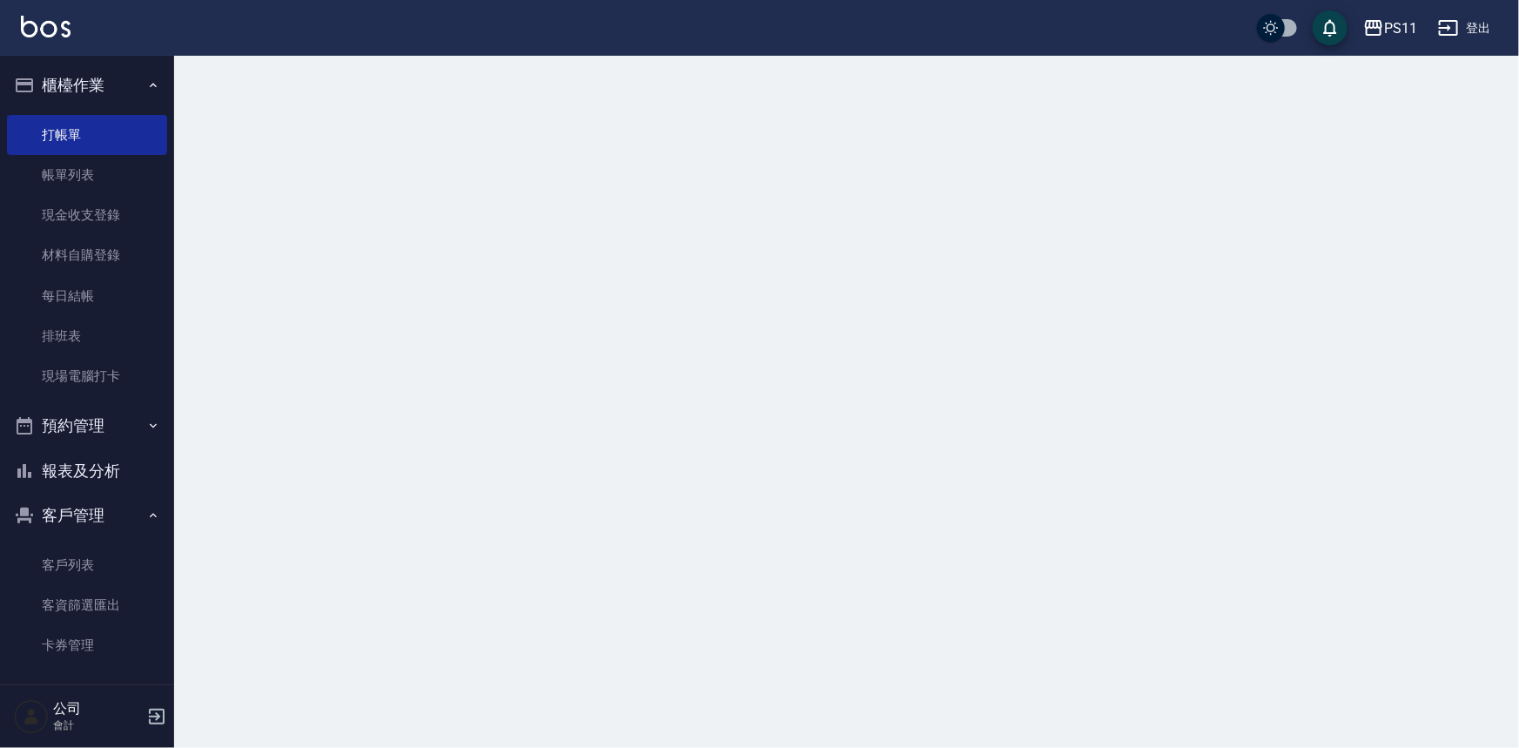
click at [121, 128] on link "打帳單" at bounding box center [87, 135] width 160 height 40
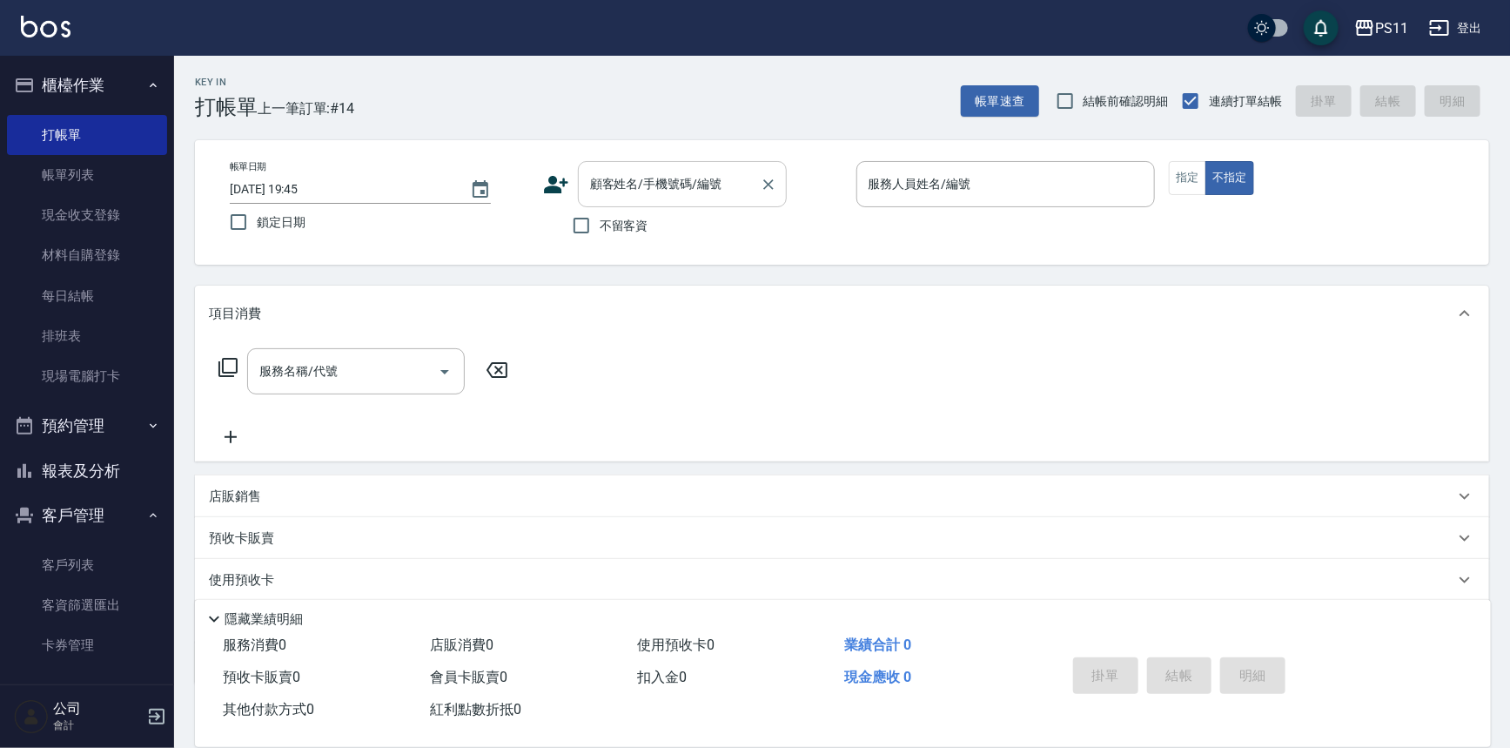
click at [655, 174] on input "顧客姓名/手機號碼/編號" at bounding box center [669, 184] width 167 height 30
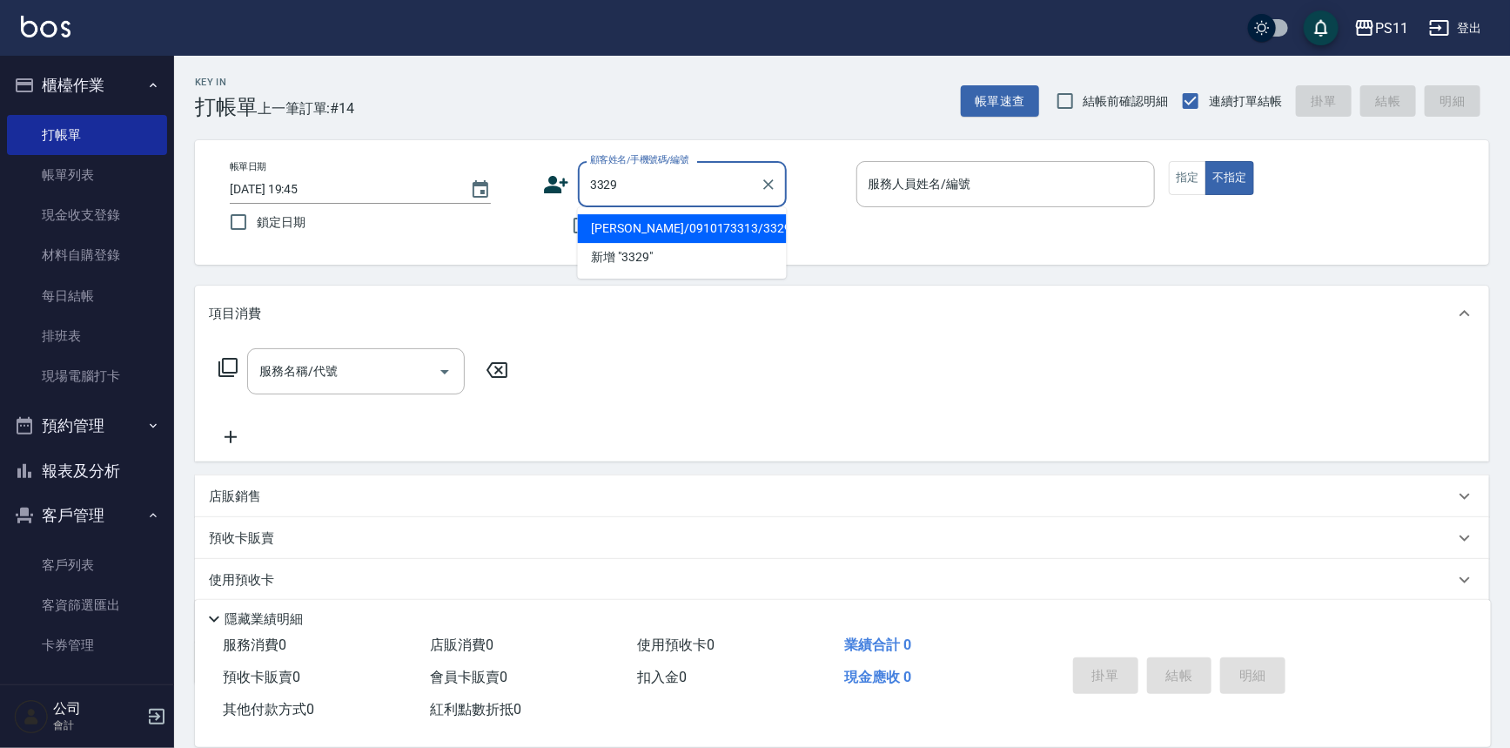
type input "何宜運/0910173313/3329"
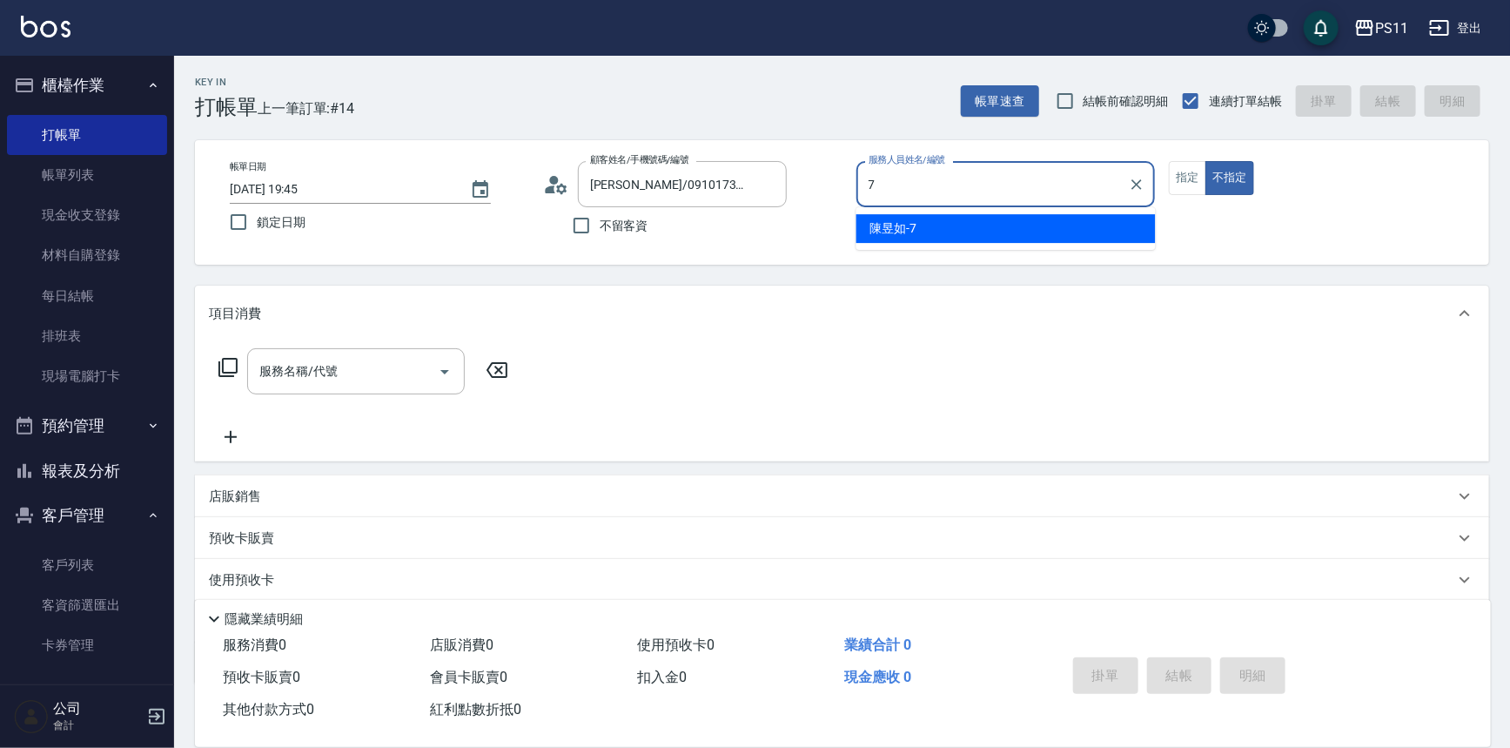
type input "陳昱如-7"
type button "false"
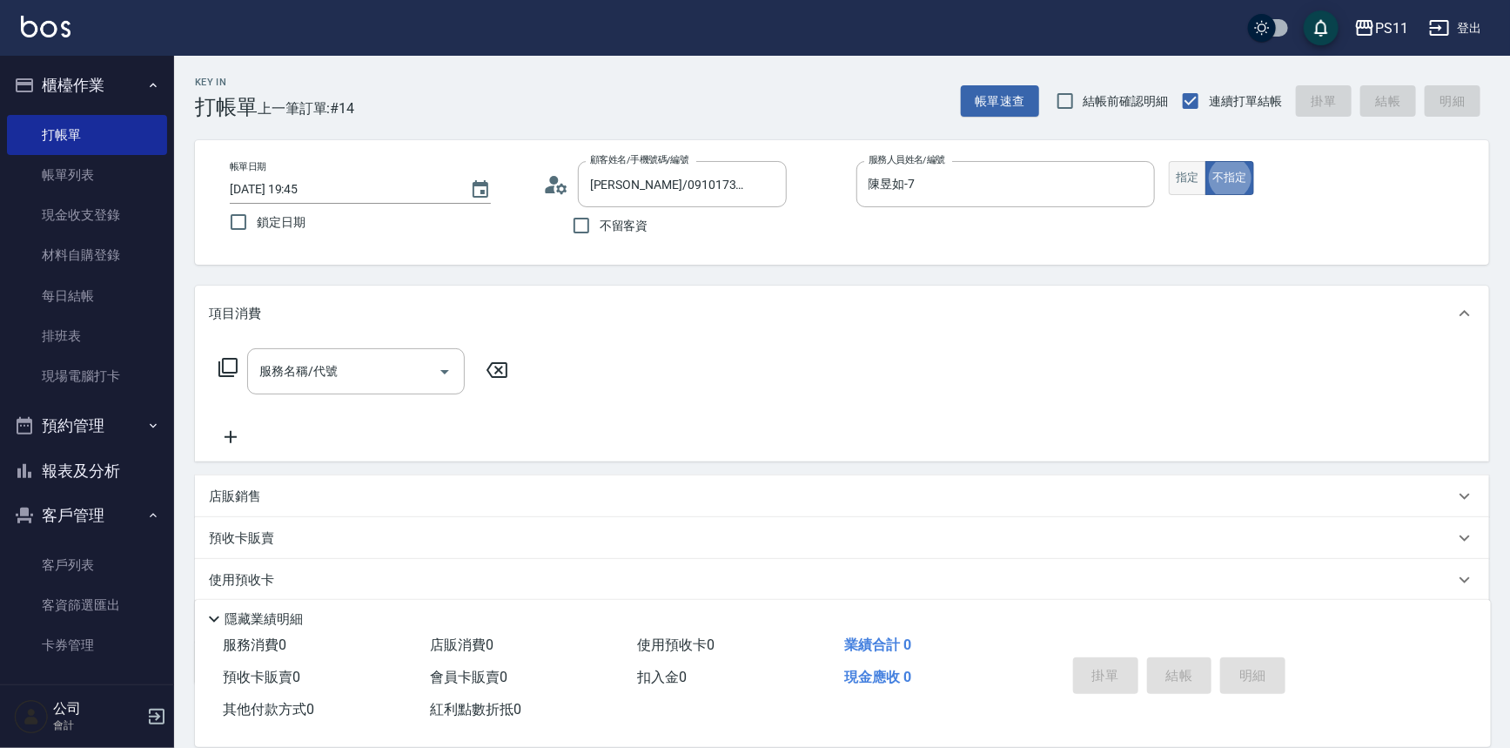
click at [1193, 188] on button "指定" at bounding box center [1187, 178] width 37 height 34
click at [220, 364] on icon at bounding box center [228, 367] width 21 height 21
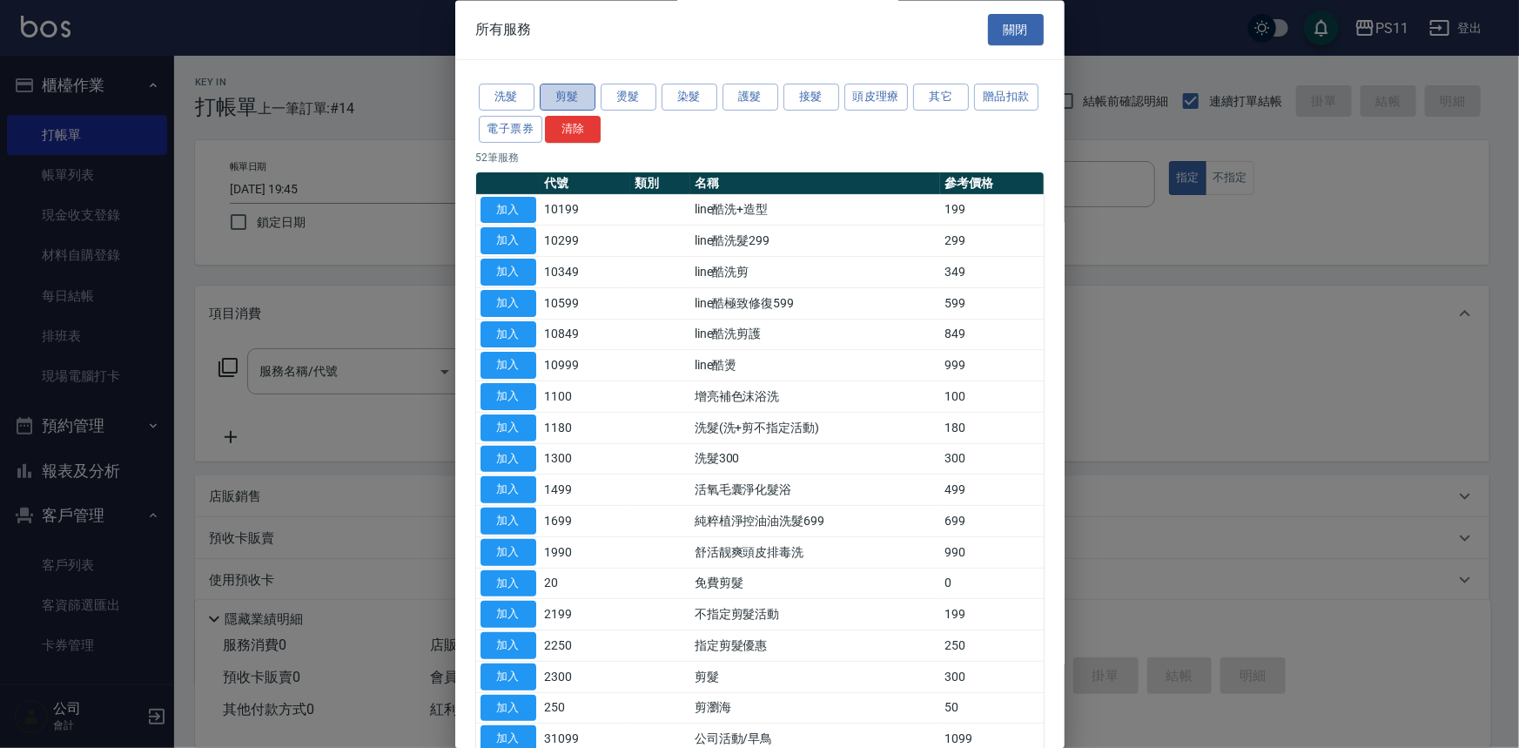
click at [562, 100] on button "剪髮" at bounding box center [568, 97] width 56 height 27
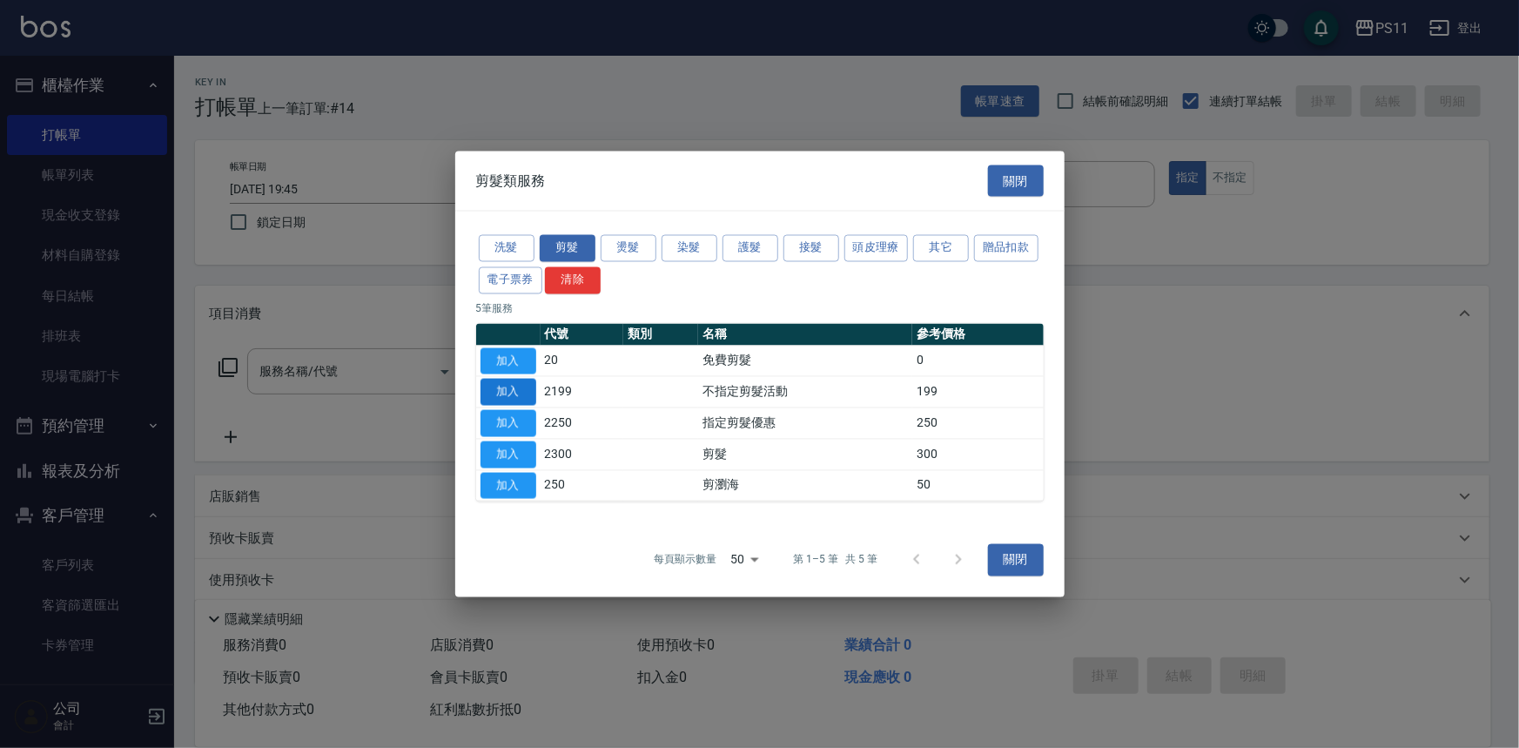
click at [514, 386] on button "加入" at bounding box center [508, 392] width 56 height 27
type input "不指定剪髮活動(2199)"
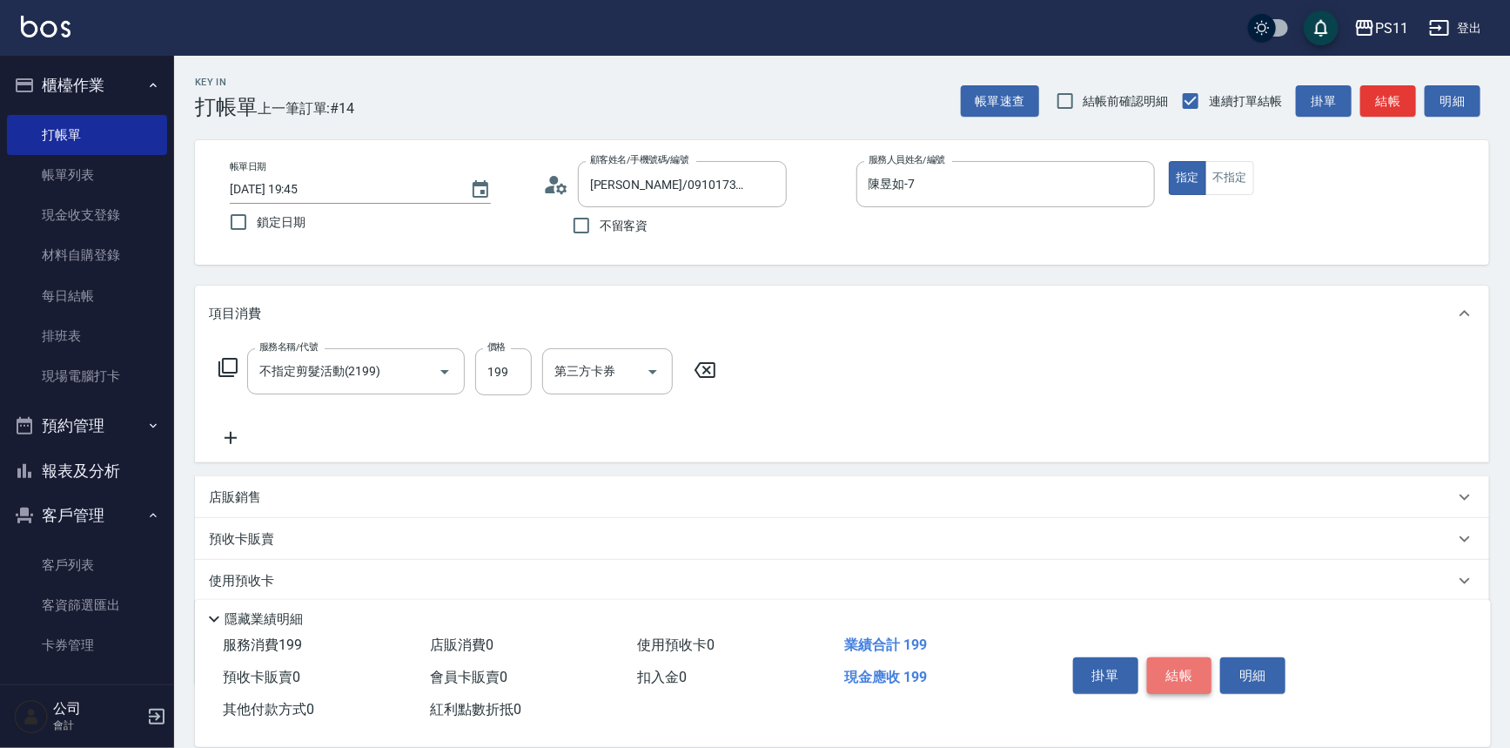
click at [1188, 670] on button "結帳" at bounding box center [1179, 675] width 65 height 37
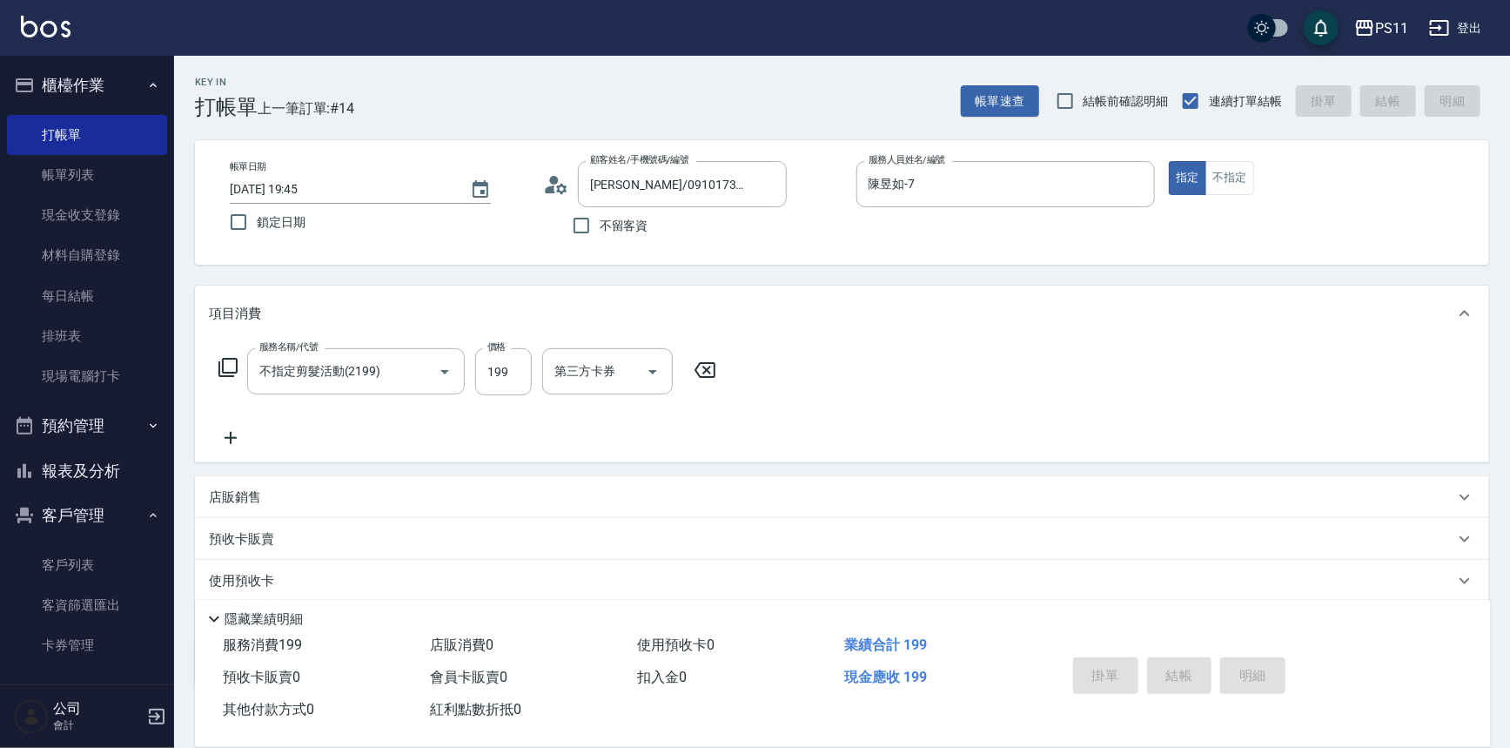
type input "2025/09/22 19:46"
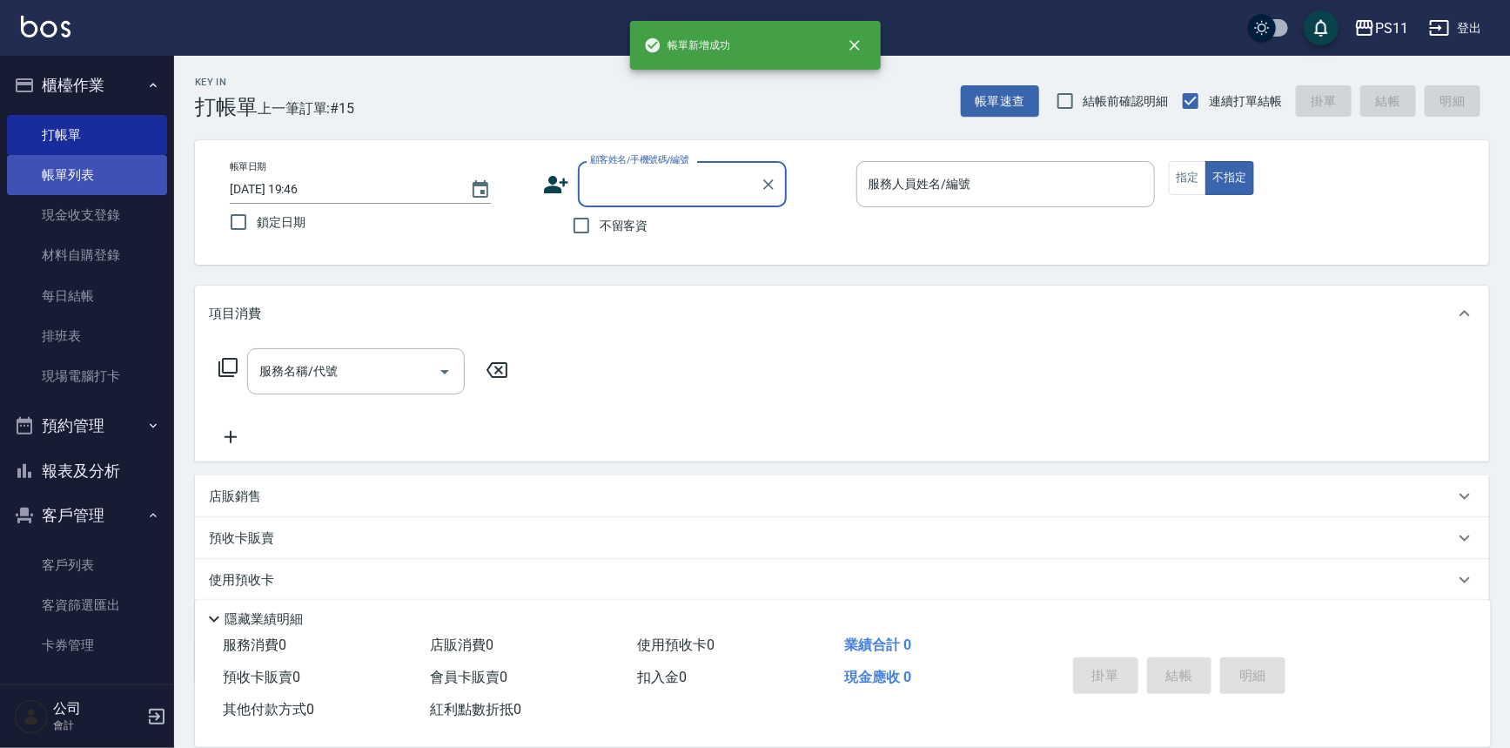
click at [99, 165] on link "帳單列表" at bounding box center [87, 175] width 160 height 40
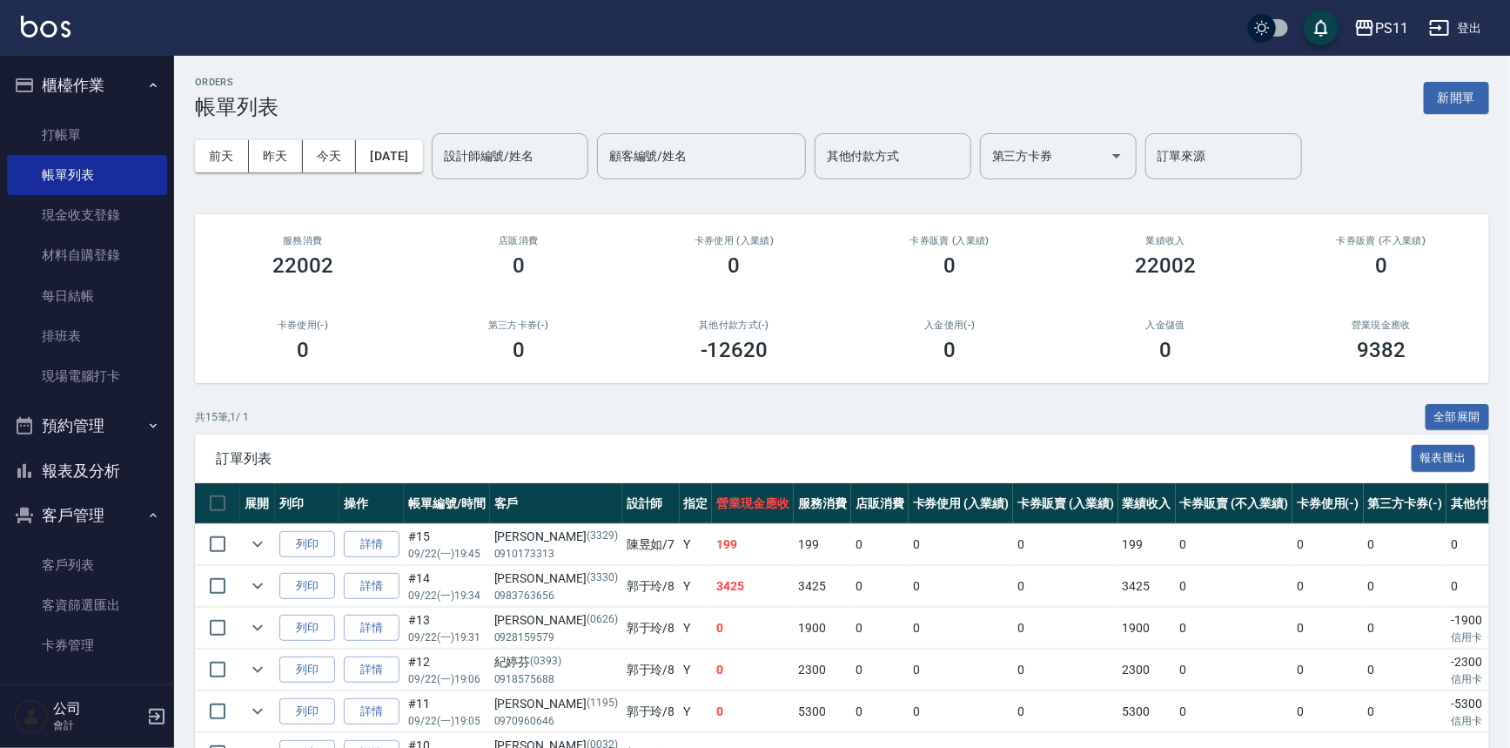
click at [522, 429] on div "共 15 筆, 1 / 1 全部展開" at bounding box center [842, 417] width 1294 height 27
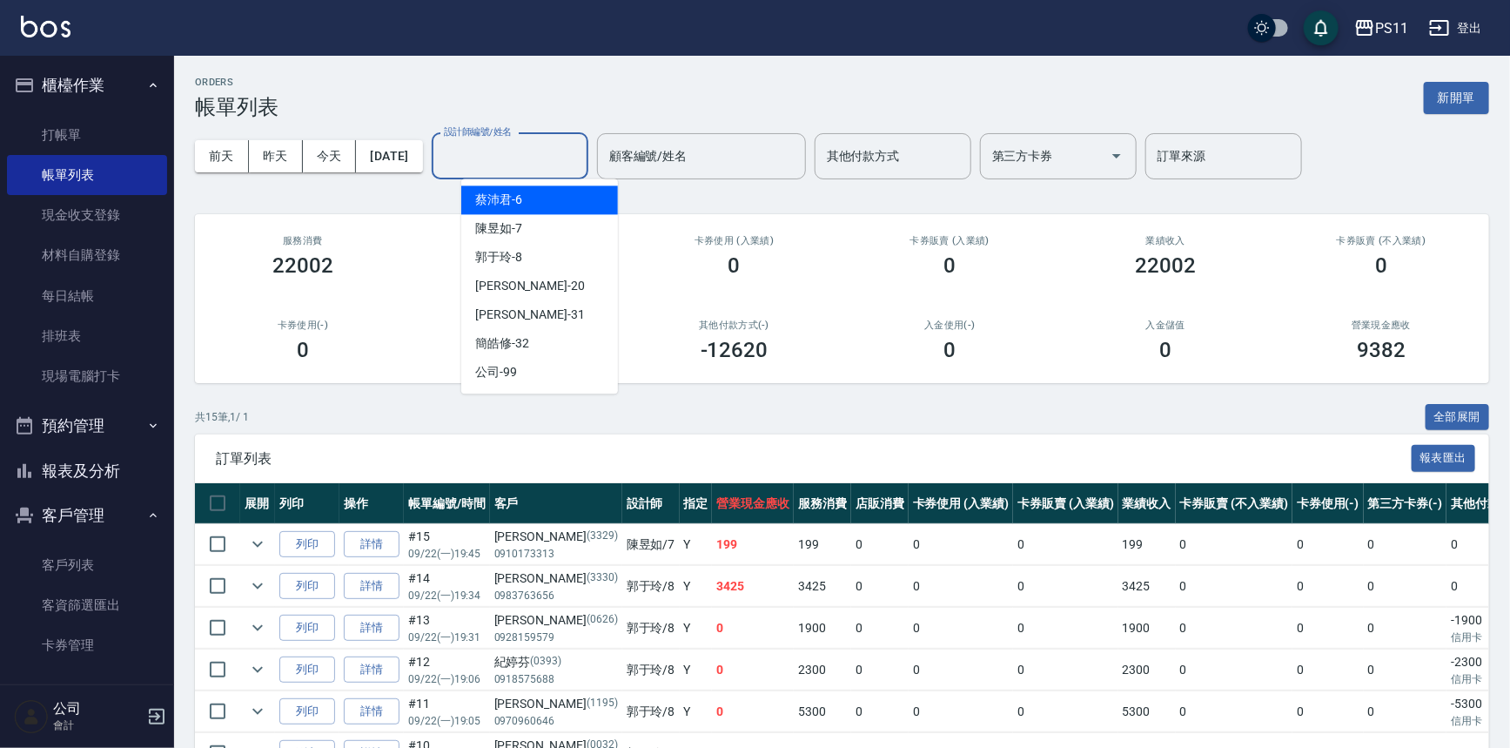
click at [532, 165] on input "設計師編號/姓名" at bounding box center [510, 156] width 141 height 30
click at [524, 230] on div "陳昱如 -7" at bounding box center [539, 228] width 157 height 29
type input "陳昱如-7"
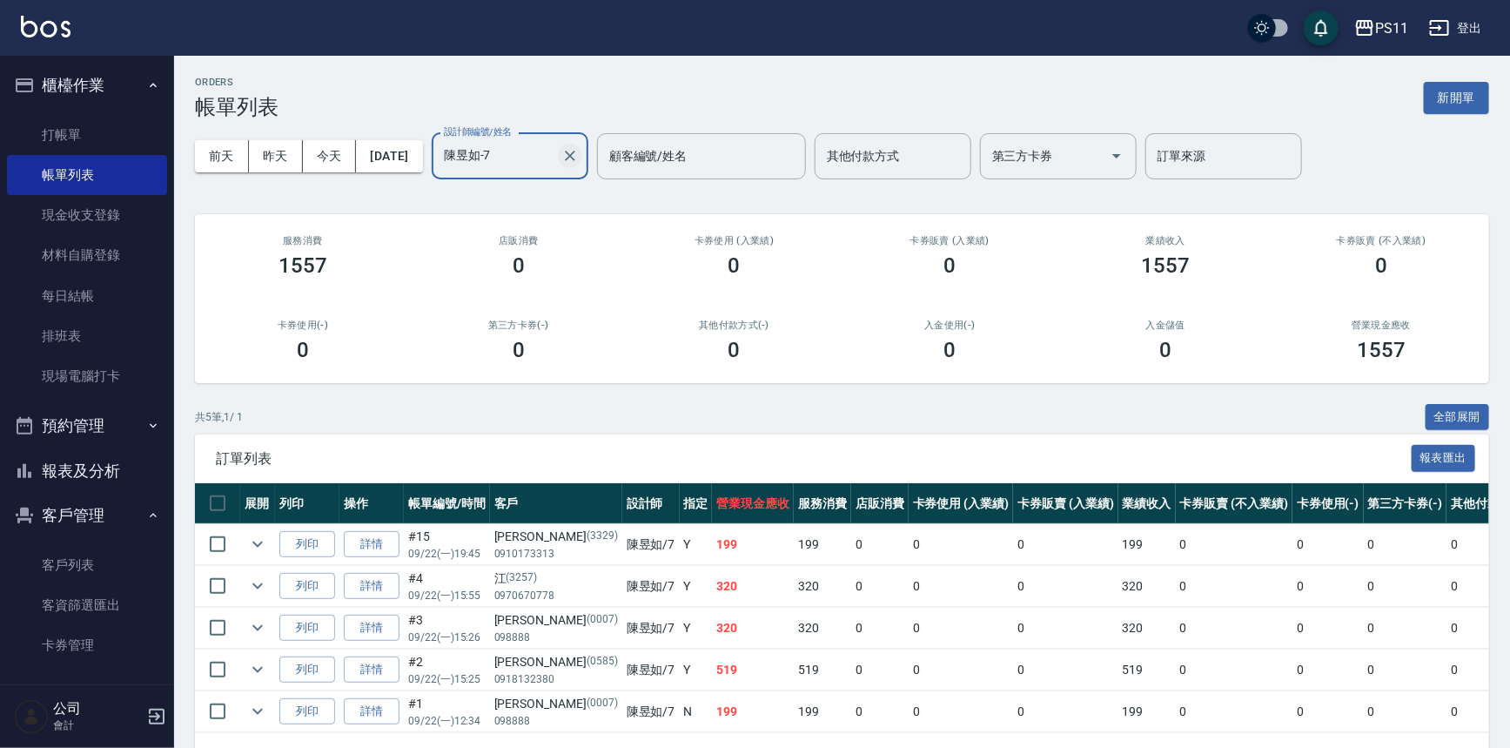
click at [579, 151] on icon "Clear" at bounding box center [569, 155] width 17 height 17
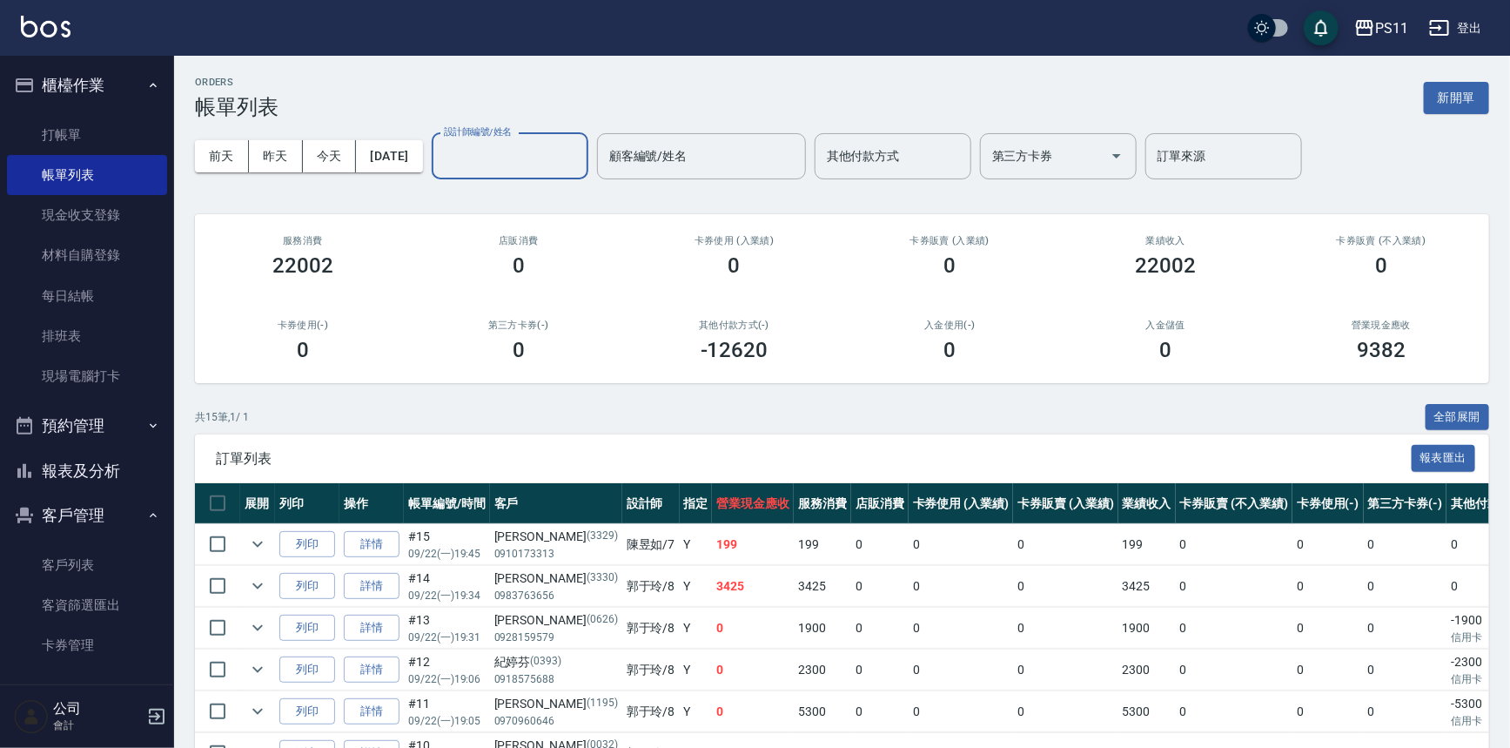
click at [532, 165] on input "設計師編號/姓名" at bounding box center [510, 156] width 141 height 30
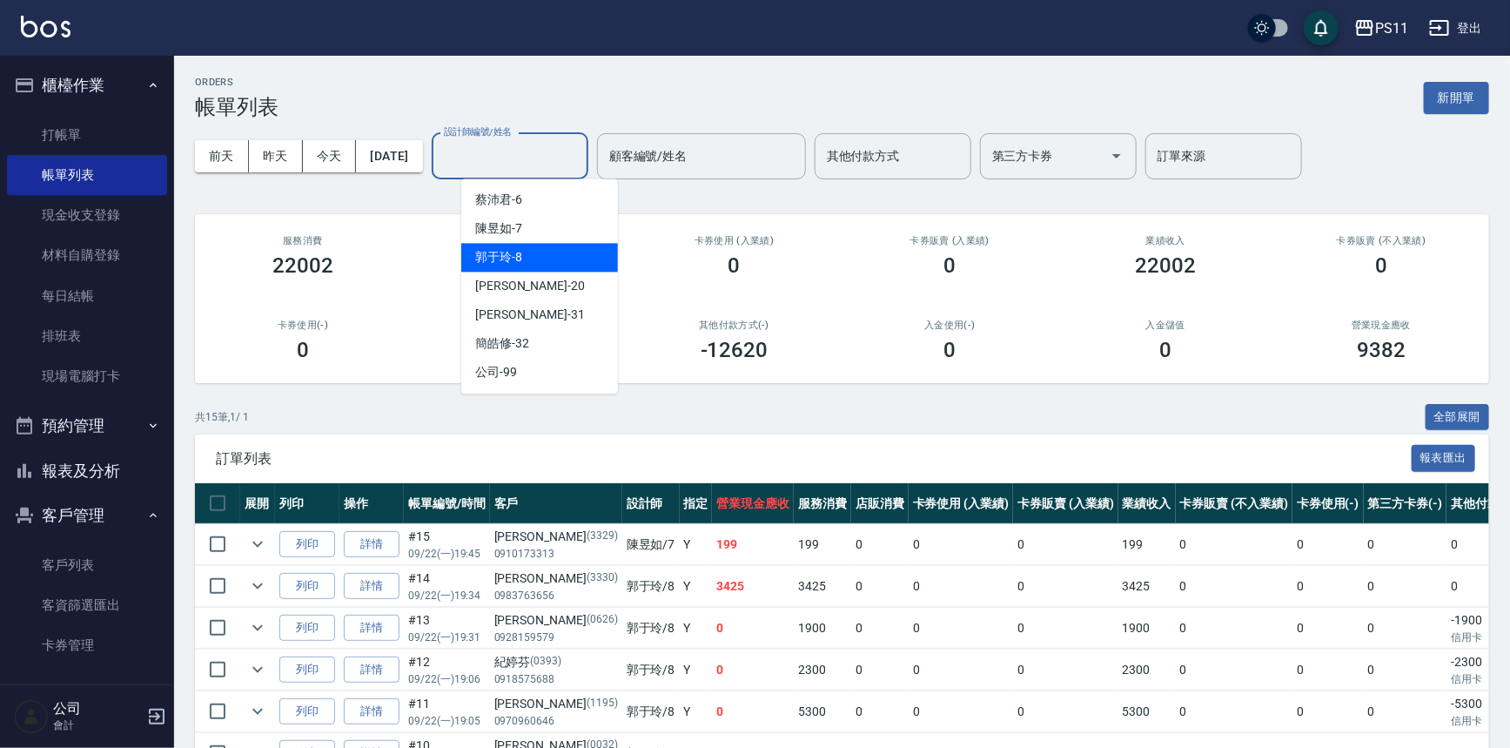
click at [564, 250] on div "郭于玲 -8" at bounding box center [539, 257] width 157 height 29
type input "郭于玲-8"
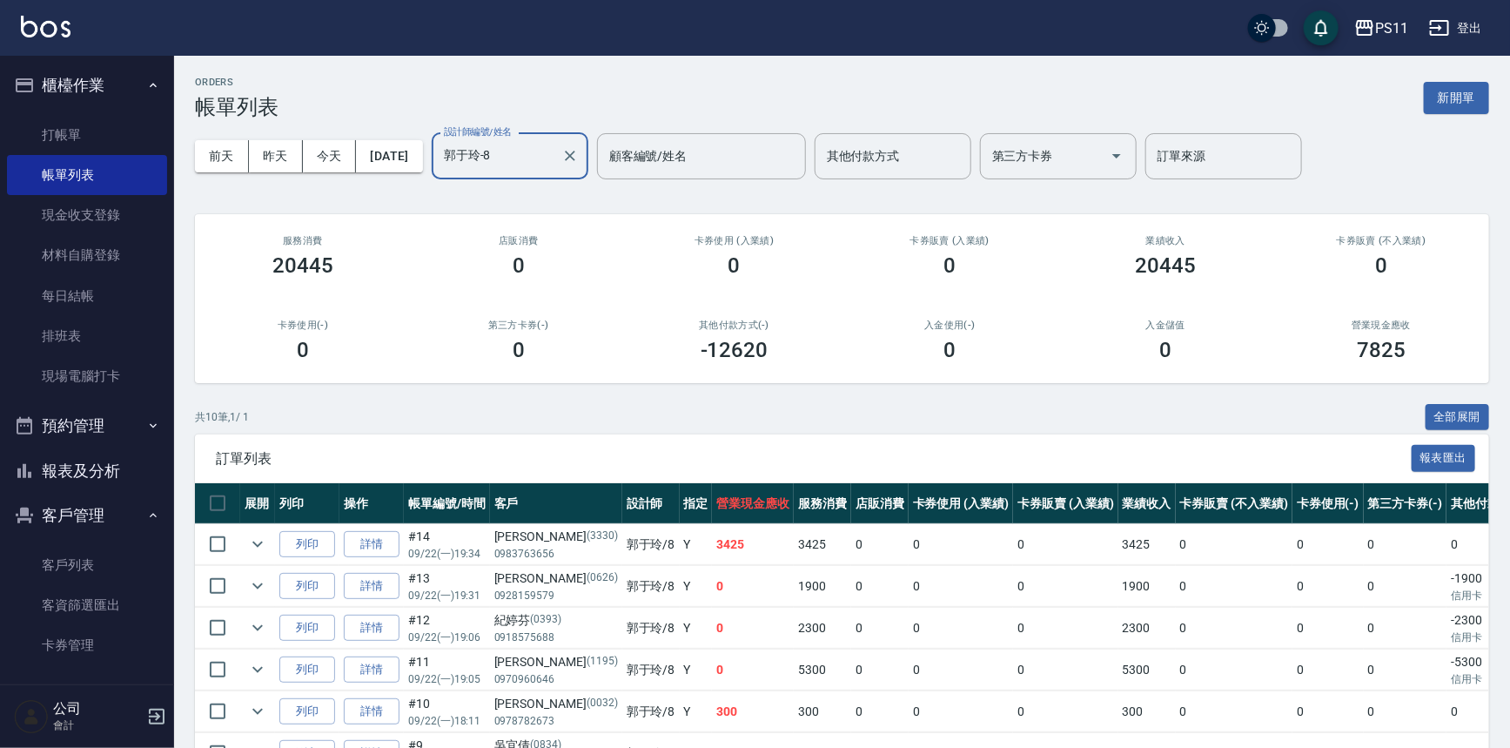
click at [650, 435] on div "訂單列表 報表匯出" at bounding box center [842, 458] width 1294 height 48
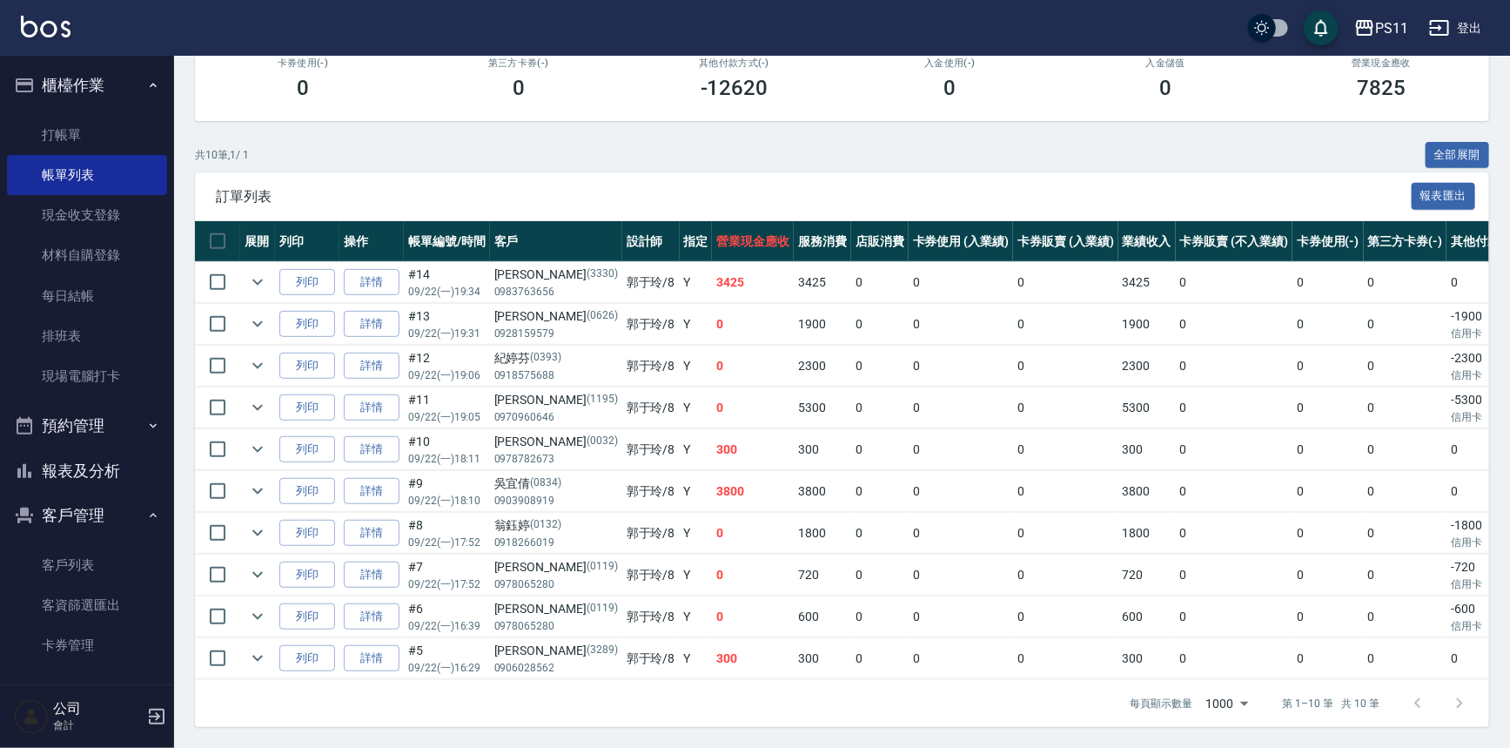
scroll to position [271, 0]
drag, startPoint x: 654, startPoint y: 566, endPoint x: 683, endPoint y: 566, distance: 29.6
click at [683, 566] on tr "列印 詳情 #7 09/22 (一) 17:52 蔡津菱 (0119) 0978065280 郭于玲 /8 Y 0 720 0 0 0 720 0 0 0 -…" at bounding box center [949, 574] width 1508 height 41
click at [712, 566] on td "0" at bounding box center [753, 574] width 82 height 41
drag, startPoint x: 655, startPoint y: 608, endPoint x: 670, endPoint y: 608, distance: 14.8
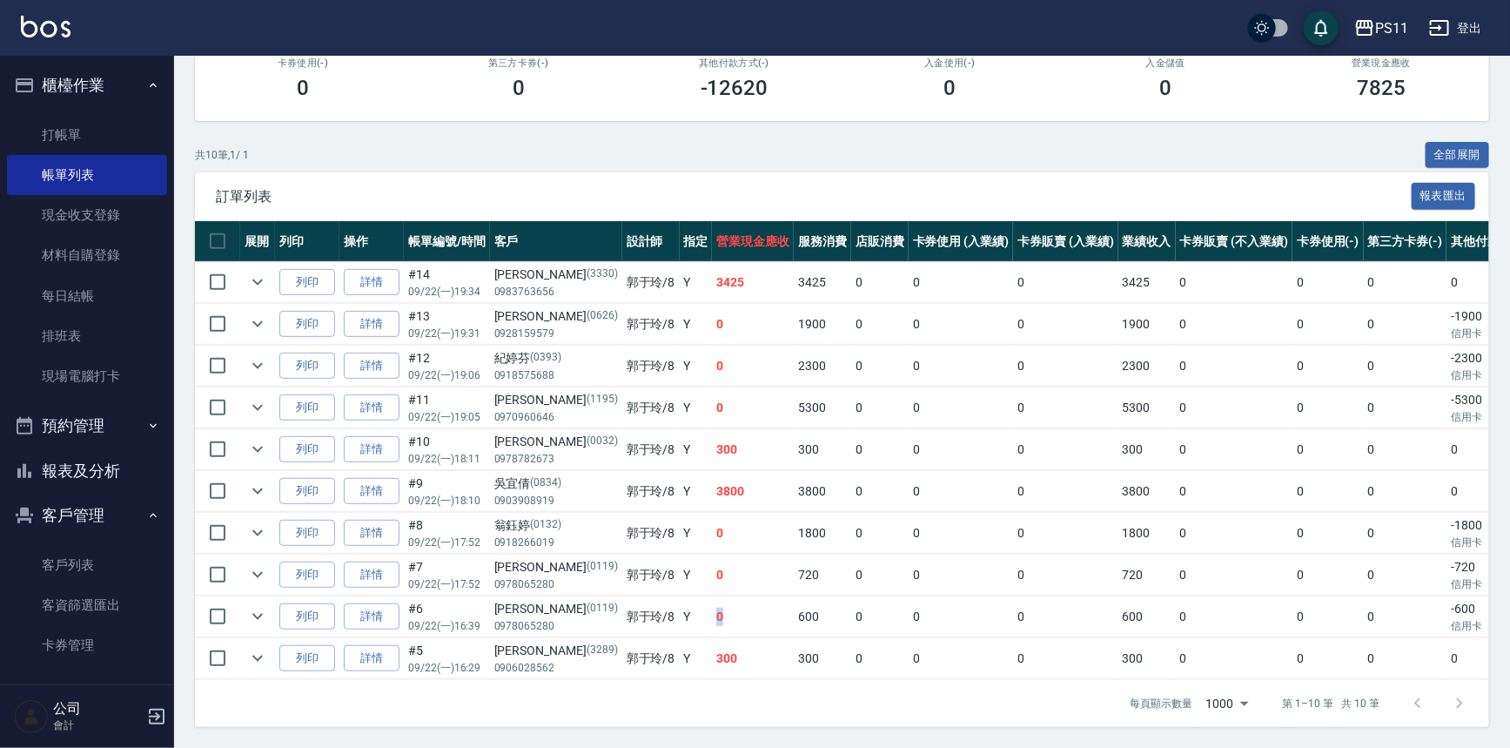
click at [670, 608] on tr "列印 詳情 #6 09/22 (一) 16:39 蔡津菱 (0119) 0978065280 郭于玲 /8 Y 0 600 0 0 0 600 0 0 0 -…" at bounding box center [949, 616] width 1508 height 41
click at [712, 608] on td "0" at bounding box center [753, 616] width 82 height 41
click at [712, 597] on td "0" at bounding box center [753, 616] width 82 height 41
drag, startPoint x: 653, startPoint y: 514, endPoint x: 687, endPoint y: 540, distance: 42.8
click at [687, 540] on tr "列印 詳情 #8 09/22 (一) 17:52 翁鈺婷 (0132) 0918266019 郭于玲 /8 Y 0 1800 0 0 0 1800 0 0 0…" at bounding box center [949, 533] width 1508 height 41
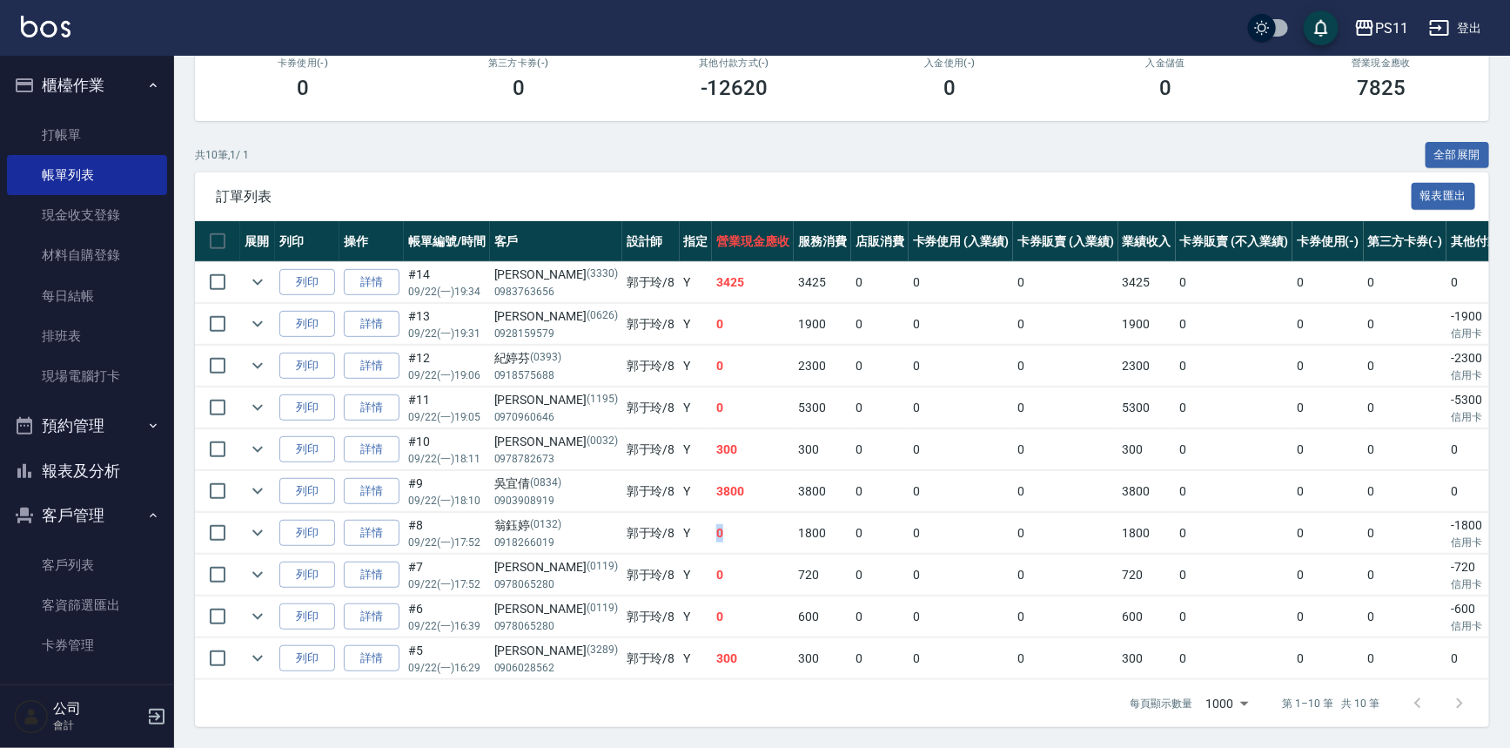
click at [712, 534] on td "0" at bounding box center [753, 533] width 82 height 41
drag, startPoint x: 673, startPoint y: 310, endPoint x: 708, endPoint y: 323, distance: 37.2
click at [712, 323] on td "0" at bounding box center [753, 324] width 82 height 41
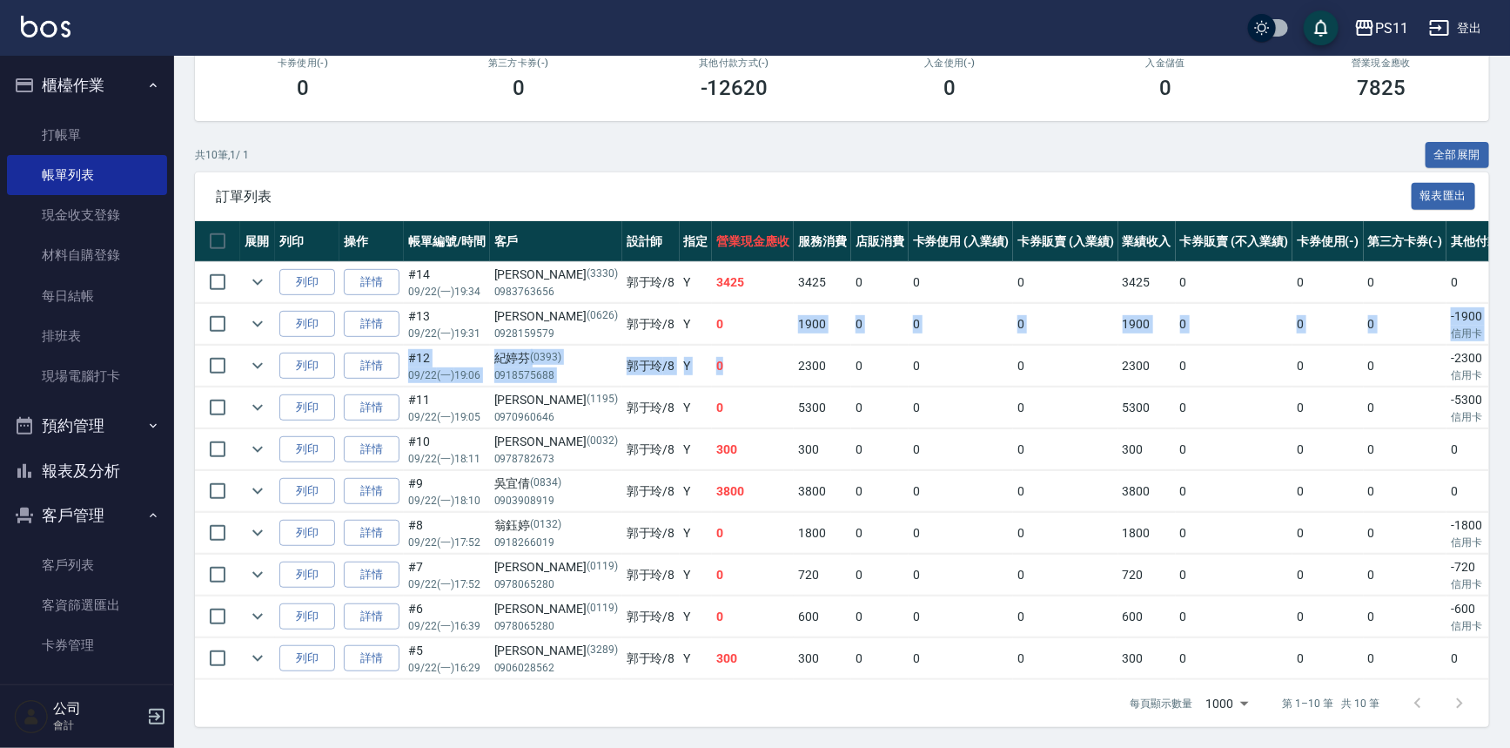
drag, startPoint x: 709, startPoint y: 324, endPoint x: 719, endPoint y: 390, distance: 67.0
click at [719, 379] on tbody "列印 詳情 #14 09/22 (一) 19:34 劉芝軒 (3330) 0983763656 郭于玲 /8 Y 3425 3425 0 0 0 3425 0…" at bounding box center [949, 471] width 1508 height 418
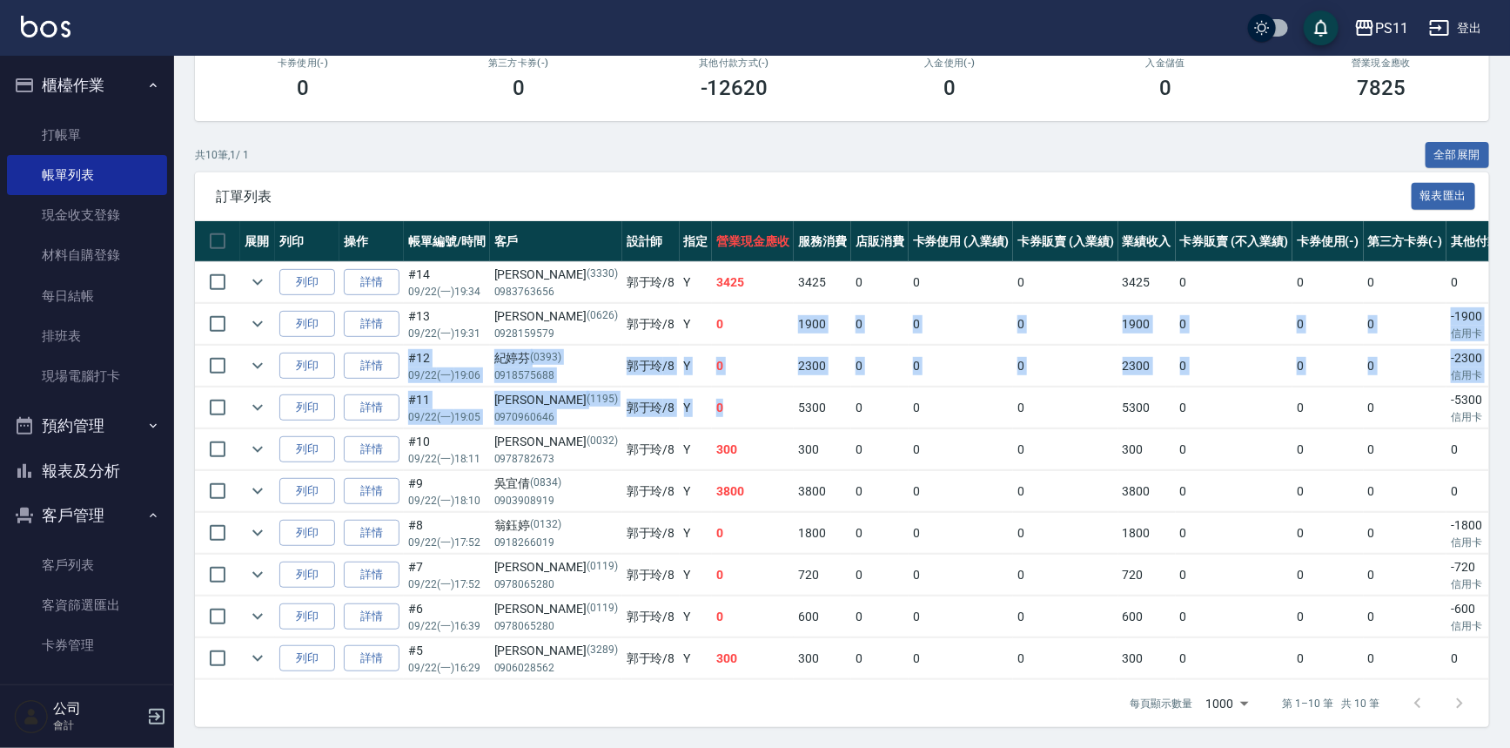
click at [715, 416] on td "0" at bounding box center [753, 407] width 82 height 41
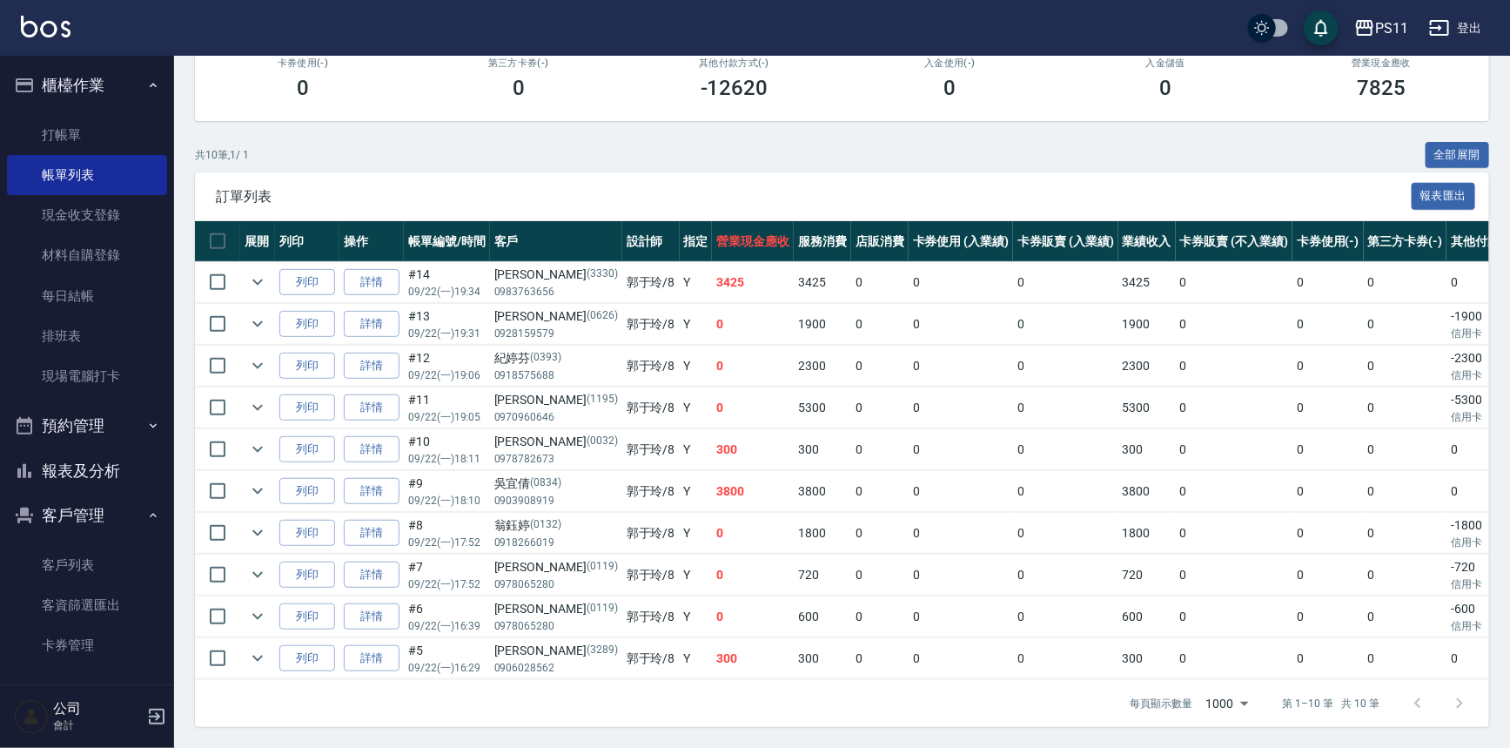
click at [712, 485] on td "3800" at bounding box center [753, 491] width 82 height 41
click at [722, 695] on div "每頁顯示數量 1000 1000 第 1–10 筆 共 10 筆" at bounding box center [842, 703] width 1294 height 47
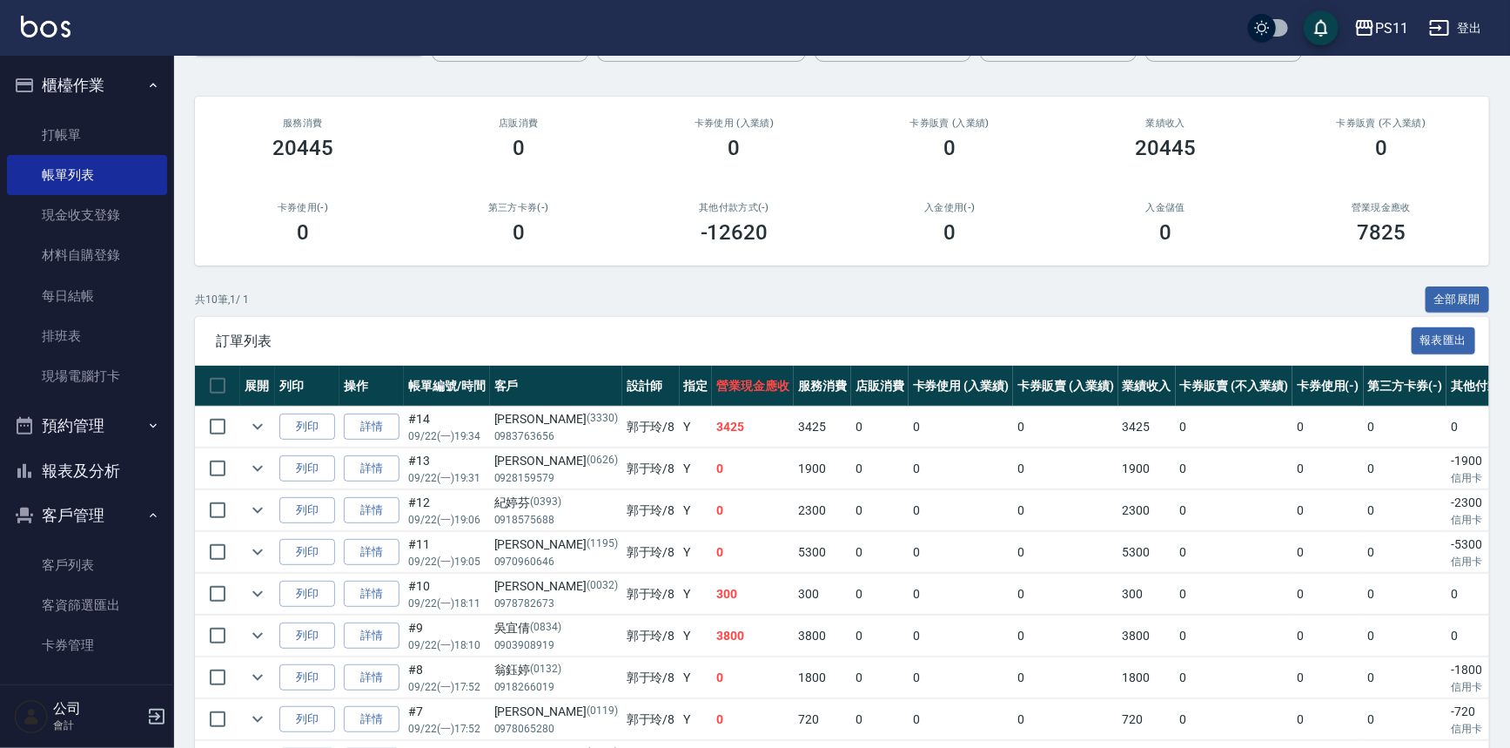
scroll to position [0, 0]
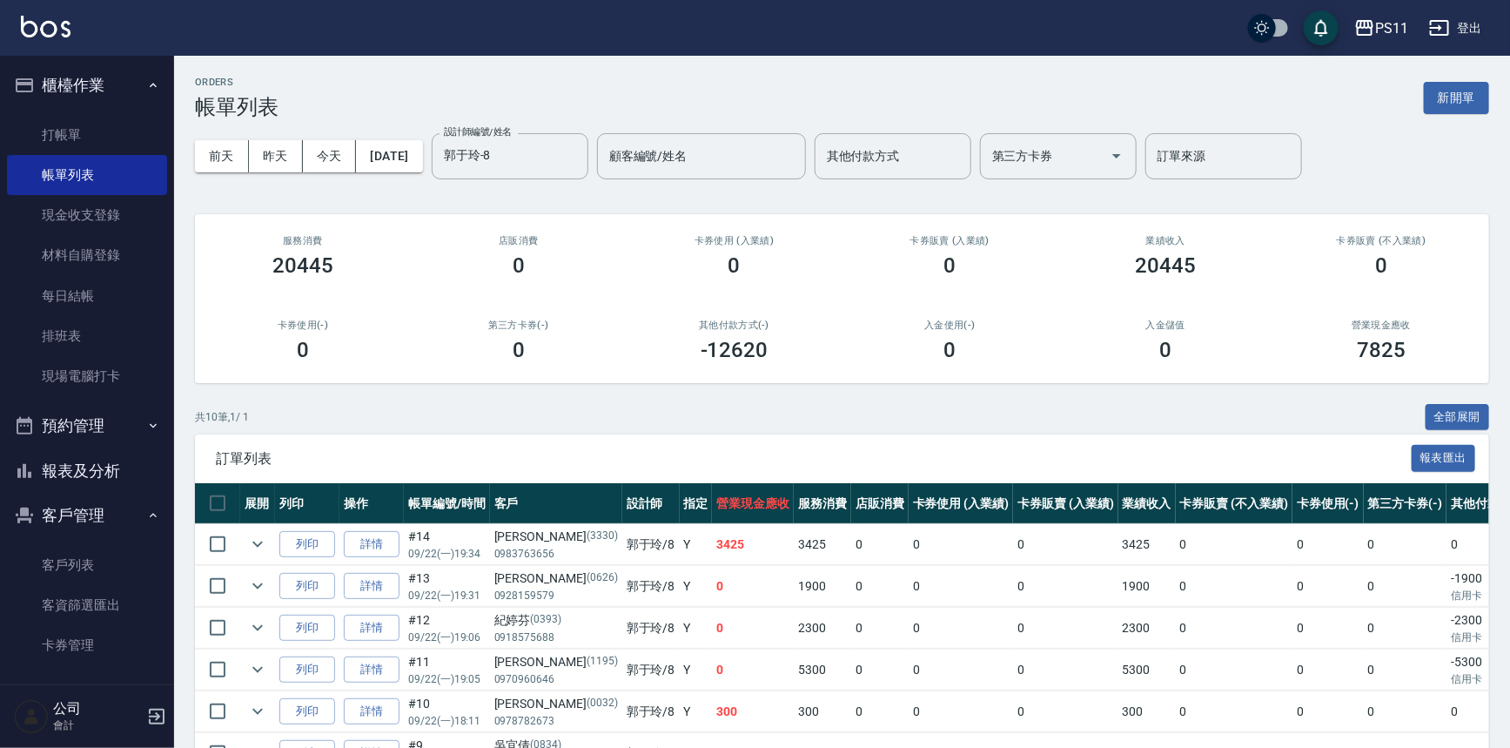
drag, startPoint x: 746, startPoint y: 691, endPoint x: 817, endPoint y: 494, distance: 210.1
click at [78, 470] on button "報表及分析" at bounding box center [87, 470] width 160 height 45
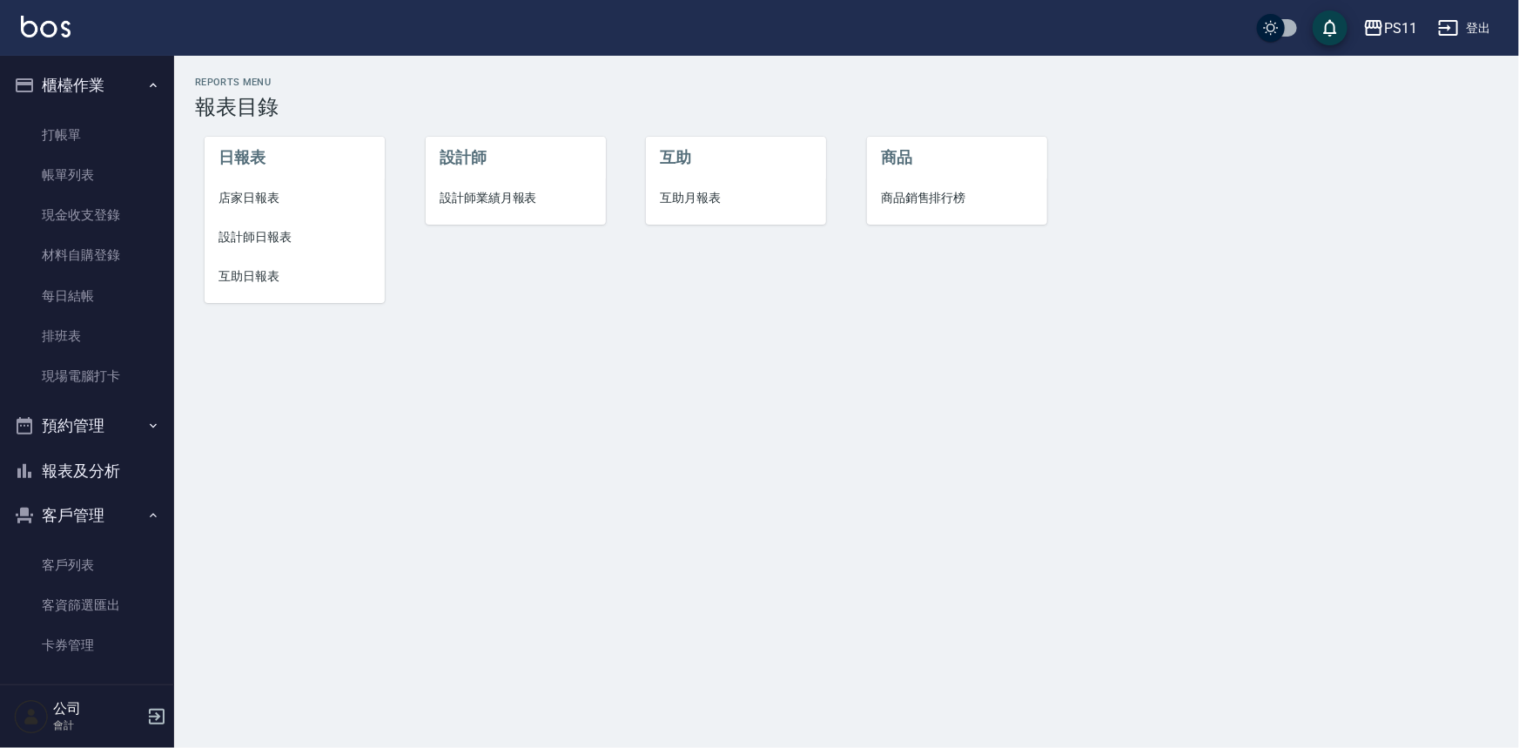
click at [248, 209] on li "店家日報表" at bounding box center [295, 197] width 180 height 39
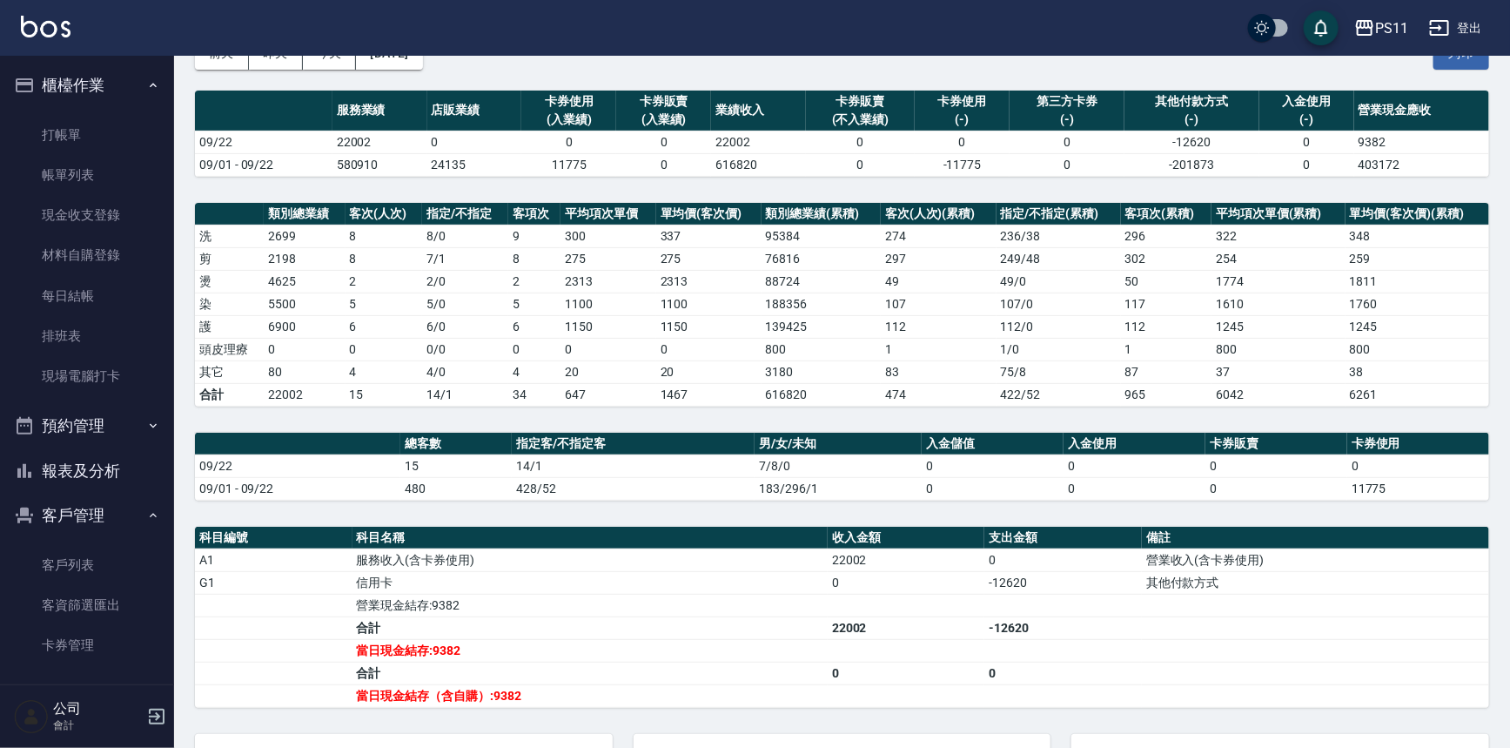
scroll to position [241, 0]
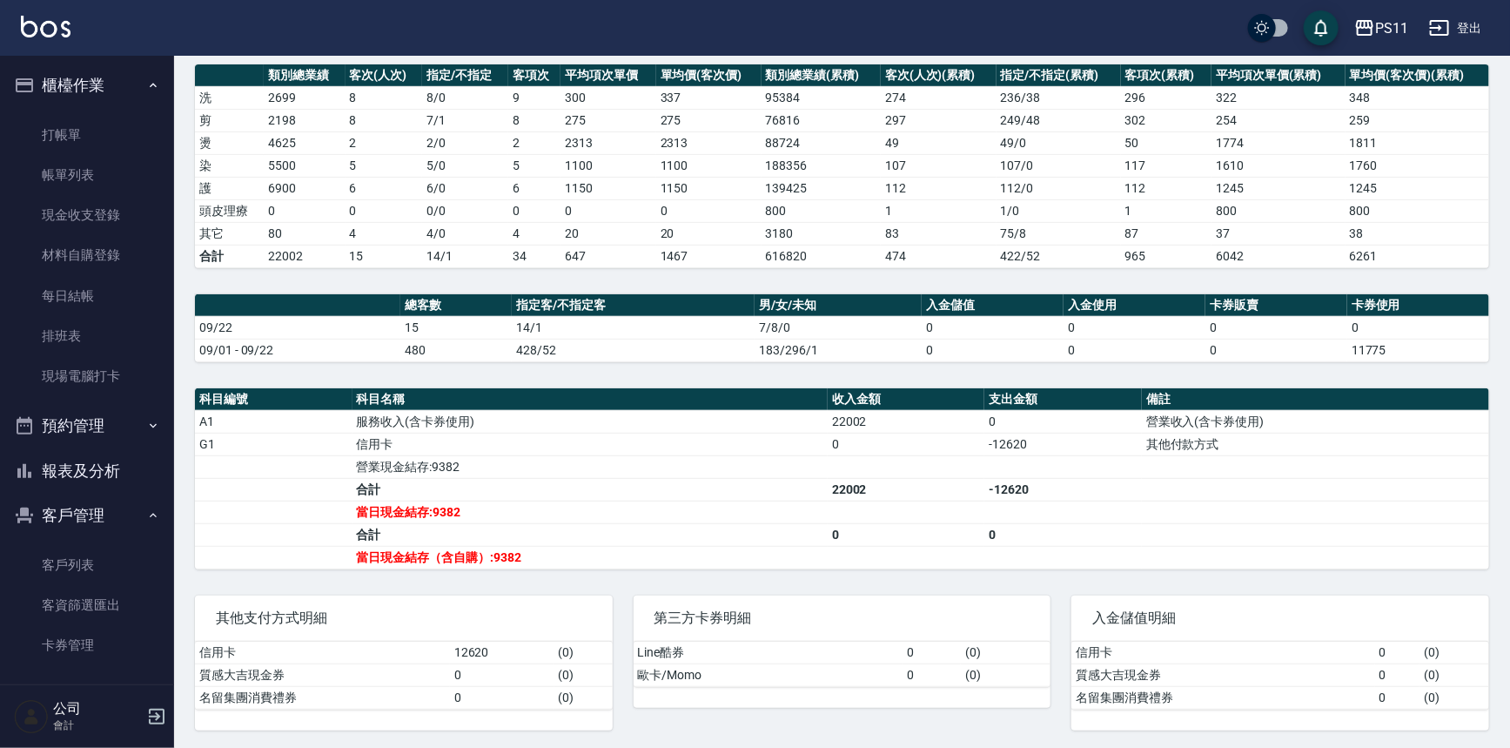
drag, startPoint x: 972, startPoint y: 386, endPoint x: 957, endPoint y: 643, distance: 258.1
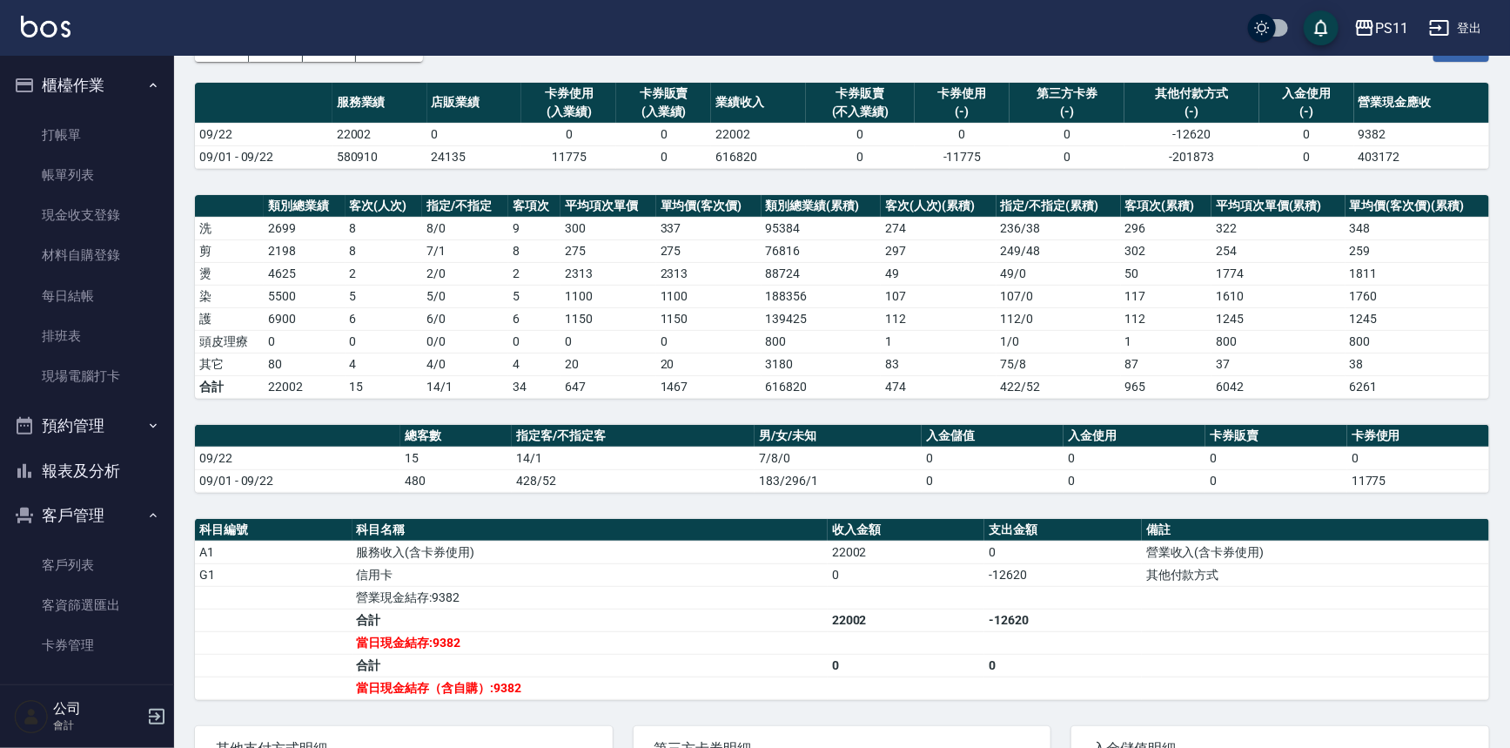
scroll to position [0, 0]
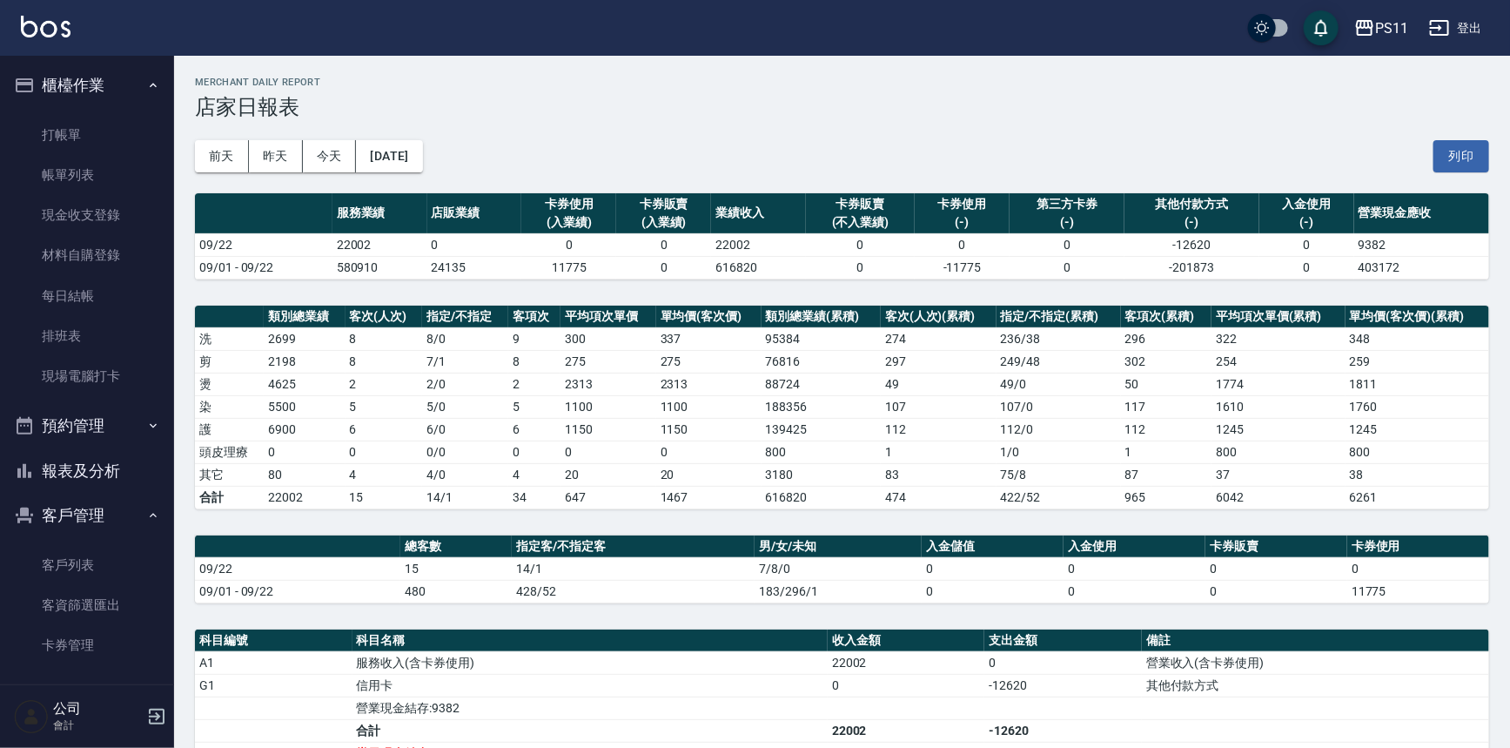
drag, startPoint x: 531, startPoint y: 446, endPoint x: 500, endPoint y: 293, distance: 155.3
click at [98, 477] on button "報表及分析" at bounding box center [87, 470] width 160 height 45
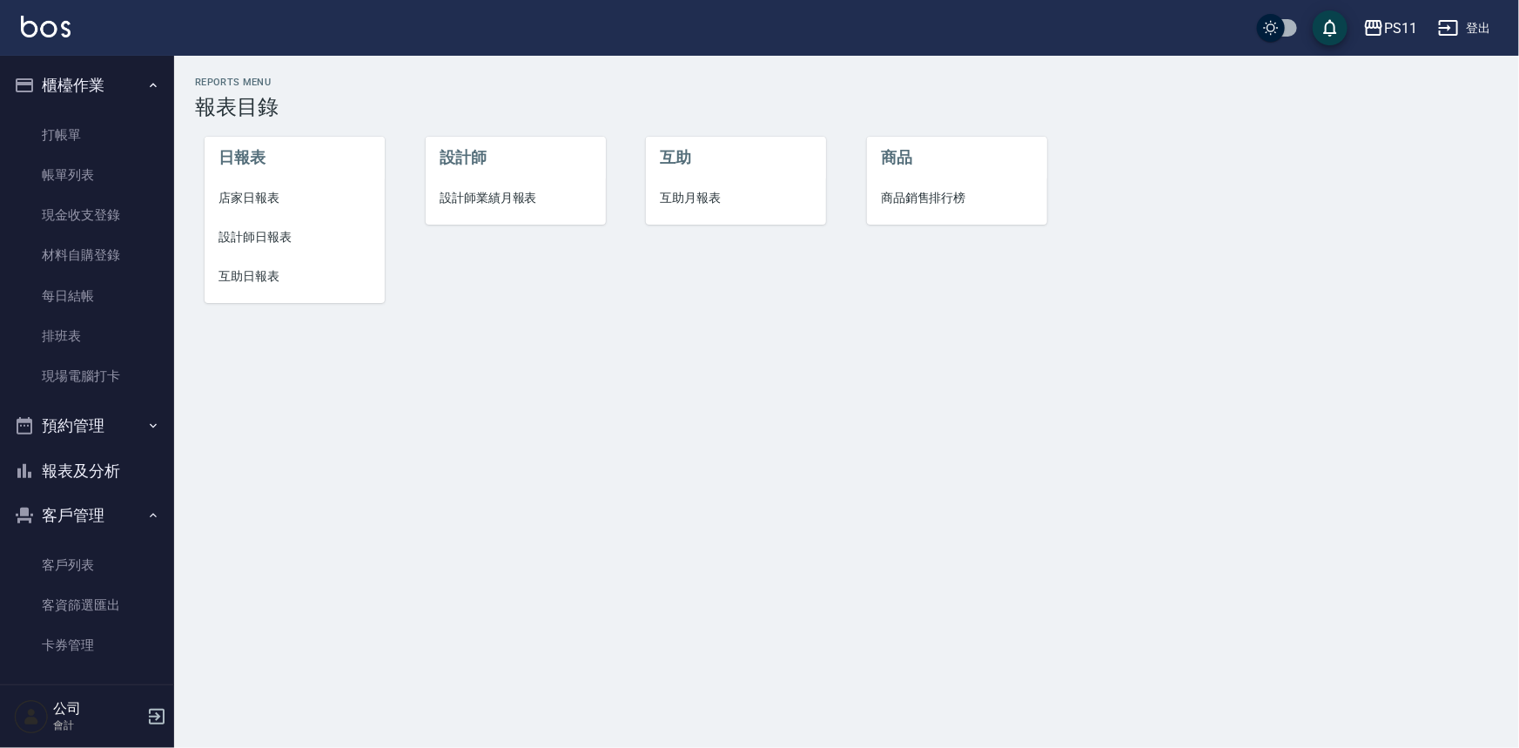
click at [277, 242] on span "設計師日報表" at bounding box center [294, 237] width 152 height 18
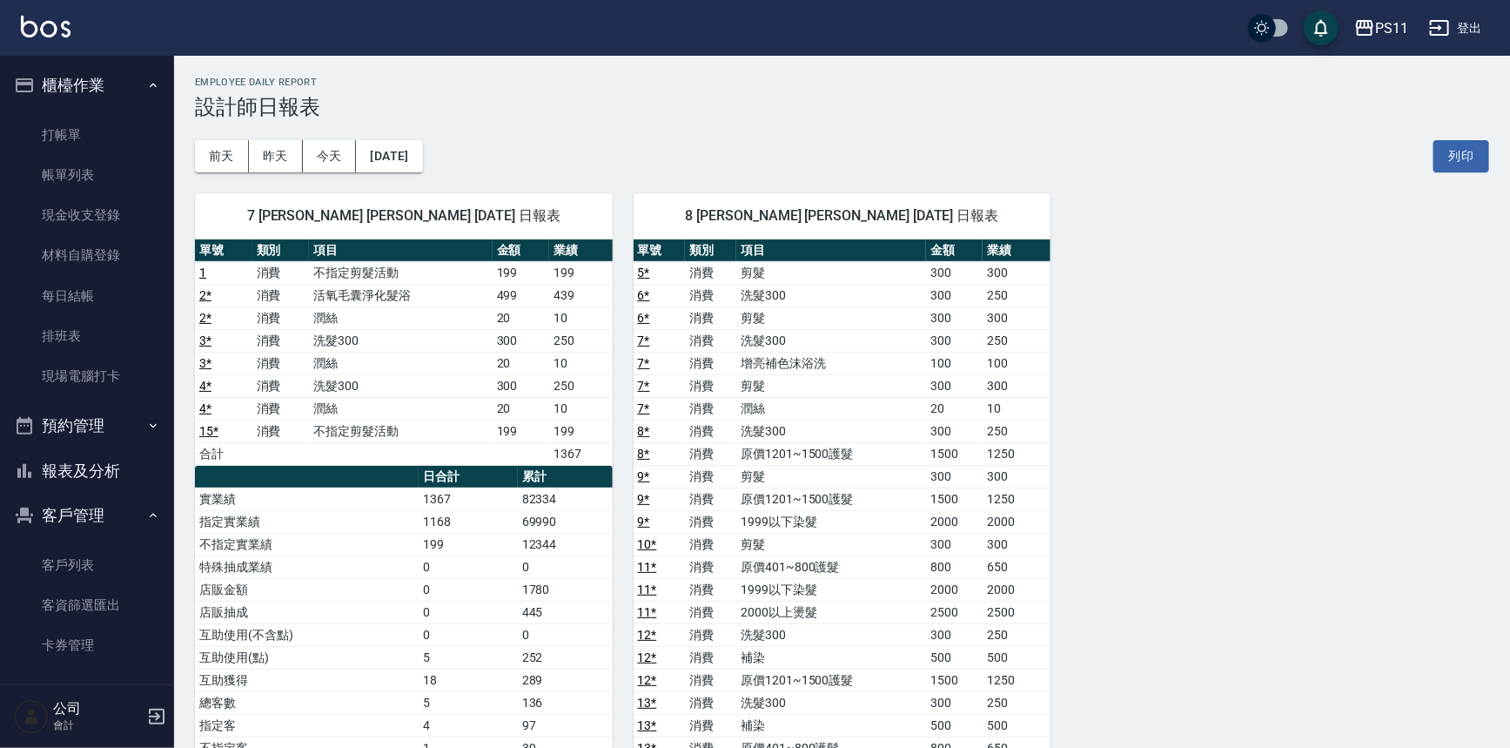
click at [1153, 428] on div "7 陳昱如 陳昱如 09/22/2025 日報表 單號 類別 項目 金額 業績 1 消費 不指定剪髮活動 199 199 2 * 消費 活氧毛囊淨化髮浴 49…" at bounding box center [831, 714] width 1315 height 1084
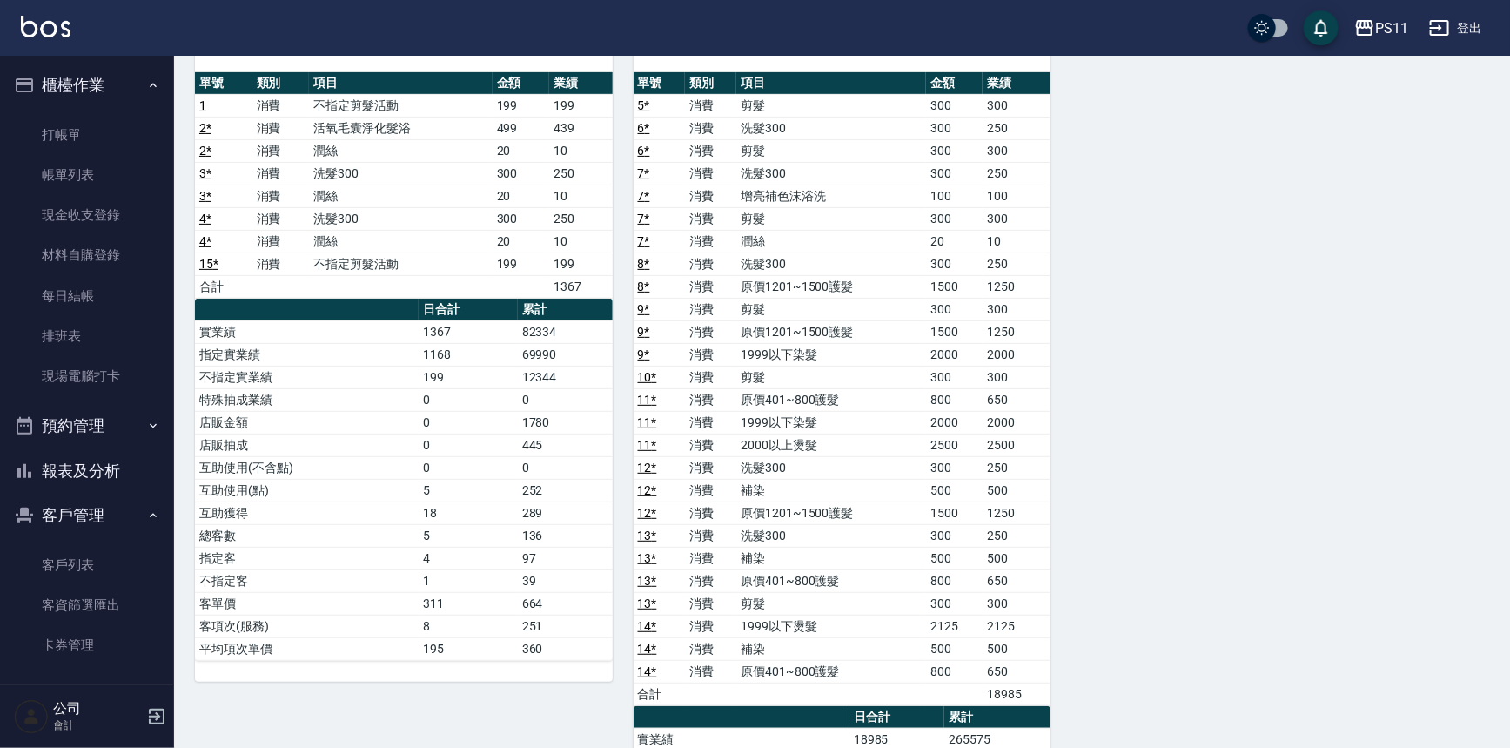
scroll to position [316, 0]
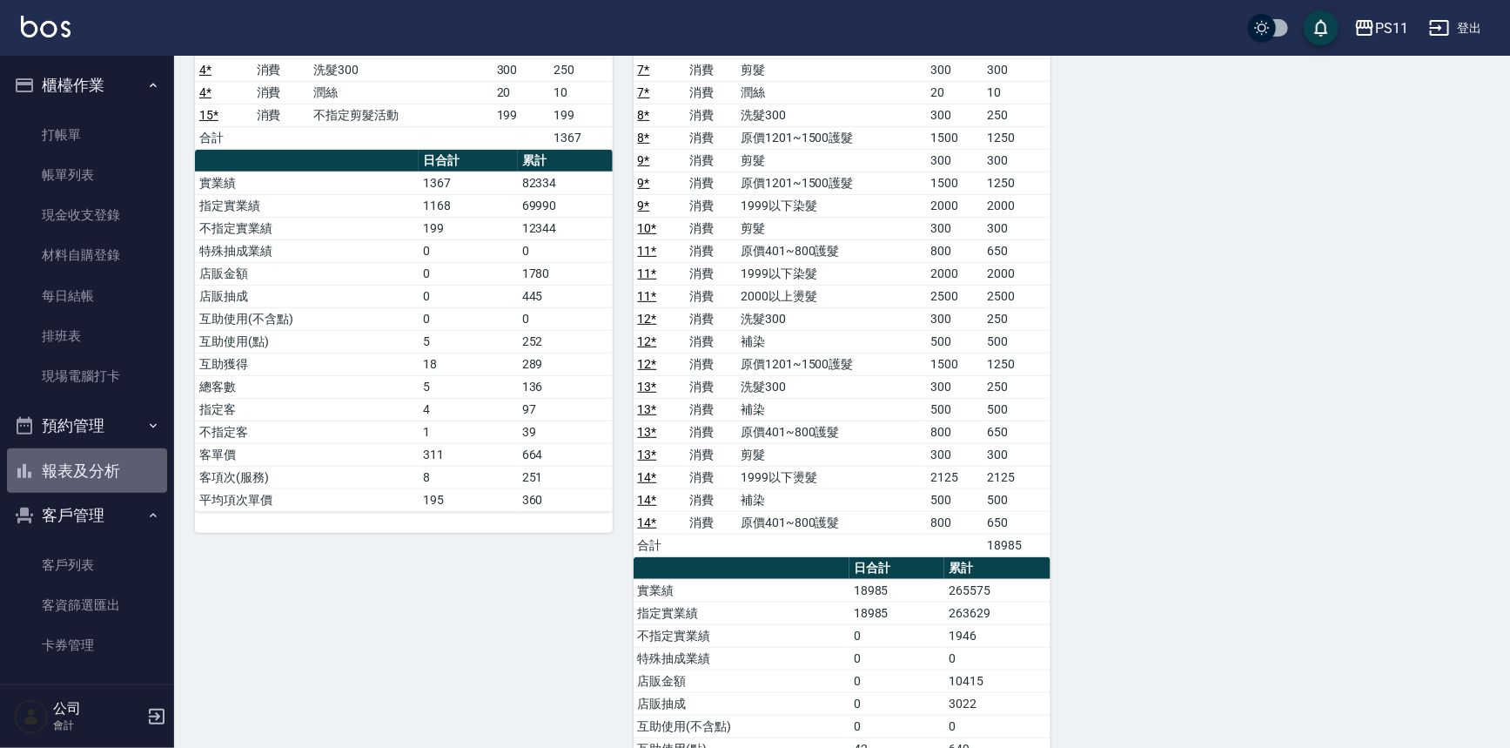
click at [103, 473] on button "報表及分析" at bounding box center [87, 470] width 160 height 45
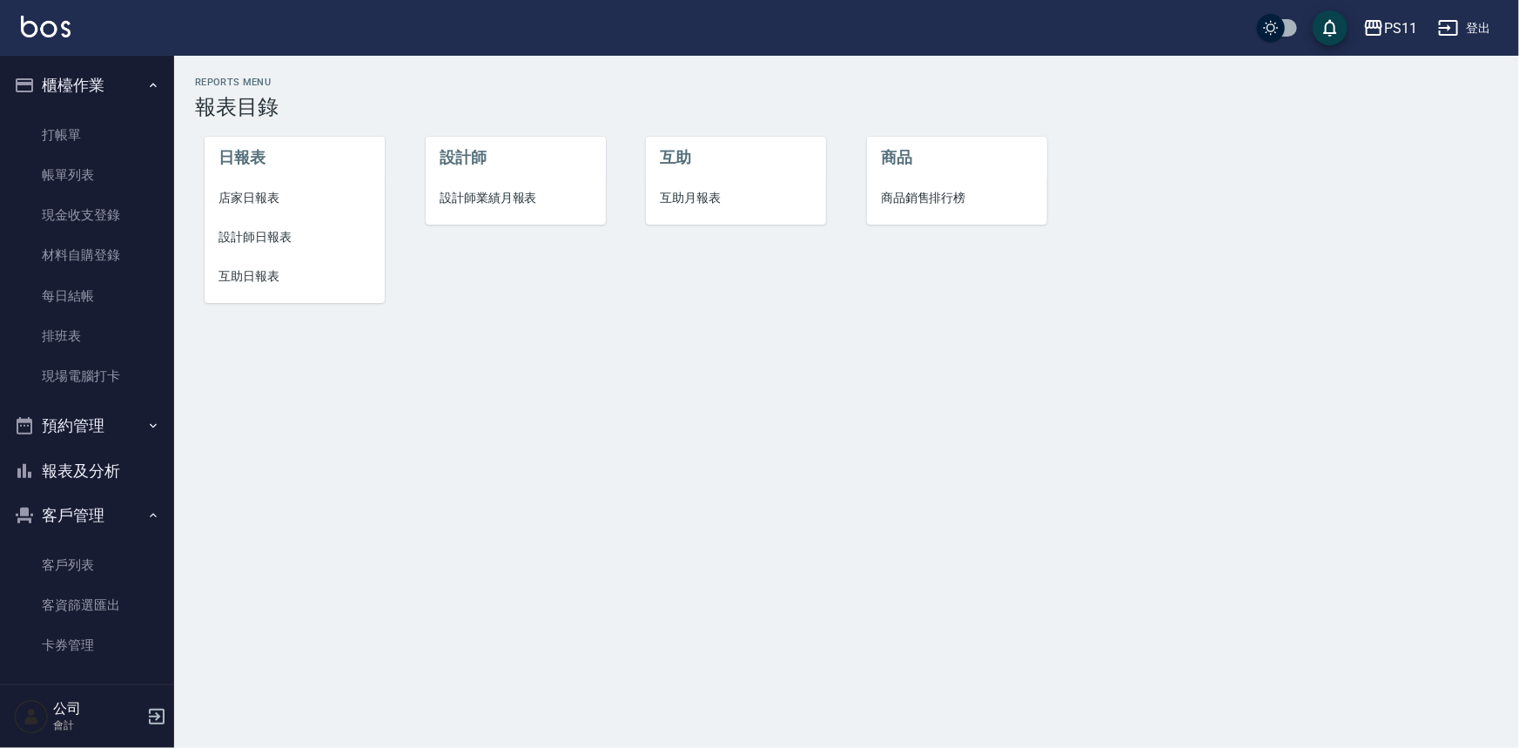
click at [230, 274] on span "互助日報表" at bounding box center [294, 276] width 152 height 18
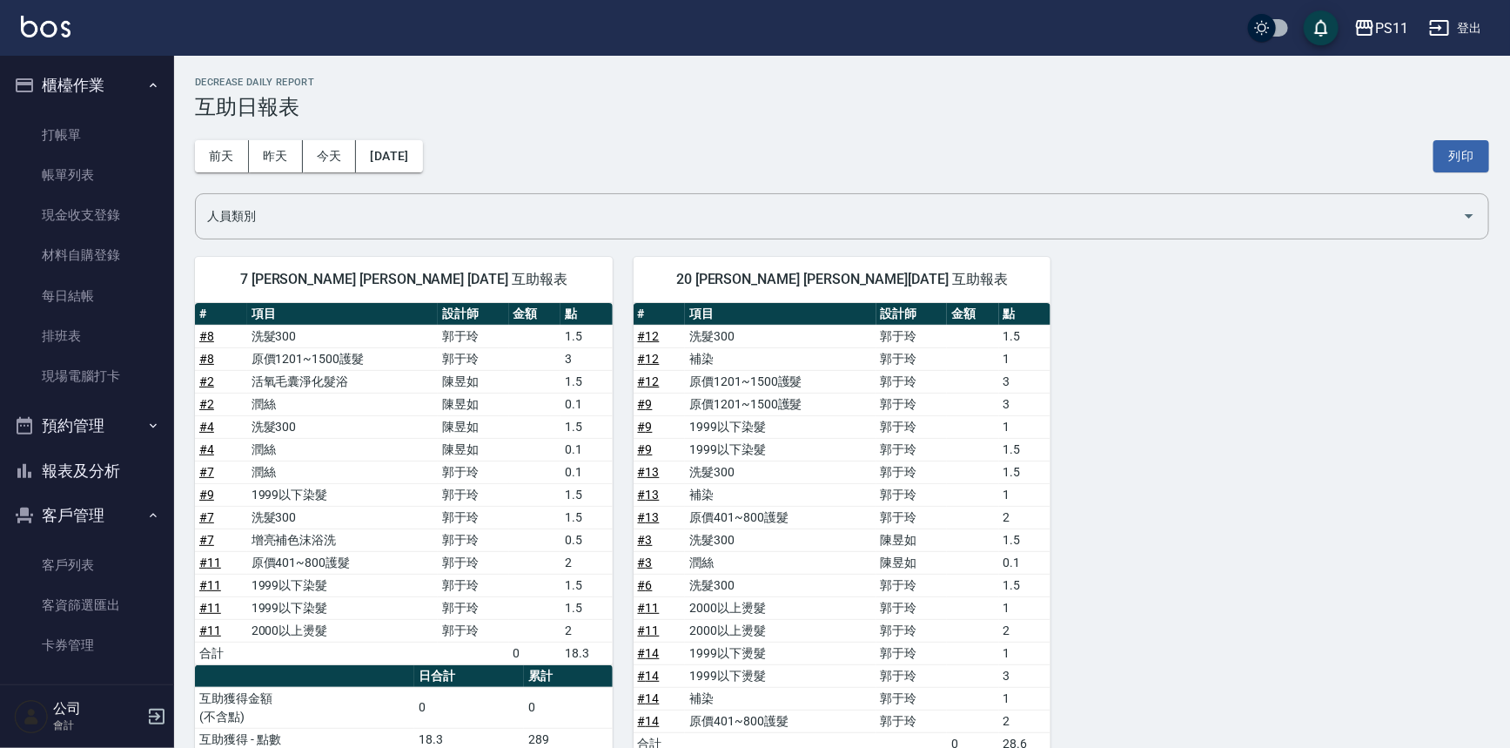
click at [600, 579] on td "1.5" at bounding box center [587, 585] width 52 height 23
drag, startPoint x: 1113, startPoint y: 598, endPoint x: 1071, endPoint y: 425, distance: 178.4
click at [59, 176] on link "帳單列表" at bounding box center [87, 175] width 160 height 40
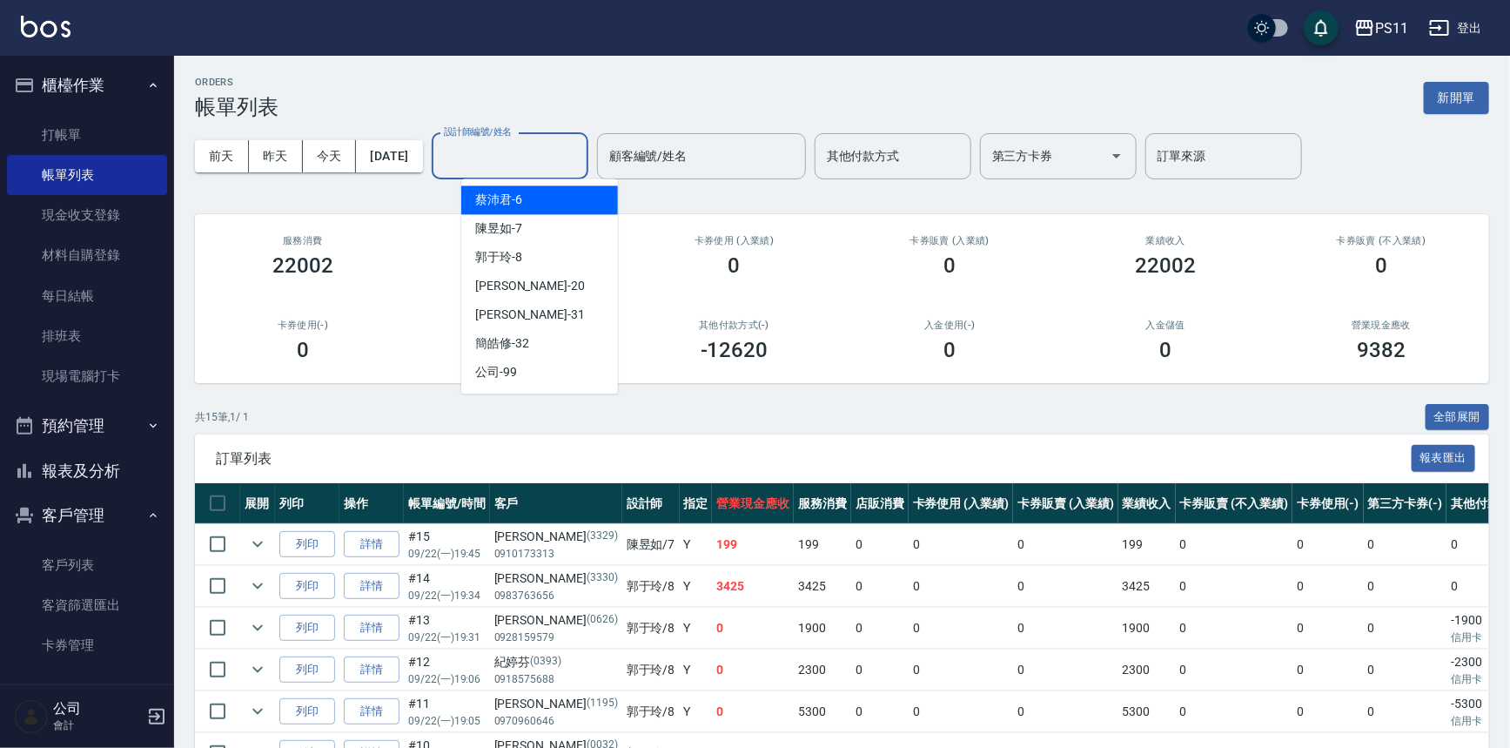
drag, startPoint x: 542, startPoint y: 162, endPoint x: 544, endPoint y: 221, distance: 59.2
click at [544, 165] on input "設計師編號/姓名" at bounding box center [510, 156] width 141 height 30
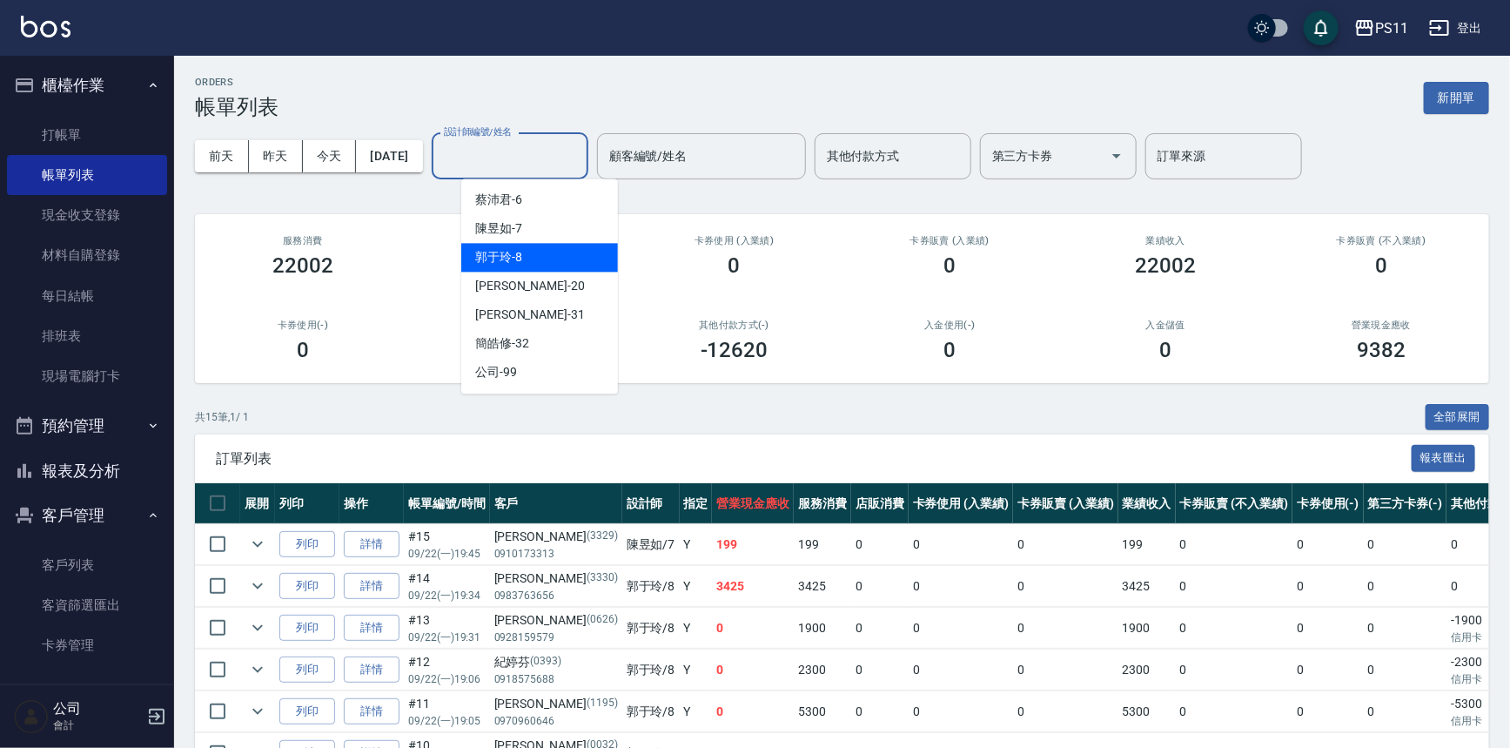
click at [555, 260] on div "郭于玲 -8" at bounding box center [539, 257] width 157 height 29
type input "郭于玲-8"
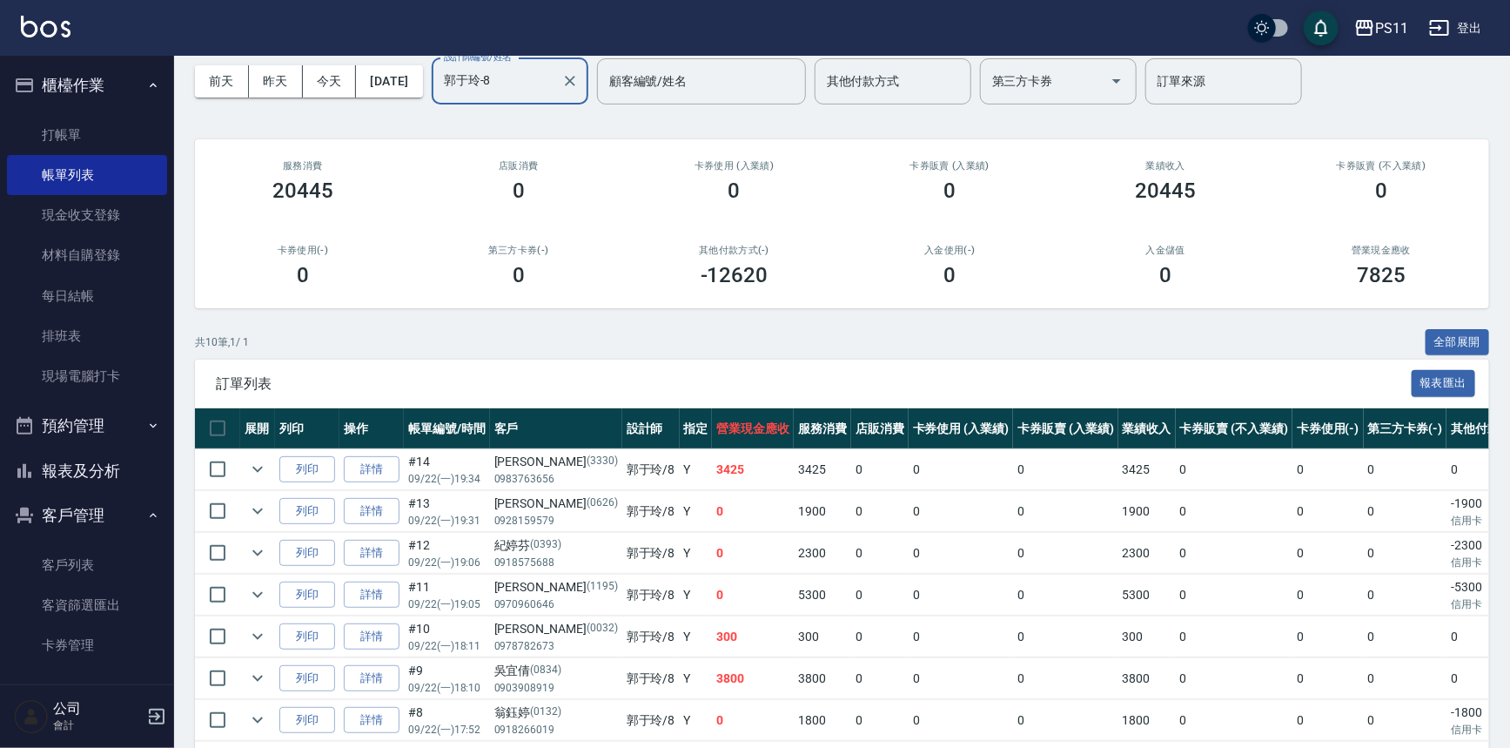
scroll to position [237, 0]
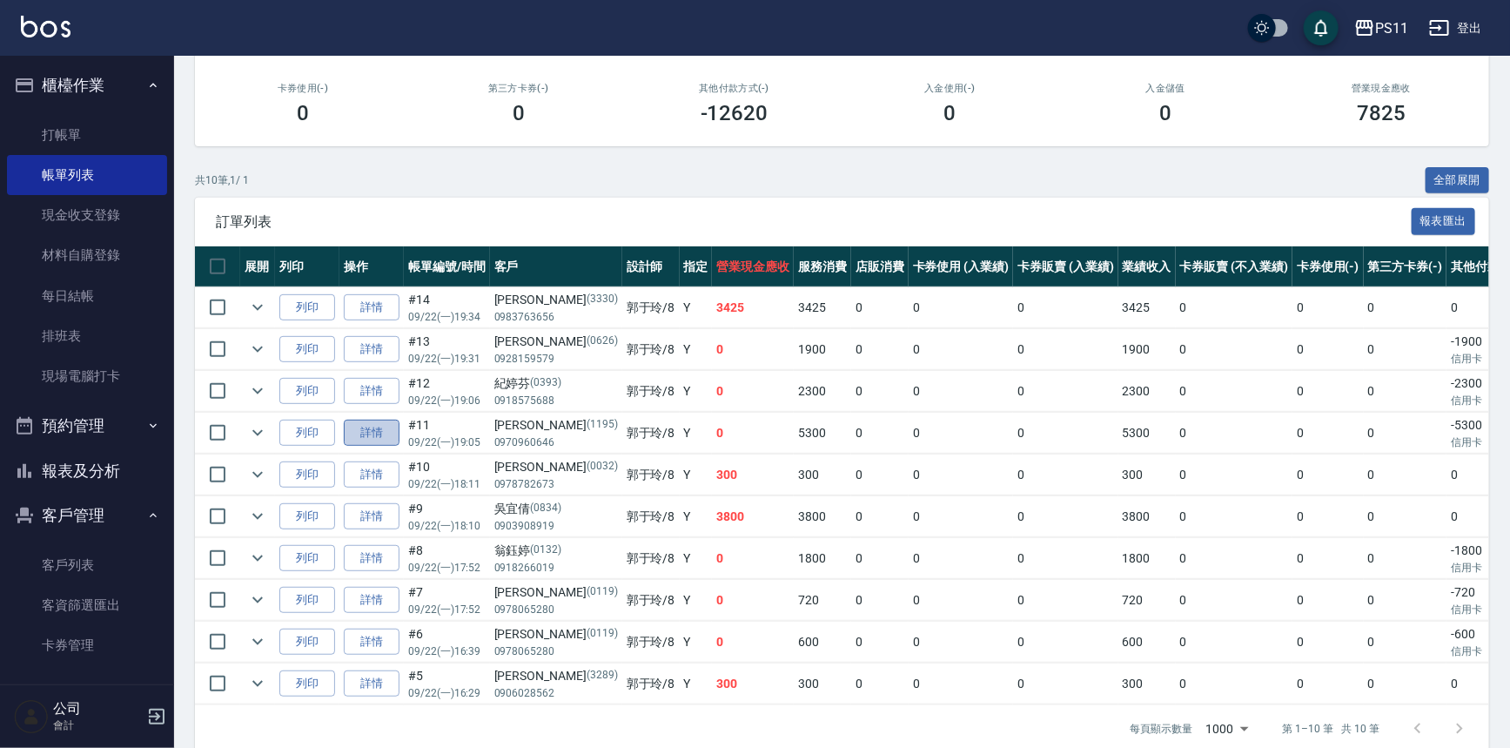
click at [368, 421] on link "詳情" at bounding box center [372, 433] width 56 height 27
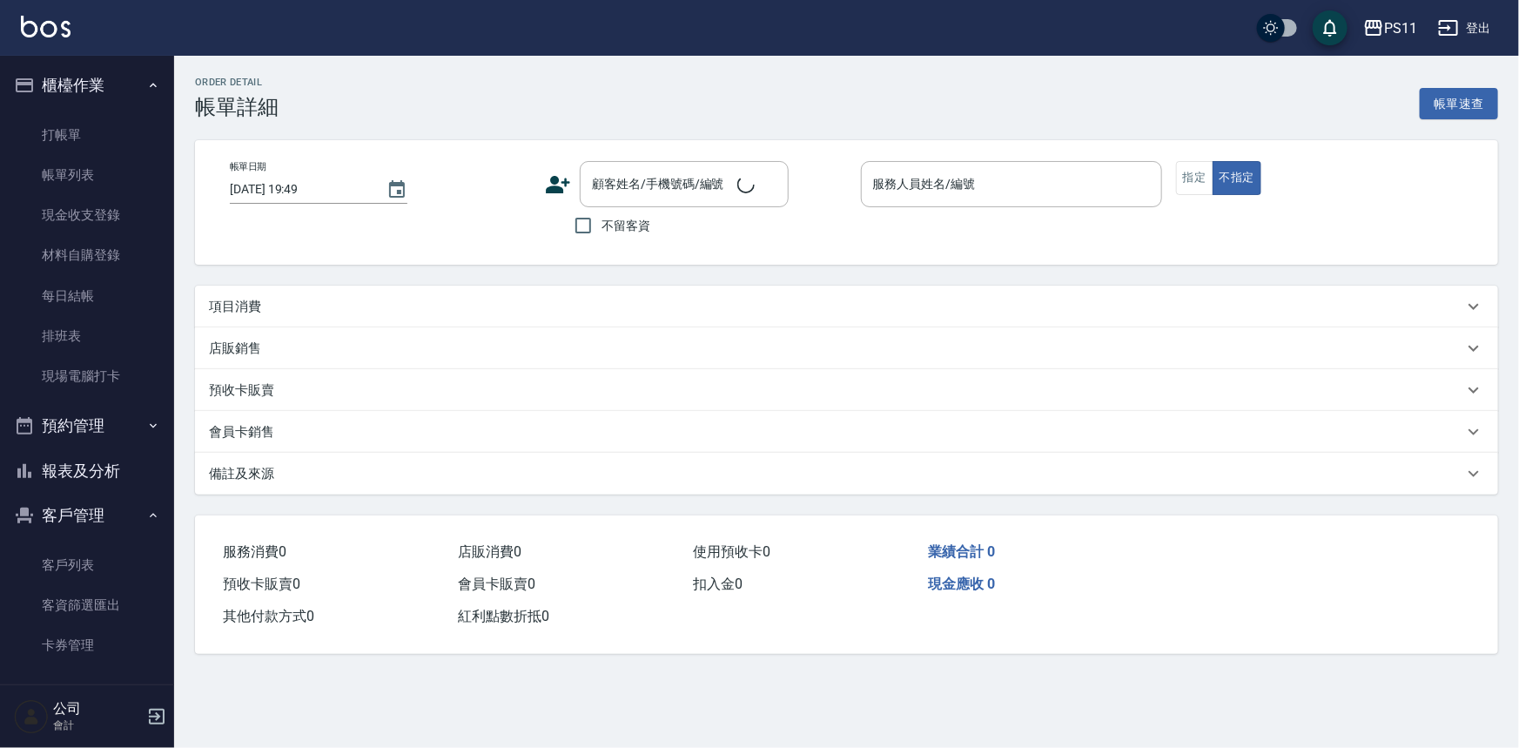
type input "2025/09/22 19:05"
type input "郭于玲-8"
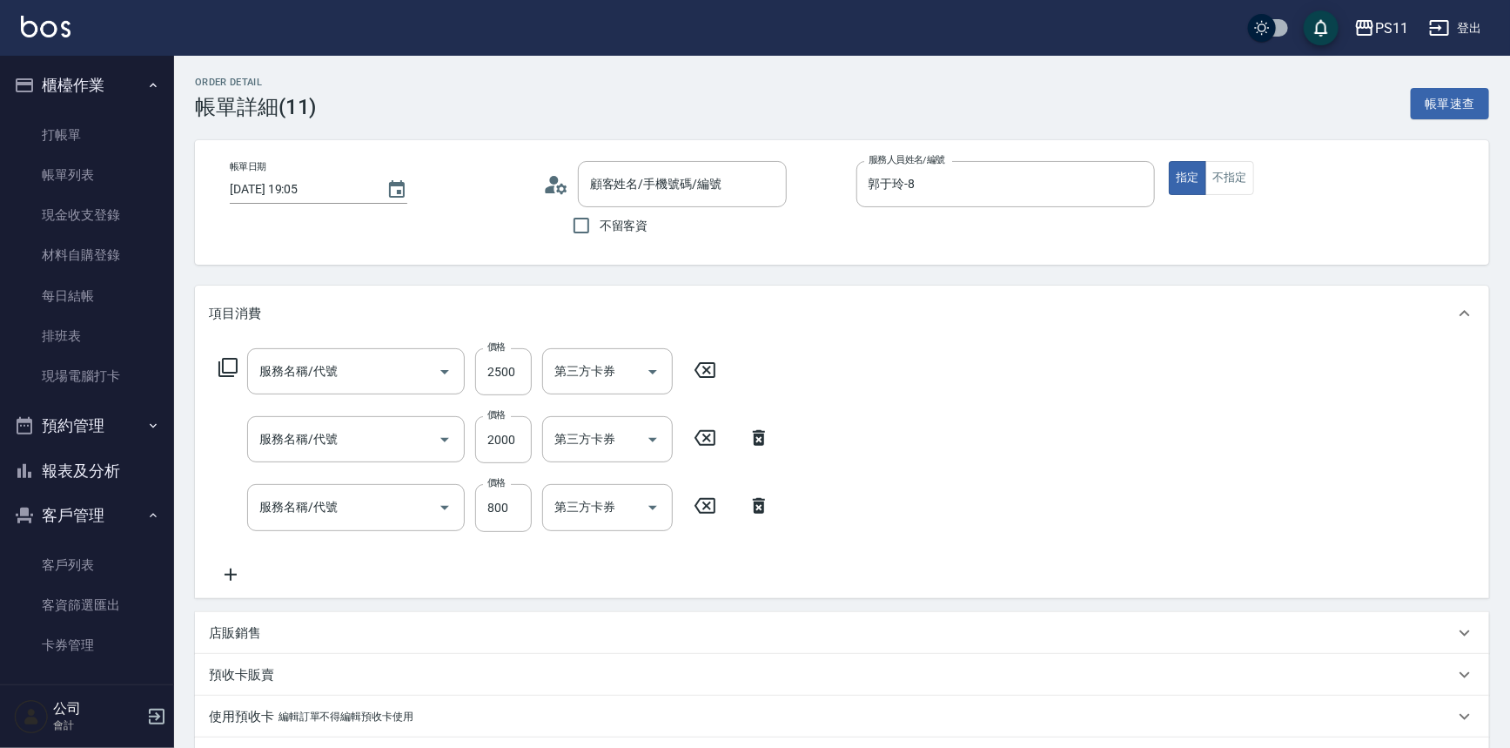
type input "郭家妡/0970960646/1195"
type input "2000以上燙髮(32000)"
type input "1999以下染髮(41999)"
type input "原價401~800護髮(50800)"
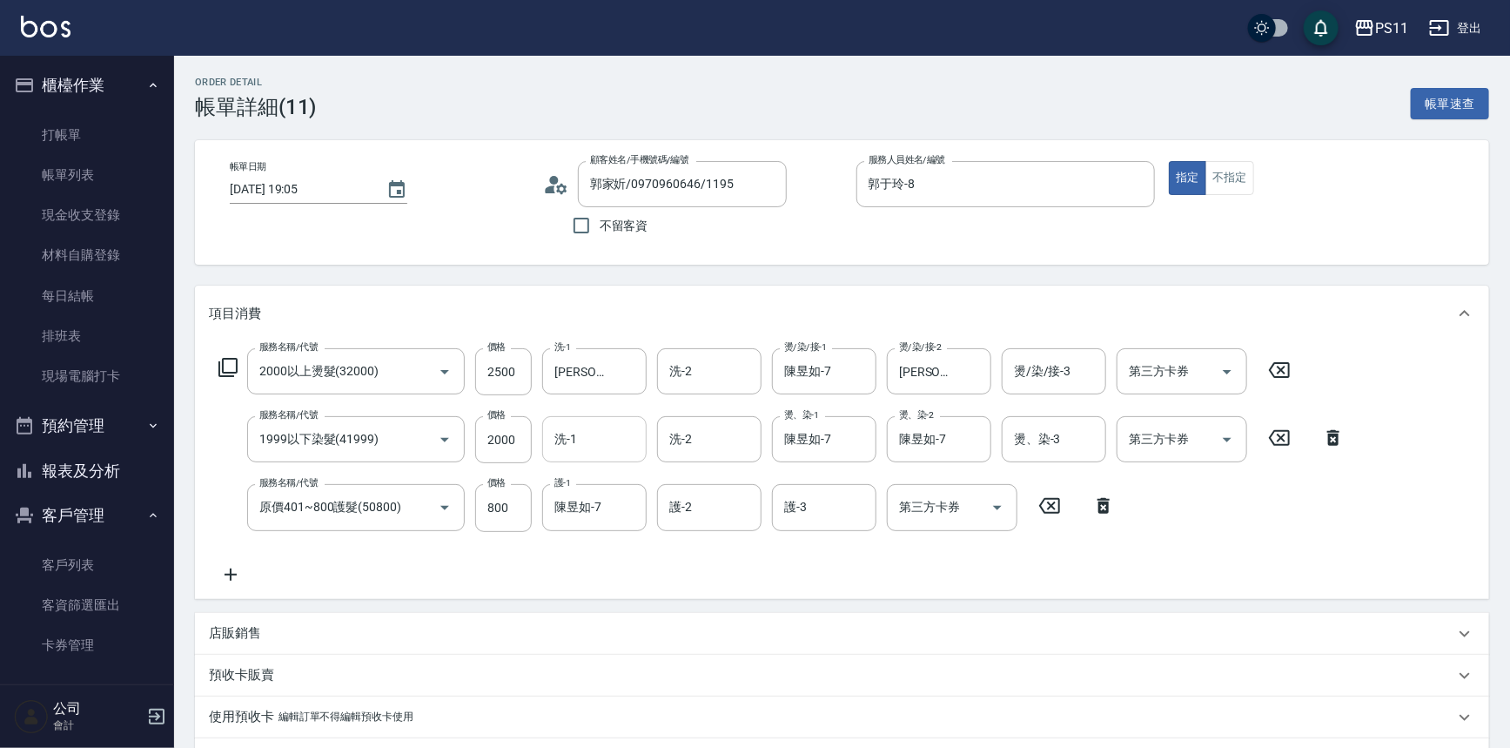
click at [587, 434] on input "洗-1" at bounding box center [594, 439] width 89 height 30
click at [863, 252] on div "帳單日期 2025/09/22 19:05 顧客姓名/手機號碼/編號 郭家妡/0970960646/1195 顧客姓名/手機號碼/編號 不留客資 服務人員姓名…" at bounding box center [842, 202] width 1294 height 124
click at [553, 461] on div "洗-1 洗-1" at bounding box center [599, 439] width 115 height 47
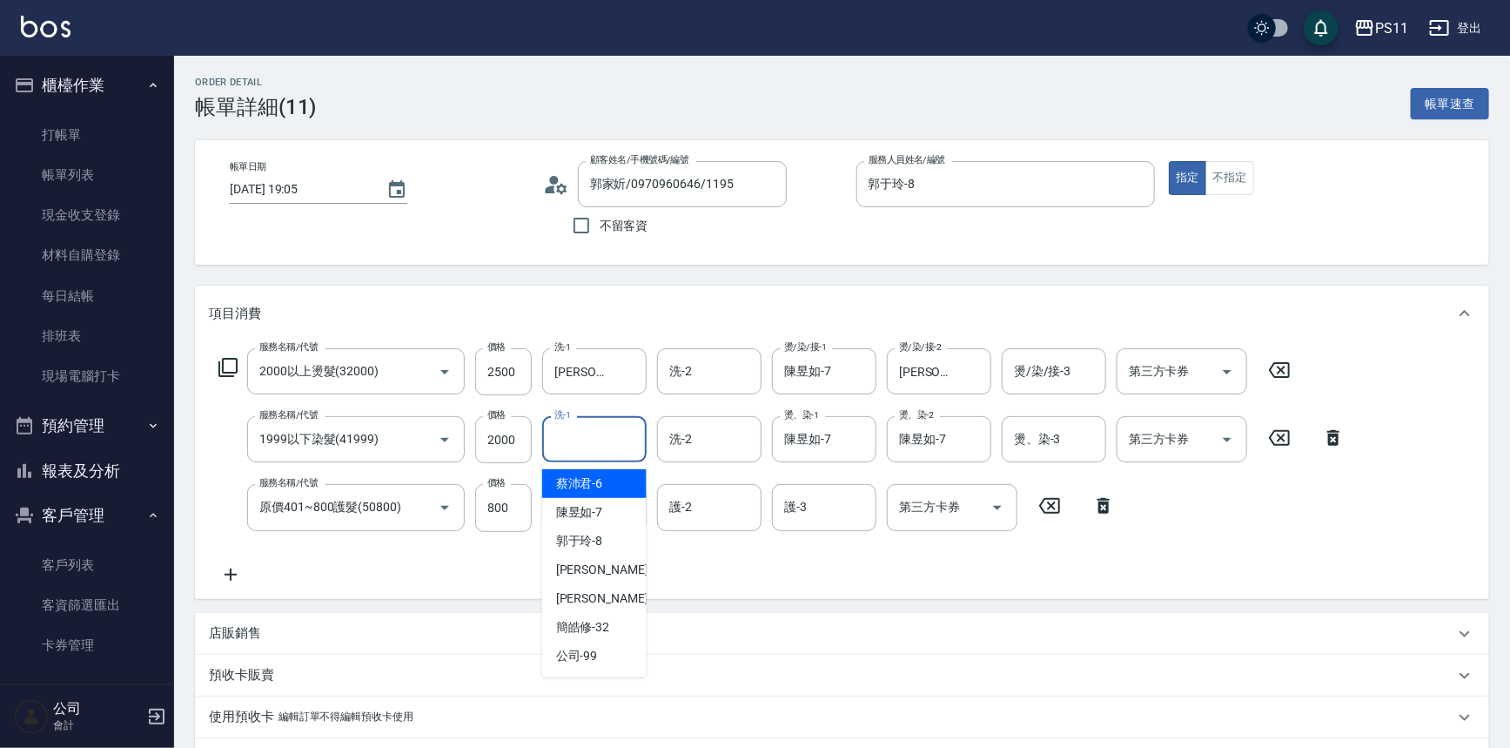
click at [572, 447] on input "洗-1" at bounding box center [594, 439] width 89 height 30
click at [621, 511] on div "陳昱如 -7" at bounding box center [594, 512] width 104 height 29
type input "陳昱如-7"
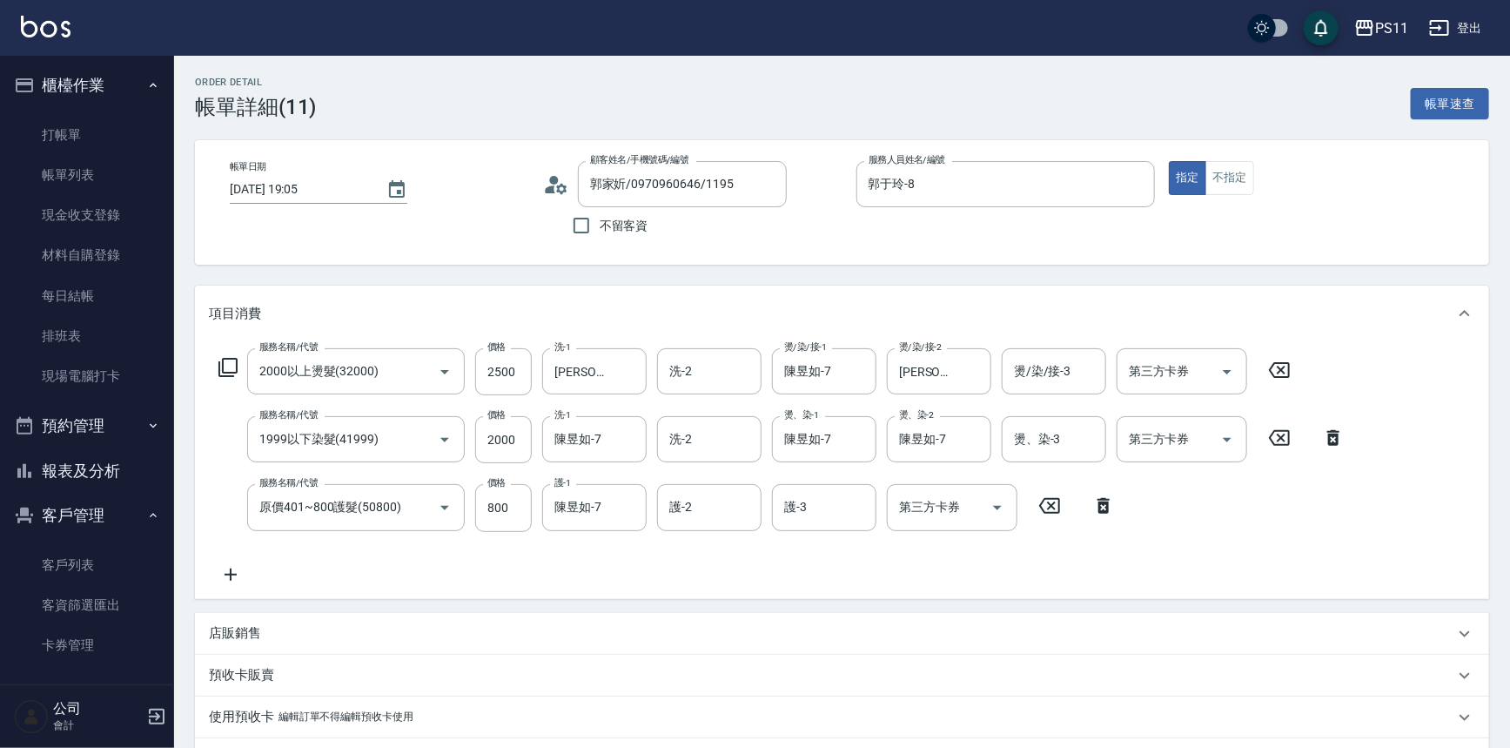
click at [701, 573] on div "服務名稱/代號 2000以上燙髮(32000) 服務名稱/代號 價格 2500 價格 洗-1 James-20 洗-1 洗-2 洗-2 燙/染/接-1 陳昱如…" at bounding box center [782, 466] width 1146 height 236
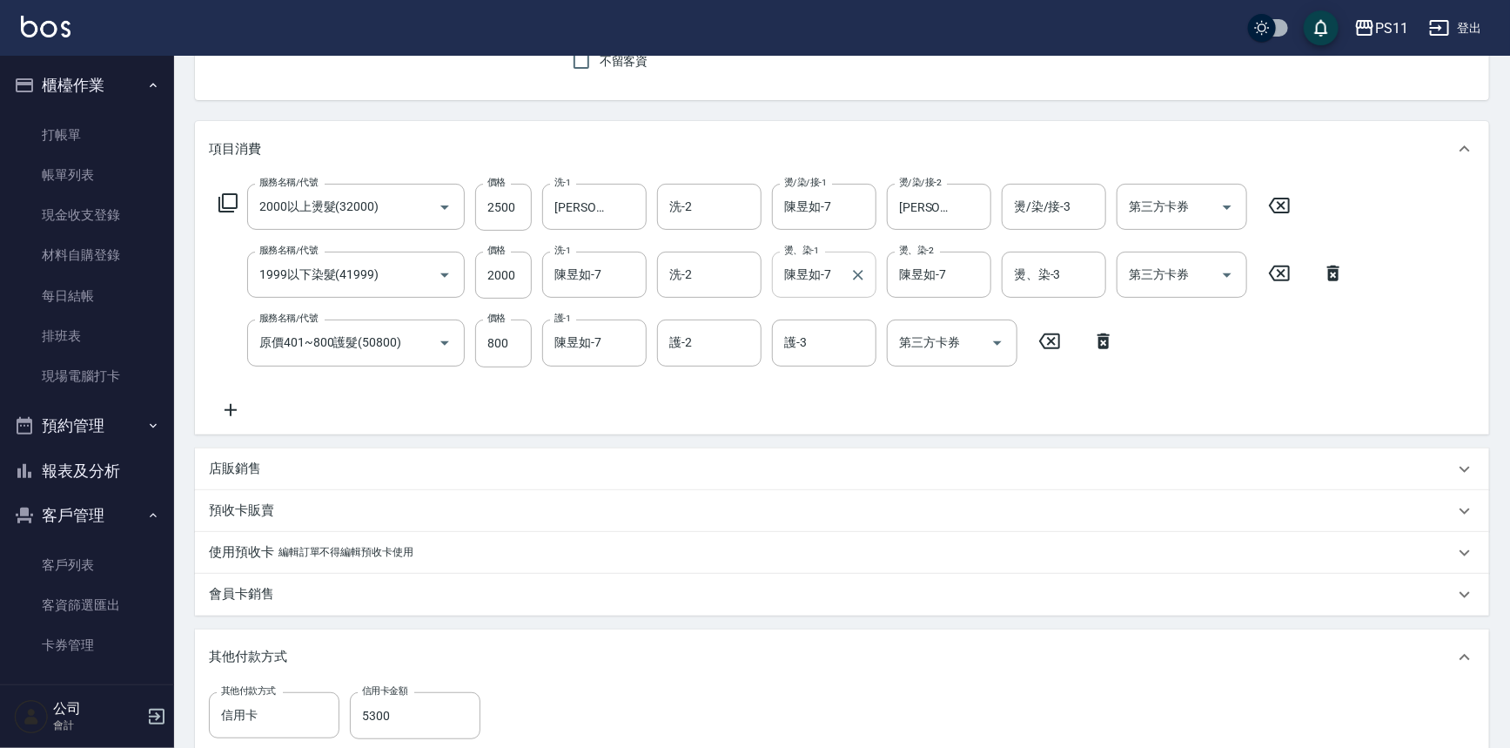
drag, startPoint x: 828, startPoint y: 270, endPoint x: 849, endPoint y: 368, distance: 100.6
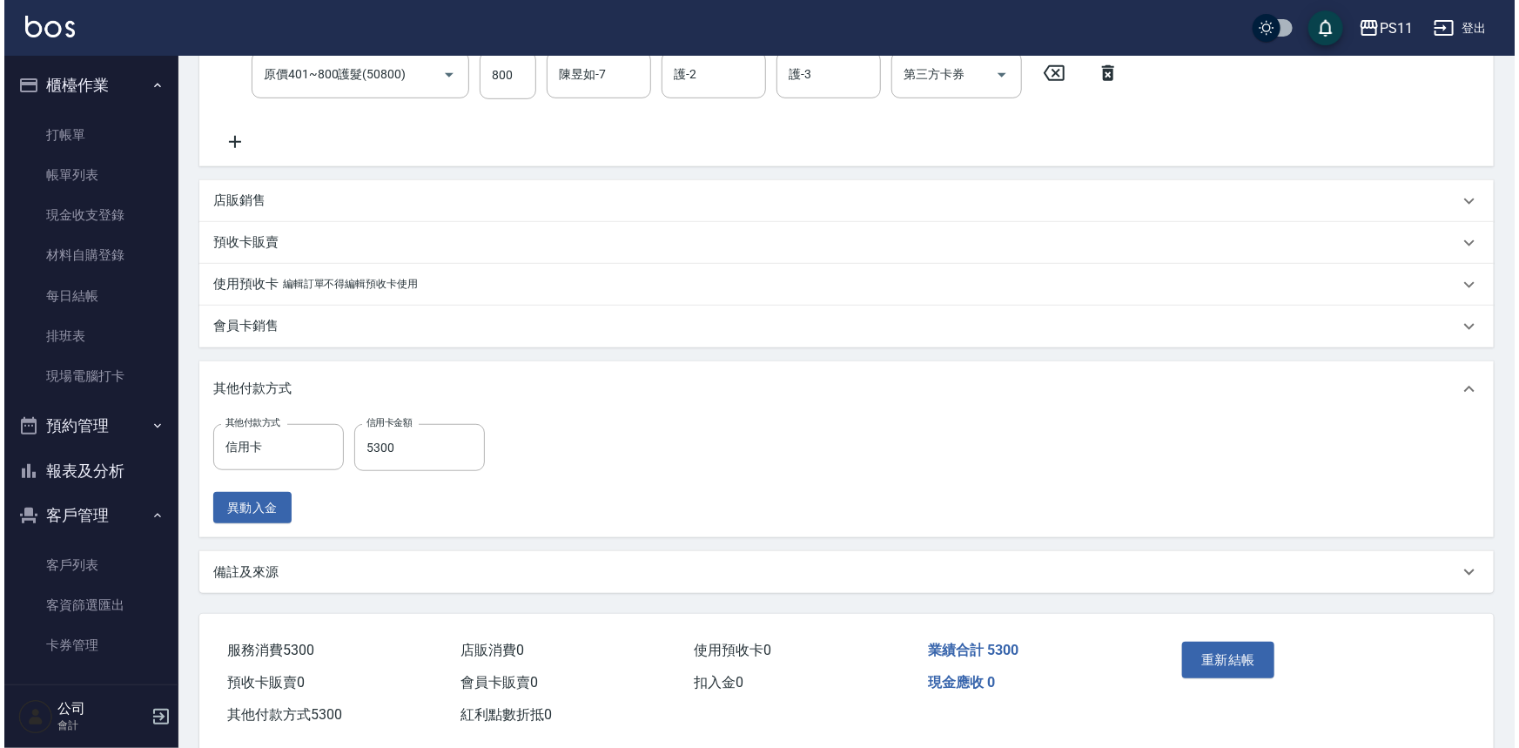
scroll to position [461, 0]
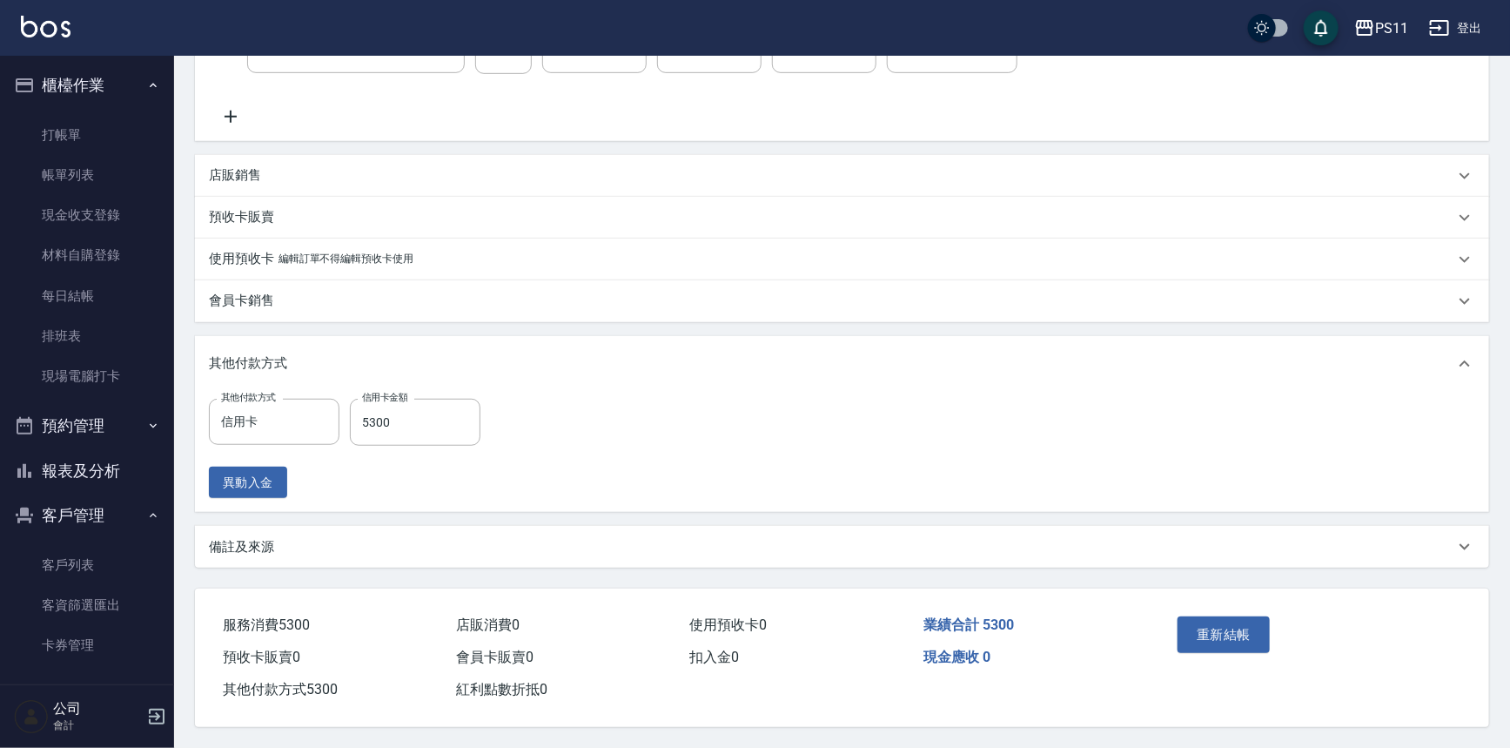
drag, startPoint x: 1044, startPoint y: 353, endPoint x: 1015, endPoint y: 534, distance: 182.5
click at [1214, 623] on button "重新結帳" at bounding box center [1224, 634] width 92 height 37
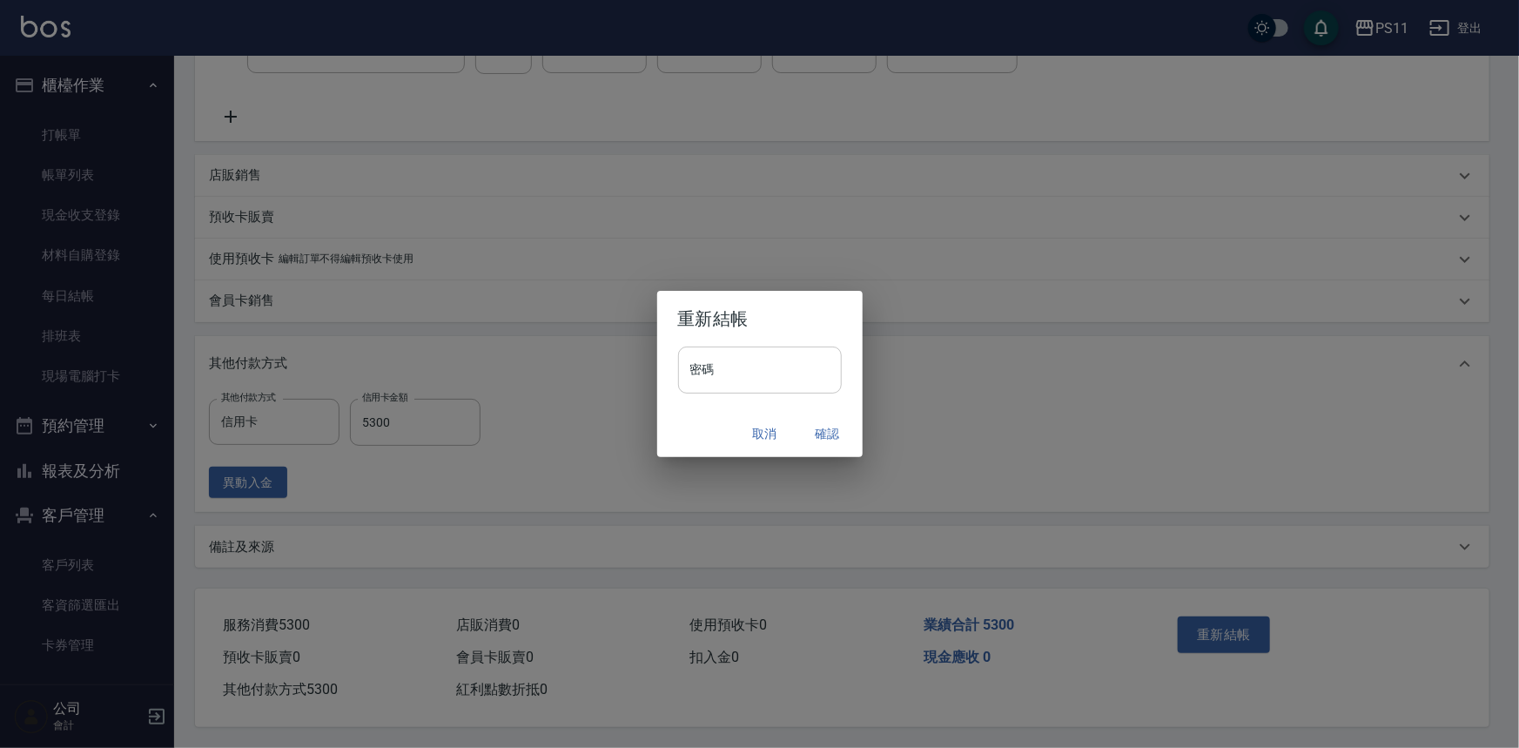
click at [801, 391] on input "密碼" at bounding box center [760, 369] width 164 height 47
click at [758, 367] on input "密碼" at bounding box center [760, 369] width 164 height 47
type input "****"
click at [821, 429] on button "確認" at bounding box center [828, 434] width 56 height 32
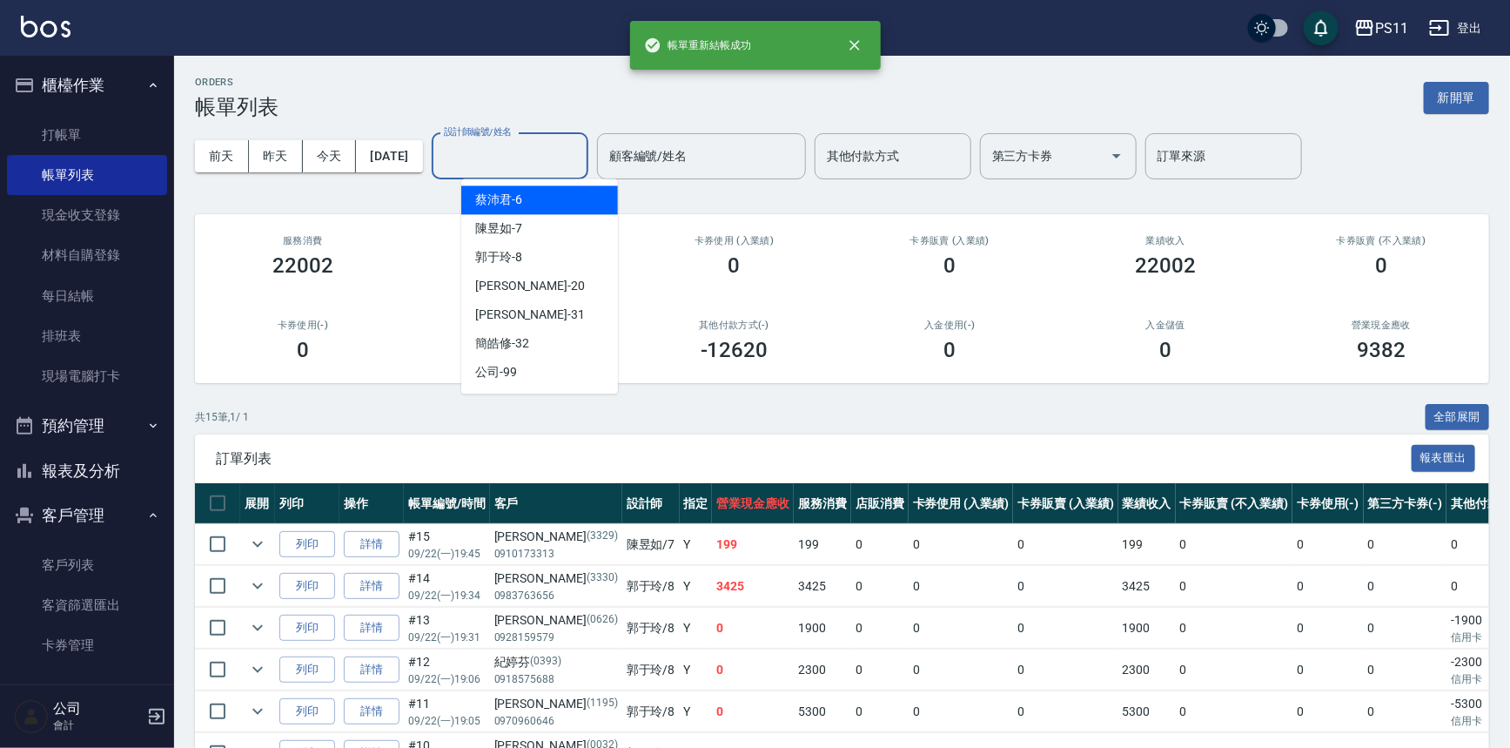
click at [546, 169] on input "設計師編號/姓名" at bounding box center [510, 156] width 141 height 30
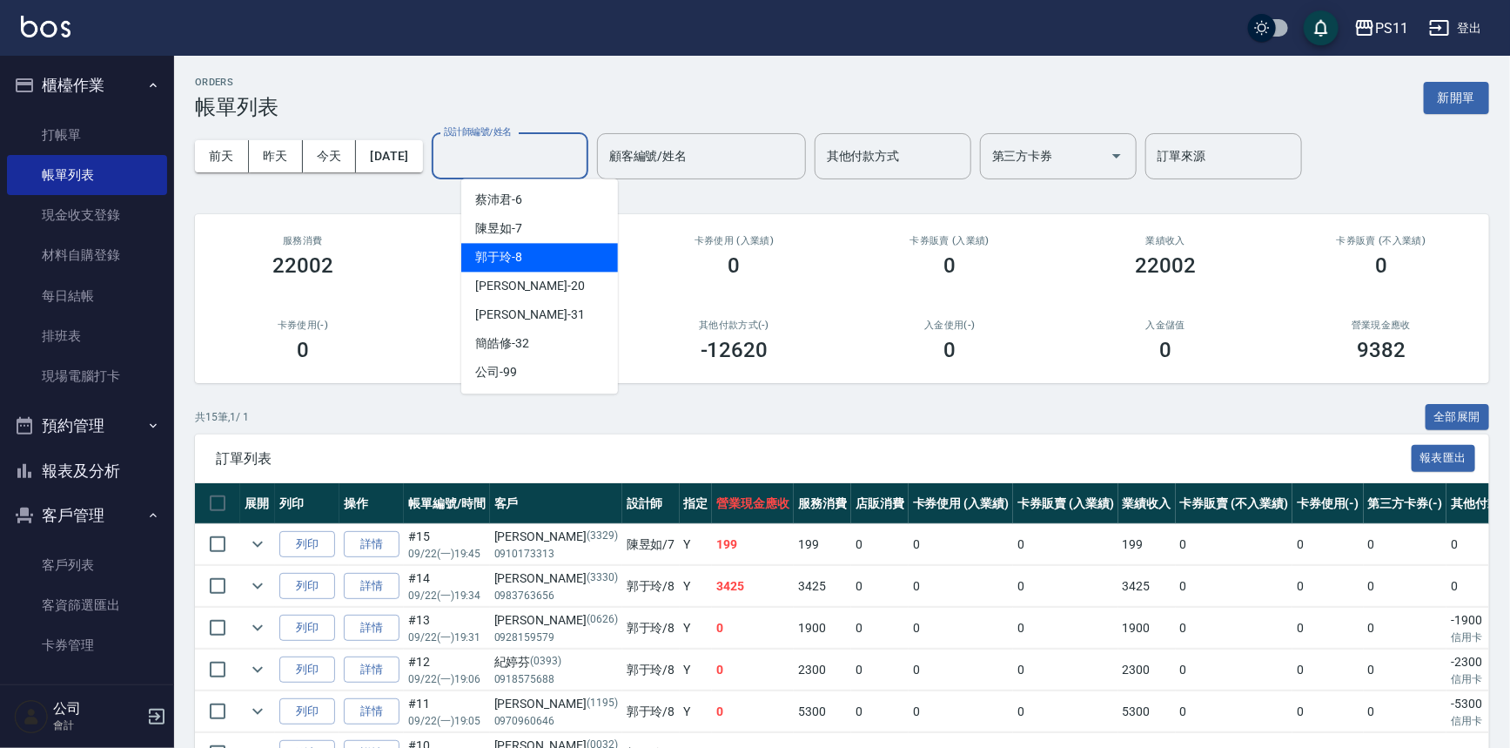
click at [544, 257] on div "郭于玲 -8" at bounding box center [539, 257] width 157 height 29
type input "郭于玲-8"
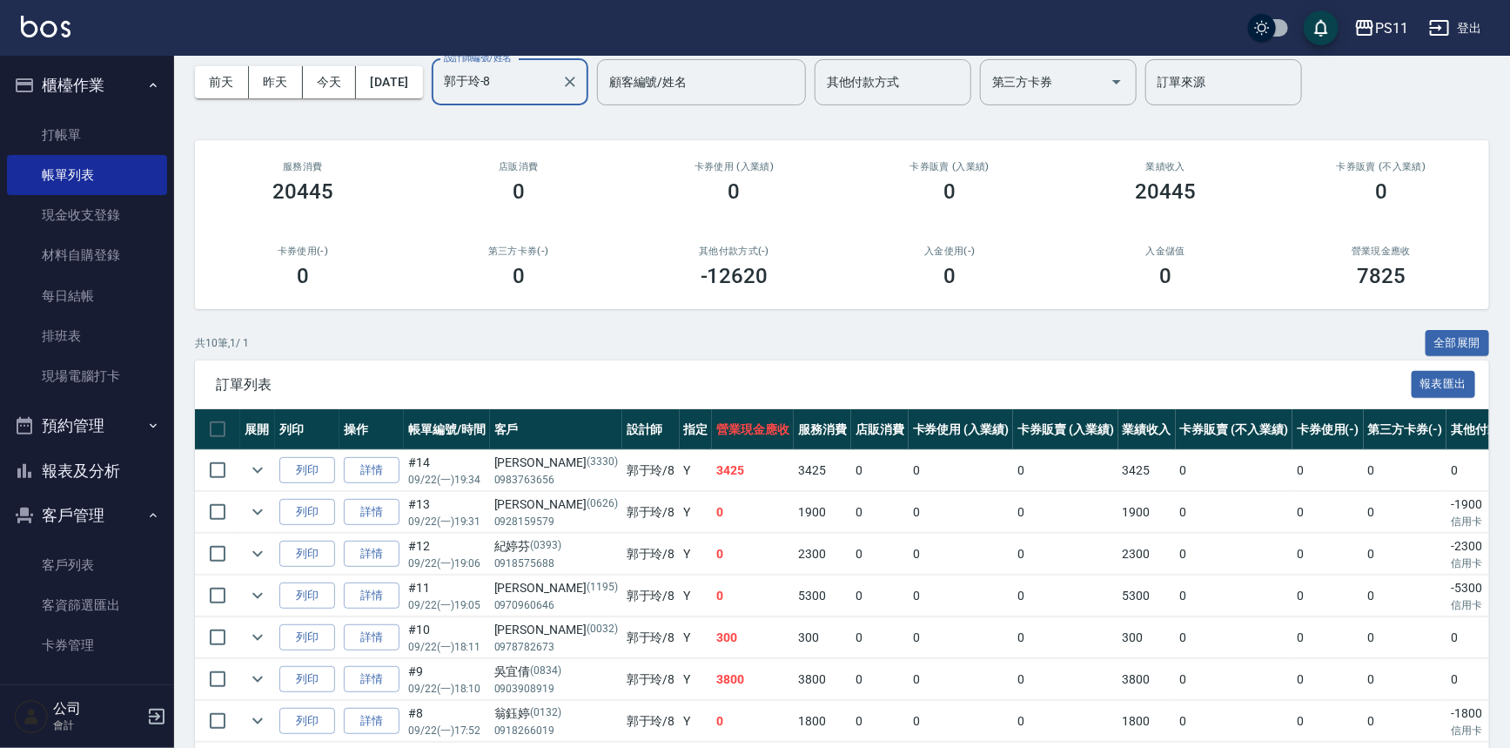
scroll to position [158, 0]
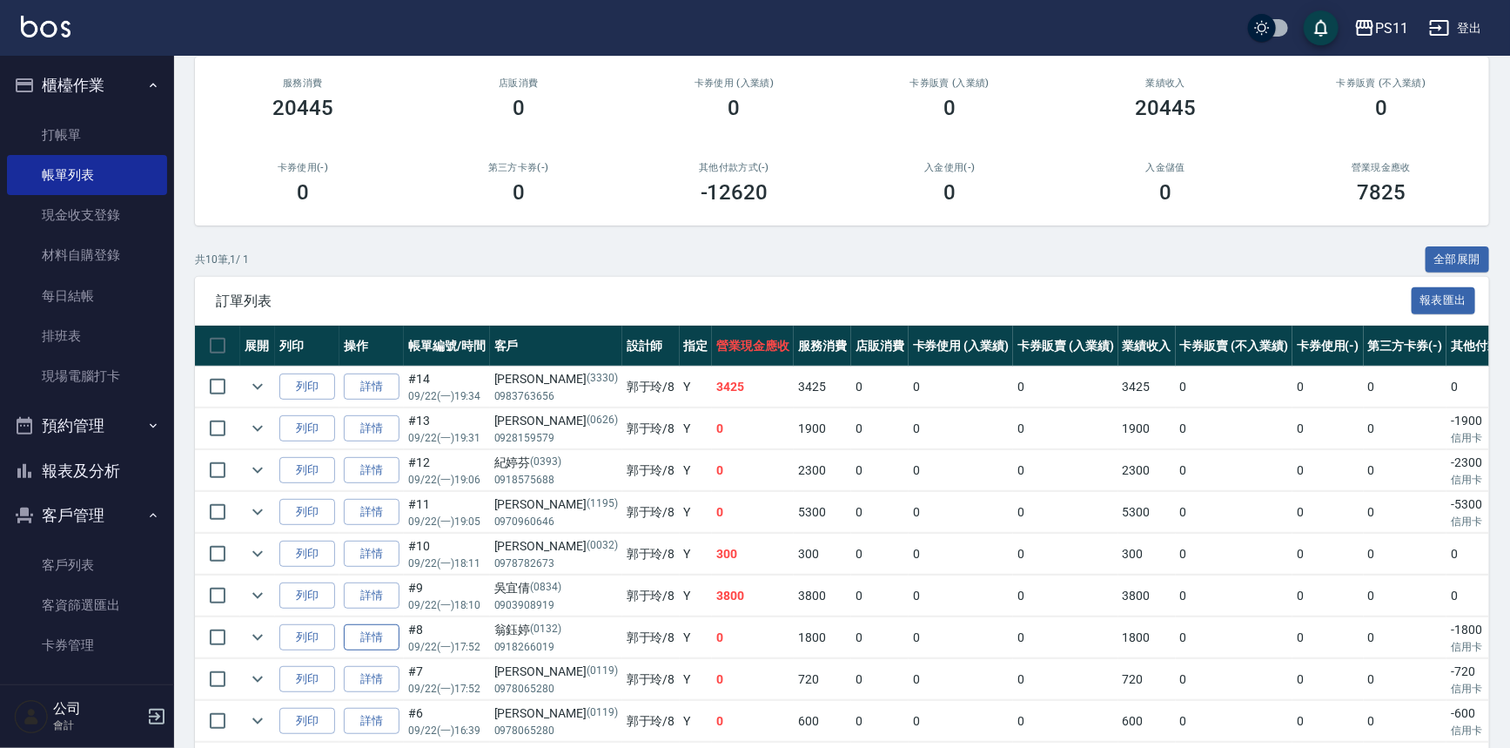
click at [386, 635] on link "詳情" at bounding box center [372, 637] width 56 height 27
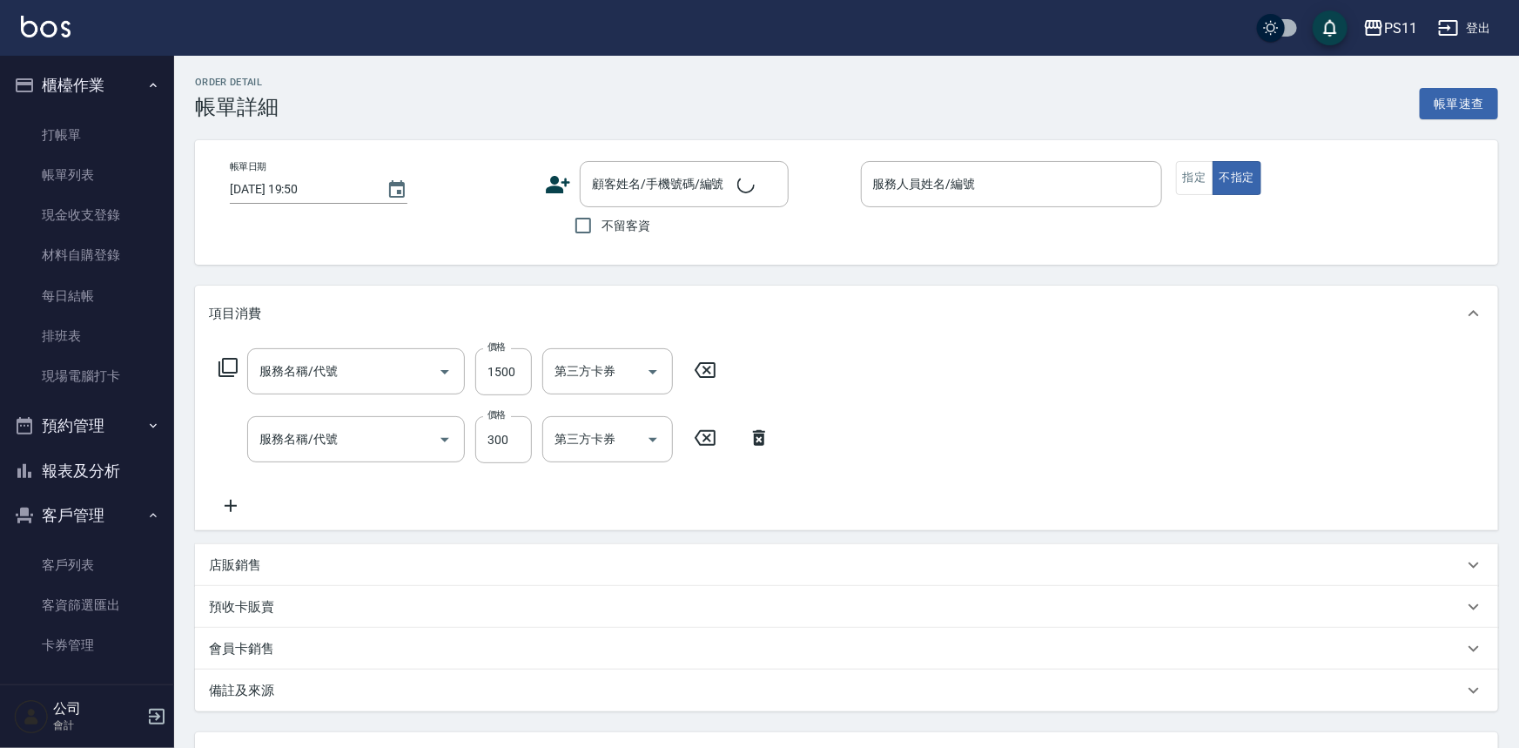
type input "2025/09/22 17:52"
type input "郭于玲-8"
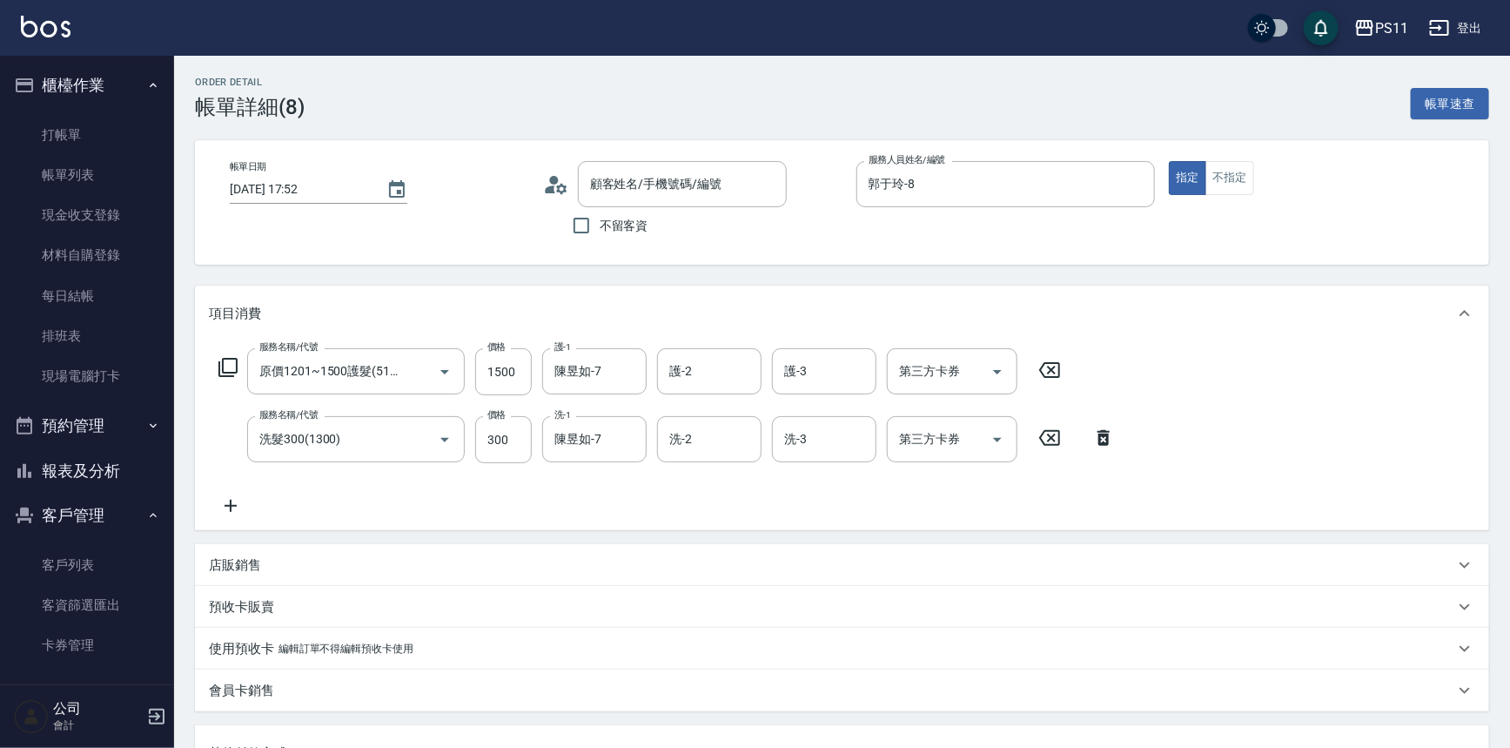
type input "原價1201~1500護髮(51500)"
type input "洗髮300(1300)"
type input "翁鈺婷/0918266019/0132"
click at [90, 469] on button "報表及分析" at bounding box center [87, 470] width 160 height 45
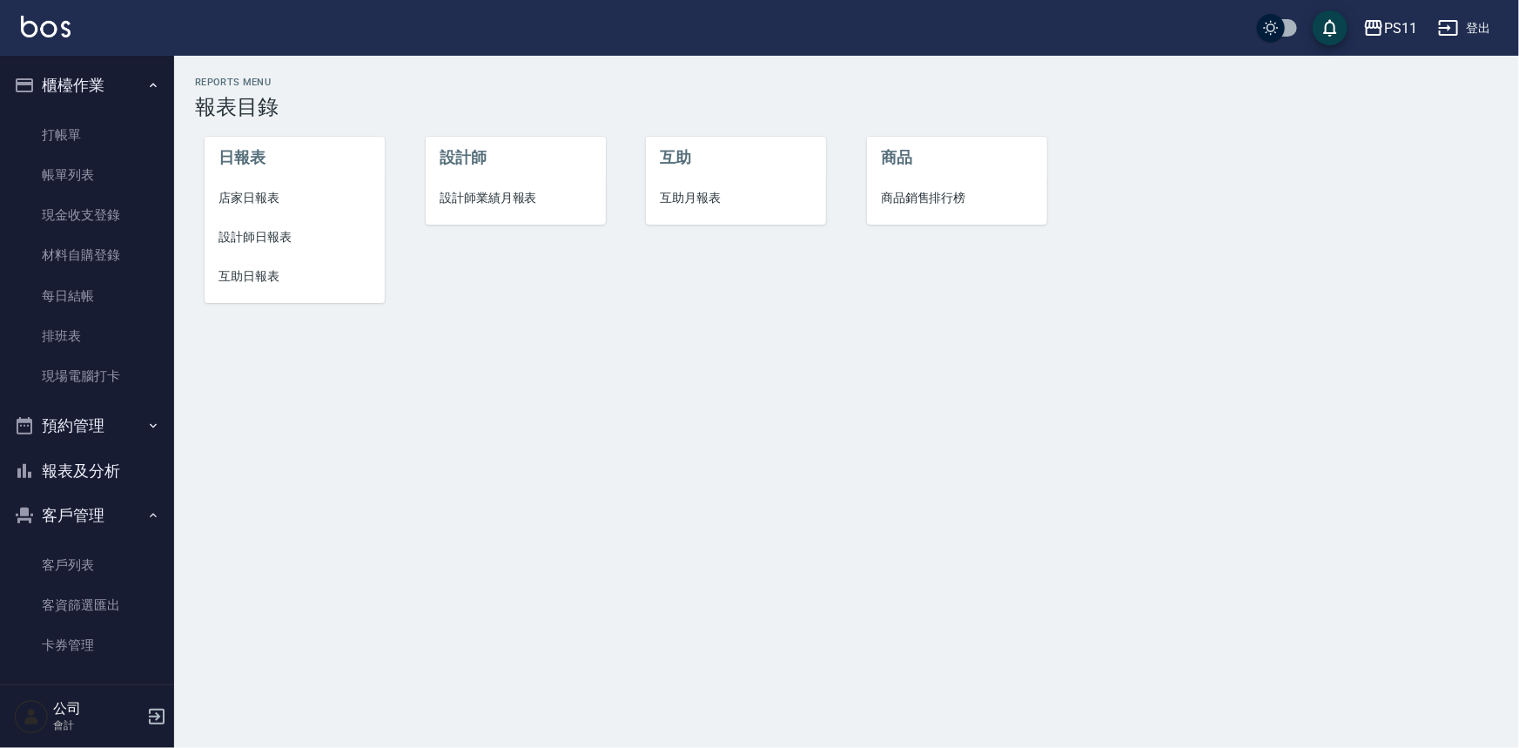
click at [256, 275] on span "互助日報表" at bounding box center [294, 276] width 152 height 18
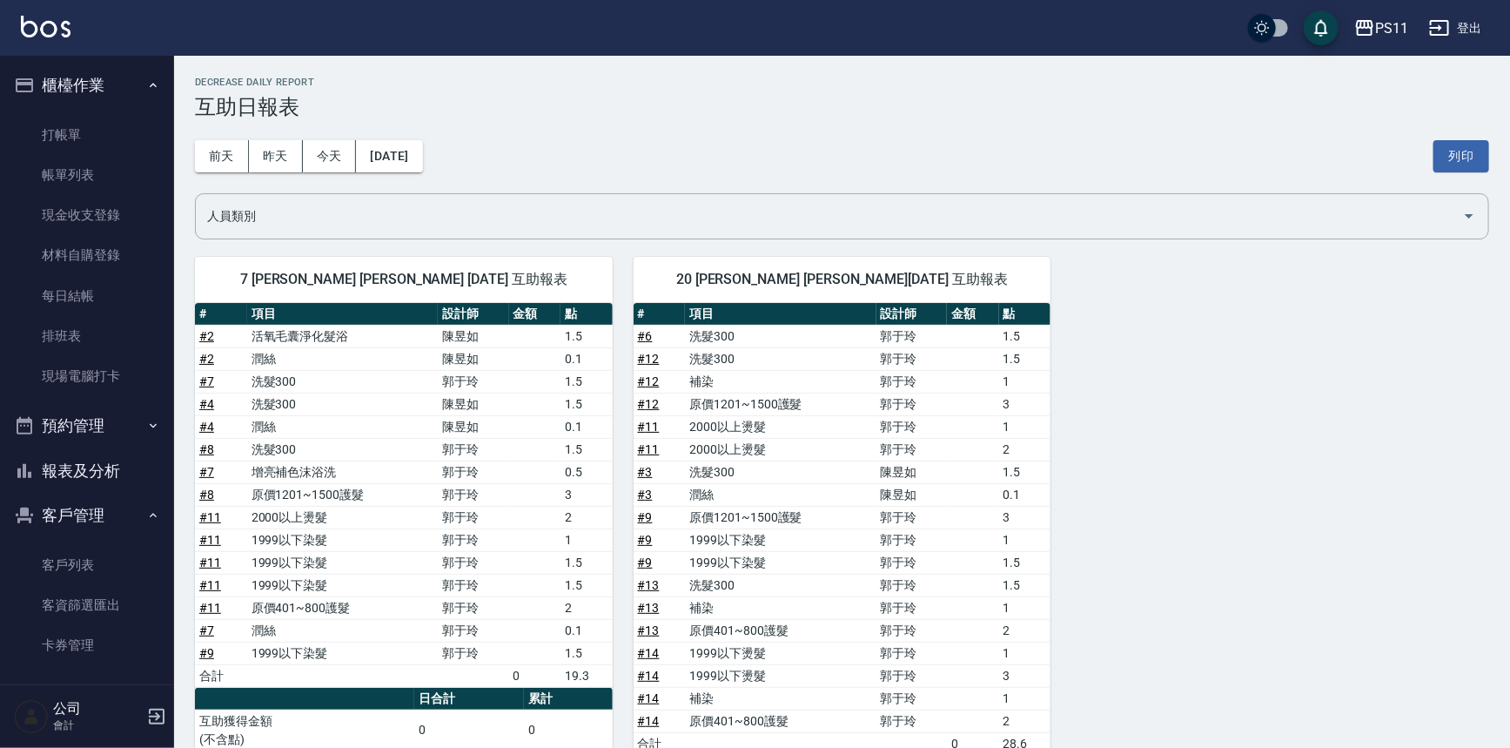
click at [1219, 401] on div "7 陳昱如 陳昱如 09/22/2025 互助報表 # 項目 設計師 金額 點 # 2 活氧毛囊淨化髮浴 陳昱如 1.5 # 2 潤絲 陳昱如 0.1 # 7…" at bounding box center [831, 572] width 1315 height 672
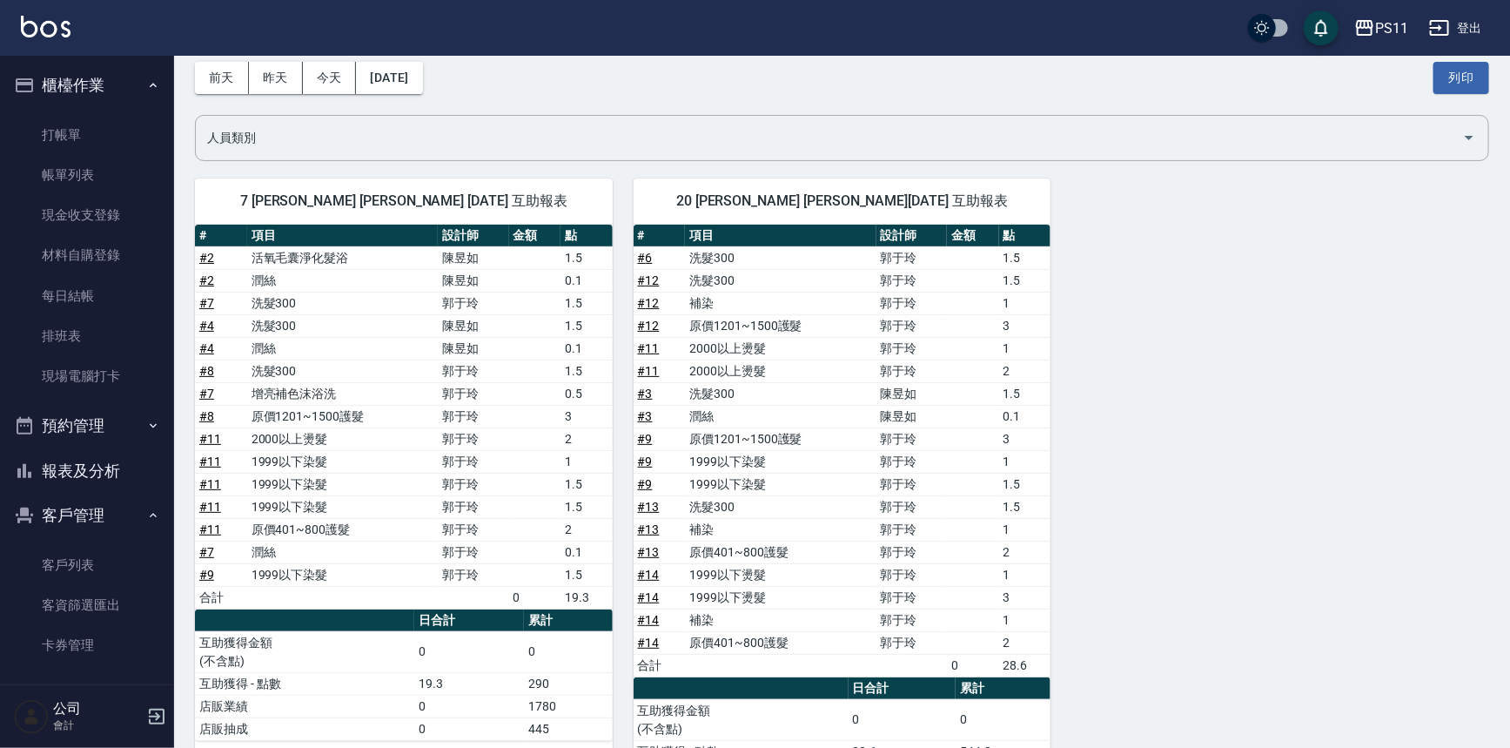
scroll to position [178, 0]
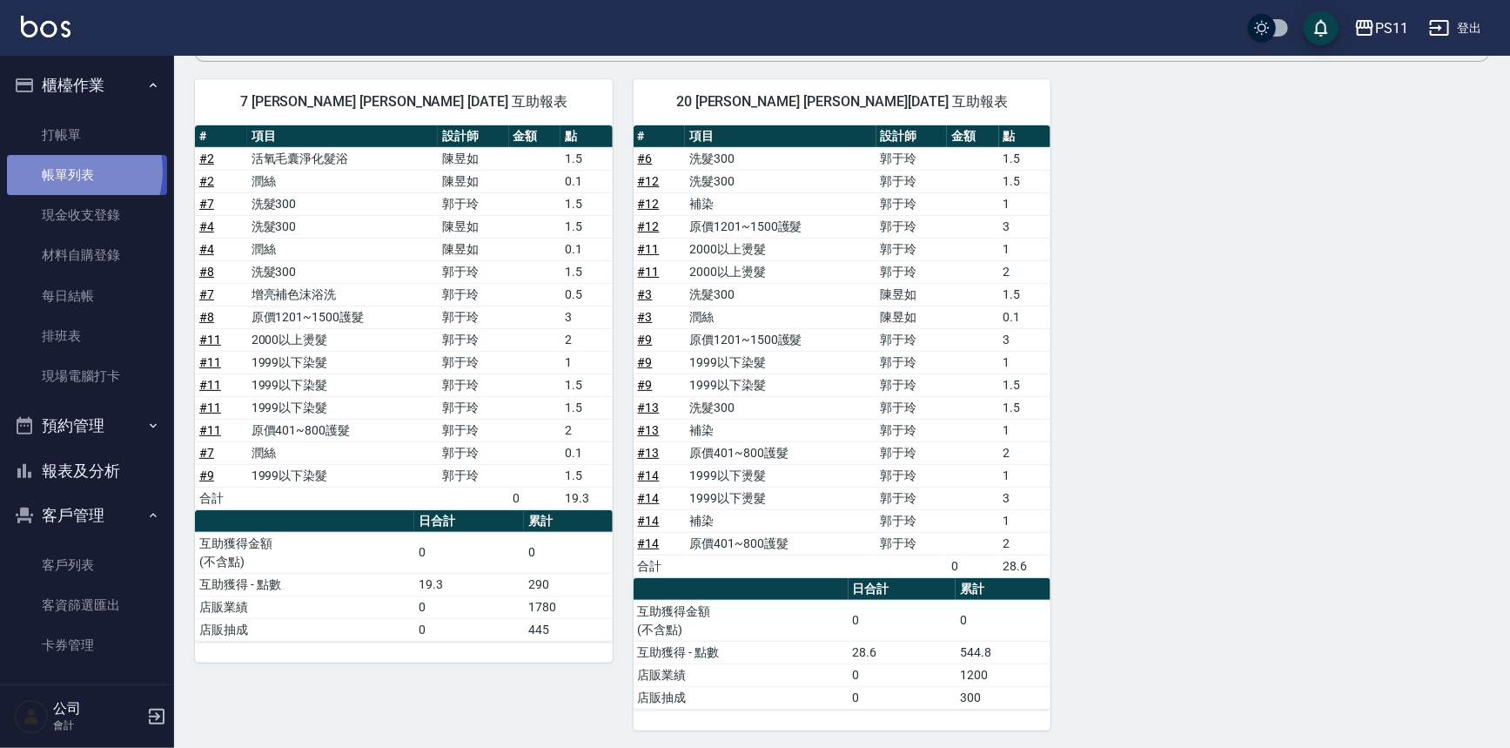
click at [64, 171] on link "帳單列表" at bounding box center [87, 175] width 160 height 40
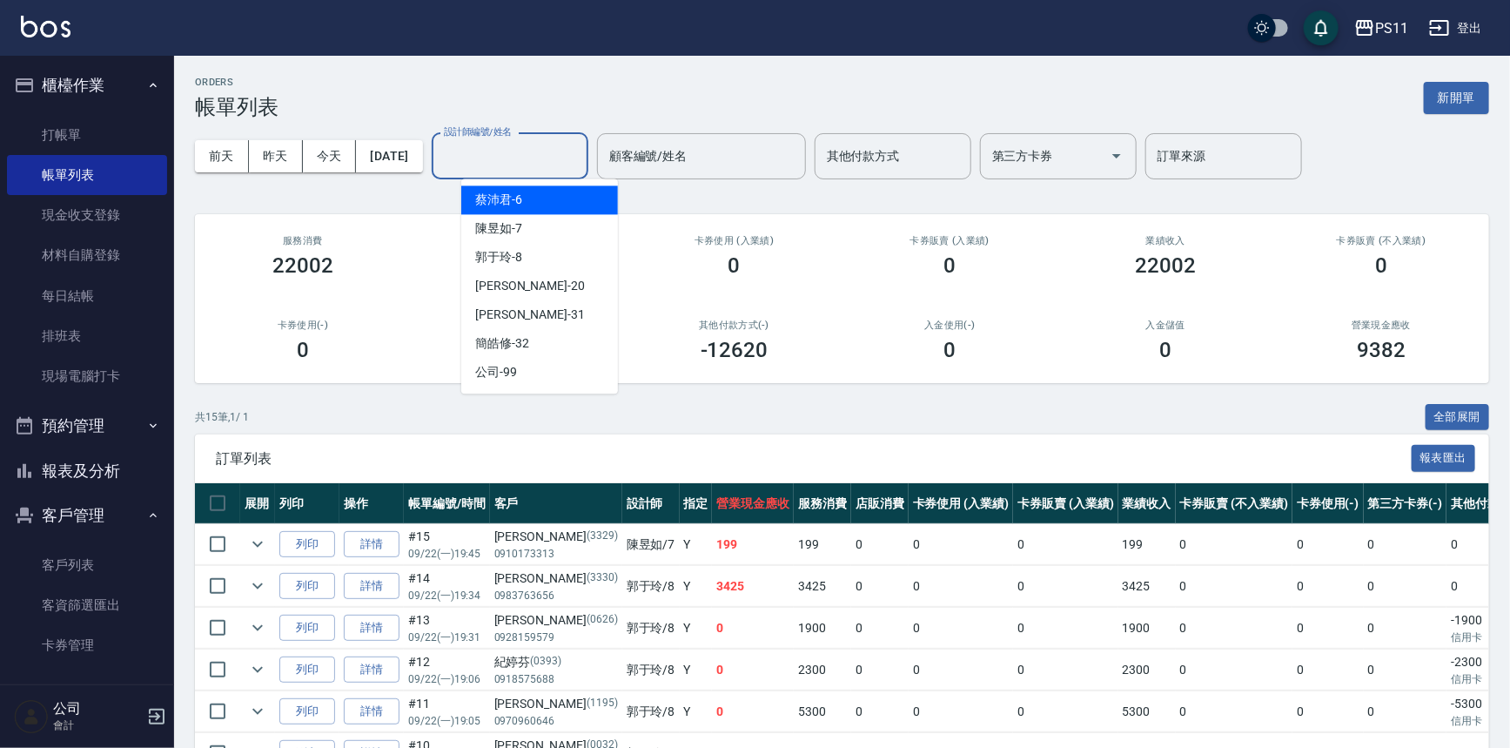
click at [534, 150] on input "設計師編號/姓名" at bounding box center [510, 156] width 141 height 30
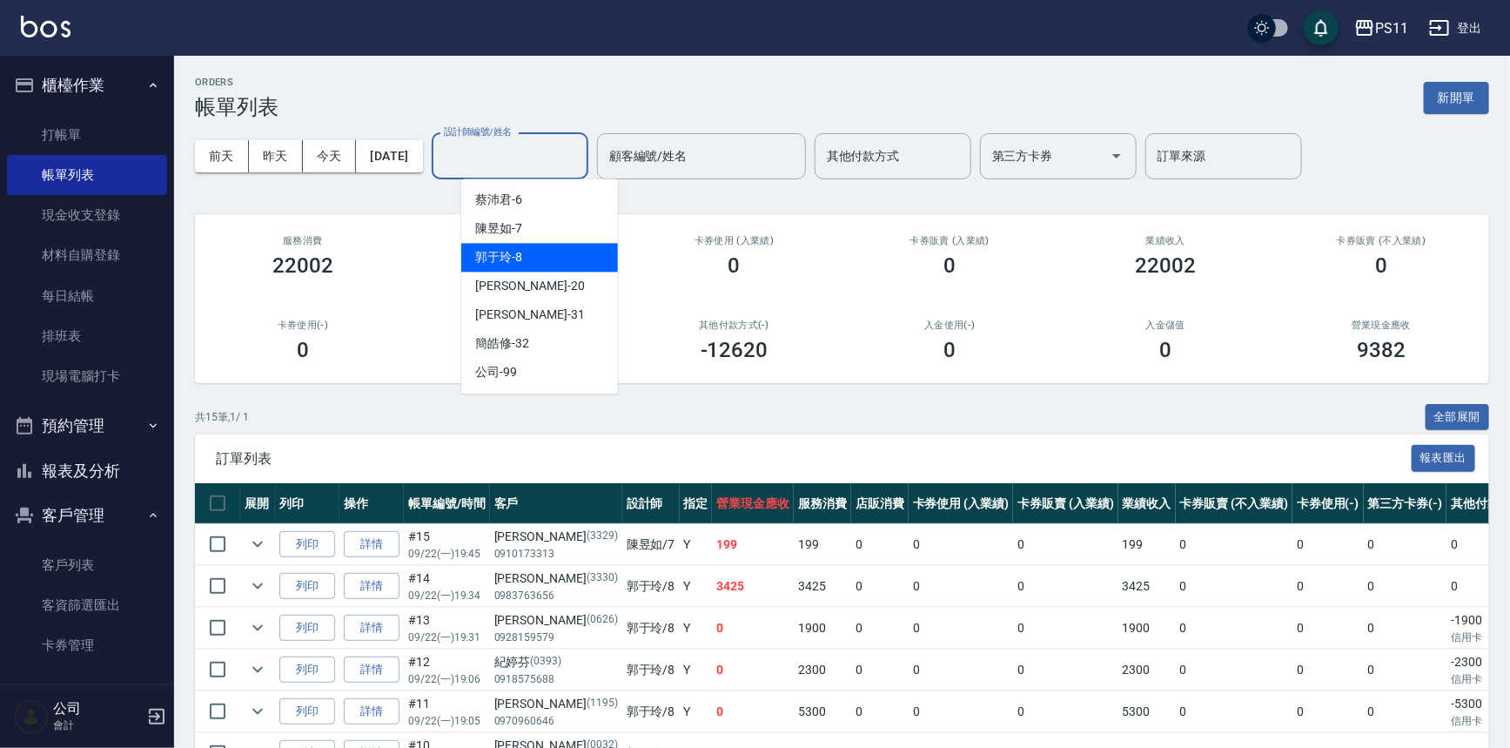
click at [550, 254] on div "郭于玲 -8" at bounding box center [539, 257] width 157 height 29
type input "郭于玲-8"
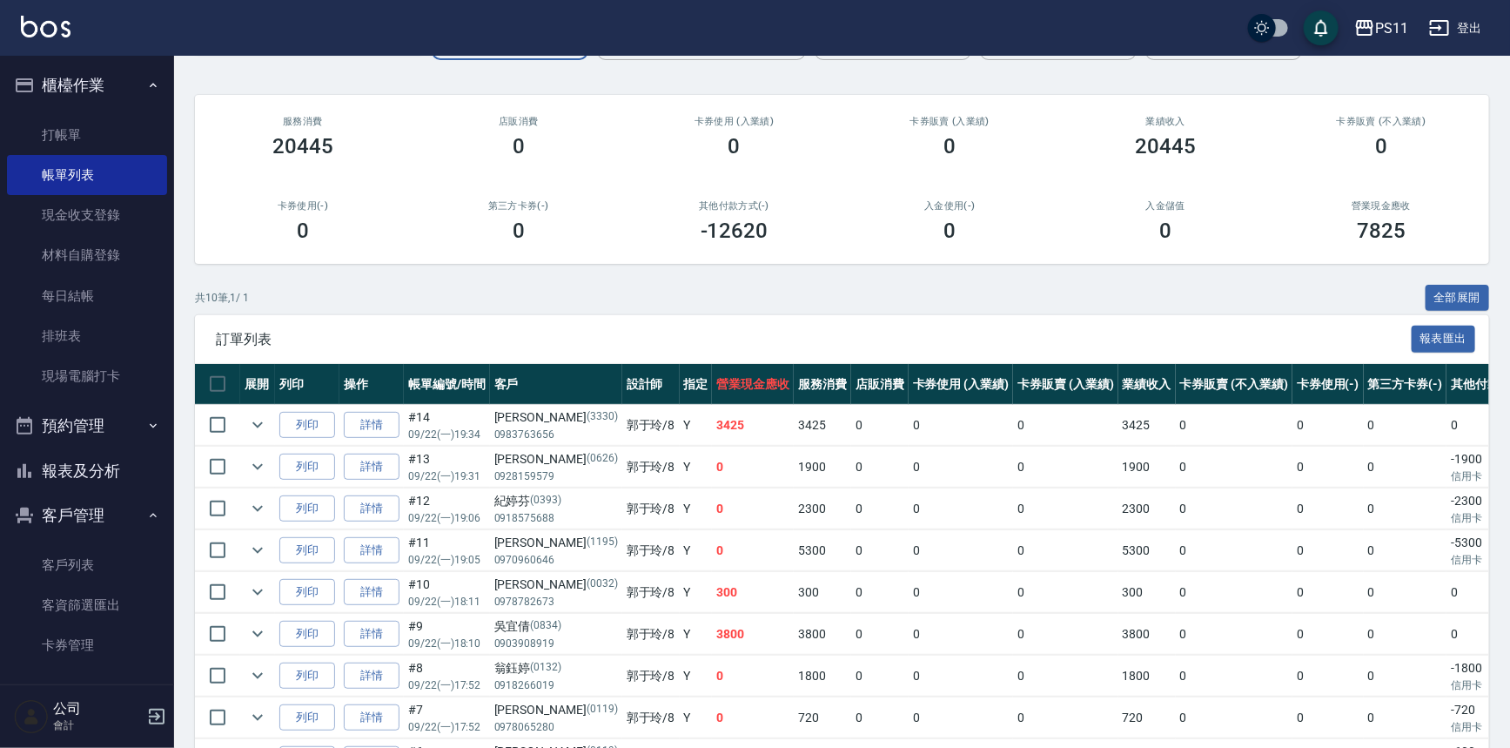
scroll to position [158, 0]
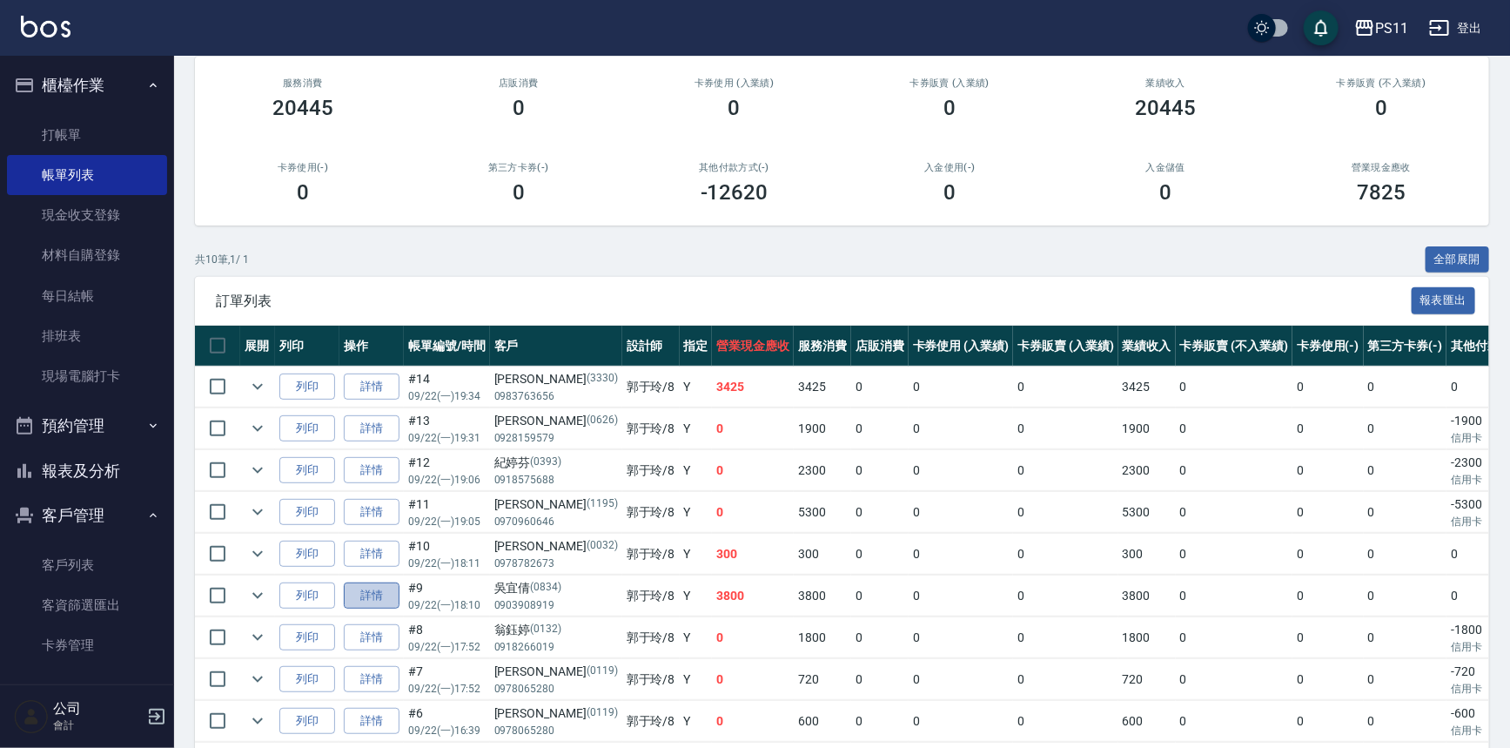
click at [379, 592] on link "詳情" at bounding box center [372, 595] width 56 height 27
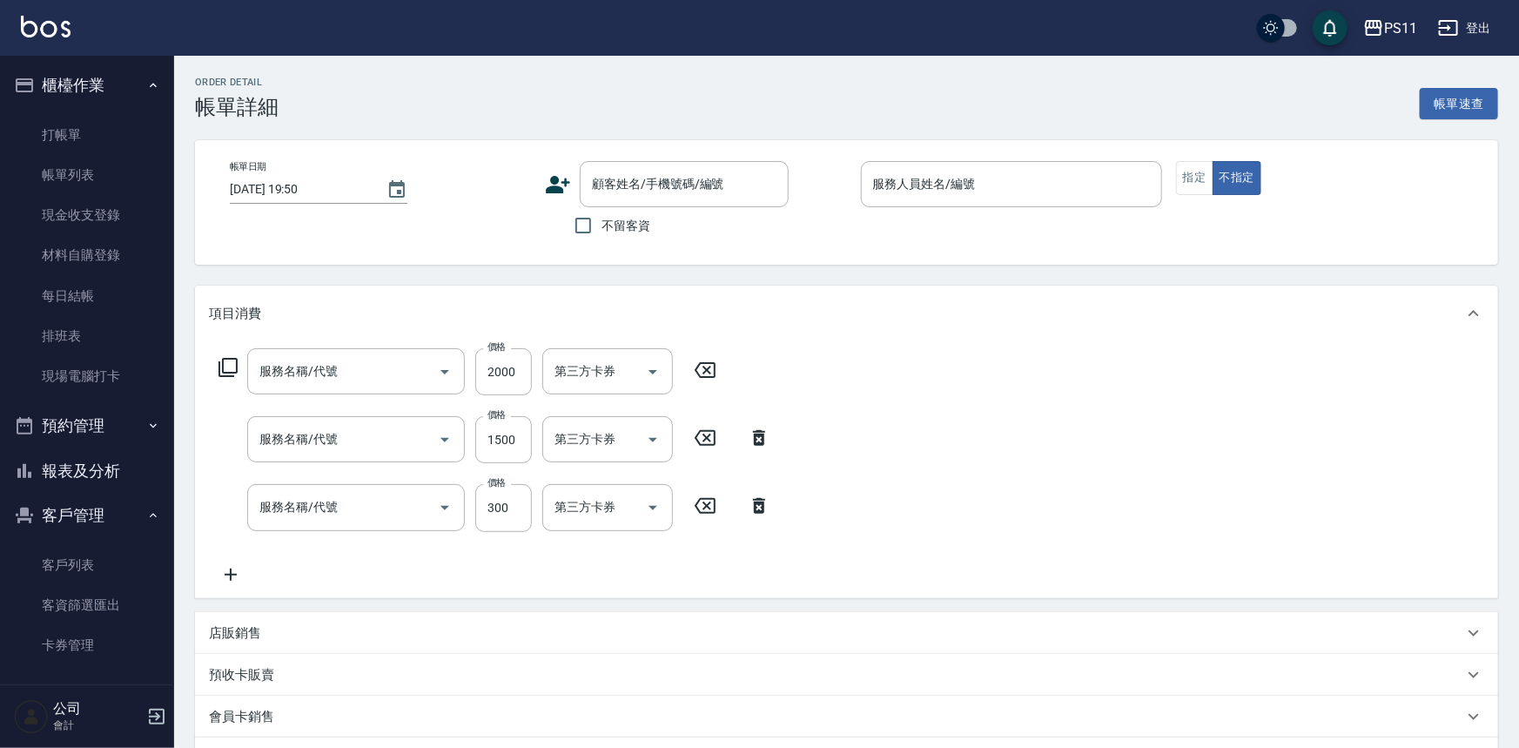
type input "2025/09/22 18:10"
type input "郭于玲-8"
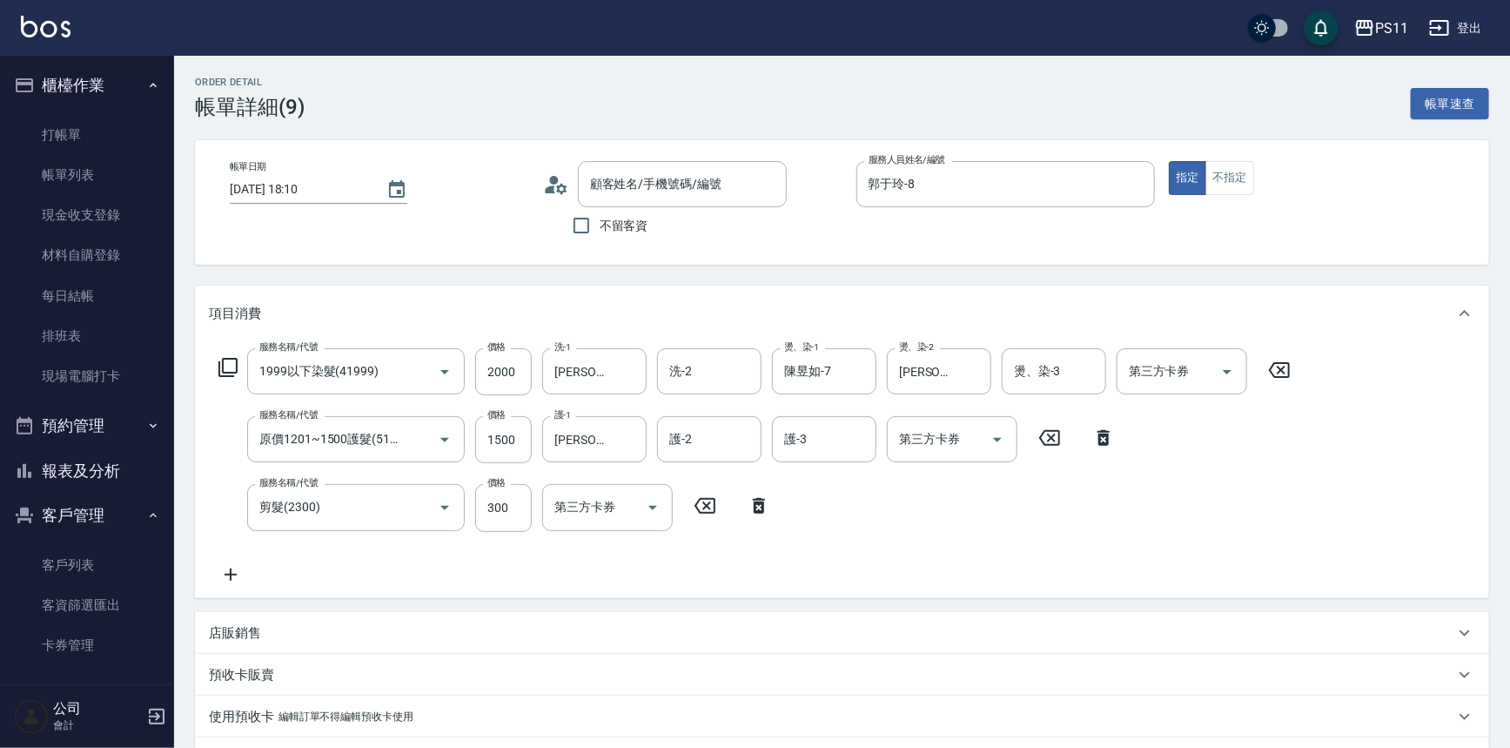
type input "1999以下染髮(41999)"
type input "原價1201~1500護髮(51500)"
type input "剪髮(2300)"
type input "吳宜倩/0903908919/0834"
click at [958, 373] on div "James-20 燙、染-2" at bounding box center [939, 371] width 104 height 46
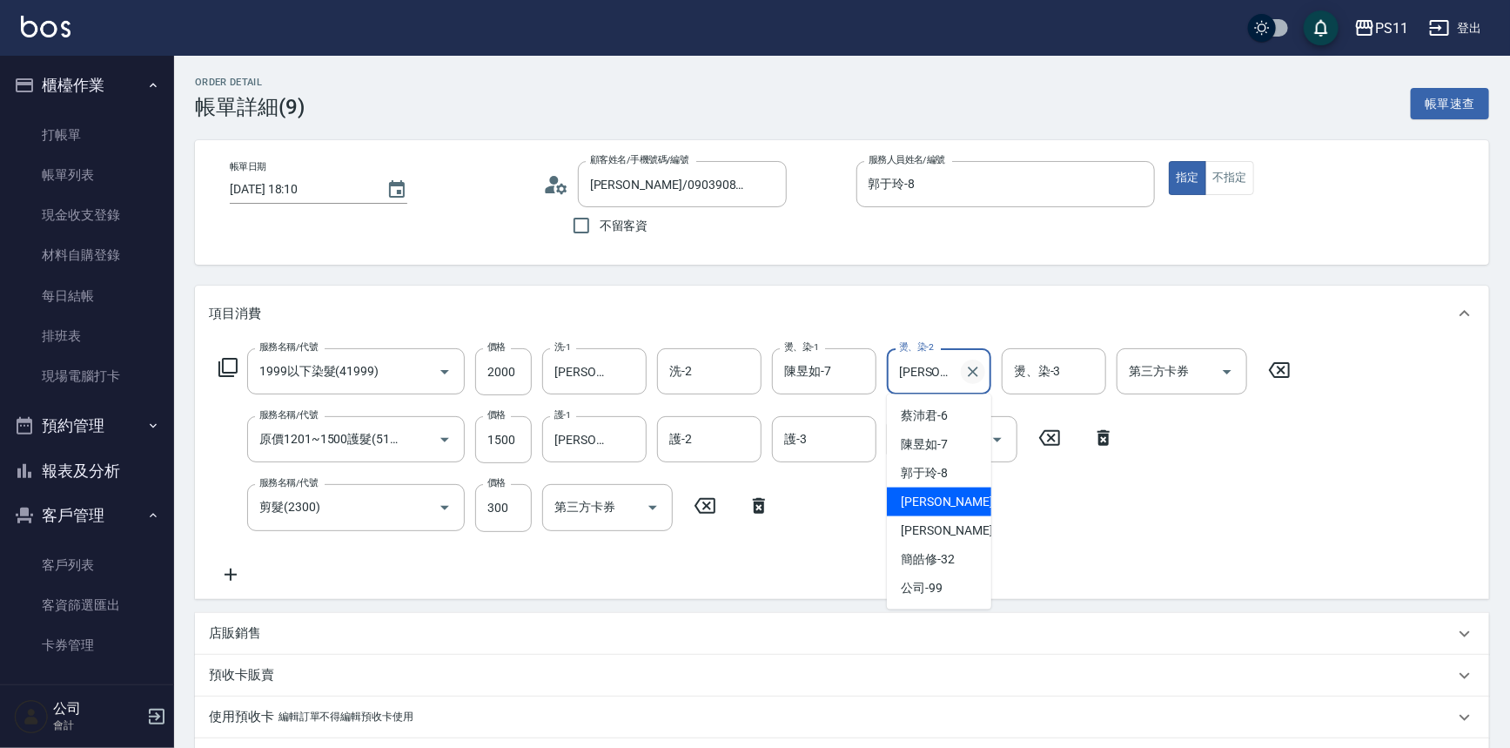
click at [967, 367] on icon "Clear" at bounding box center [972, 371] width 17 height 17
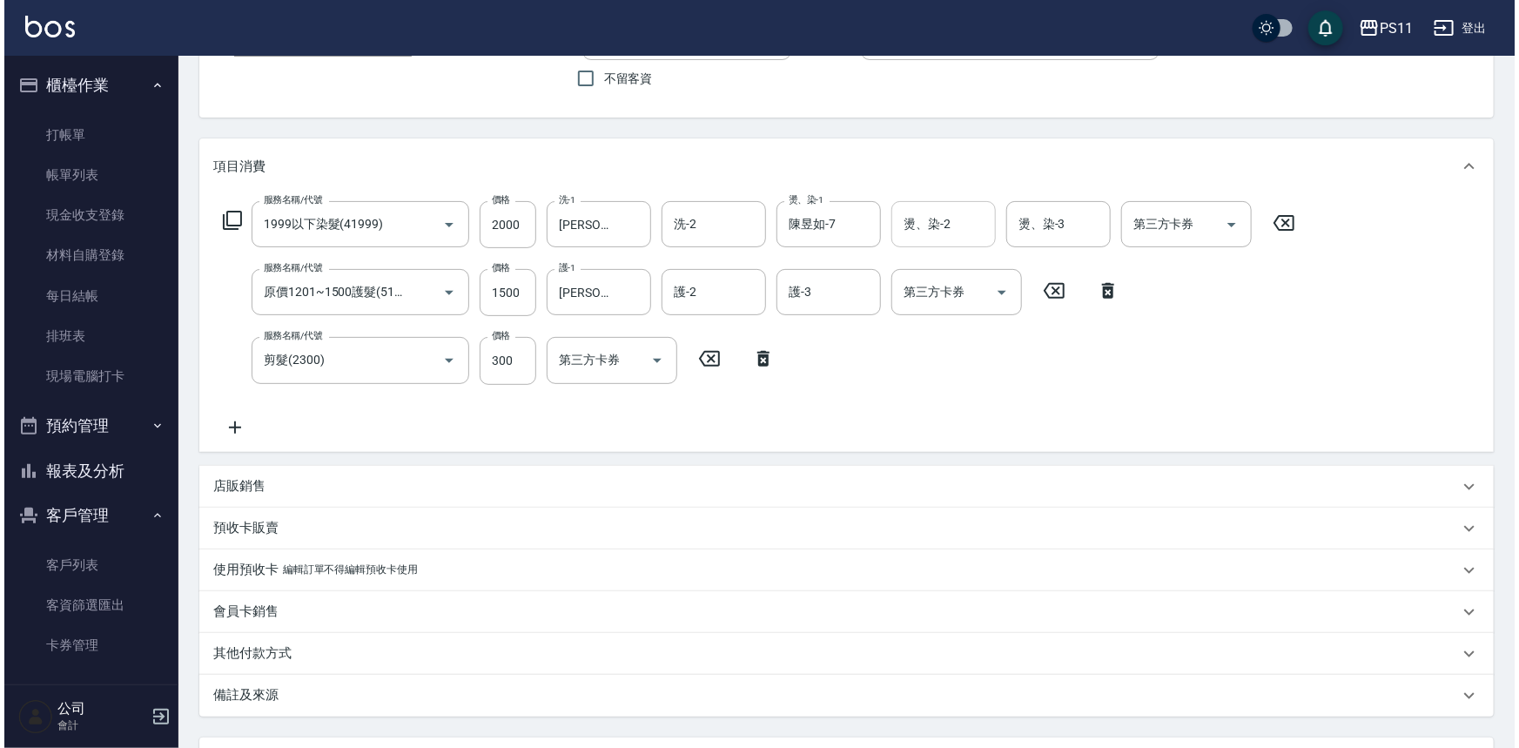
scroll to position [299, 0]
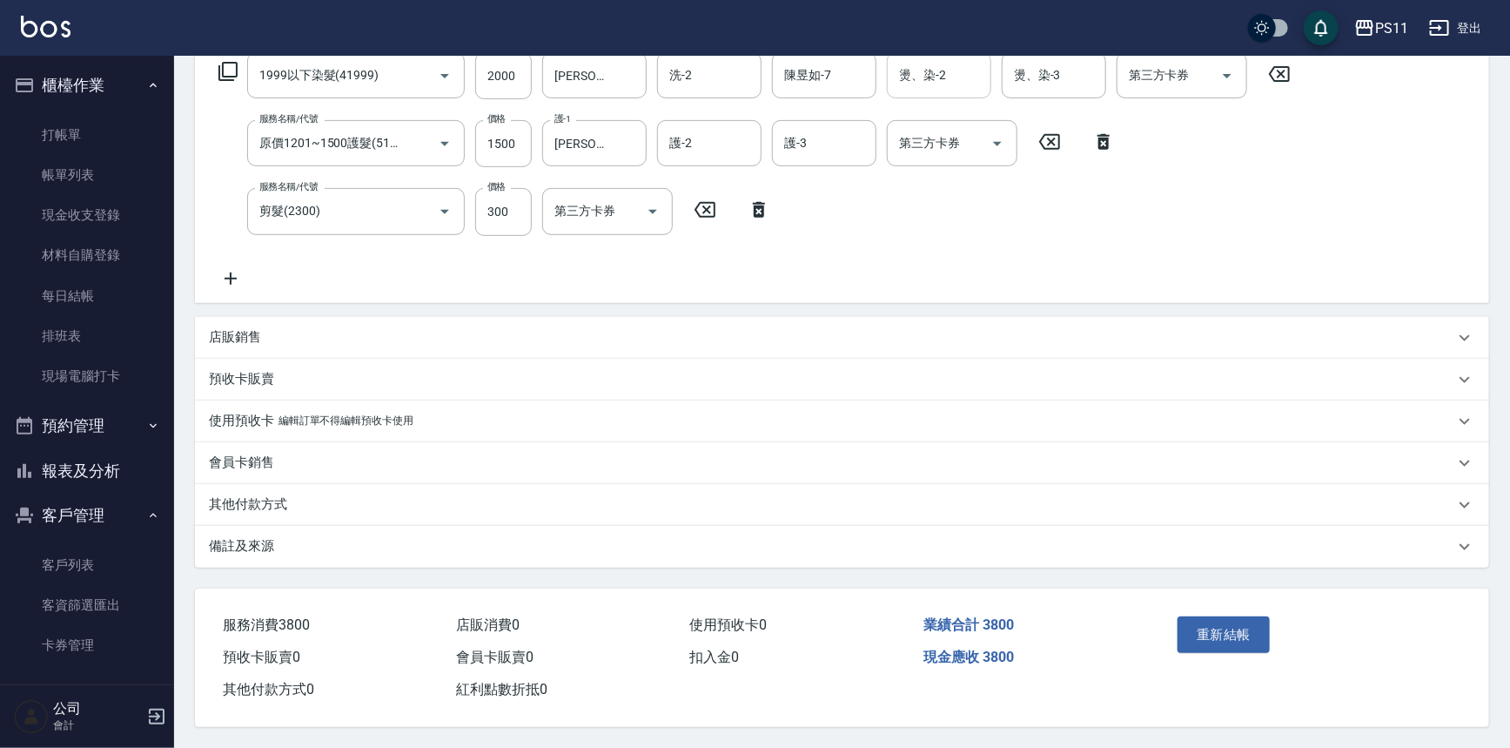
drag, startPoint x: 958, startPoint y: 467, endPoint x: 959, endPoint y: 498, distance: 30.5
click at [1201, 621] on button "重新結帳" at bounding box center [1224, 634] width 92 height 37
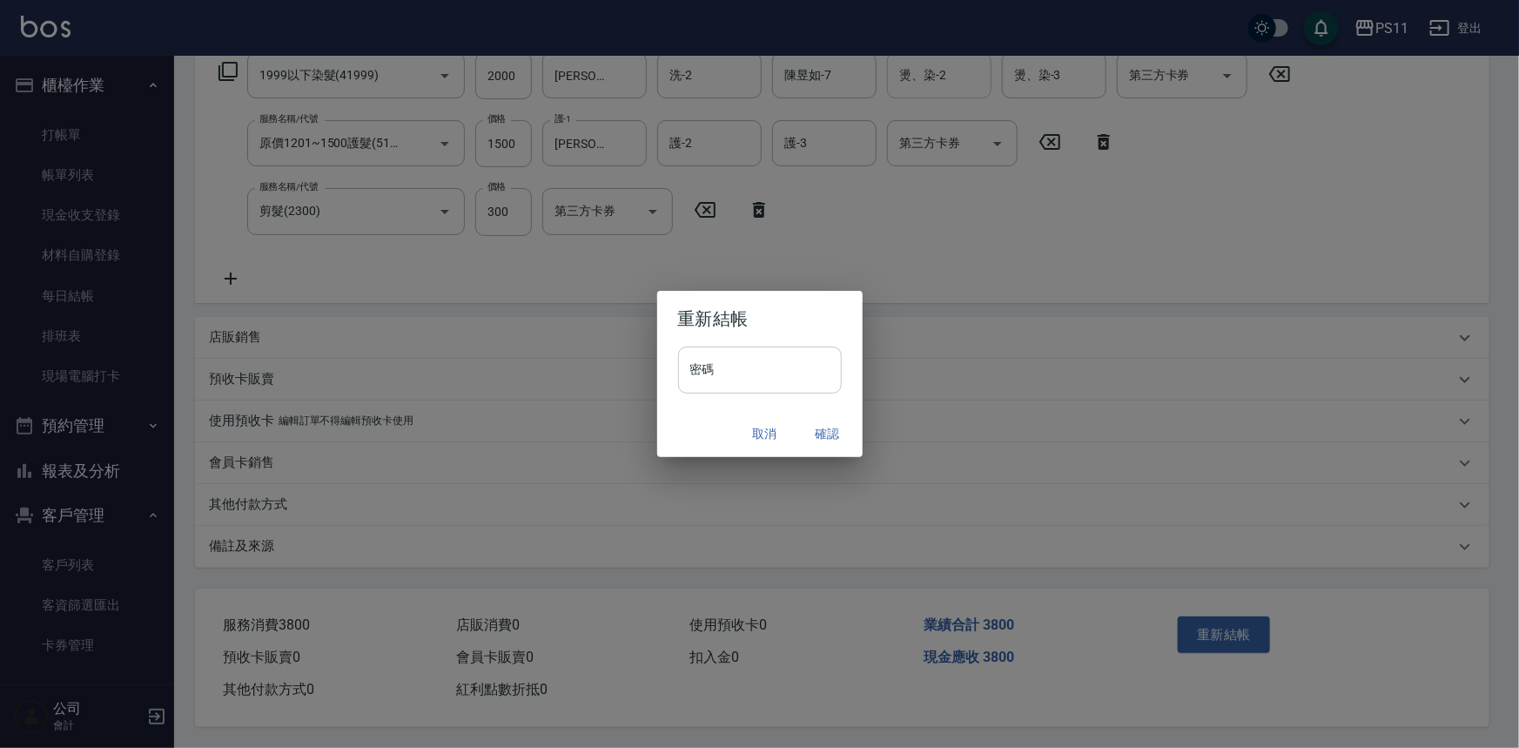
click at [792, 379] on input "密碼" at bounding box center [760, 369] width 164 height 47
click at [783, 369] on input "**" at bounding box center [760, 369] width 164 height 47
type input "*"
type input "****"
click at [836, 434] on button "確認" at bounding box center [828, 434] width 56 height 32
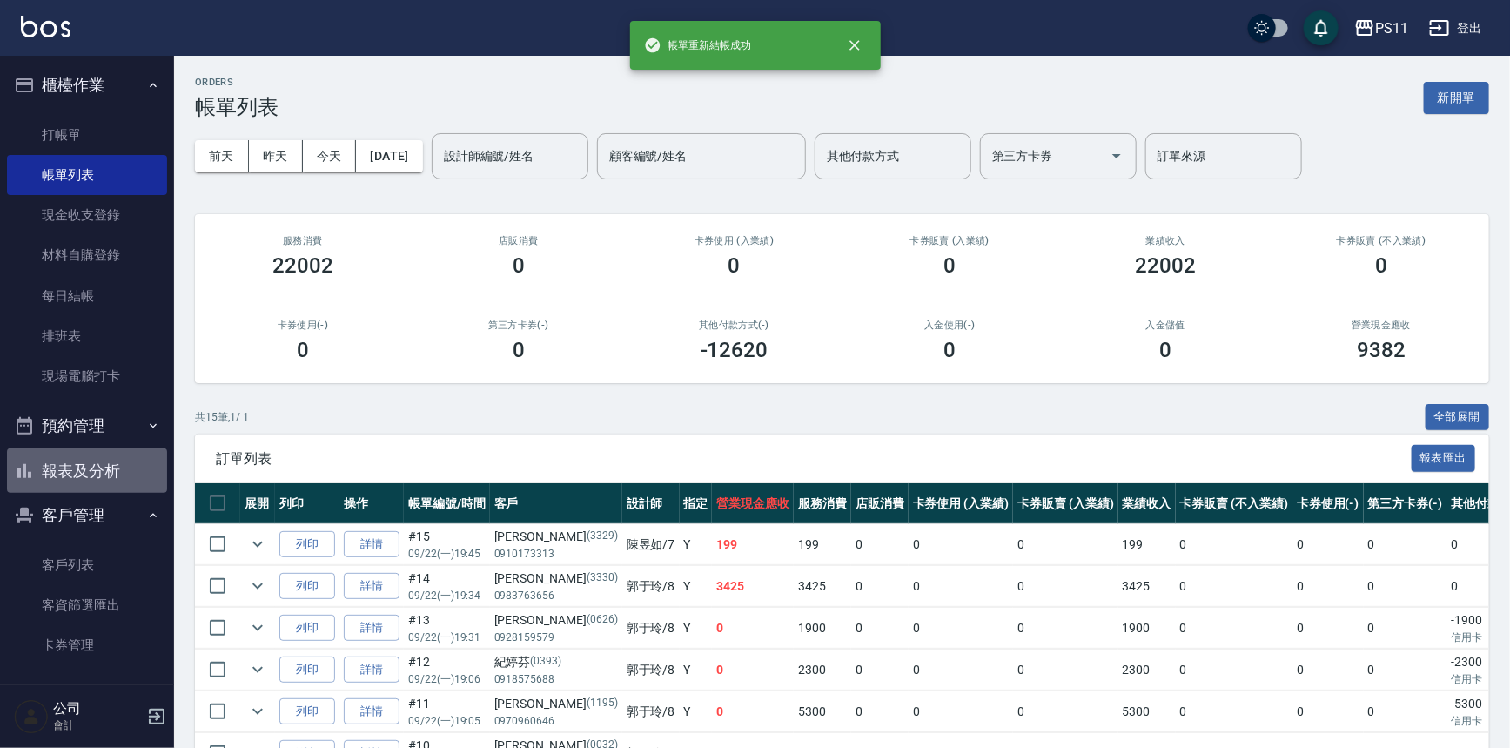
click at [104, 458] on button "報表及分析" at bounding box center [87, 470] width 160 height 45
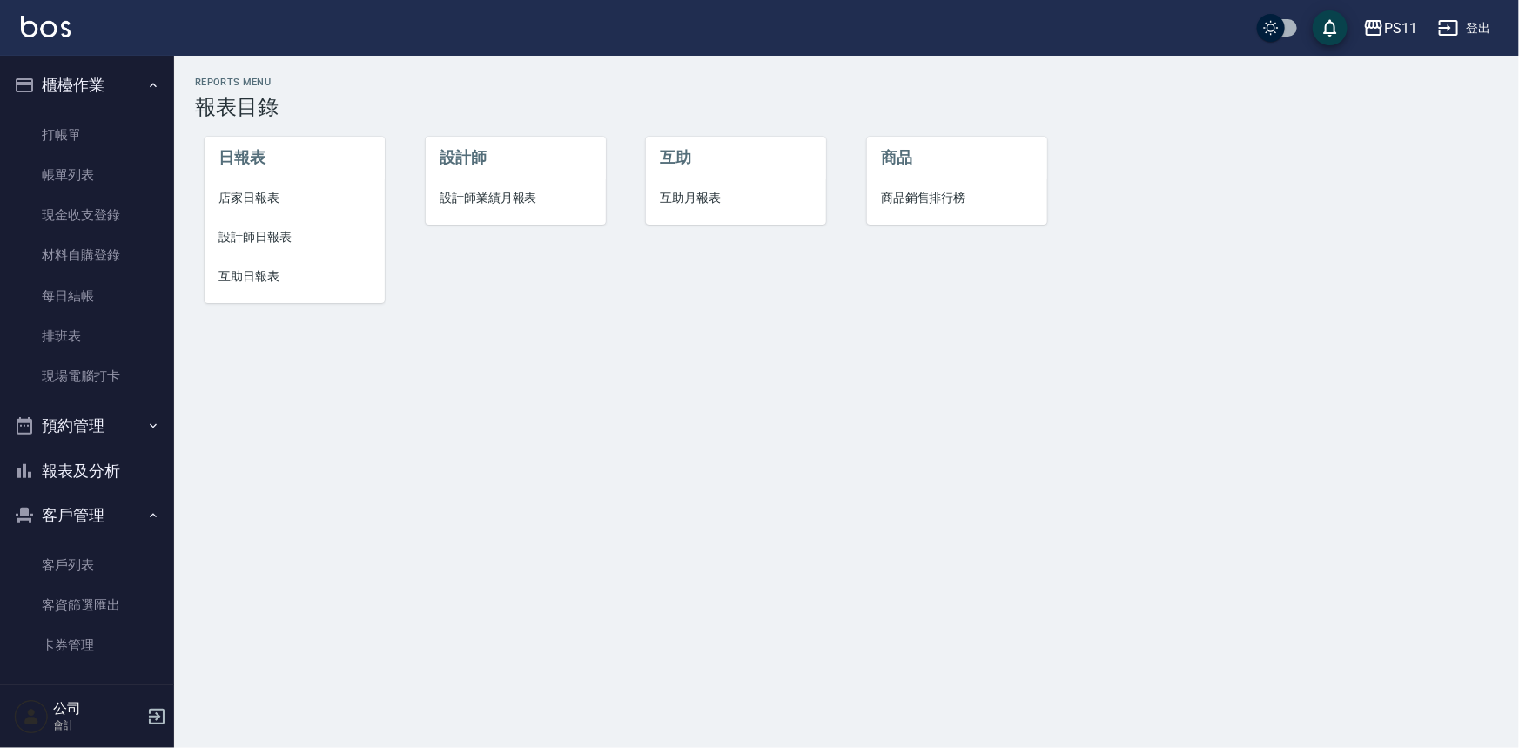
click at [268, 244] on span "設計師日報表" at bounding box center [294, 237] width 152 height 18
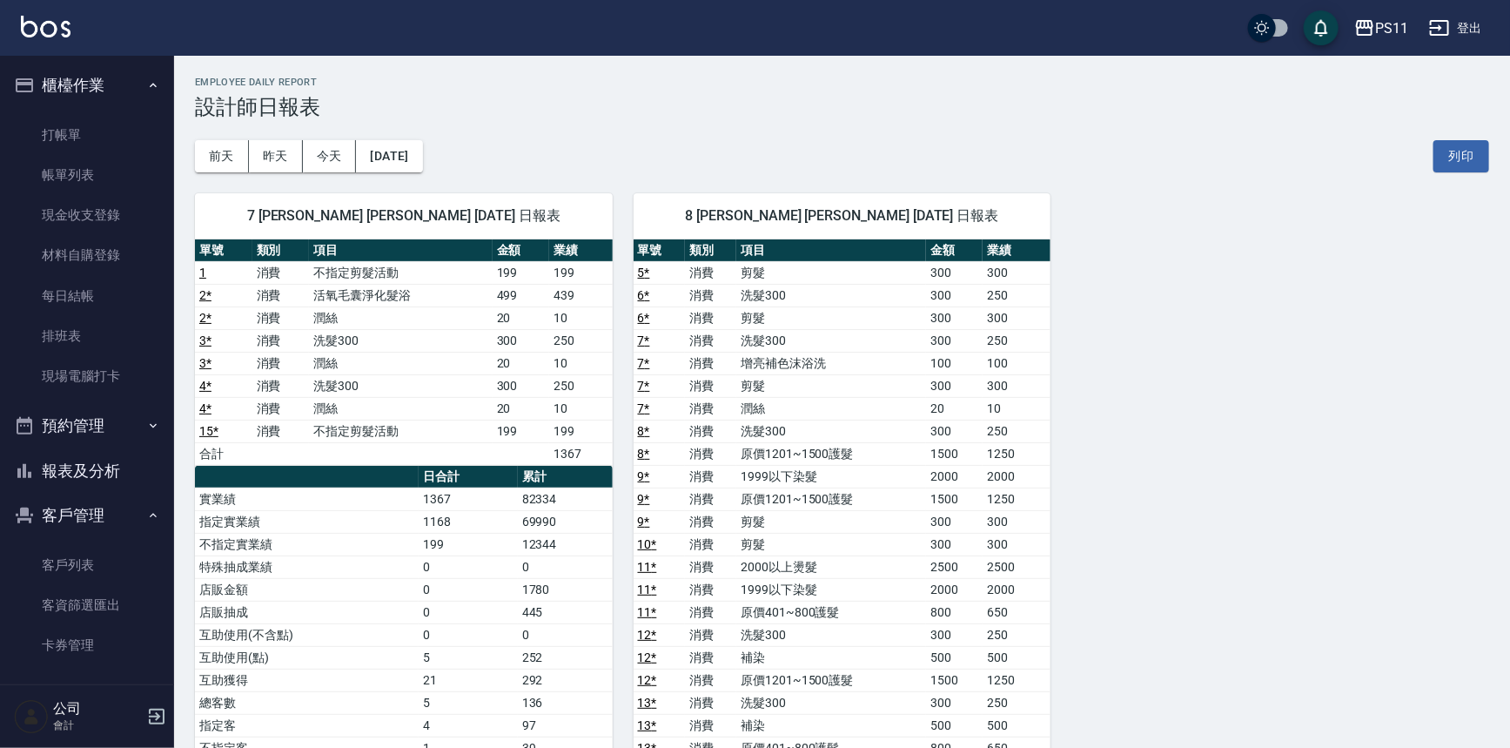
click at [1337, 450] on div "7 陳昱如 陳昱如 09/22/2025 日報表 單號 類別 項目 金額 業績 1 消費 不指定剪髮活動 199 199 2 * 消費 活氧毛囊淨化髮浴 49…" at bounding box center [831, 714] width 1315 height 1084
drag, startPoint x: 1135, startPoint y: 624, endPoint x: 113, endPoint y: 406, distance: 1044.8
click at [112, 474] on button "報表及分析" at bounding box center [87, 470] width 160 height 45
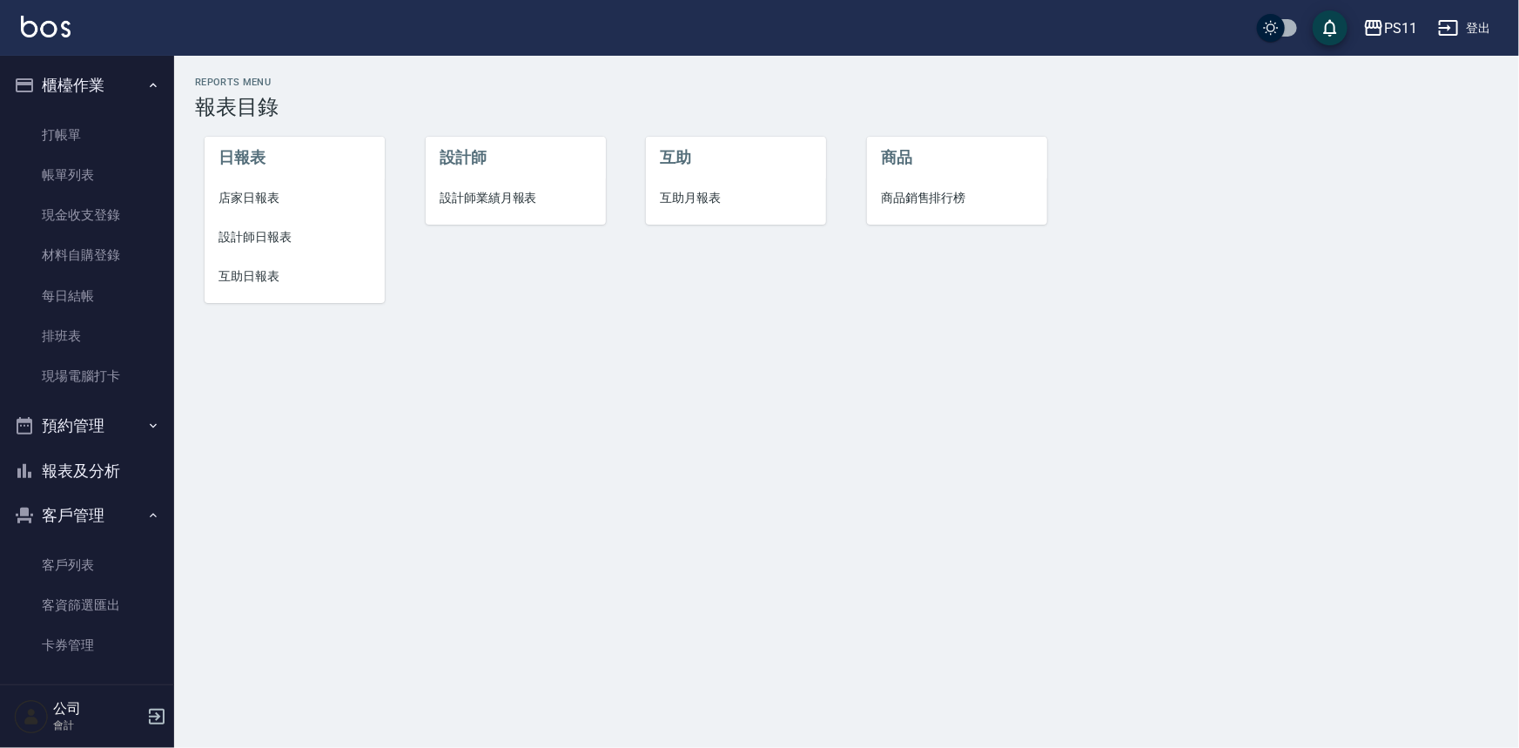
click at [268, 270] on span "互助日報表" at bounding box center [294, 276] width 152 height 18
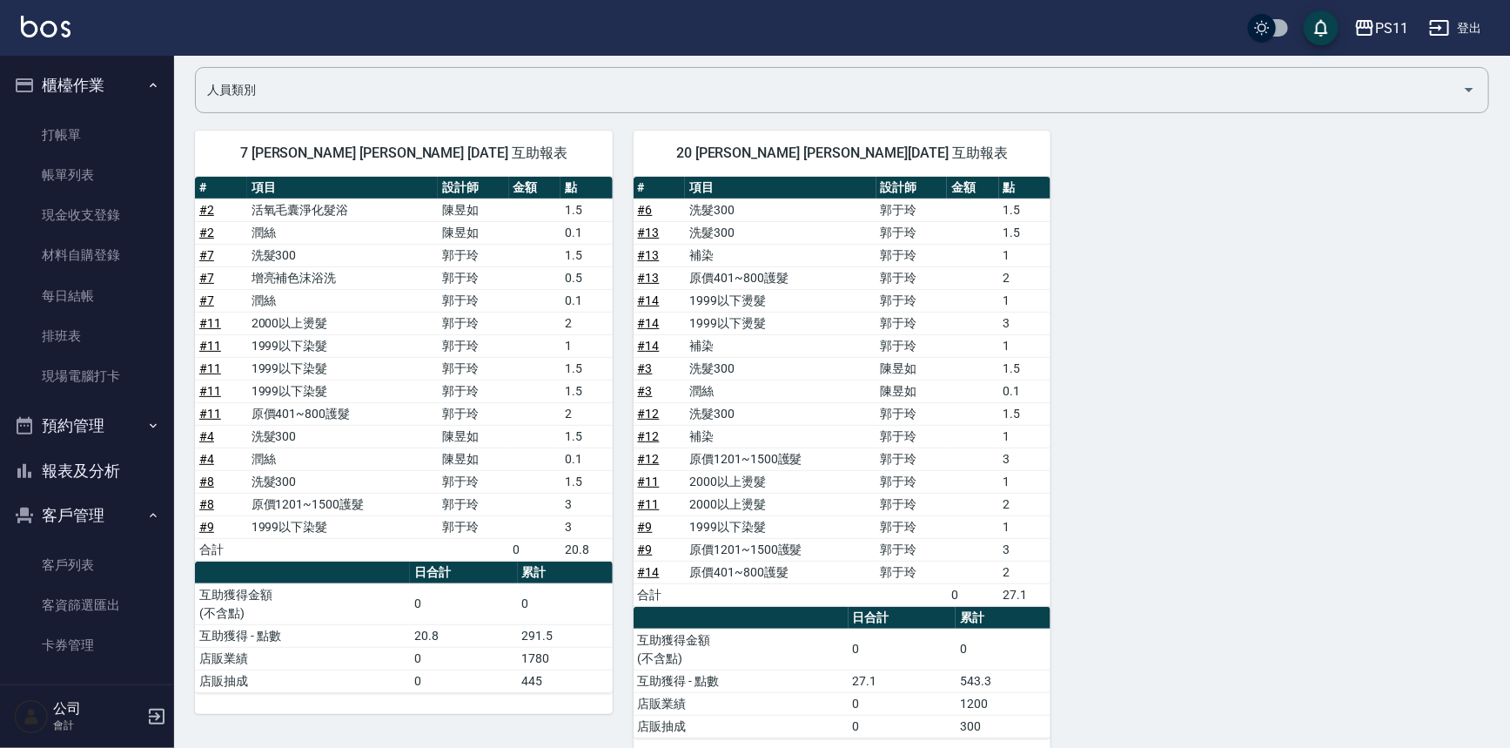
scroll to position [155, 0]
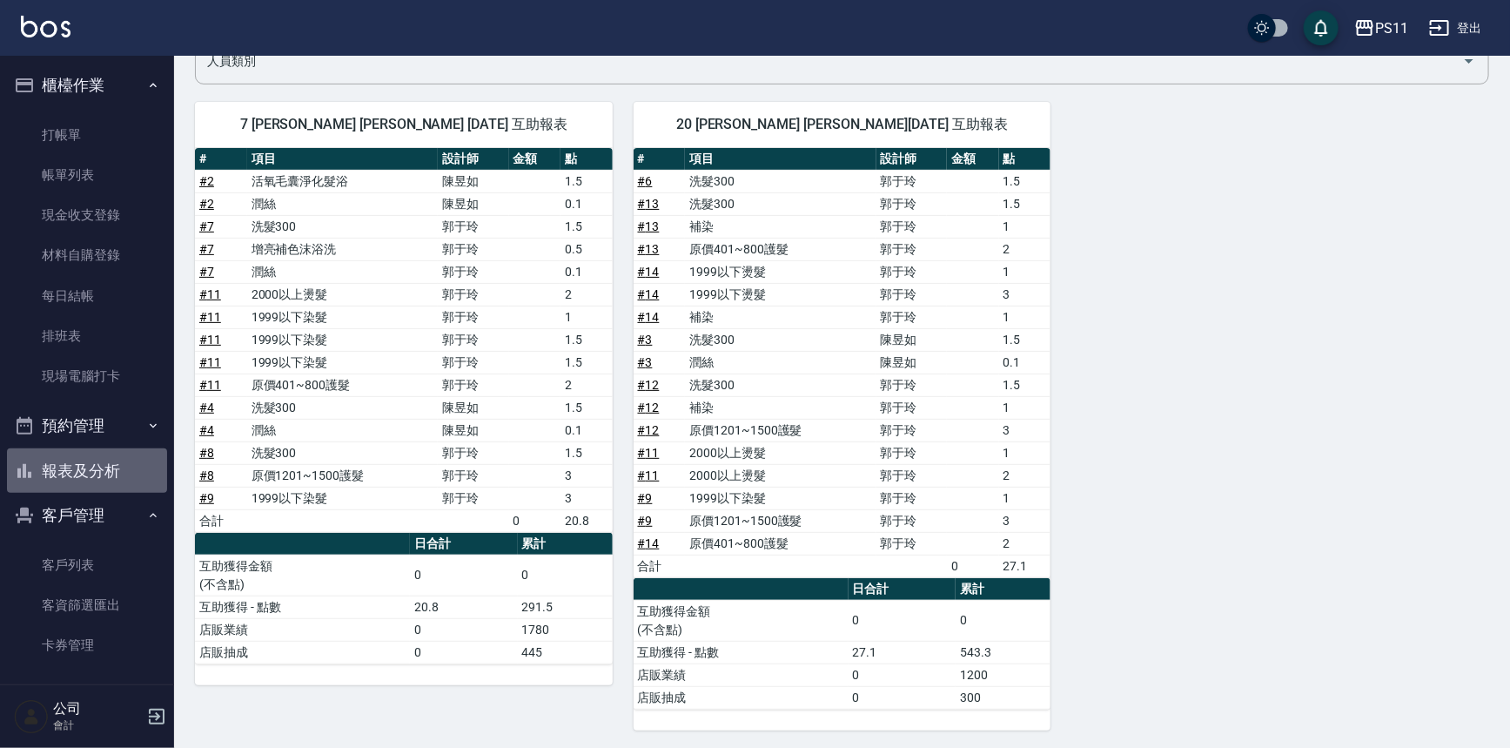
click at [130, 472] on button "報表及分析" at bounding box center [87, 470] width 160 height 45
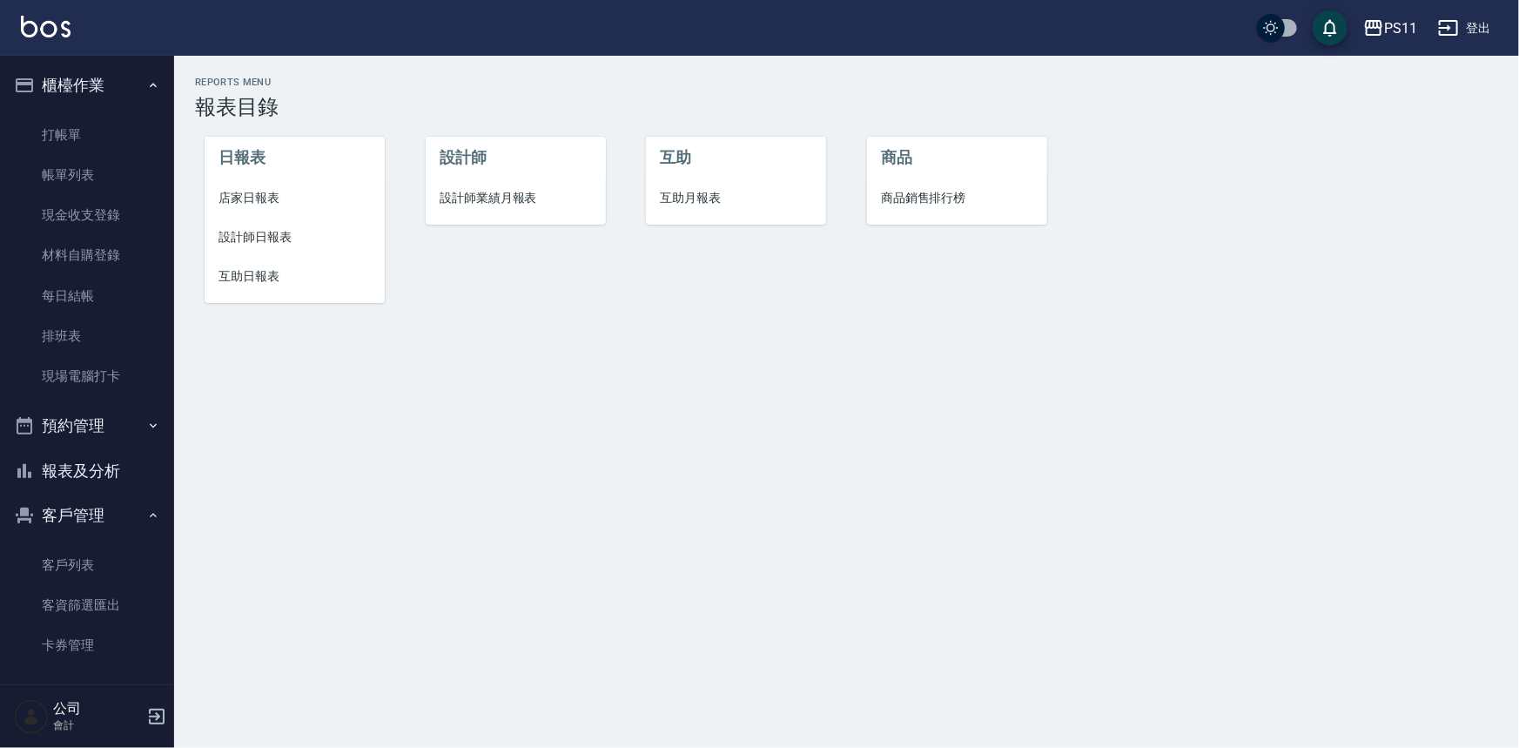
click at [283, 191] on span "店家日報表" at bounding box center [294, 198] width 152 height 18
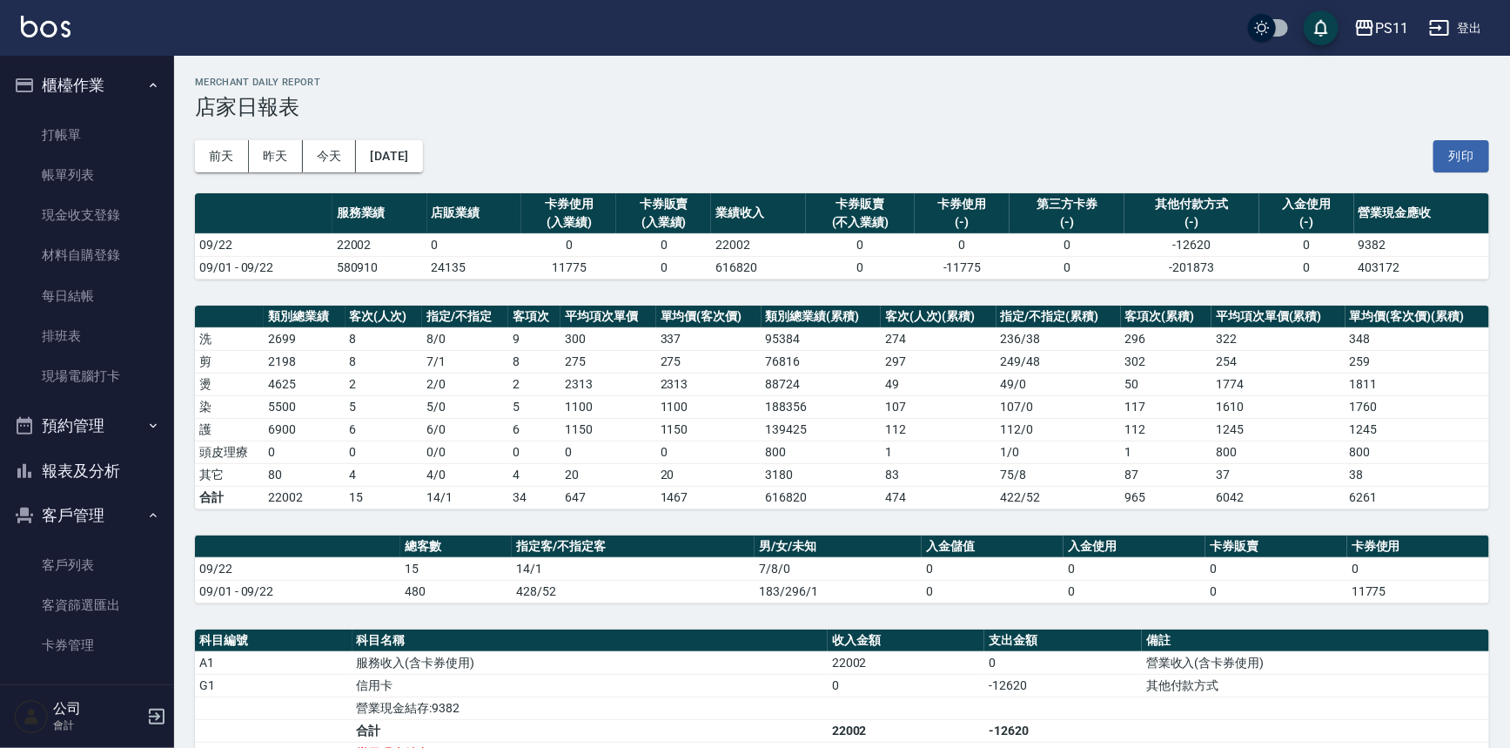
click at [121, 477] on button "報表及分析" at bounding box center [87, 470] width 160 height 45
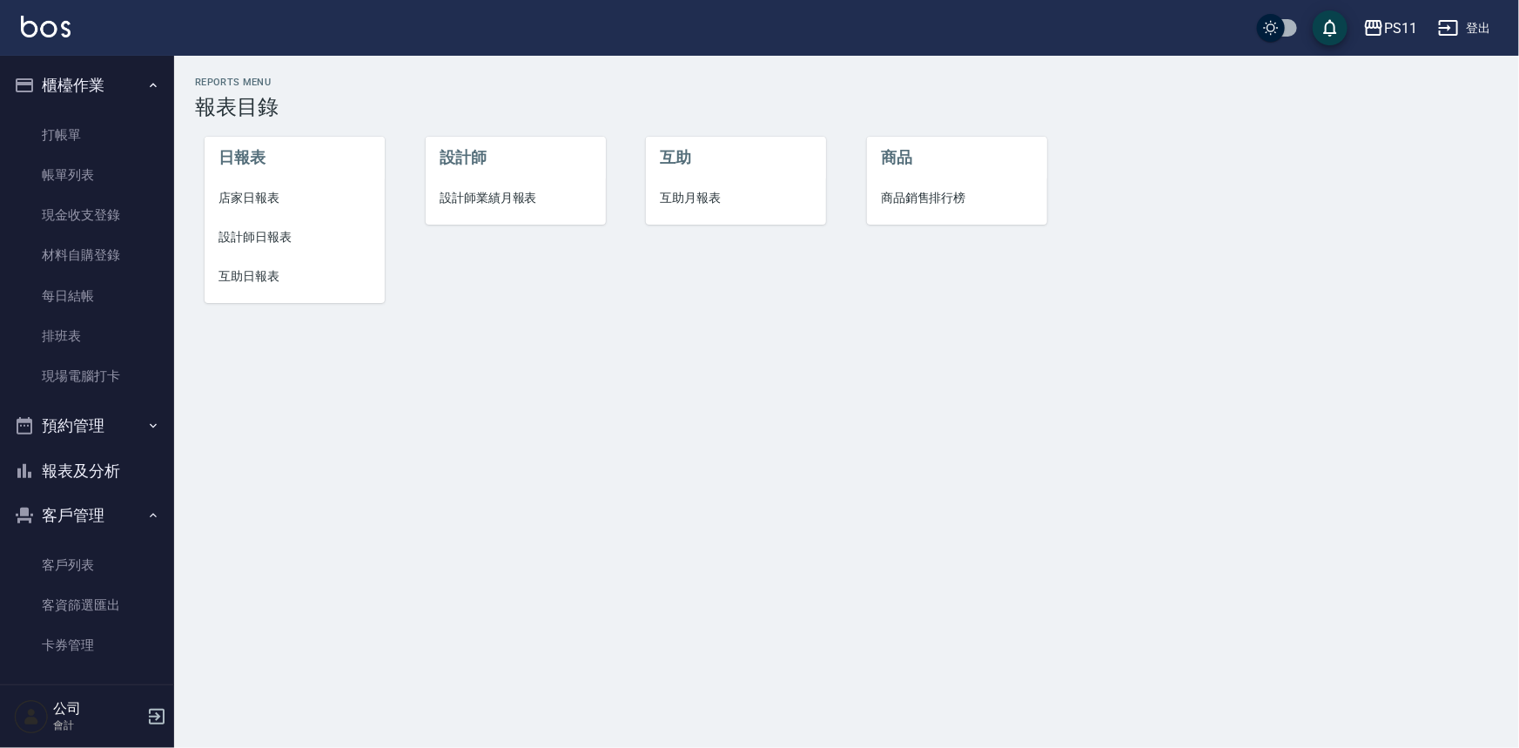
click at [278, 272] on span "互助日報表" at bounding box center [294, 276] width 152 height 18
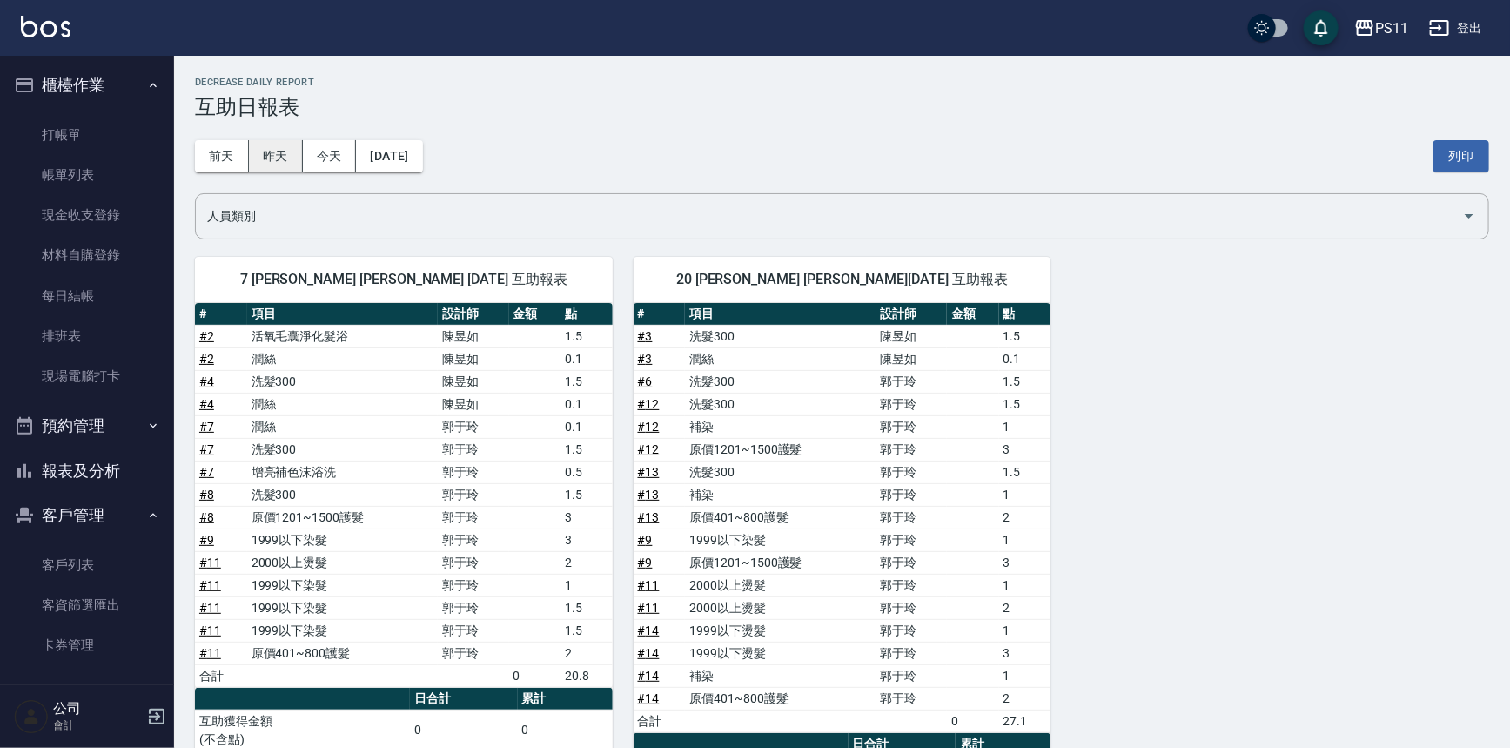
drag, startPoint x: 287, startPoint y: 166, endPoint x: 292, endPoint y: 158, distance: 9.4
click at [292, 158] on button "昨天" at bounding box center [276, 156] width 54 height 32
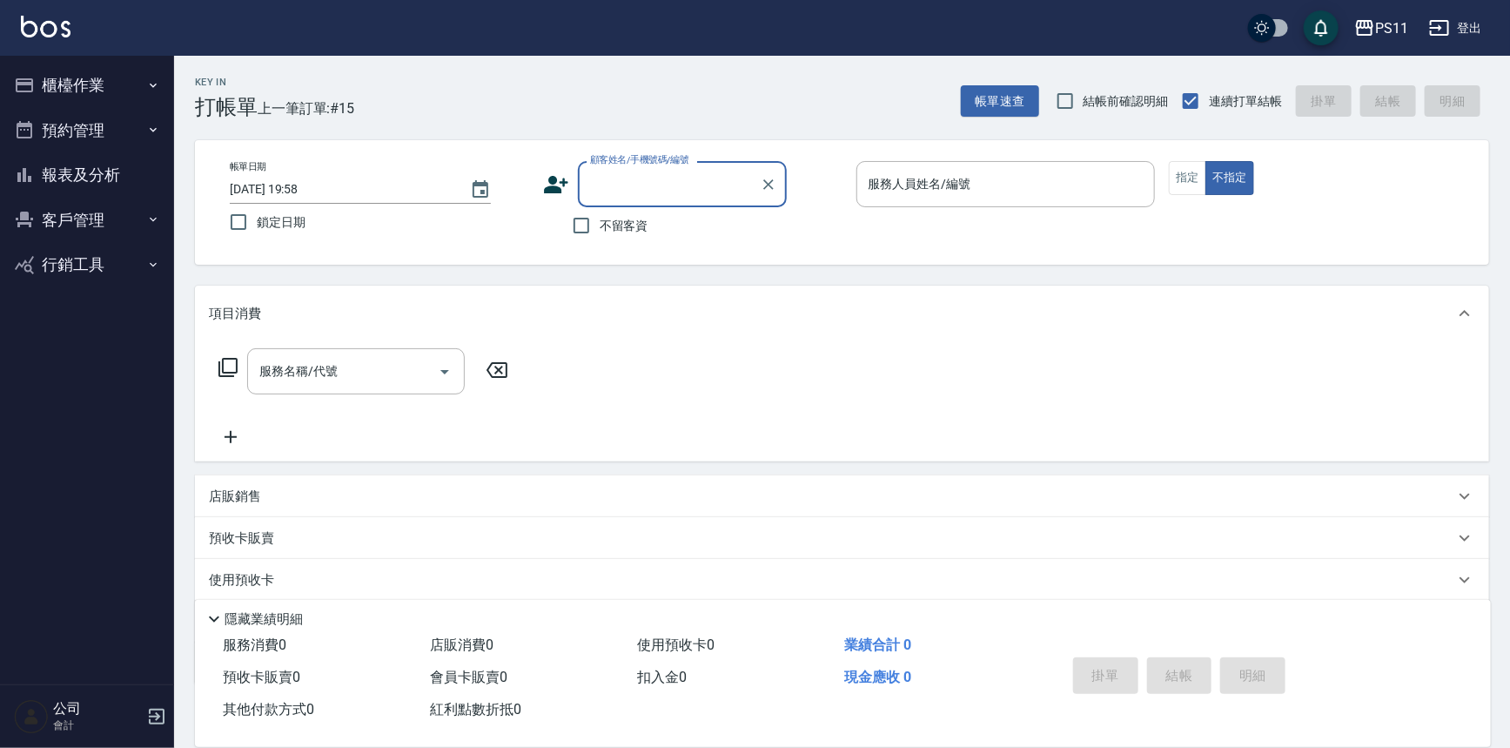
click at [89, 118] on button "預約管理" at bounding box center [87, 130] width 160 height 45
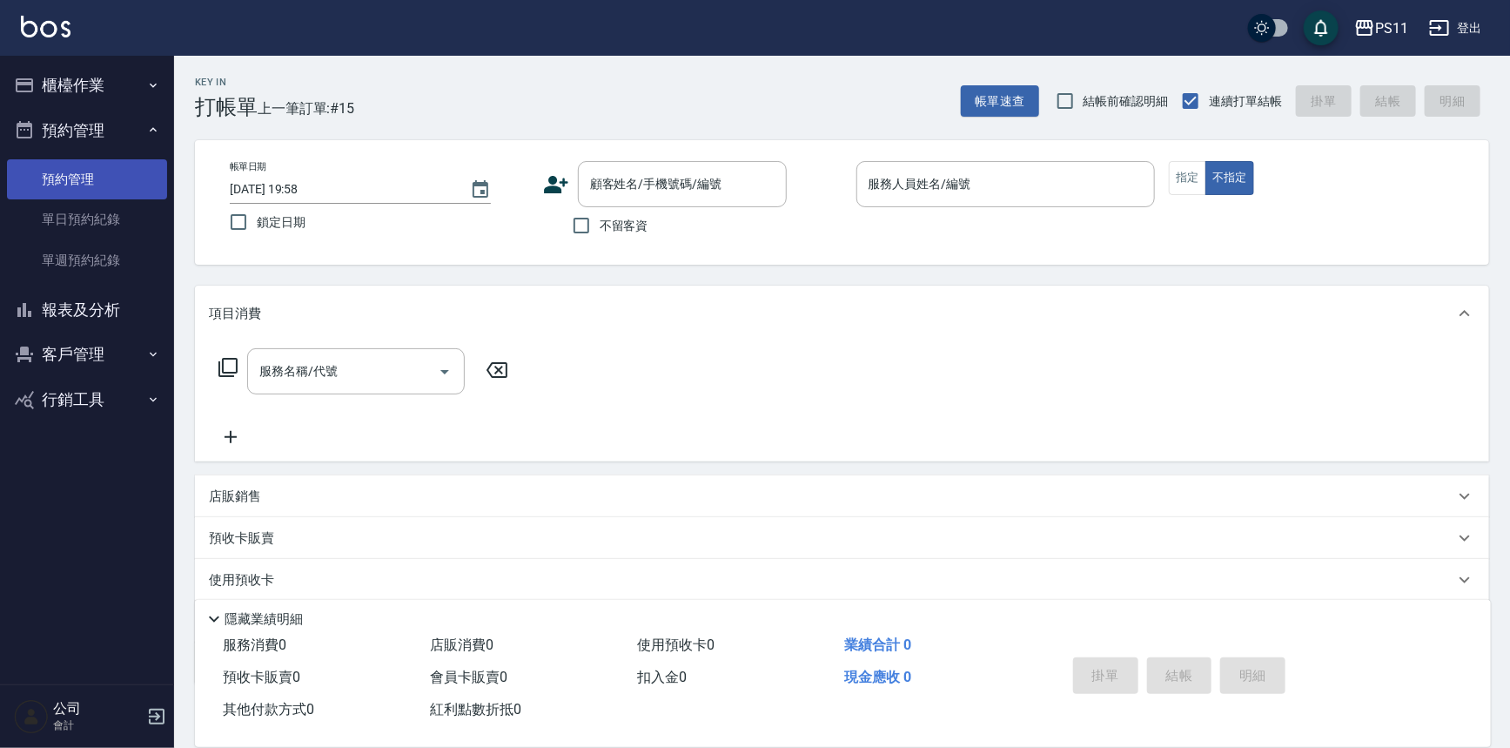
click at [145, 183] on link "預約管理" at bounding box center [87, 179] width 160 height 40
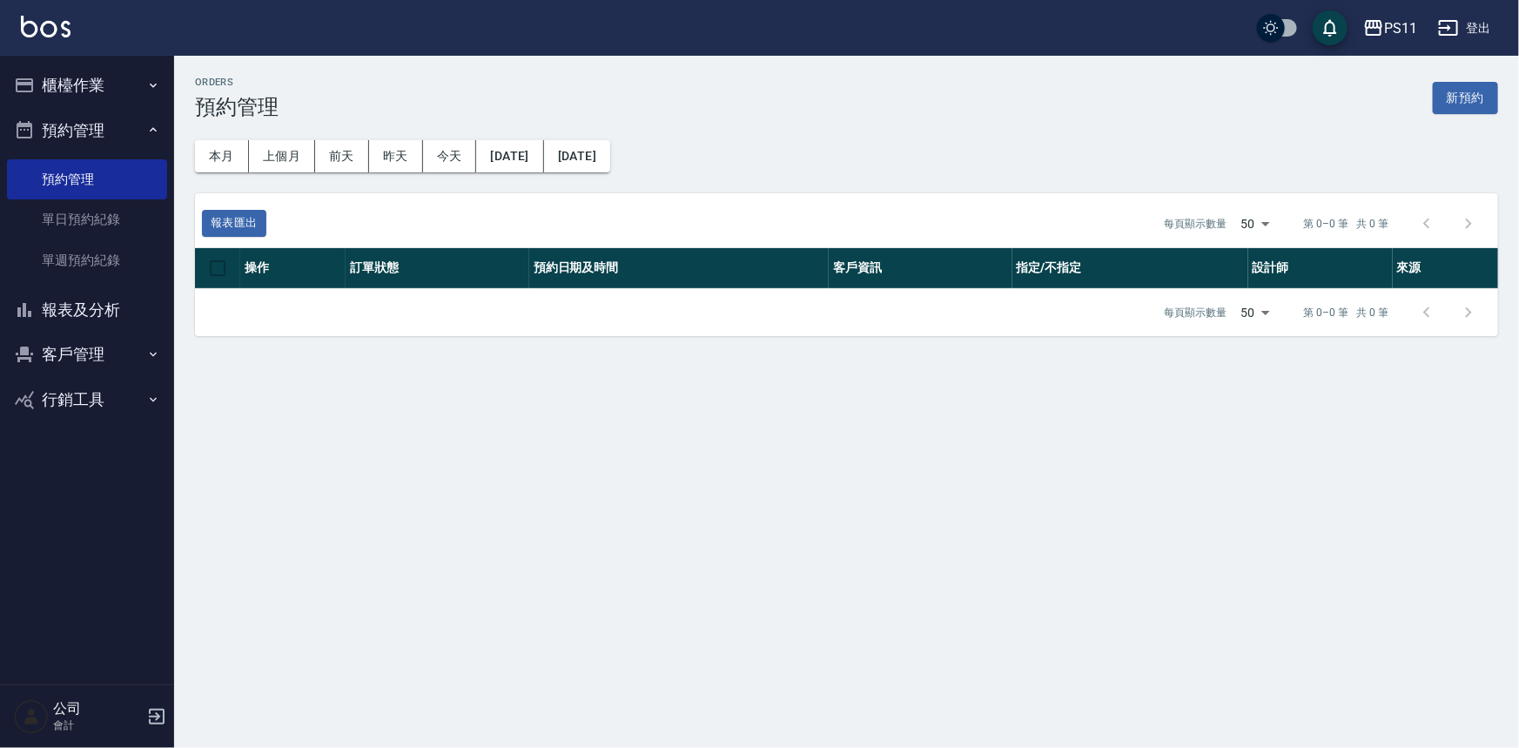
click at [127, 74] on button "櫃檯作業" at bounding box center [87, 85] width 160 height 45
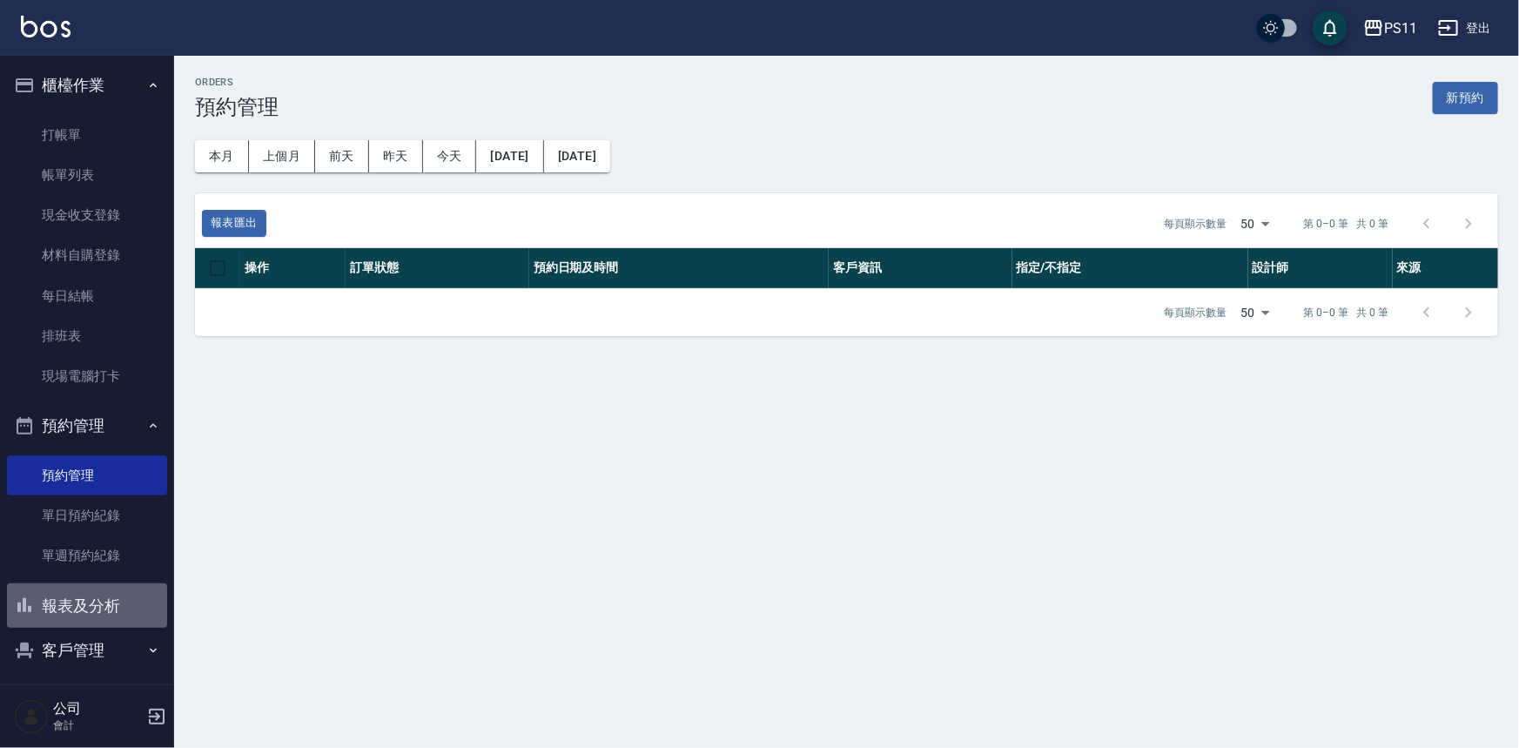
click at [115, 601] on button "報表及分析" at bounding box center [87, 605] width 160 height 45
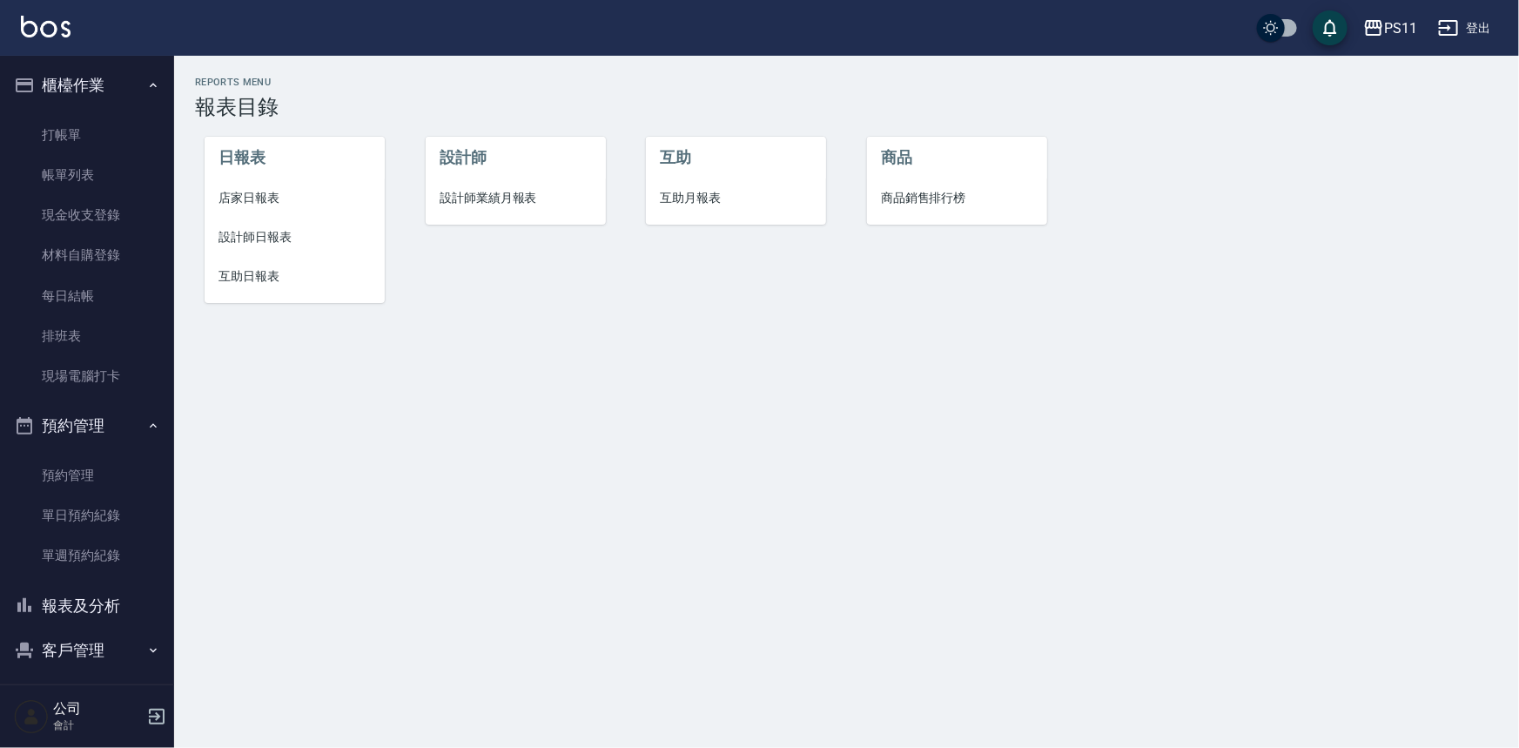
click at [265, 201] on span "店家日報表" at bounding box center [294, 198] width 152 height 18
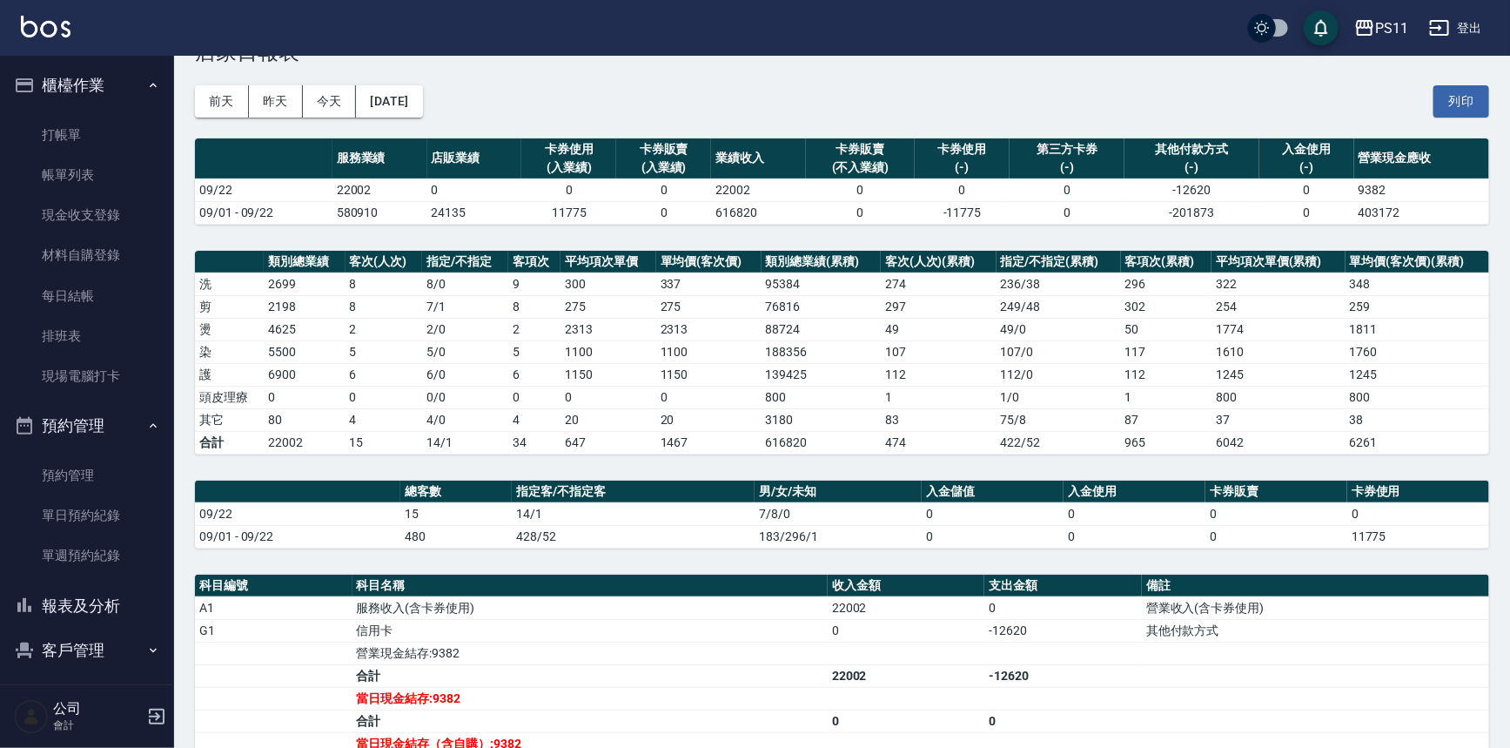
scroll to position [78, 0]
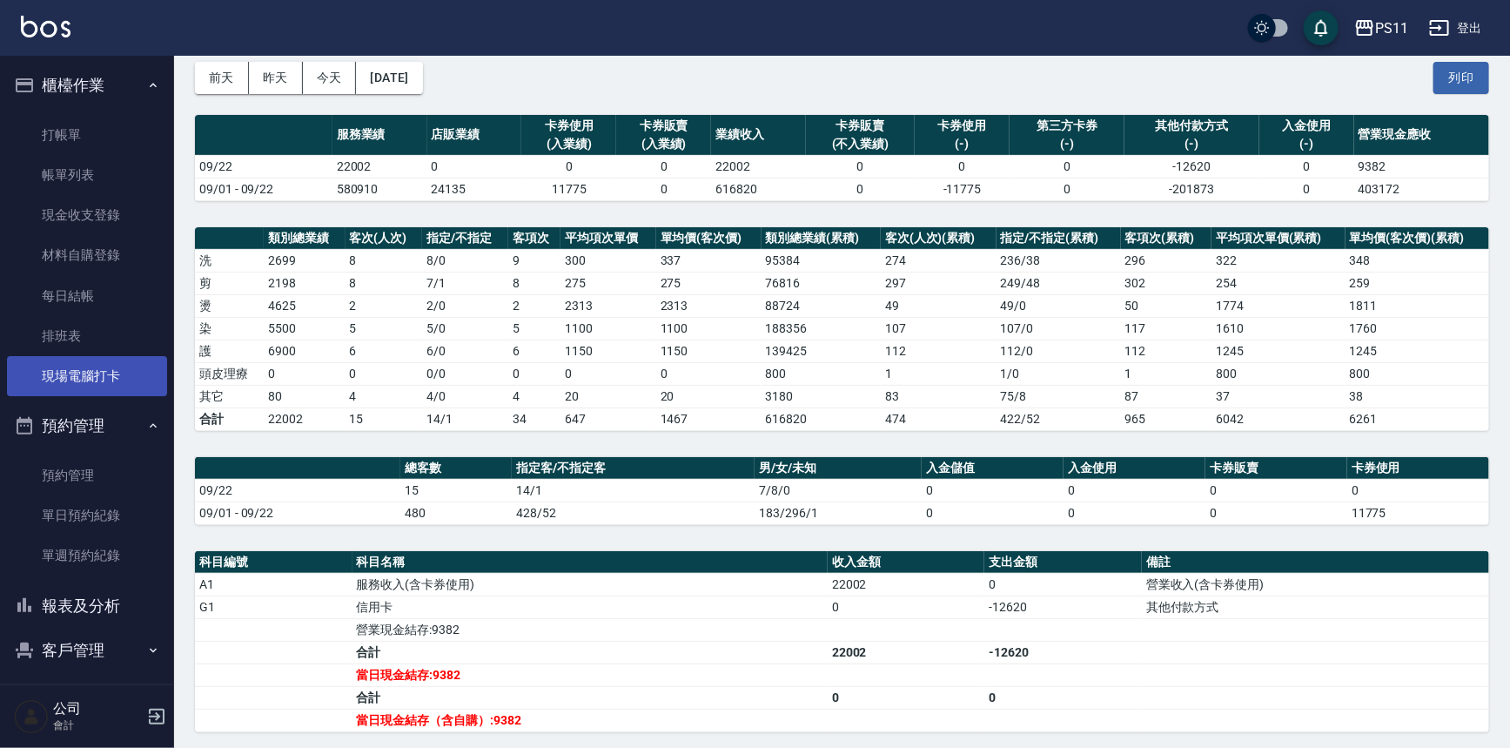
click at [92, 373] on link "現場電腦打卡" at bounding box center [87, 376] width 160 height 40
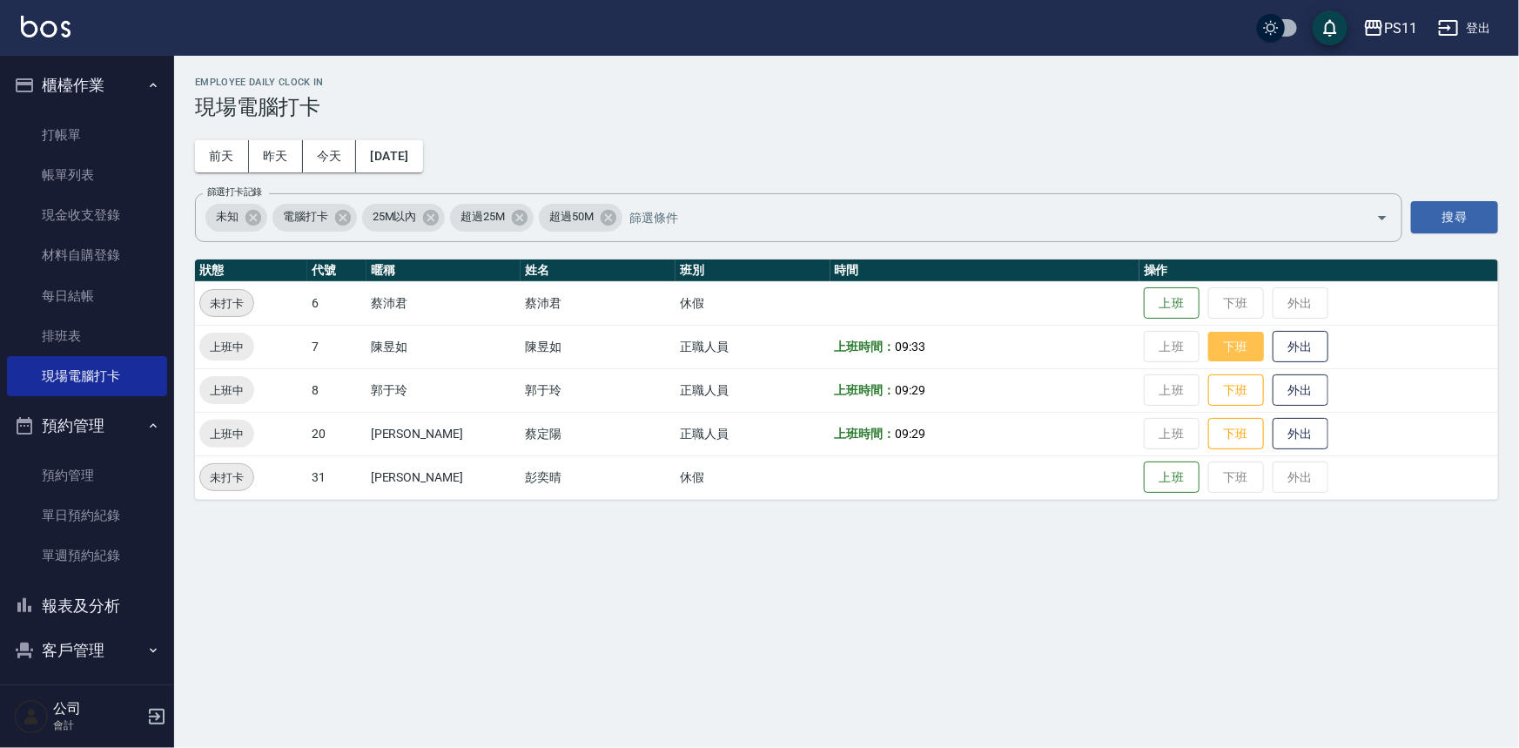
click at [1226, 345] on button "下班" at bounding box center [1236, 347] width 56 height 30
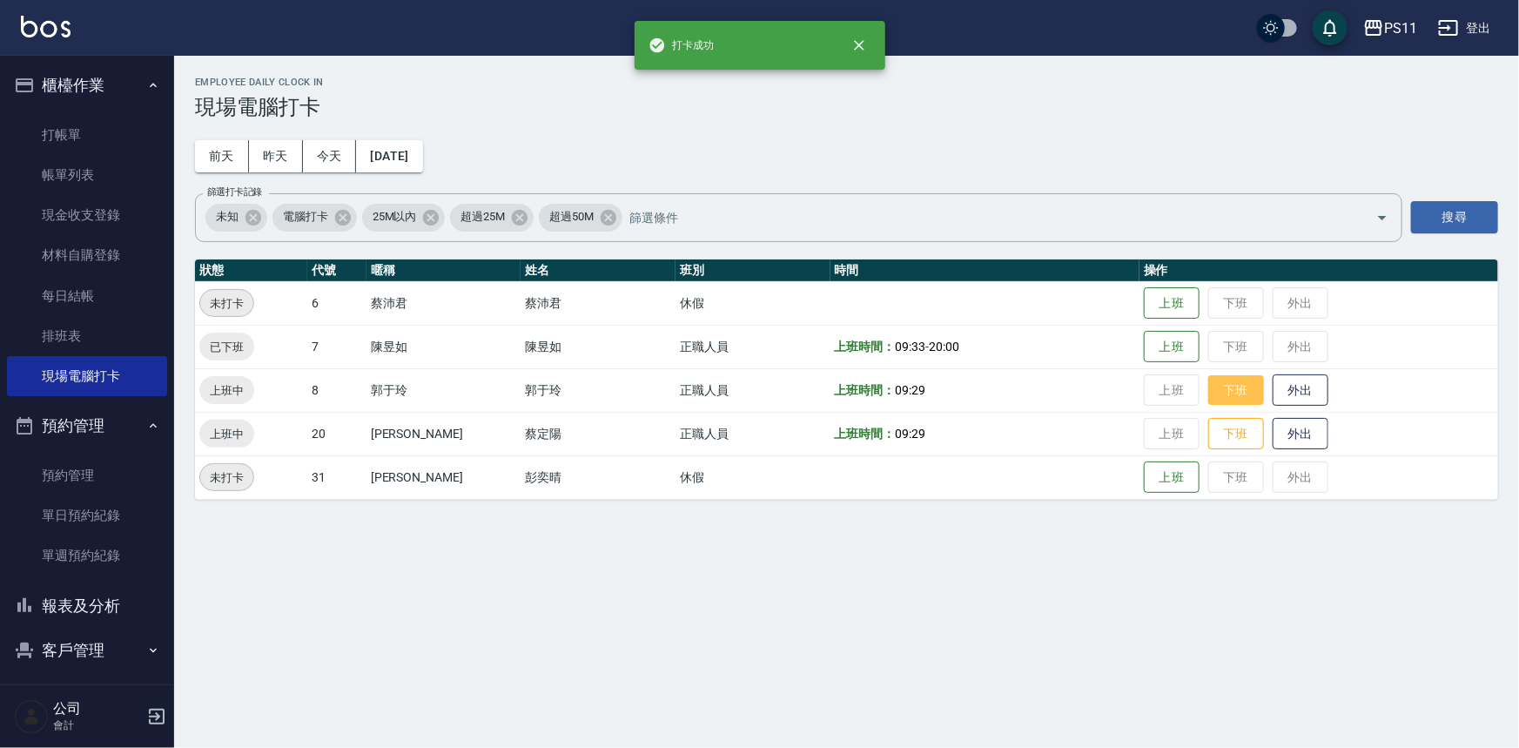
click at [1230, 393] on button "下班" at bounding box center [1236, 390] width 56 height 30
click at [1219, 436] on button "下班" at bounding box center [1236, 434] width 56 height 30
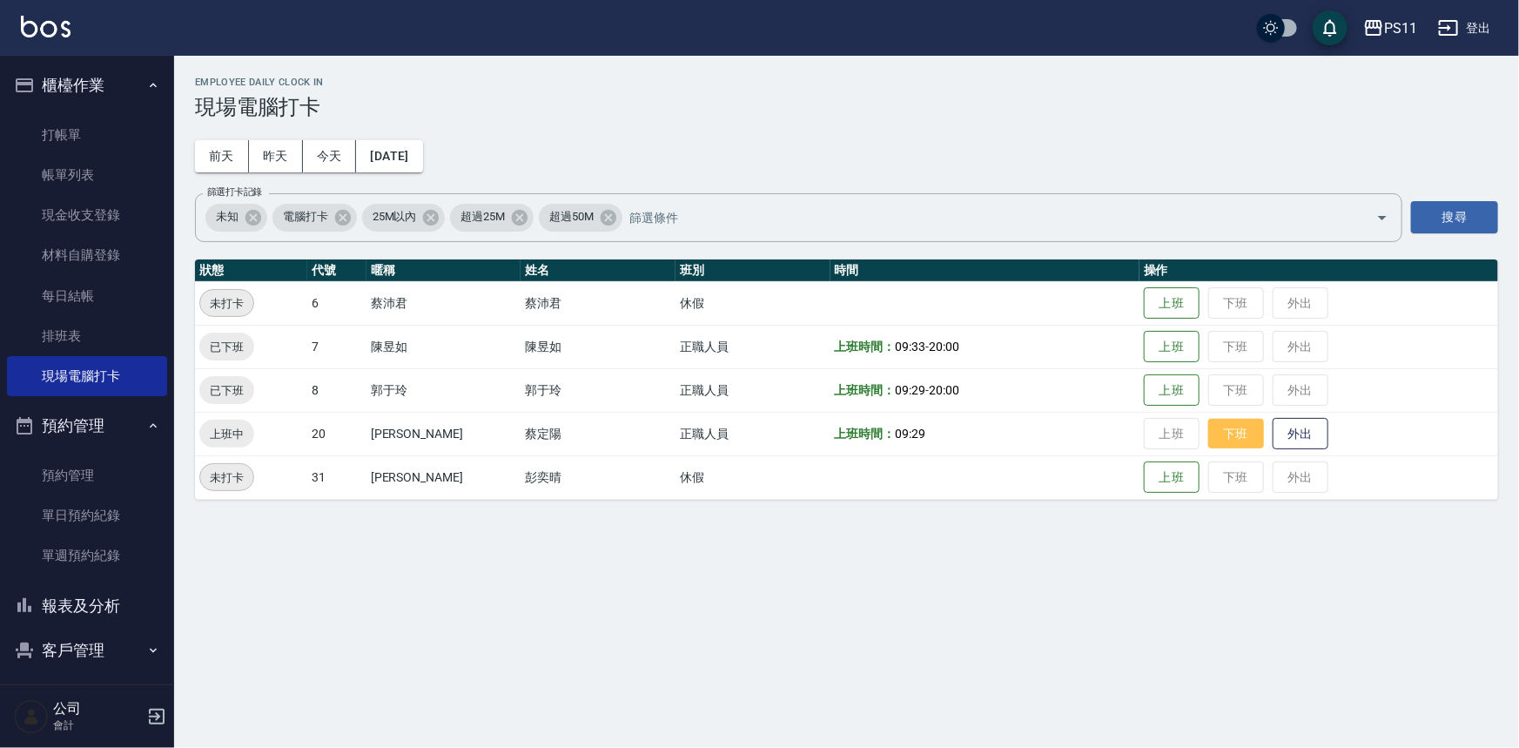
click at [1216, 432] on button "下班" at bounding box center [1236, 434] width 56 height 30
